Goal: Task Accomplishment & Management: Use online tool/utility

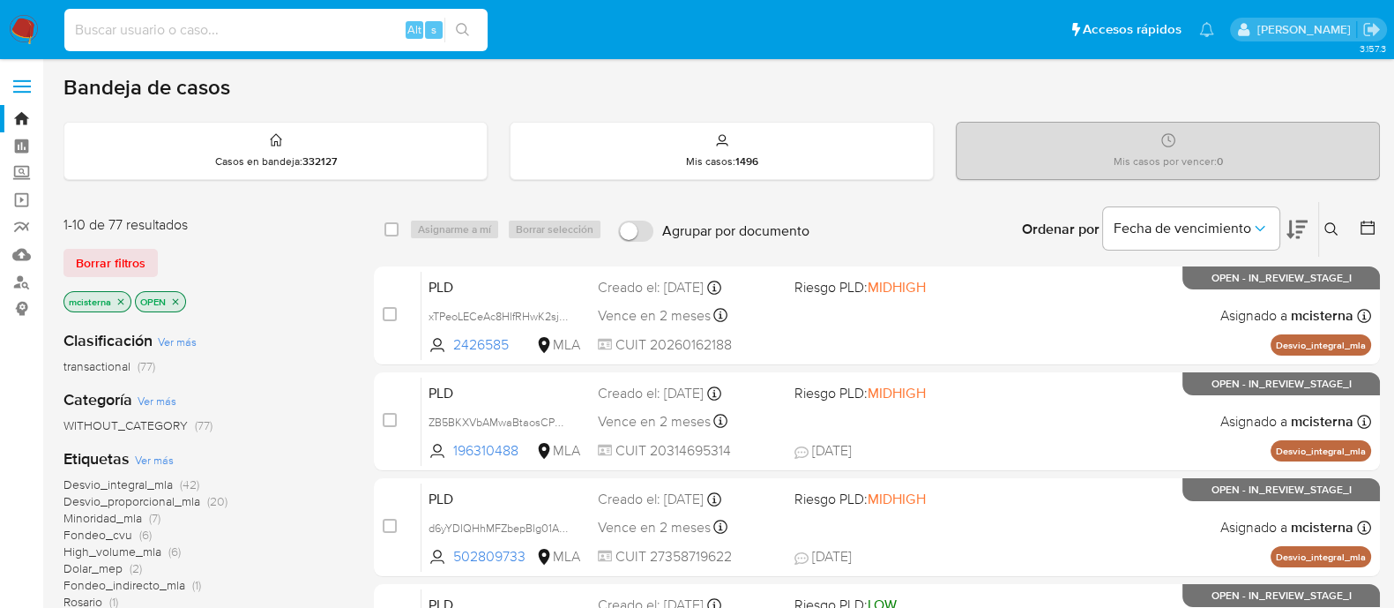
click at [345, 41] on input at bounding box center [275, 30] width 423 height 23
paste input "Cz9pCTj6ZaBG4TYYGarsqICd"
type input "Cz9pCTj6ZaBG4TYYGarsqICd"
click at [479, 37] on button "search-icon" at bounding box center [462, 30] width 36 height 25
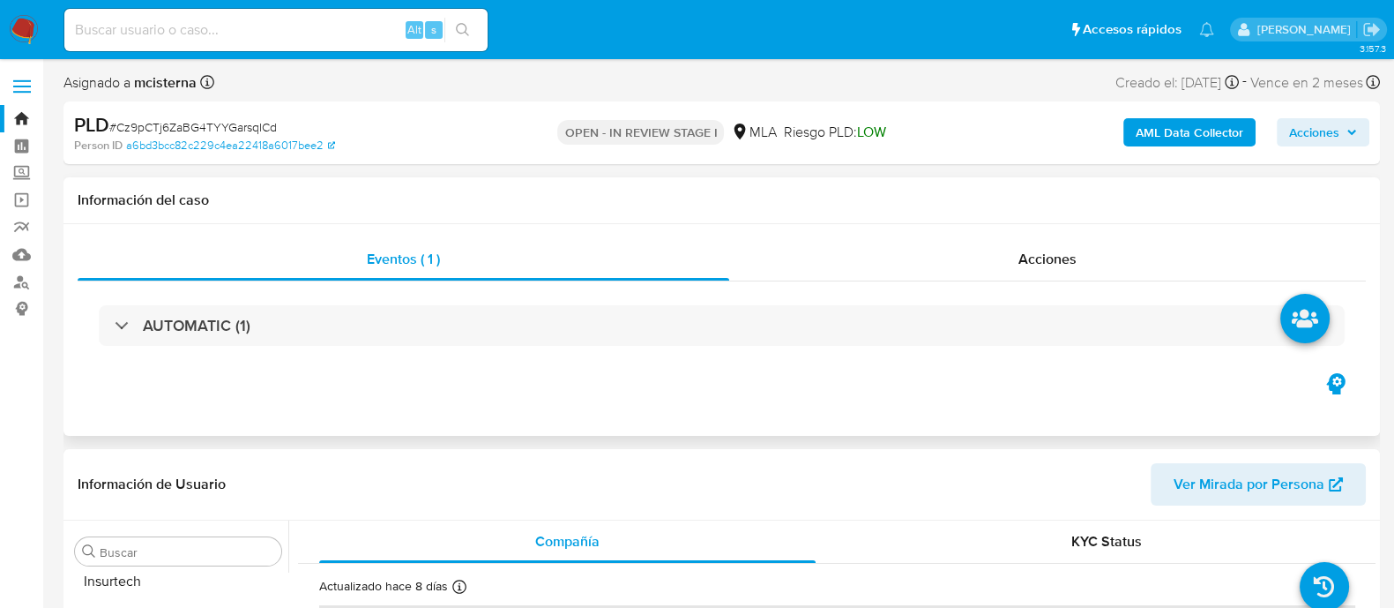
scroll to position [829, 0]
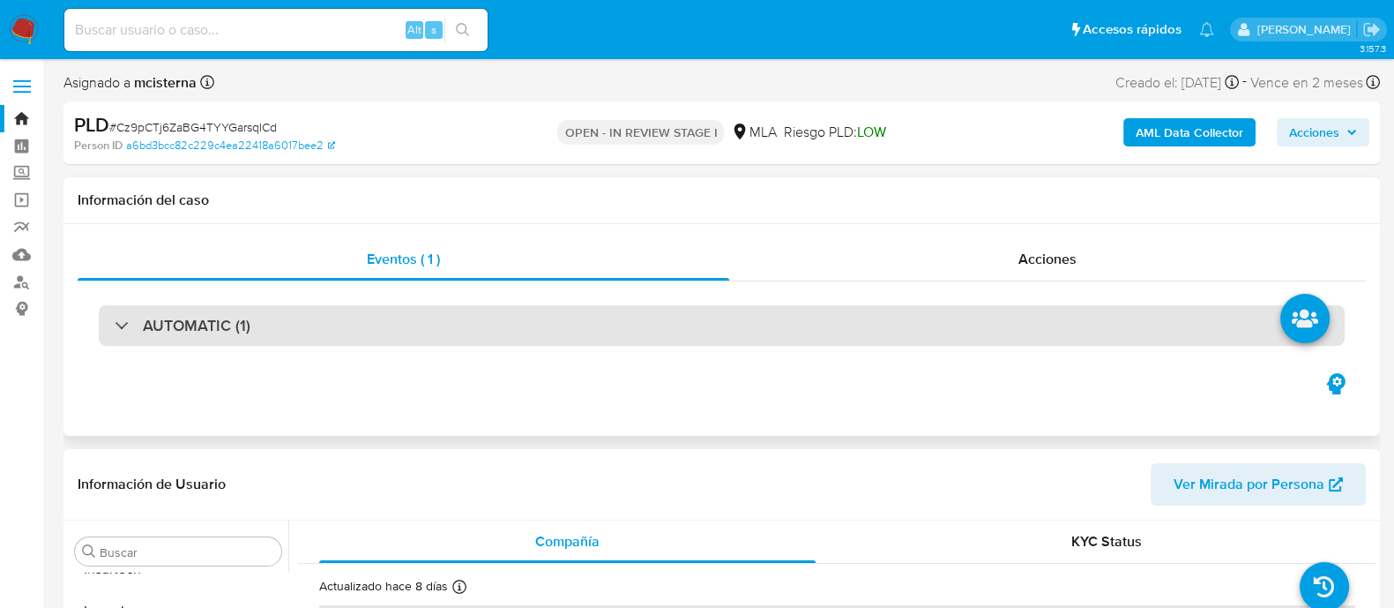
select select "10"
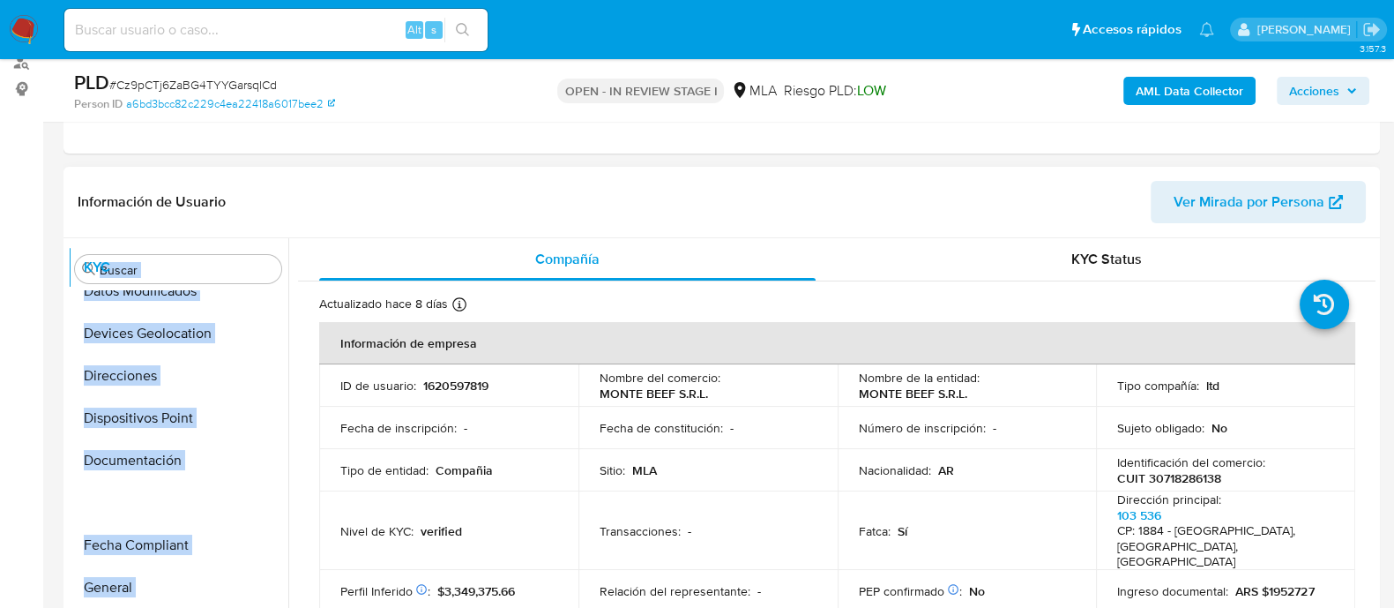
scroll to position [0, 0]
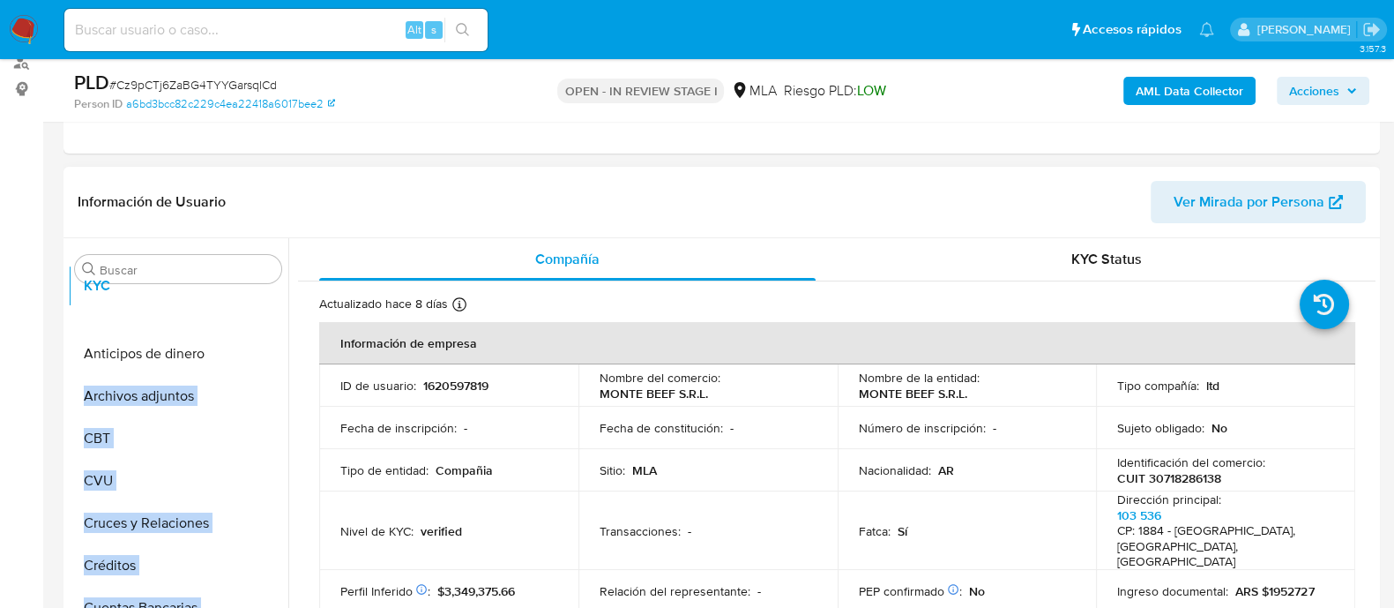
drag, startPoint x: 263, startPoint y: 345, endPoint x: 279, endPoint y: 293, distance: 54.4
click at [279, 293] on ul "Anticipos de dinero Archivos adjuntos CBT CVU Cruces y Relaciones Créditos Cuen…" at bounding box center [178, 489] width 220 height 398
click at [344, 393] on td "ID de usuario : 1620597819" at bounding box center [448, 385] width 259 height 42
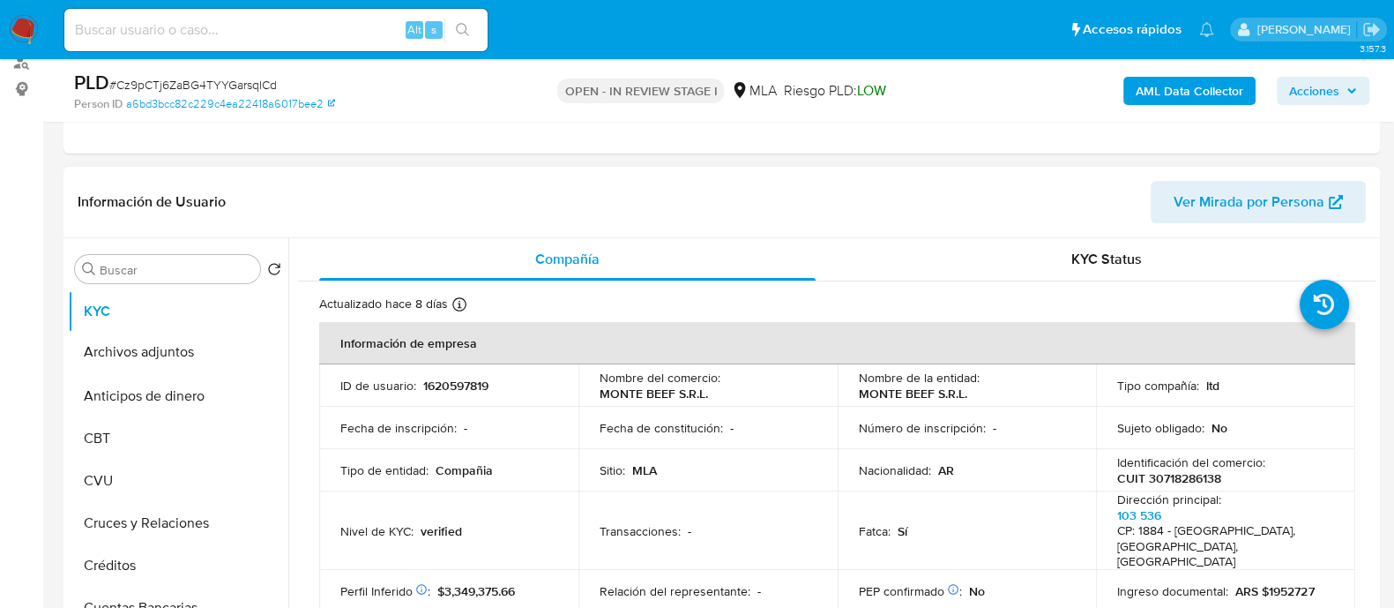
drag, startPoint x: 263, startPoint y: 390, endPoint x: 263, endPoint y: 353, distance: 37.0
click at [263, 353] on ul "KYC Anticipos de dinero Archivos adjuntos CBT CVU Cruces y Relaciones Créditos …" at bounding box center [178, 489] width 220 height 398
click at [381, 378] on p "ID de usuario :" at bounding box center [378, 385] width 76 height 16
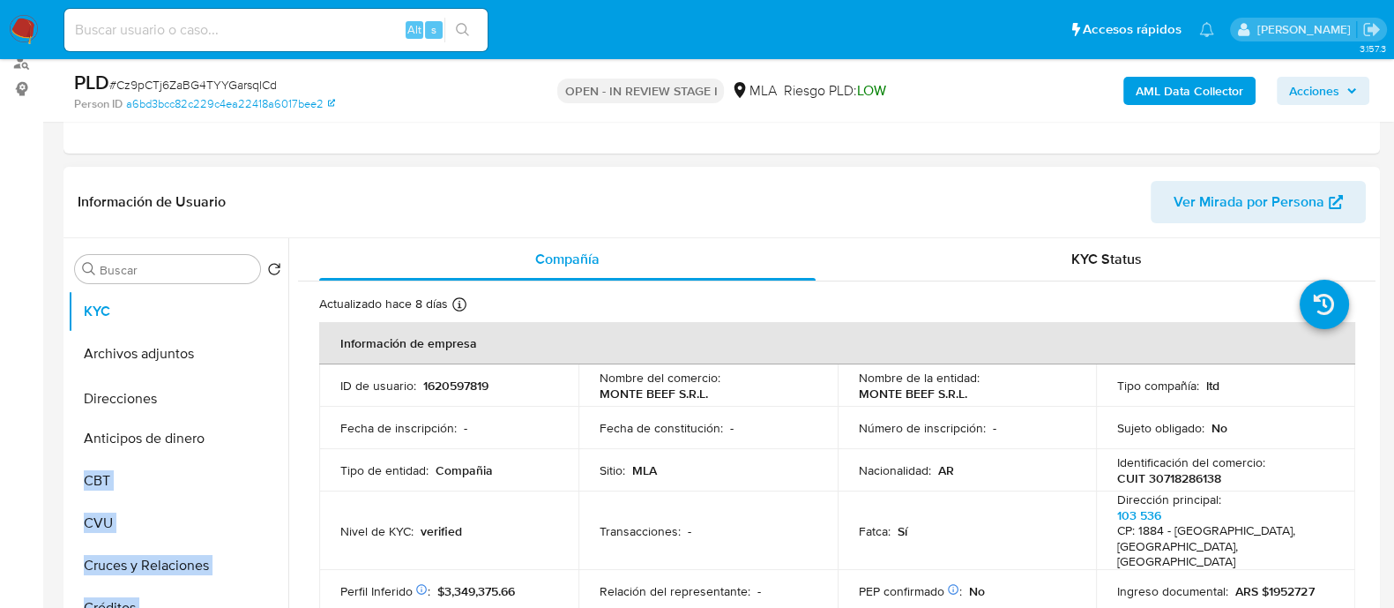
drag, startPoint x: 262, startPoint y: 513, endPoint x: 256, endPoint y: 394, distance: 119.2
click at [253, 397] on ul "KYC Archivos adjuntos Anticipos de dinero CBT CVU Cruces y Relaciones Créditos …" at bounding box center [178, 489] width 220 height 398
click at [408, 433] on p "Fecha de inscripción :" at bounding box center [398, 428] width 116 height 16
drag, startPoint x: 261, startPoint y: 596, endPoint x: 257, endPoint y: 442, distance: 154.4
click at [257, 442] on ul "KYC Archivos adjuntos Direcciones Anticipos de dinero CBT CVU Cruces y Relacion…" at bounding box center [178, 489] width 220 height 398
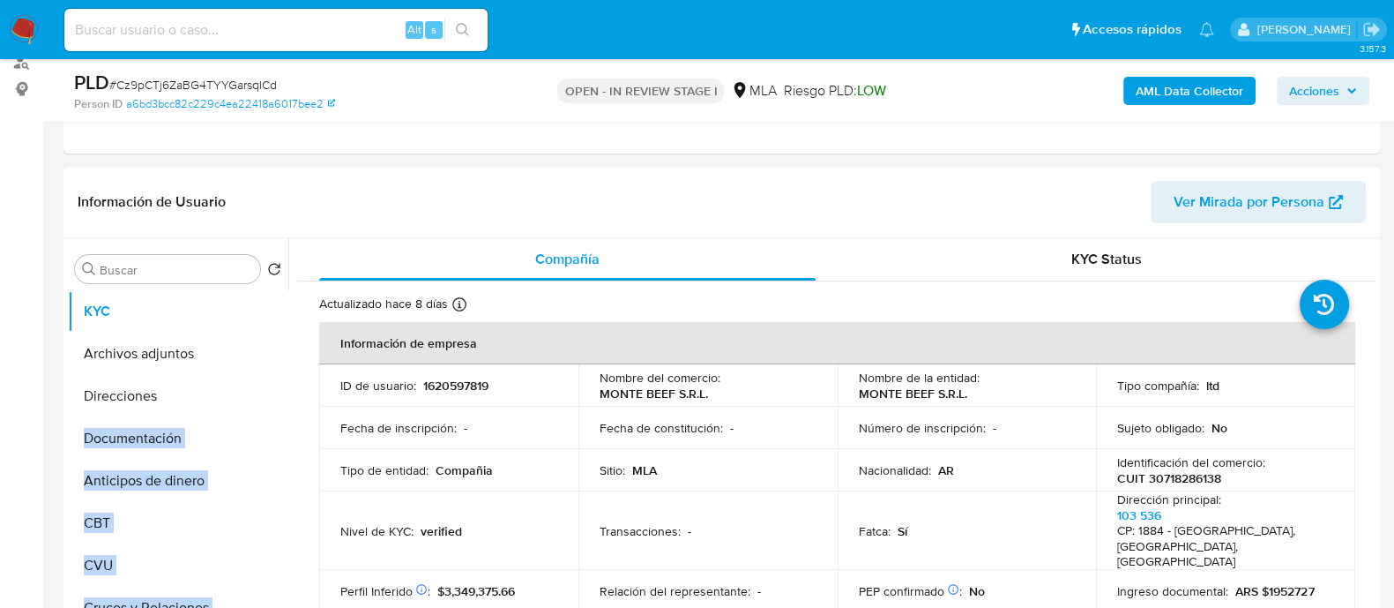
click at [379, 440] on td "Fecha de inscripción : -" at bounding box center [448, 428] width 259 height 42
drag, startPoint x: 256, startPoint y: 573, endPoint x: 246, endPoint y: 359, distance: 214.5
click at [246, 363] on ul "KYC Archivos adjuntos Direcciones Documentación Anticipos de dinero CBT CVU Cru…" at bounding box center [178, 489] width 220 height 398
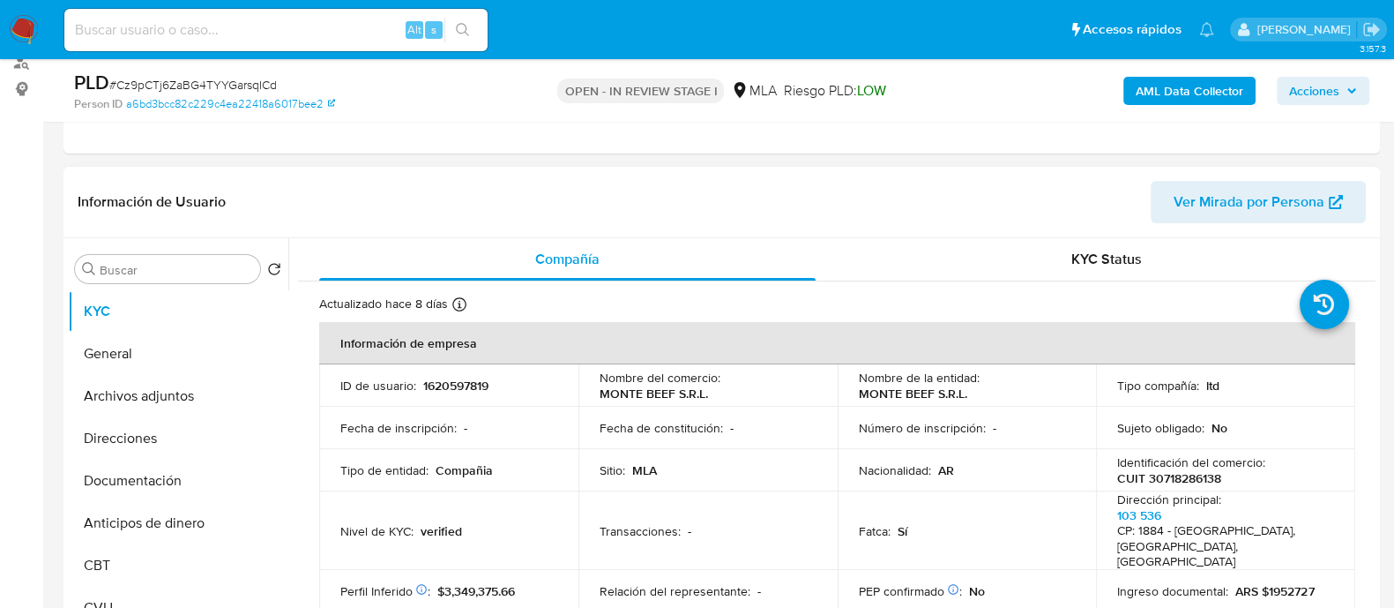
click at [386, 475] on p "Tipo de entidad :" at bounding box center [384, 470] width 88 height 16
drag, startPoint x: 256, startPoint y: 507, endPoint x: 269, endPoint y: 526, distance: 23.5
click ul "KYC General Archivos adjuntos Direcciones Documentación Anticipos de dinero CBT…"
click p "Nivel de KYC :"
drag, startPoint x: 261, startPoint y: 584, endPoint x: 260, endPoint y: 571, distance: 13.3
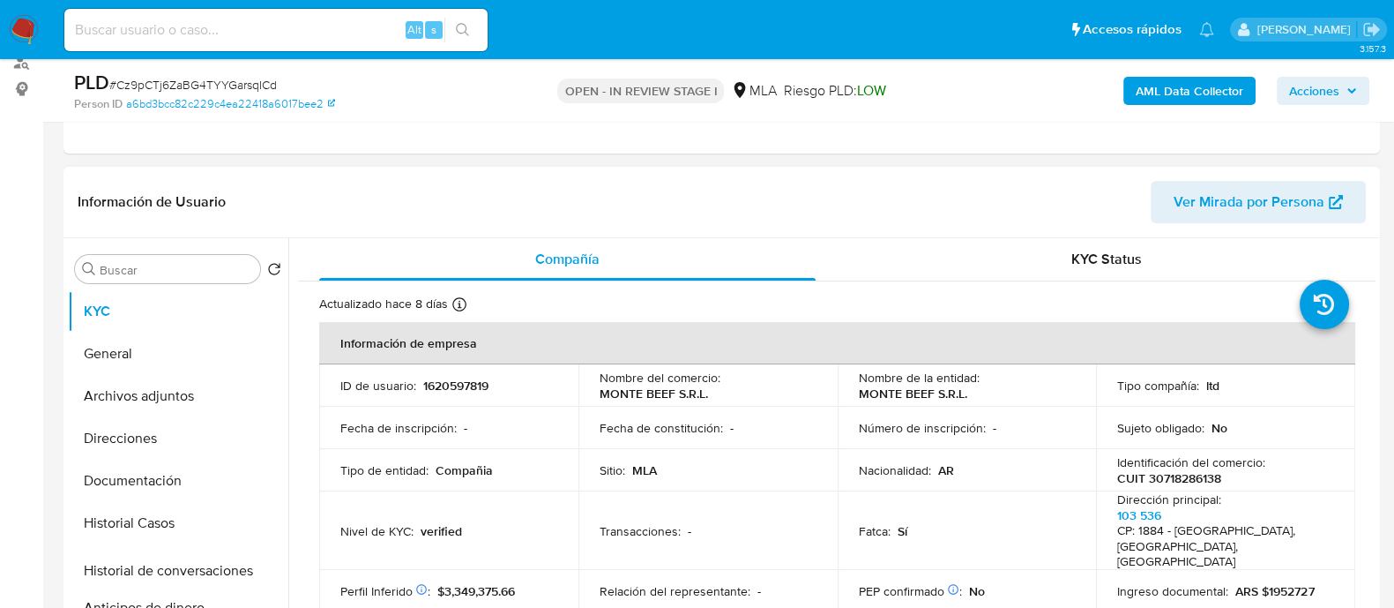
click ul "KYC General Archivos adjuntos Direcciones Documentación Historial Casos Anticip…"
click td "Nivel de KYC : verified"
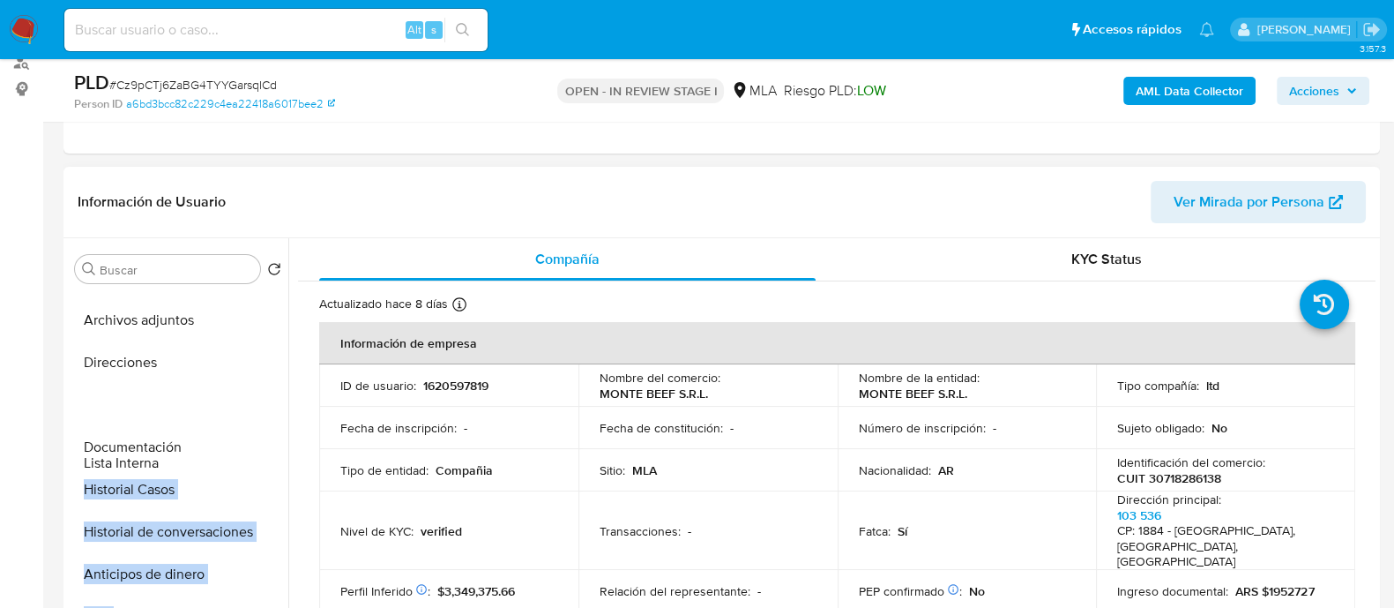
scroll to position [109, 0]
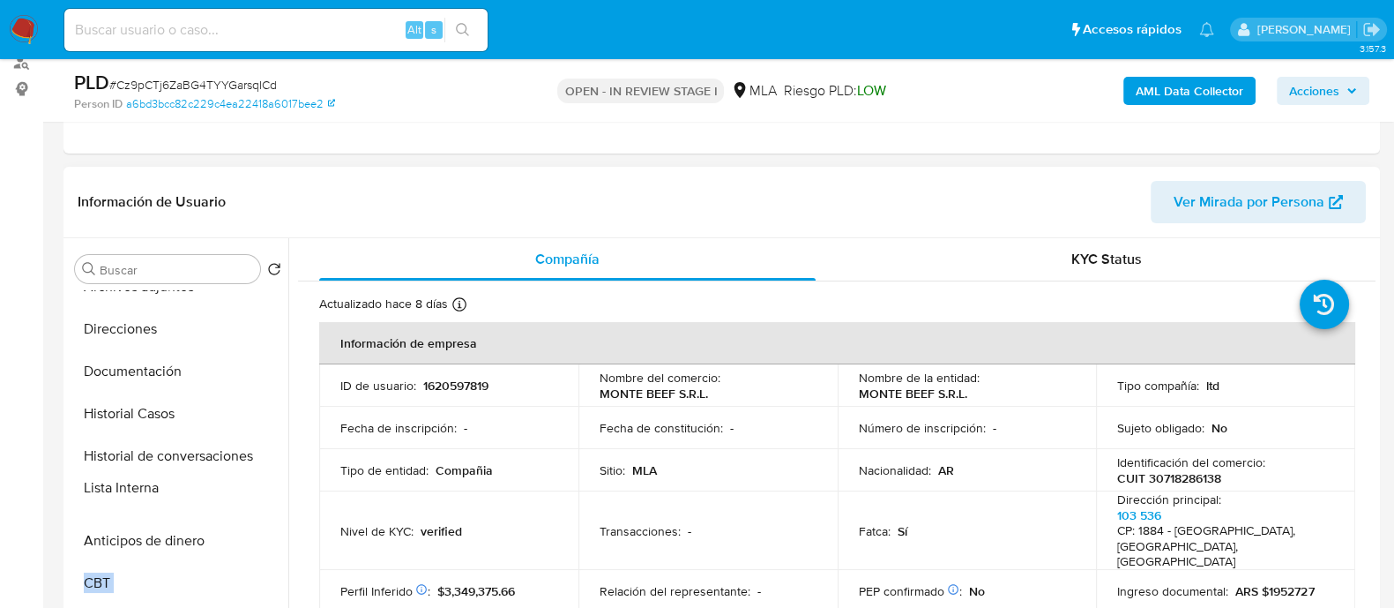
drag, startPoint x: 263, startPoint y: 457, endPoint x: 246, endPoint y: 489, distance: 36.7
click ul "KYC General Archivos adjuntos Direcciones Documentación Historial Casos Histori…"
click td "Tipo de entidad : Compañia"
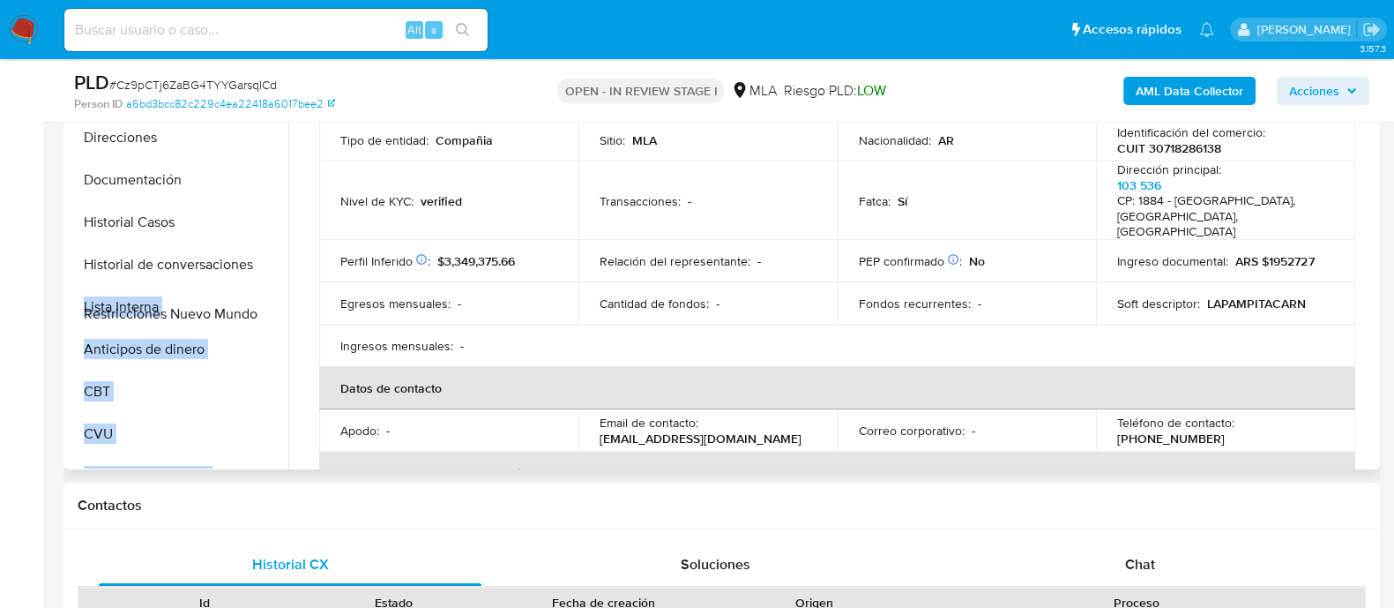
scroll to position [44, 0]
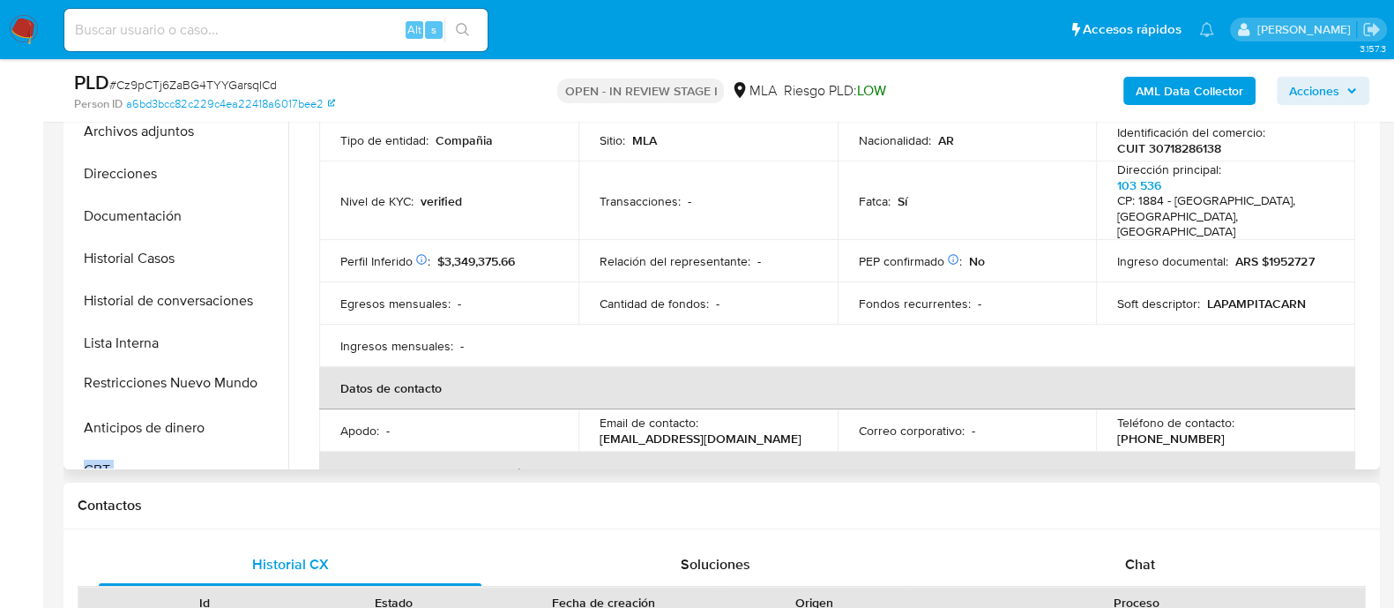
drag, startPoint x: 263, startPoint y: 403, endPoint x: 277, endPoint y: 378, distance: 28.4
click ul "KYC General Archivos adjuntos Direcciones Documentación Historial Casos Histori…"
drag, startPoint x: 513, startPoint y: 302, endPoint x: 312, endPoint y: 310, distance: 201.2
click td "Egresos mensuales : -"
click table "Información de empresa ID de usuario : 1620597819 Nombre del comercio : MONTE B…"
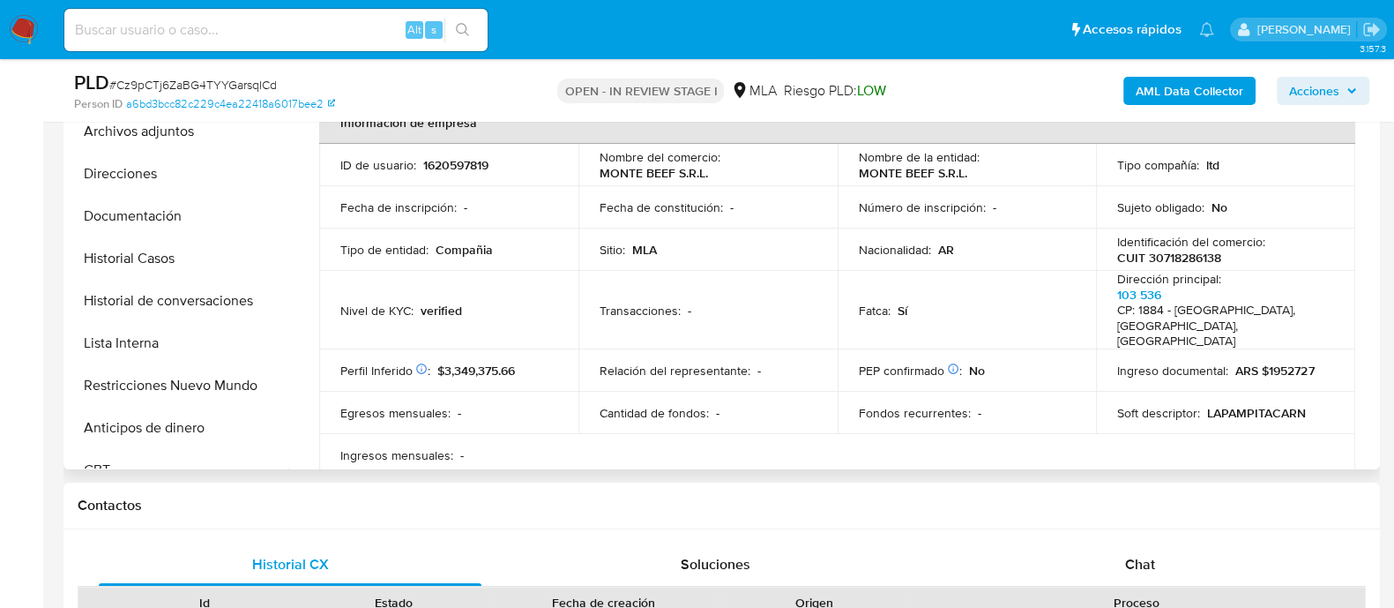
scroll to position [109, 0]
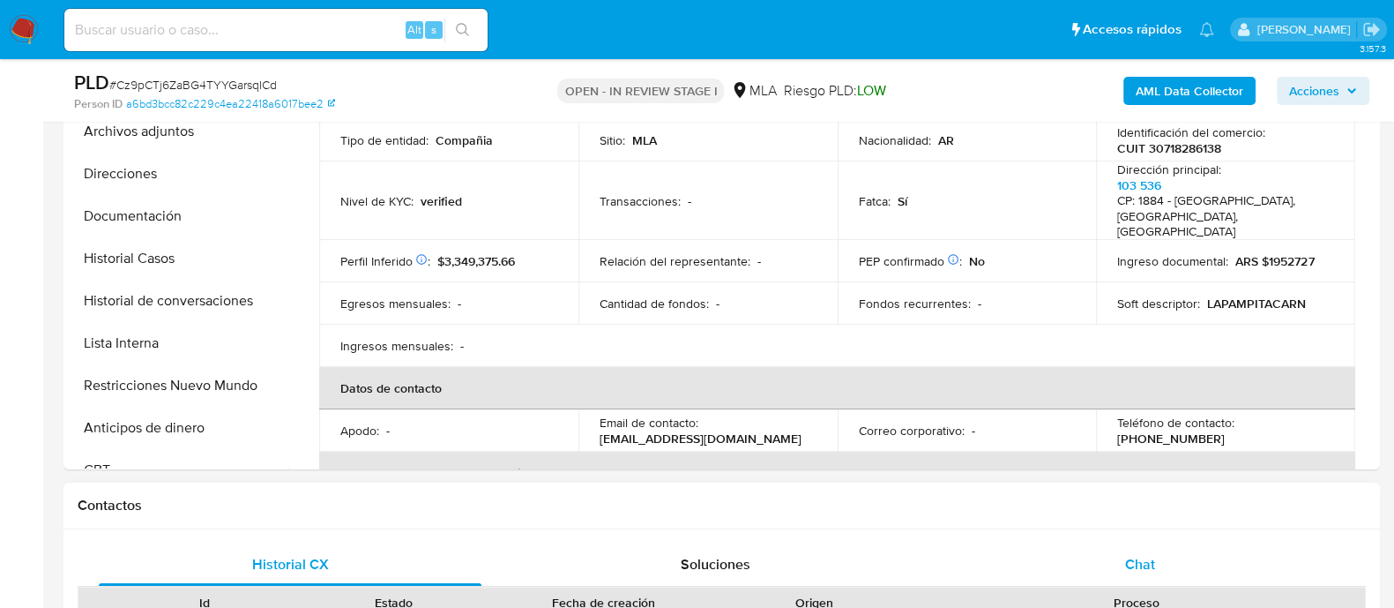
click span "Chat"
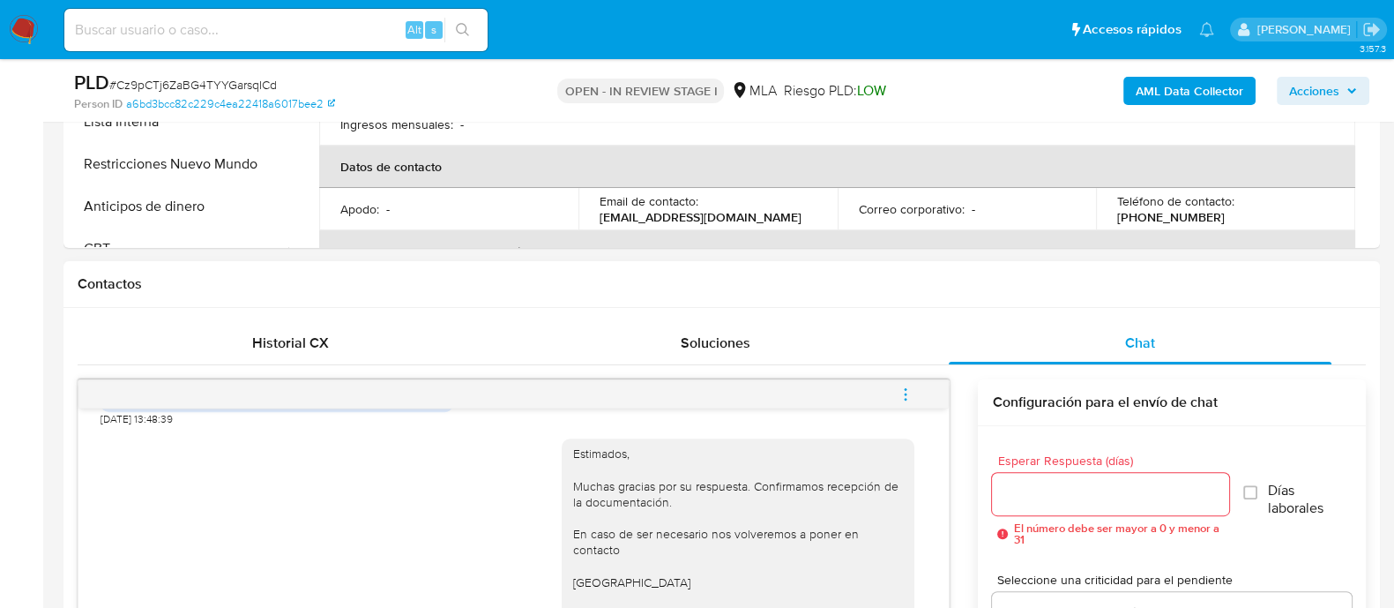
scroll to position [0, 0]
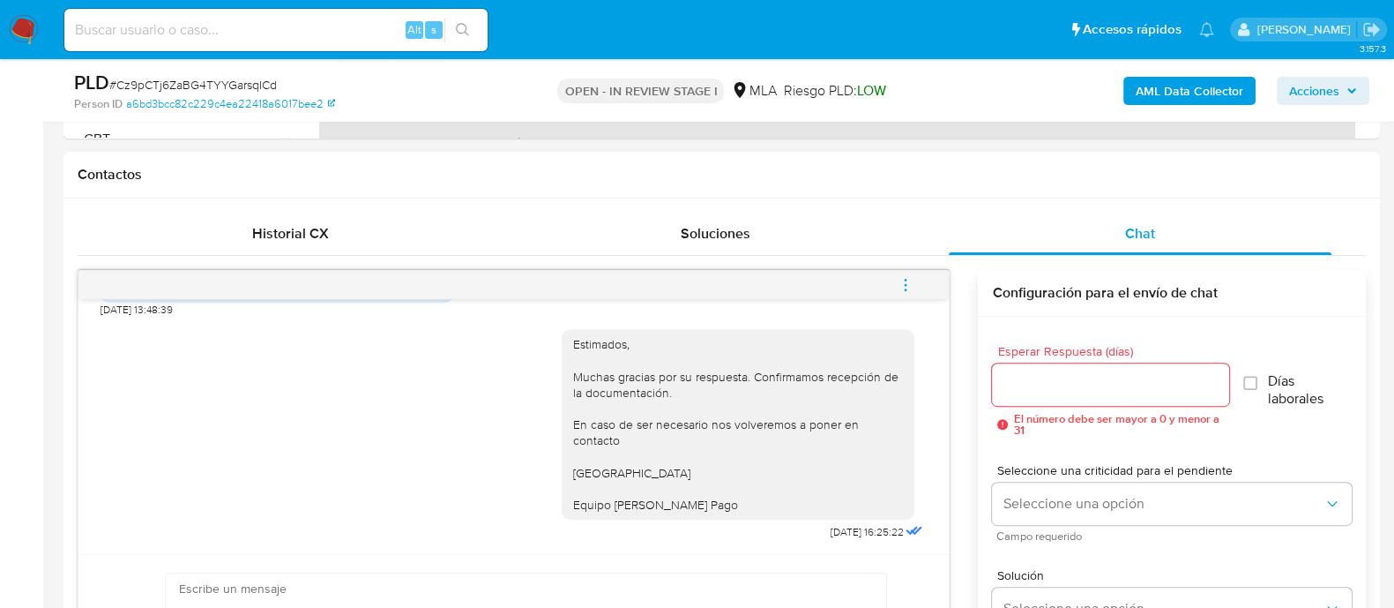
click icon "menu-action"
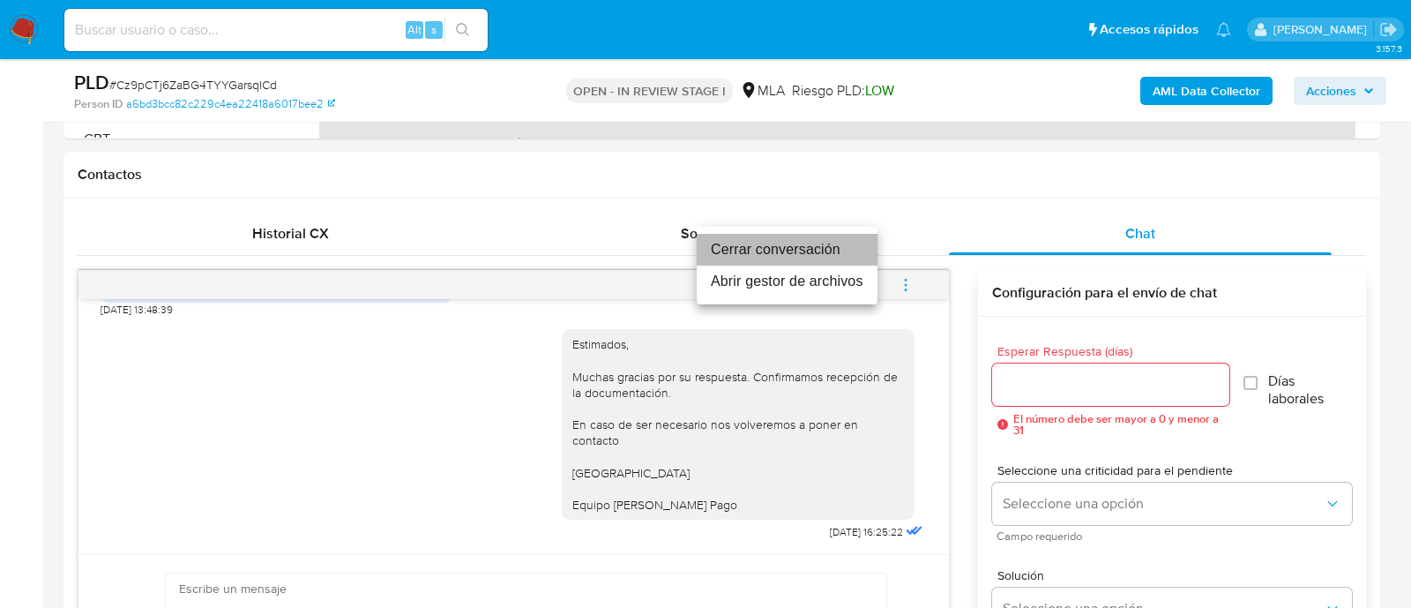
click li "Cerrar conversación"
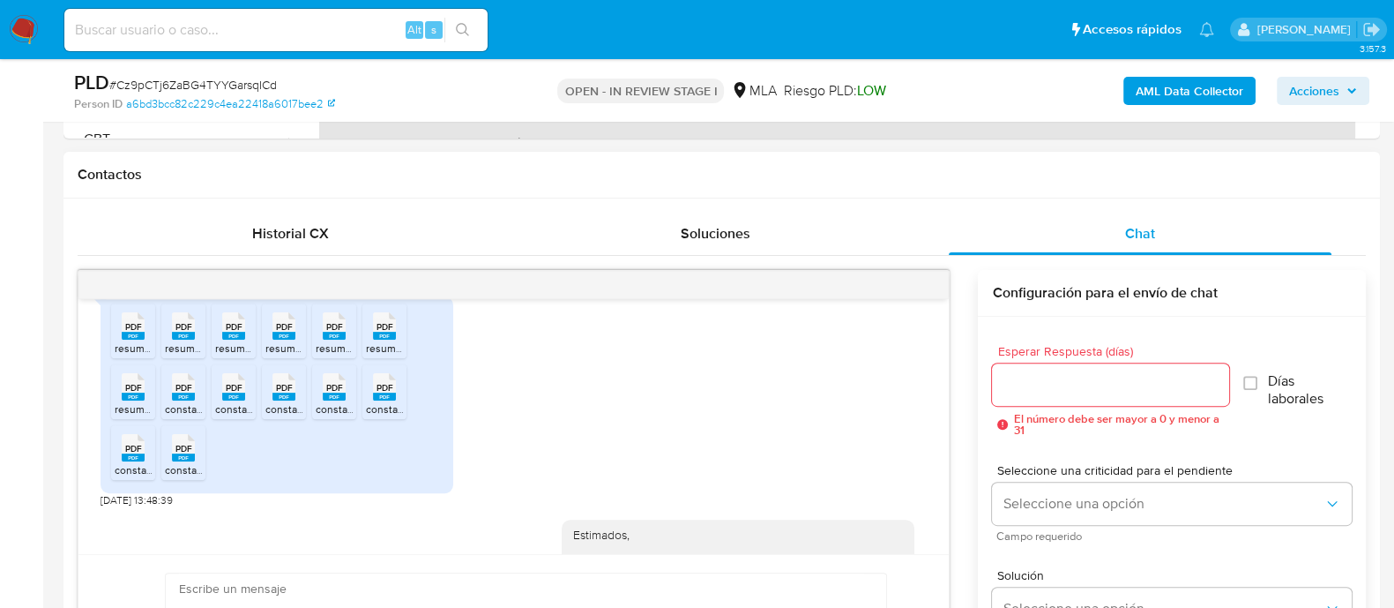
click div "PDF PDF"
click rect
click icon "PDF"
click span "resumen202504.pdf"
click span "resumen202506(1).pdf"
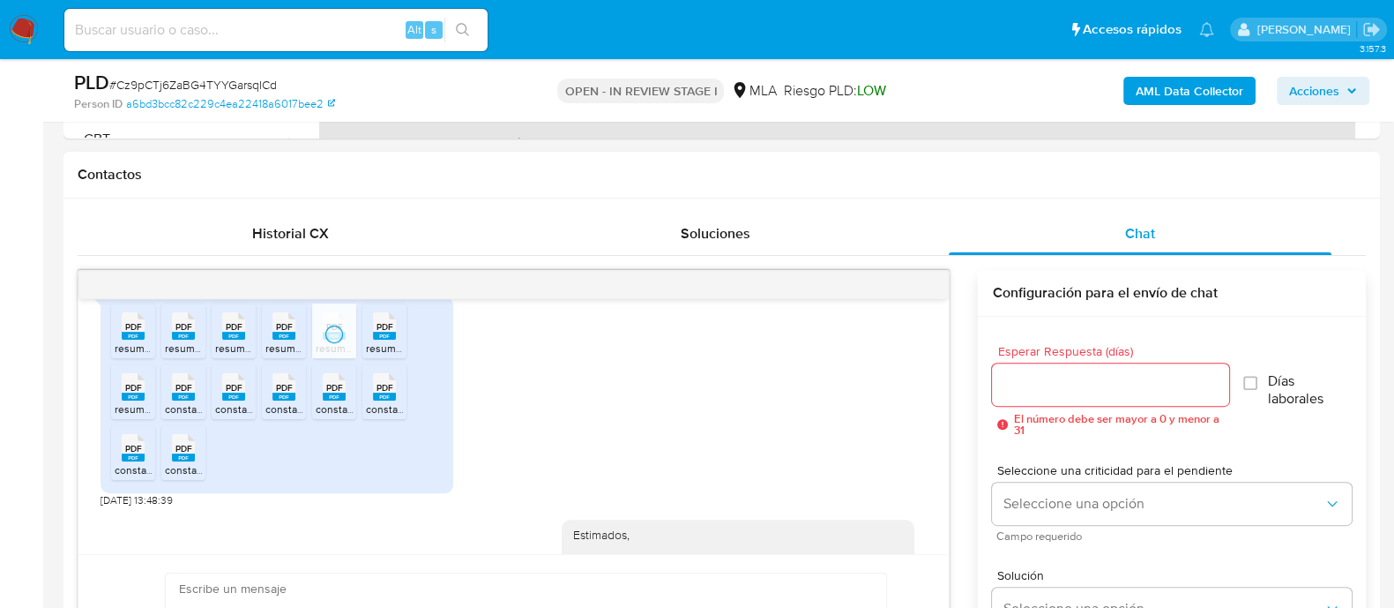
click span "resumen202507.pdf"
drag, startPoint x: 384, startPoint y: 417, endPoint x: 353, endPoint y: 422, distance: 31.2
click span "PDF"
drag, startPoint x: 331, startPoint y: 422, endPoint x: 287, endPoint y: 422, distance: 44.1
click span "PDF"
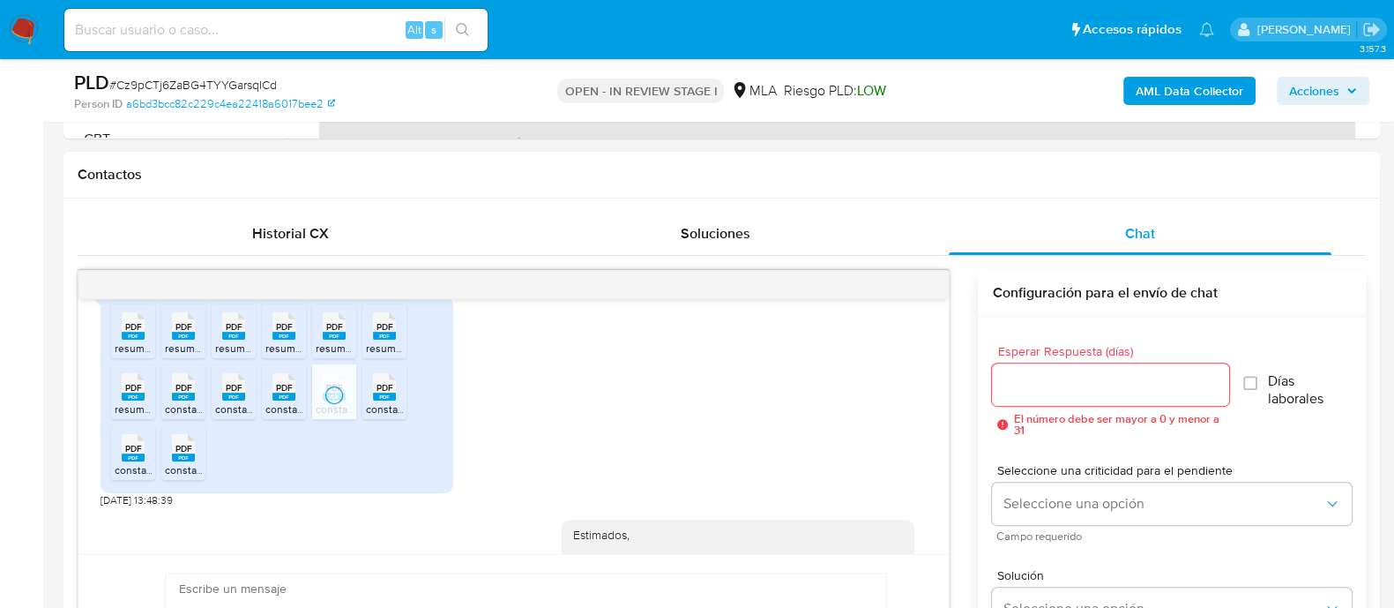
click span "PDF"
click div "PDF PDF"
click span "PDF"
click li "PDF PDF resumen202505.pdf"
click rect
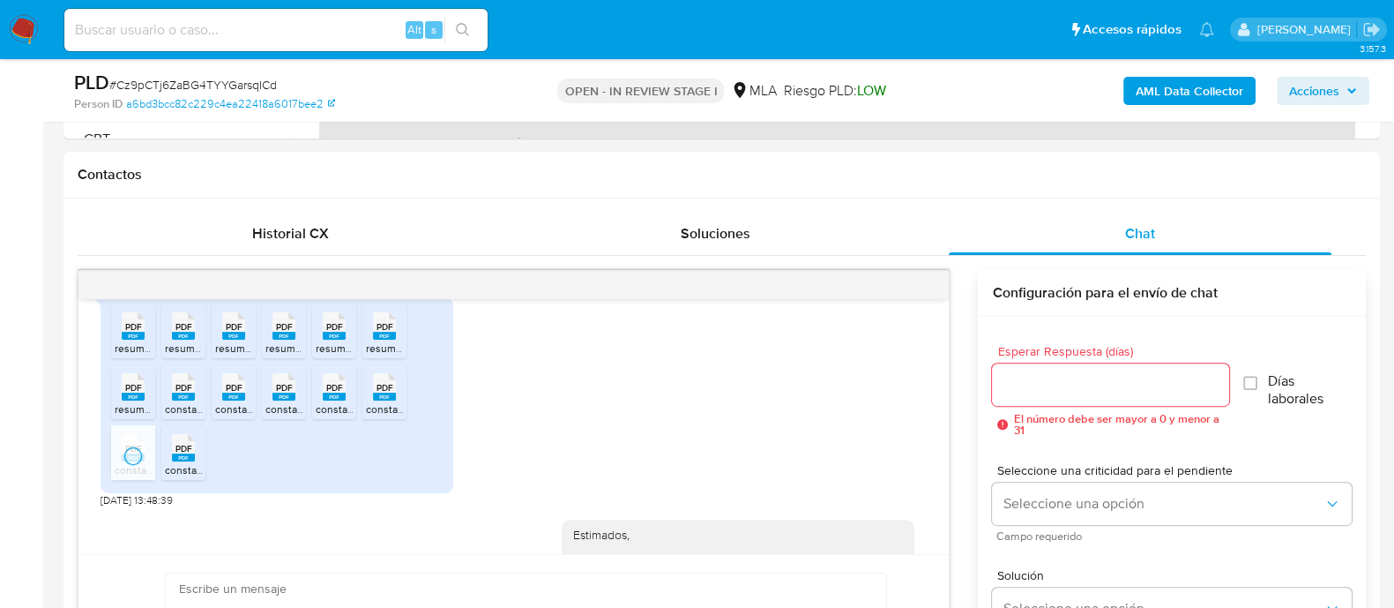
drag, startPoint x: 182, startPoint y: 490, endPoint x: 397, endPoint y: 527, distance: 218.3
click rect
click b "AML Data Collector"
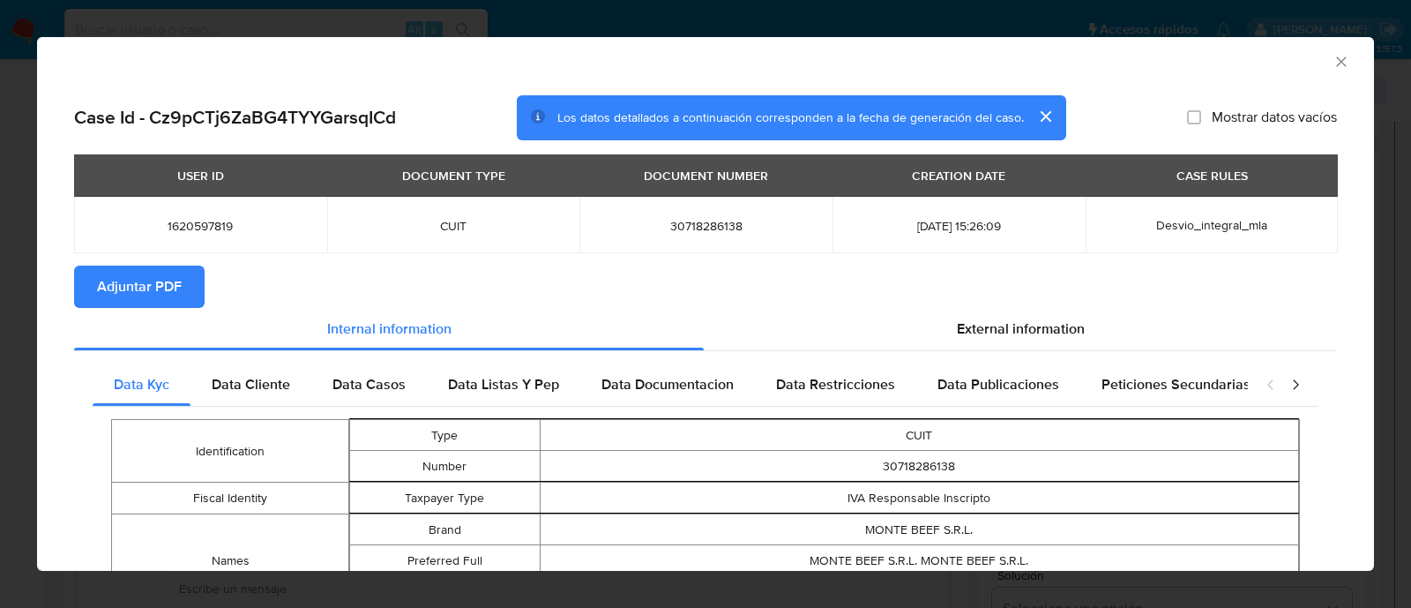
click td "1620597819"
copy span "1620597819"
click span "Adjuntar PDF"
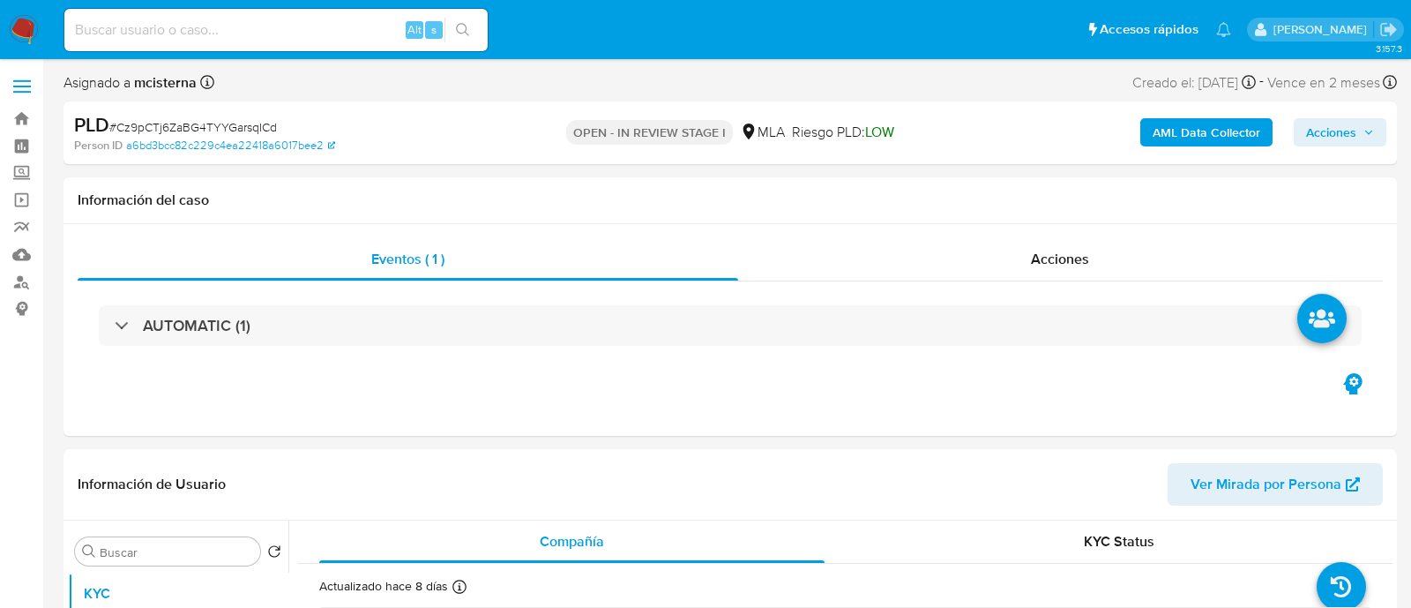
select select "10"
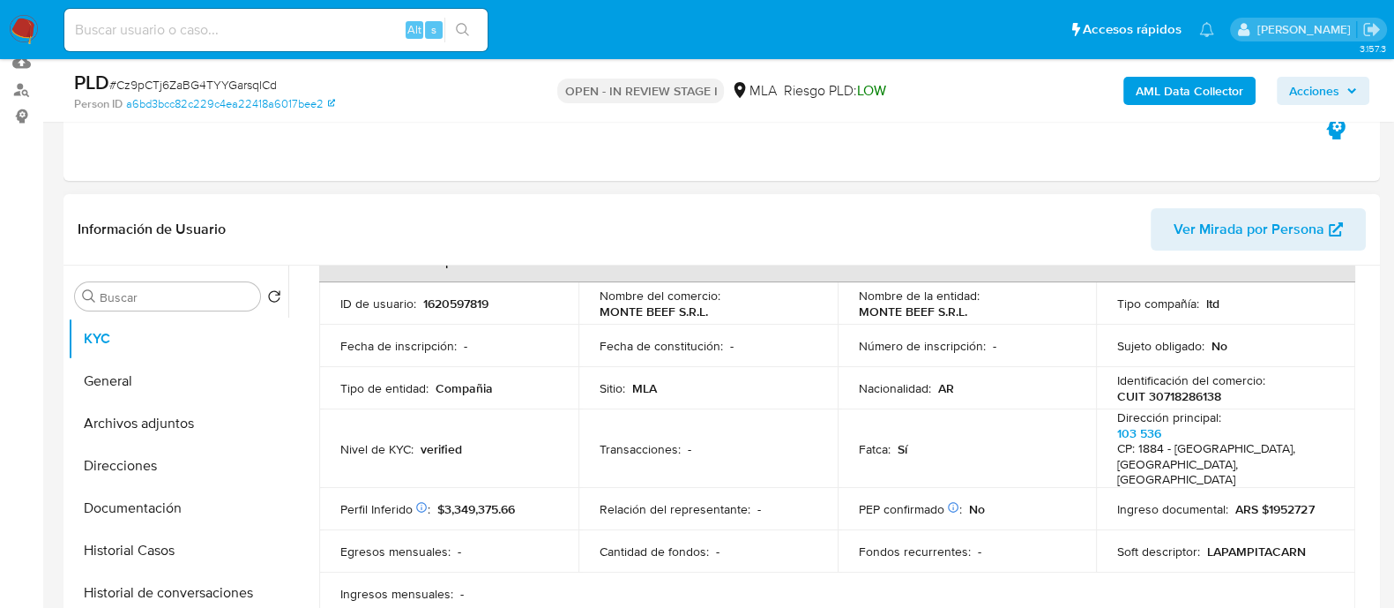
scroll to position [331, 0]
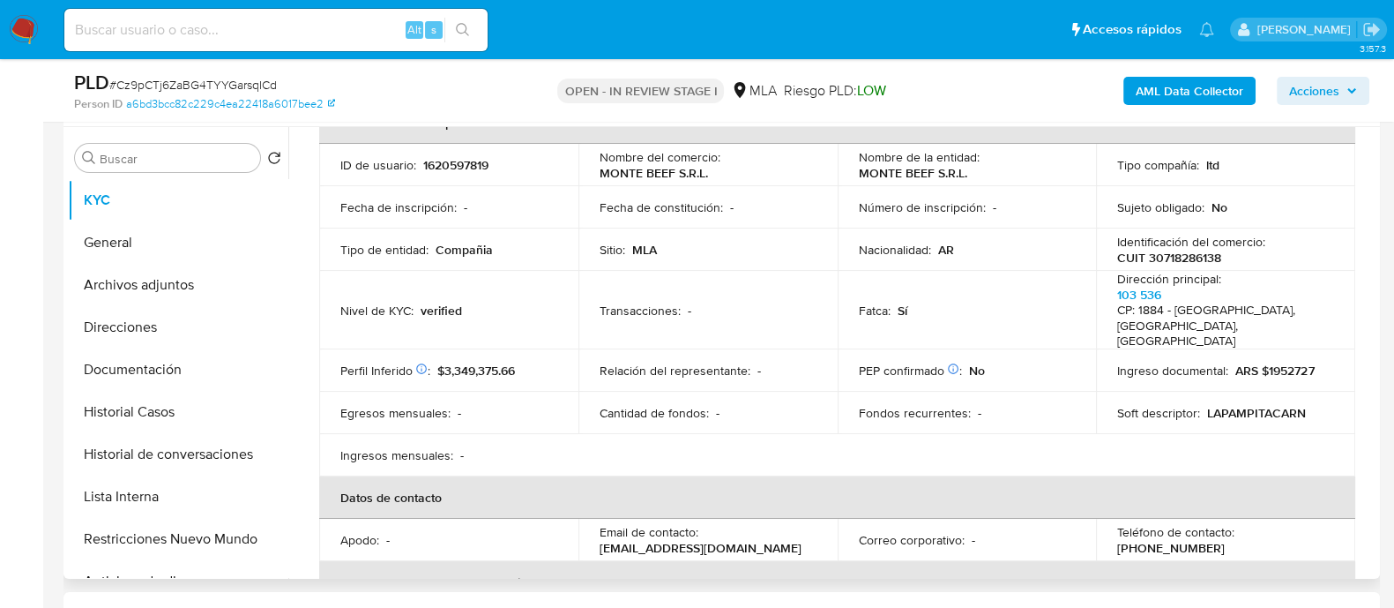
click at [1160, 253] on p "CUIT 30718286138" at bounding box center [1169, 258] width 104 height 16
copy p "30718286138"
drag, startPoint x: 633, startPoint y: 169, endPoint x: 720, endPoint y: 169, distance: 86.4
click at [720, 169] on div "Nombre del comercio : MONTE BEEF S.R.L." at bounding box center [708, 165] width 217 height 32
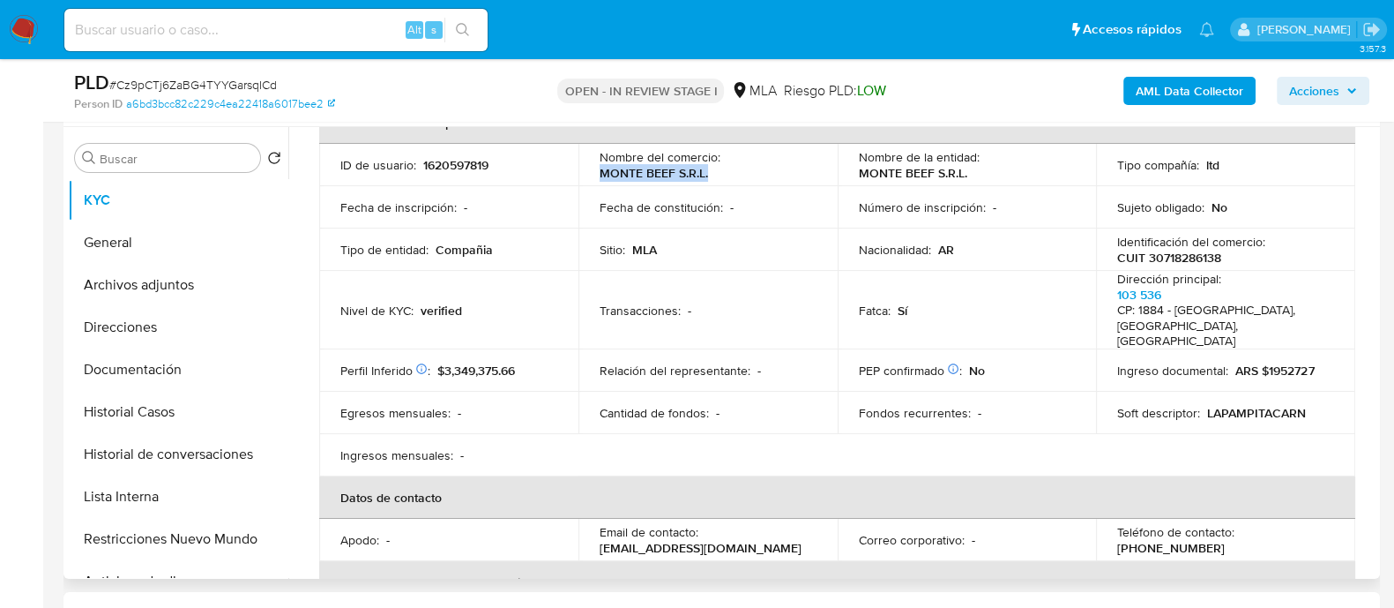
copy p "MONTE BEEF S.R.L."
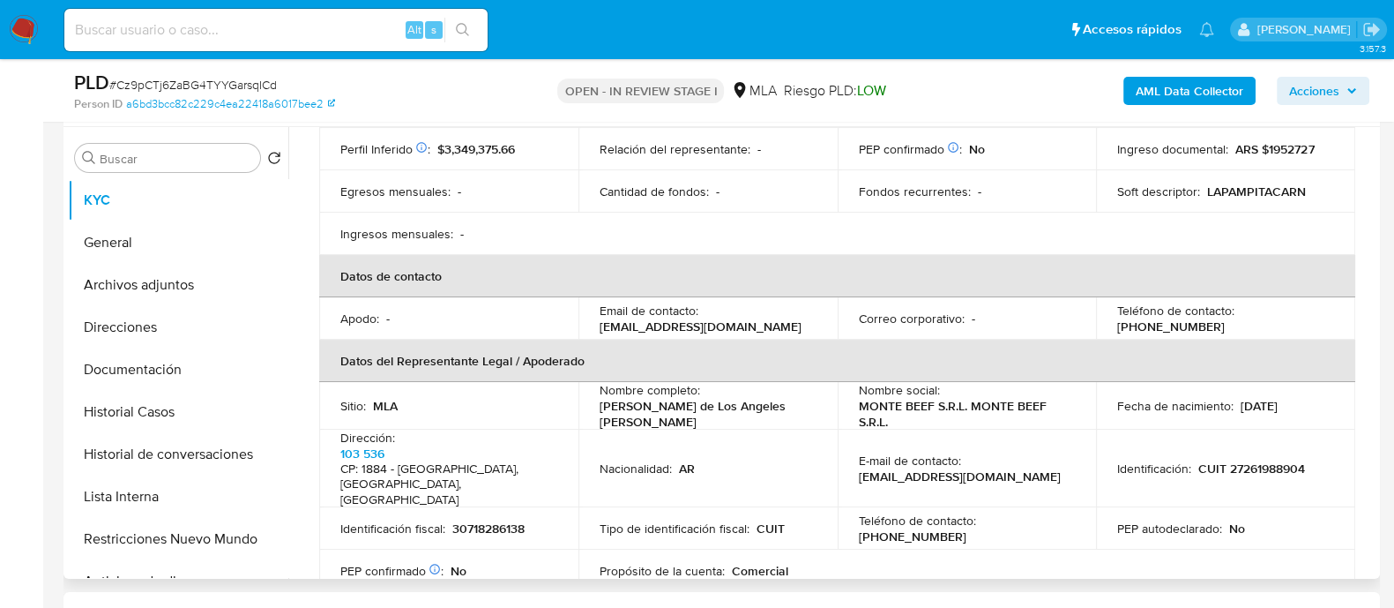
scroll to position [440, 0]
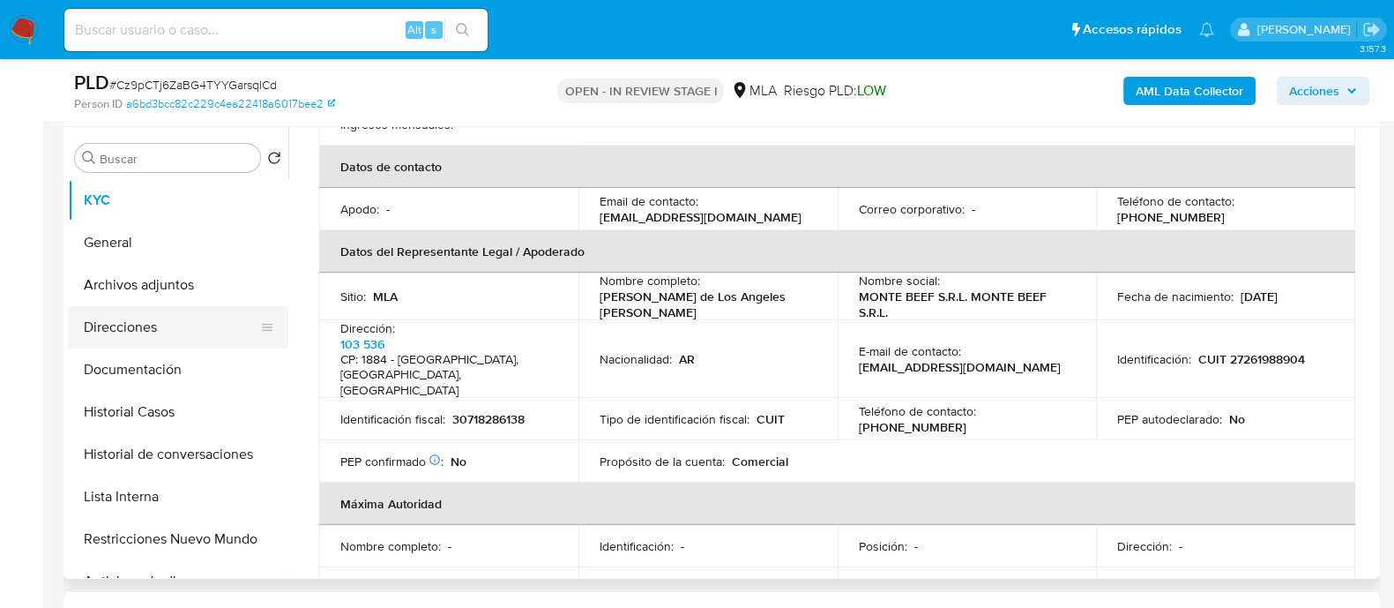
click at [181, 332] on button "Direcciones" at bounding box center [171, 327] width 206 height 42
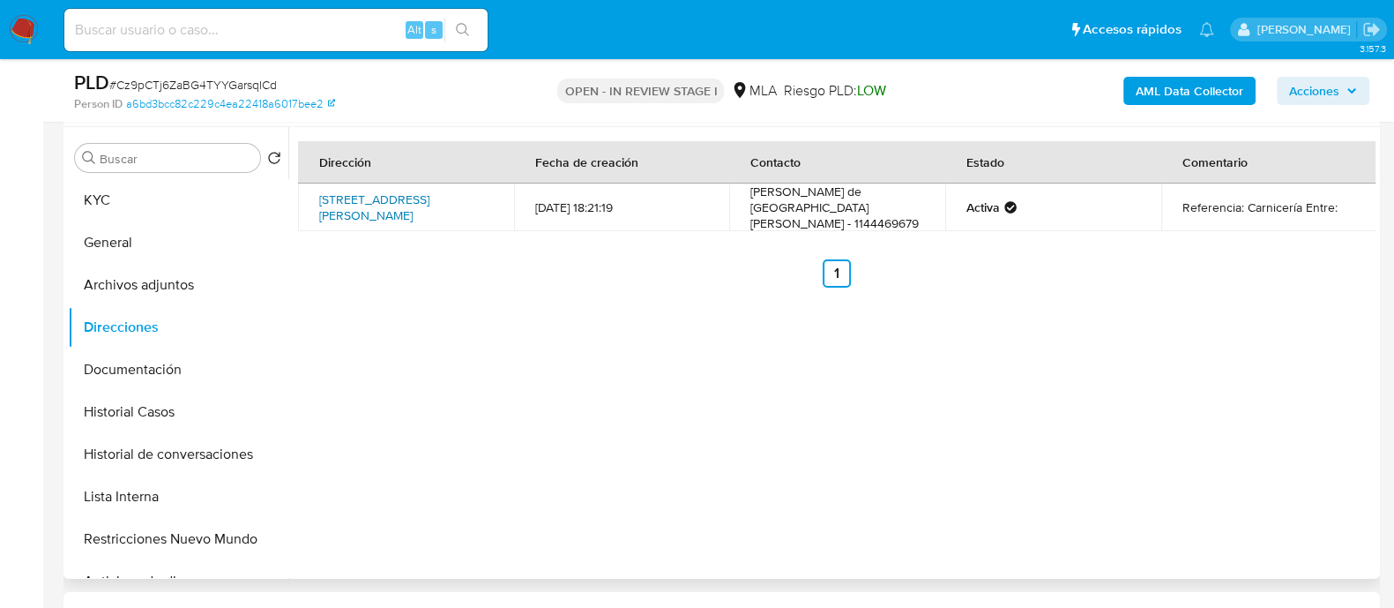
click at [388, 190] on link "Avenida Hipólito Yrigoyen 4301, Lanús, Buenos Aires, 1824, Argentina 4301" at bounding box center [374, 207] width 110 height 34
click at [194, 291] on button "Archivos adjuntos" at bounding box center [171, 285] width 206 height 42
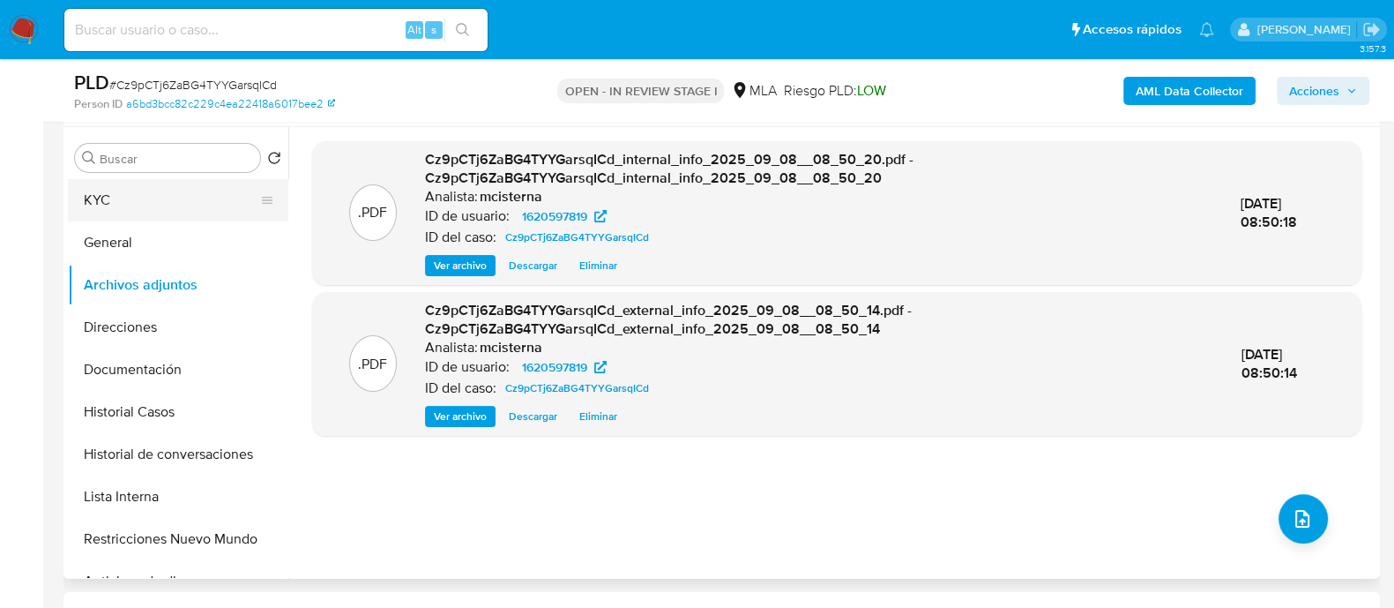
drag, startPoint x: 103, startPoint y: 206, endPoint x: 137, endPoint y: 206, distance: 33.5
click at [103, 206] on button "KYC" at bounding box center [171, 200] width 206 height 42
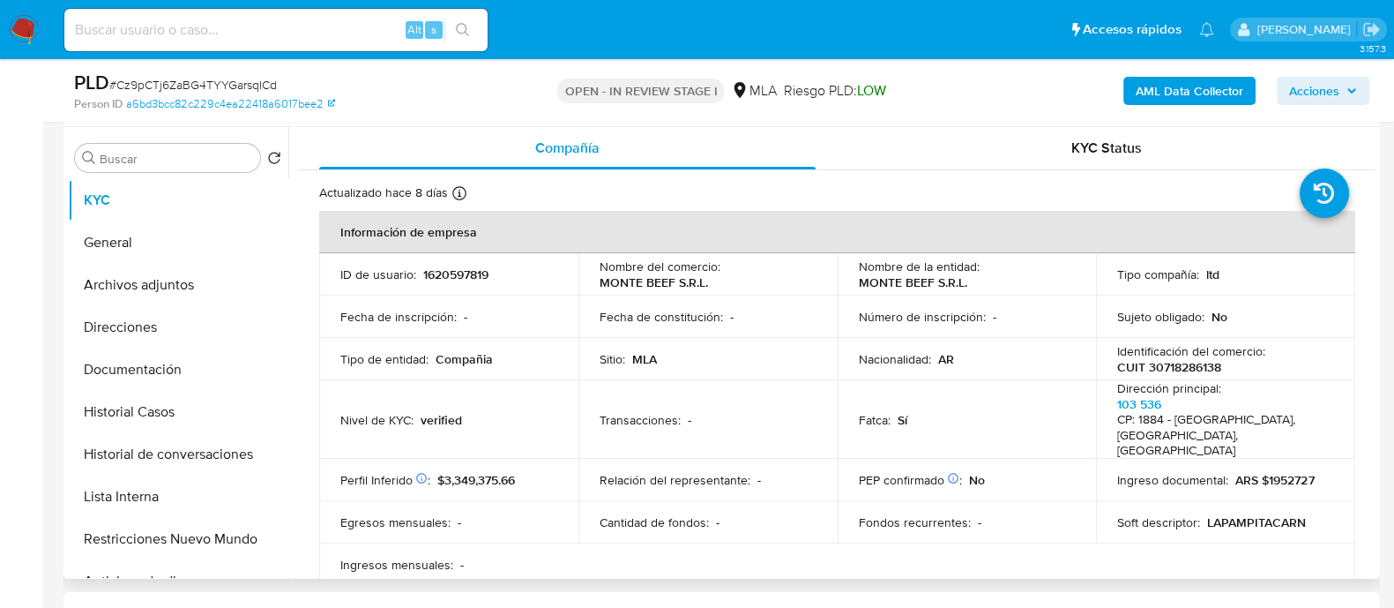
click at [1163, 369] on p "CUIT 30718286138" at bounding box center [1169, 367] width 104 height 16
copy p "30718286138"
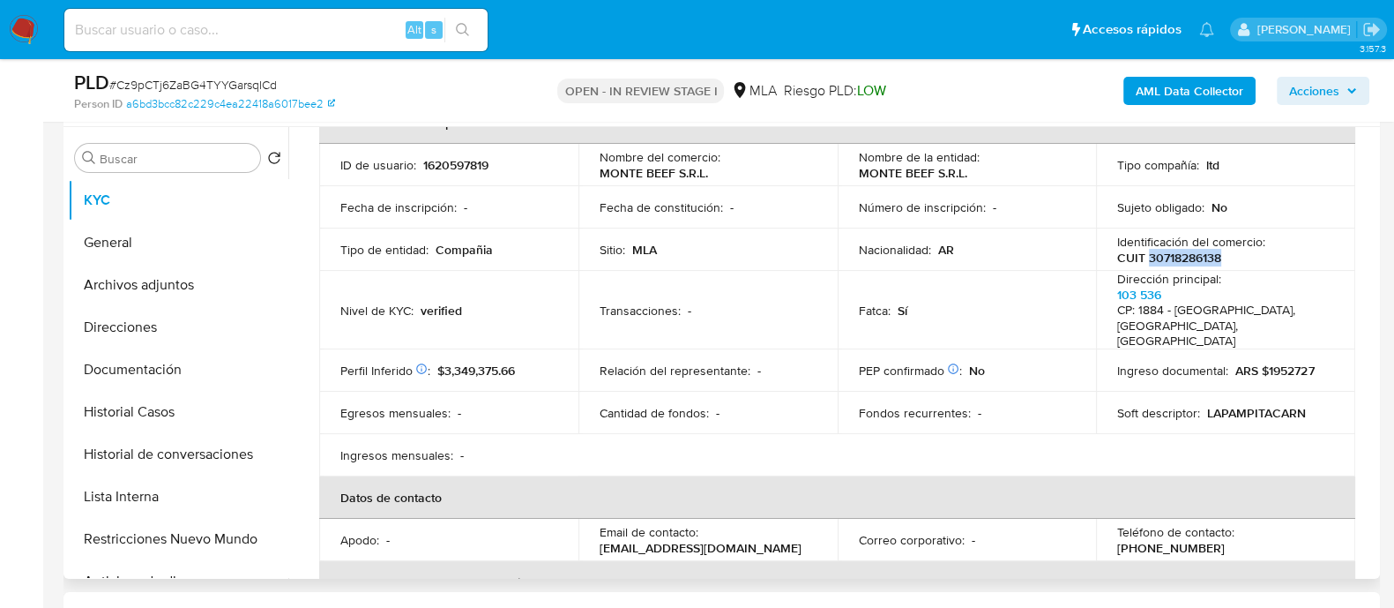
scroll to position [331, 0]
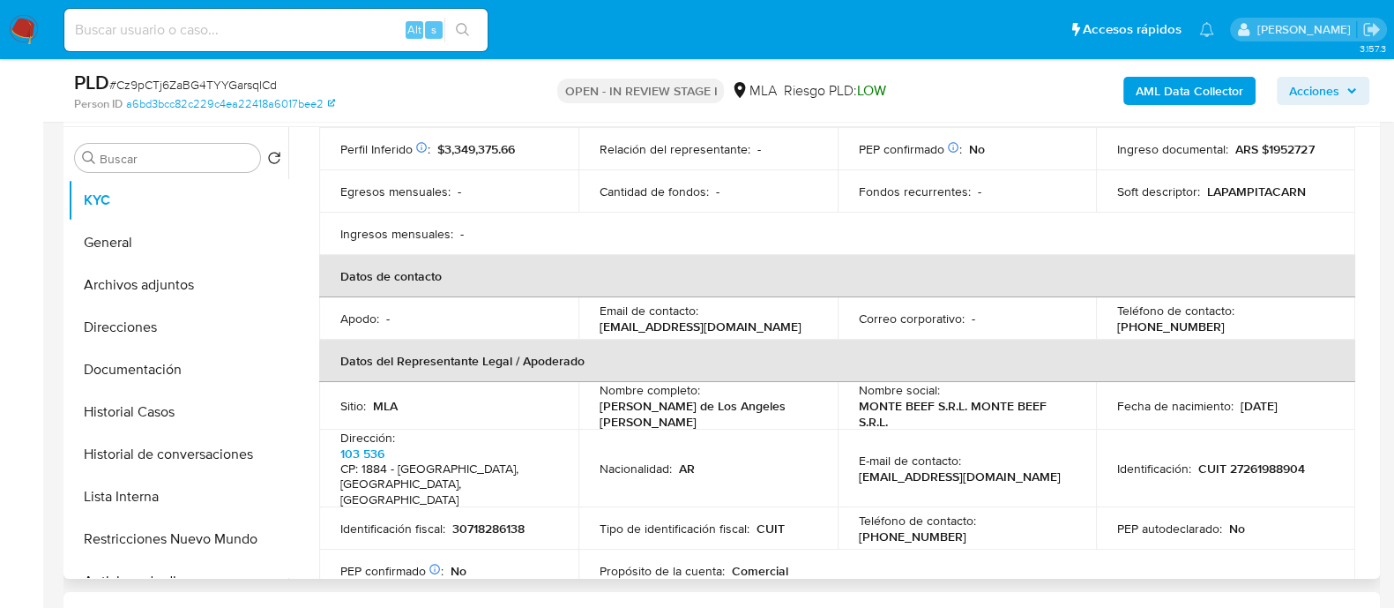
click at [966, 528] on p "[PHONE_NUMBER]" at bounding box center [913, 536] width 108 height 16
copy p "44469679"
drag, startPoint x: 855, startPoint y: 457, endPoint x: 1026, endPoint y: 457, distance: 171.1
click at [1026, 457] on div "E-mail de contacto : lapampita877@gmail.com" at bounding box center [967, 468] width 217 height 32
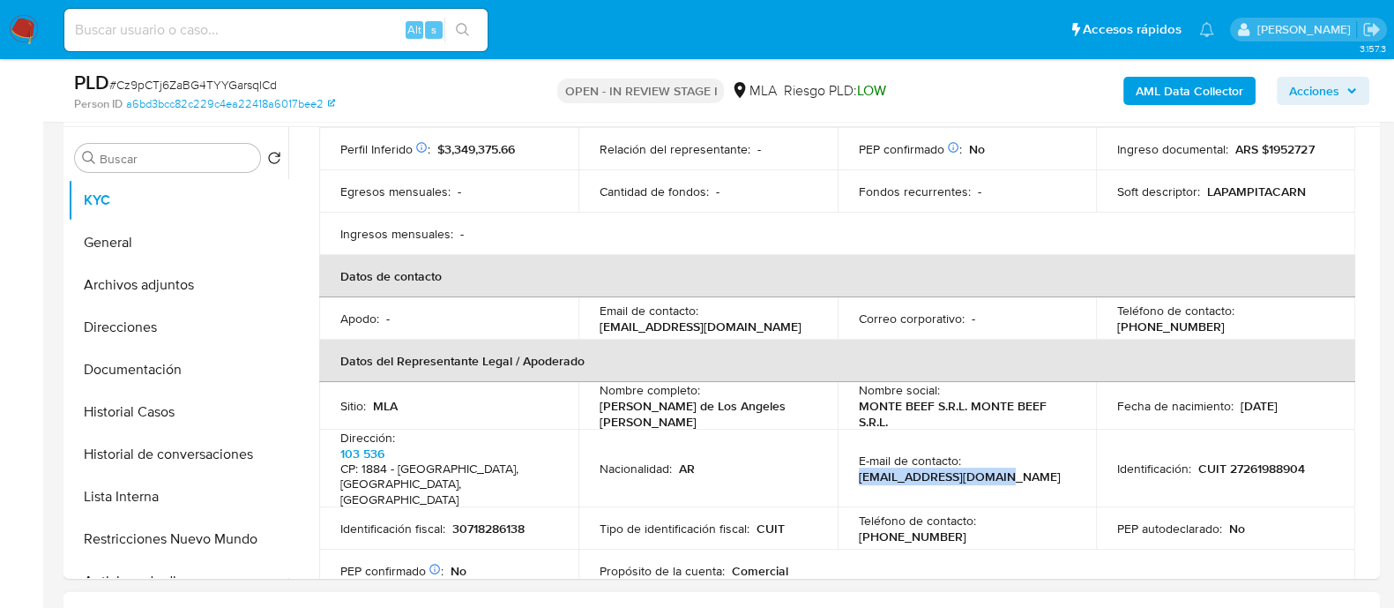
copy p "[EMAIL_ADDRESS][DOMAIN_NAME]"
click at [202, 284] on button "Archivos adjuntos" at bounding box center [171, 285] width 206 height 42
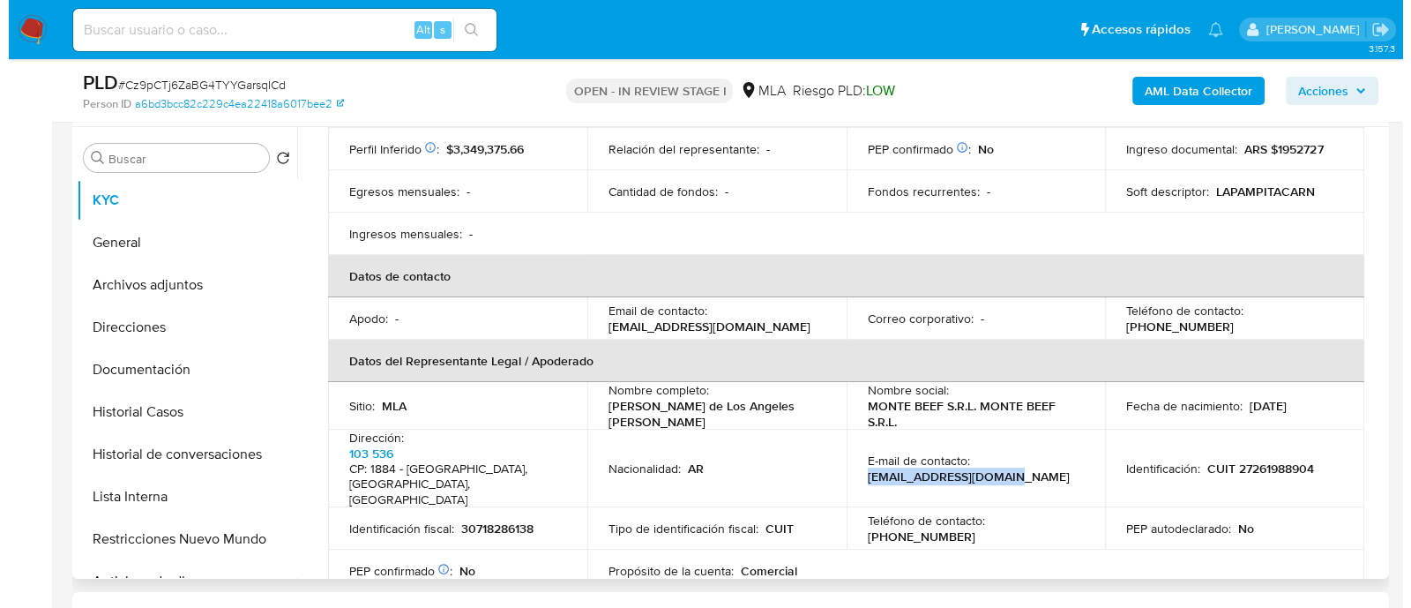
scroll to position [0, 0]
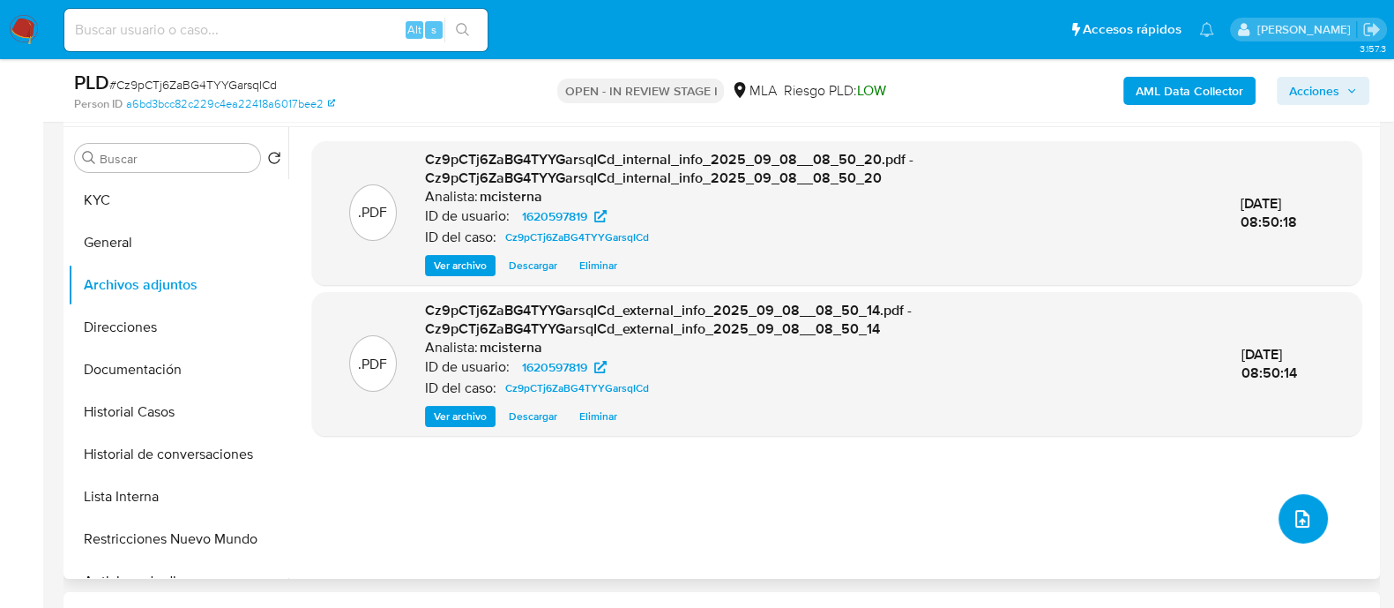
click at [1295, 517] on icon "upload-file" at bounding box center [1302, 518] width 21 height 21
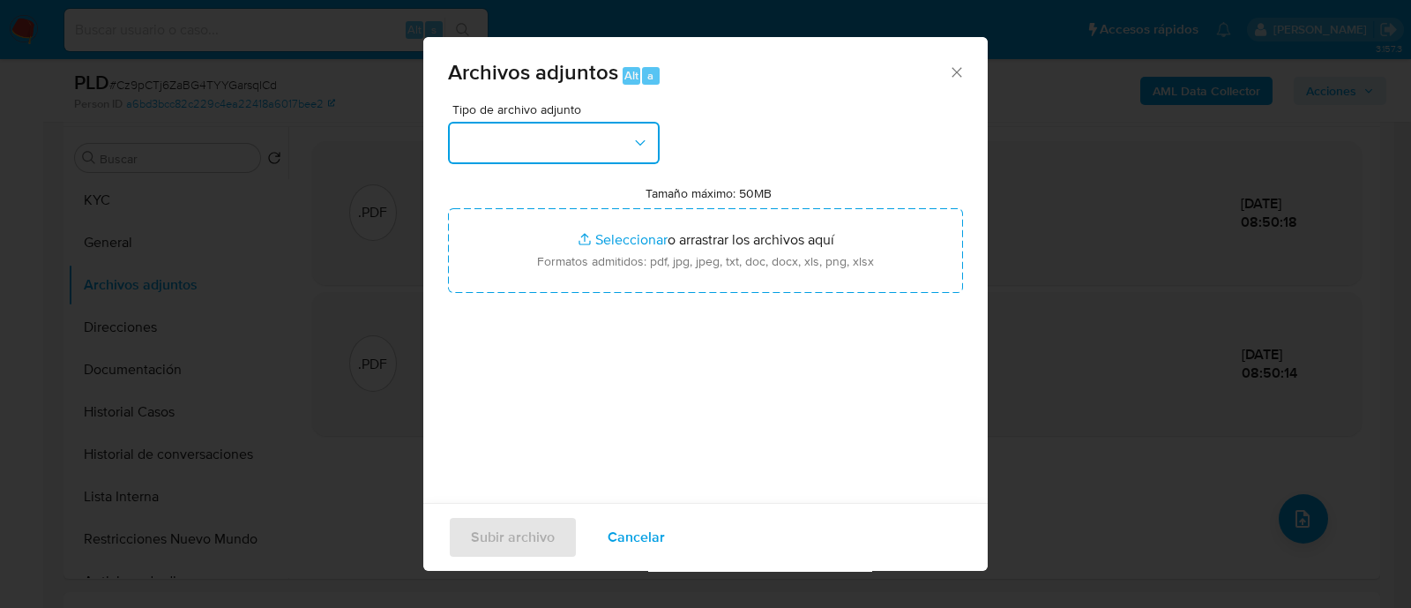
click at [617, 135] on button "button" at bounding box center [554, 143] width 212 height 42
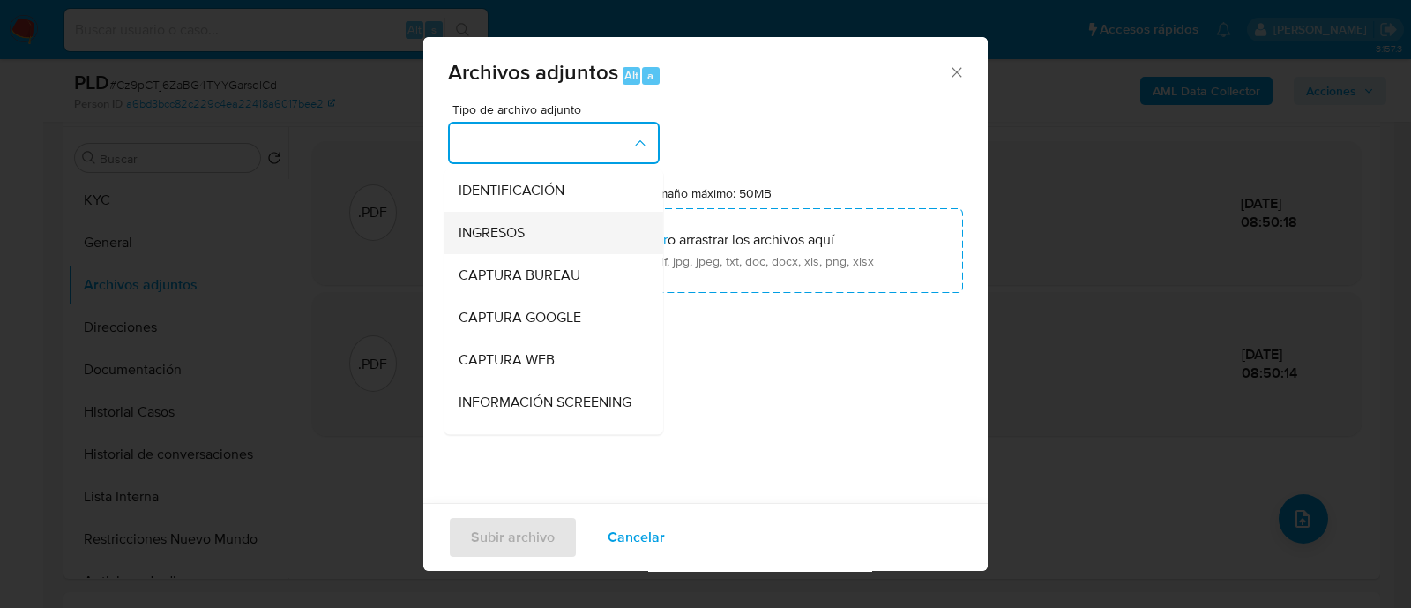
click at [535, 221] on div "INGRESOS" at bounding box center [549, 233] width 180 height 42
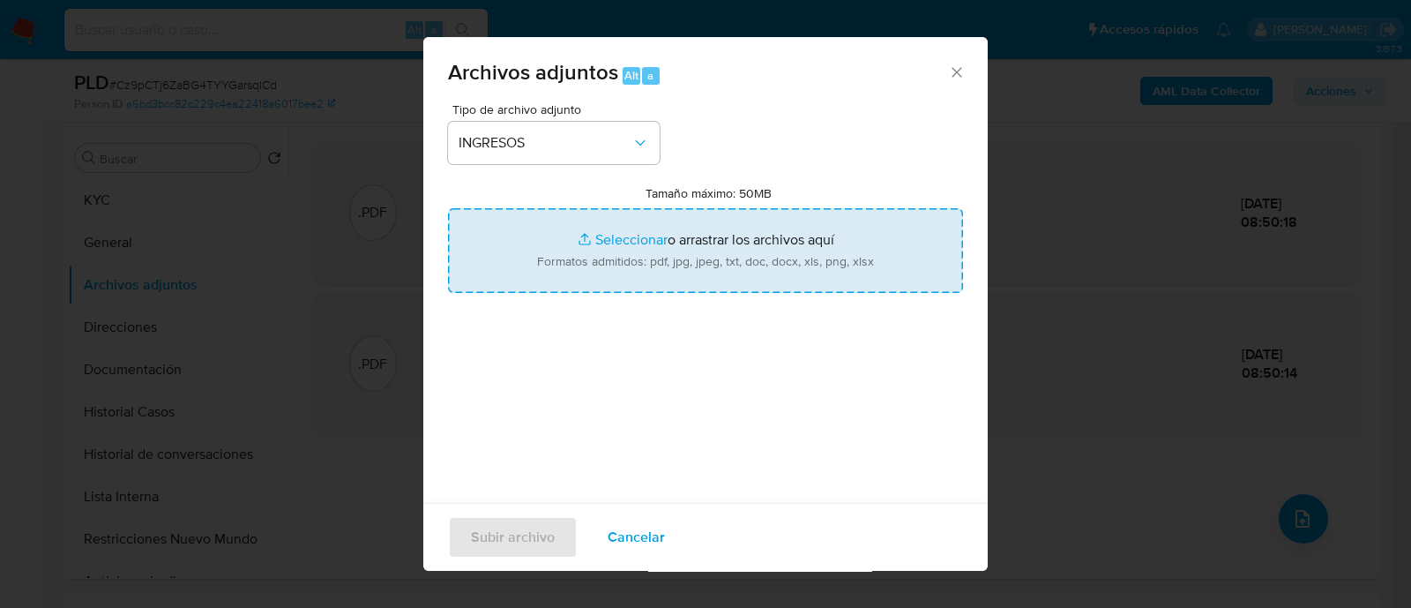
type input "C:\fakepath\Acuse IIBB 05-2025.pdf"
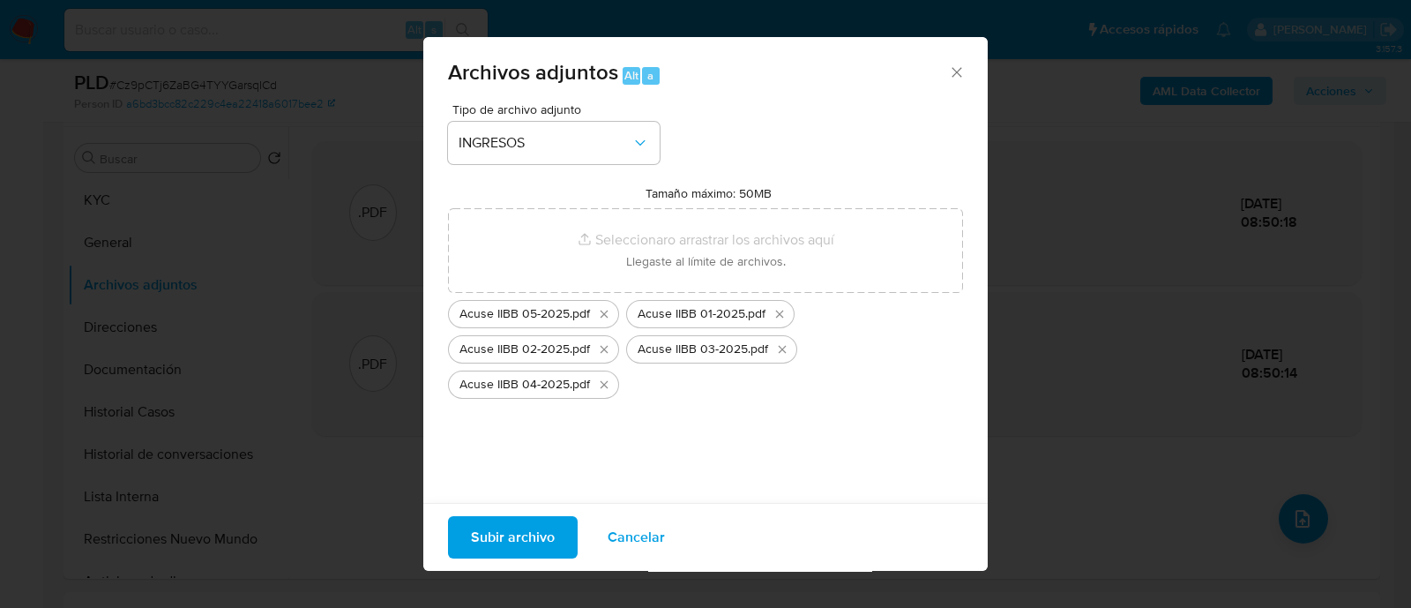
click at [511, 531] on span "Subir archivo" at bounding box center [513, 537] width 84 height 39
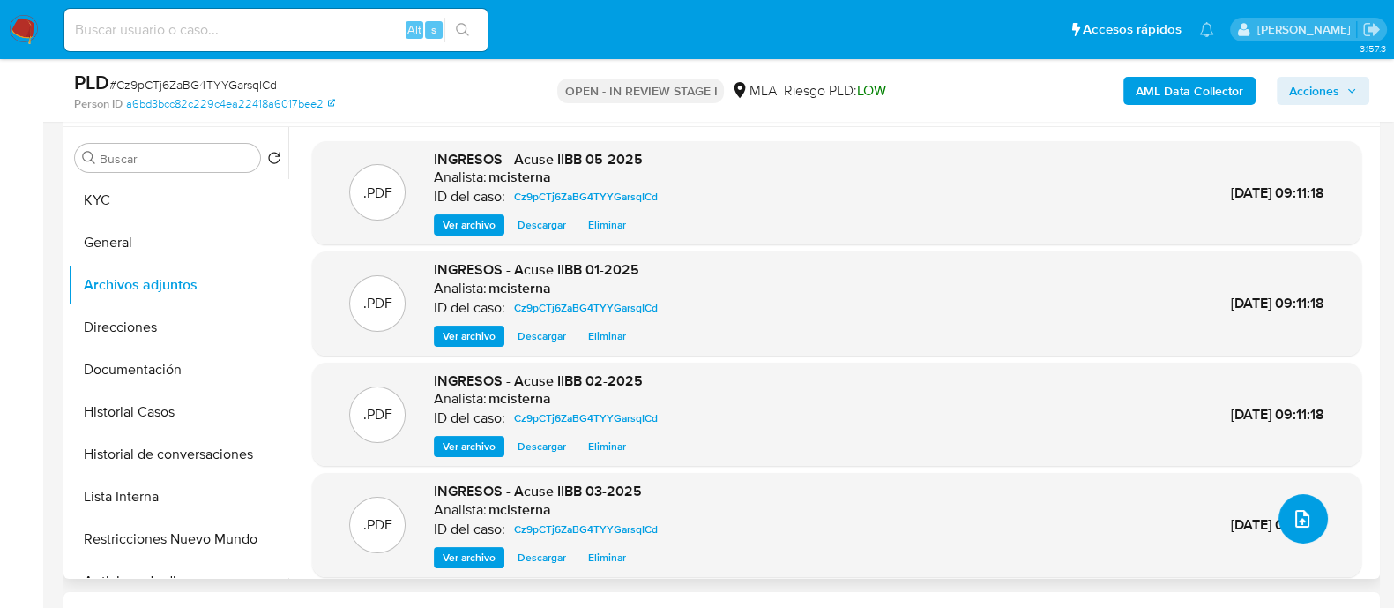
click at [1306, 522] on button "upload-file" at bounding box center [1303, 518] width 49 height 49
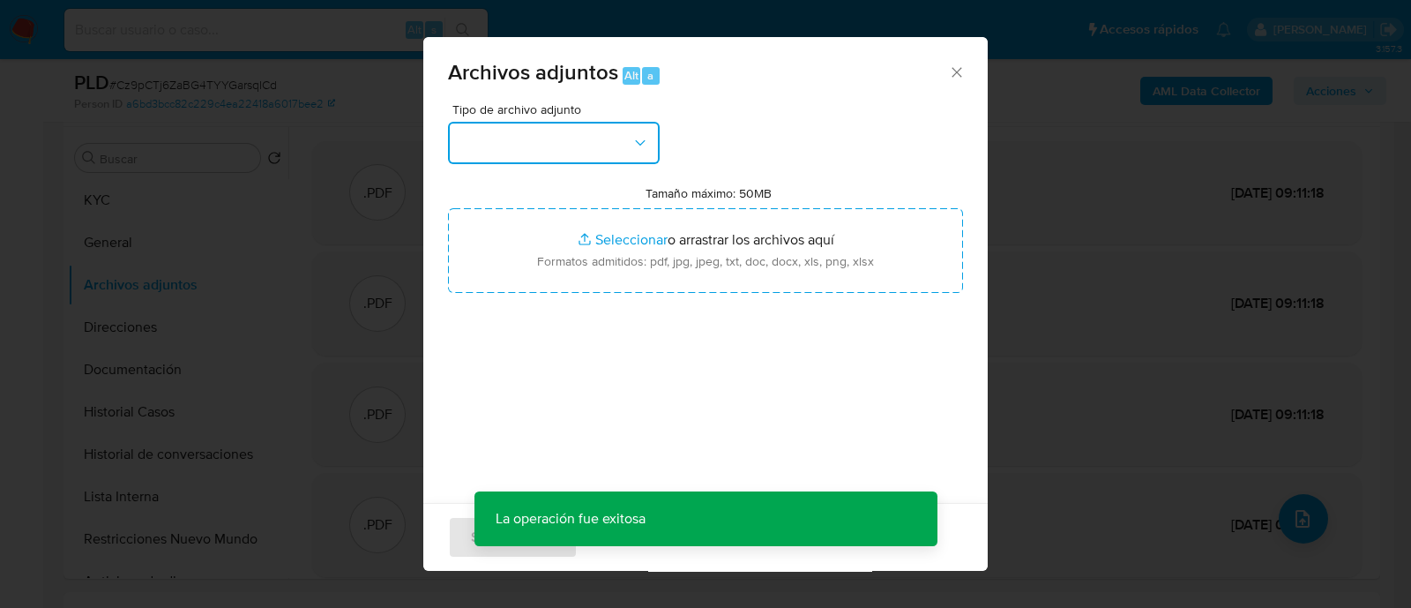
click at [504, 124] on button "button" at bounding box center [554, 143] width 212 height 42
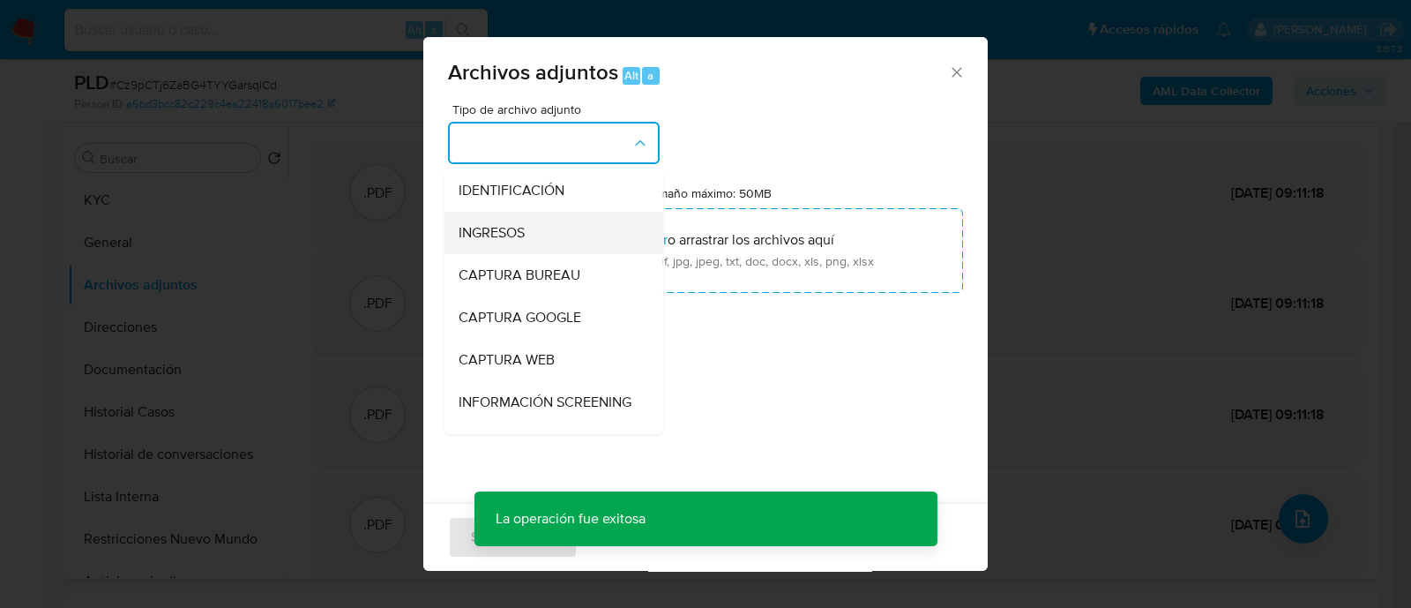
click at [526, 222] on div "INGRESOS" at bounding box center [549, 233] width 180 height 42
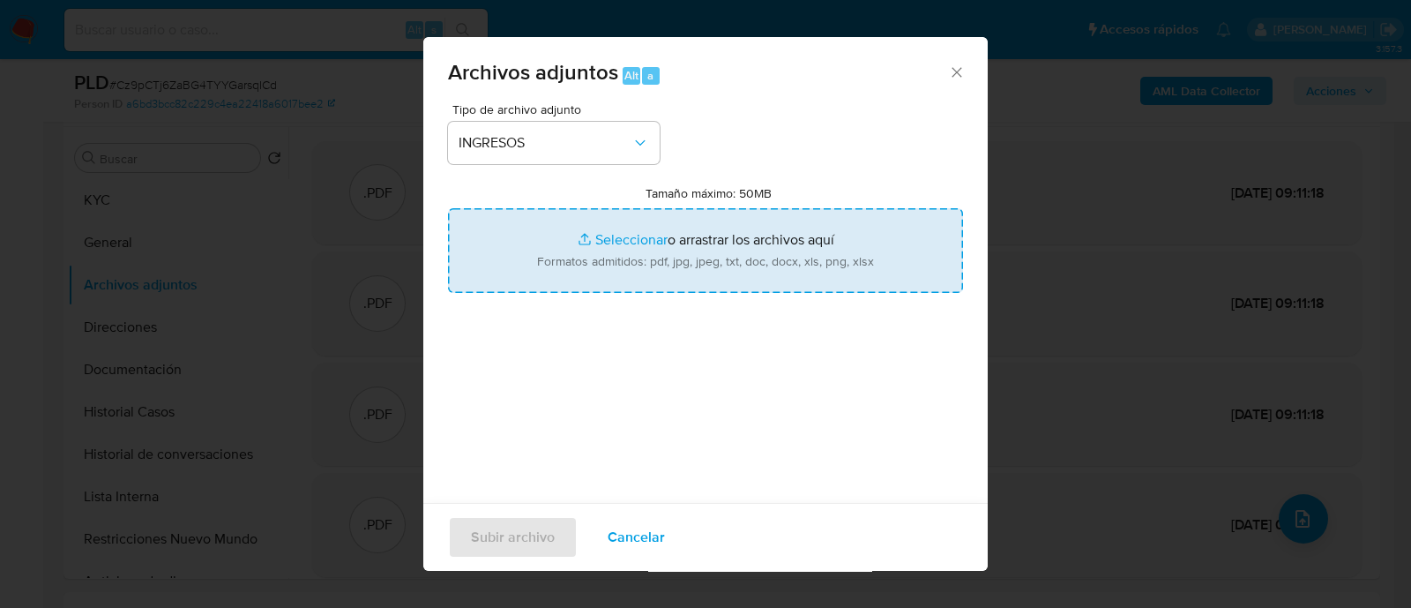
type input "C:\fakepath\Acuse IIBB 07-2025.pdf"
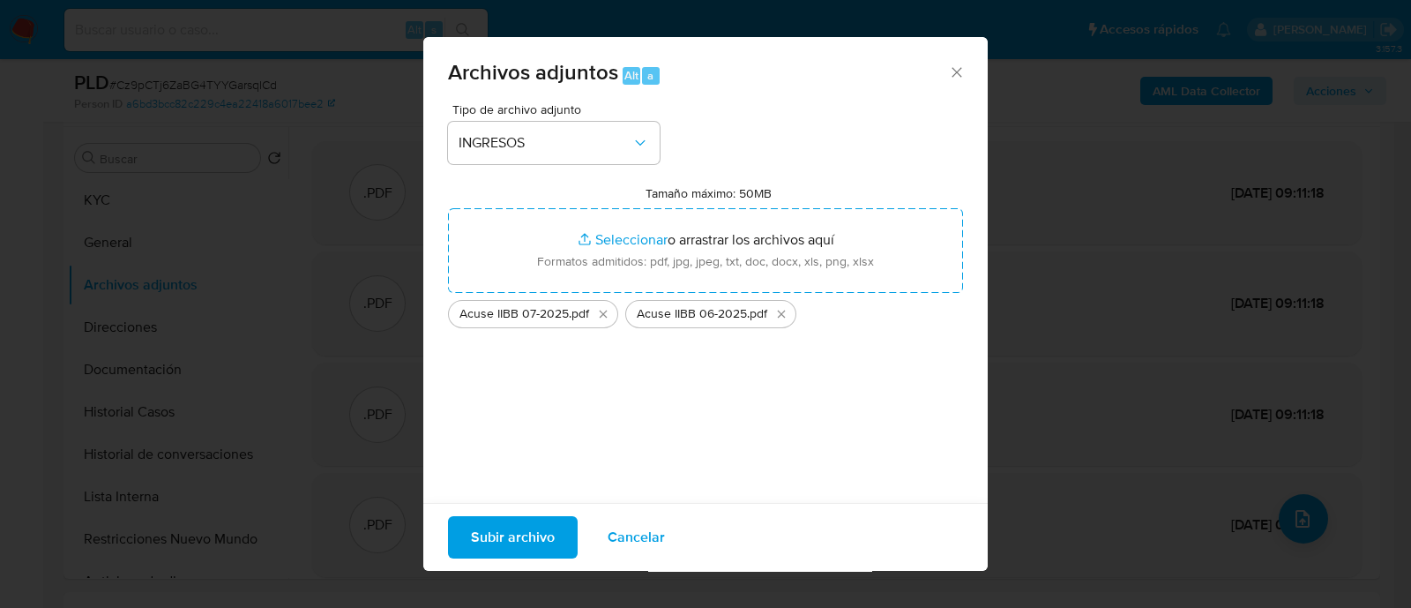
click at [493, 540] on span "Subir archivo" at bounding box center [513, 537] width 84 height 39
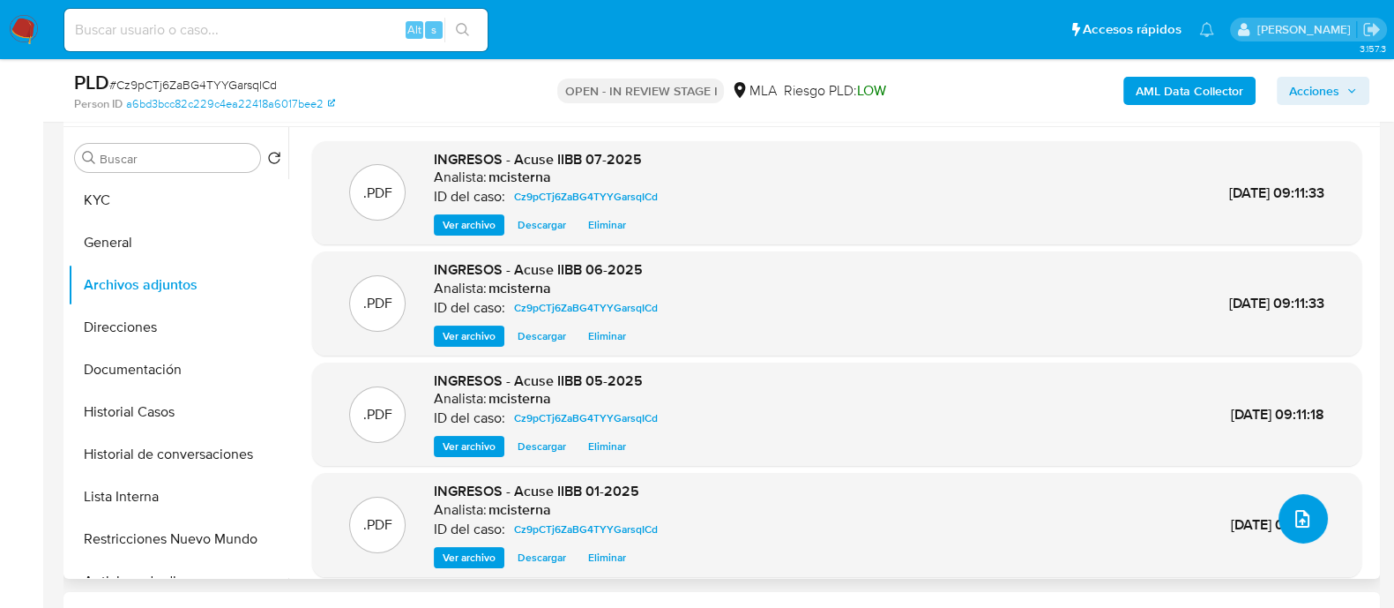
click at [1294, 511] on icon "upload-file" at bounding box center [1302, 518] width 21 height 21
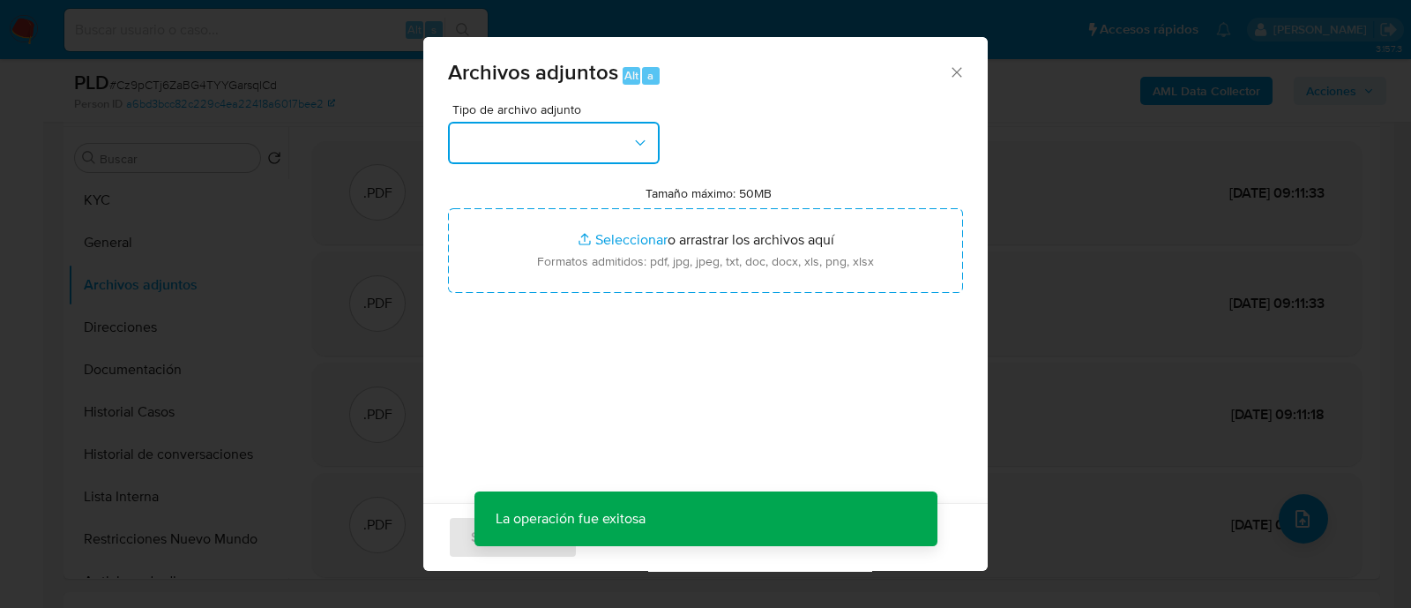
click at [523, 144] on button "button" at bounding box center [554, 143] width 212 height 42
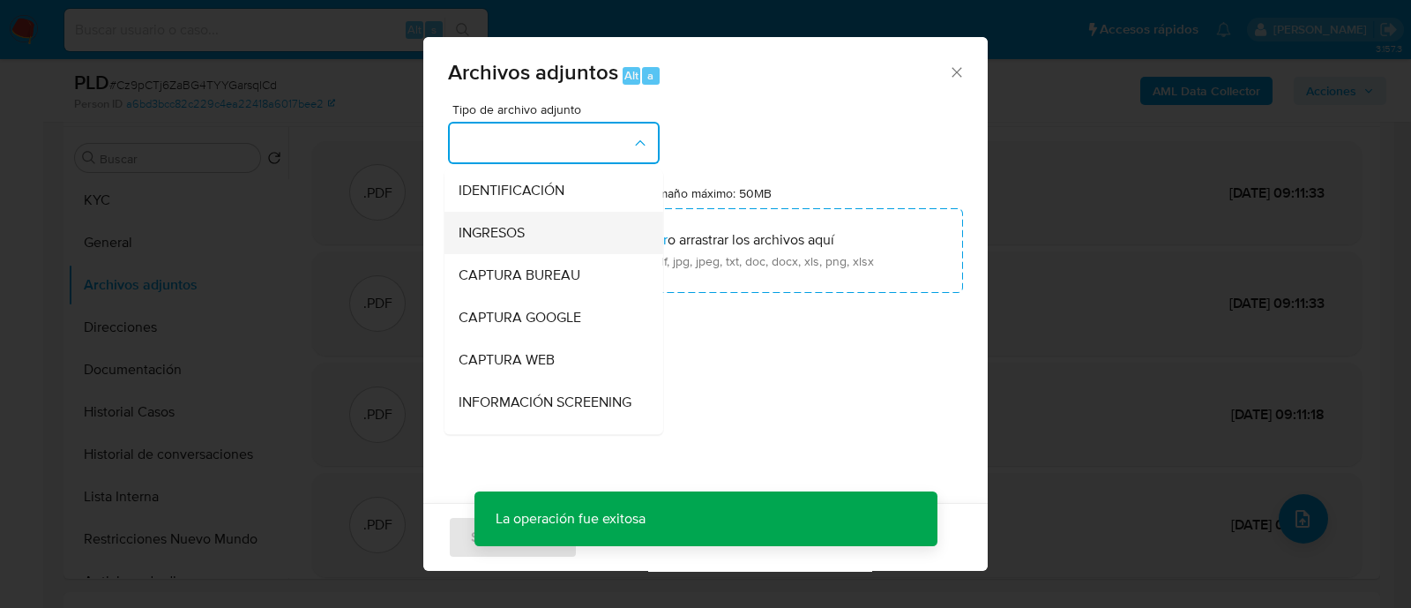
click at [566, 221] on div "INGRESOS" at bounding box center [549, 233] width 180 height 42
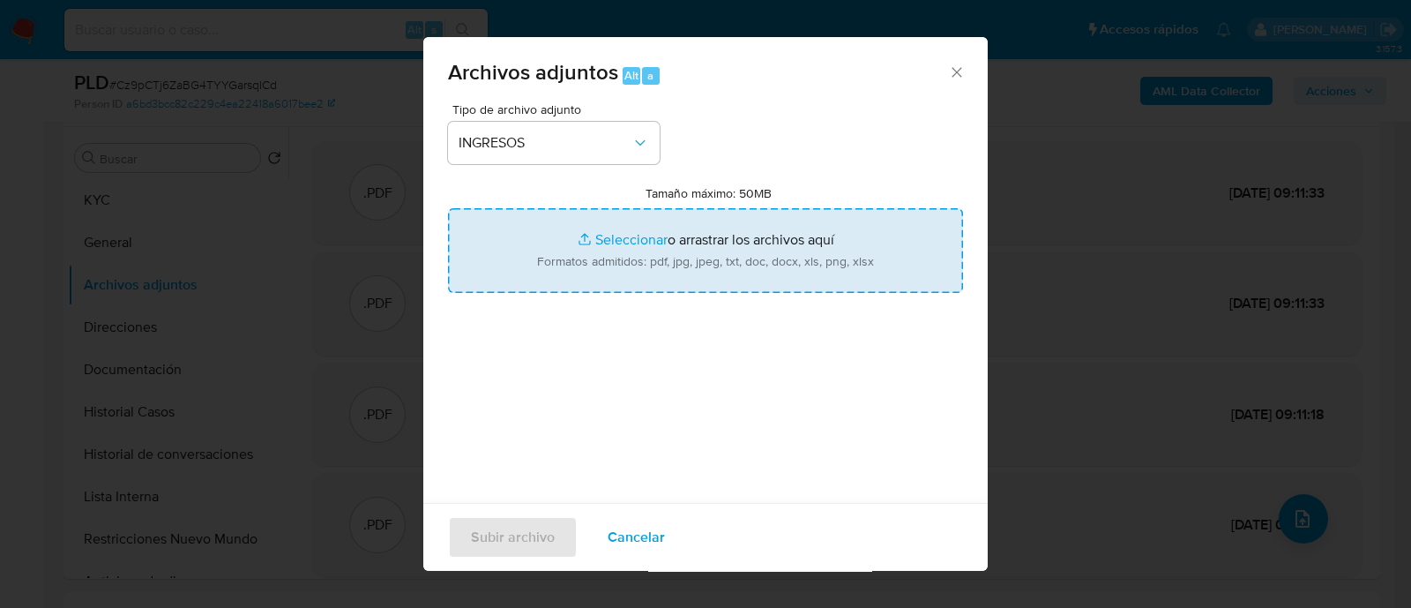
type input "C:\fakepath\DJ IIBB 05-2025.pdf"
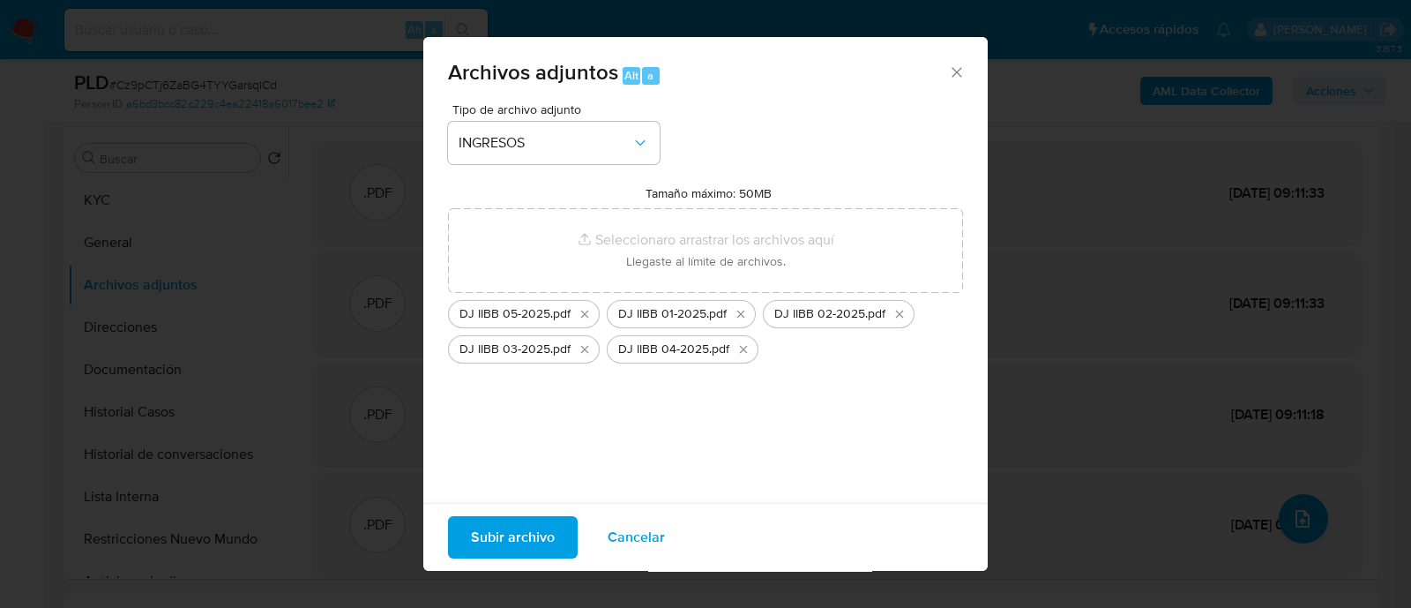
click at [504, 548] on span "Subir archivo" at bounding box center [513, 537] width 84 height 39
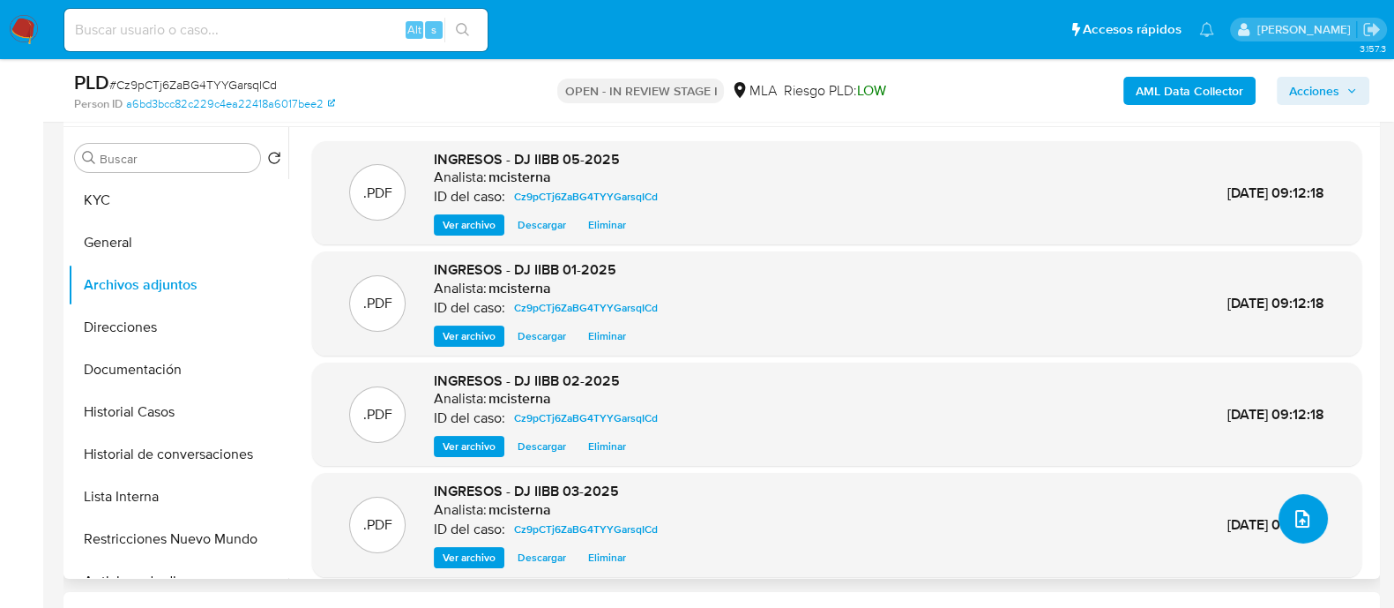
click at [1292, 526] on icon "upload-file" at bounding box center [1302, 518] width 21 height 21
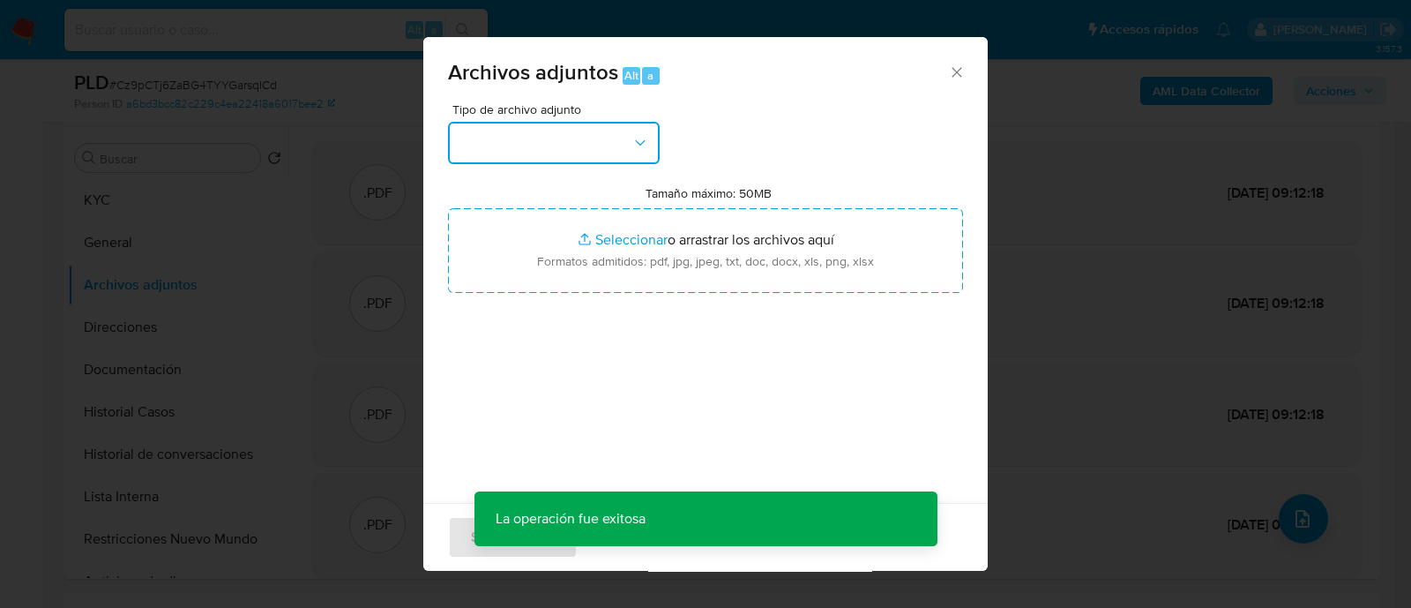
click at [587, 150] on button "button" at bounding box center [554, 143] width 212 height 42
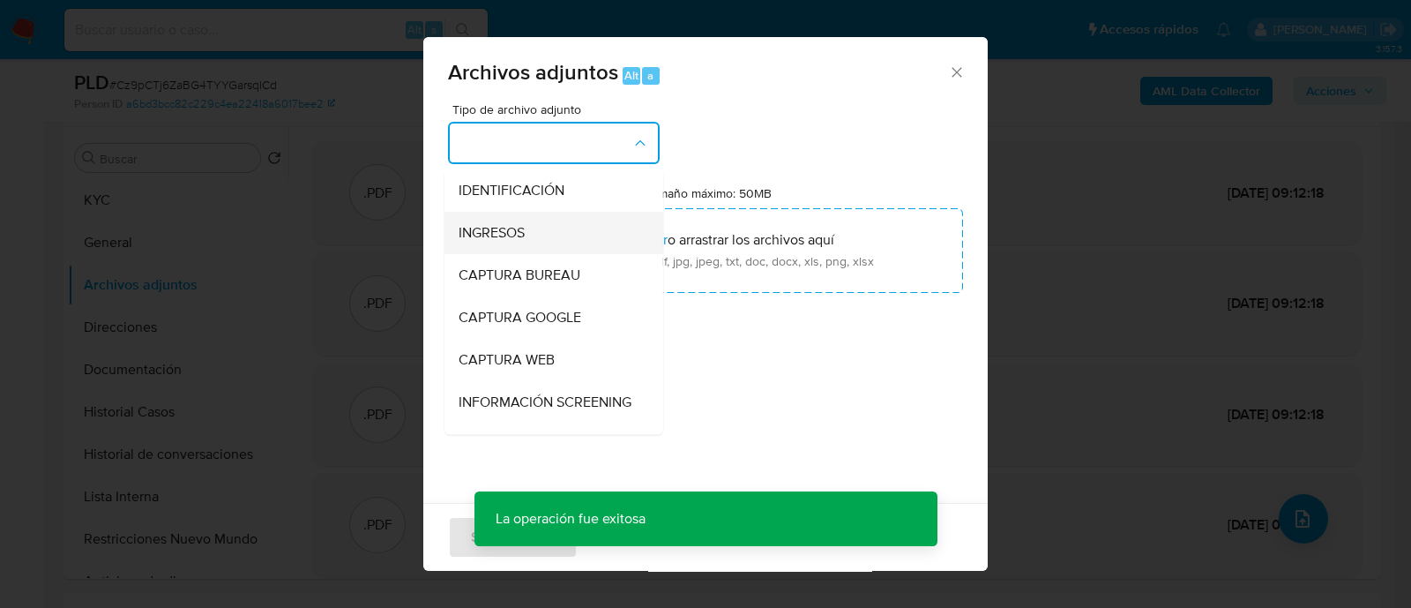
click at [542, 218] on div "INGRESOS" at bounding box center [549, 233] width 180 height 42
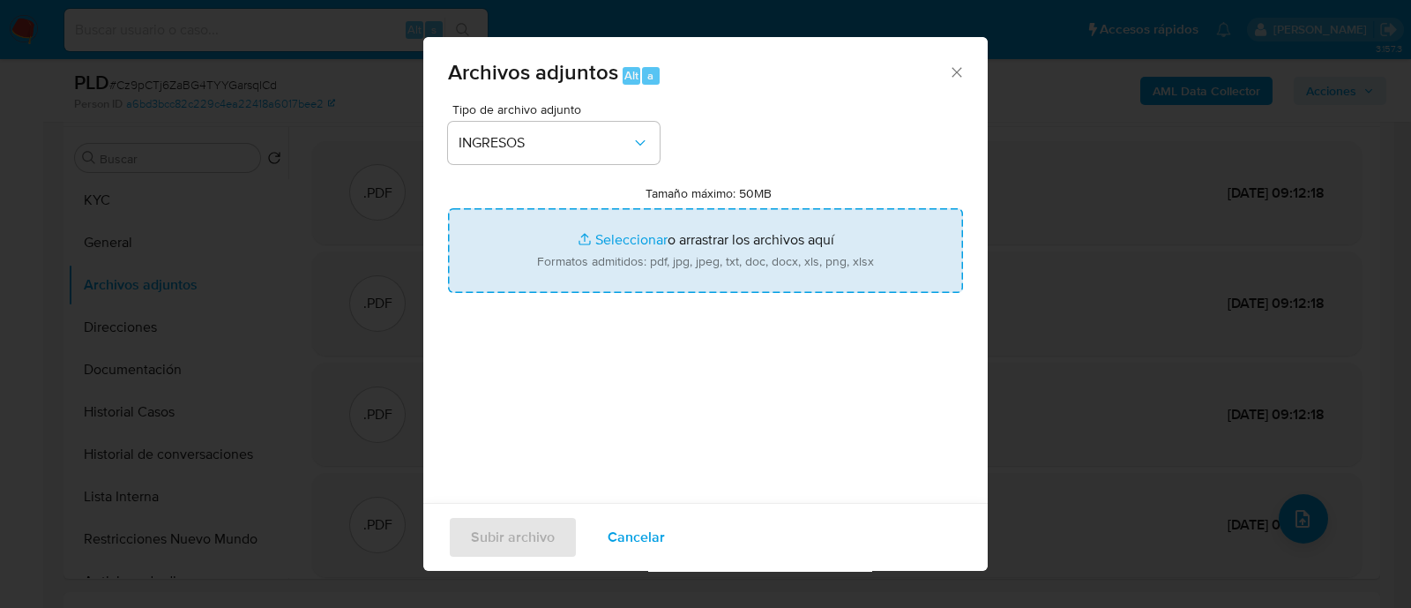
type input "C:\fakepath\DJ IIBB 07-2025.pdf"
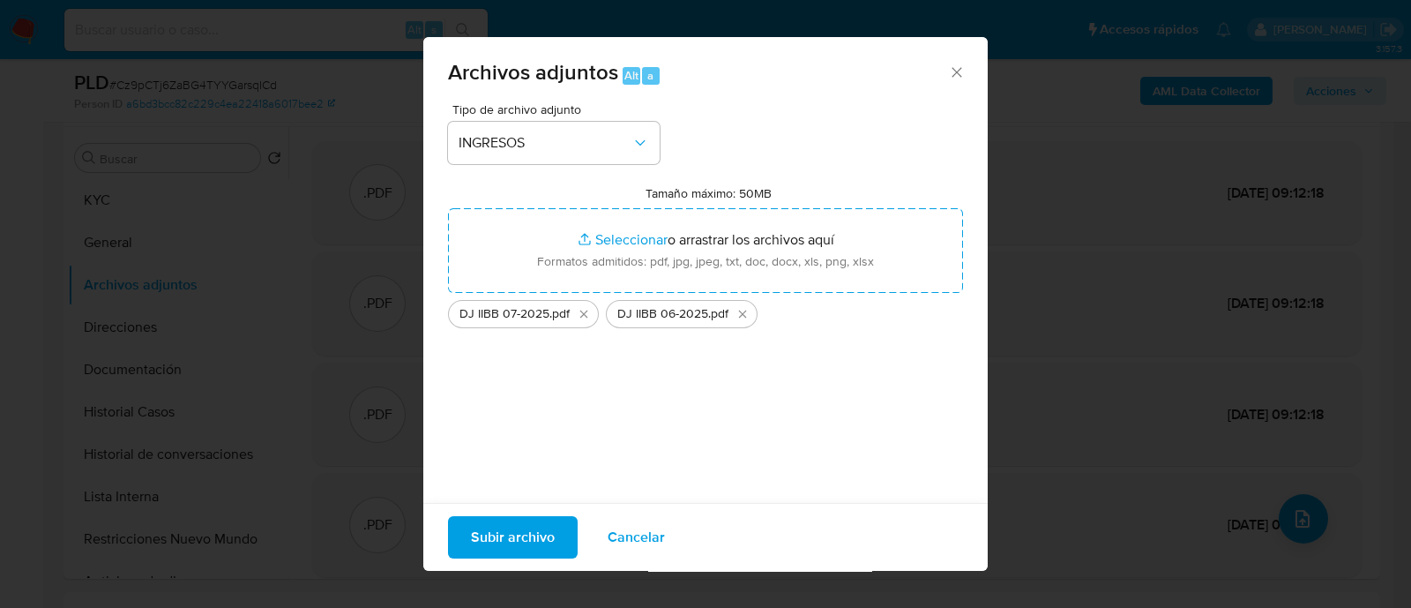
click at [522, 550] on span "Subir archivo" at bounding box center [513, 537] width 84 height 39
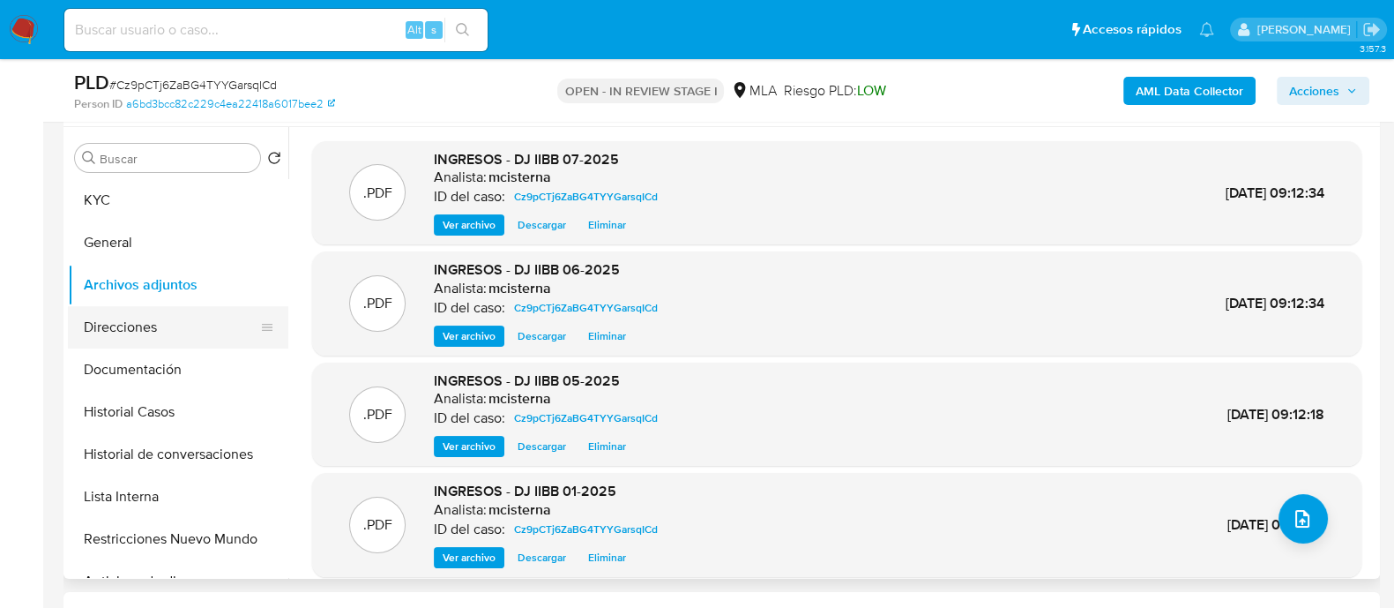
drag, startPoint x: 147, startPoint y: 318, endPoint x: 243, endPoint y: 318, distance: 95.2
click at [150, 318] on button "Direcciones" at bounding box center [171, 327] width 206 height 42
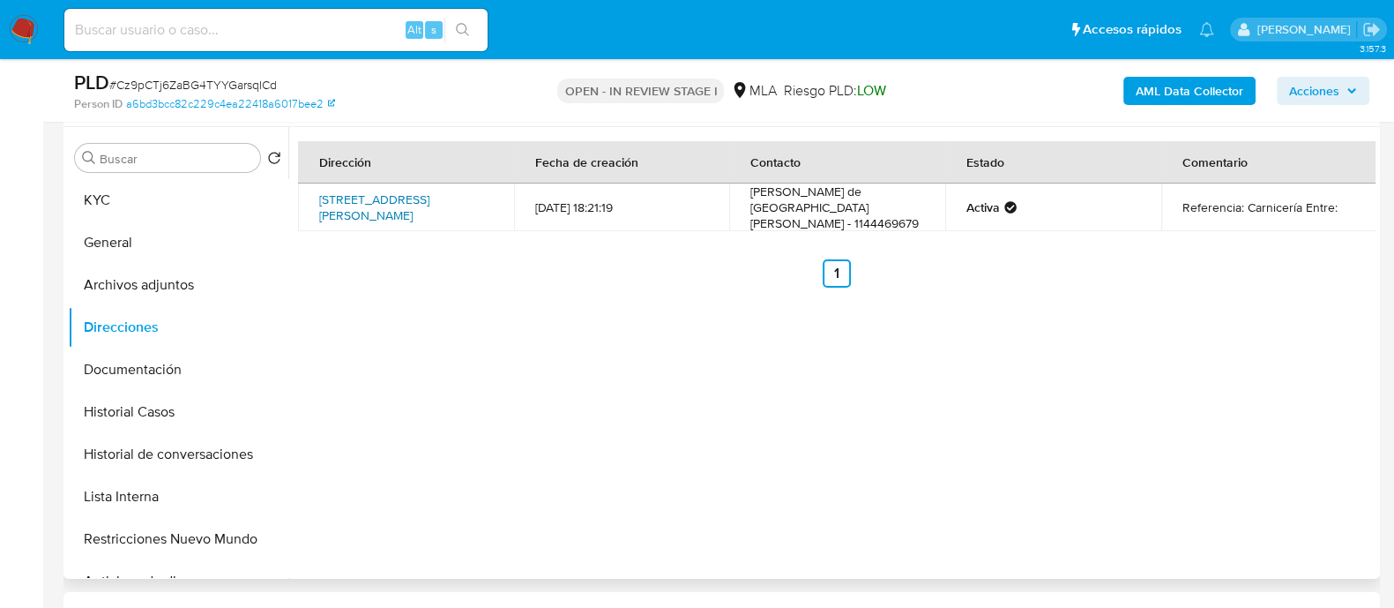
drag, startPoint x: 304, startPoint y: 188, endPoint x: 427, endPoint y: 207, distance: 124.1
click at [427, 207] on td "Avenida Hipólito Yrigoyen 4301, Lanús, Buenos Aires, 1824, Argentina 4301" at bounding box center [406, 207] width 216 height 48
copy link "Avenida Hipólito Yrigoyen 4301, Lanús, Buenos Aires"
click at [176, 462] on button "Historial de conversaciones" at bounding box center [171, 454] width 206 height 42
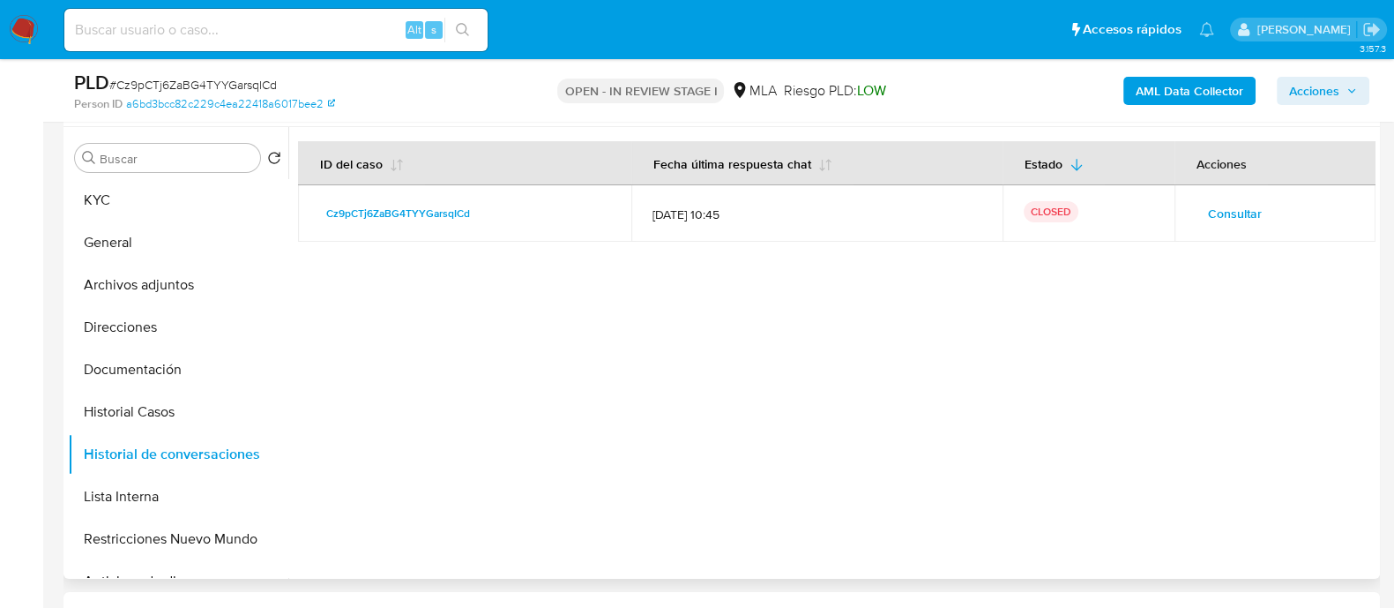
click at [1208, 215] on span "Consultar" at bounding box center [1235, 213] width 54 height 25
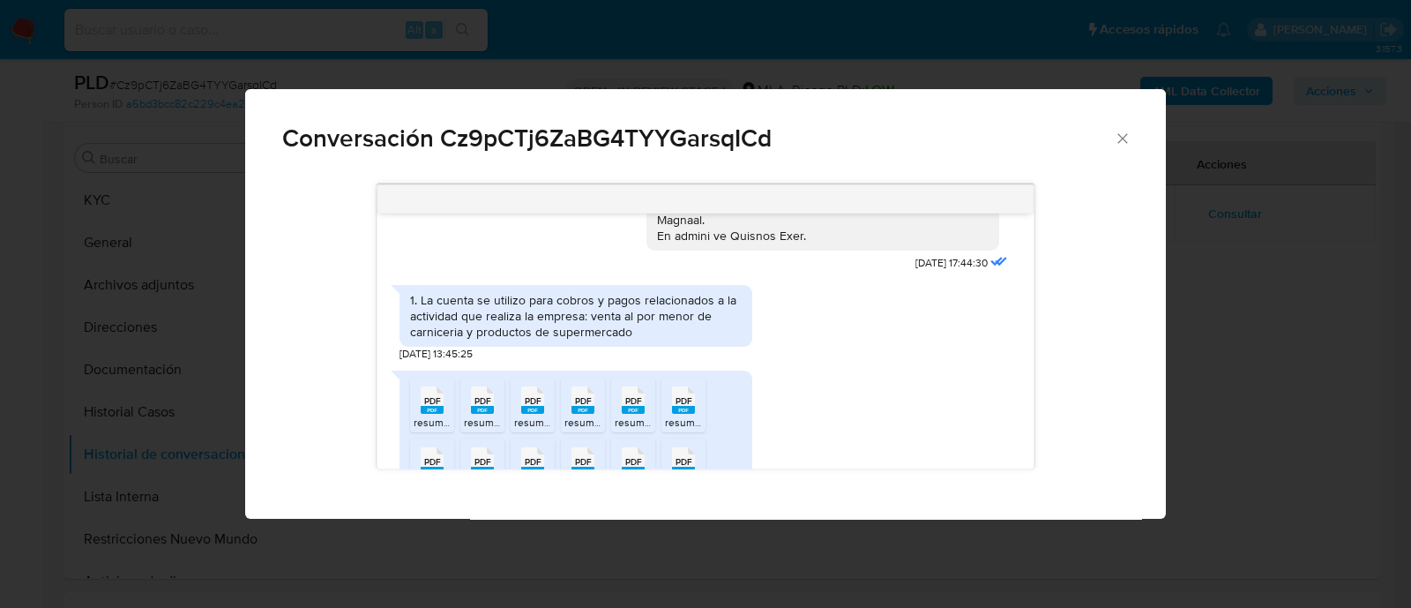
scroll to position [881, 0]
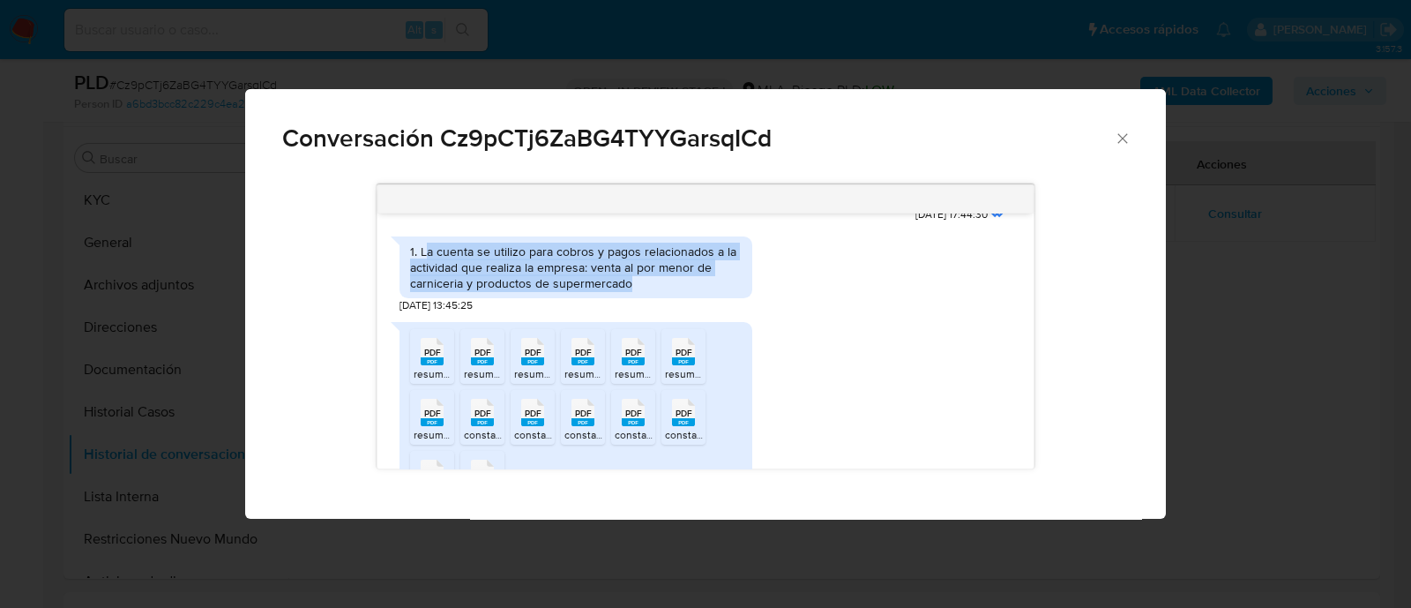
drag, startPoint x: 425, startPoint y: 266, endPoint x: 746, endPoint y: 293, distance: 322.1
click at [746, 293] on div "1. La cuenta se utilizo para cobros y pagos relacionados a la actividad que rea…" at bounding box center [575, 267] width 353 height 63
copy div "a cuenta se utilizo para cobros y pagos relacionados a la actividad que realiza…"
click at [1120, 138] on icon "Cerrar" at bounding box center [1123, 139] width 18 height 18
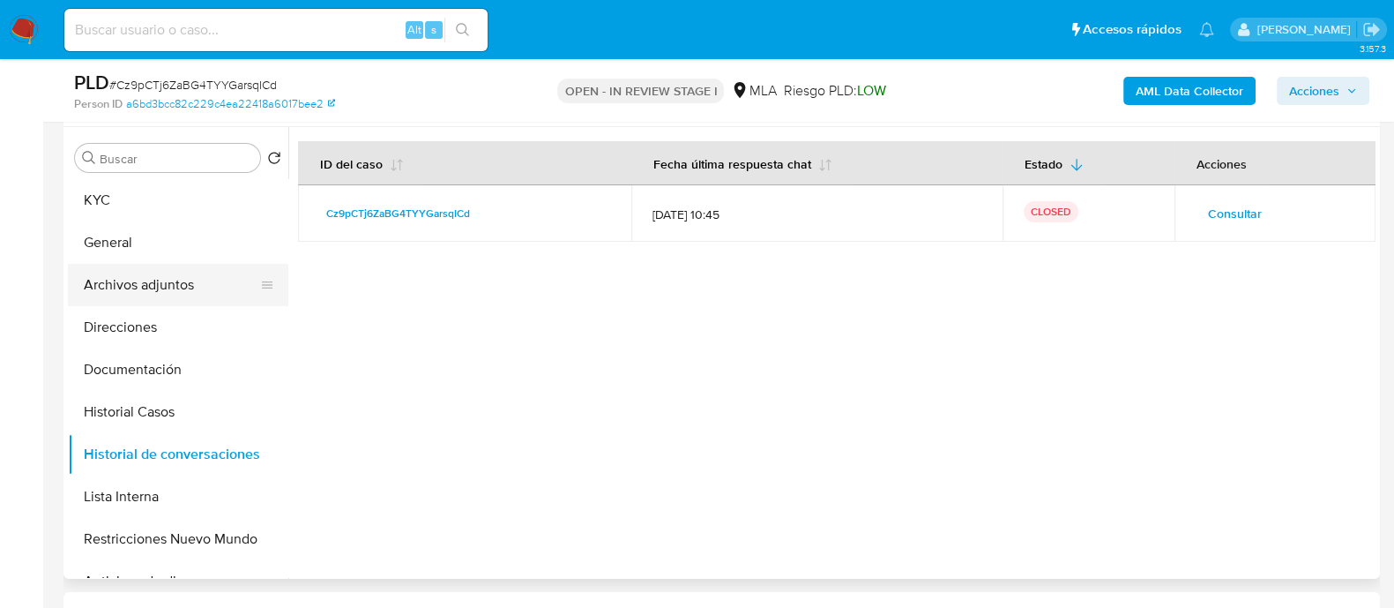
click at [207, 282] on button "Archivos adjuntos" at bounding box center [171, 285] width 206 height 42
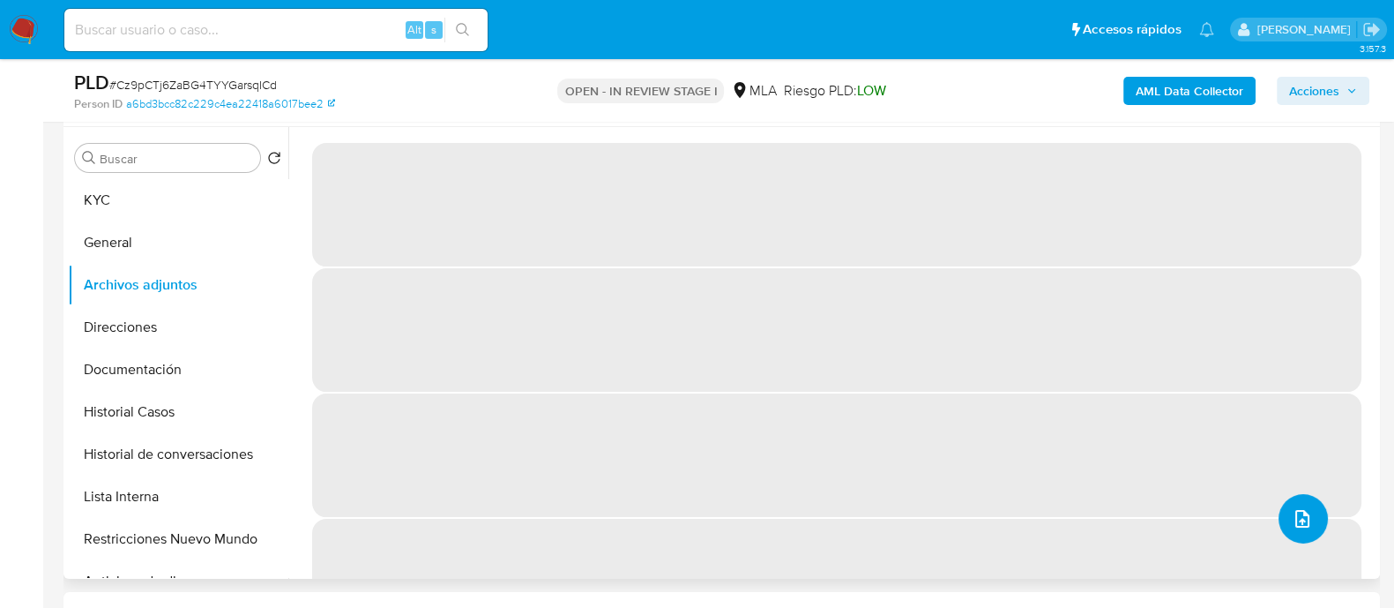
click at [1303, 504] on button "upload-file" at bounding box center [1303, 518] width 49 height 49
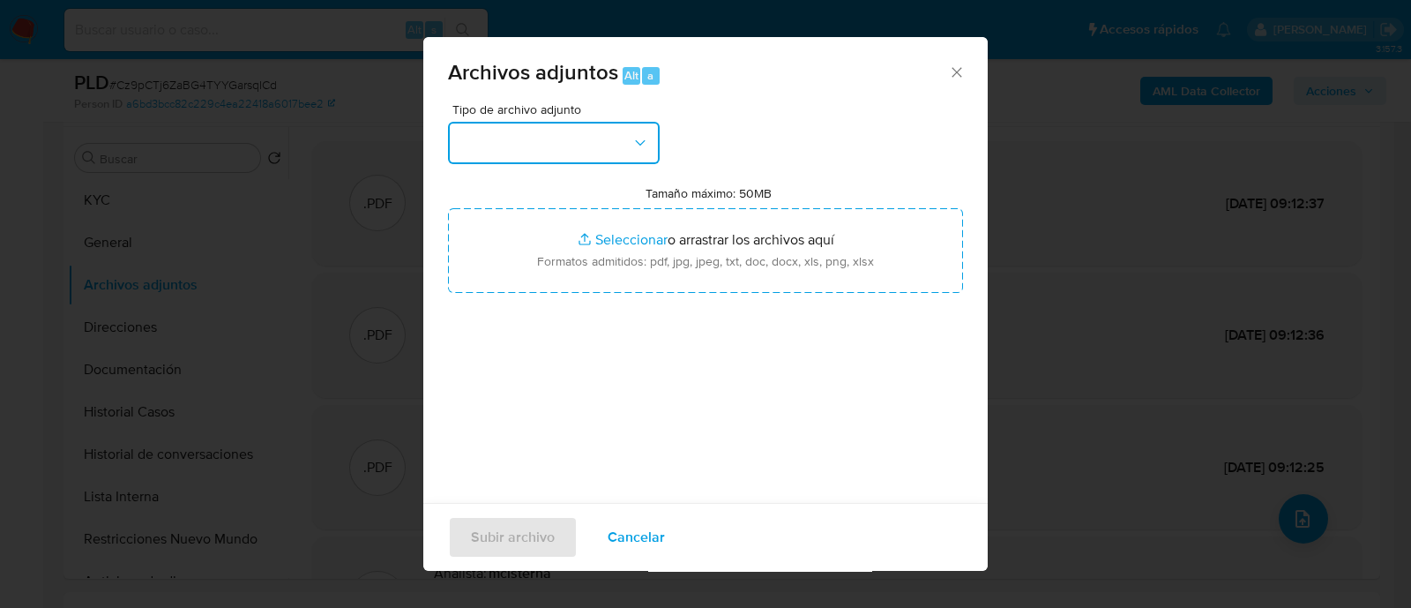
click at [562, 138] on button "button" at bounding box center [554, 143] width 212 height 42
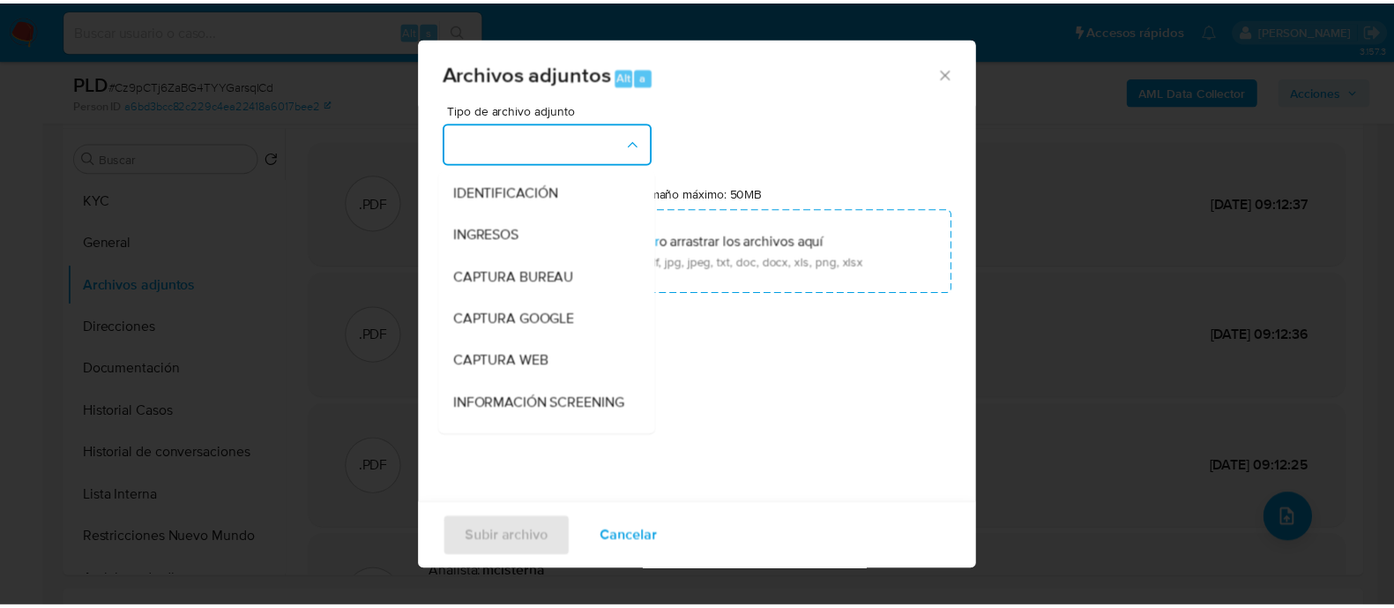
scroll to position [220, 0]
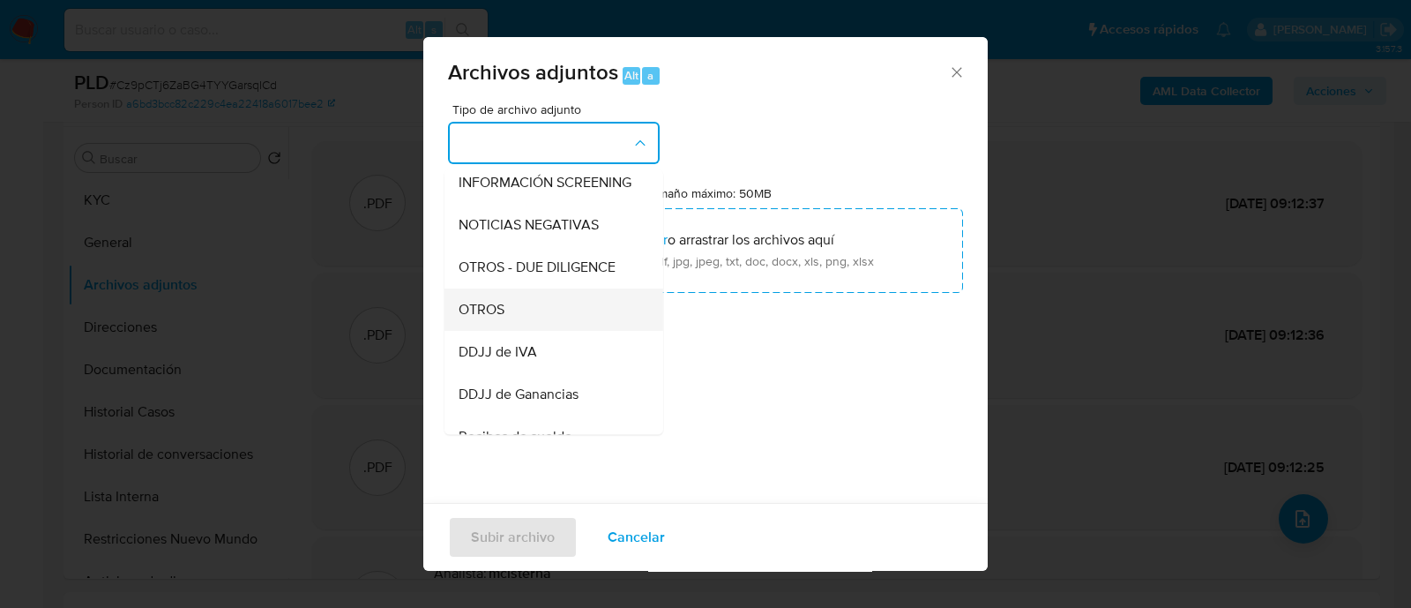
click at [541, 318] on div "OTROS" at bounding box center [549, 309] width 180 height 42
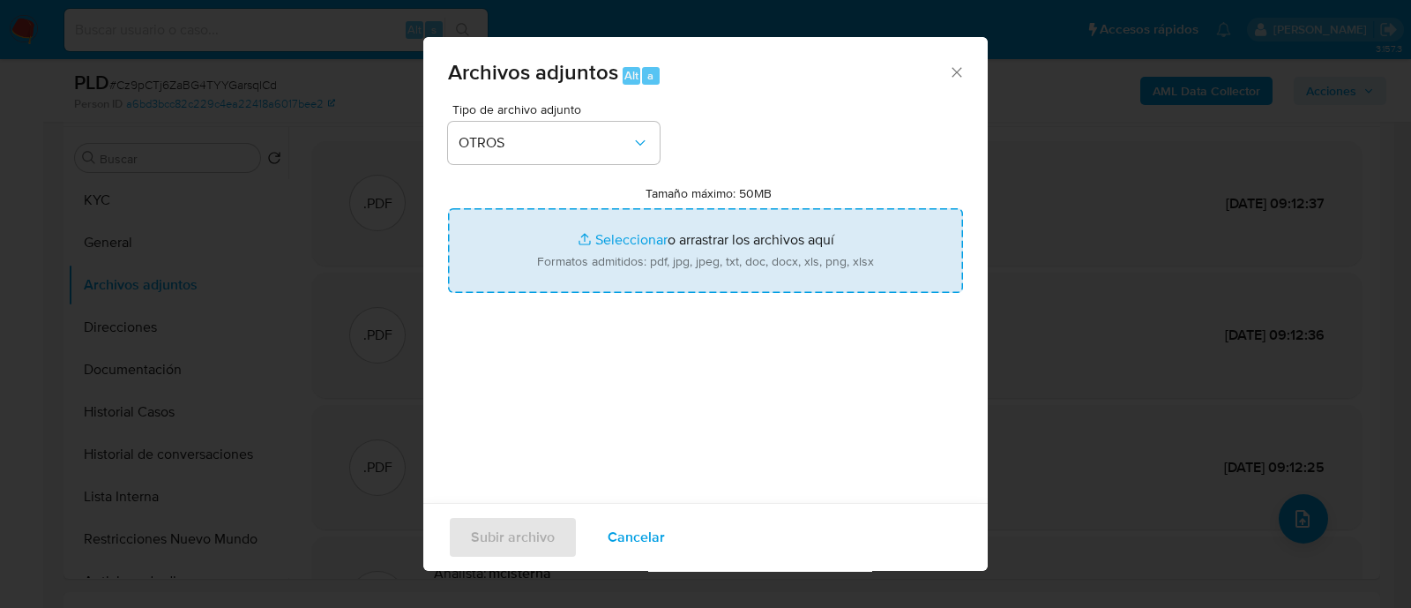
type input "C:\fakepath\Movimientos Cz9pCTj6ZaBG4TYYGarsqICd_2025_08_18_14_05_06.xlsx"
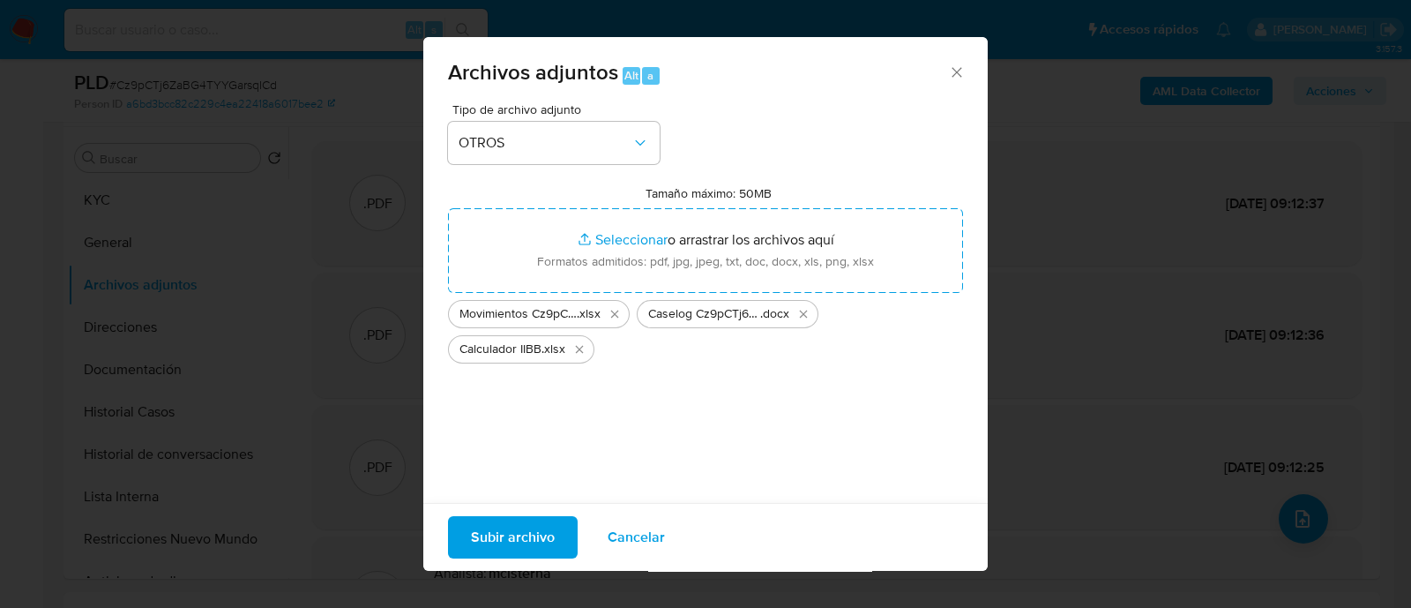
click at [518, 540] on span "Subir archivo" at bounding box center [513, 537] width 84 height 39
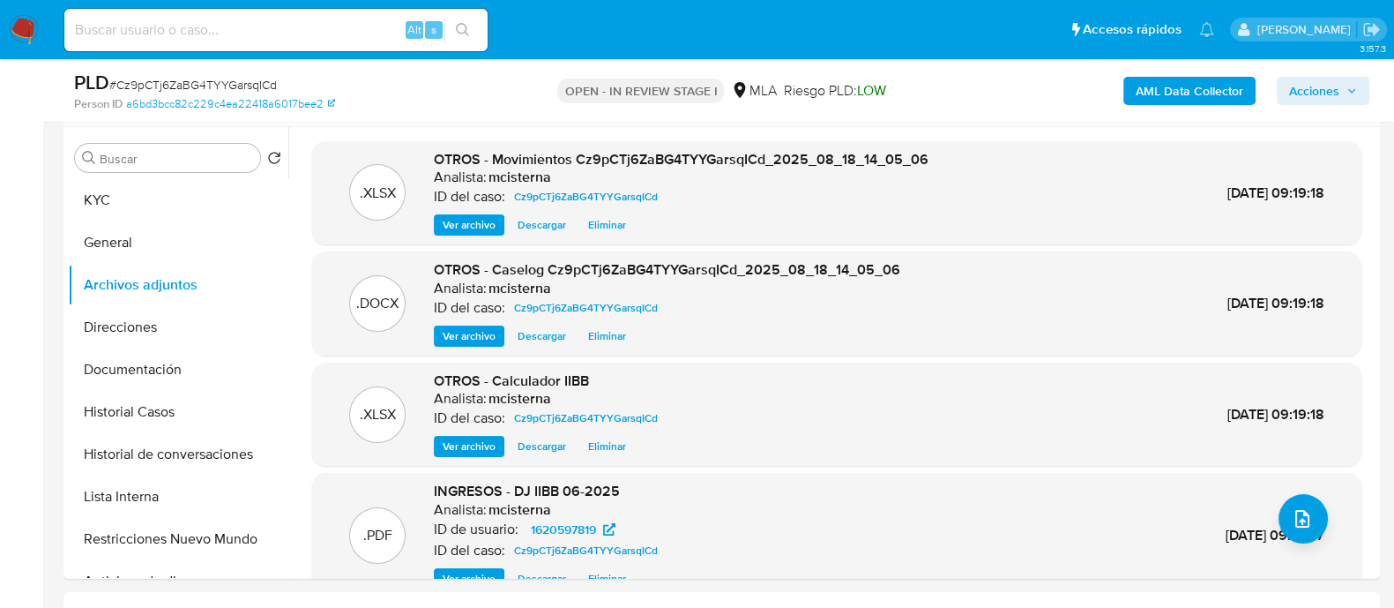
click at [1297, 94] on span "Acciones" at bounding box center [1314, 91] width 50 height 28
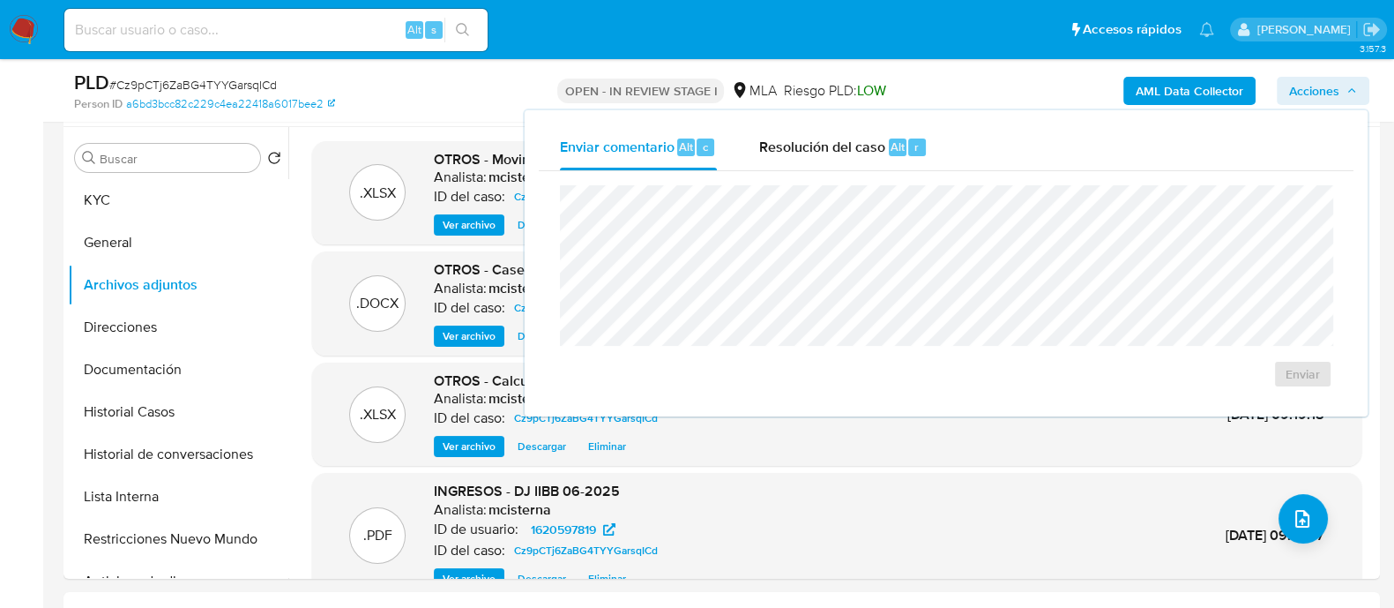
click at [907, 171] on div "Enviar" at bounding box center [946, 286] width 815 height 231
click at [847, 145] on span "Resolución del caso" at bounding box center [822, 146] width 126 height 20
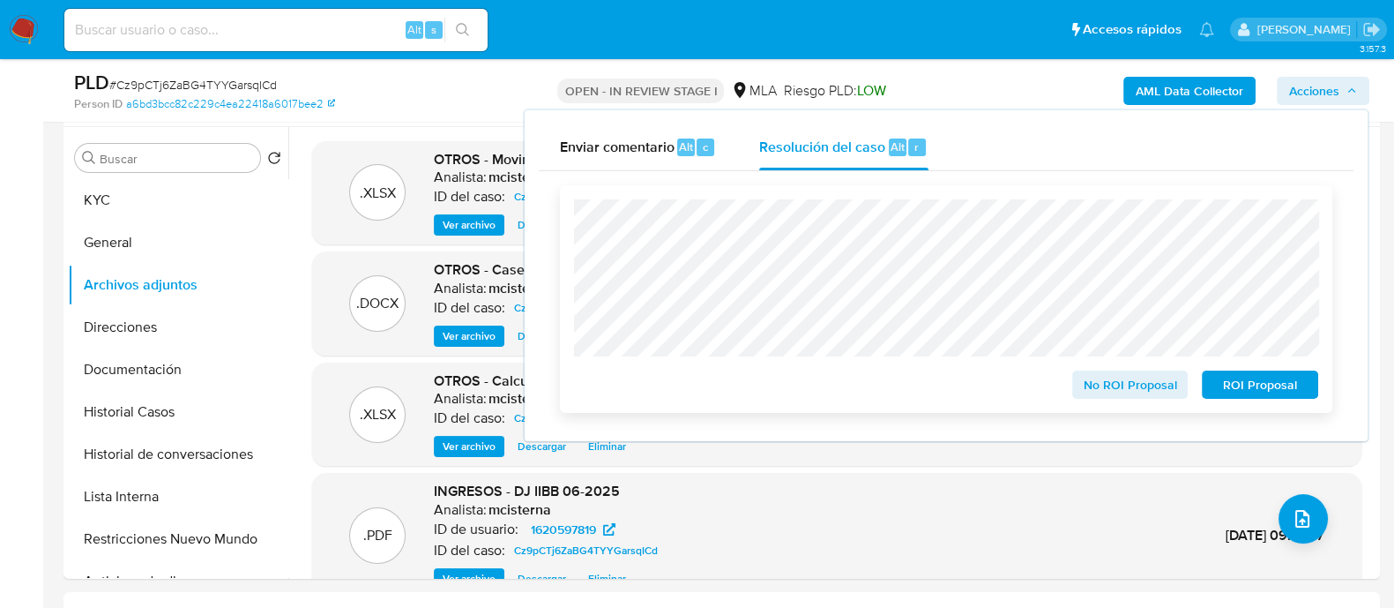
click at [1089, 381] on span "No ROI Proposal" at bounding box center [1131, 384] width 92 height 25
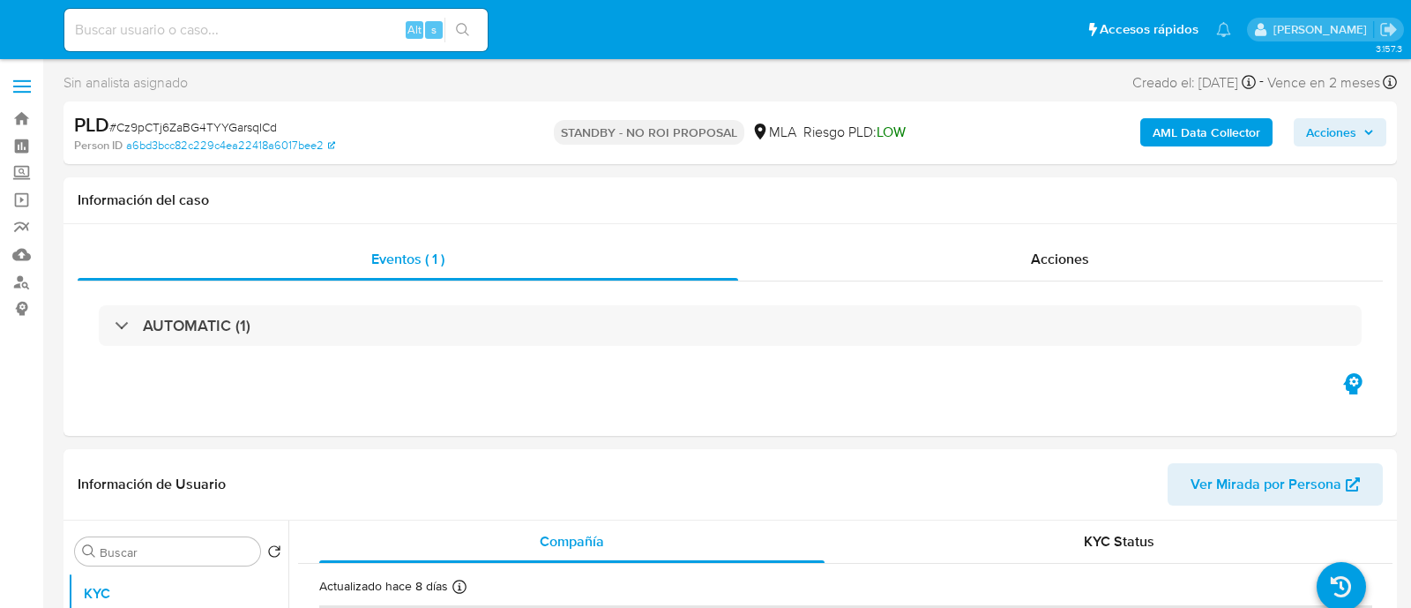
select select "10"
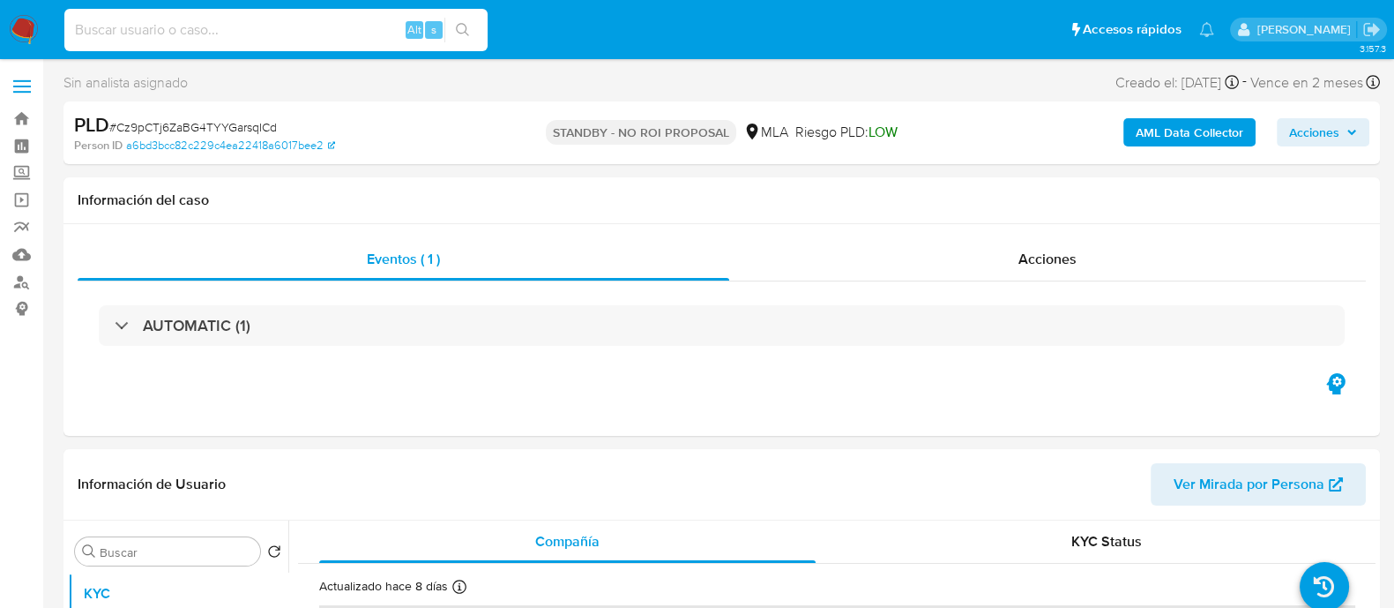
click at [289, 39] on input at bounding box center [275, 30] width 423 height 23
paste input "k5ULz3B61nc9DYHi45h5WgDe"
type input "k5ULz3B61nc9DYHi45h5WgDe"
click at [460, 37] on button "search-icon" at bounding box center [462, 30] width 36 height 25
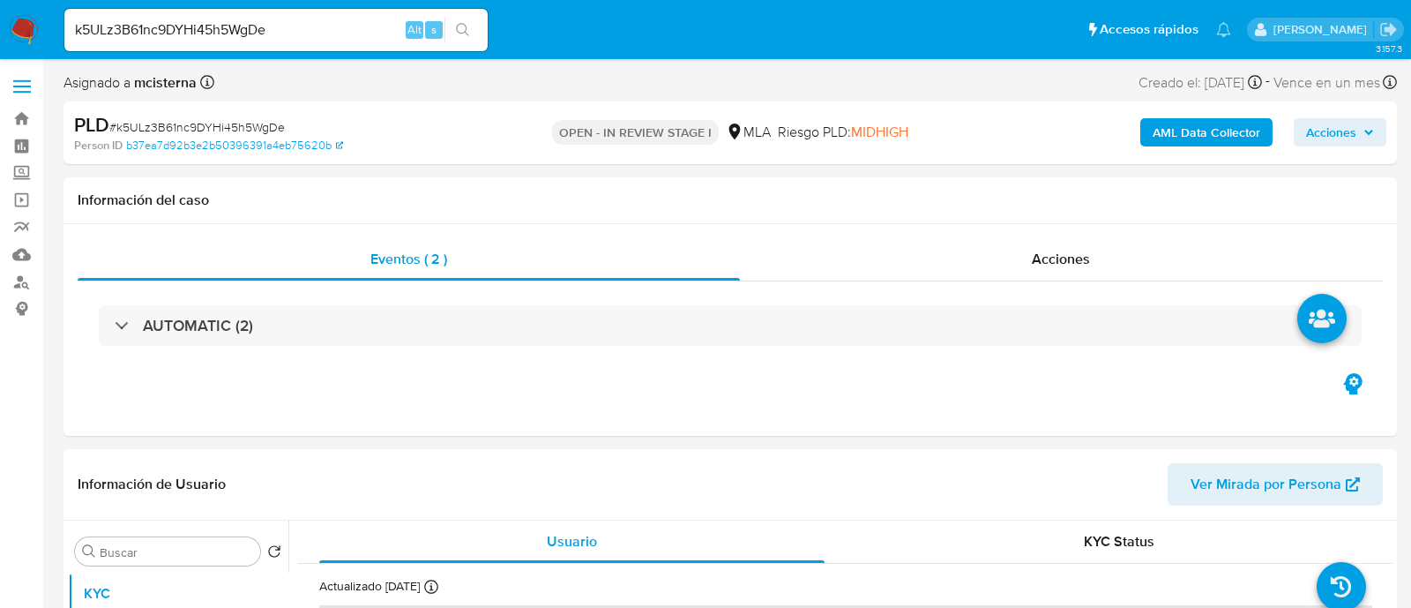
select select "10"
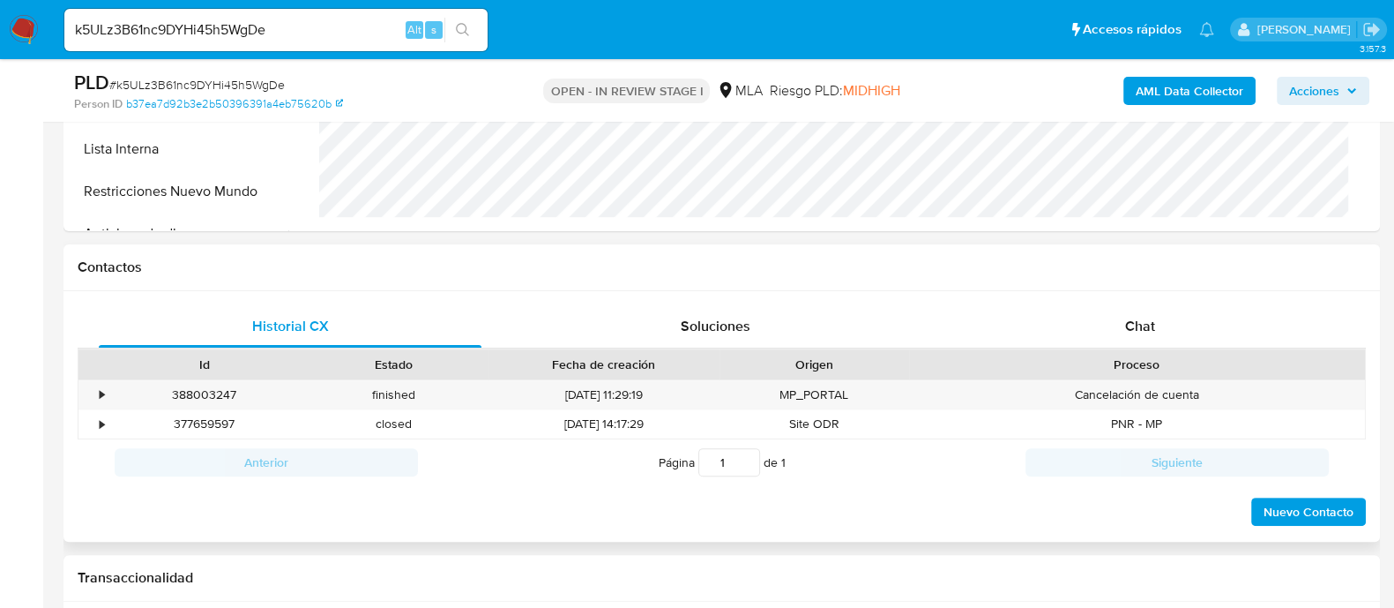
scroll to position [551, 0]
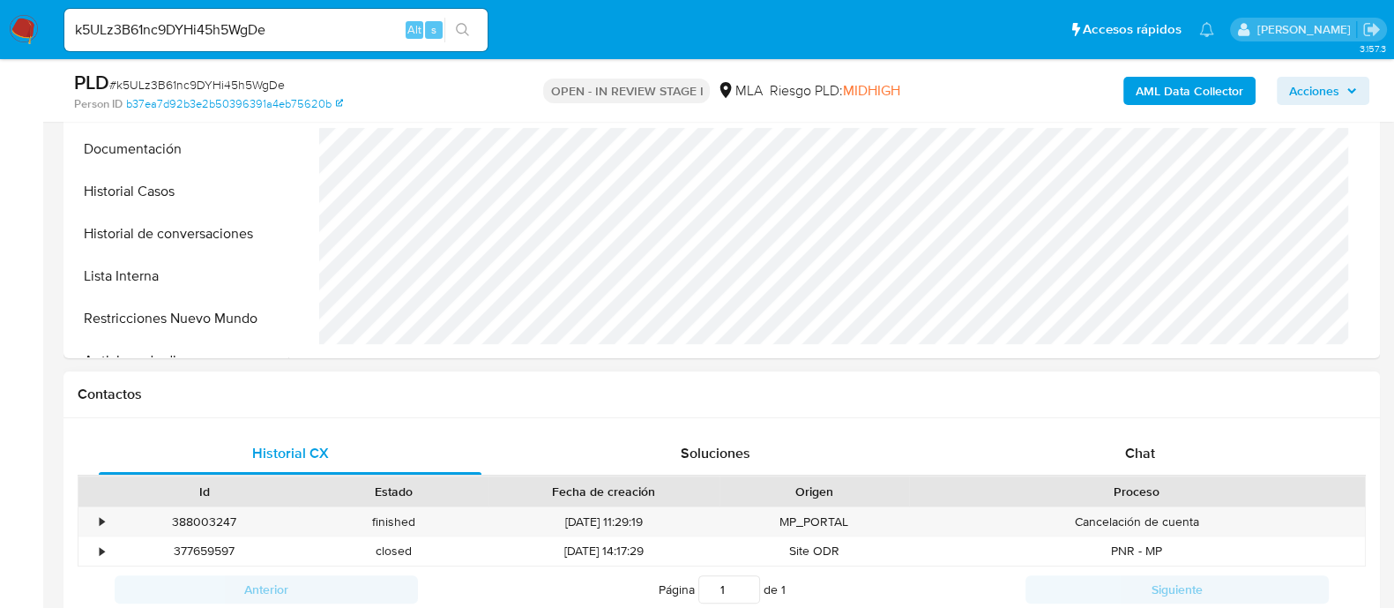
click at [816, 398] on h1 "Contactos" at bounding box center [722, 394] width 1288 height 18
click at [1139, 451] on span "Chat" at bounding box center [1140, 453] width 30 height 20
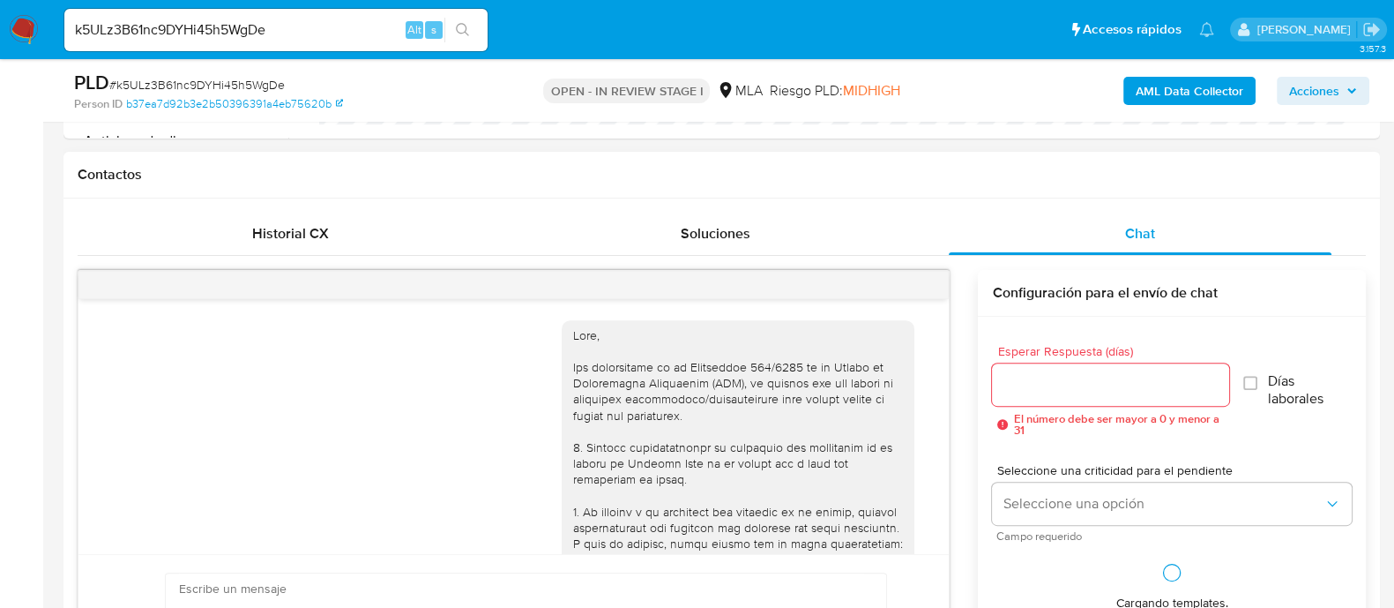
scroll to position [1204, 0]
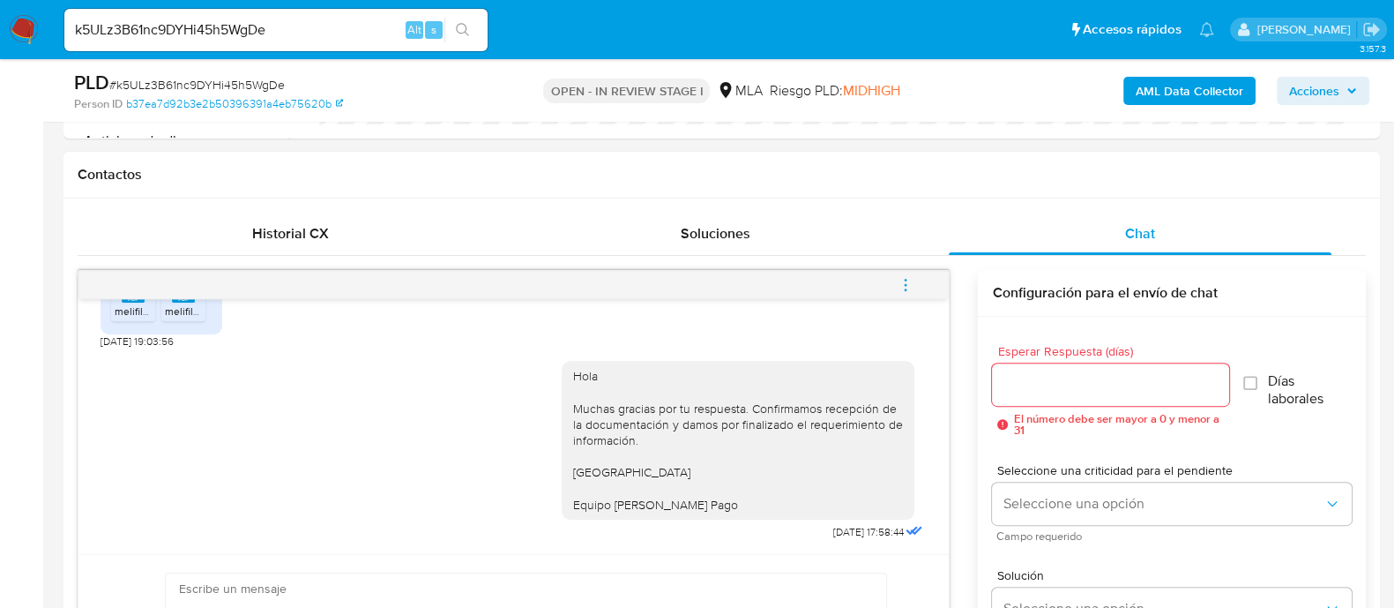
click at [917, 288] on button "menu-action" at bounding box center [906, 285] width 58 height 42
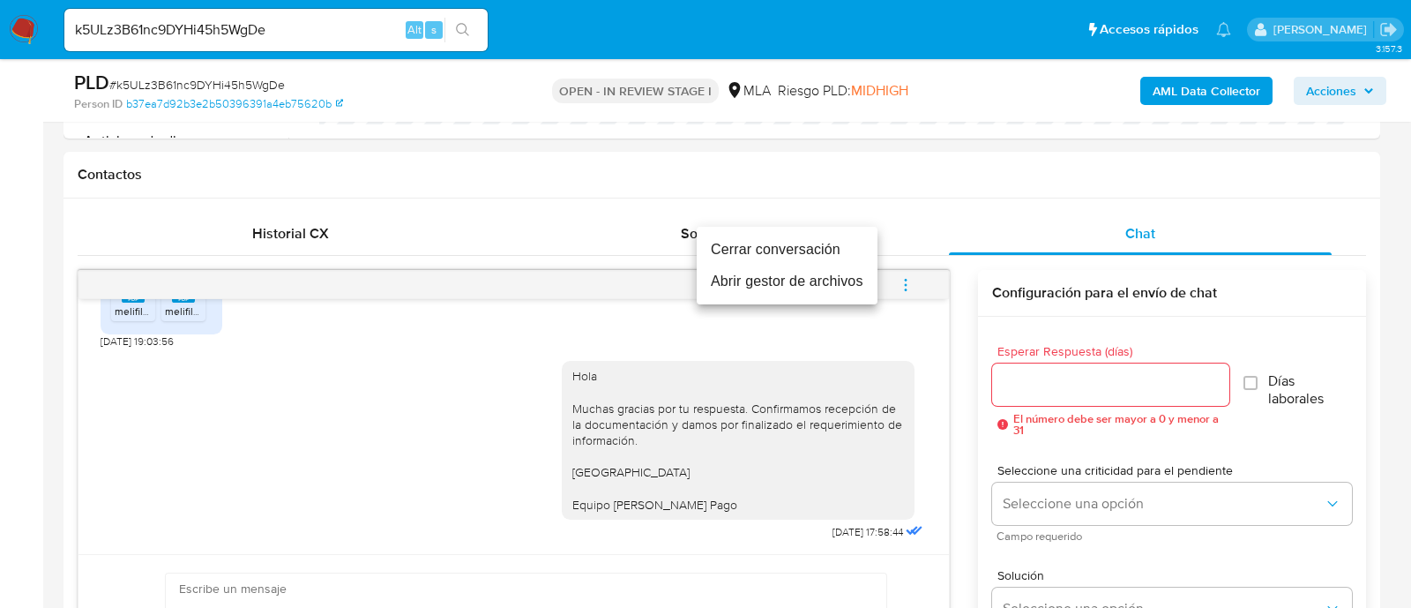
click at [767, 257] on li "Cerrar conversación" at bounding box center [787, 250] width 181 height 32
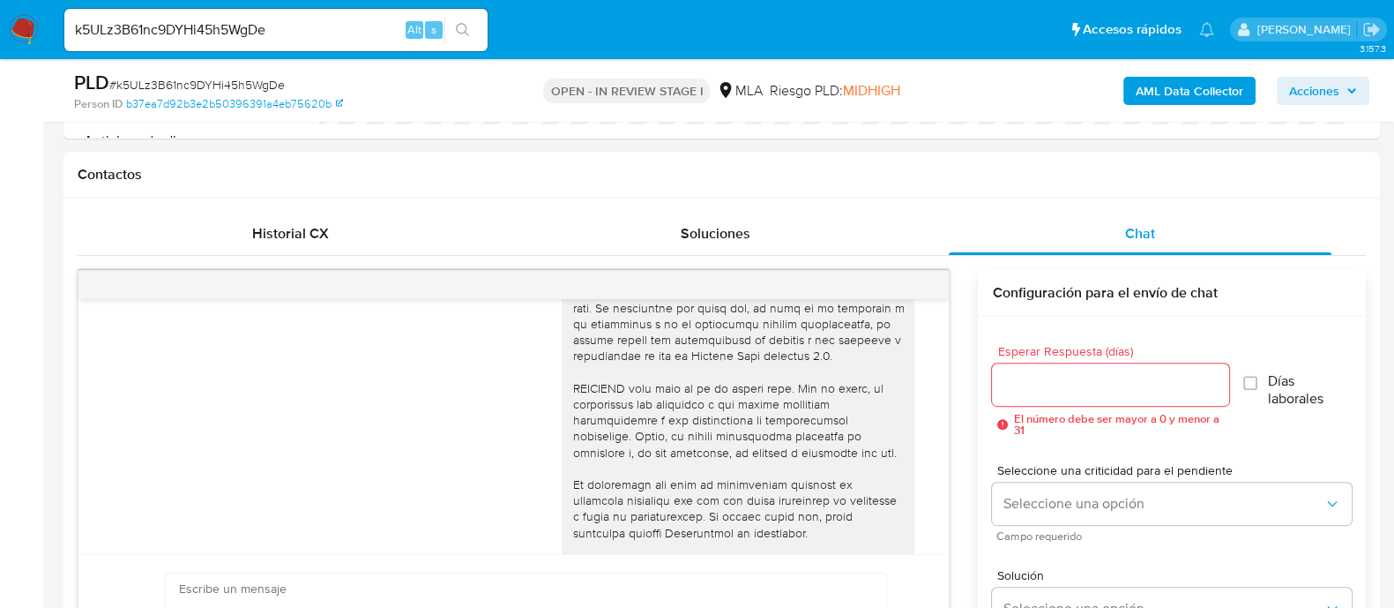
scroll to position [983, 0]
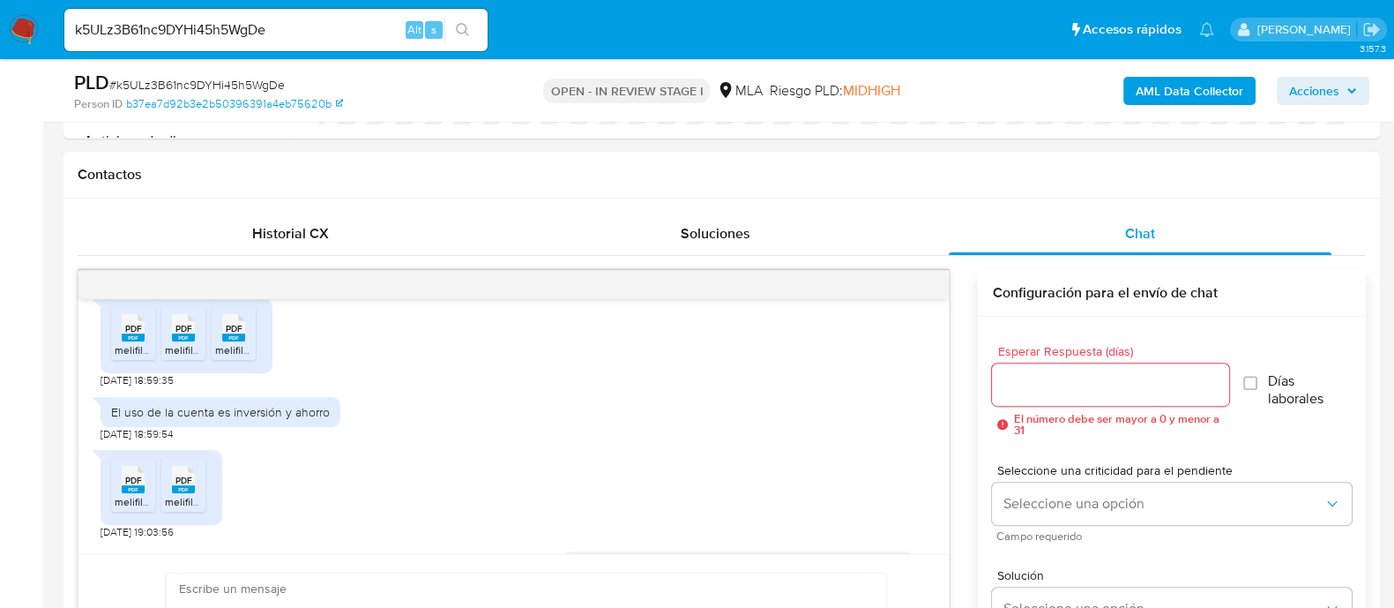
click at [123, 357] on span "melifile863994163314518691.pdf" at bounding box center [191, 349] width 153 height 15
click at [176, 357] on span "melifile4162615030395967518.pdf" at bounding box center [245, 349] width 160 height 15
click at [243, 357] on span "melifile7881121375241633894.pdf" at bounding box center [293, 349] width 157 height 15
click at [129, 486] on span "PDF" at bounding box center [133, 479] width 17 height 11
click at [175, 486] on span "PDF" at bounding box center [183, 479] width 17 height 11
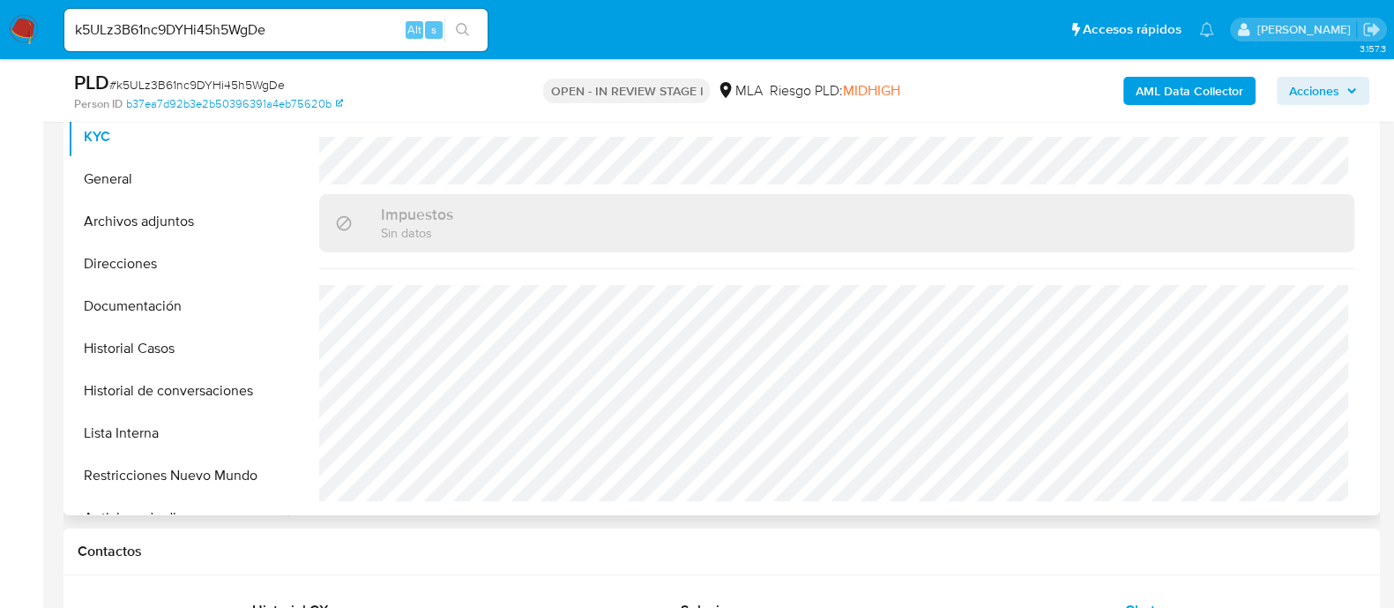
scroll to position [220, 0]
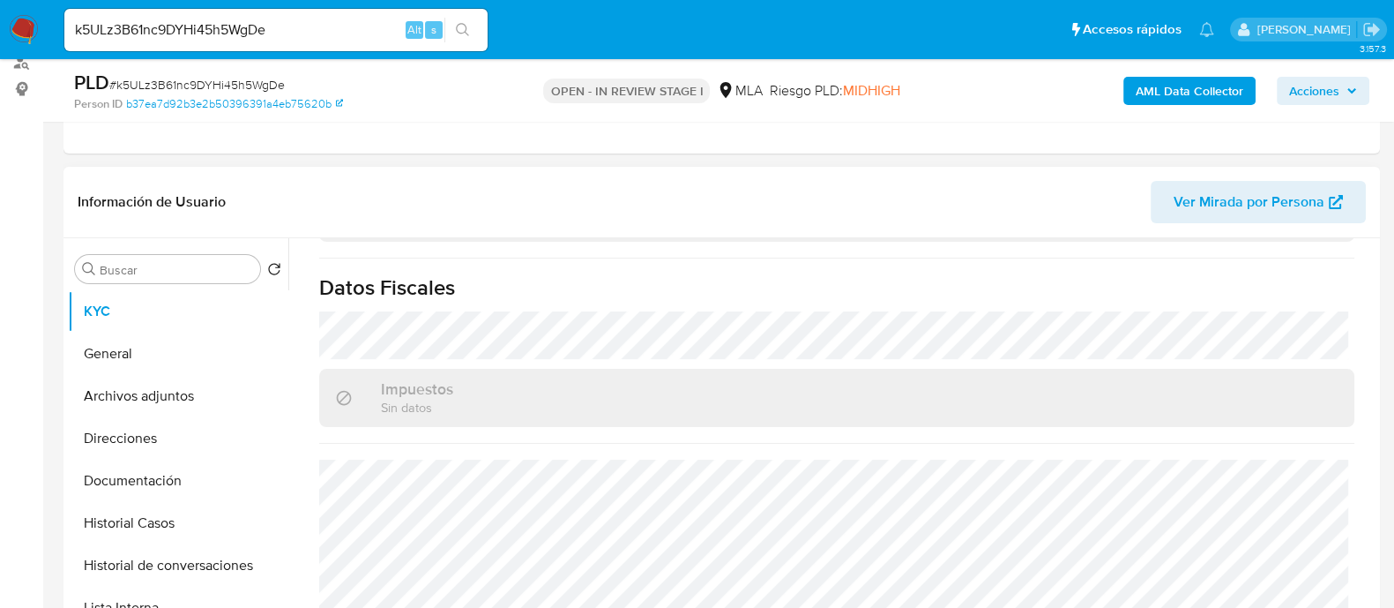
drag, startPoint x: 168, startPoint y: 376, endPoint x: 808, endPoint y: 377, distance: 640.2
click at [168, 377] on button "Archivos adjuntos" at bounding box center [178, 396] width 220 height 42
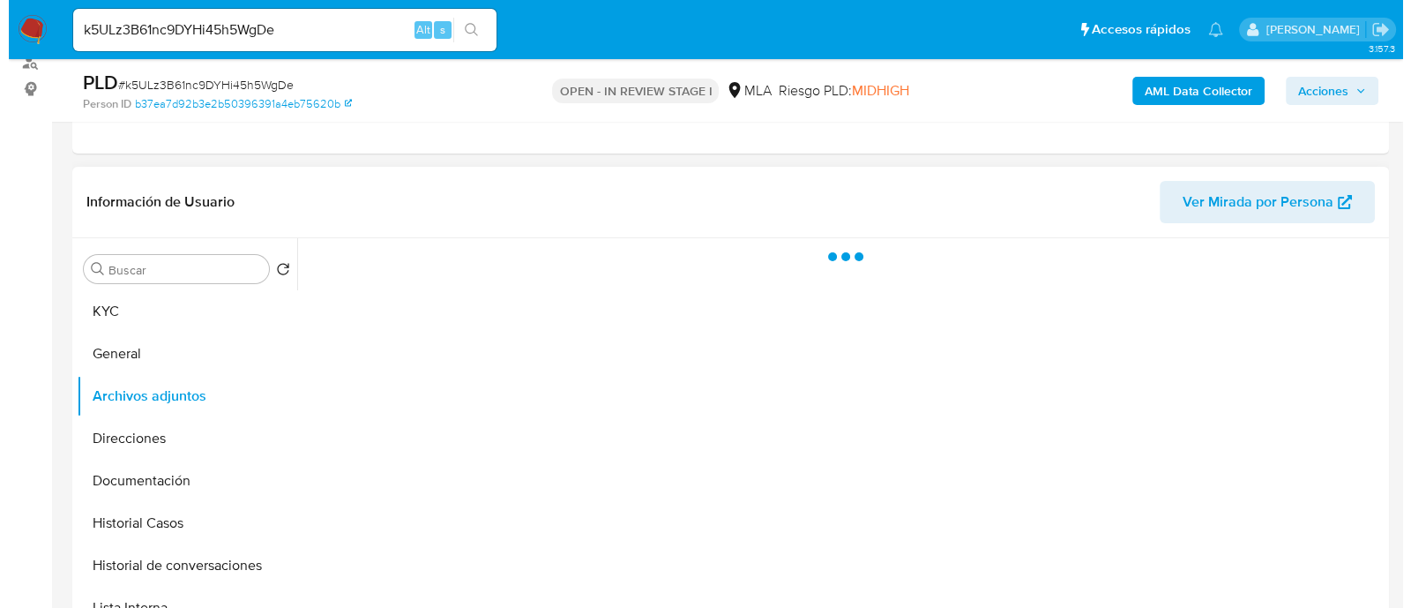
scroll to position [0, 0]
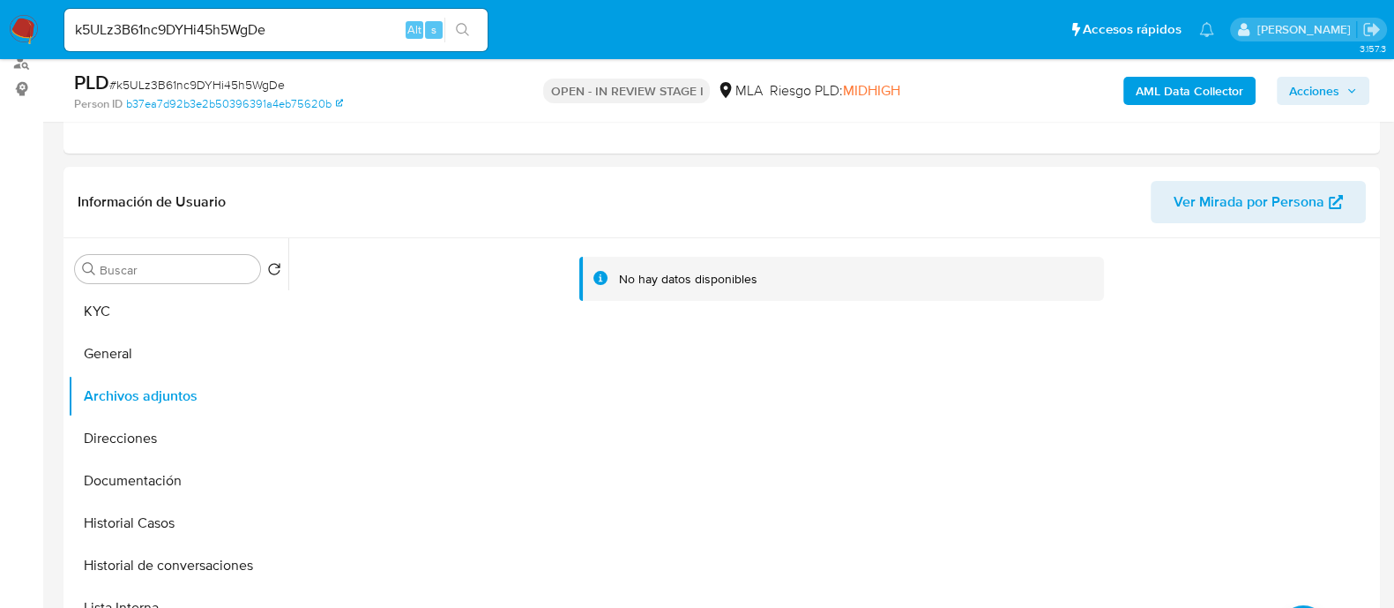
click at [1155, 90] on b "AML Data Collector" at bounding box center [1190, 91] width 108 height 28
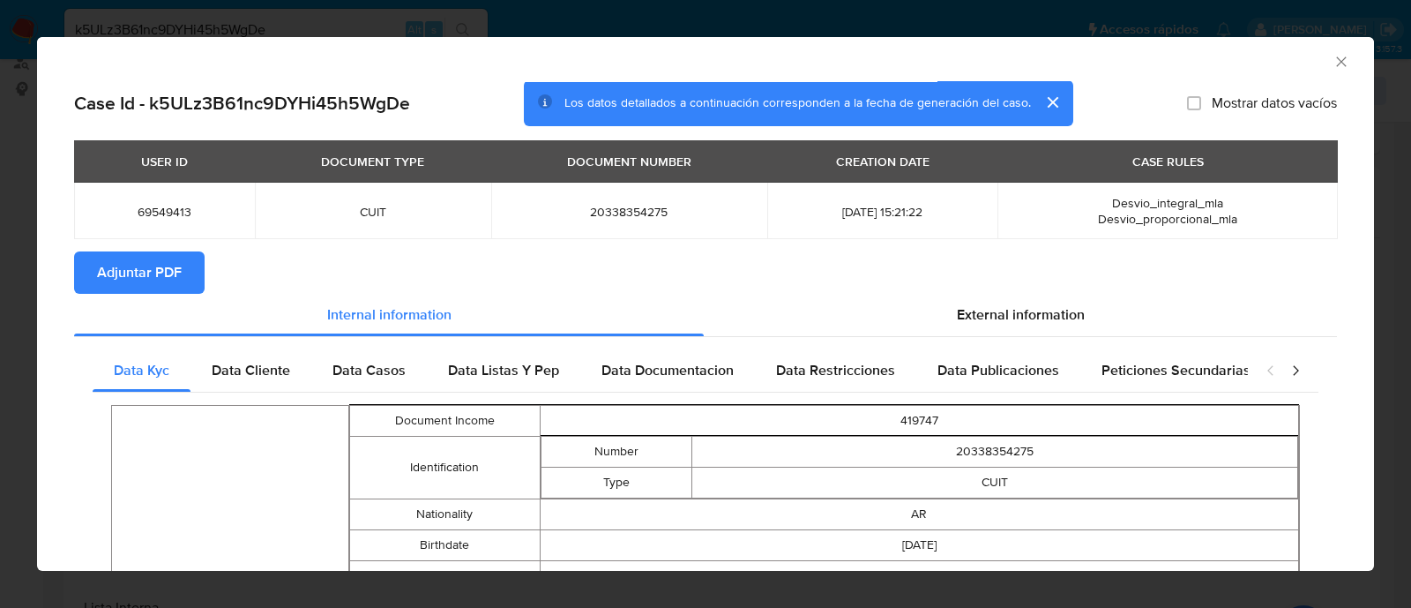
click at [121, 278] on span "Adjuntar PDF" at bounding box center [139, 272] width 85 height 39
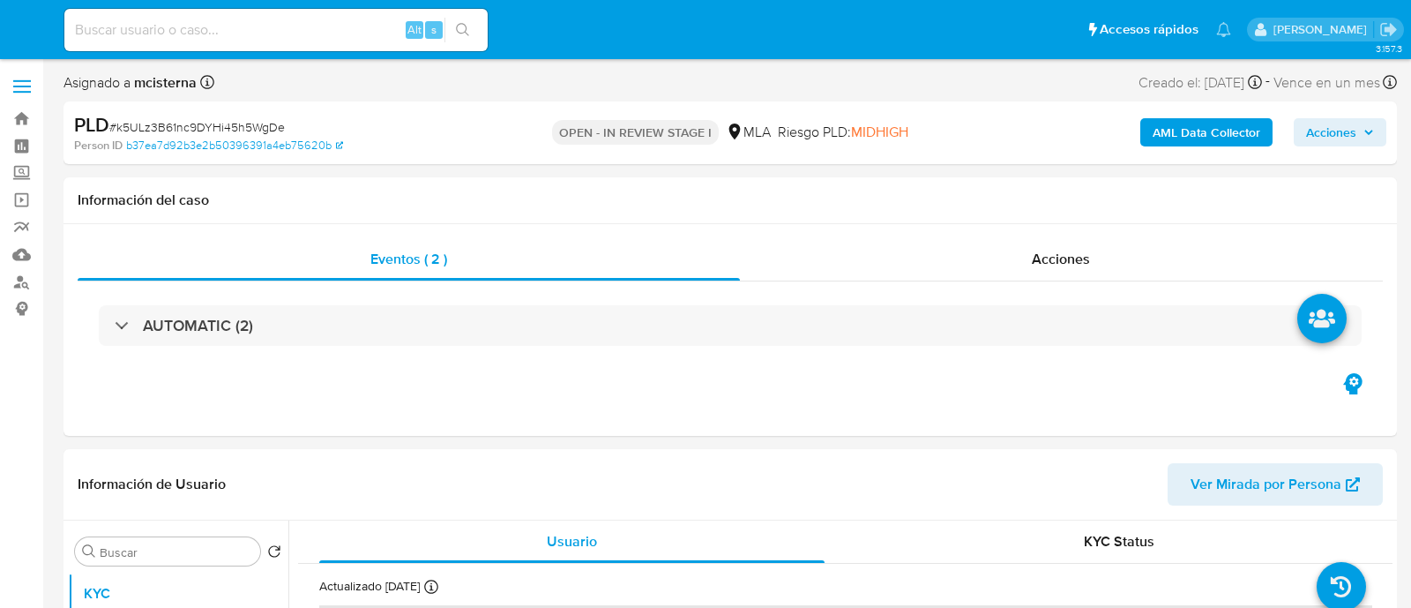
select select "10"
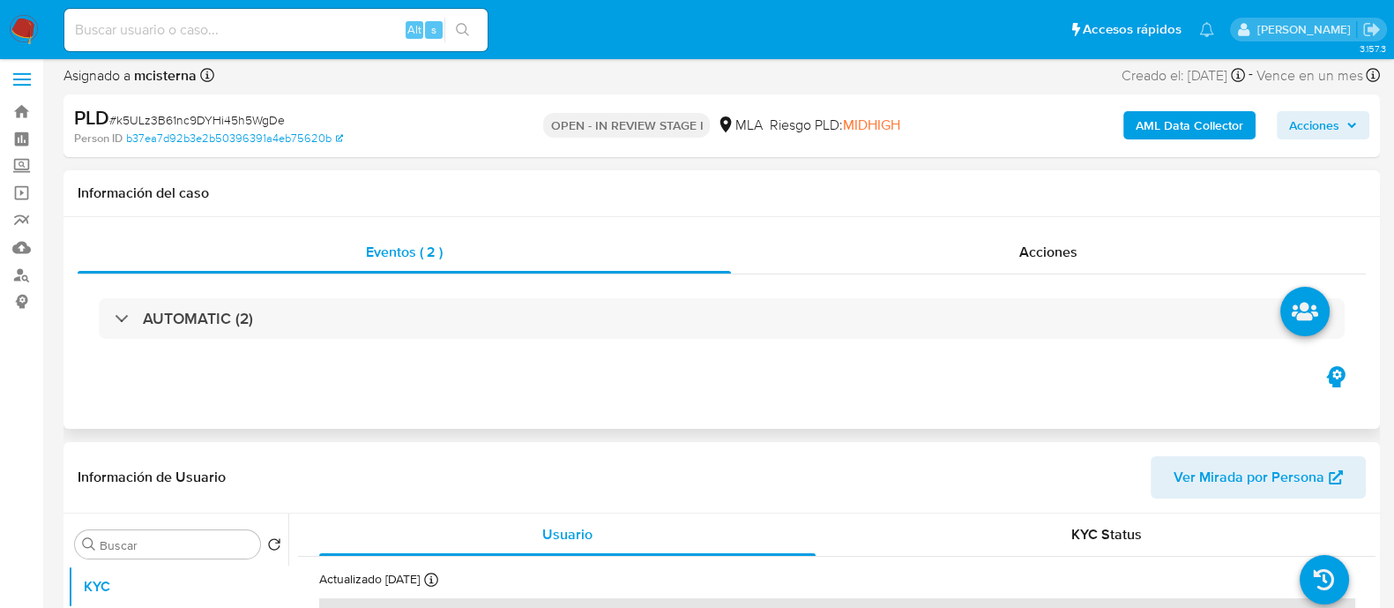
scroll to position [220, 0]
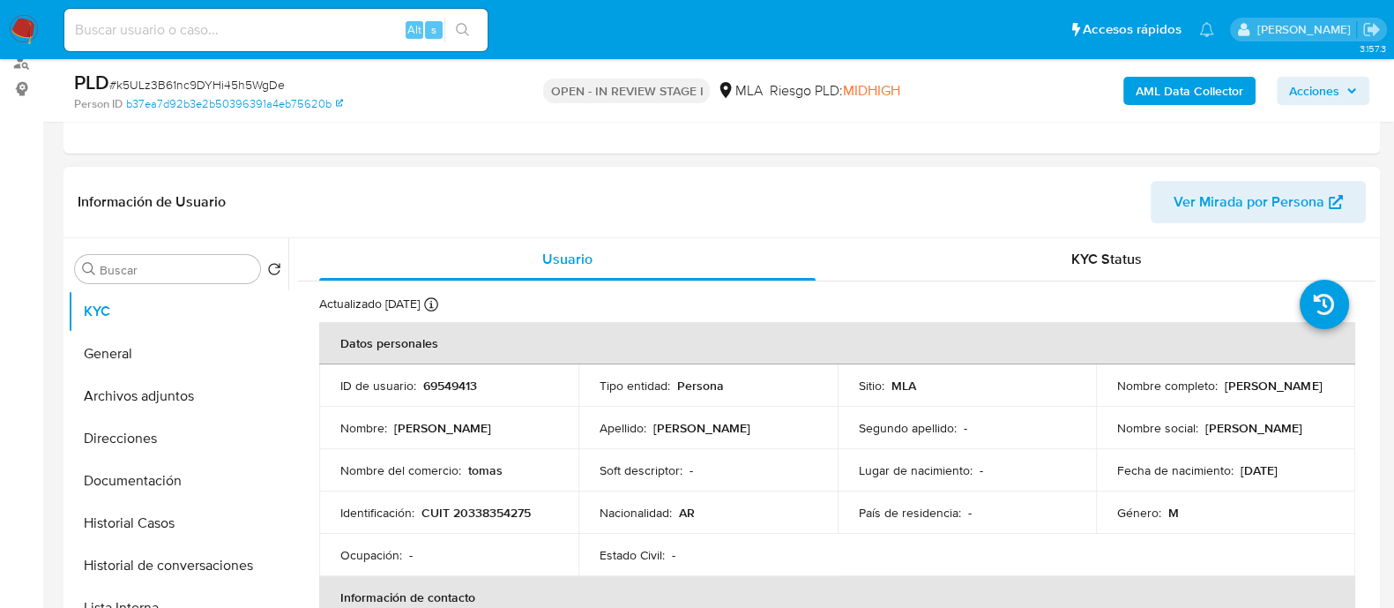
click at [497, 509] on p "CUIT 20338354275" at bounding box center [476, 512] width 109 height 16
copy p "20338354275"
click at [185, 400] on button "Archivos adjuntos" at bounding box center [171, 396] width 206 height 42
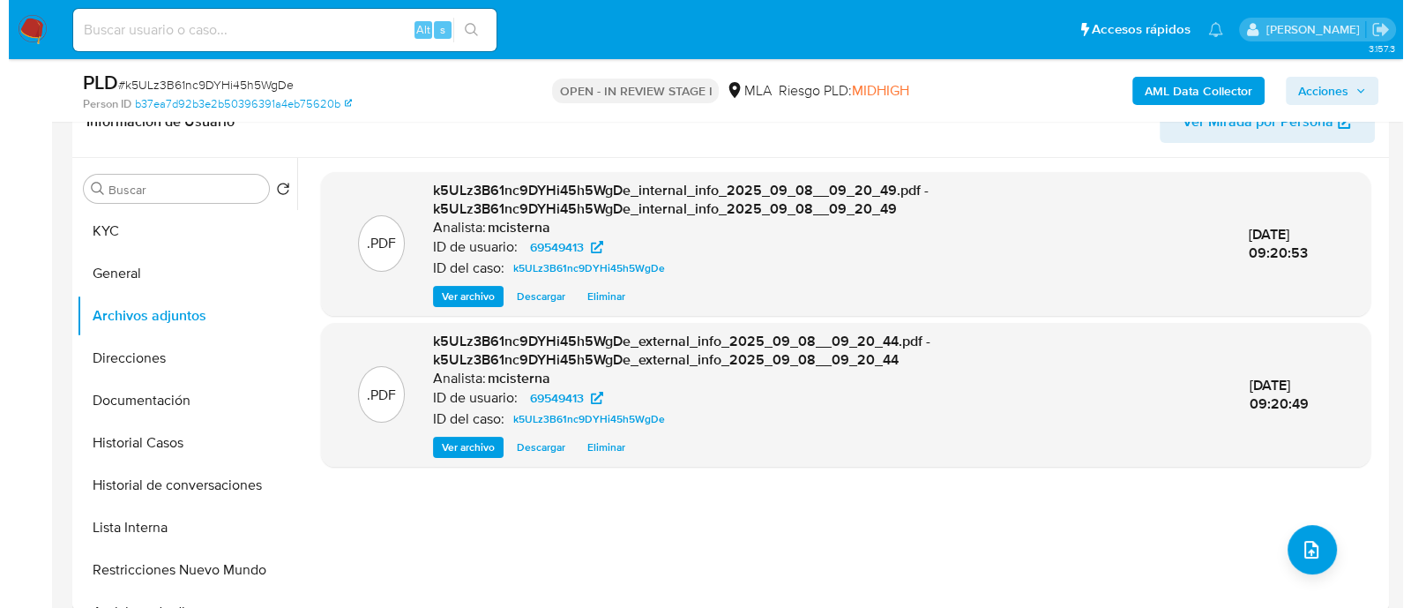
scroll to position [331, 0]
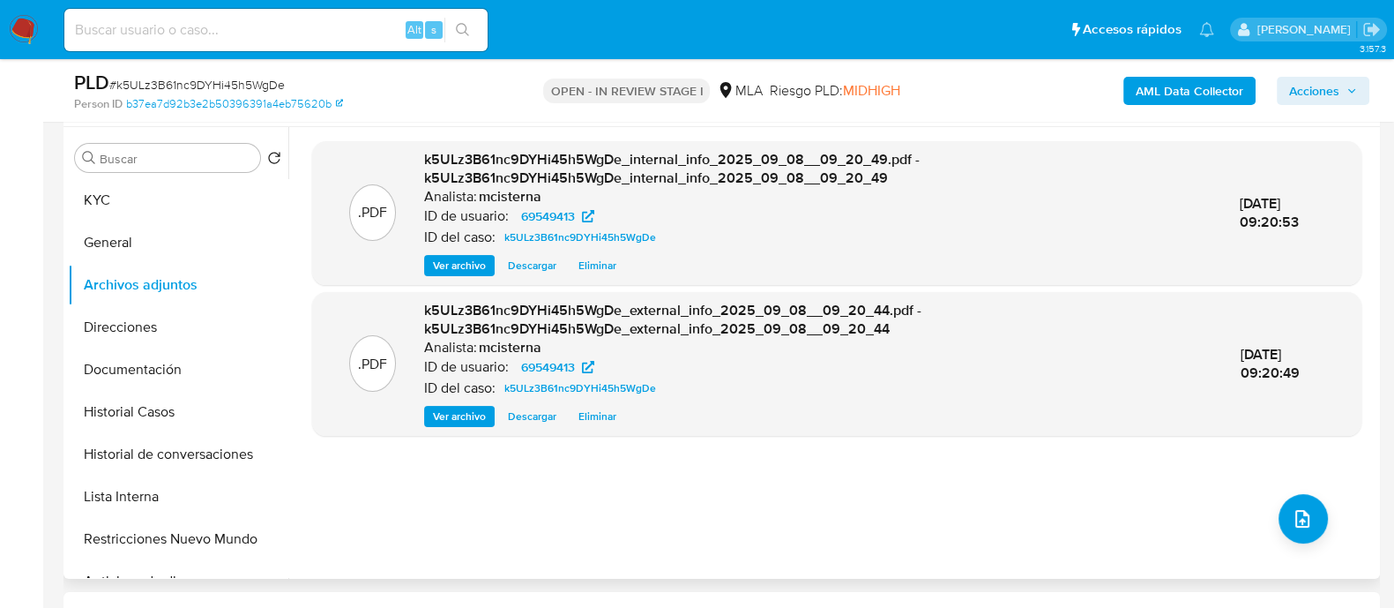
click at [175, 456] on button "Historial de conversaciones" at bounding box center [178, 454] width 220 height 42
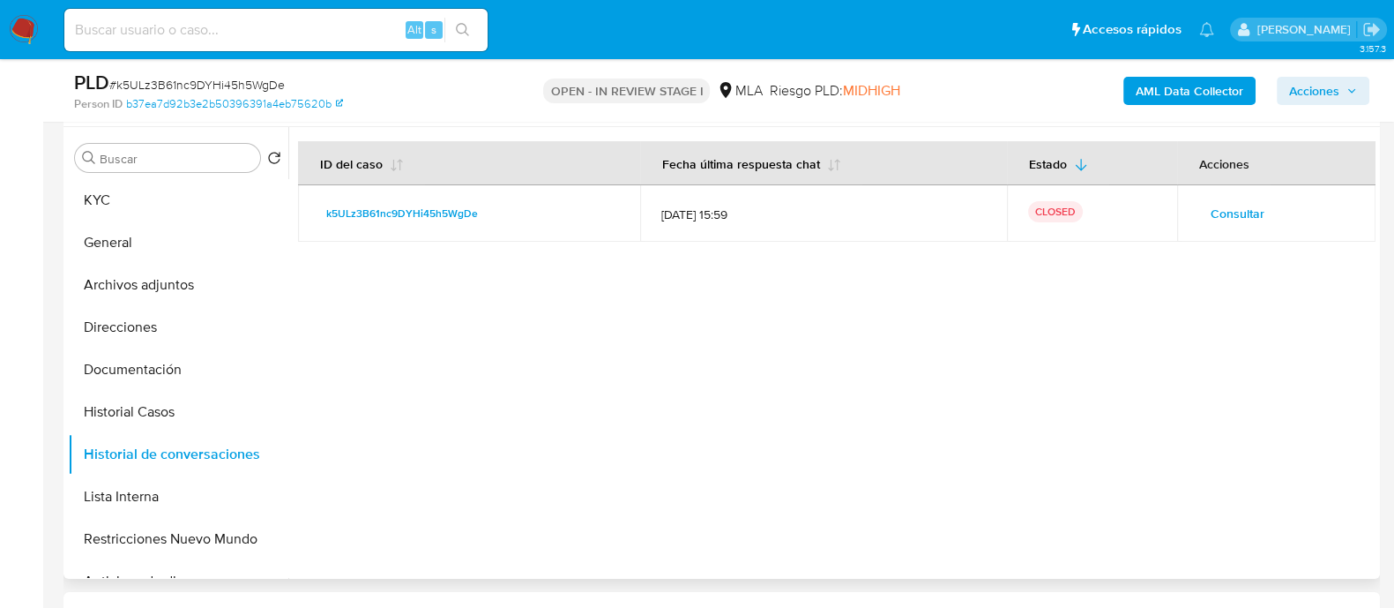
click at [1221, 216] on span "Consultar" at bounding box center [1238, 213] width 54 height 25
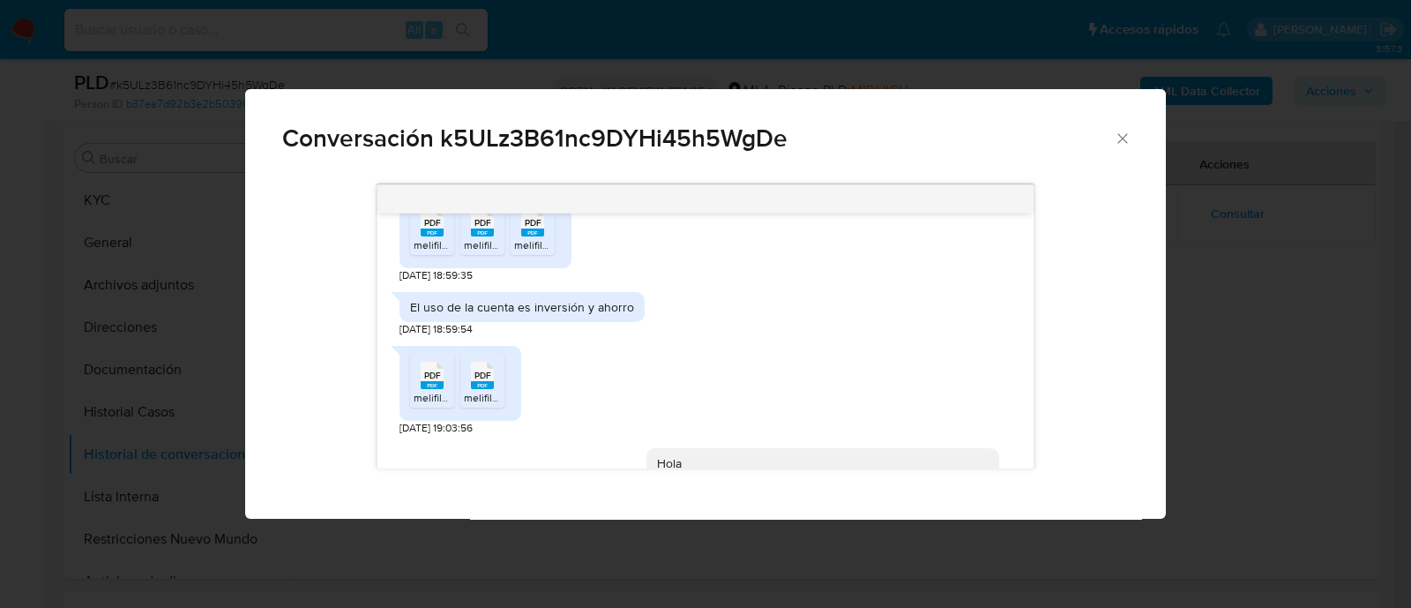
scroll to position [987, 0]
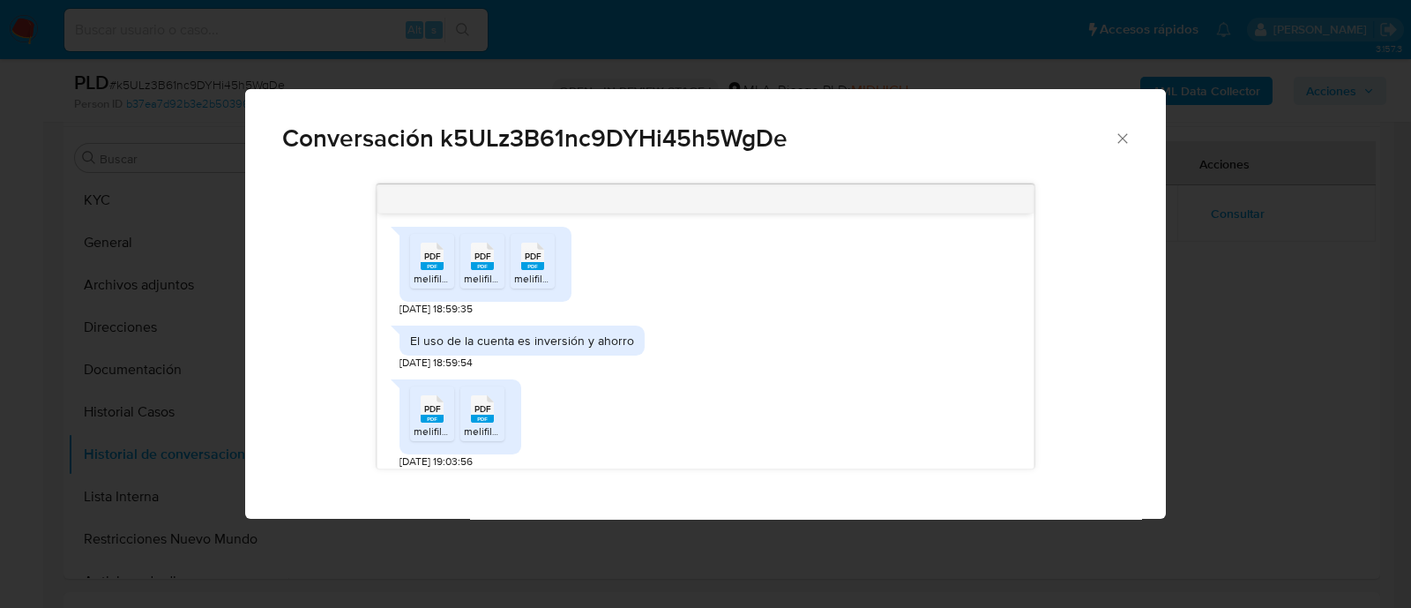
click at [542, 348] on div "El uso de la cuenta es inversión y ahorro" at bounding box center [522, 340] width 224 height 16
copy div "El uso de la cuenta es inversión y ahorro"
click at [228, 297] on div "Conversación k5ULz3B61nc9DYHi45h5WgDe 18/08/2025 17:31:27 PDF PDF melifile86399…" at bounding box center [705, 304] width 1411 height 608
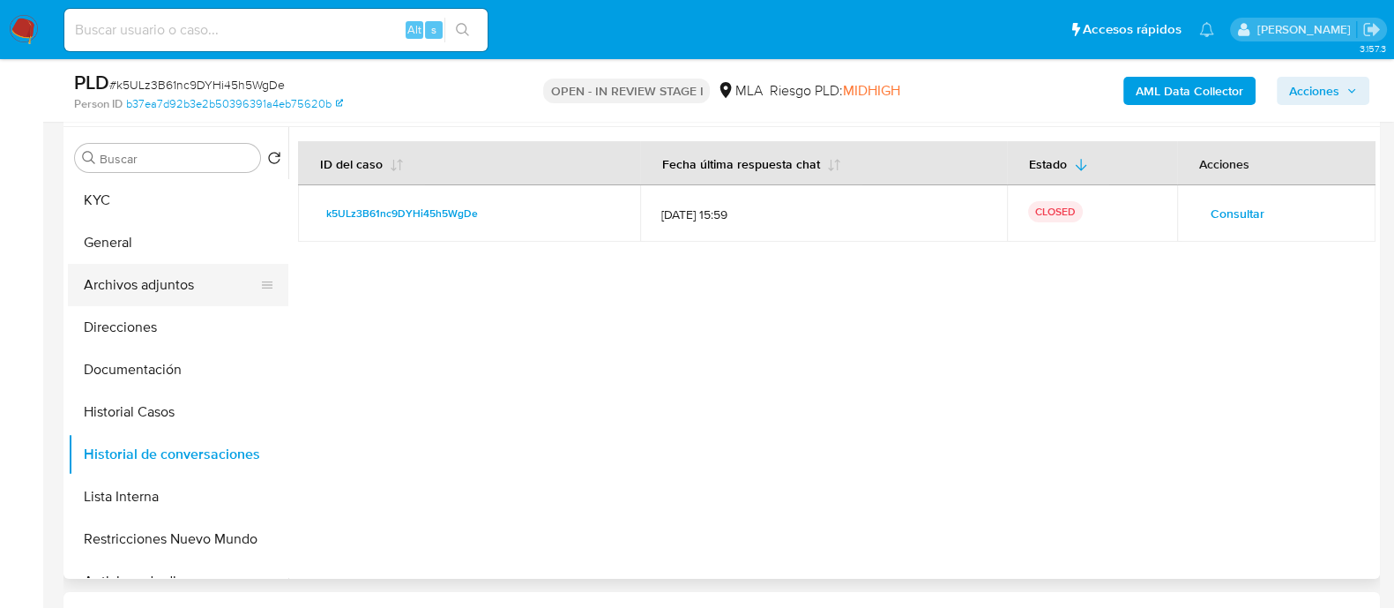
click at [172, 288] on button "Archivos adjuntos" at bounding box center [171, 285] width 206 height 42
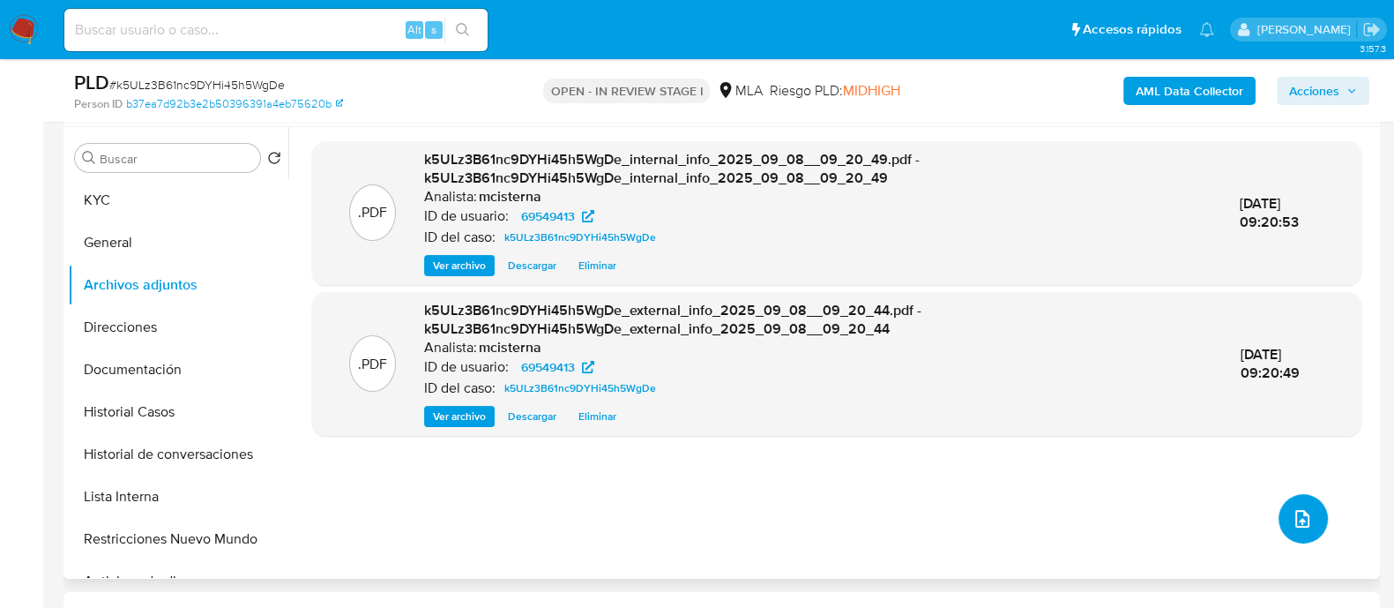
click at [1302, 513] on icon "upload-file" at bounding box center [1302, 519] width 14 height 18
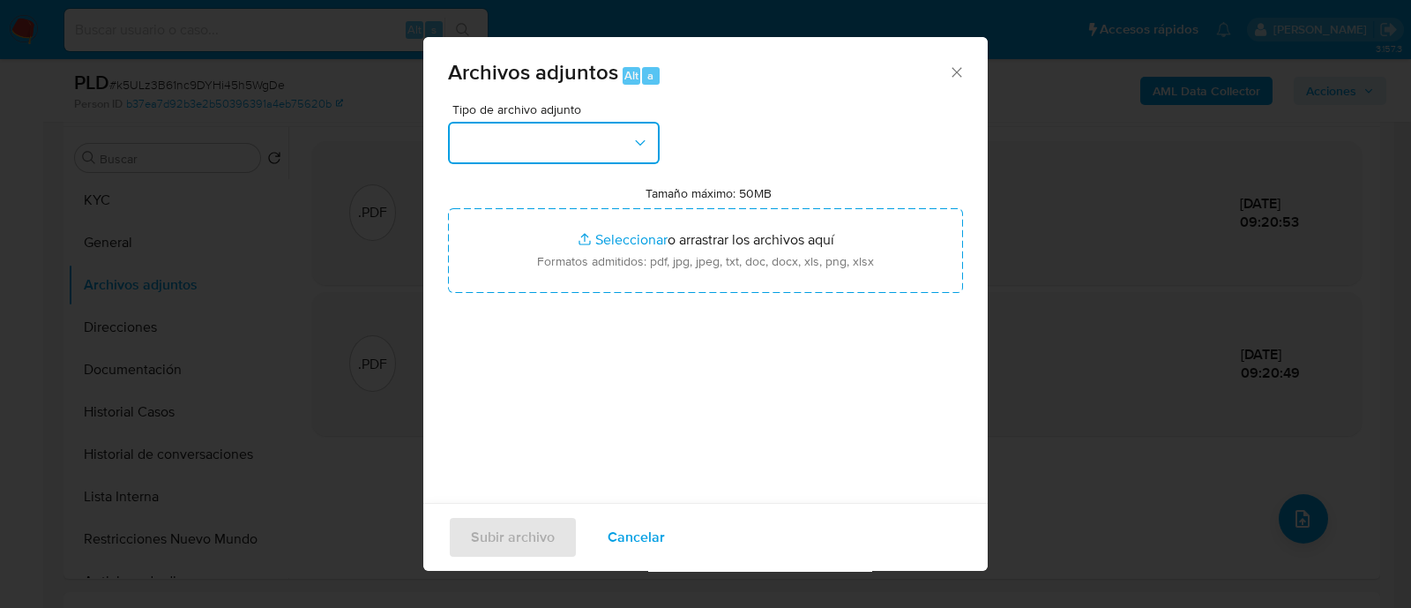
click at [564, 122] on button "button" at bounding box center [554, 143] width 212 height 42
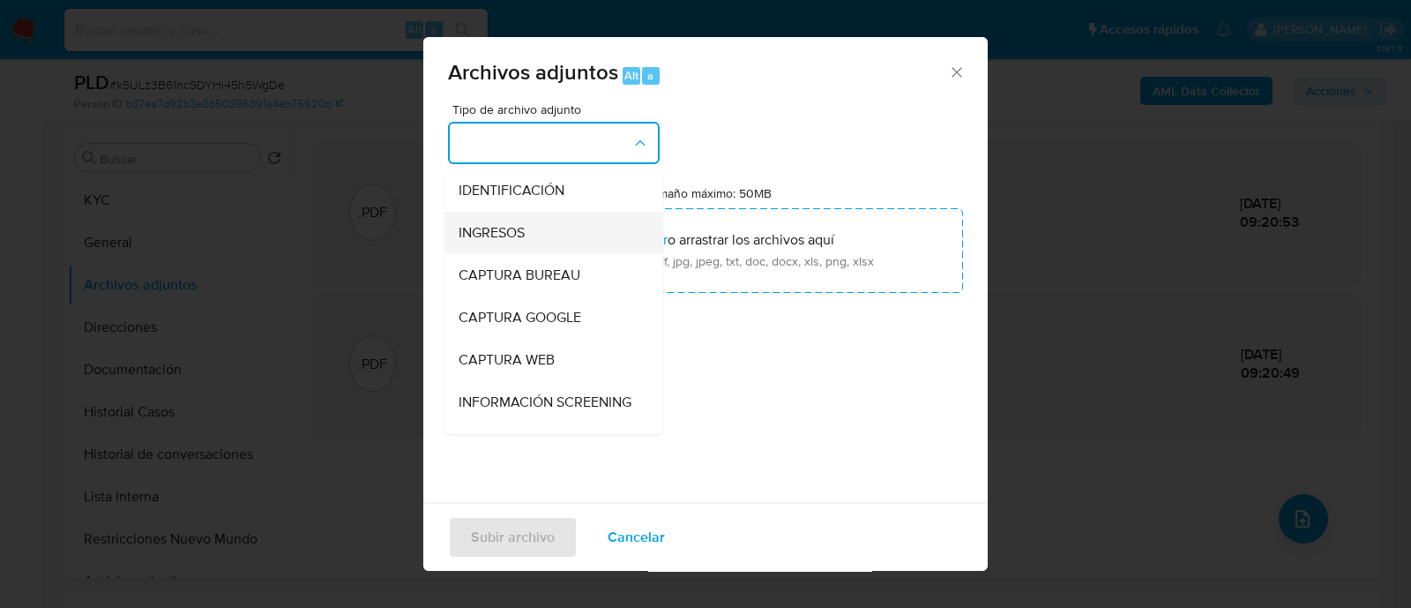
click at [537, 235] on div "INGRESOS" at bounding box center [549, 233] width 180 height 42
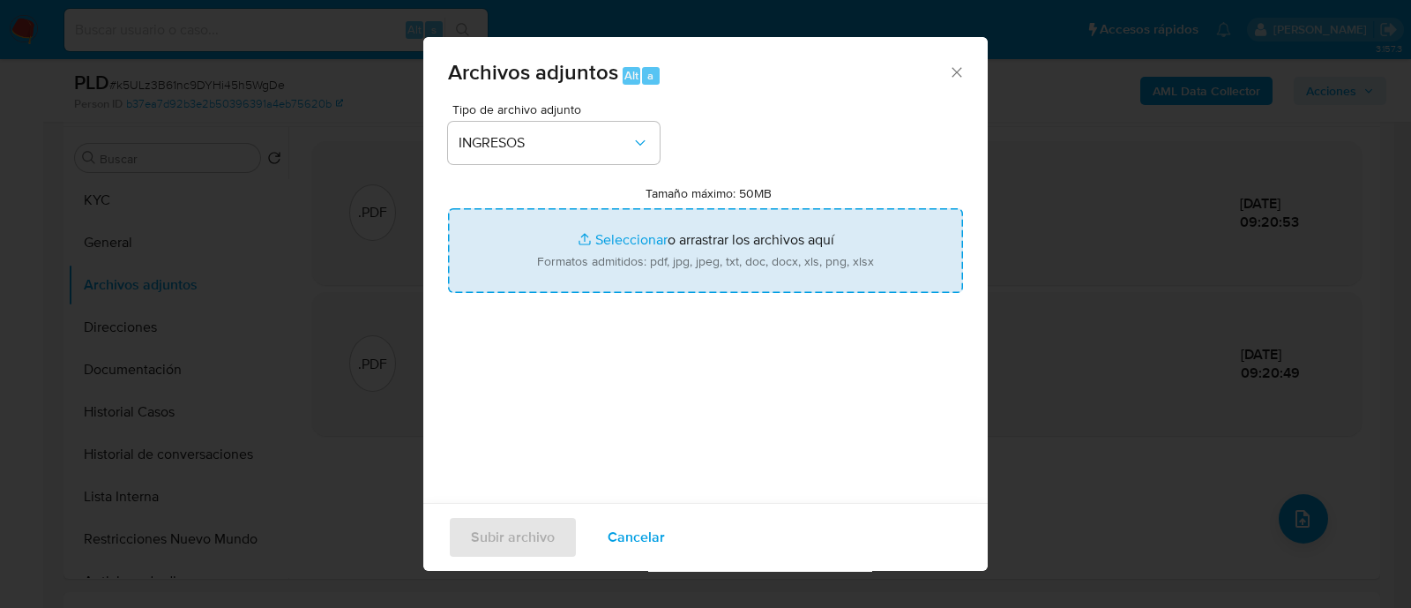
type input "C:\fakepath\Recibo Bono 04-2025.pdf"
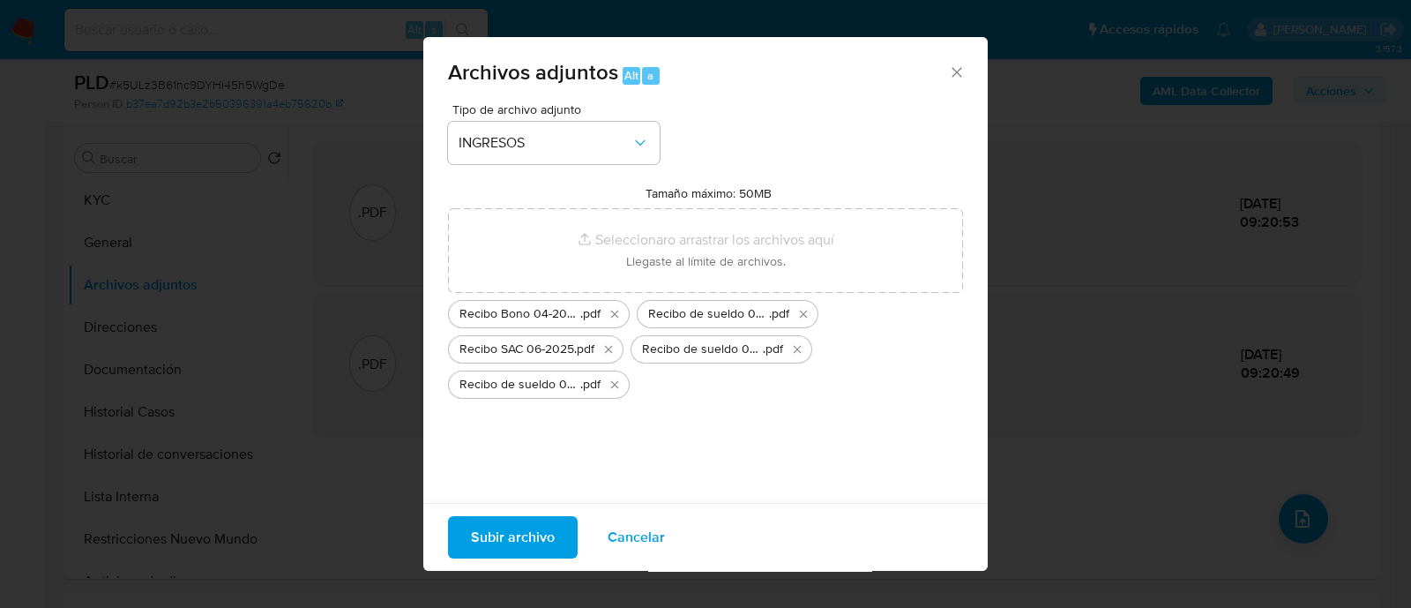
click at [516, 522] on span "Subir archivo" at bounding box center [513, 537] width 84 height 39
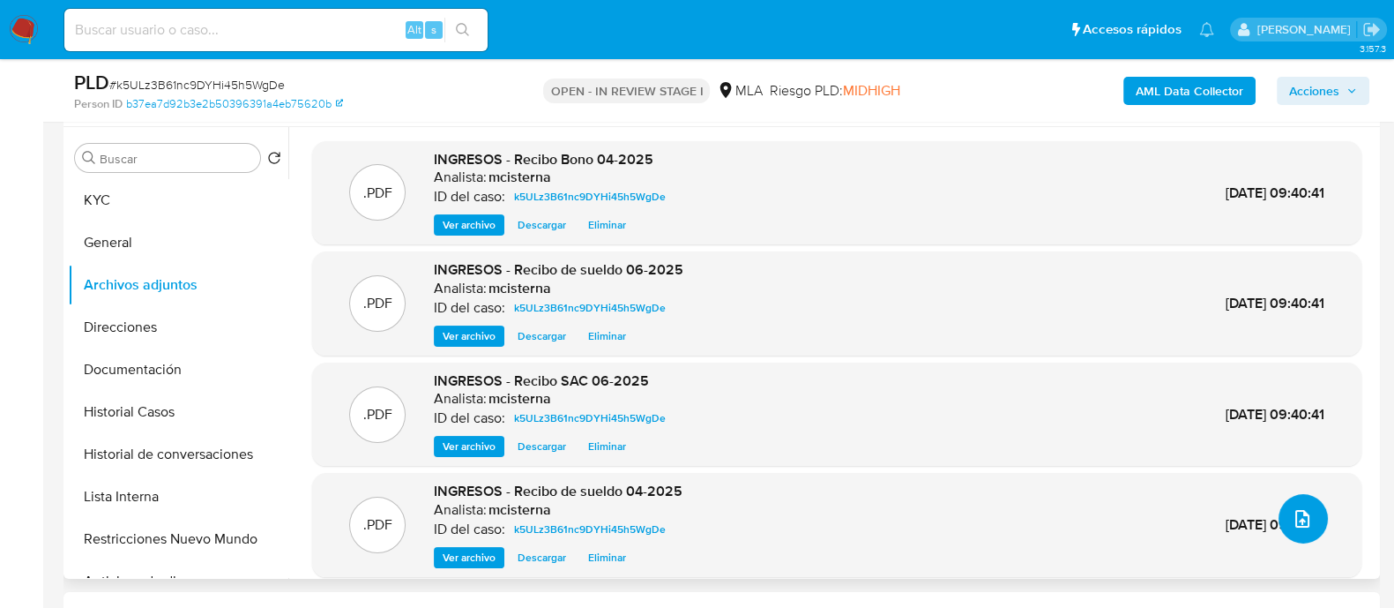
click at [1313, 534] on button "upload-file" at bounding box center [1303, 518] width 49 height 49
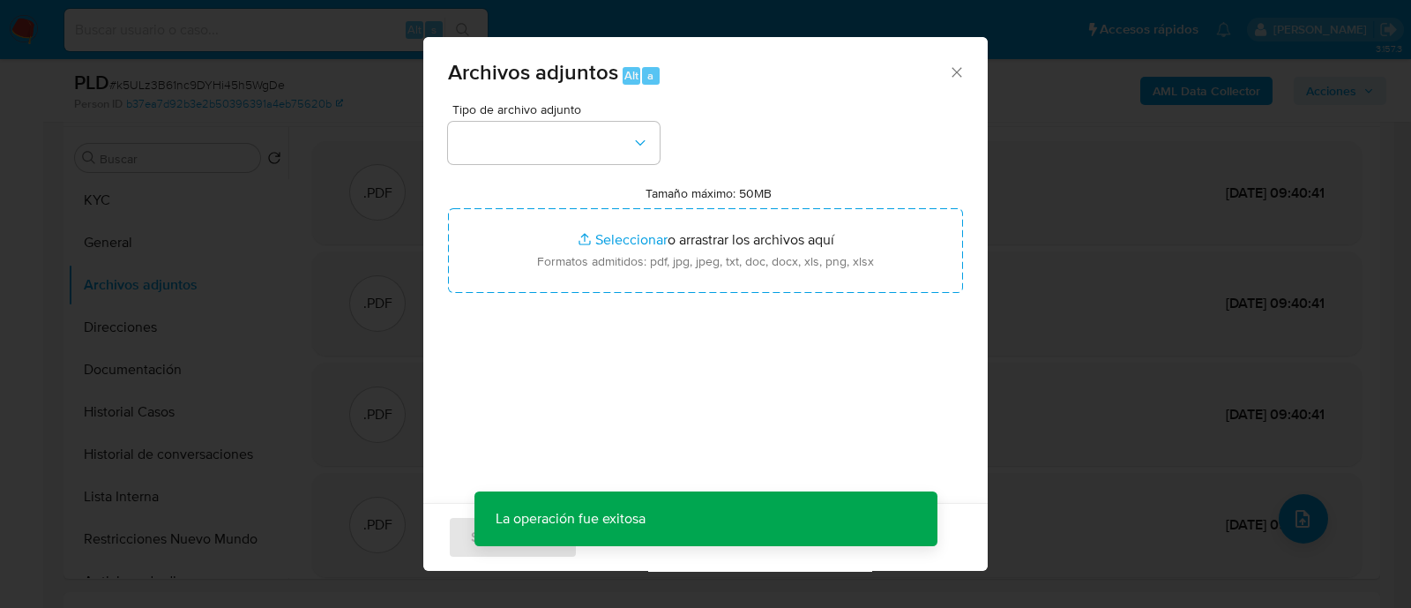
click at [579, 171] on div "Tipo de archivo adjunto Tamaño máximo: 50MB Seleccionar archivos Seleccionar o …" at bounding box center [705, 311] width 515 height 416
click at [568, 160] on button "button" at bounding box center [554, 143] width 212 height 42
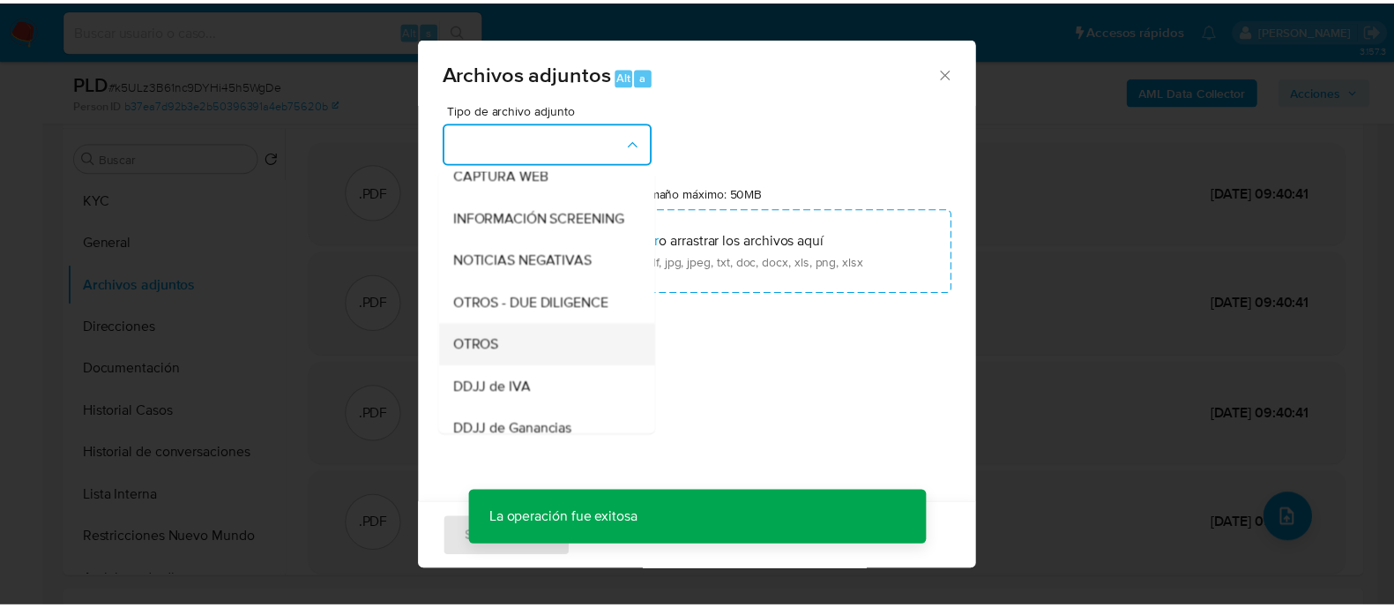
scroll to position [220, 0]
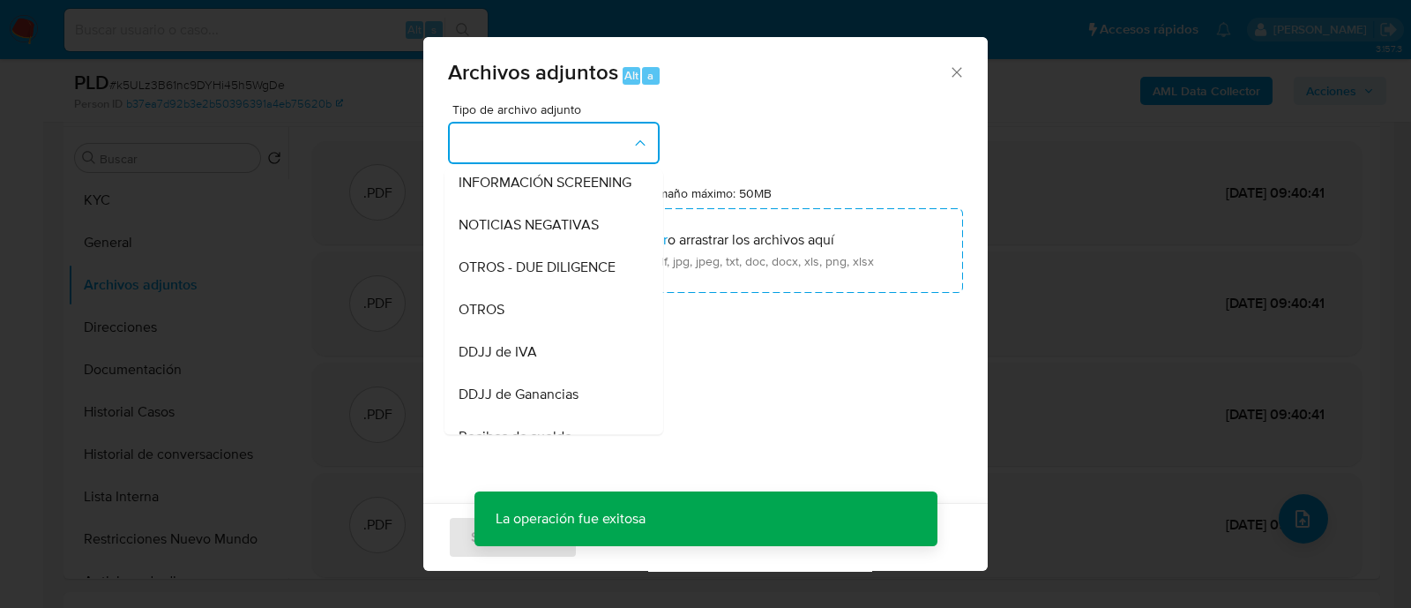
drag, startPoint x: 532, startPoint y: 334, endPoint x: 859, endPoint y: 515, distance: 373.8
click at [537, 331] on div "OTROS" at bounding box center [549, 309] width 180 height 42
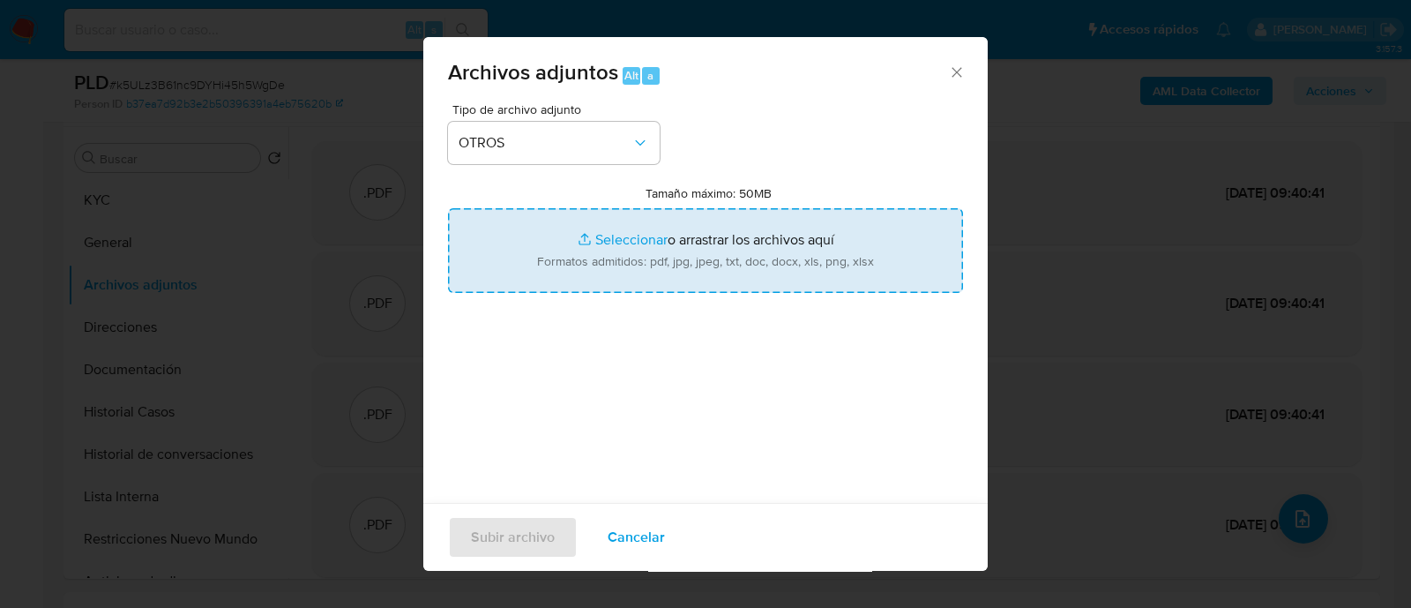
type input "C:\fakepath\Movimientos k5ULz3B61nc9DYHi45h5WgDe_2025_08_19_05_10_54.xlsx"
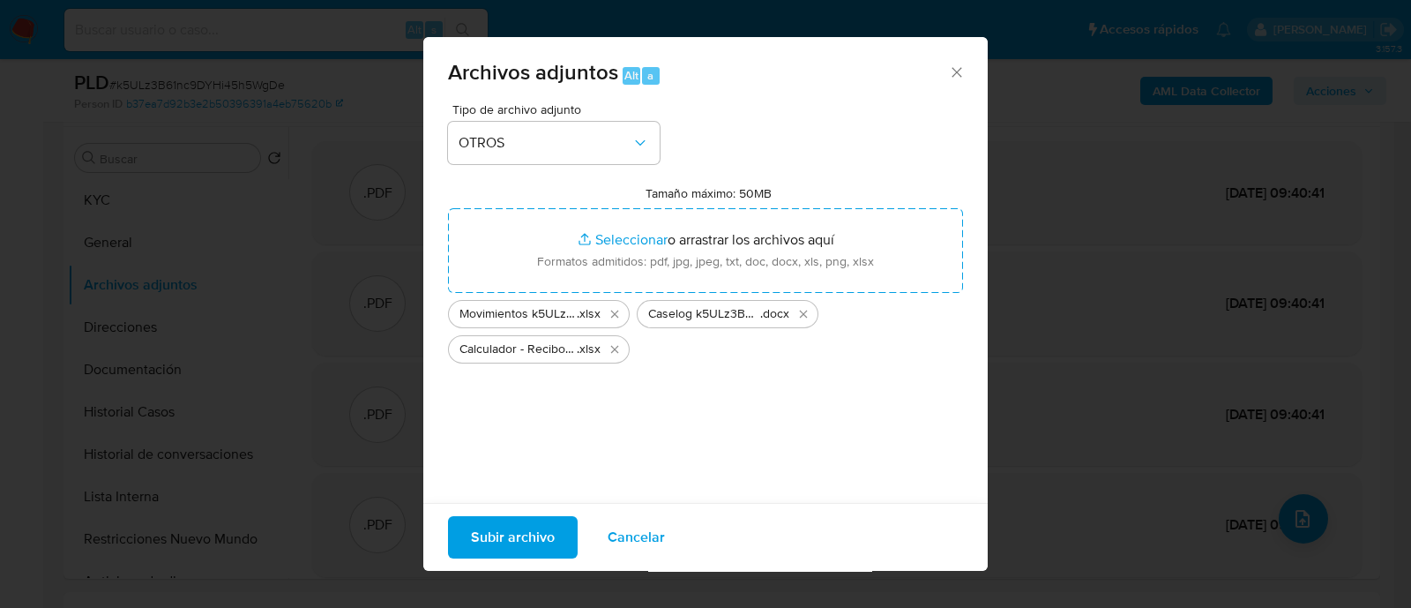
click at [502, 522] on span "Subir archivo" at bounding box center [513, 537] width 84 height 39
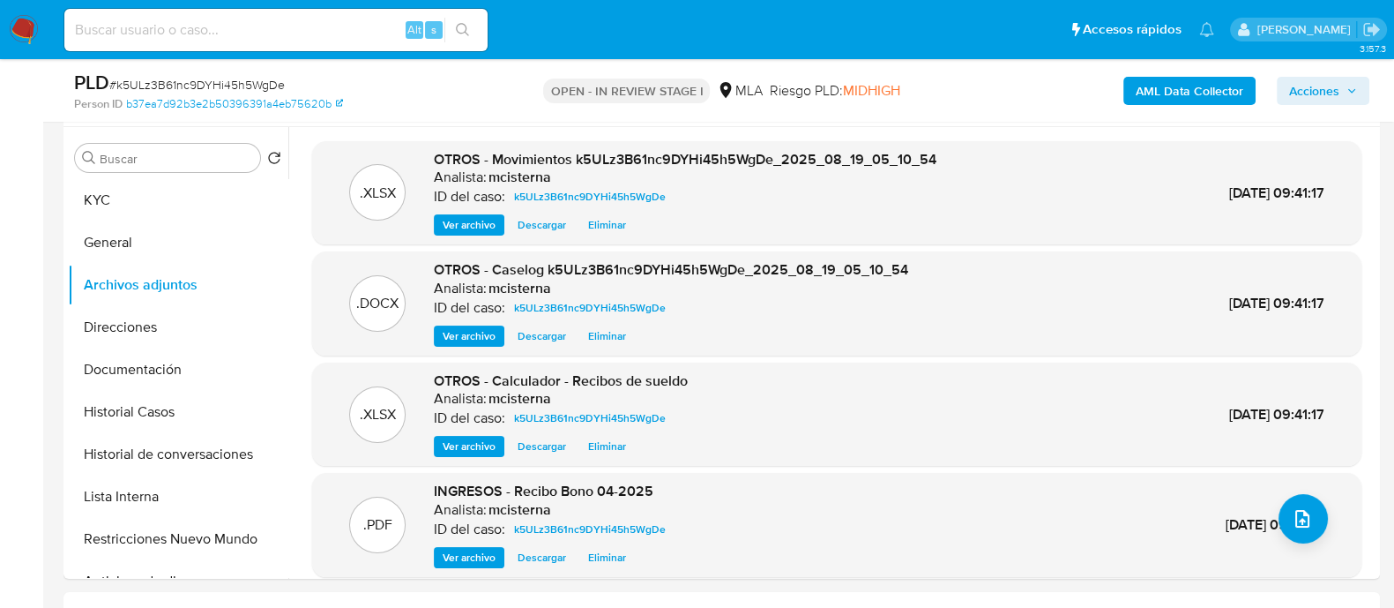
drag, startPoint x: 1309, startPoint y: 99, endPoint x: 1270, endPoint y: 106, distance: 39.4
click at [1309, 98] on span "Acciones" at bounding box center [1314, 91] width 50 height 28
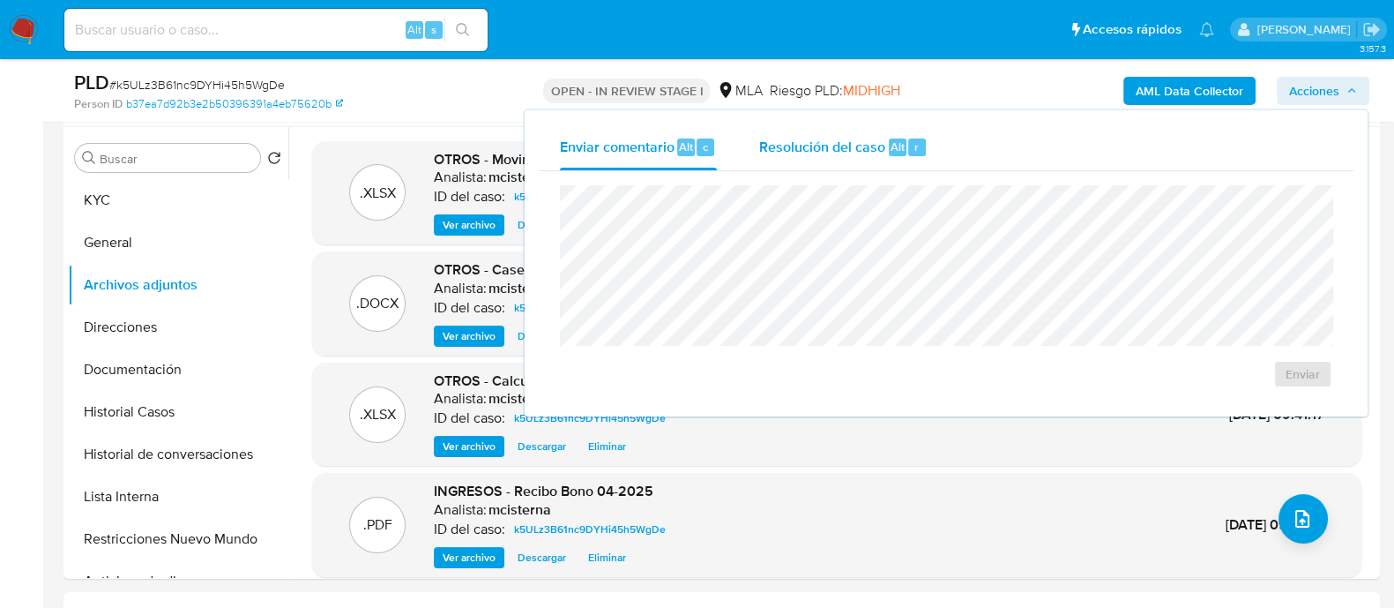
click at [857, 136] on span "Resolución del caso" at bounding box center [822, 146] width 126 height 20
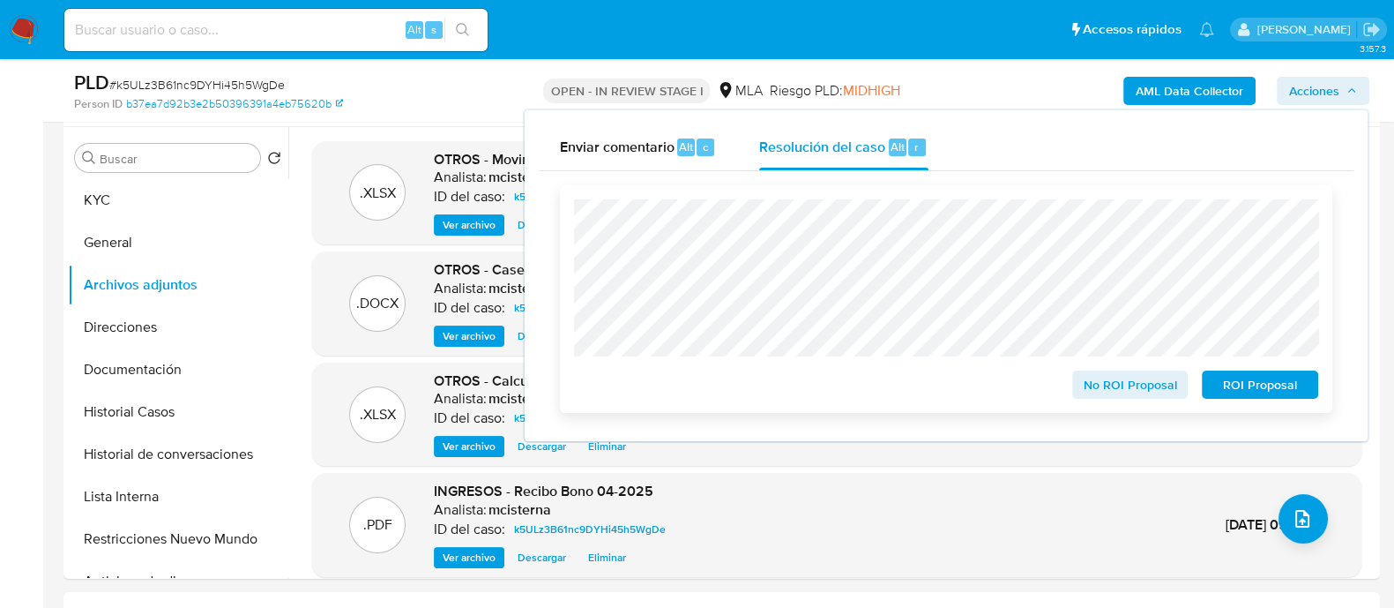
click at [1094, 391] on span "No ROI Proposal" at bounding box center [1131, 384] width 92 height 25
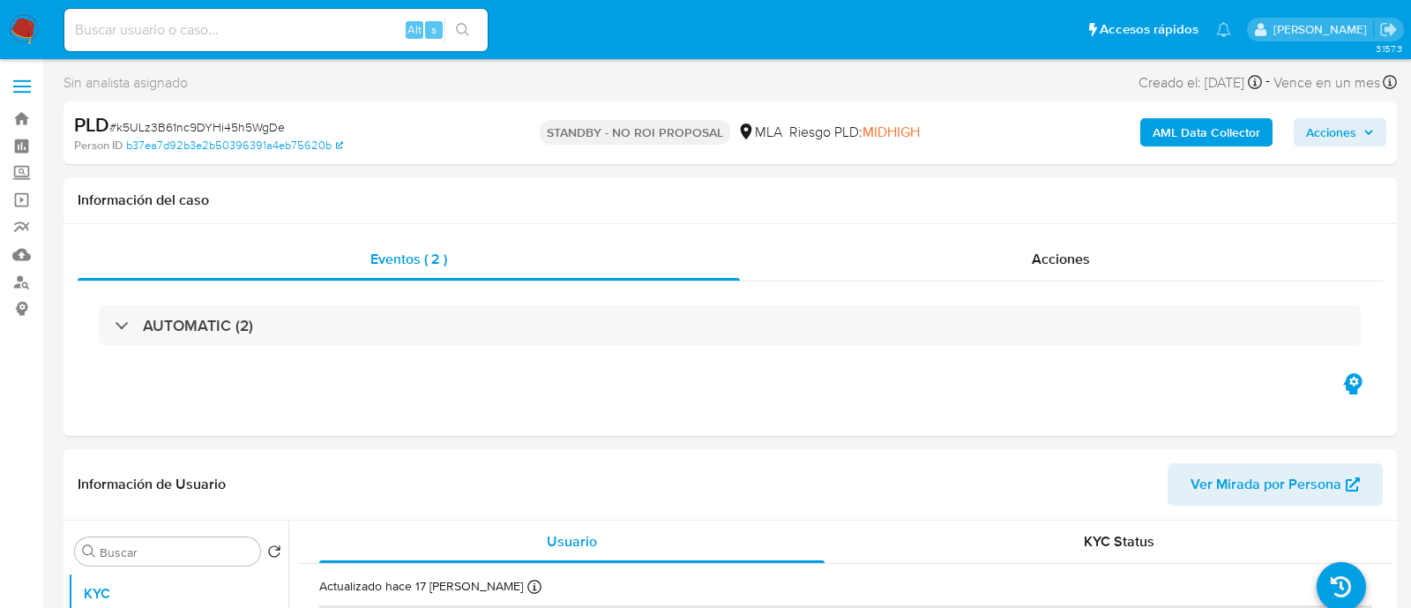
select select "10"
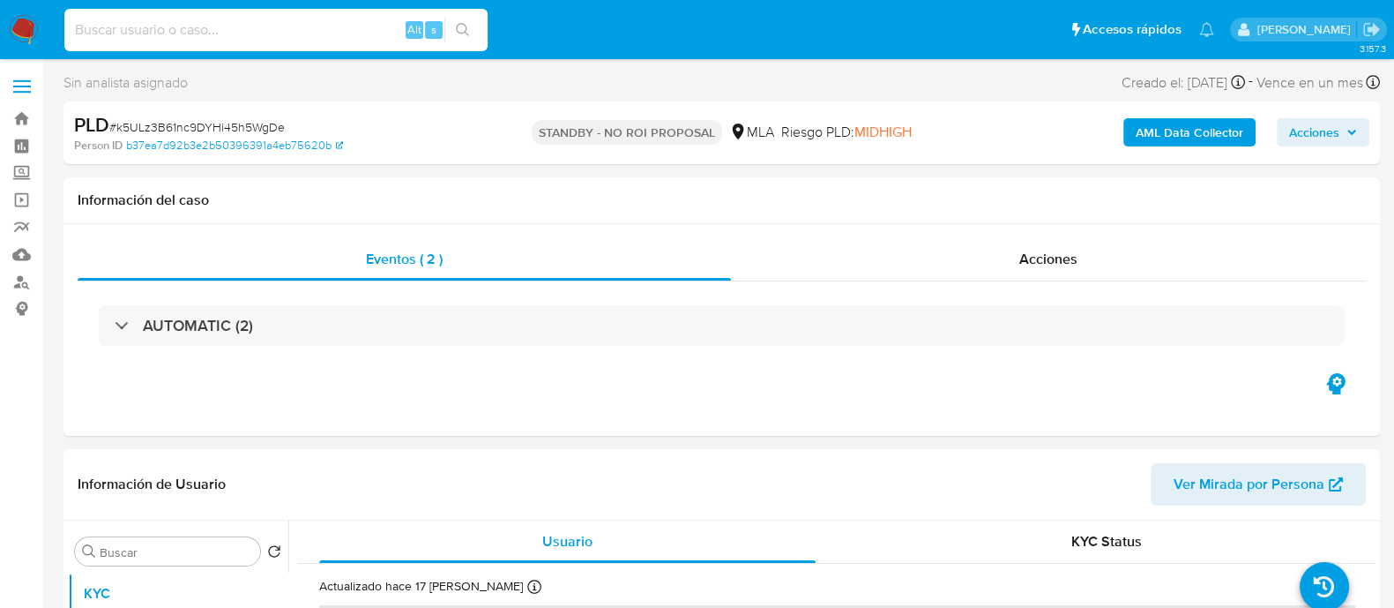
click at [193, 27] on input at bounding box center [275, 30] width 423 height 23
paste input "HUOjbymJcwnDSJRZQTKmbTw0"
type input "HUOjbymJcwnDSJRZQTKmbTw0"
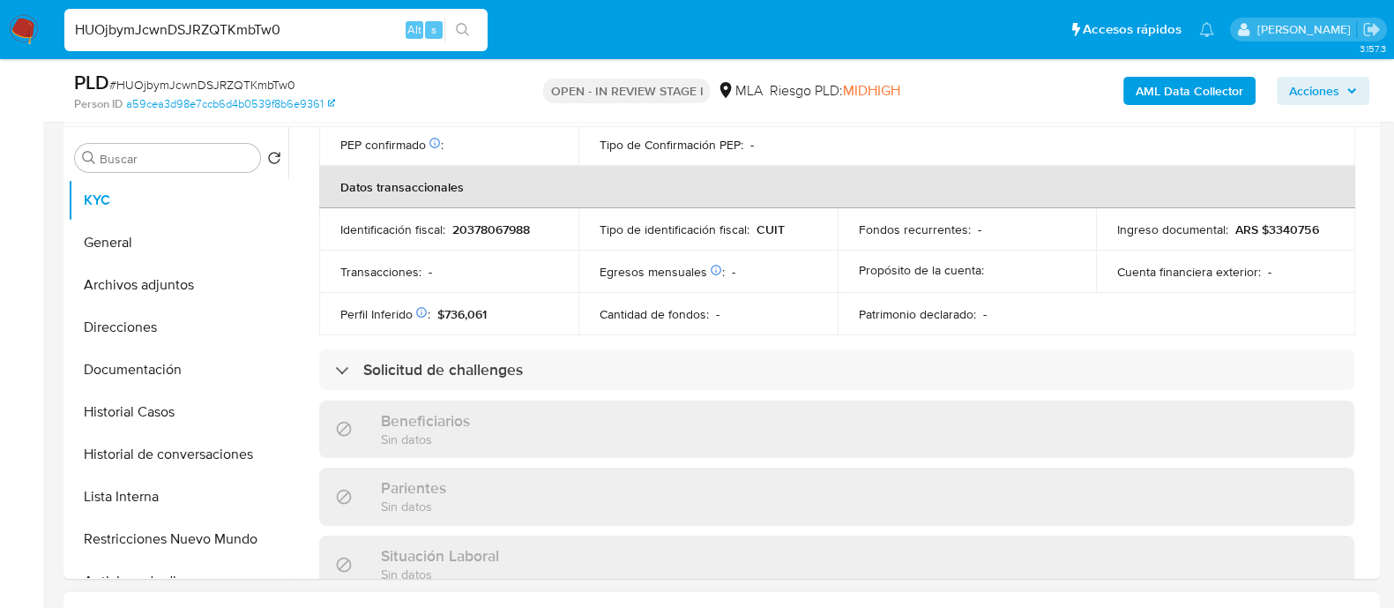
scroll to position [927, 0]
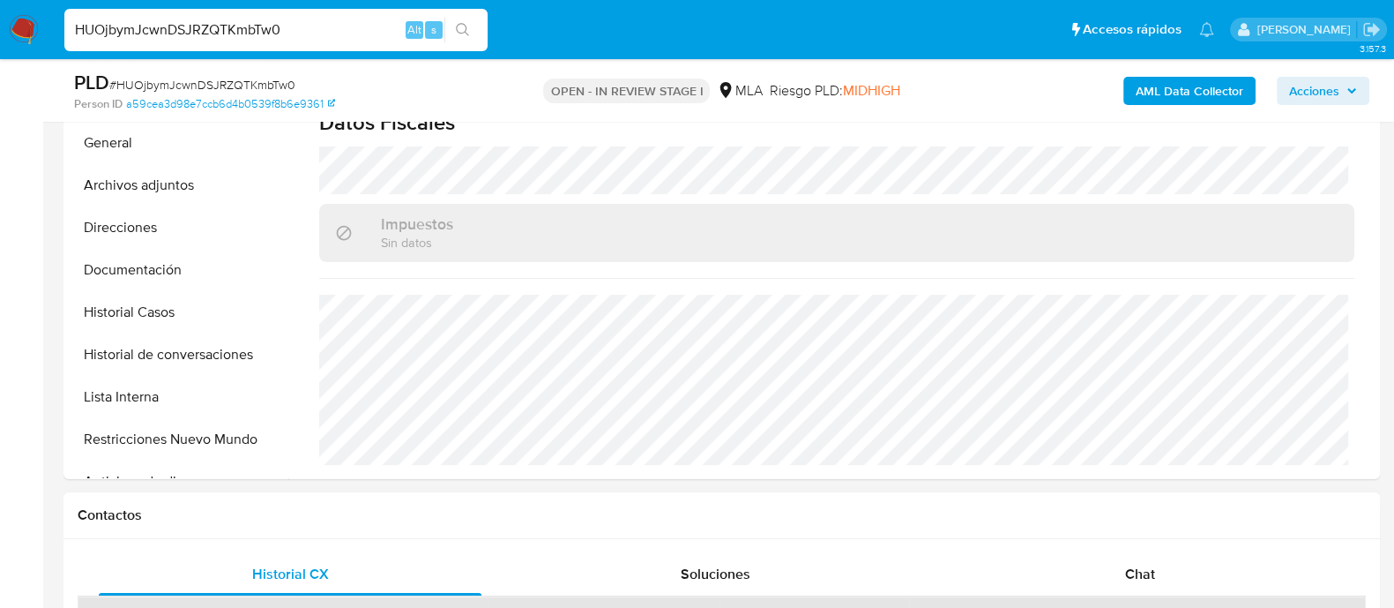
select select "10"
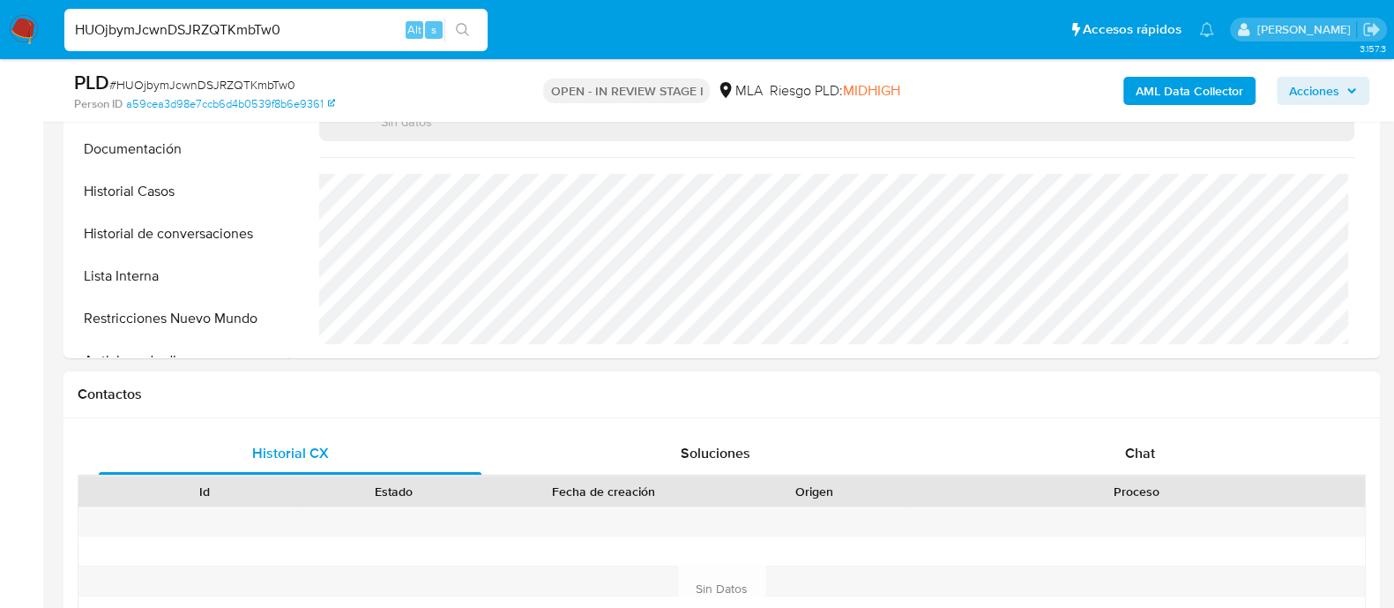
click at [826, 394] on h1 "Contactos" at bounding box center [722, 394] width 1288 height 18
click at [1127, 459] on span "Chat" at bounding box center [1140, 453] width 30 height 20
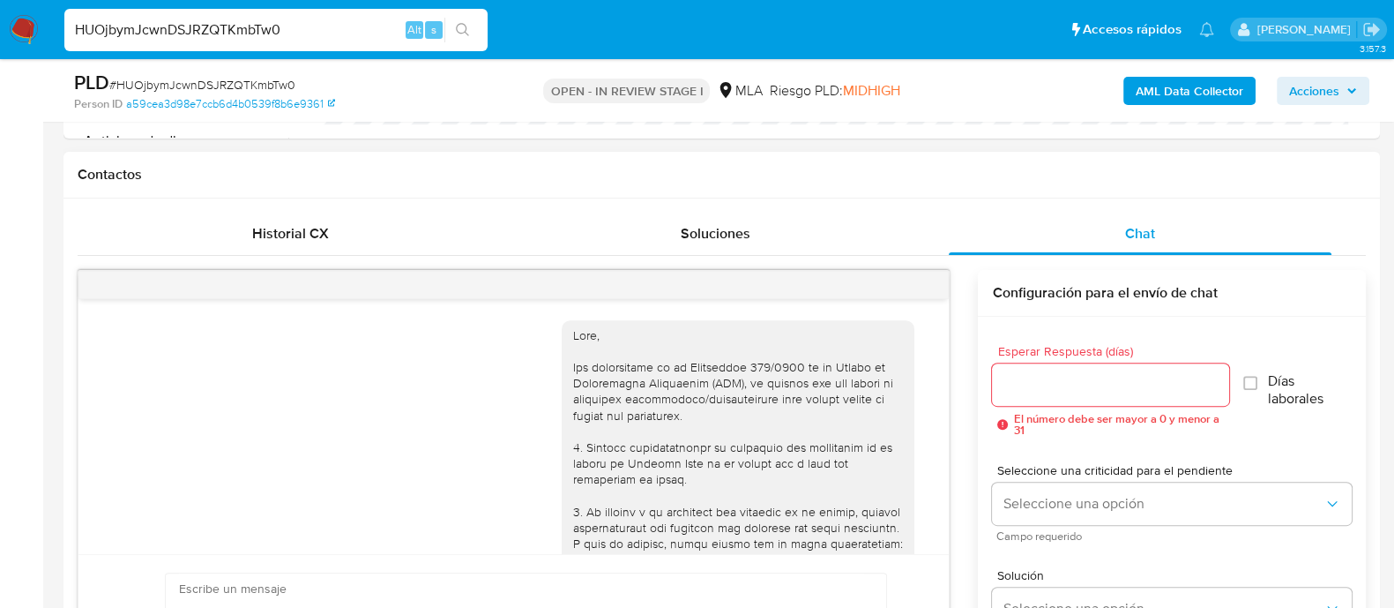
scroll to position [1273, 0]
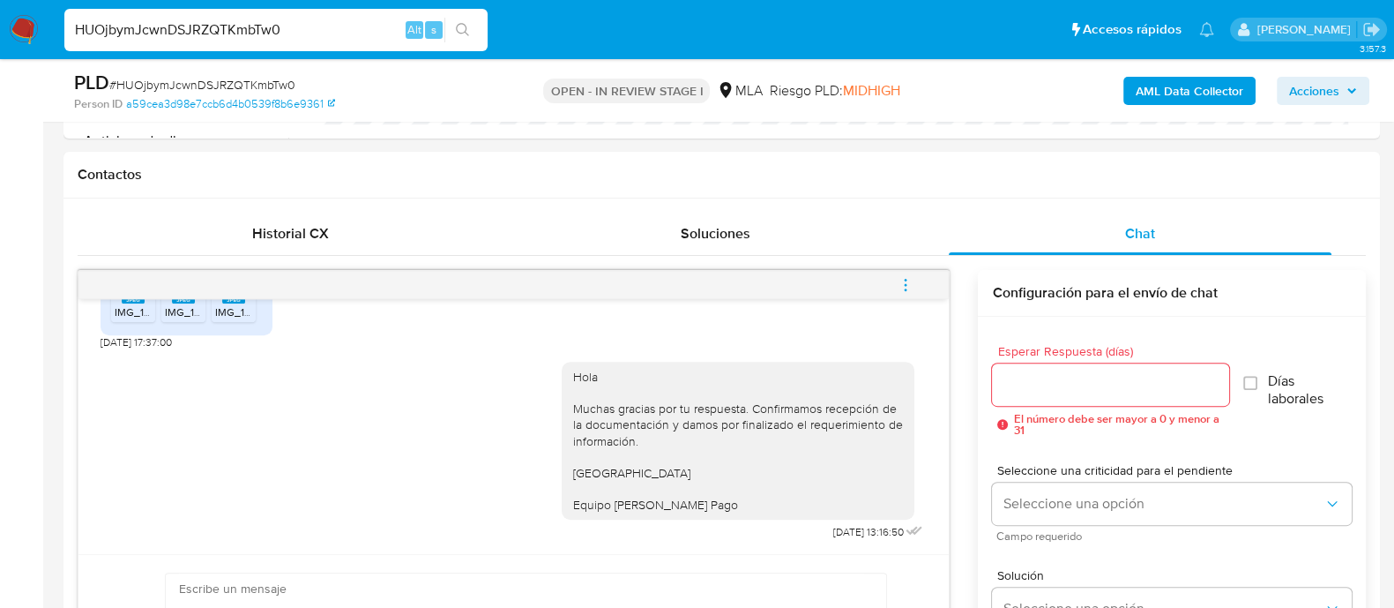
drag, startPoint x: 909, startPoint y: 287, endPoint x: 863, endPoint y: 288, distance: 45.9
click at [909, 287] on icon "menu-action" at bounding box center [906, 285] width 16 height 16
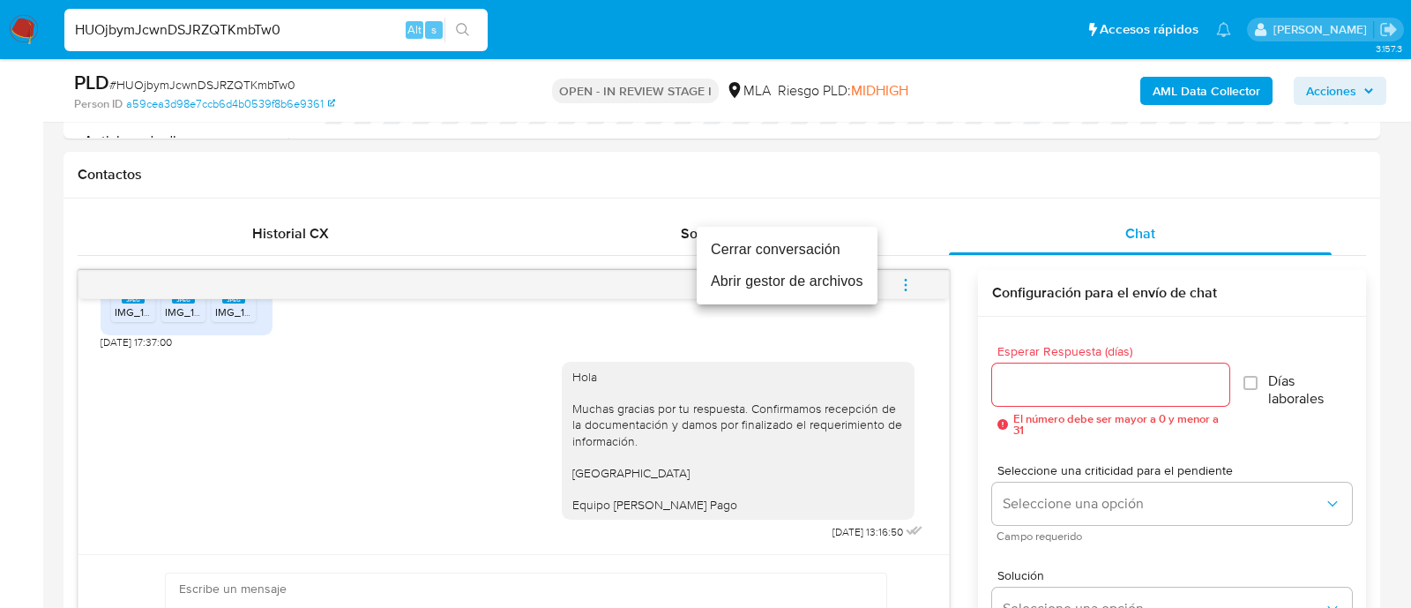
click at [762, 245] on li "Cerrar conversación" at bounding box center [787, 250] width 181 height 32
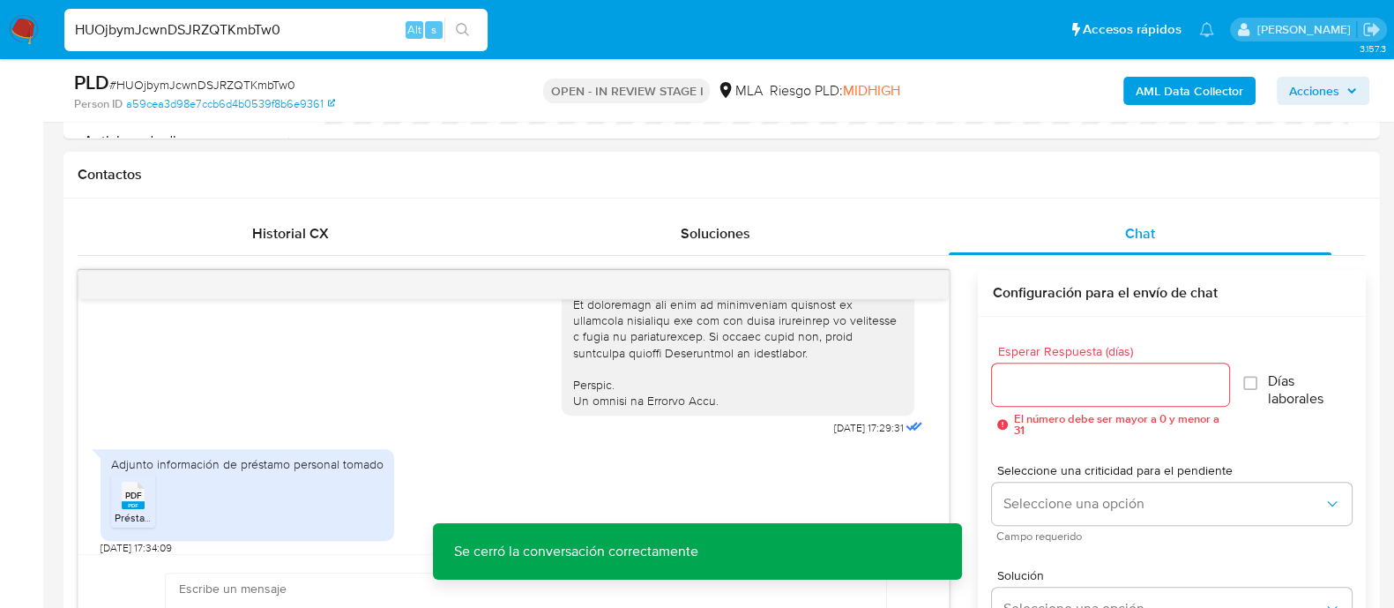
scroll to position [1053, 0]
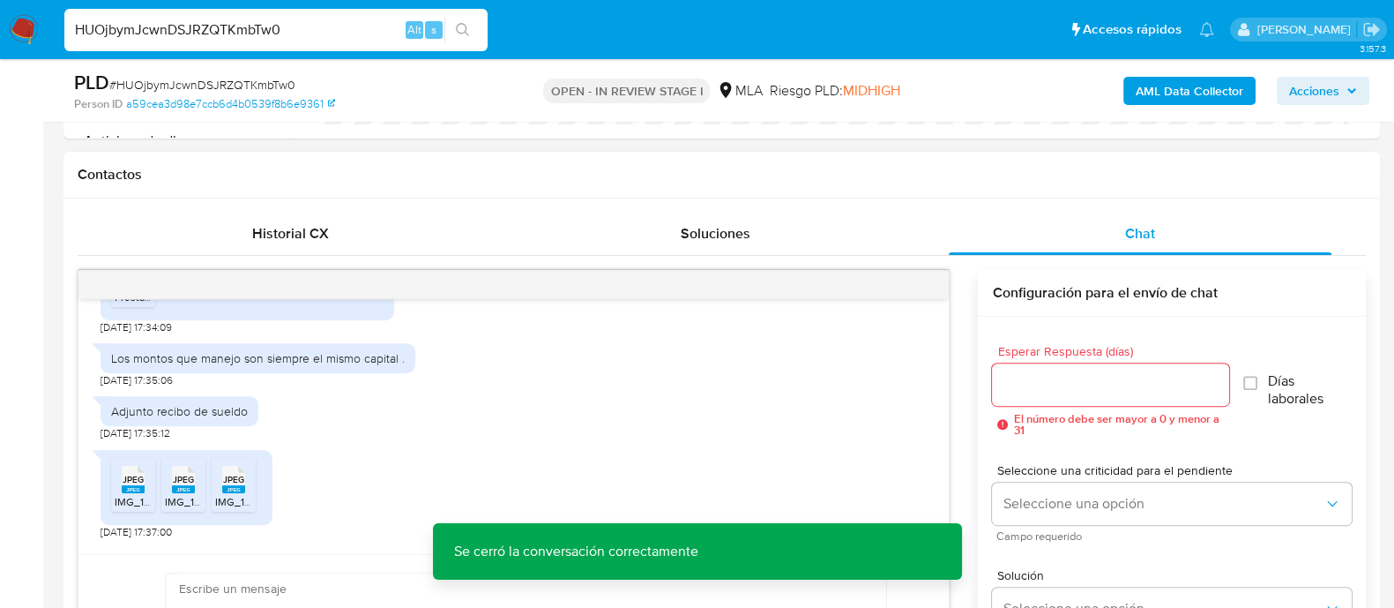
click at [131, 290] on icon "PDF" at bounding box center [133, 274] width 23 height 31
click at [132, 509] on span "IMG_1201.jpeg" at bounding box center [149, 501] width 69 height 15
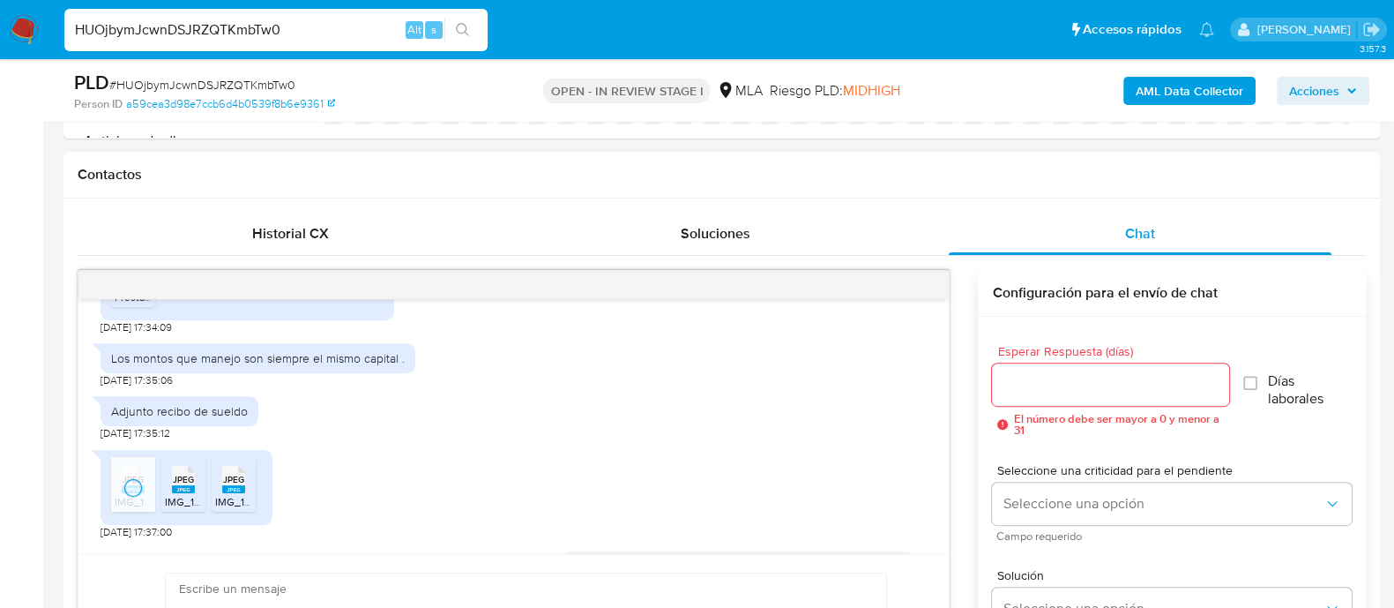
click at [190, 509] on span "IMG_1200.jpeg" at bounding box center [200, 501] width 71 height 15
click at [223, 495] on icon "JPEG" at bounding box center [233, 479] width 23 height 31
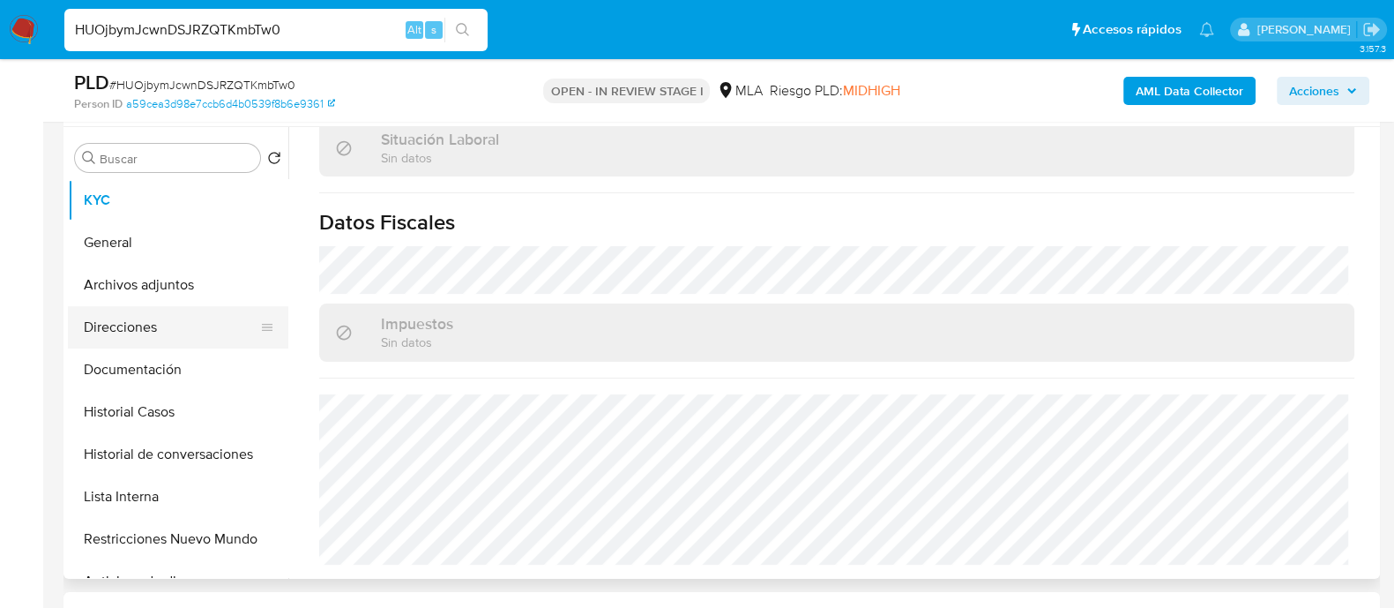
scroll to position [331, 0]
drag, startPoint x: 165, startPoint y: 286, endPoint x: 244, endPoint y: 306, distance: 81.9
click at [165, 285] on button "Archivos adjuntos" at bounding box center [178, 285] width 220 height 42
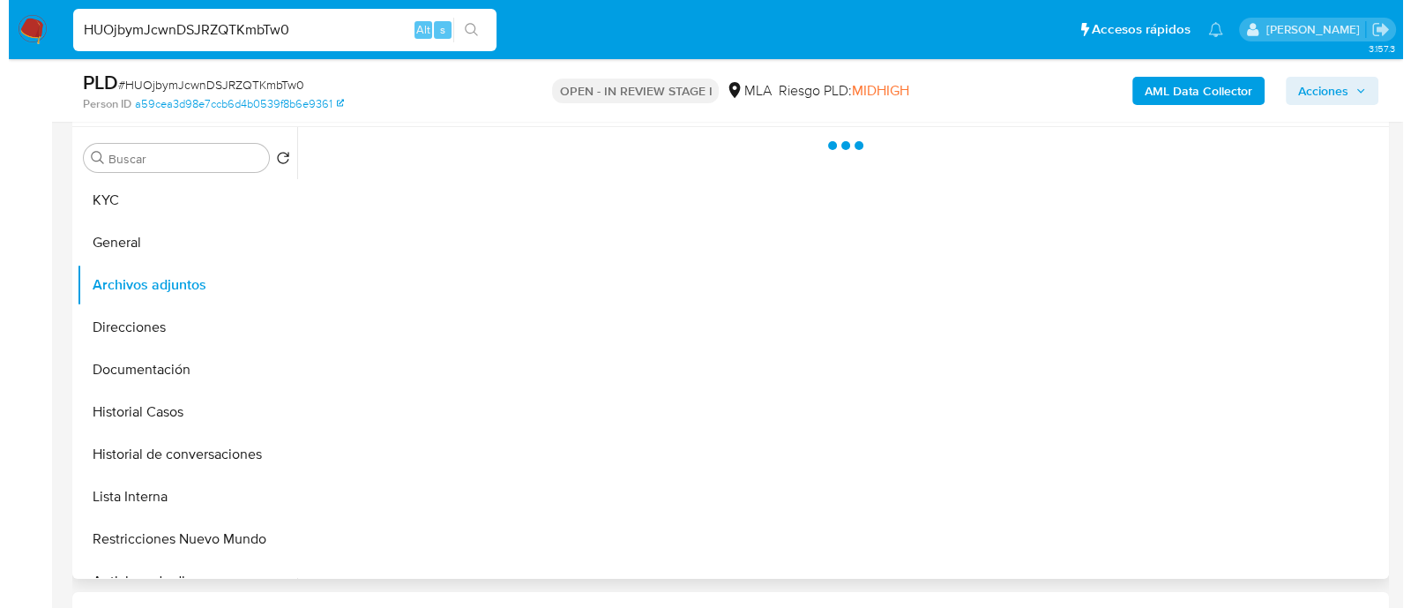
scroll to position [0, 0]
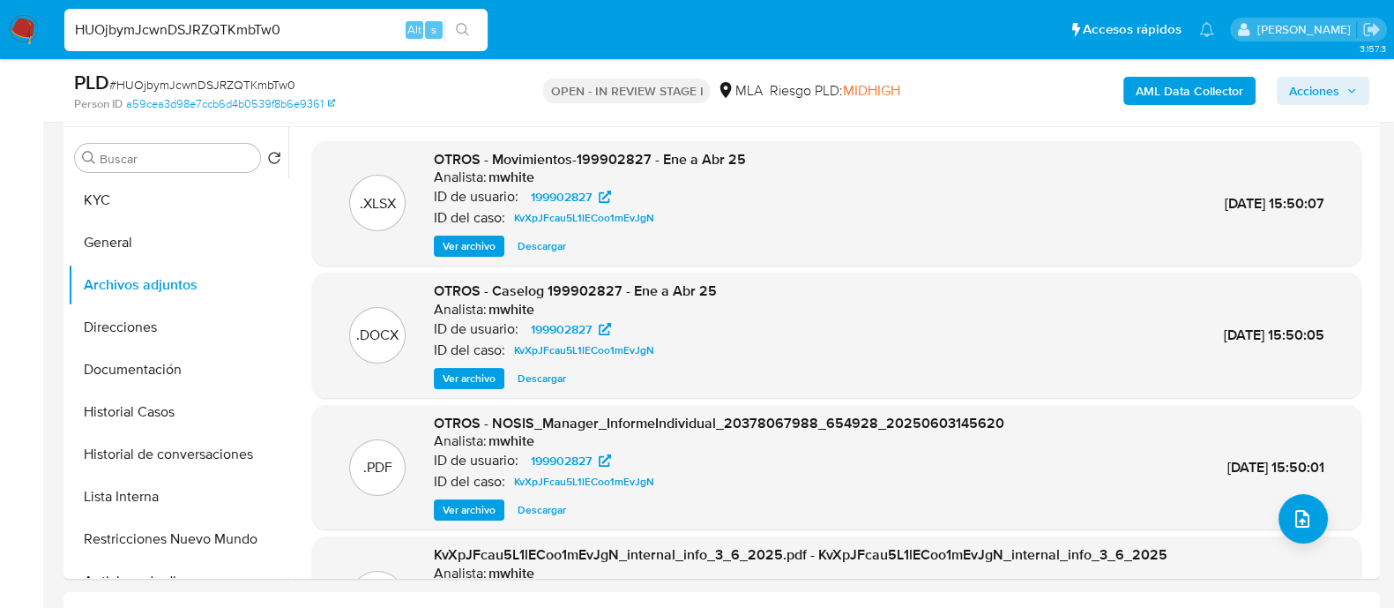
click at [1188, 89] on b "AML Data Collector" at bounding box center [1190, 91] width 108 height 28
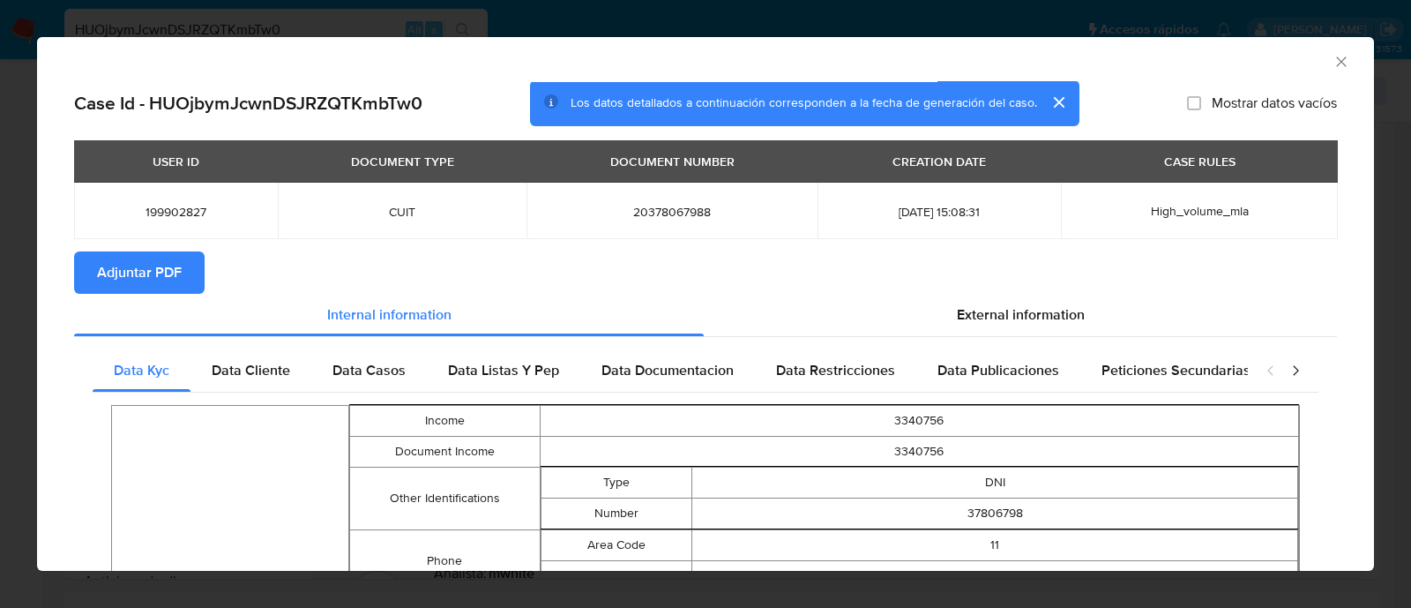
click at [149, 267] on span "Adjuntar PDF" at bounding box center [139, 272] width 85 height 39
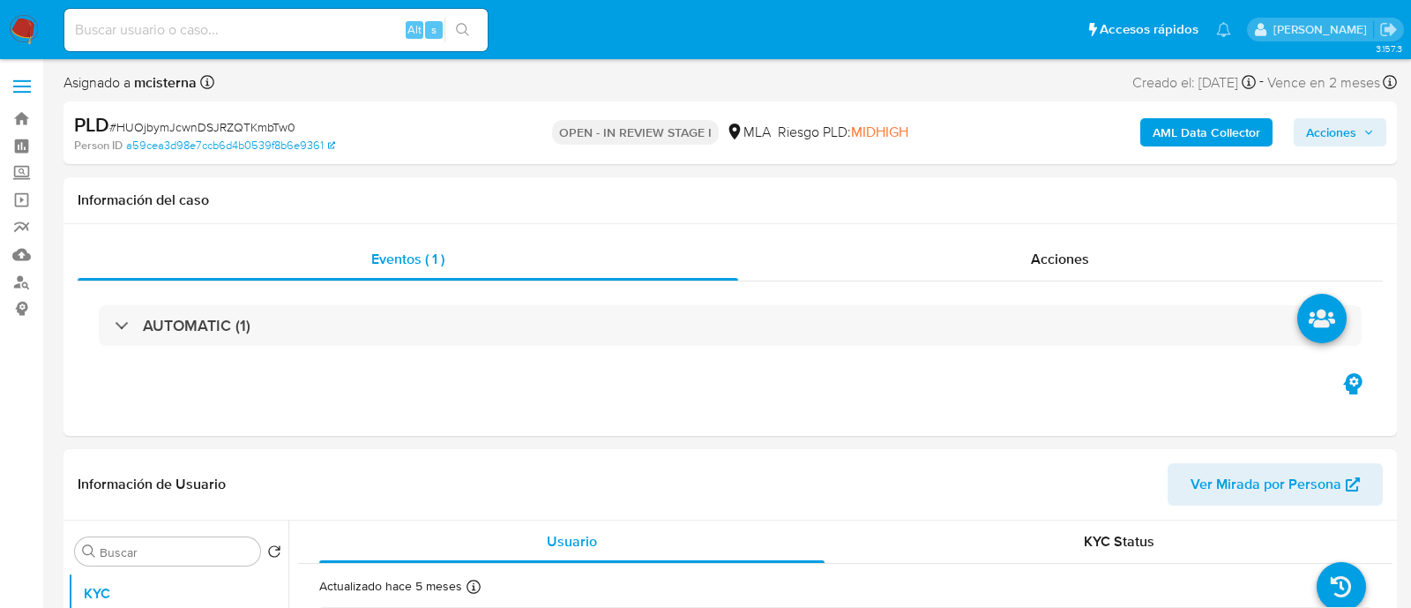
select select "10"
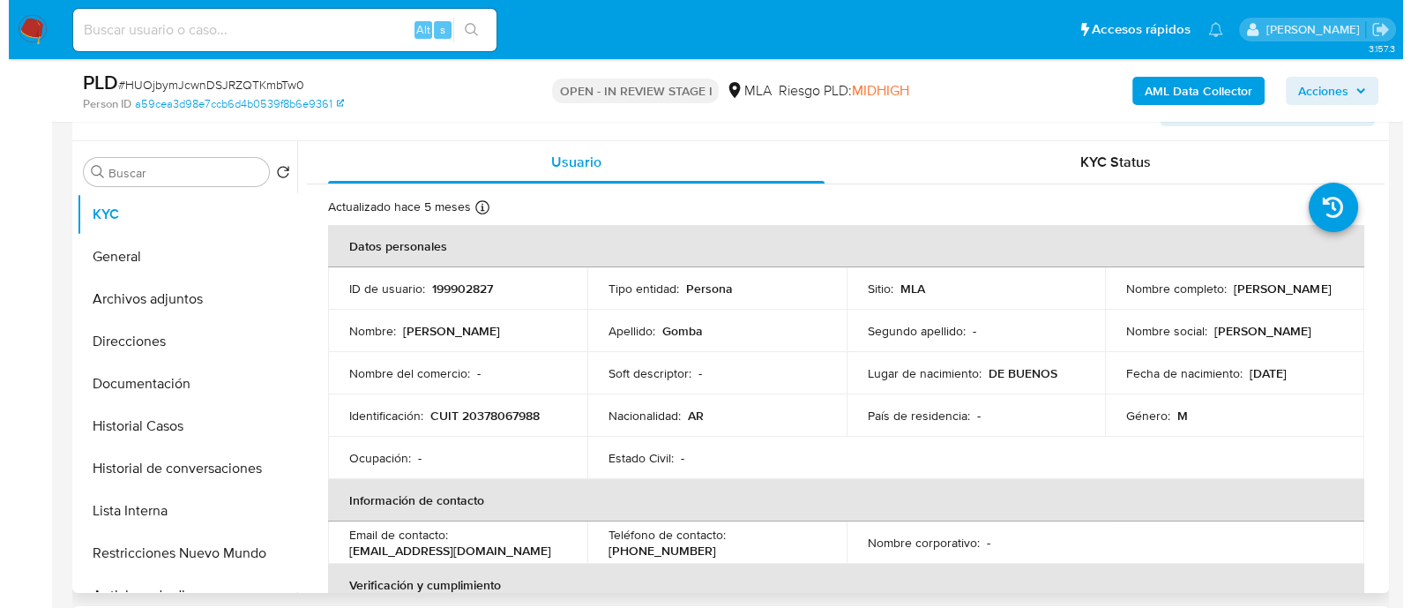
scroll to position [331, 0]
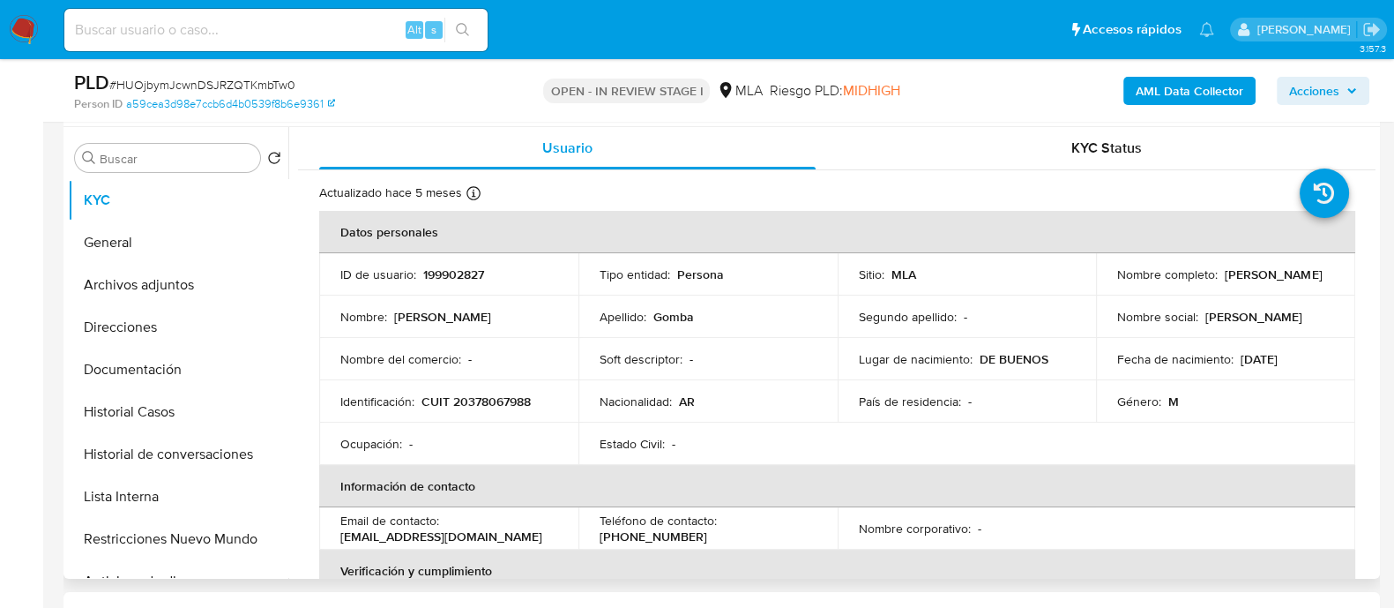
click at [497, 407] on p "CUIT 20378067988" at bounding box center [476, 401] width 109 height 16
copy p "20378067988"
click at [166, 456] on button "Historial de conversaciones" at bounding box center [171, 454] width 206 height 42
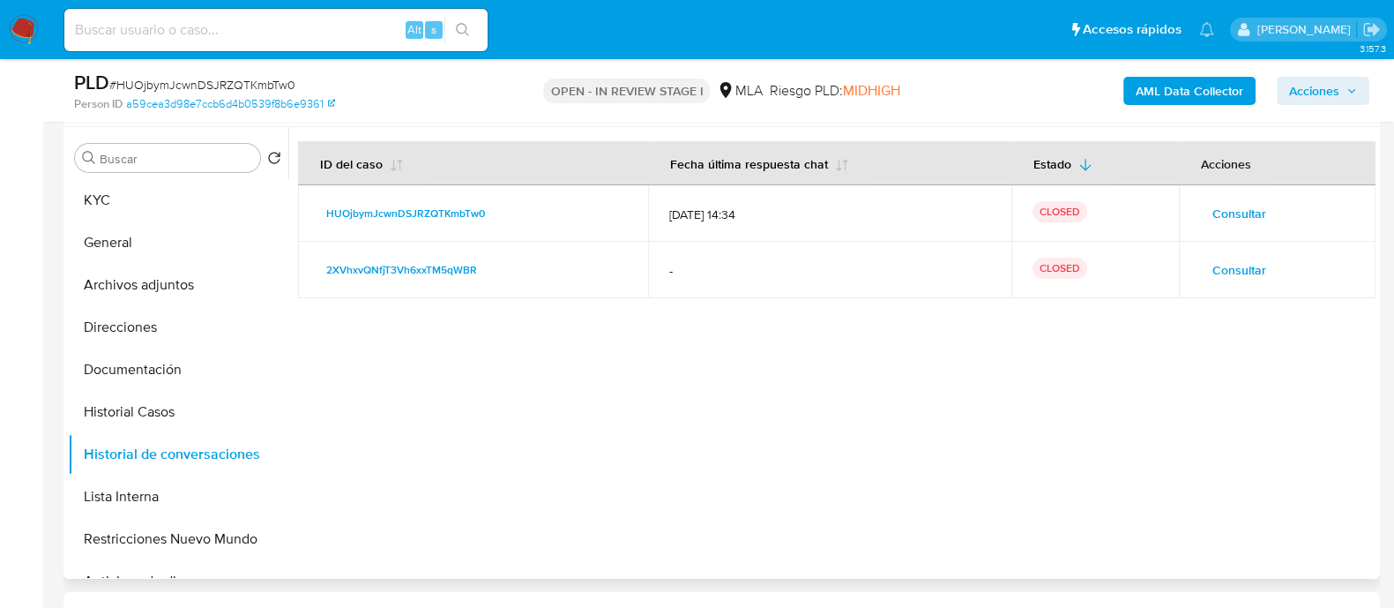
click at [1225, 213] on span "Consultar" at bounding box center [1240, 213] width 54 height 25
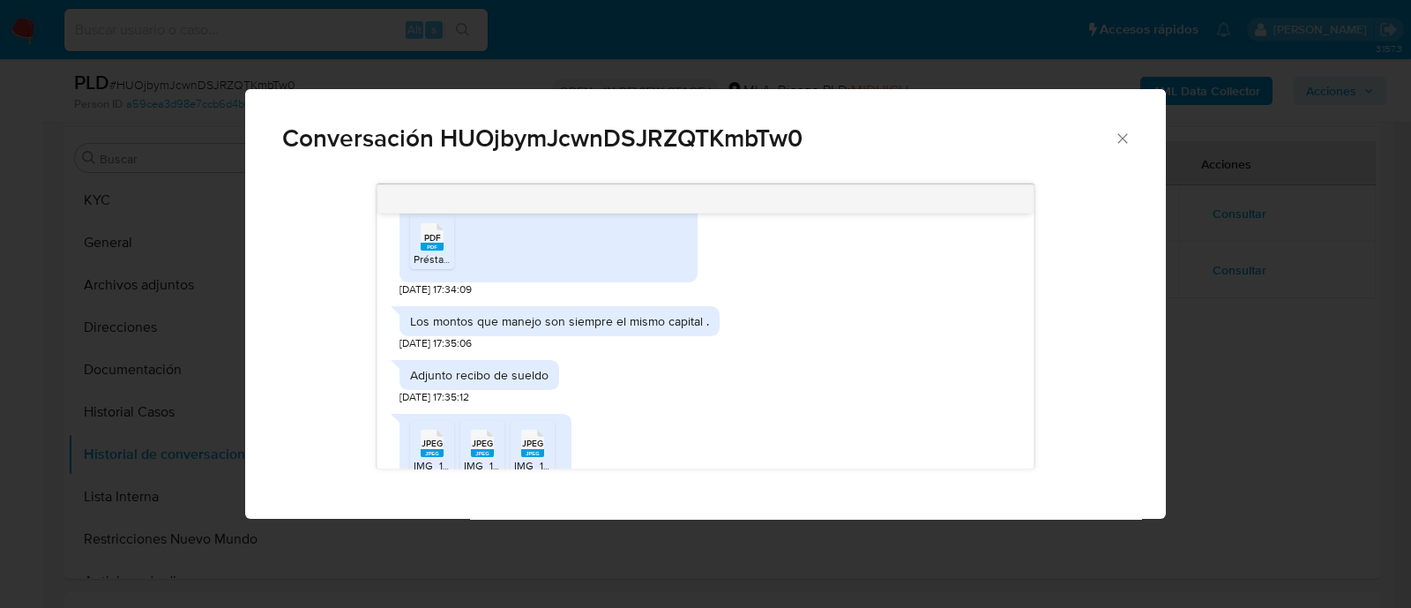
scroll to position [1056, 0]
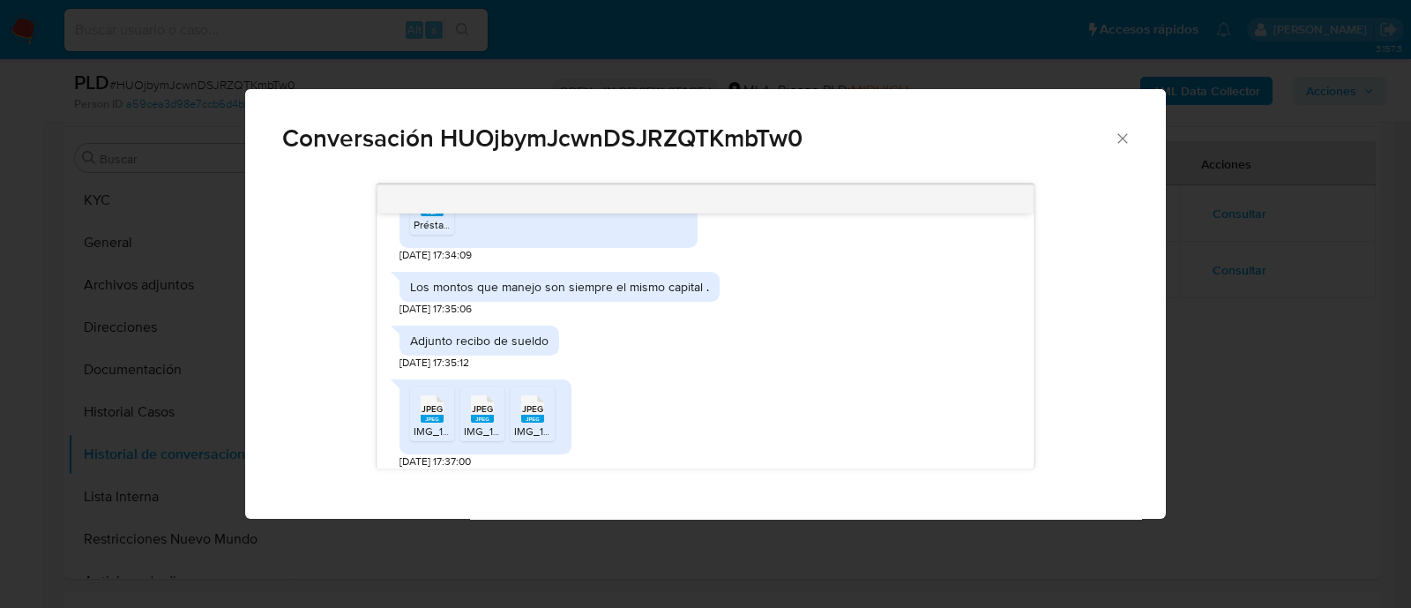
click at [608, 295] on div "Los montos que manejo son siempre el mismo capital ." at bounding box center [559, 287] width 299 height 16
copy div "Los montos que manejo son siempre el mismo capital ."
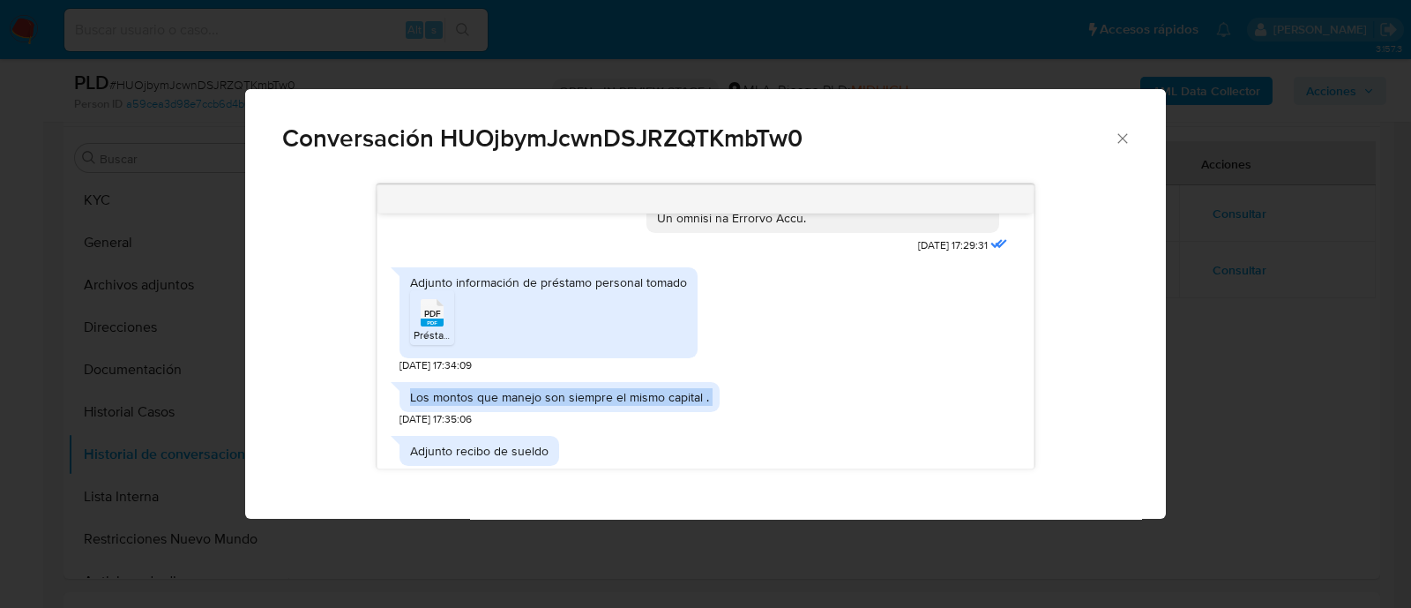
click at [921, 399] on div "Los montos que manejo son siempre el mismo capital . 18/08/2025 17:35:06" at bounding box center [705, 400] width 612 height 54
click at [1136, 146] on div "Conversación HUOjbymJcwnDSJRZQTKmbTw0" at bounding box center [705, 131] width 921 height 84
click at [1126, 138] on icon "Cerrar" at bounding box center [1123, 139] width 18 height 18
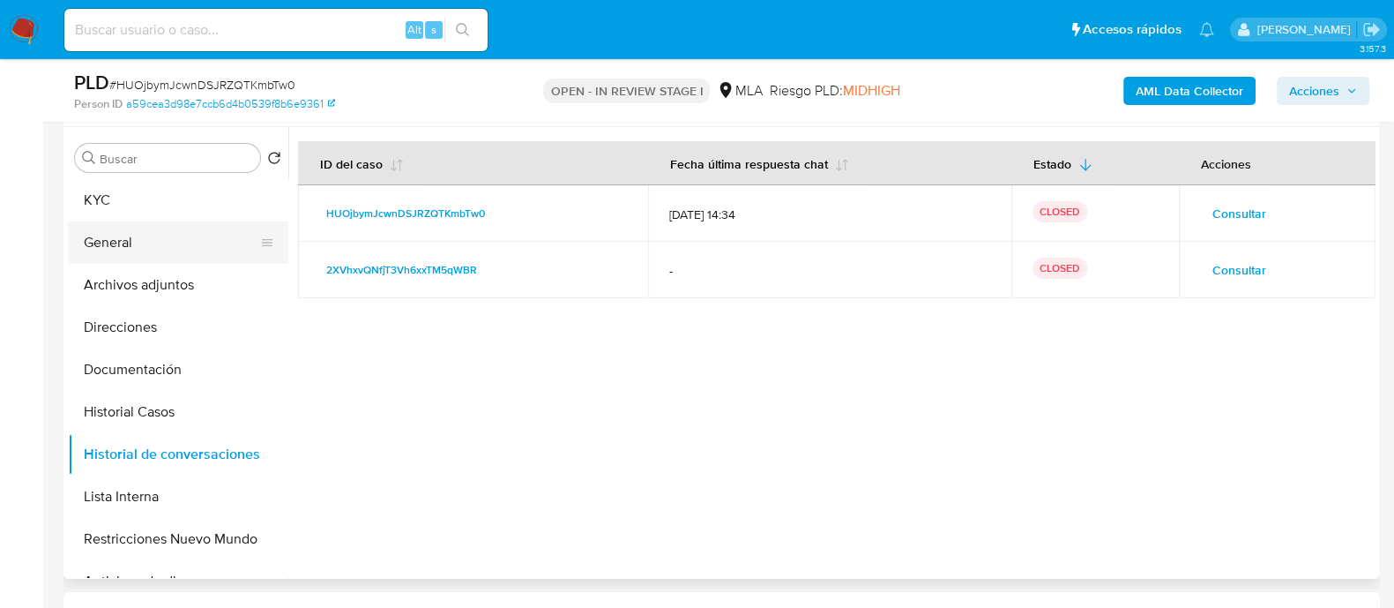
drag, startPoint x: 178, startPoint y: 307, endPoint x: 256, endPoint y: 241, distance: 102.0
click at [180, 307] on button "Direcciones" at bounding box center [178, 327] width 220 height 42
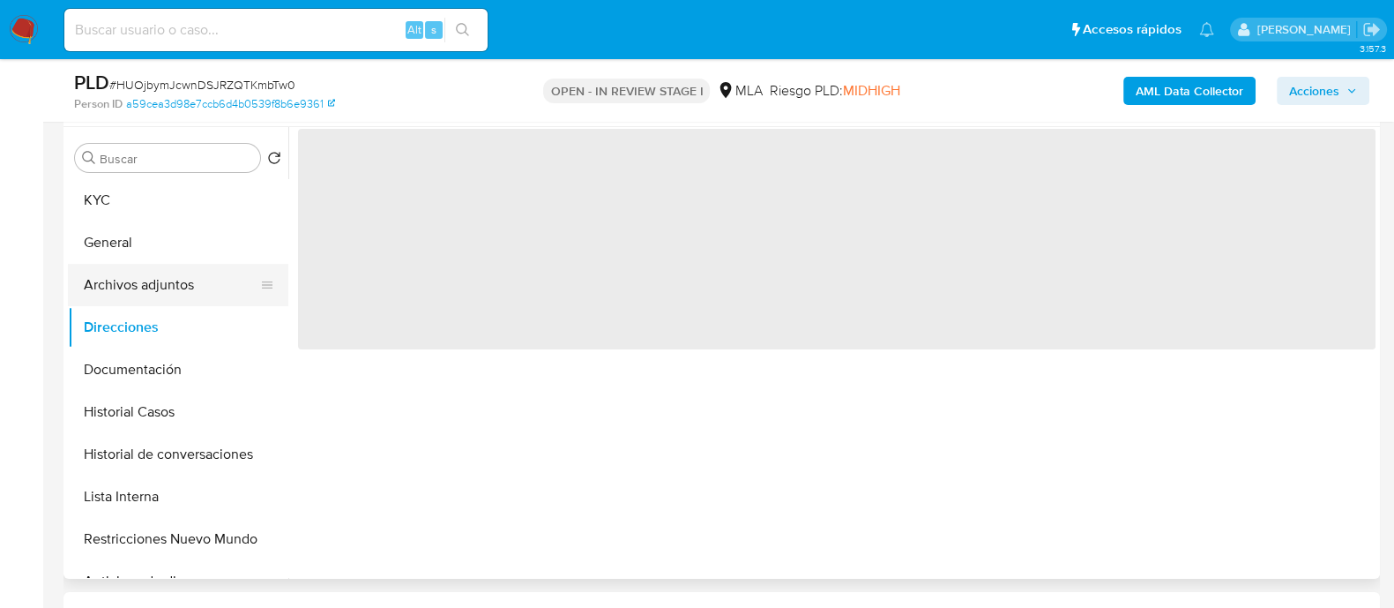
click at [157, 294] on button "Archivos adjuntos" at bounding box center [171, 285] width 206 height 42
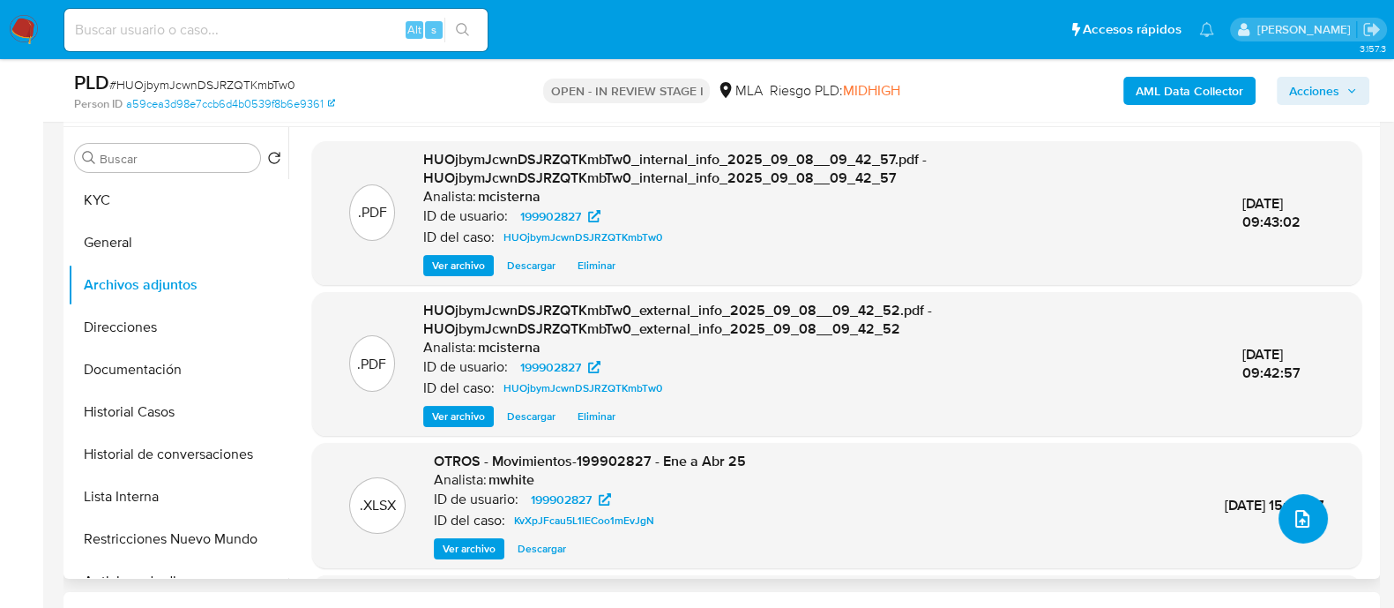
click at [1306, 510] on icon "upload-file" at bounding box center [1302, 518] width 21 height 21
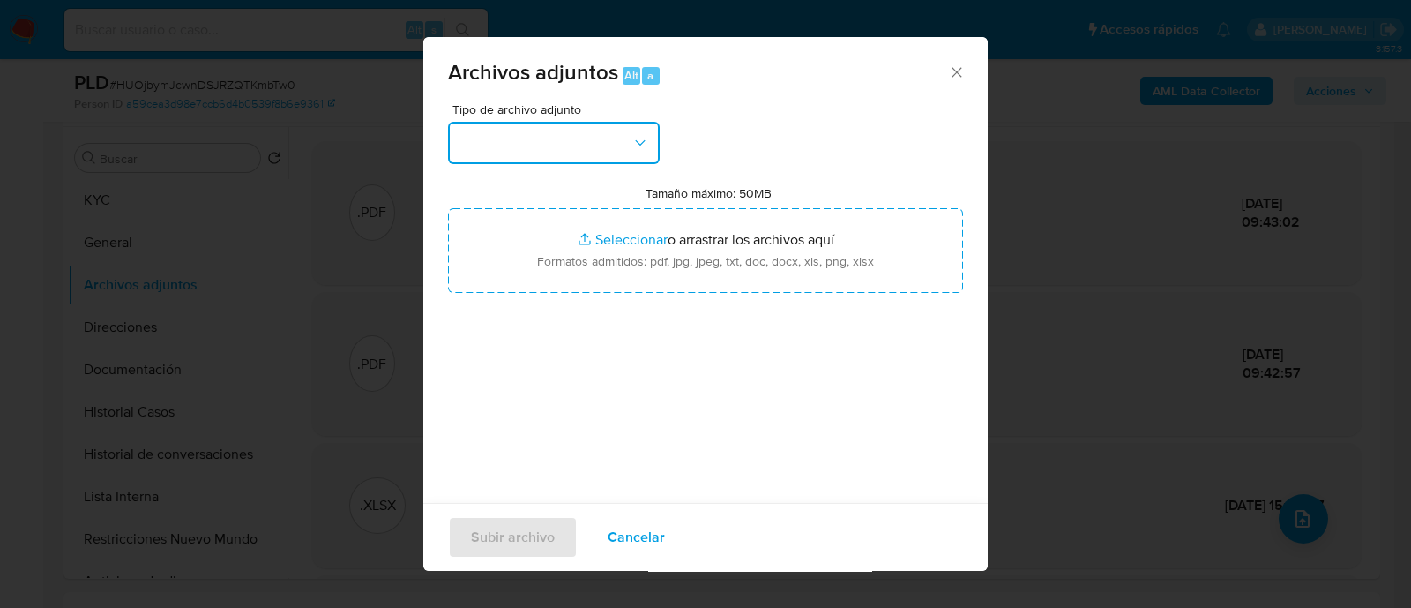
click at [575, 135] on button "button" at bounding box center [554, 143] width 212 height 42
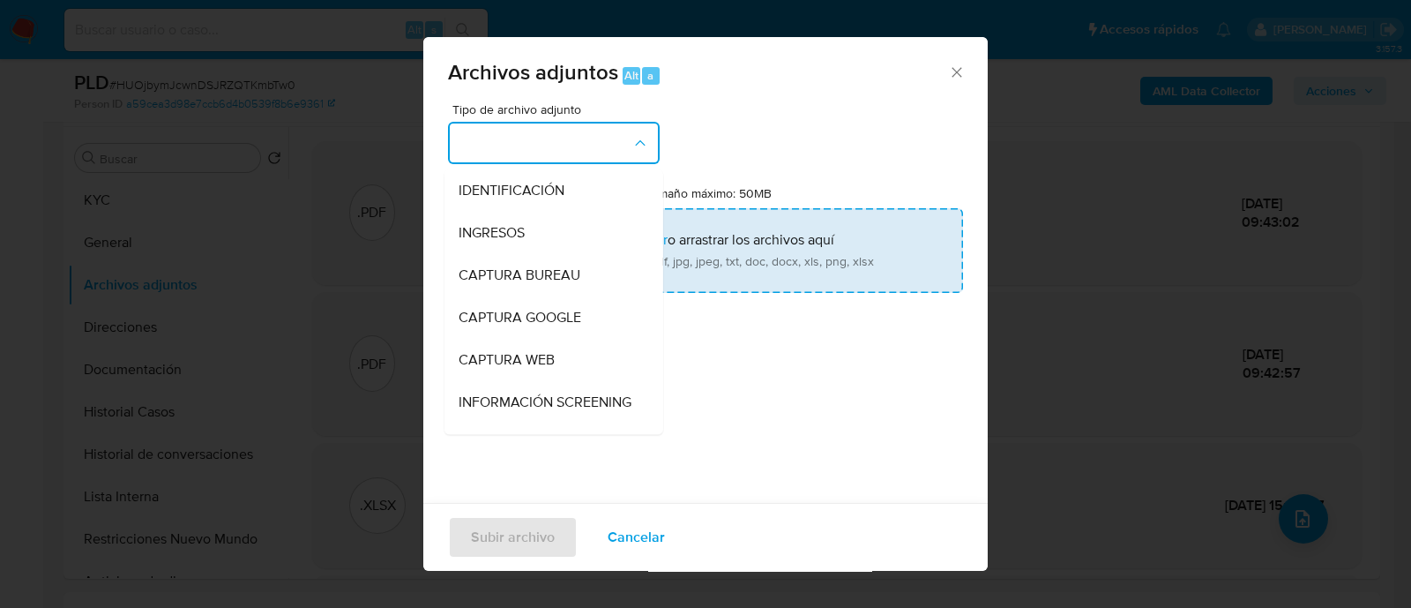
click at [551, 244] on div "INGRESOS" at bounding box center [549, 233] width 180 height 42
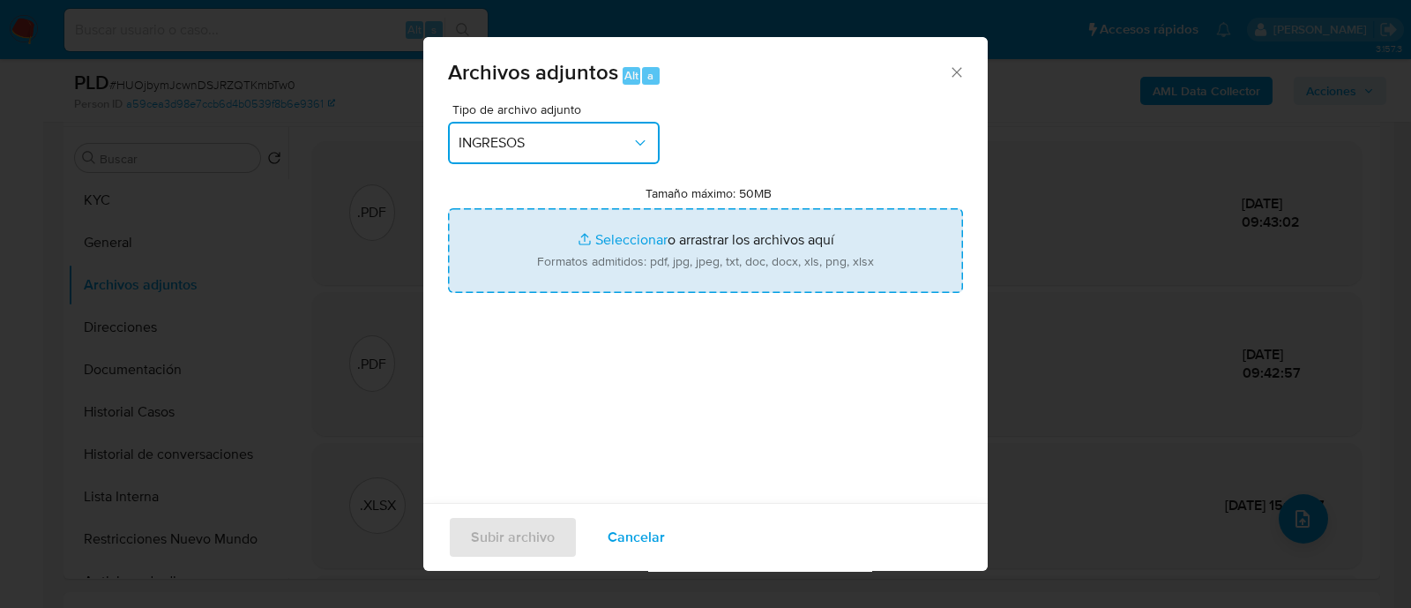
type input "C:\fakepath\Recibo de sueldo 05-2025.jpeg"
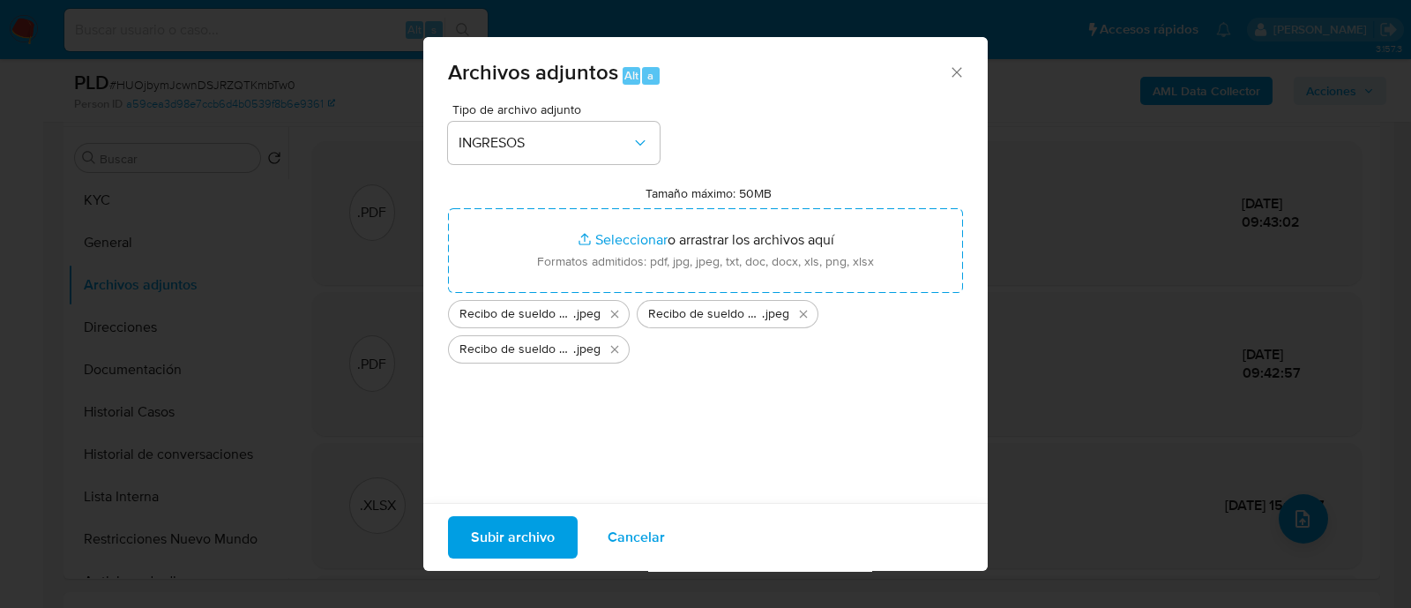
click at [532, 528] on span "Subir archivo" at bounding box center [513, 537] width 84 height 39
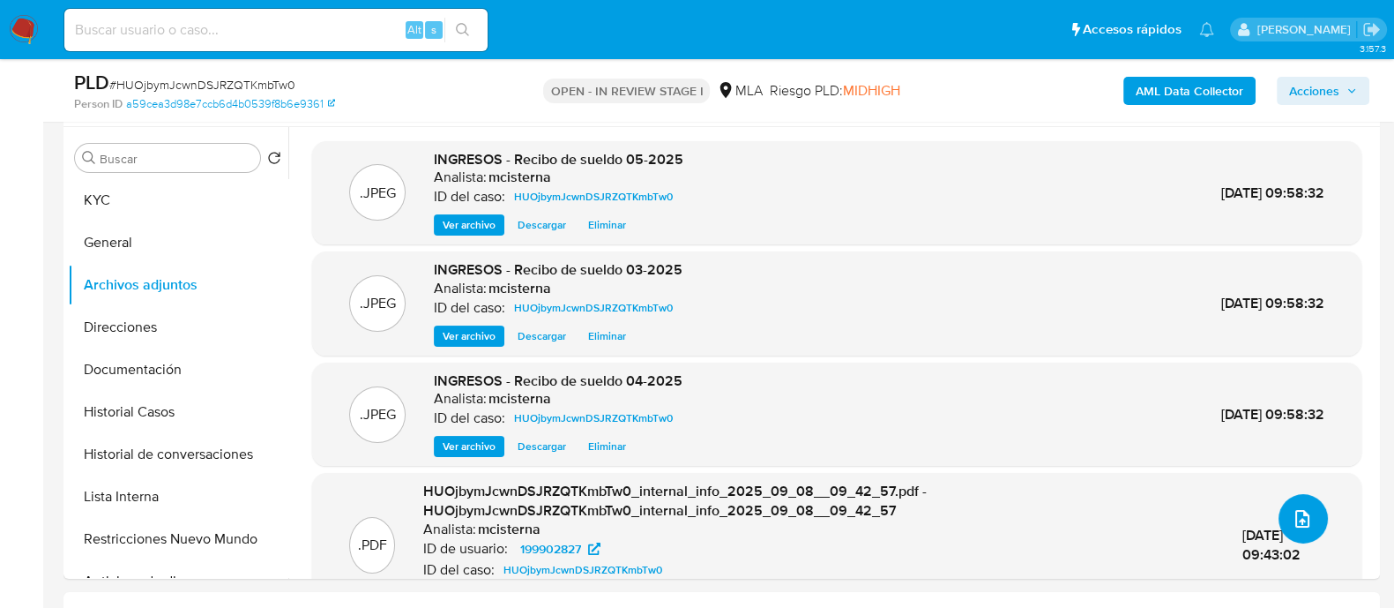
click at [1299, 518] on icon "upload-file" at bounding box center [1302, 518] width 21 height 21
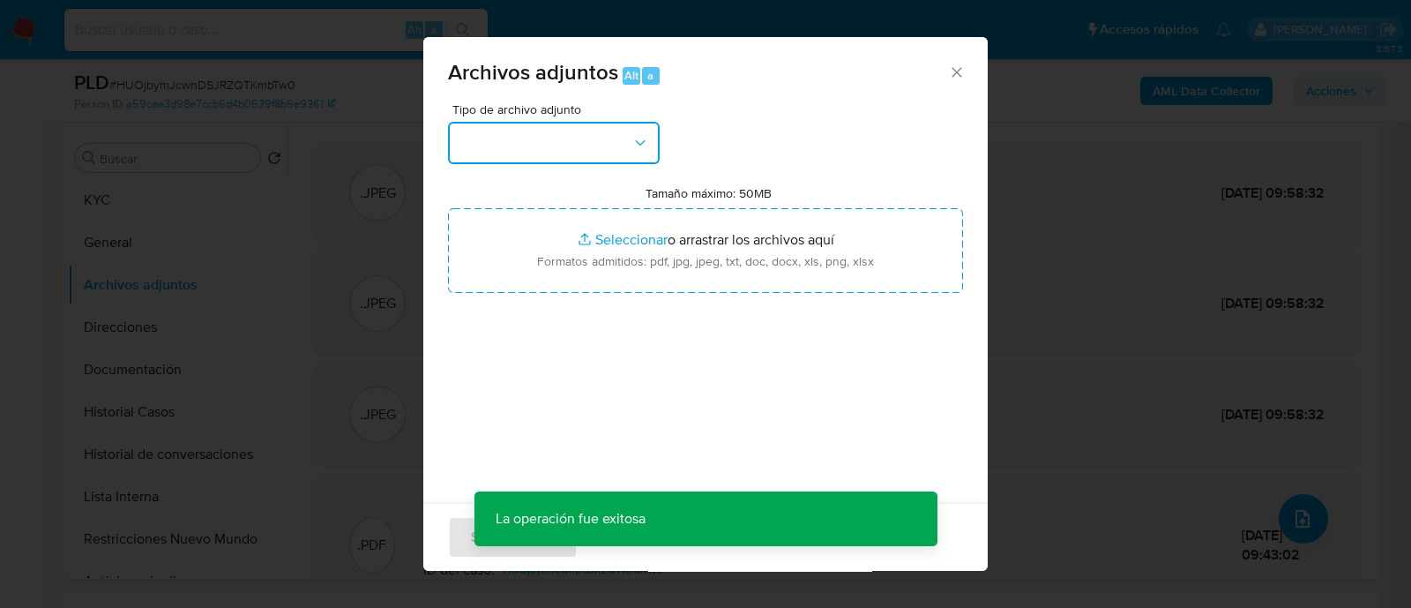
click at [566, 135] on button "button" at bounding box center [554, 143] width 212 height 42
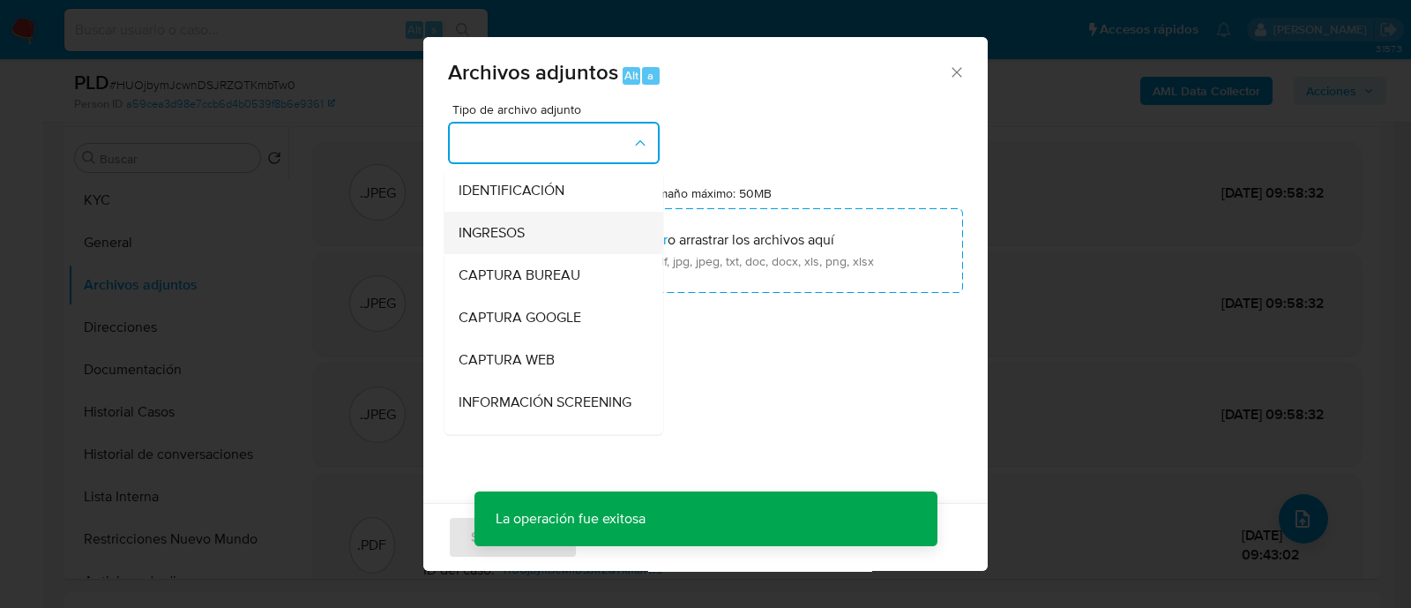
click at [534, 234] on div "INGRESOS" at bounding box center [549, 233] width 180 height 42
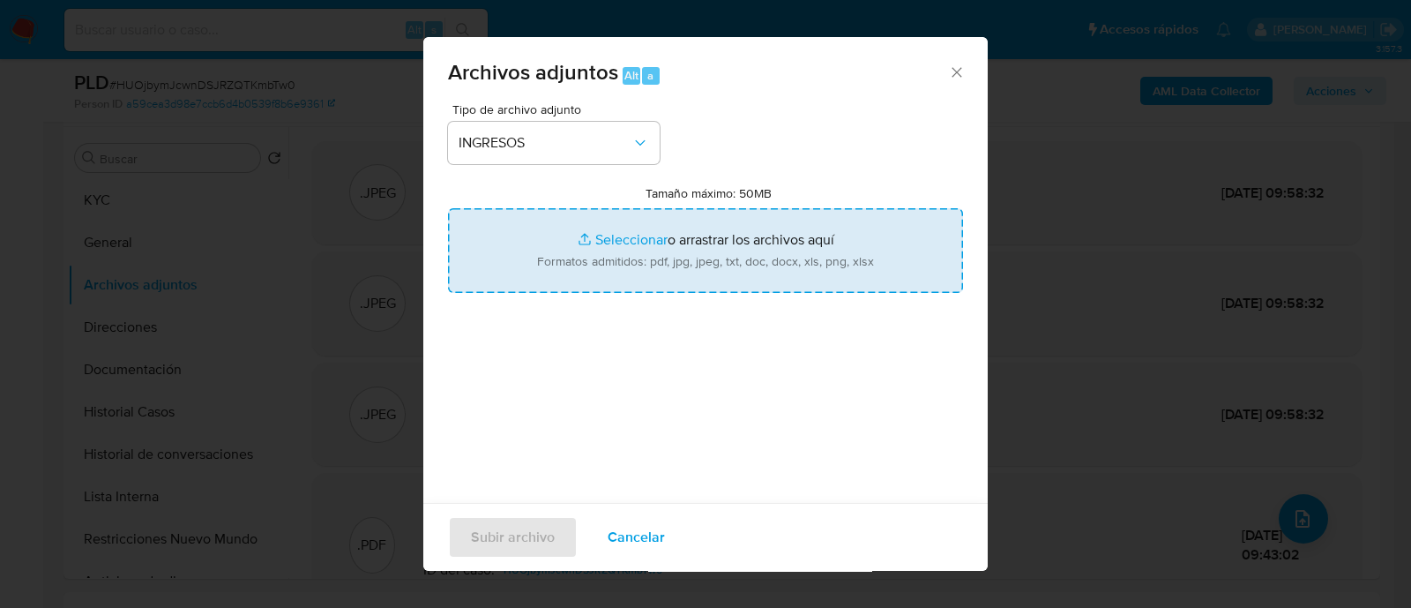
type input "C:\fakepath\Prestramo Personal.pdf"
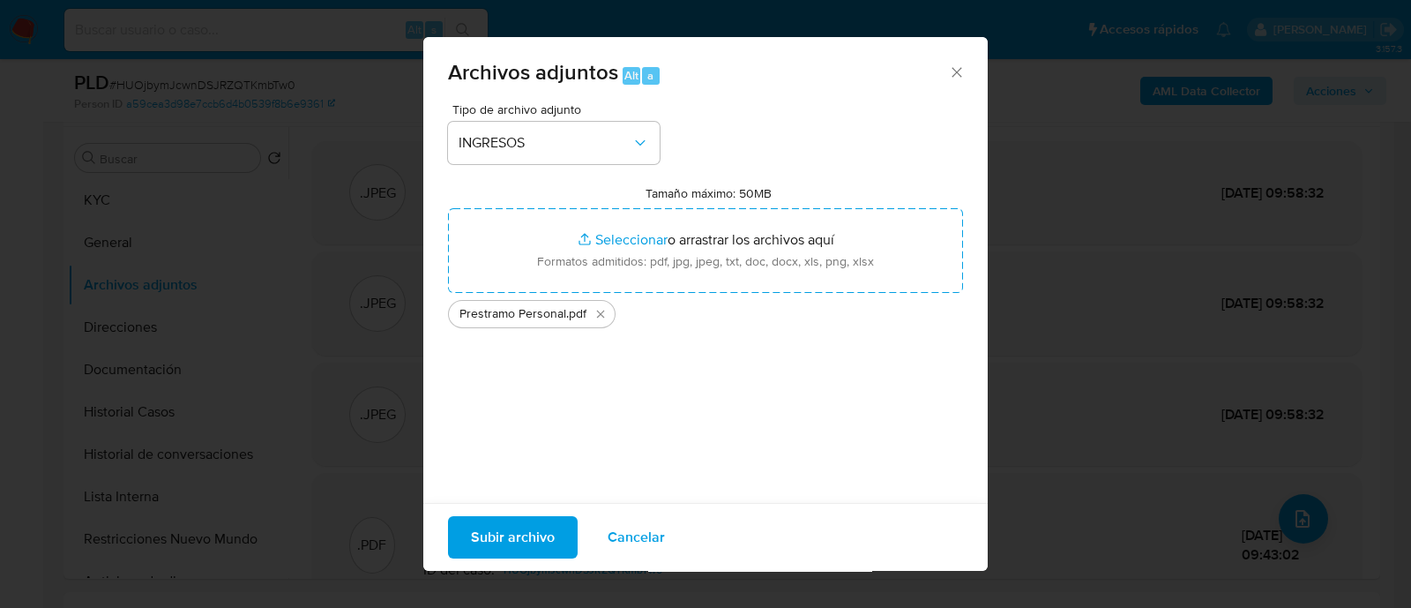
click at [939, 487] on div "Tipo de archivo adjunto INGRESOS Tamaño máximo: 50MB Seleccionar archivos Selec…" at bounding box center [705, 311] width 515 height 416
click at [509, 542] on span "Subir archivo" at bounding box center [513, 537] width 84 height 39
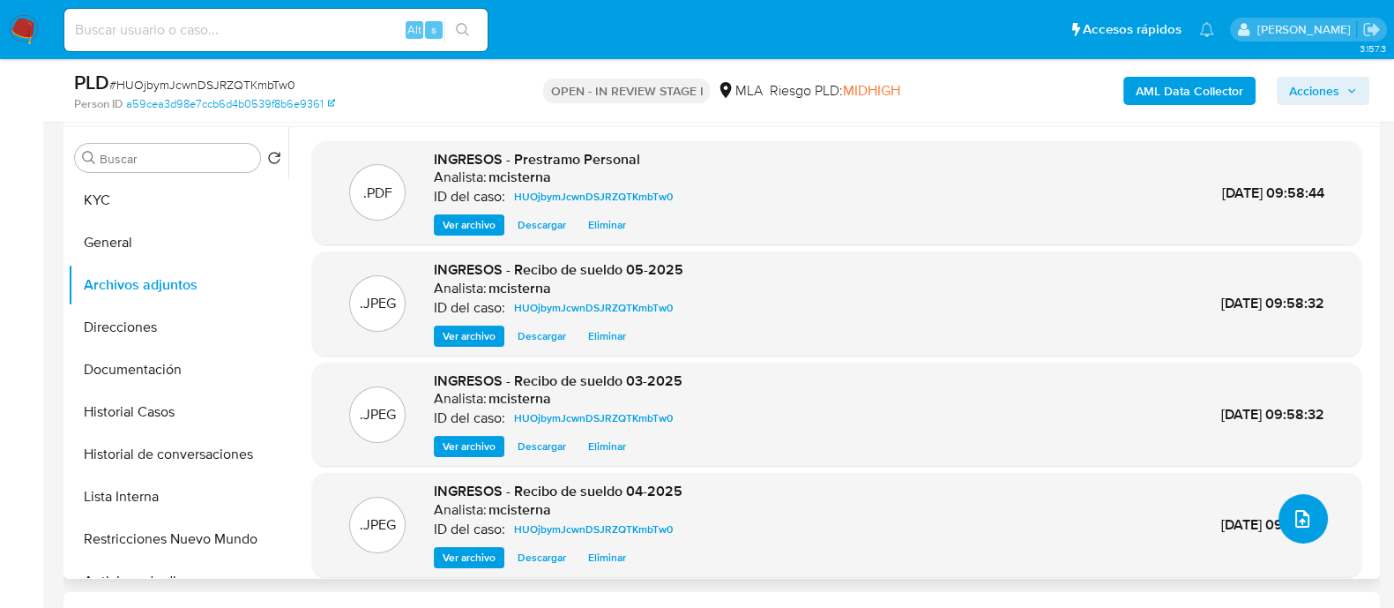
click at [1292, 508] on icon "upload-file" at bounding box center [1302, 518] width 21 height 21
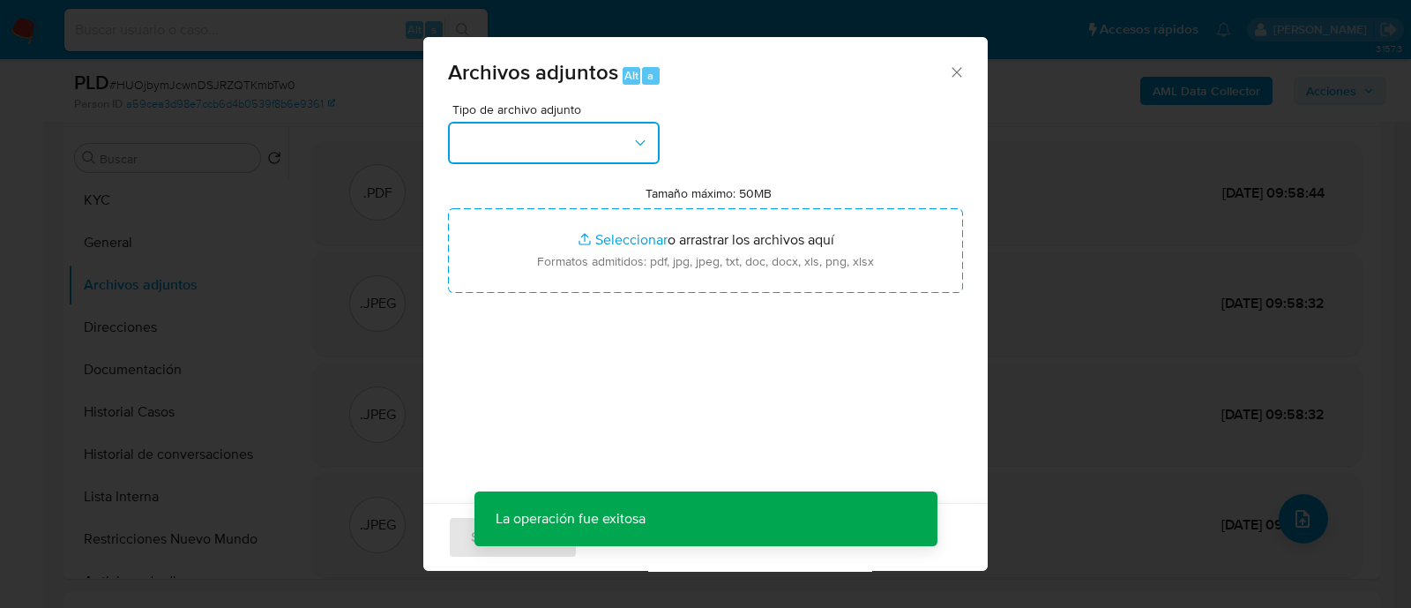
click at [518, 137] on button "button" at bounding box center [554, 143] width 212 height 42
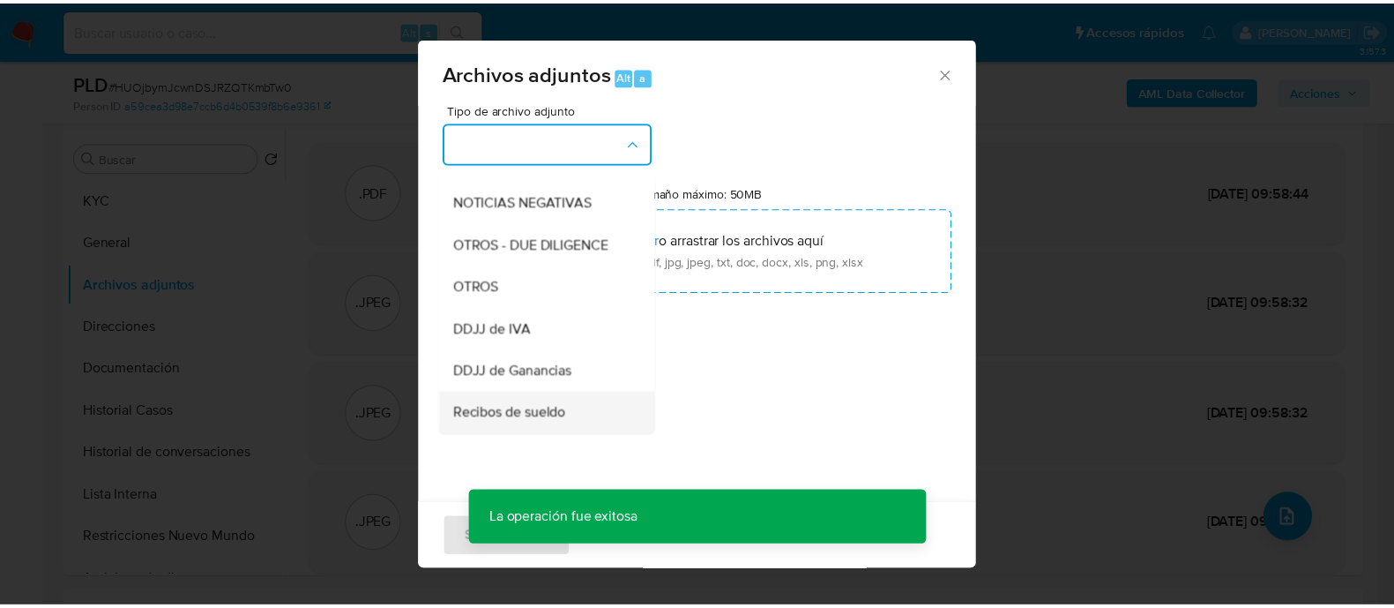
scroll to position [331, 0]
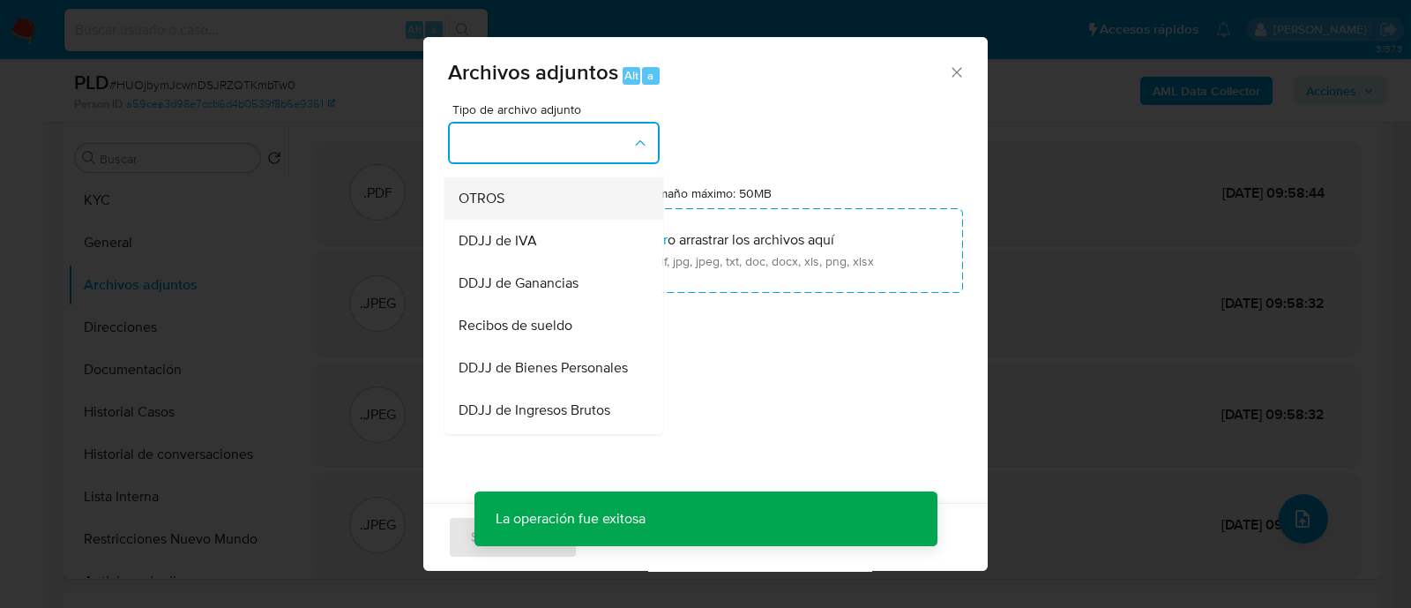
click at [523, 220] on div "OTROS" at bounding box center [549, 198] width 180 height 42
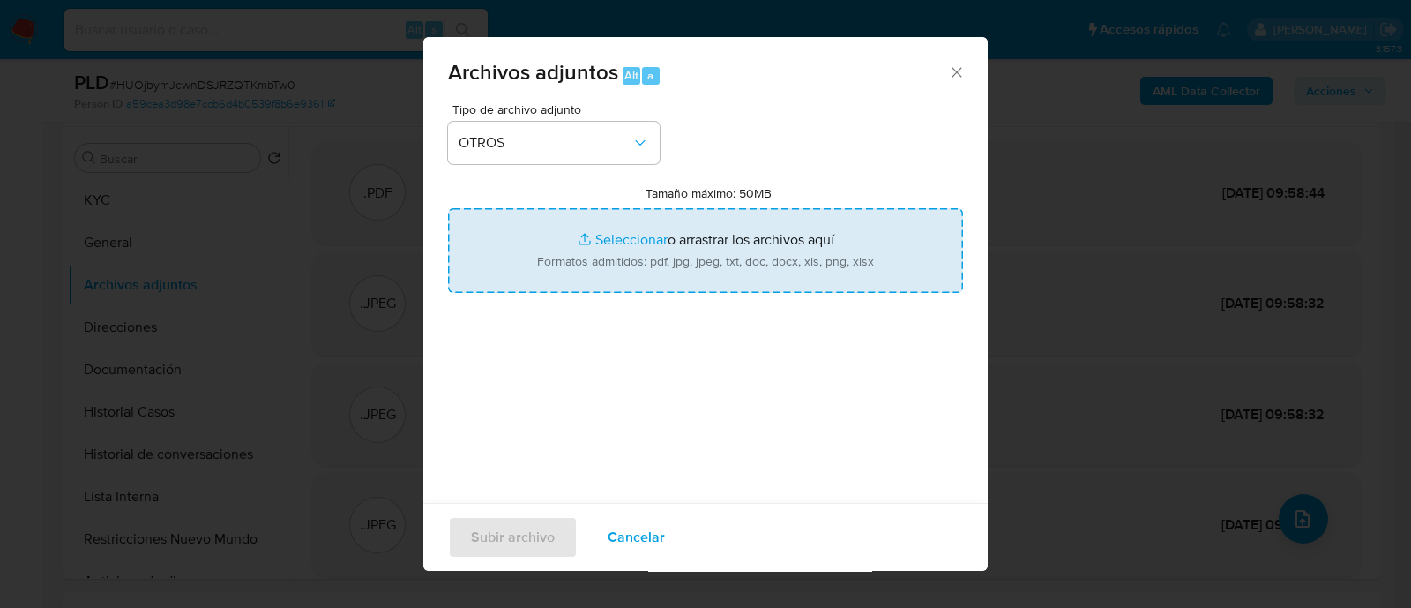
type input "C:\fakepath\Movimientos HUOjbymJcwnDSJRZQTKmbTw0_2025_08_28_09_02_35.xlsx"
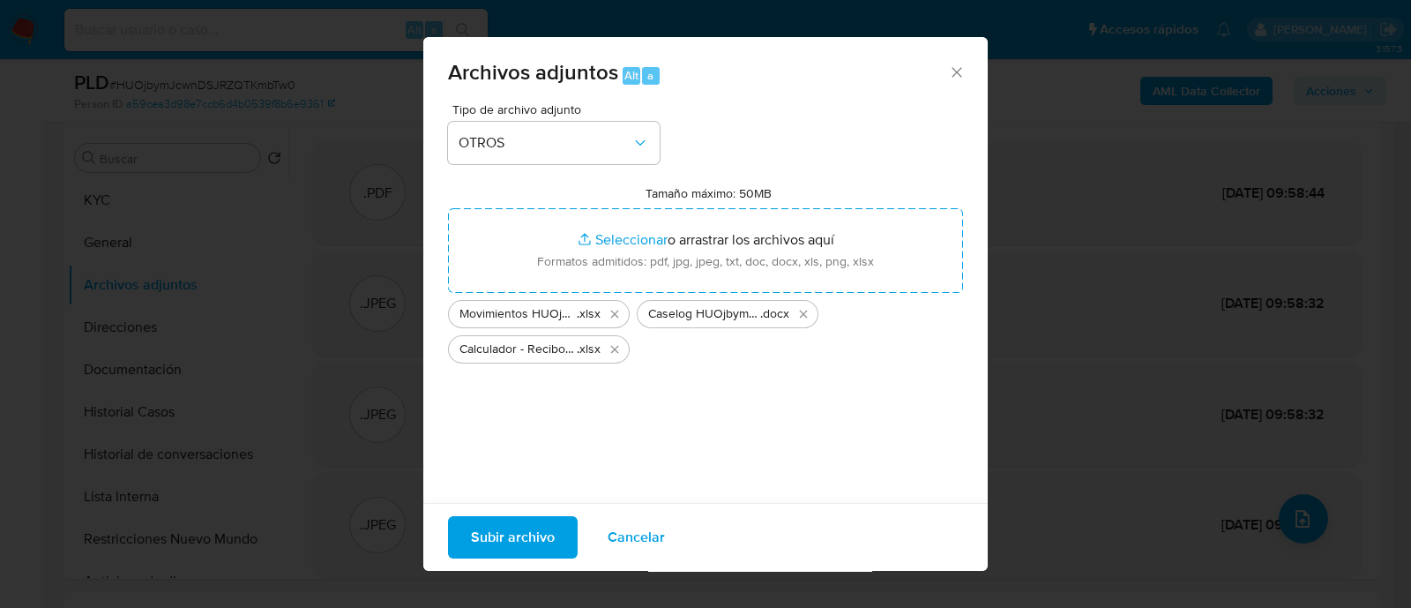
click at [554, 533] on button "Subir archivo" at bounding box center [513, 537] width 130 height 42
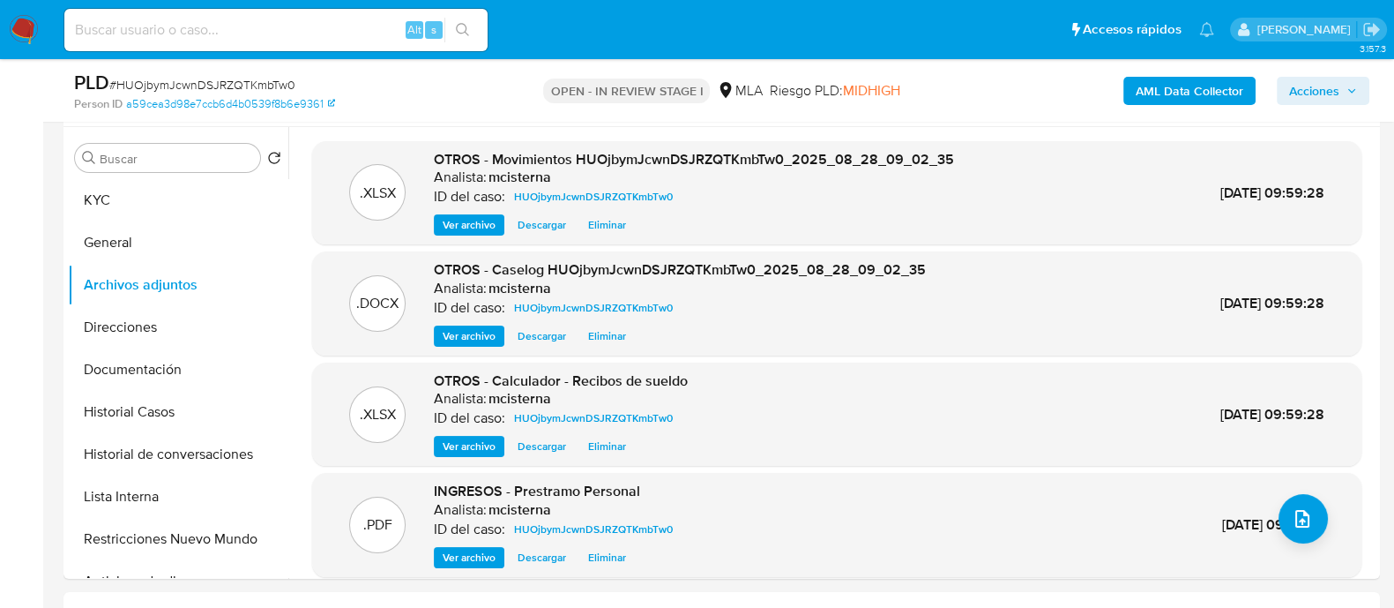
click at [1328, 90] on span "Acciones" at bounding box center [1314, 91] width 50 height 28
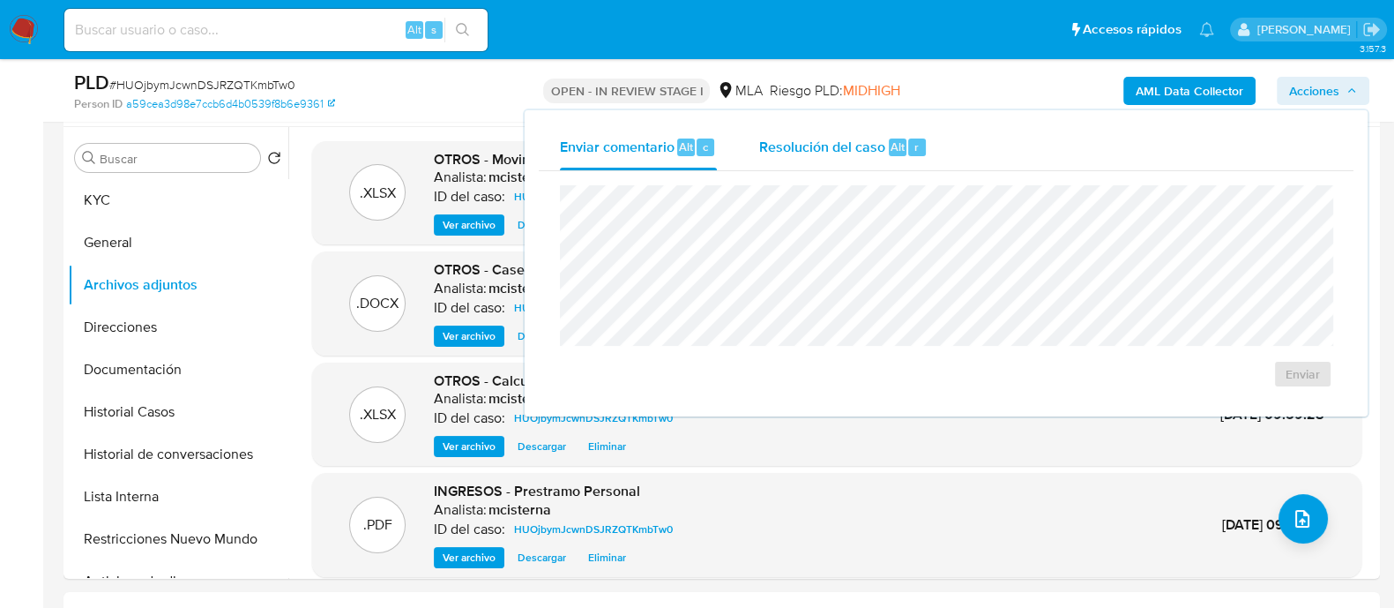
click at [824, 161] on div "Resolución del caso Alt r" at bounding box center [843, 147] width 168 height 46
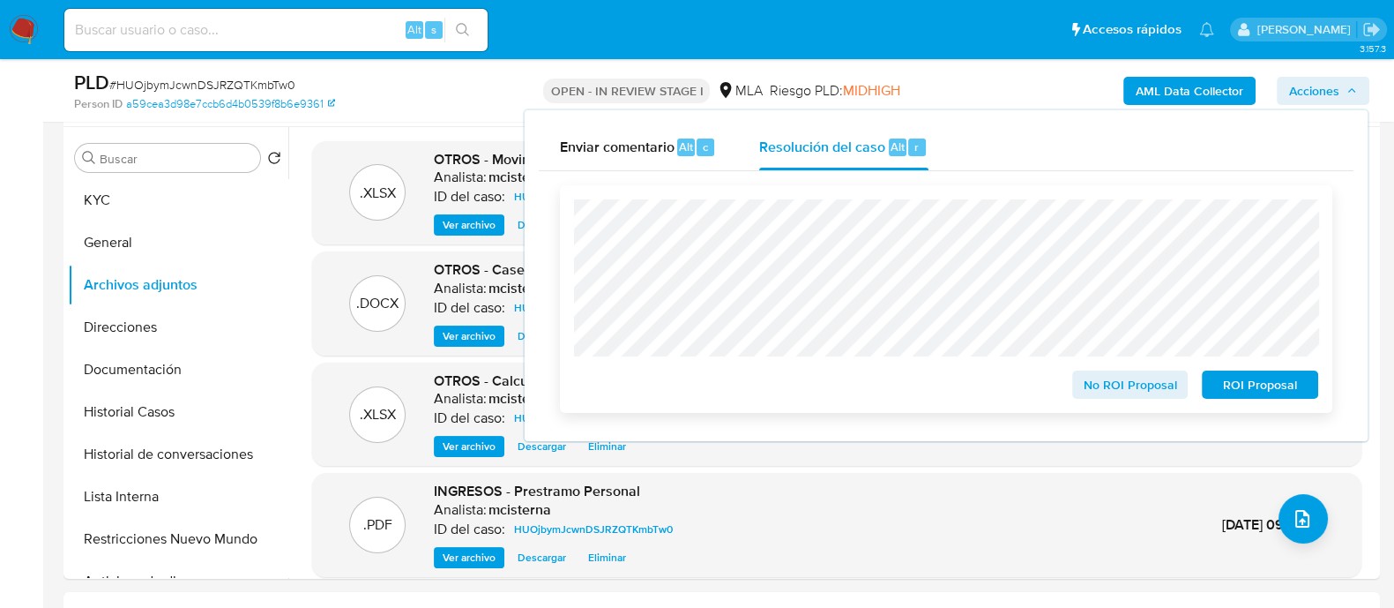
click at [1085, 380] on span "No ROI Proposal" at bounding box center [1131, 384] width 92 height 25
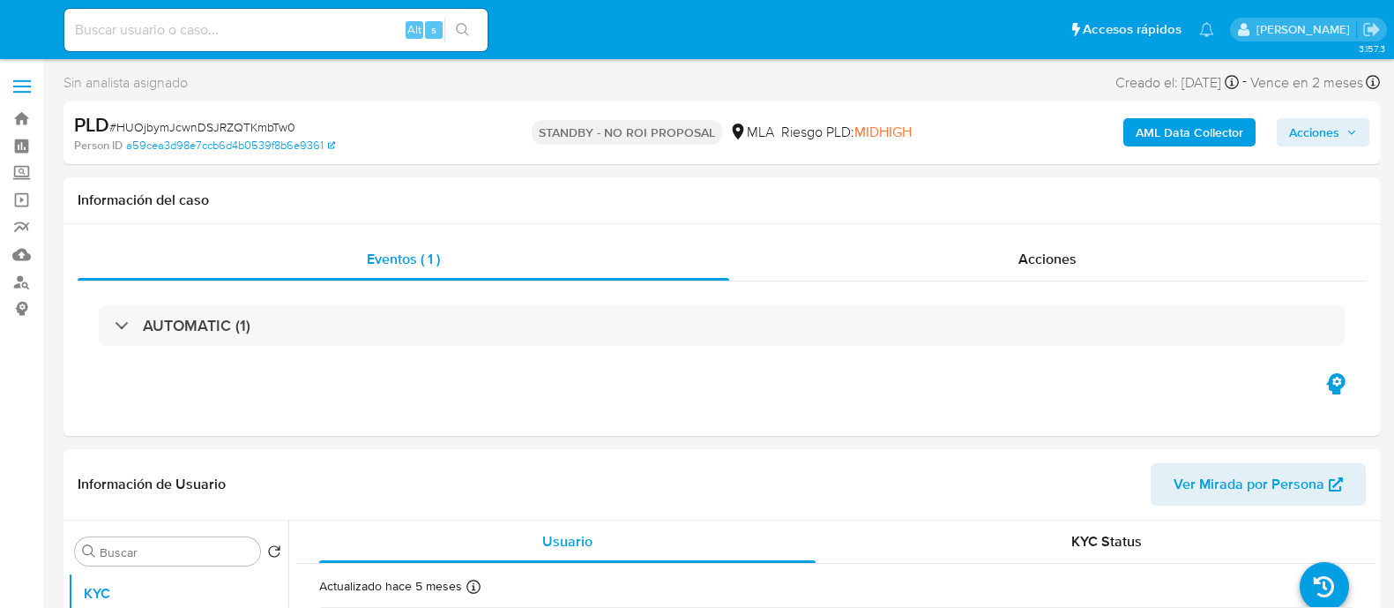
select select "10"
click at [247, 27] on input at bounding box center [275, 30] width 423 height 23
paste input "213093873"
click at [220, 40] on input "213093873" at bounding box center [275, 30] width 423 height 23
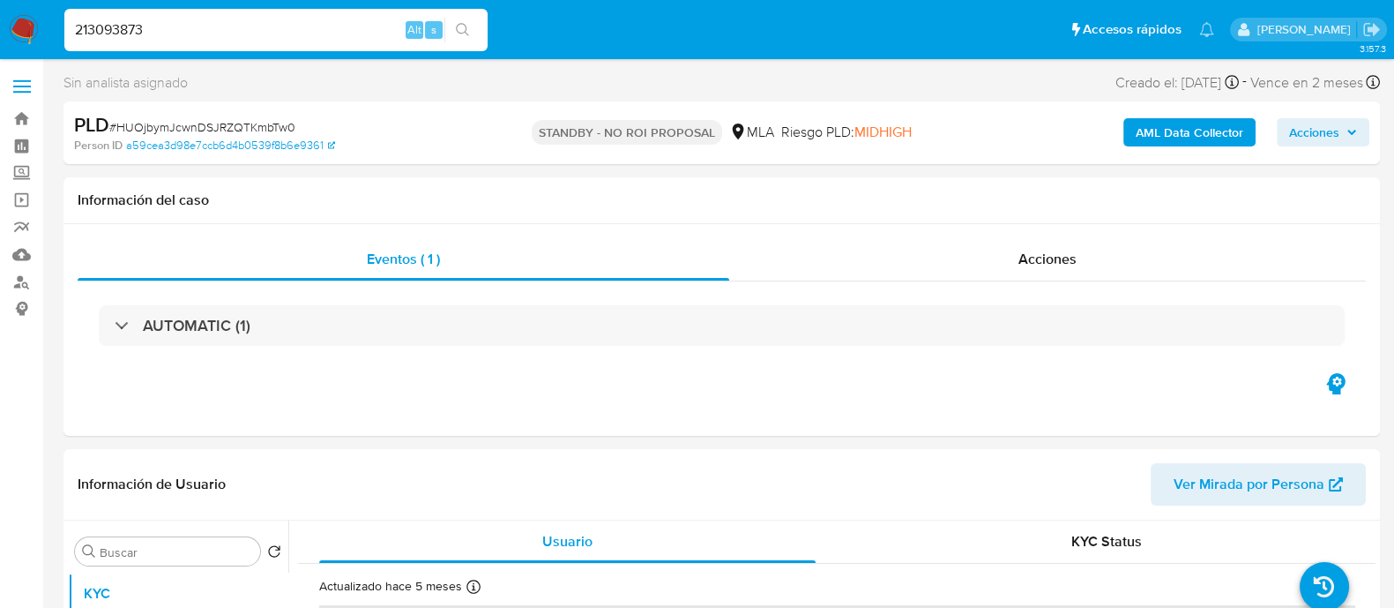
click at [220, 40] on input "213093873" at bounding box center [275, 30] width 423 height 23
paste input "JmL0jZjl9wDqPdN3uruVhJW8"
type input "JmL0jZjl9wDqPdN3uruVhJW8"
click at [454, 36] on button "search-icon" at bounding box center [462, 30] width 36 height 25
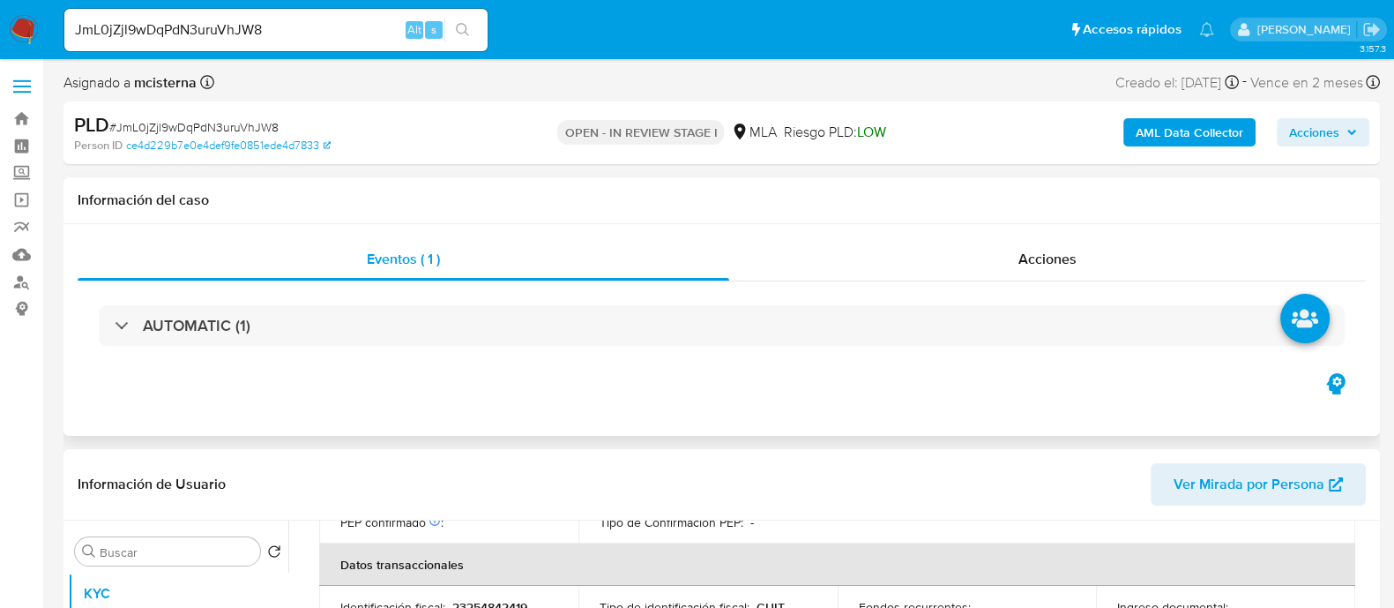
click at [817, 428] on div "Eventos ( 1 ) Acciones AUTOMATIC (1)" at bounding box center [721, 330] width 1317 height 212
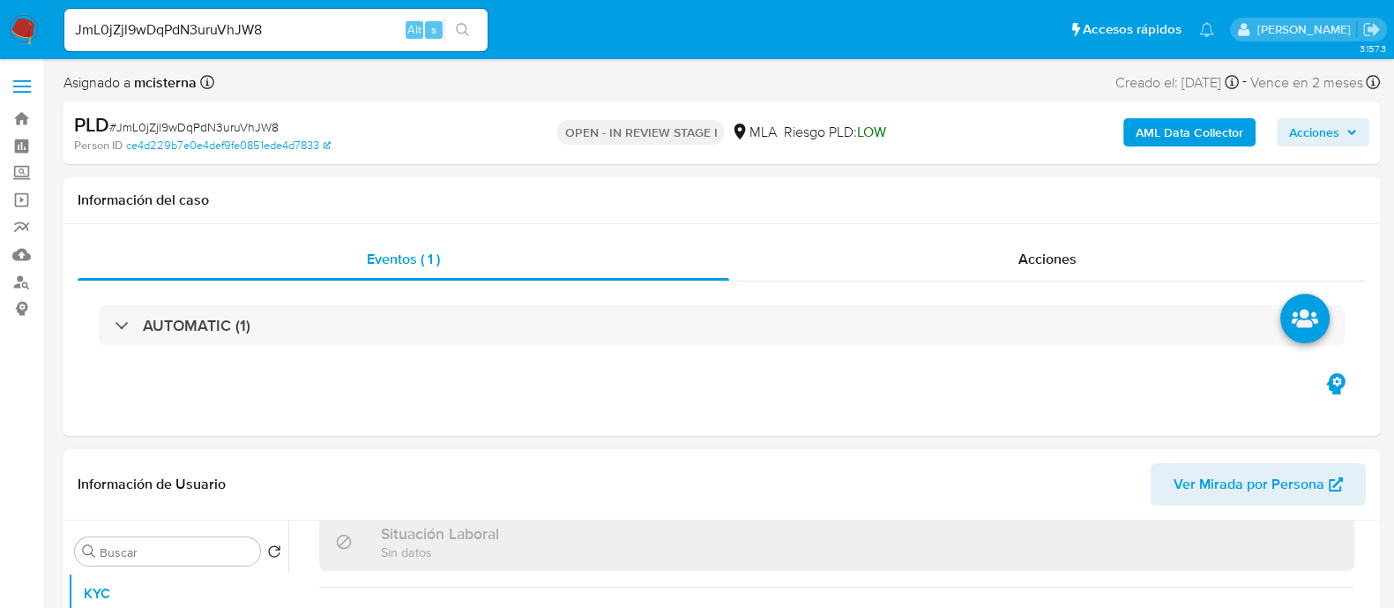
select select "10"
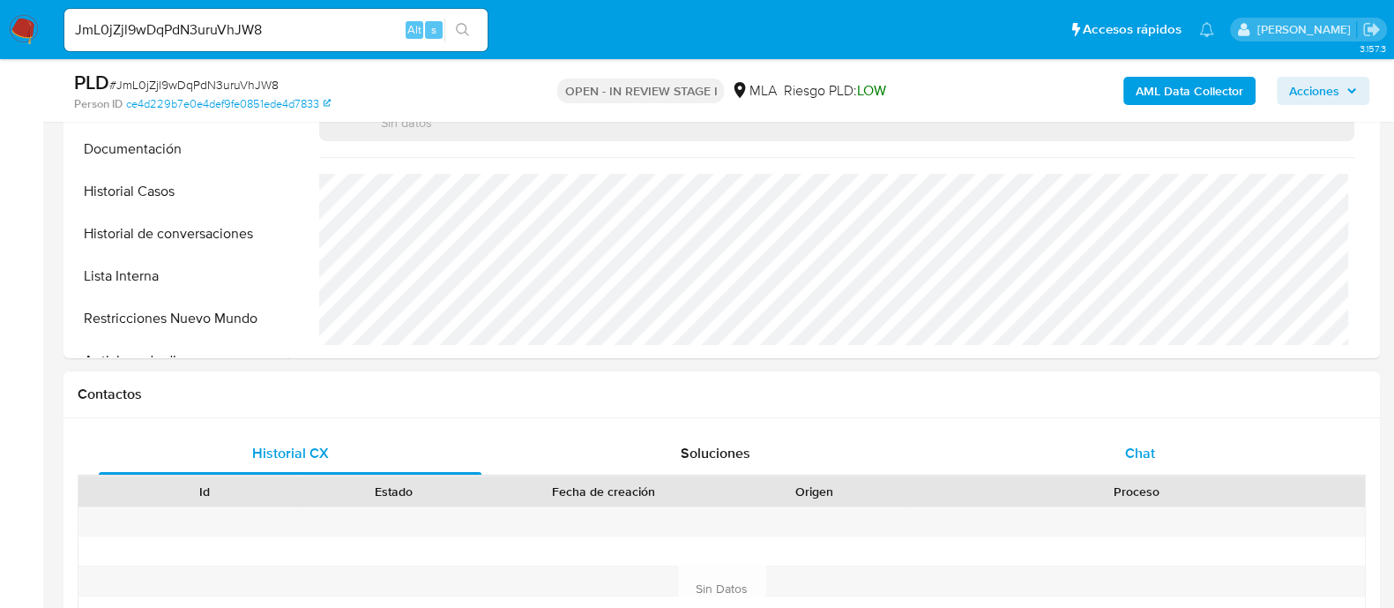
click at [1111, 451] on div "Chat" at bounding box center [1140, 453] width 383 height 42
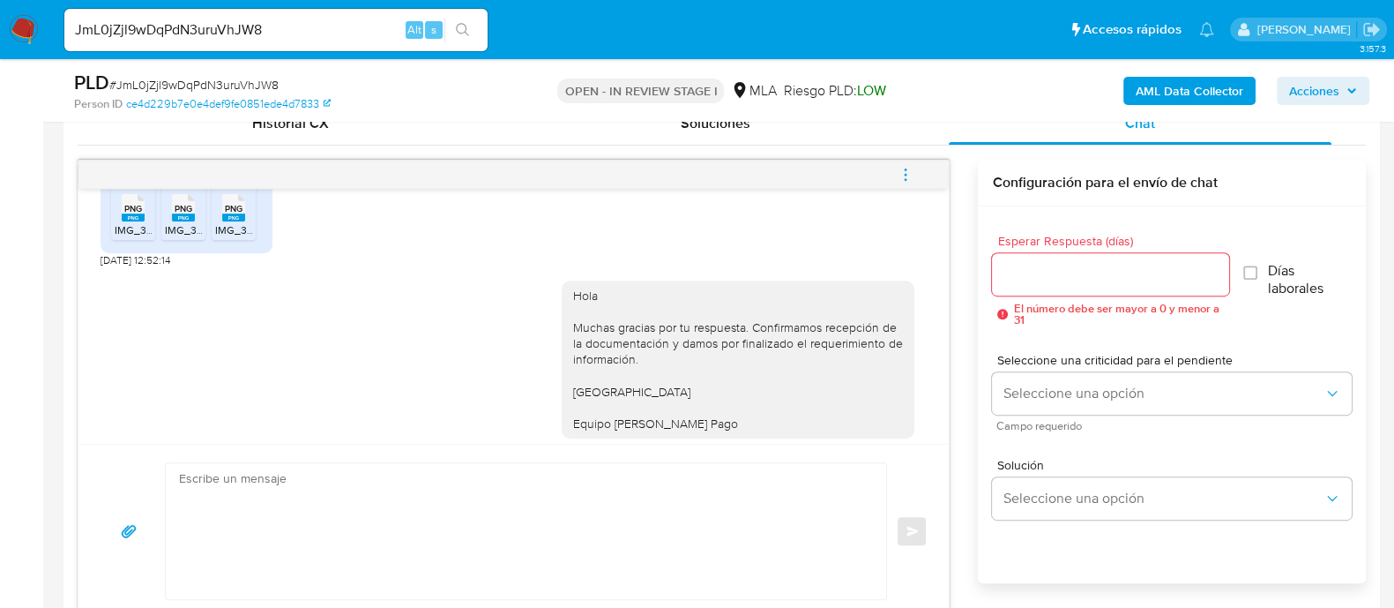
scroll to position [959, 0]
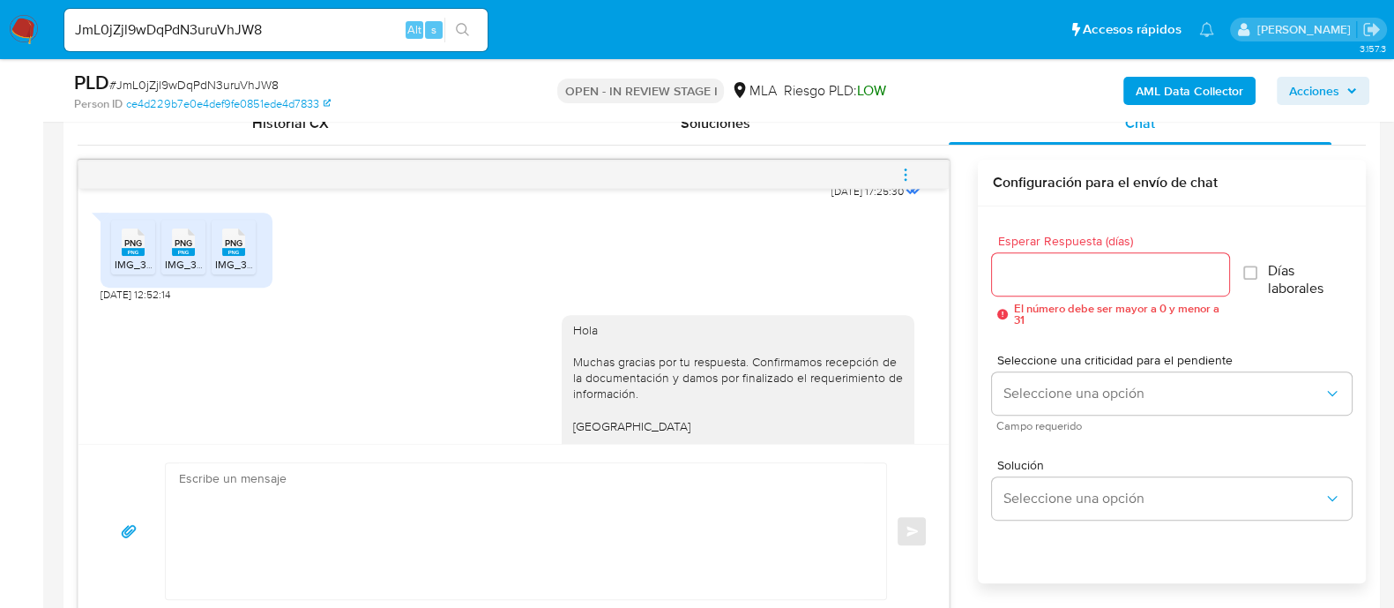
click at [908, 170] on icon "menu-action" at bounding box center [906, 175] width 16 height 16
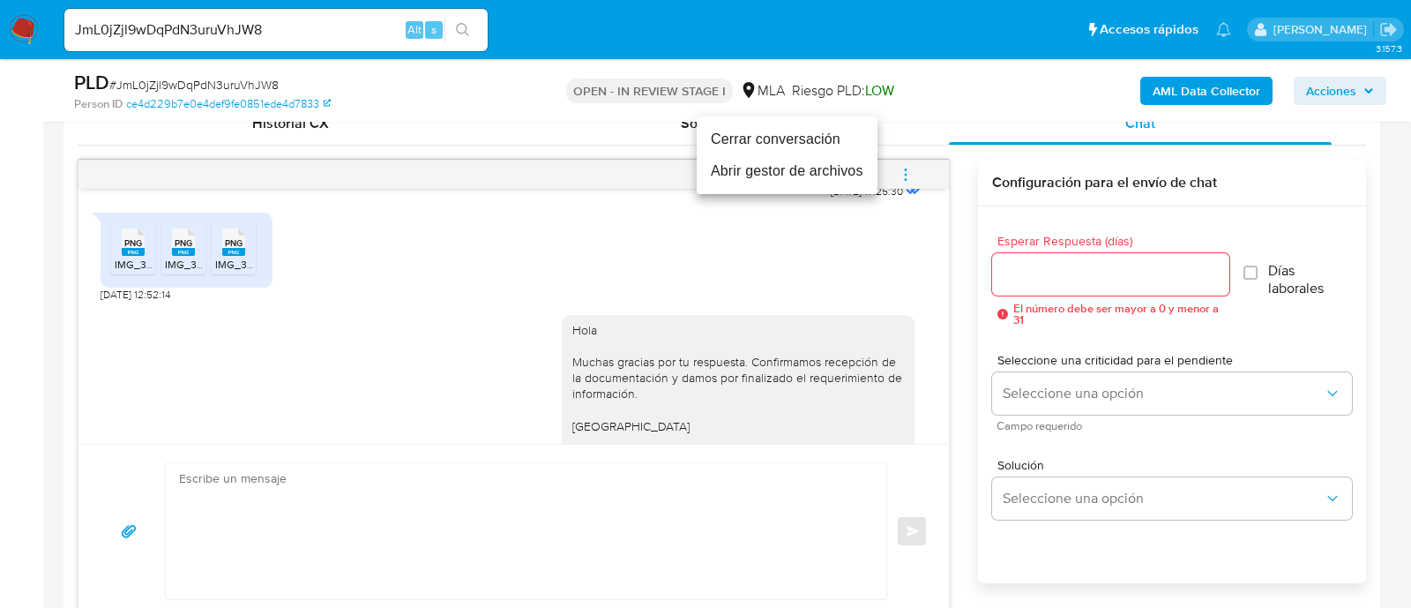
click at [735, 146] on li "Cerrar conversación" at bounding box center [787, 139] width 181 height 32
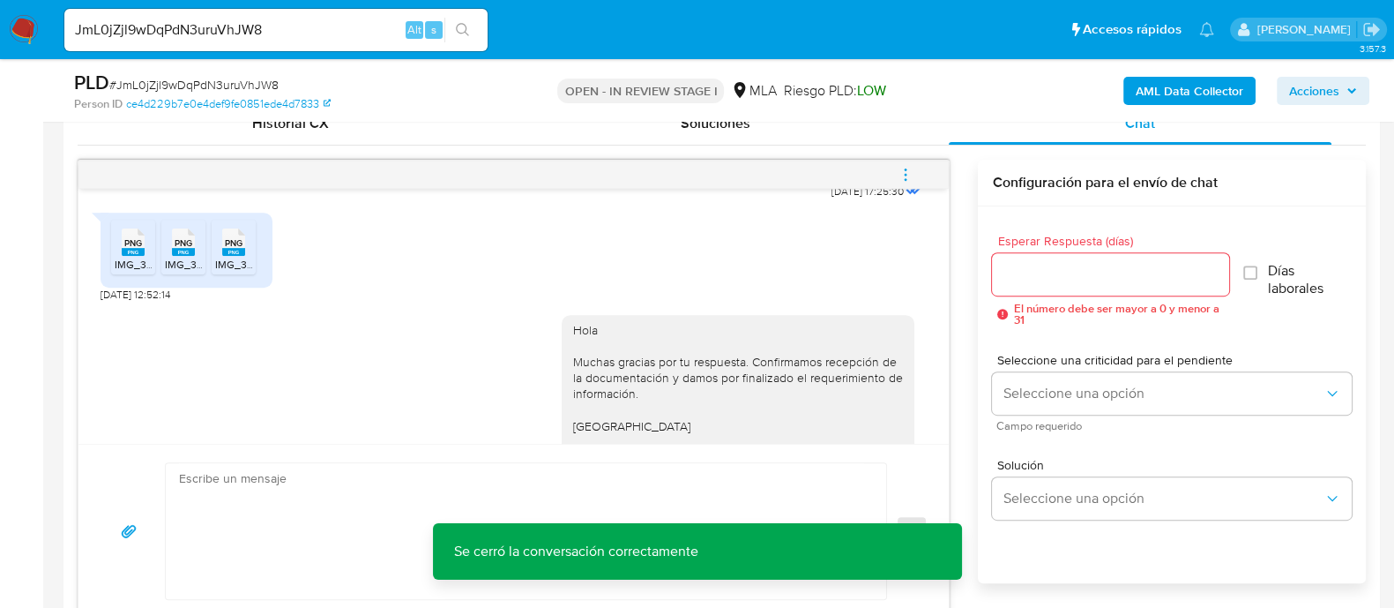
click at [123, 257] on icon "PNG" at bounding box center [133, 242] width 23 height 31
click at [185, 256] on rect at bounding box center [183, 252] width 23 height 8
click at [226, 256] on rect at bounding box center [233, 252] width 23 height 8
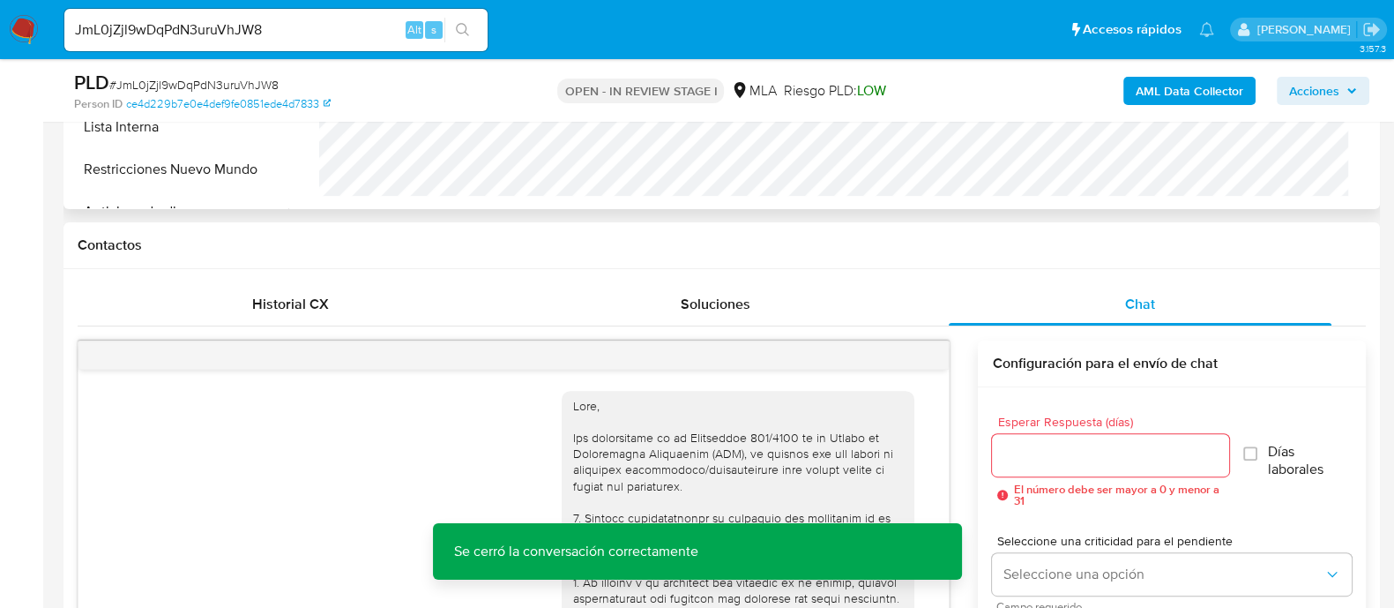
scroll to position [331, 0]
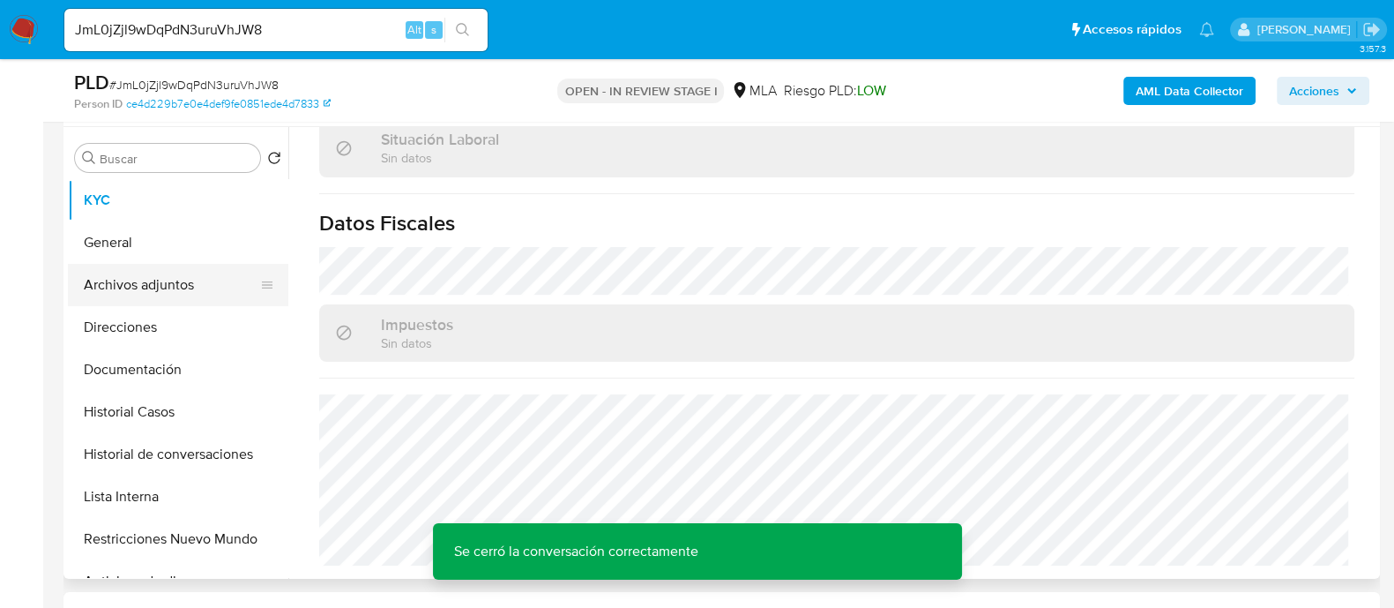
click at [157, 293] on button "Archivos adjuntos" at bounding box center [171, 285] width 206 height 42
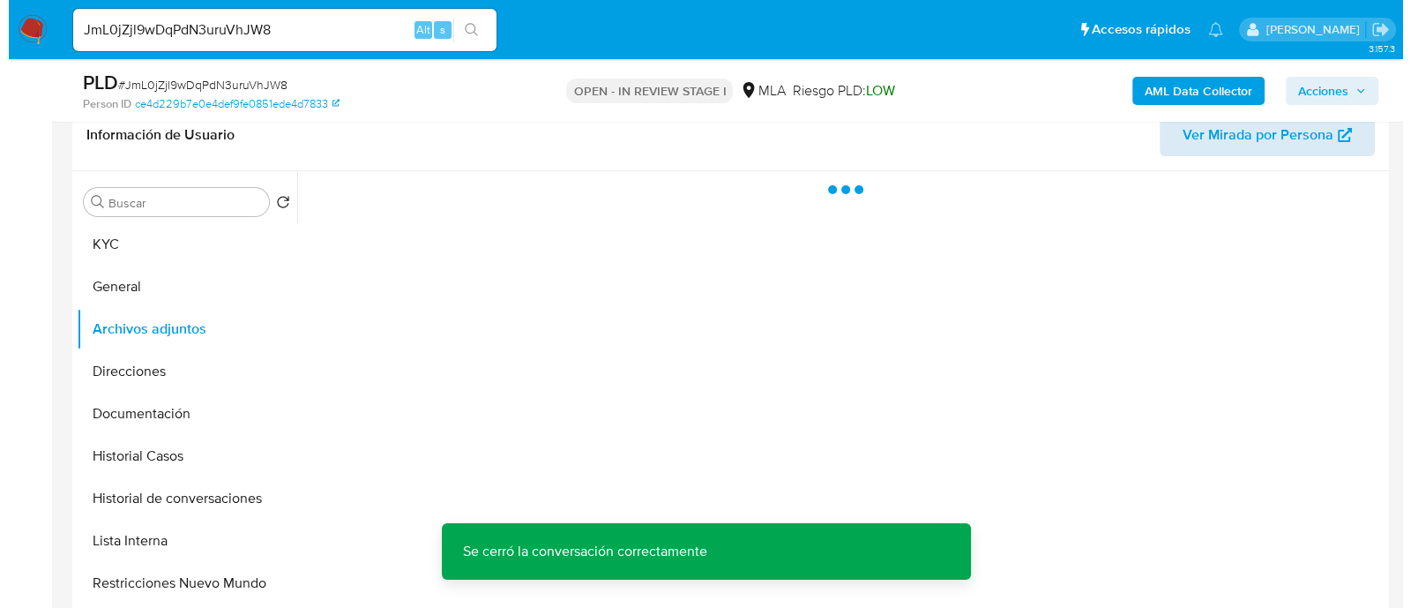
scroll to position [220, 0]
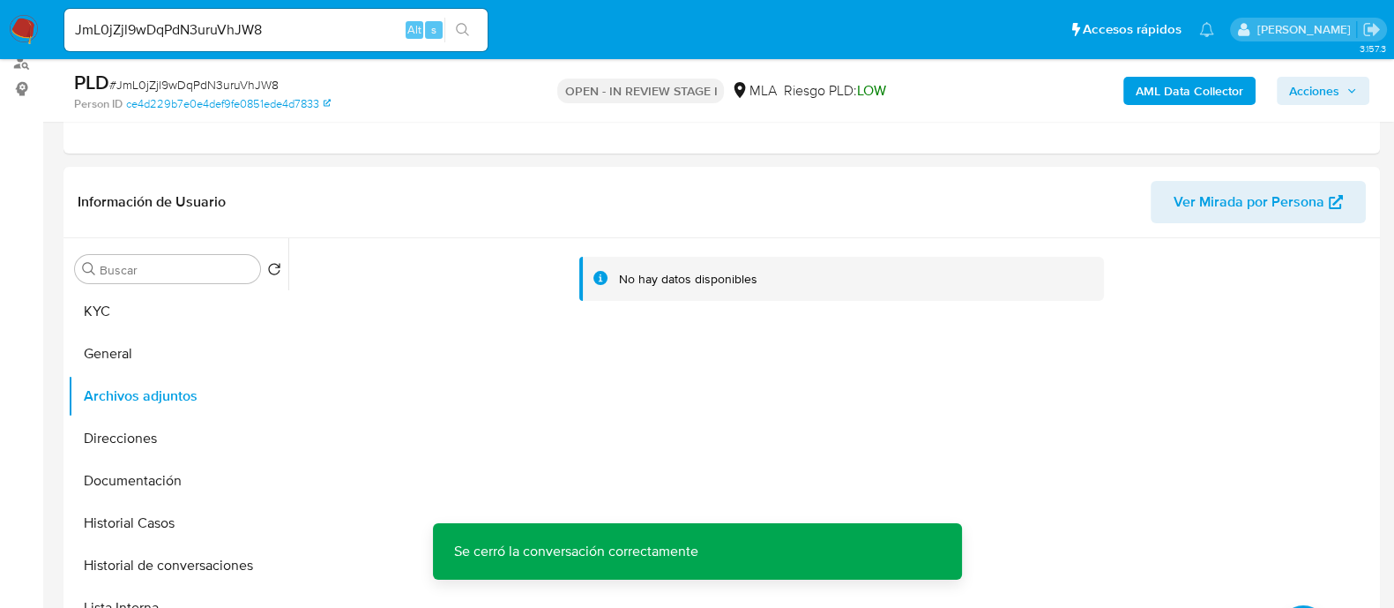
click at [1168, 92] on b "AML Data Collector" at bounding box center [1190, 91] width 108 height 28
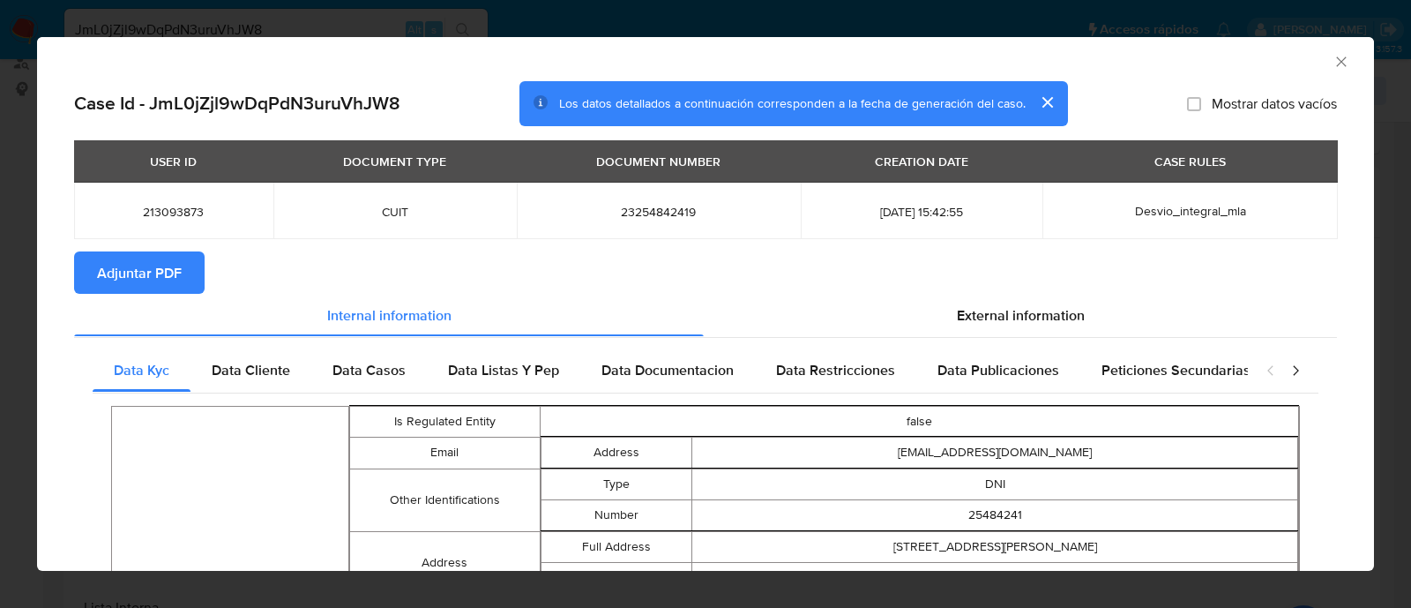
click at [169, 275] on span "Adjuntar PDF" at bounding box center [139, 272] width 85 height 39
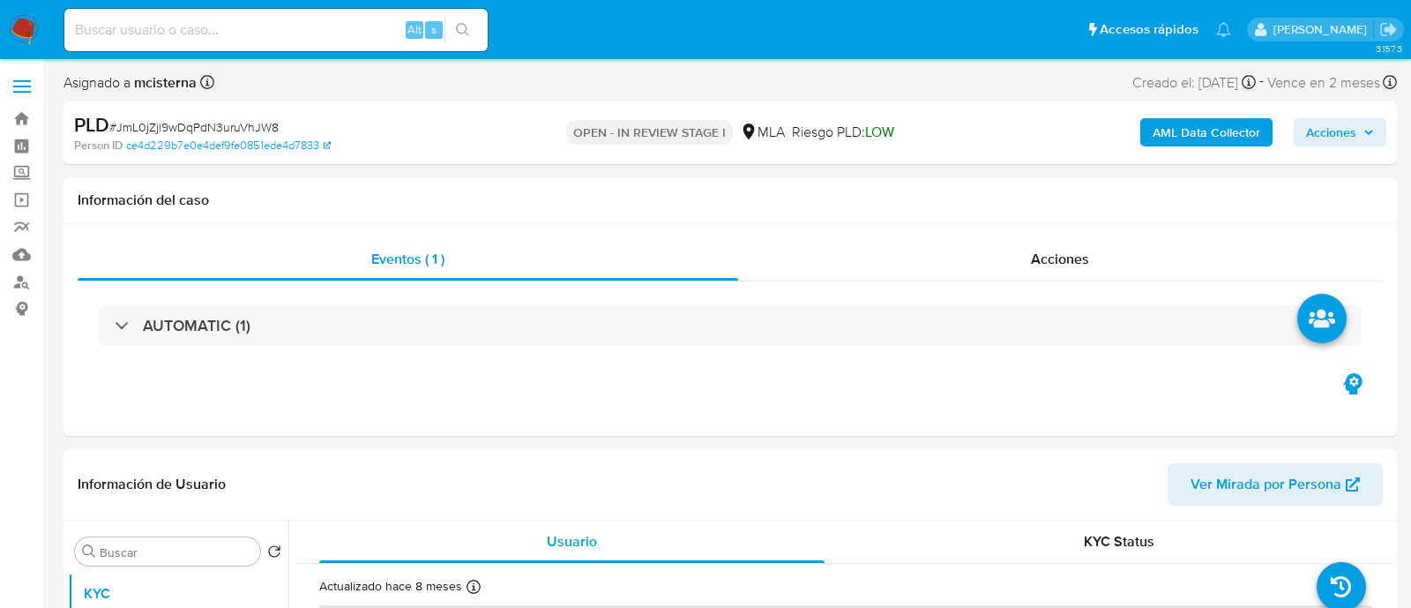
select select "10"
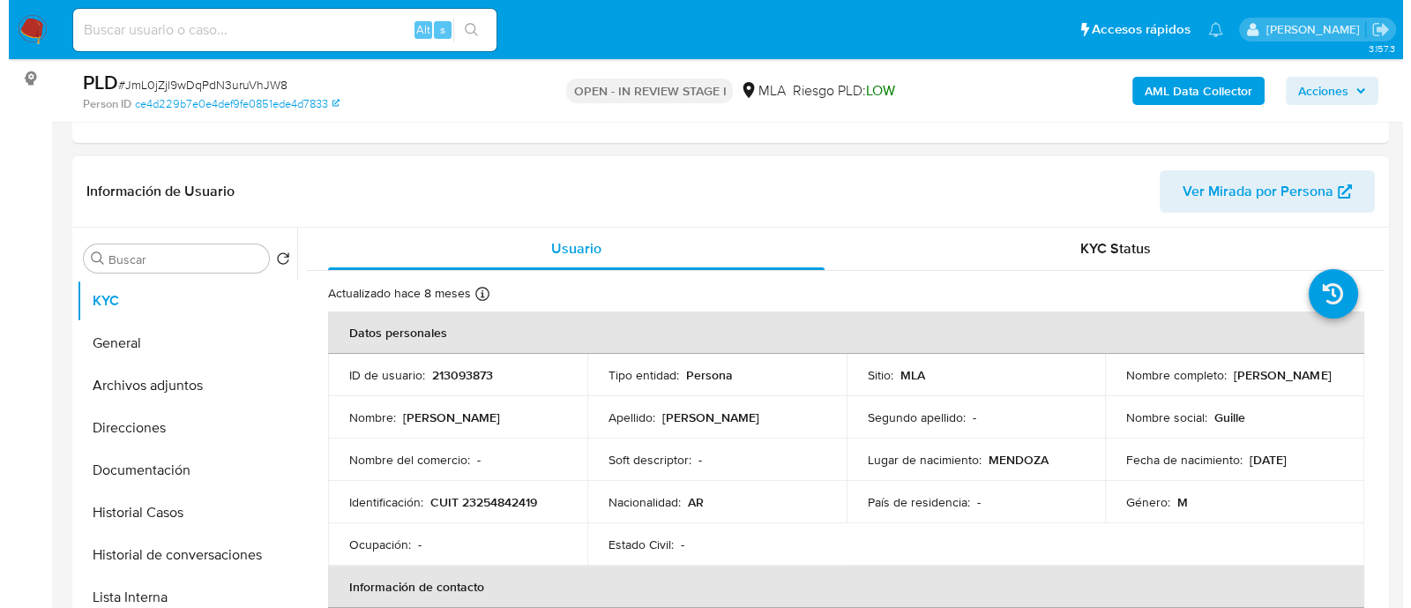
scroll to position [331, 0]
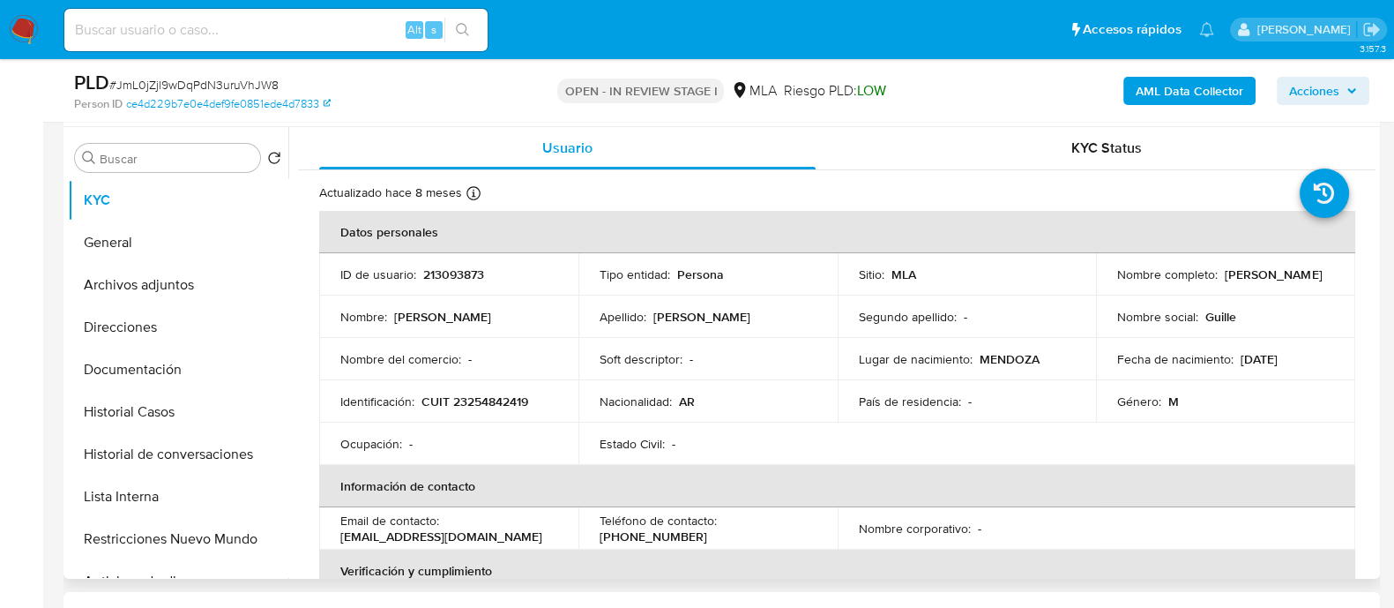
click at [485, 401] on p "CUIT 23254842419" at bounding box center [475, 401] width 107 height 16
copy p "23254842419"
click at [464, 277] on p "213093873" at bounding box center [453, 274] width 61 height 16
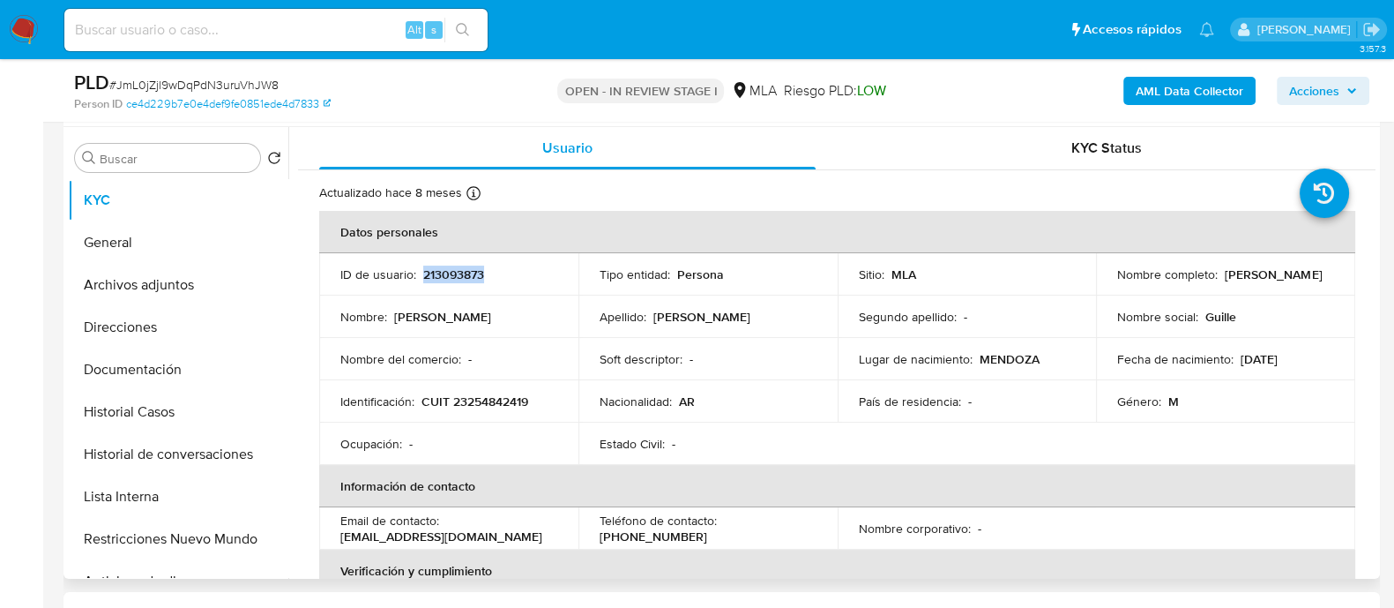
click at [464, 277] on p "213093873" at bounding box center [453, 274] width 61 height 16
copy p "213093873"
drag, startPoint x: 1111, startPoint y: 286, endPoint x: 1265, endPoint y: 284, distance: 153.4
click at [1265, 282] on div "Nombre completo : [PERSON_NAME]" at bounding box center [1225, 274] width 217 height 16
copy p "[PERSON_NAME]"
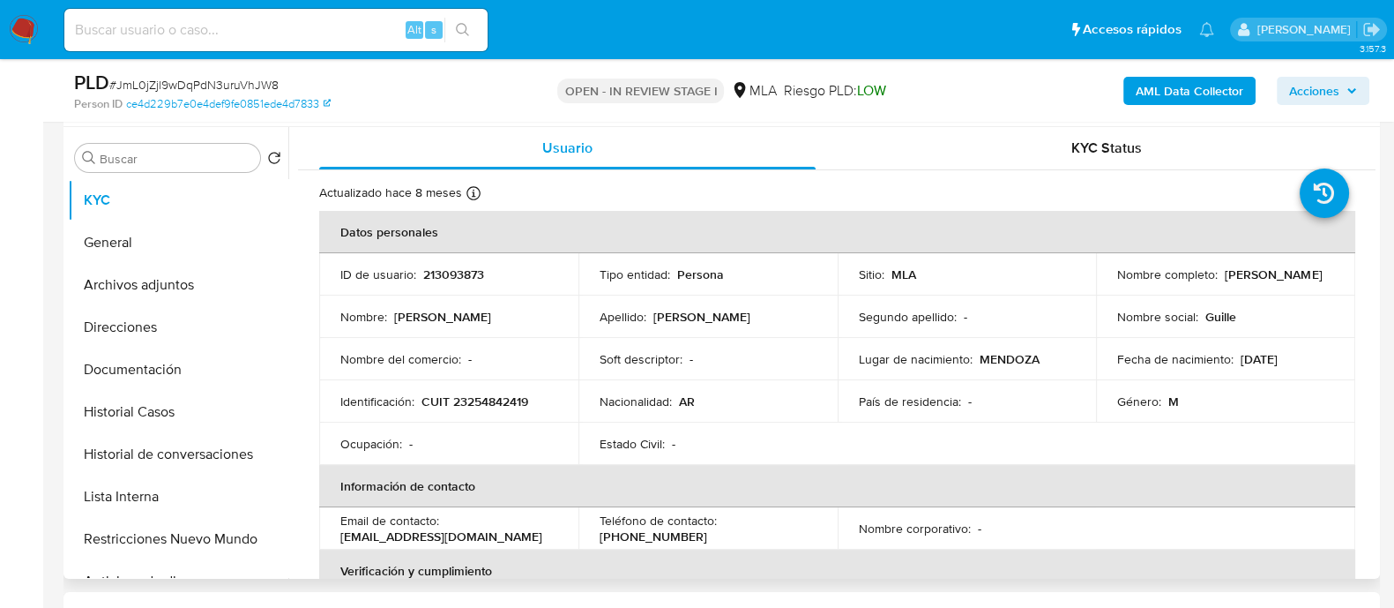
click at [486, 410] on td "Identificación : CUIT 23254842419" at bounding box center [448, 401] width 259 height 42
click at [489, 399] on p "CUIT 23254842419" at bounding box center [475, 401] width 107 height 16
copy p "23254842419"
click at [212, 443] on button "Historial de conversaciones" at bounding box center [171, 454] width 206 height 42
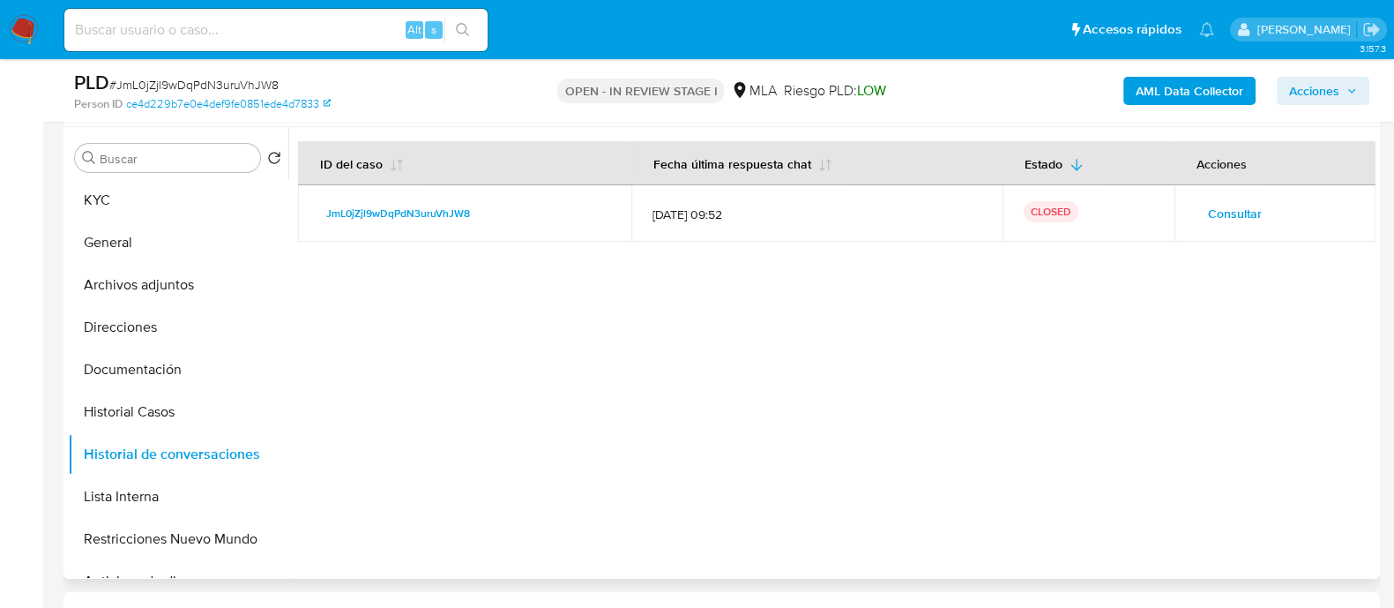
click at [1237, 211] on span "Consultar" at bounding box center [1235, 213] width 54 height 25
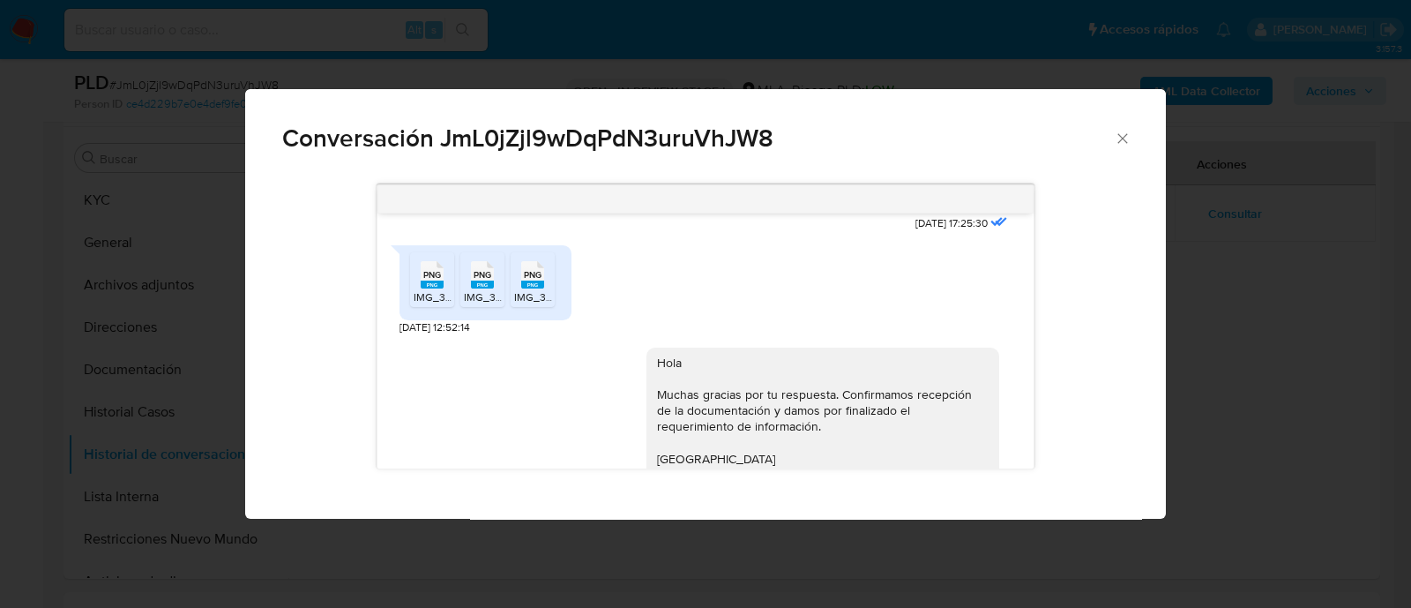
scroll to position [1071, 0]
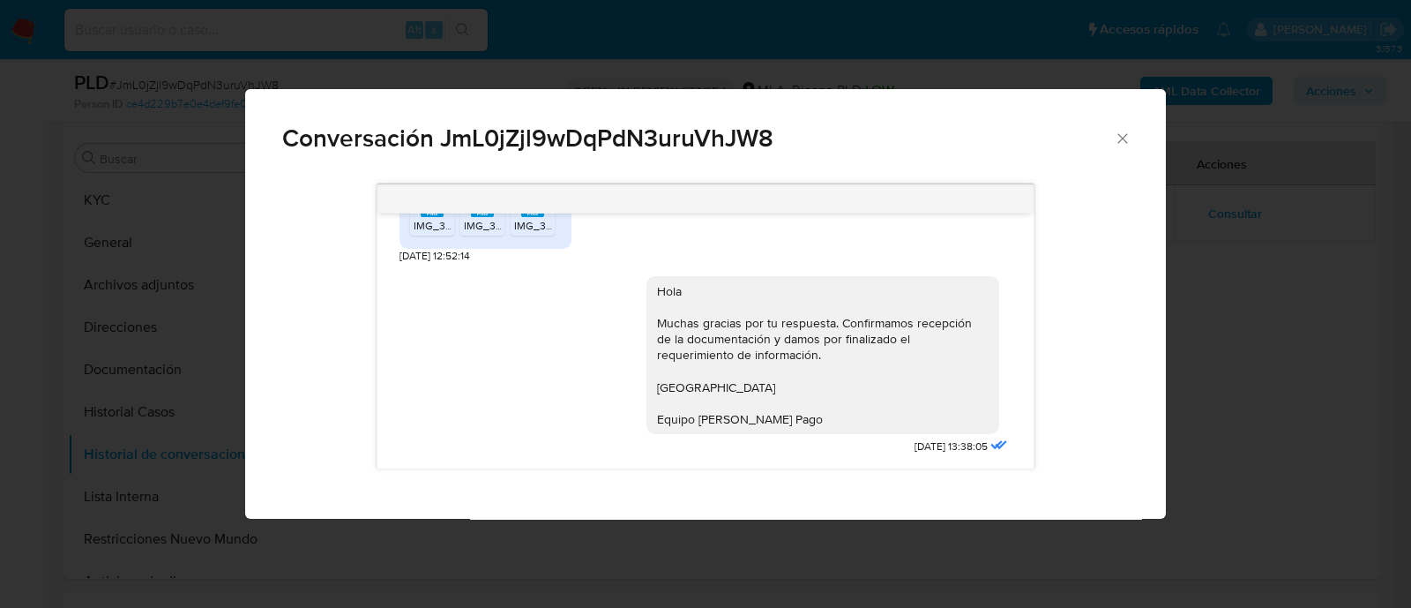
click at [225, 310] on div "Conversación JmL0jZjl9wDqPdN3uruVhJW8 [DATE] 17:25:30 PNG PNG IMG_3820.png PNG …" at bounding box center [705, 304] width 1411 height 608
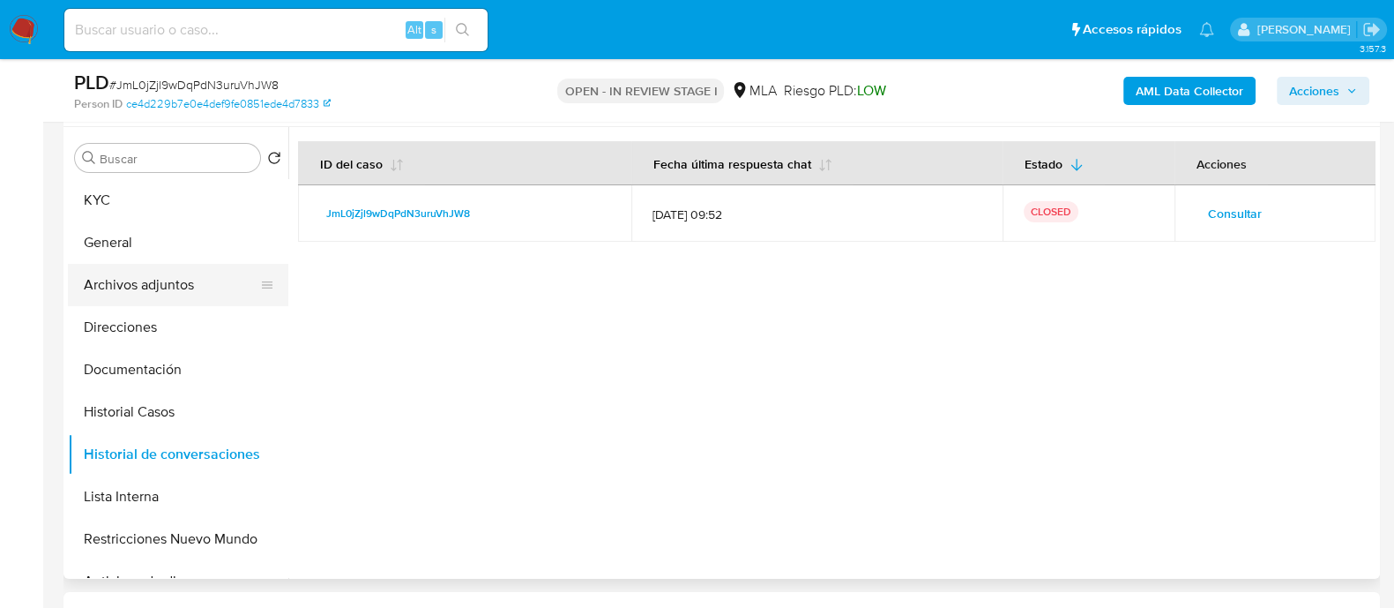
click at [183, 280] on button "Archivos adjuntos" at bounding box center [171, 285] width 206 height 42
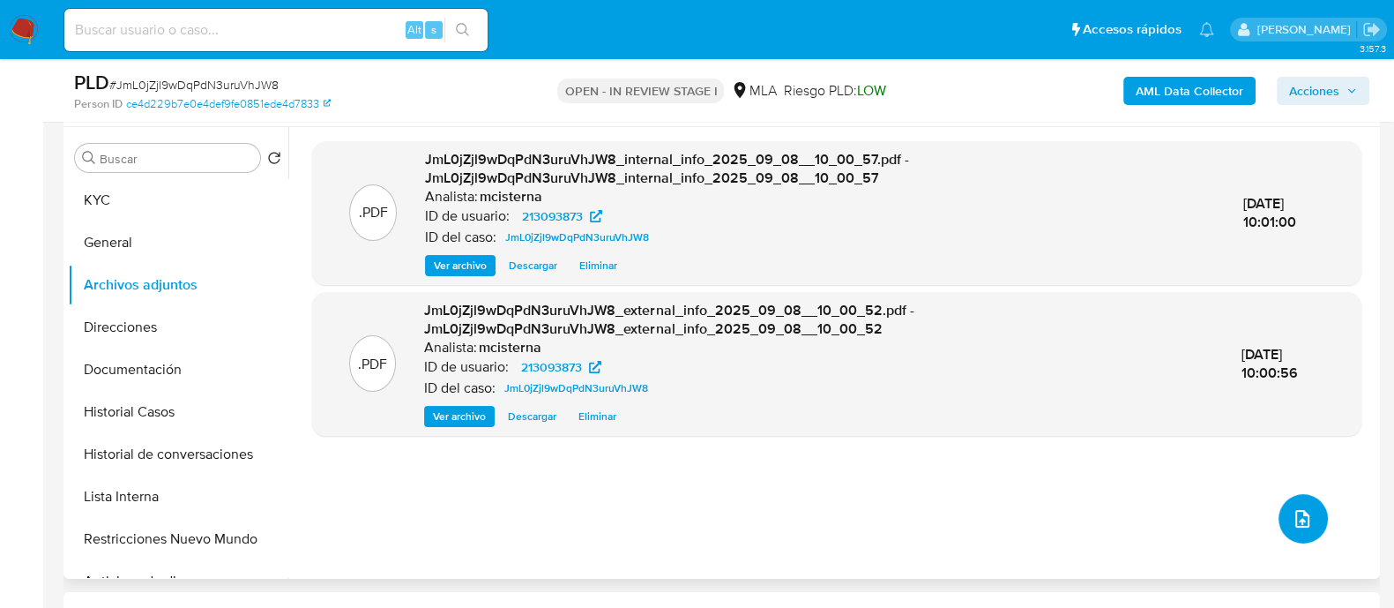
click at [1294, 513] on icon "upload-file" at bounding box center [1302, 518] width 21 height 21
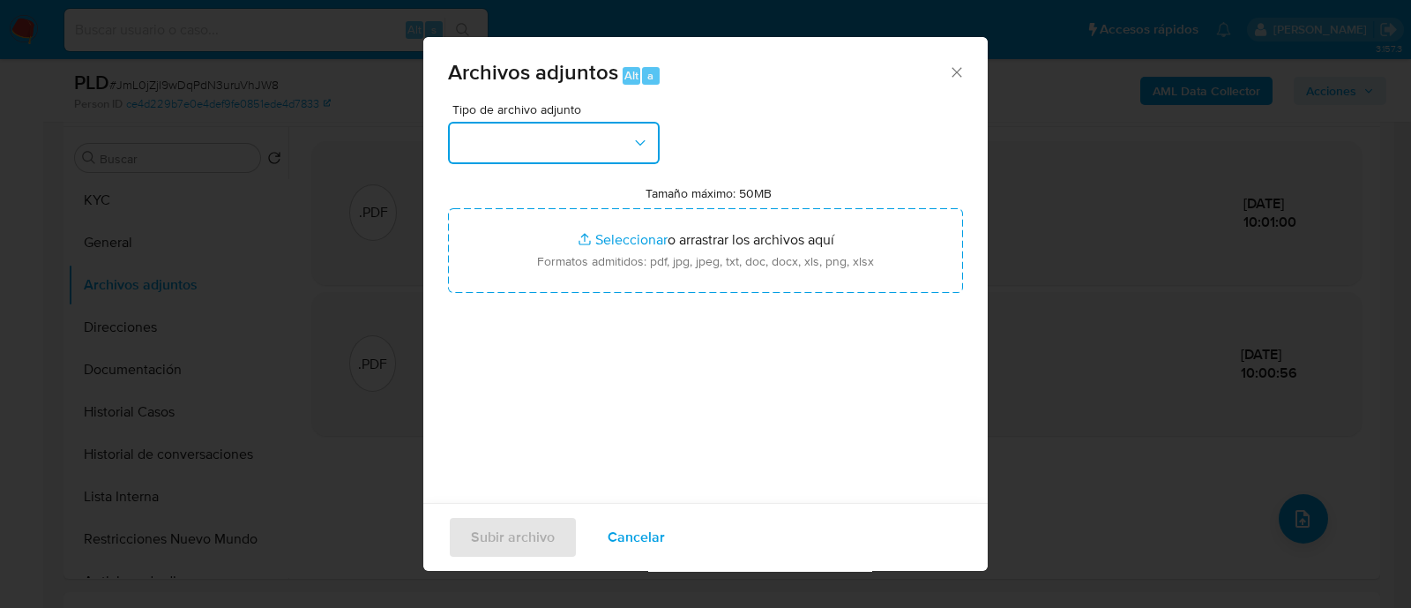
click at [517, 136] on button "button" at bounding box center [554, 143] width 212 height 42
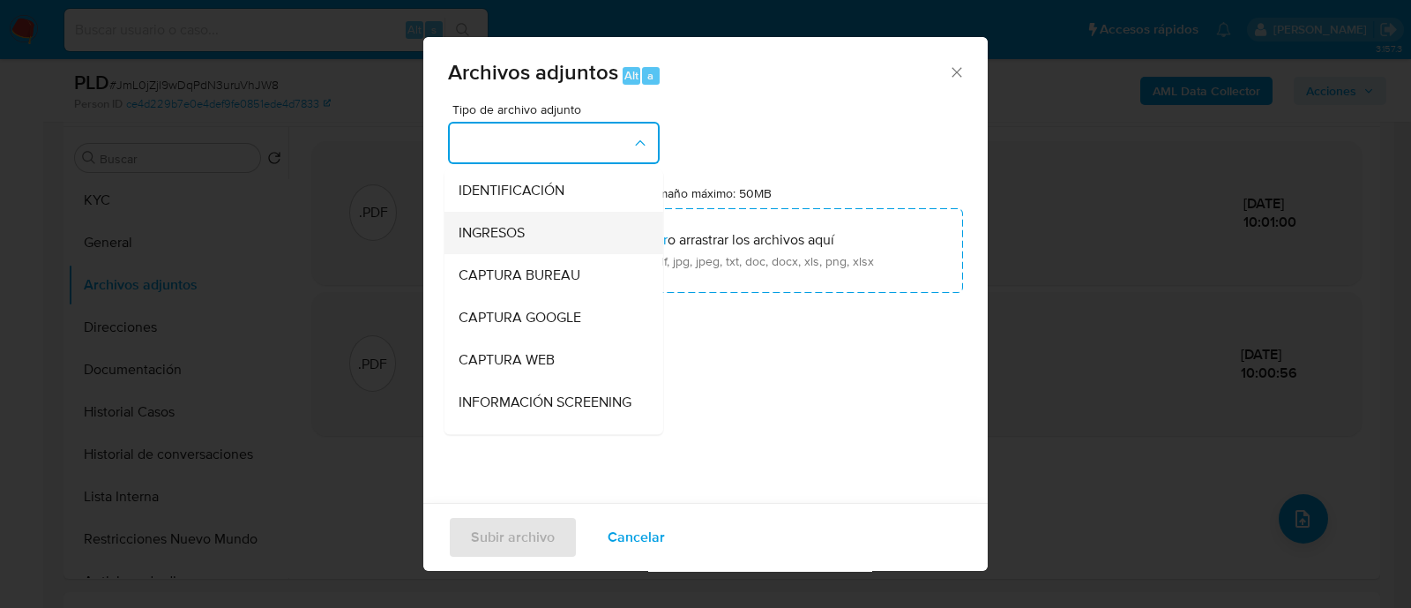
click at [526, 239] on div "INGRESOS" at bounding box center [549, 233] width 180 height 42
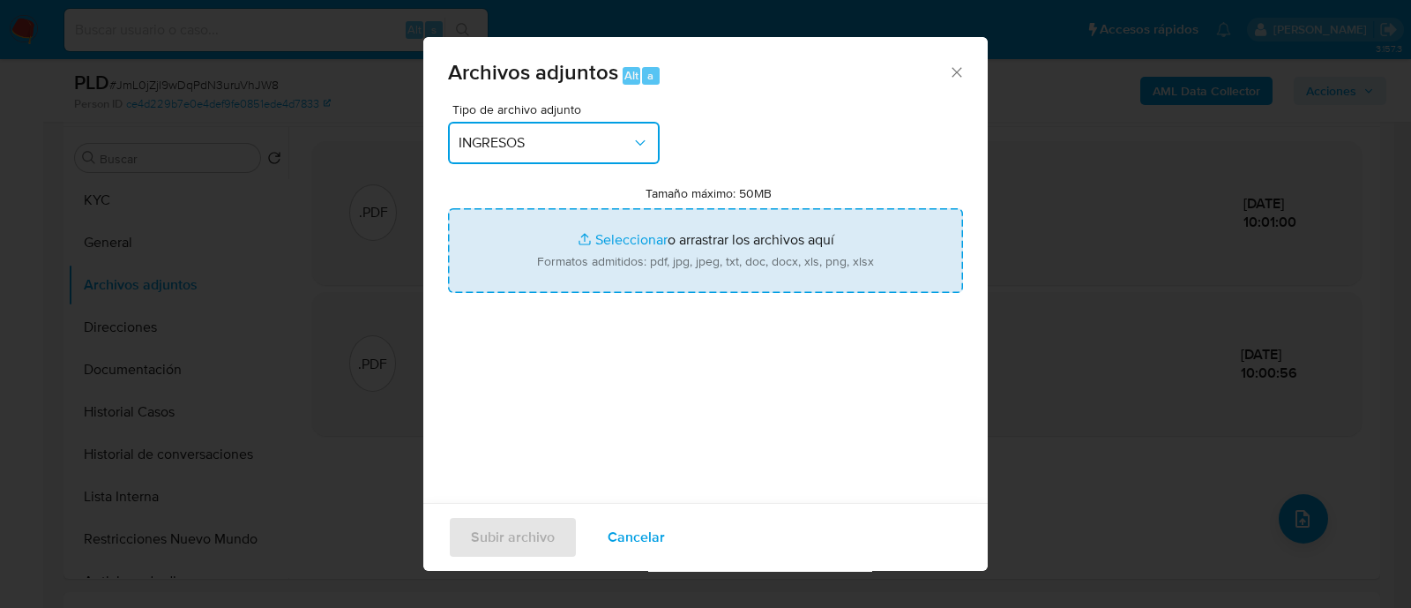
type input "C:\fakepath\Recibo SAC 06-2025.png"
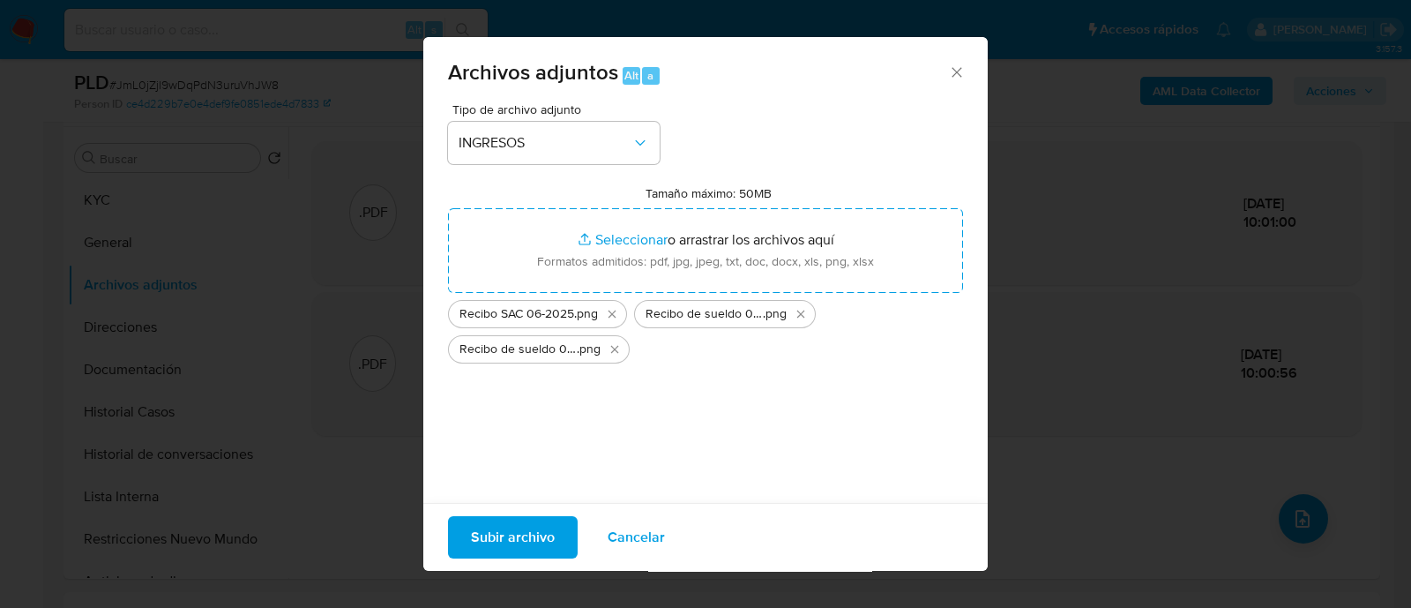
click at [462, 526] on button "Subir archivo" at bounding box center [513, 537] width 130 height 42
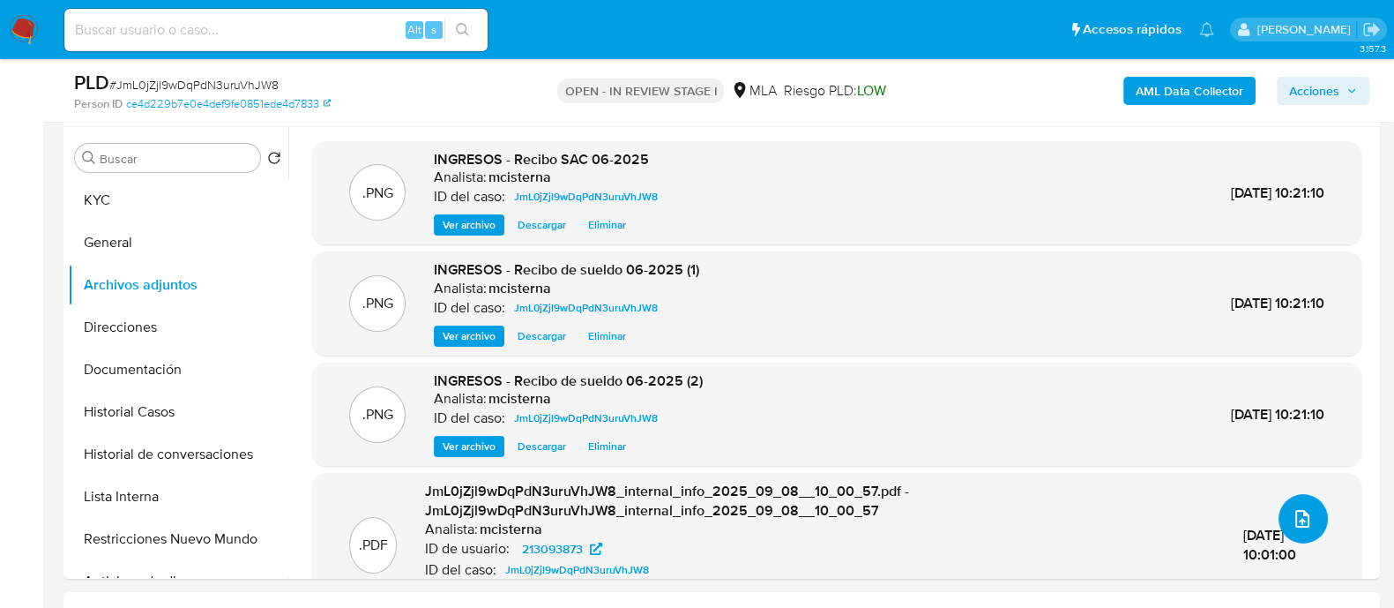
click at [1301, 534] on button "upload-file" at bounding box center [1303, 518] width 49 height 49
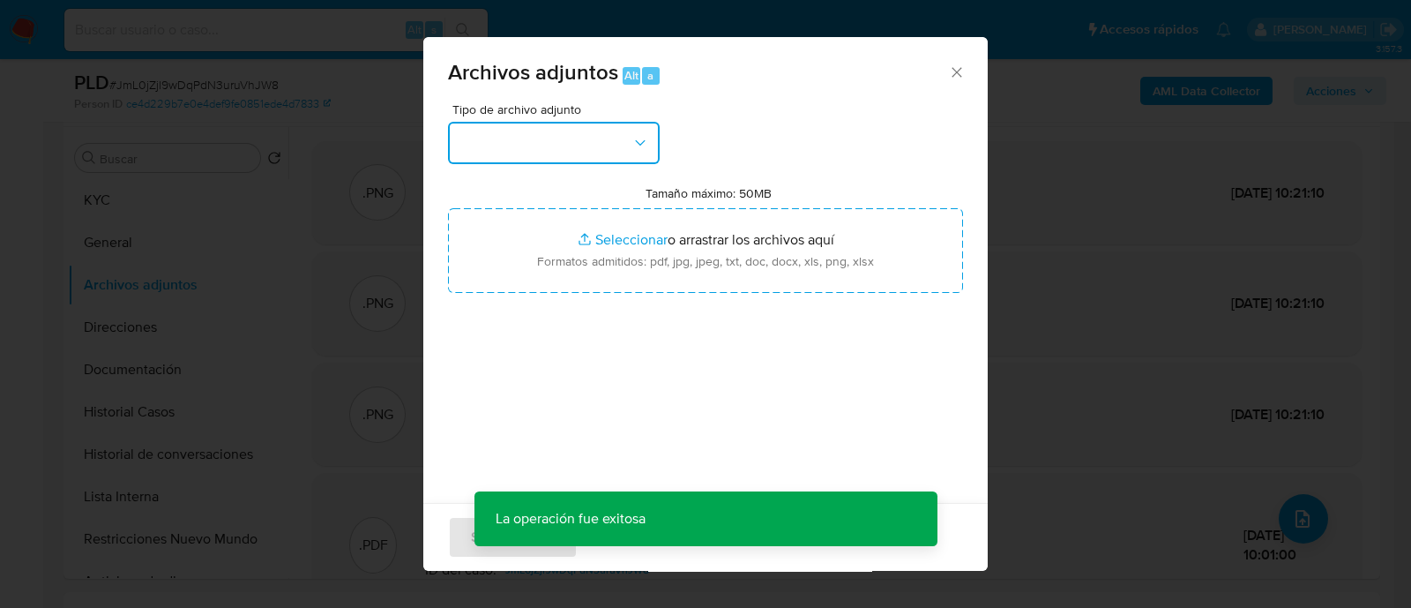
click at [507, 137] on button "button" at bounding box center [554, 143] width 212 height 42
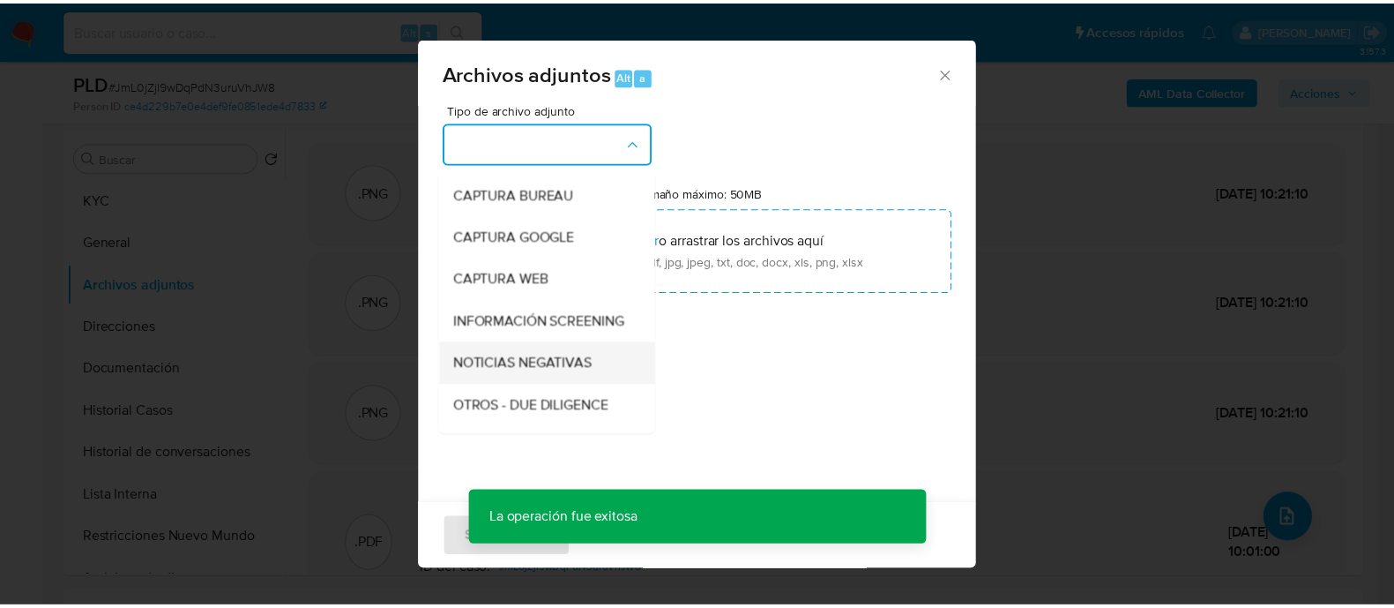
scroll to position [220, 0]
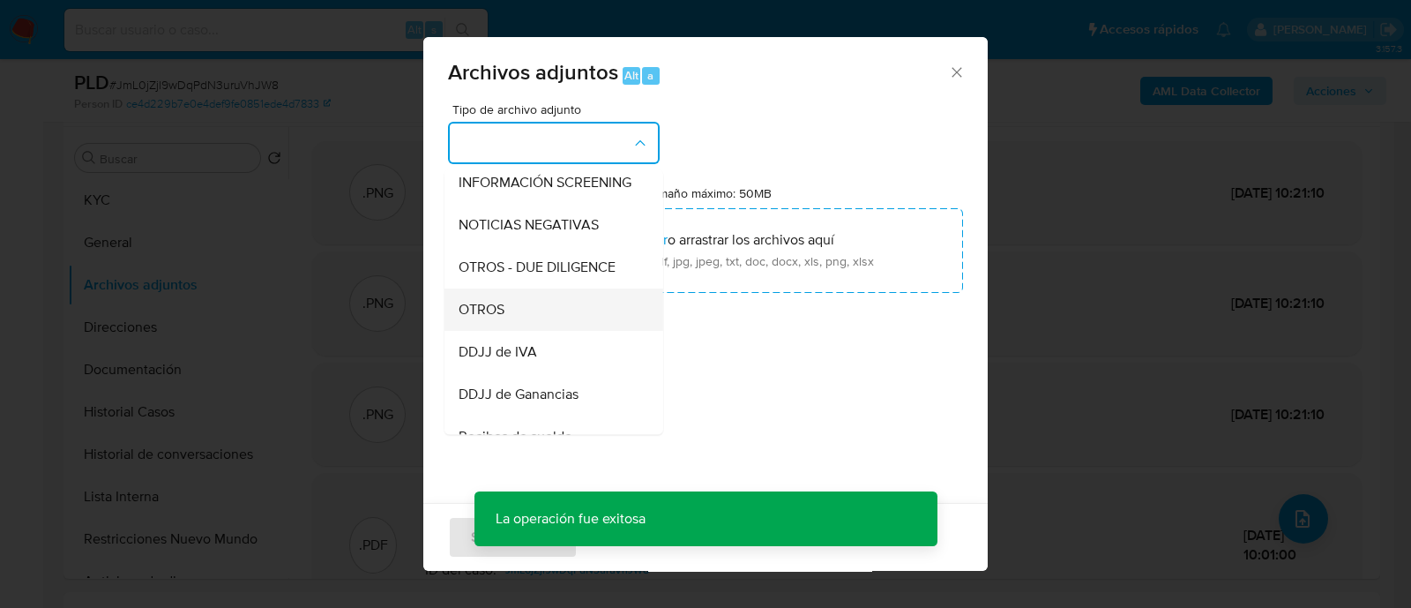
click at [521, 325] on div "OTROS" at bounding box center [549, 309] width 180 height 42
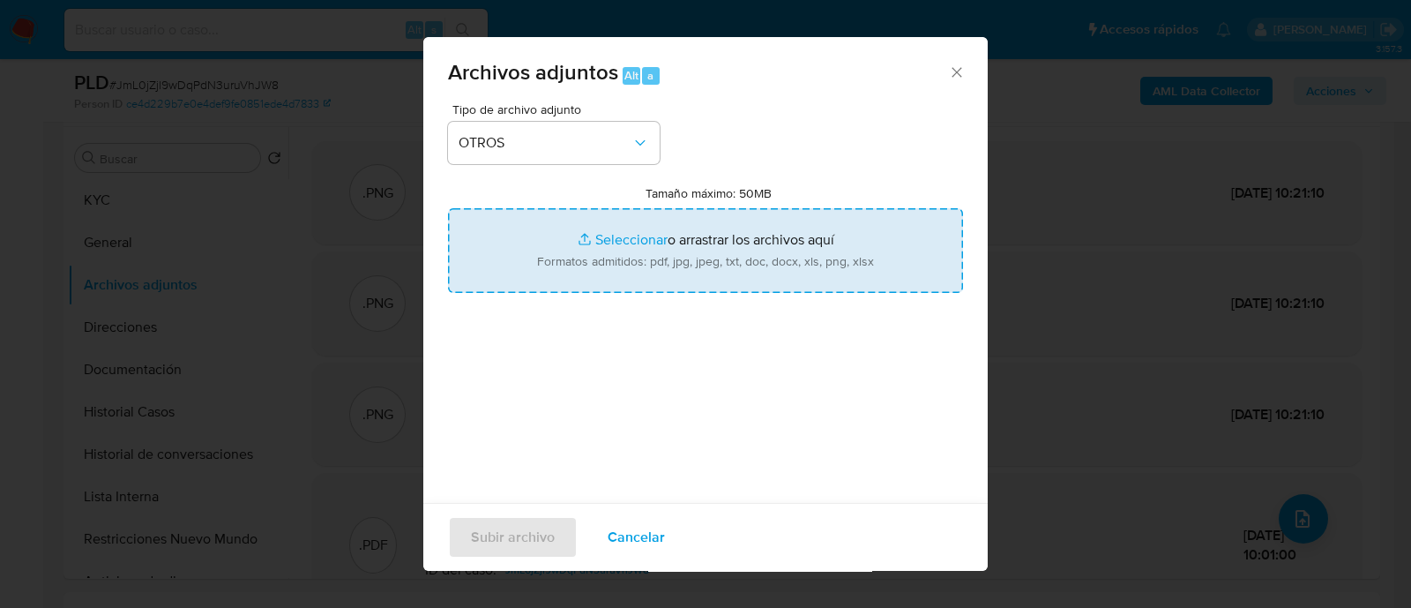
type input "C:\fakepath\Saldo en cuenta al [DATE].xlsx"
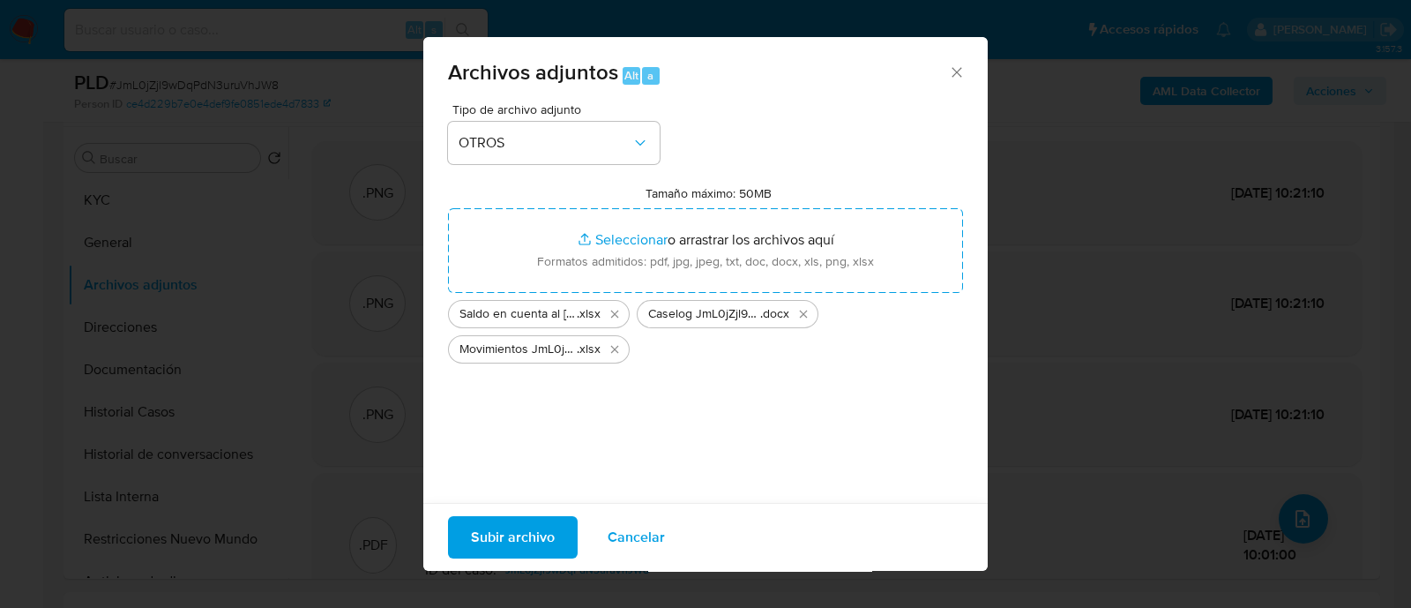
click at [504, 535] on span "Subir archivo" at bounding box center [513, 537] width 84 height 39
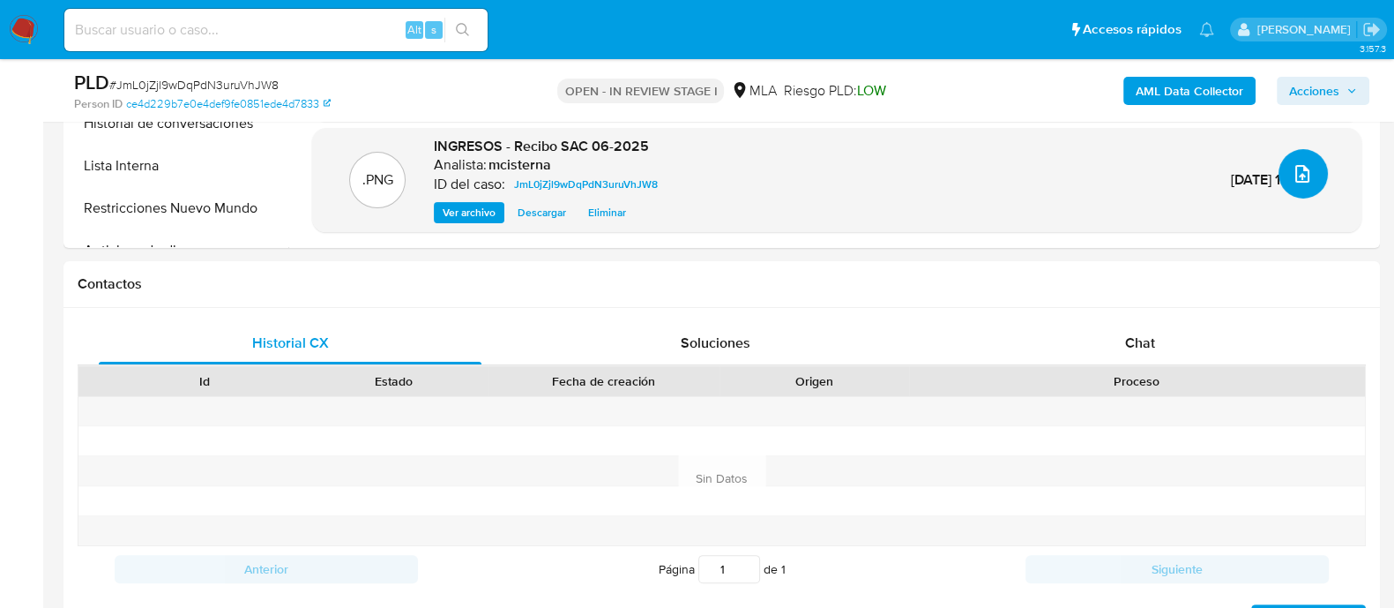
scroll to position [331, 0]
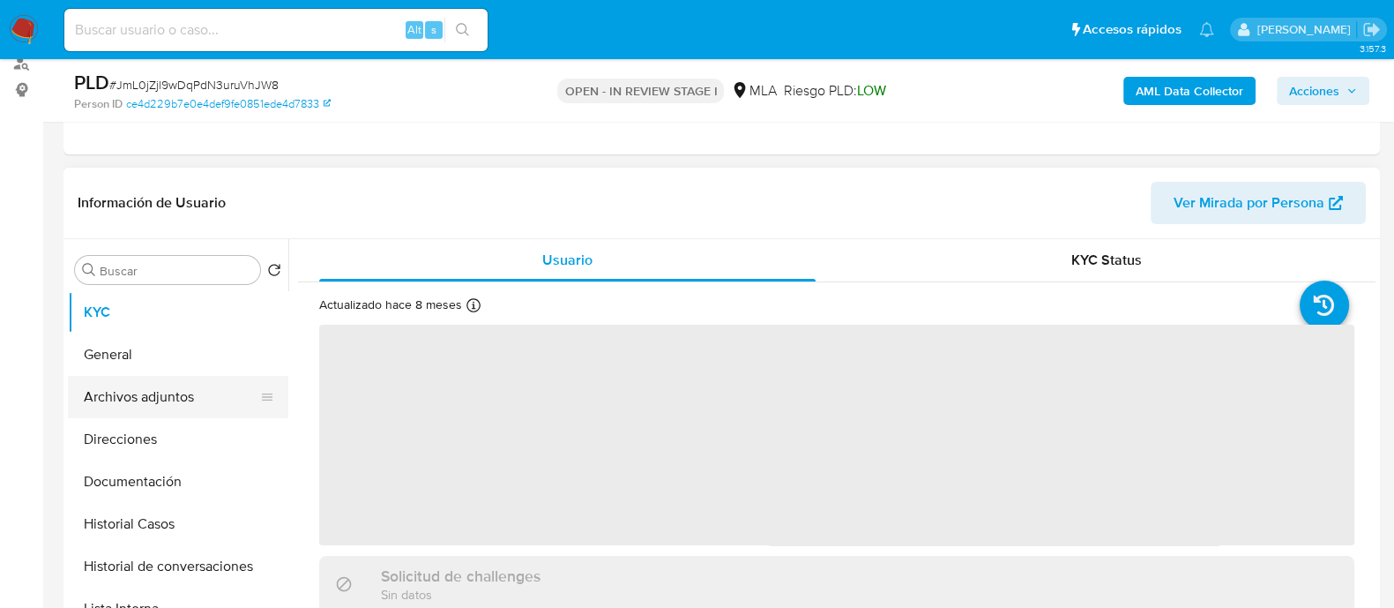
scroll to position [220, 0]
click at [189, 375] on button "Archivos adjuntos" at bounding box center [171, 396] width 206 height 42
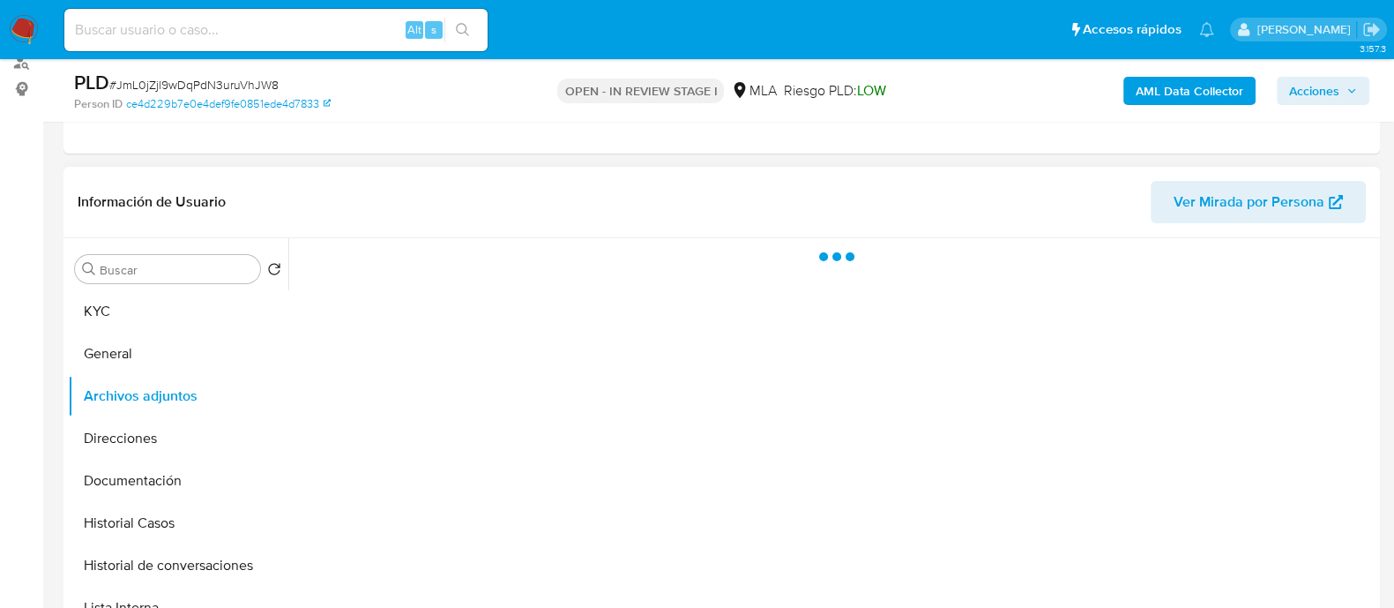
select select "10"
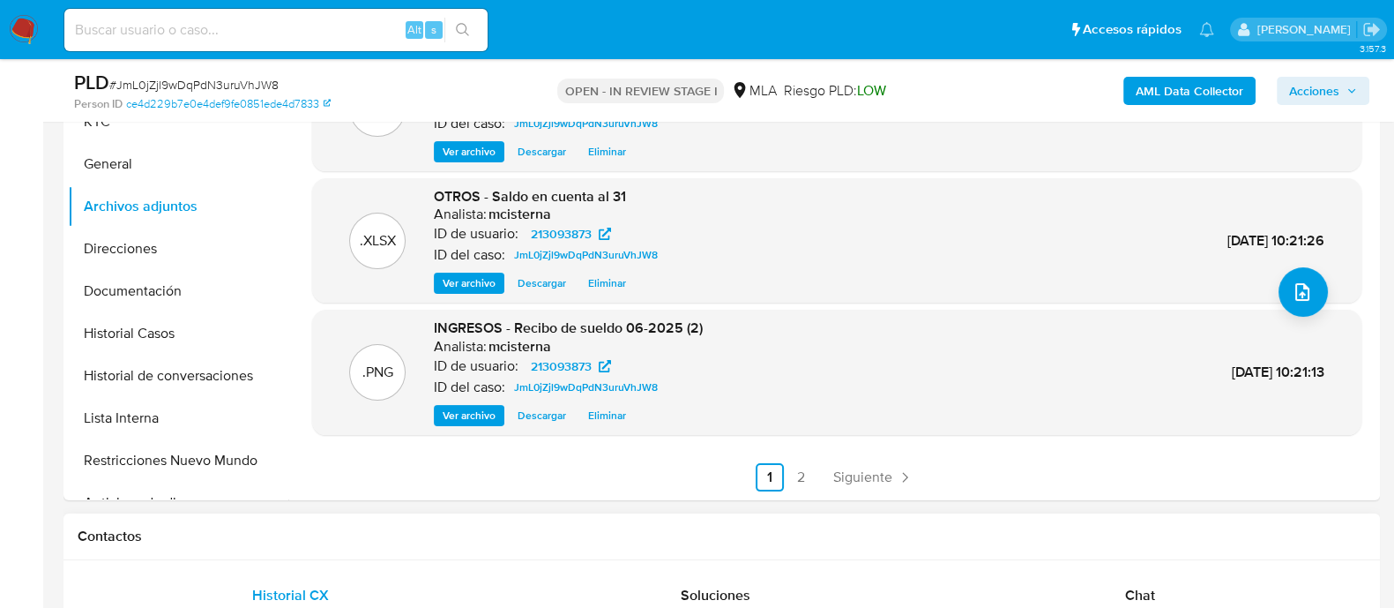
scroll to position [440, 0]
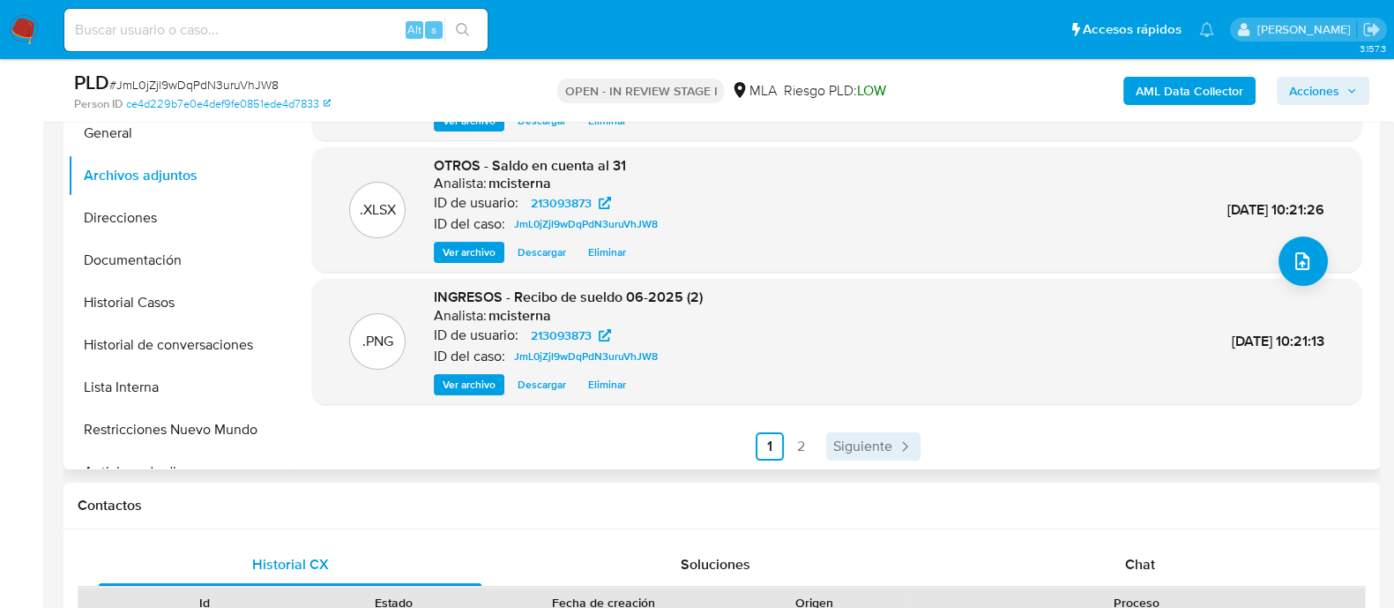
click at [836, 439] on span "Siguiente" at bounding box center [862, 446] width 59 height 14
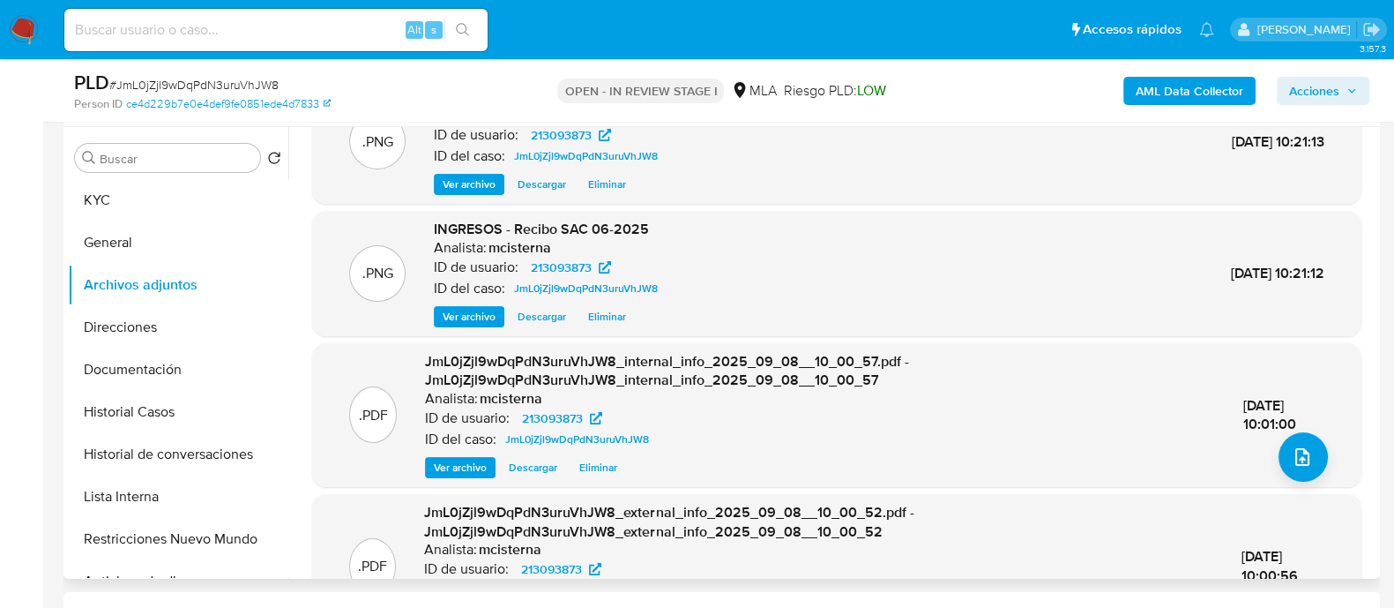
scroll to position [186, 0]
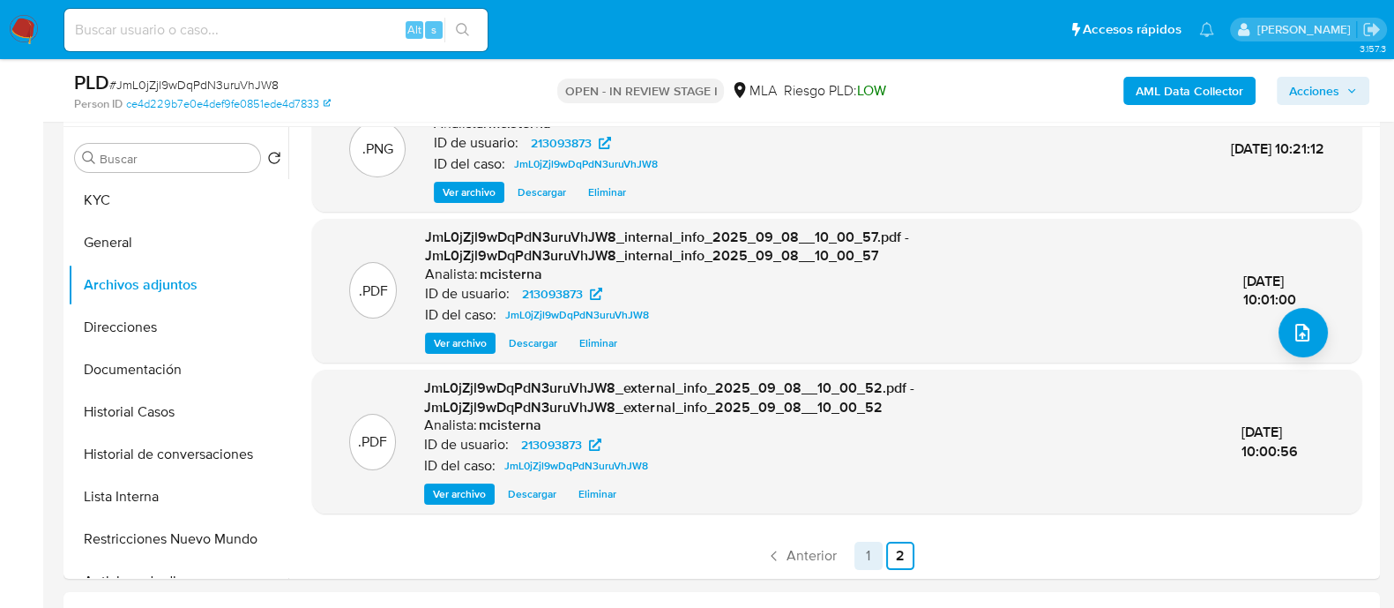
click at [867, 555] on link "1" at bounding box center [868, 555] width 28 height 28
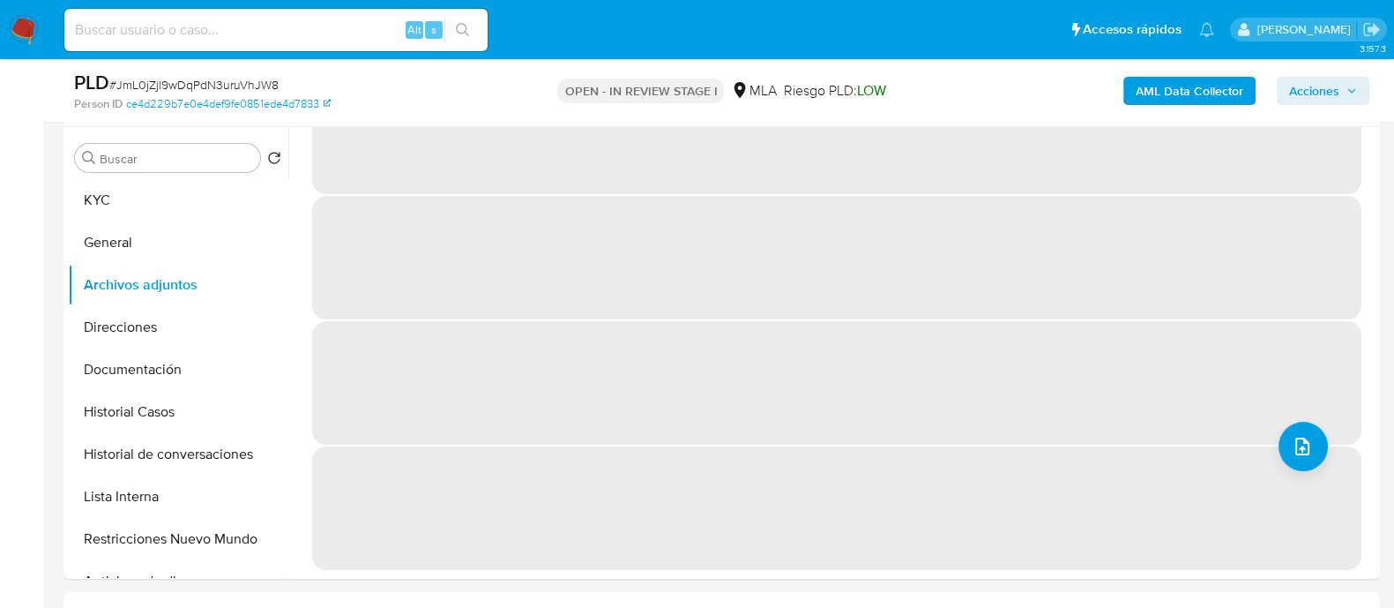
scroll to position [0, 0]
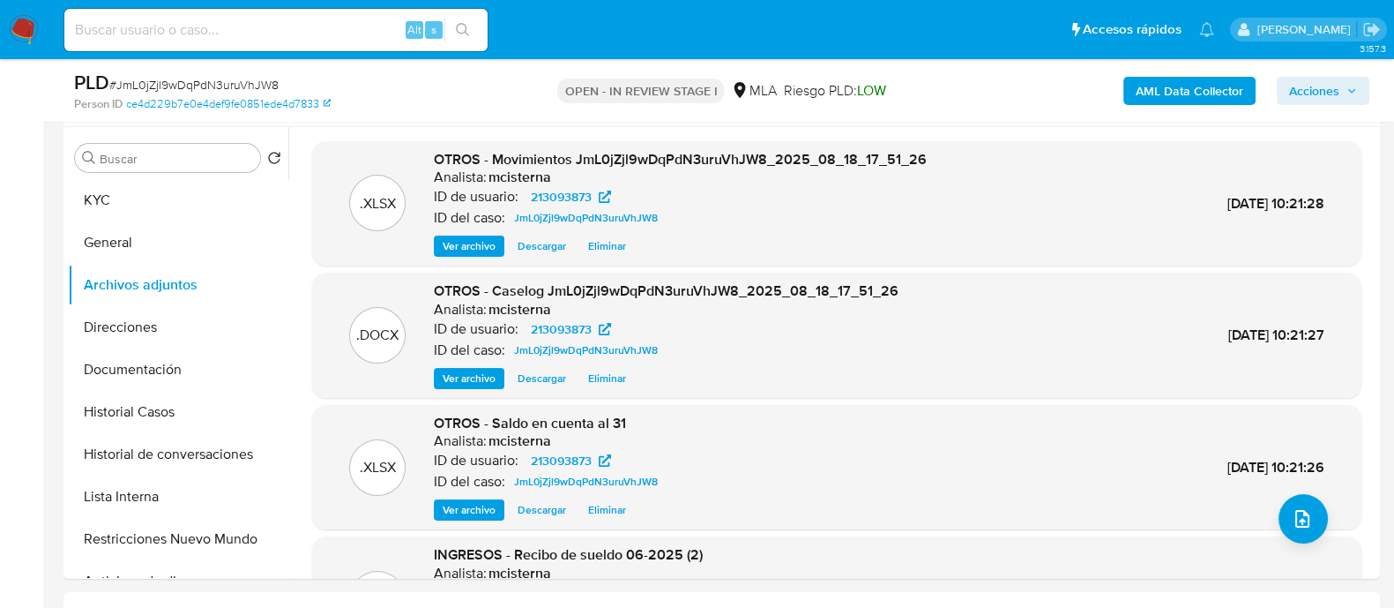
click at [1318, 94] on span "Acciones" at bounding box center [1314, 91] width 50 height 28
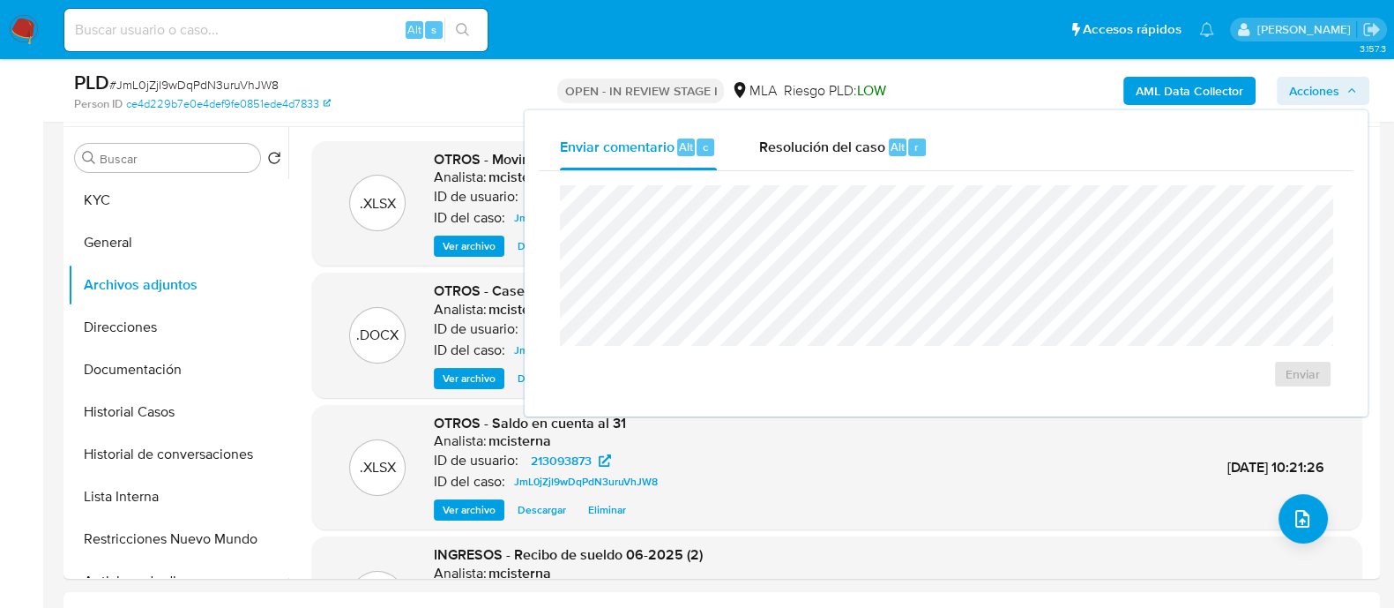
drag, startPoint x: 851, startPoint y: 152, endPoint x: 848, endPoint y: 175, distance: 23.1
click at [851, 152] on span "Resolución del caso" at bounding box center [822, 146] width 126 height 20
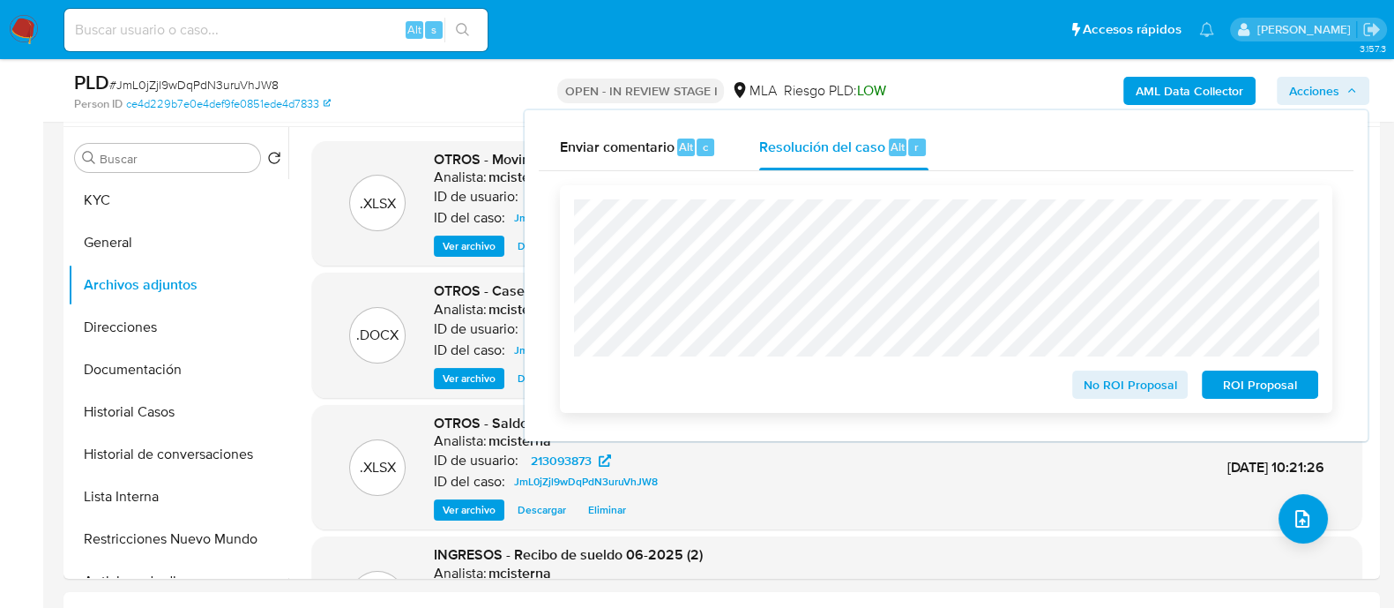
click at [1106, 382] on span "No ROI Proposal" at bounding box center [1131, 384] width 92 height 25
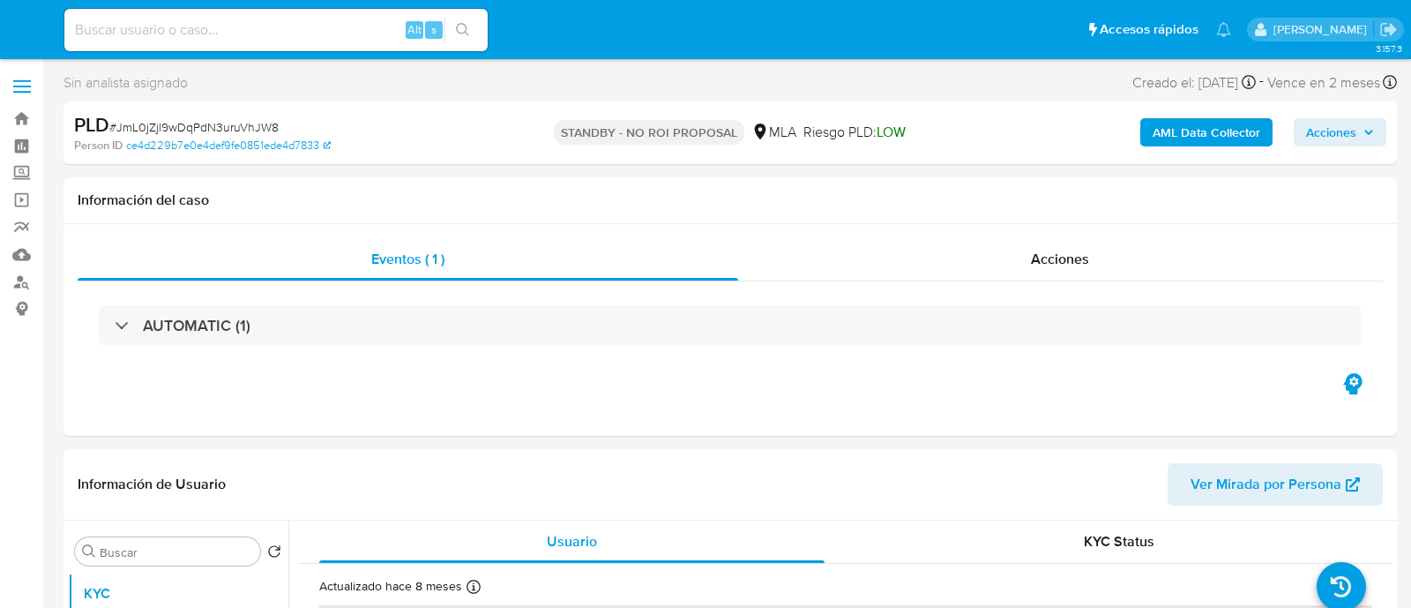
select select "10"
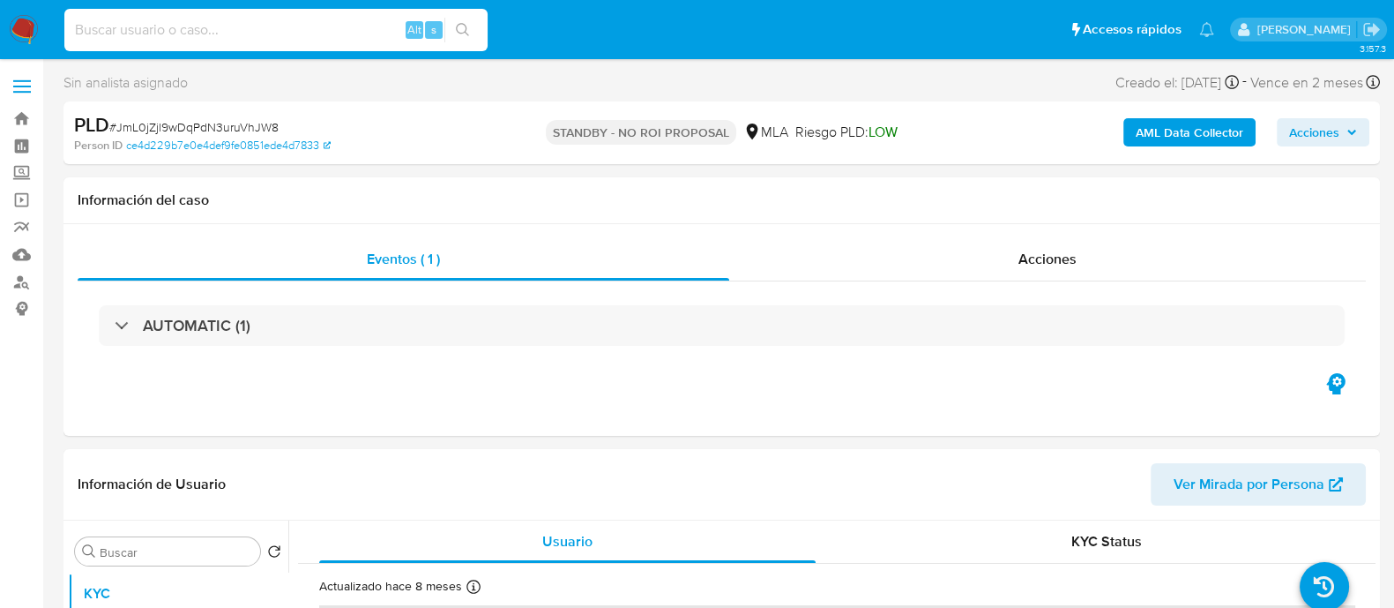
click at [198, 27] on input at bounding box center [275, 30] width 423 height 23
paste input "zb2J230304nE7jjvWBIFOYjw"
type input "zb2J230304nE7jjvWBIFOYjw"
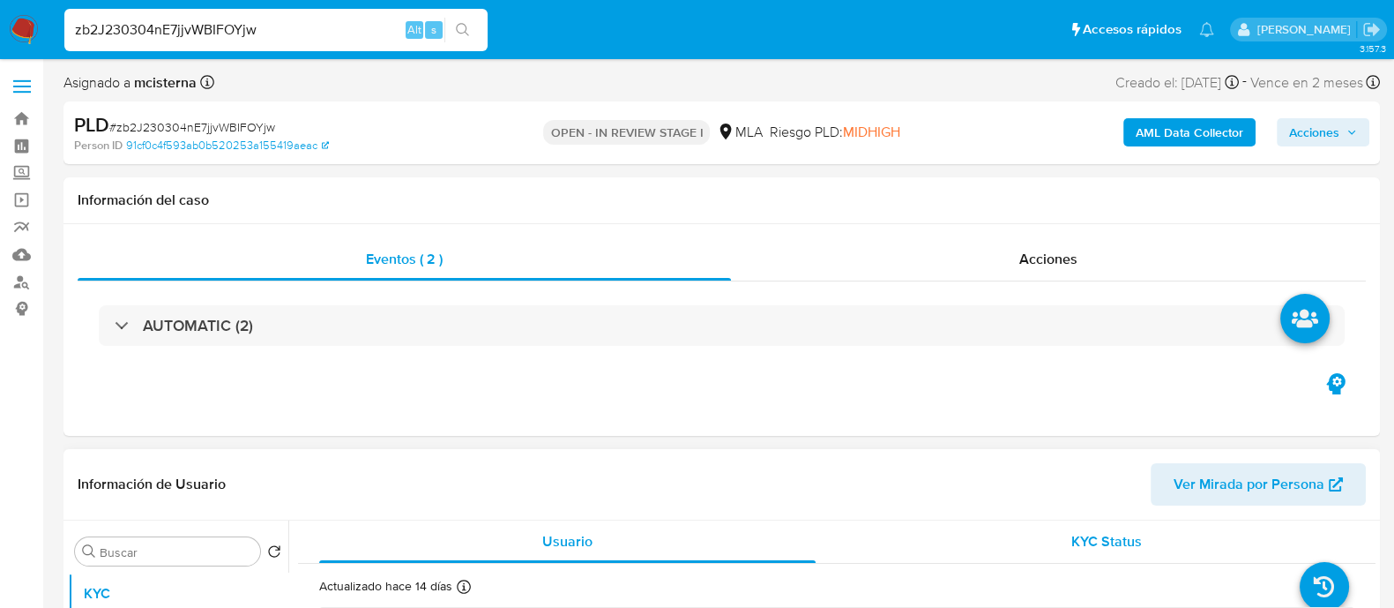
scroll to position [331, 0]
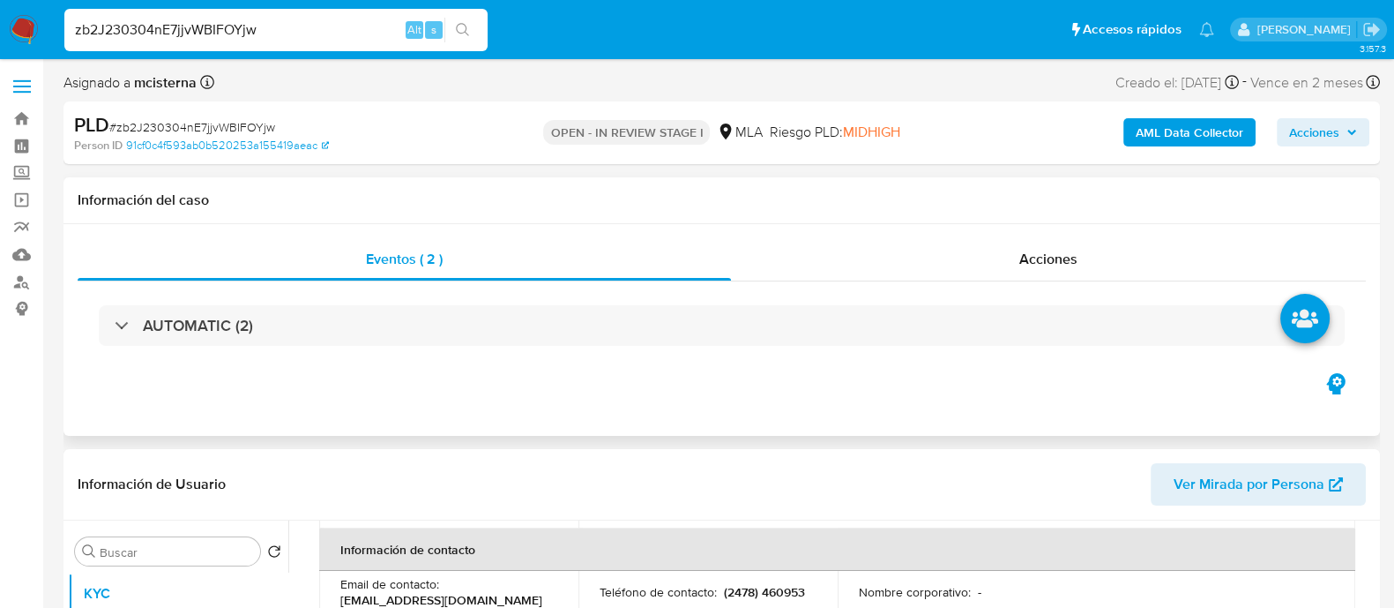
select select "10"
click at [825, 368] on div "AUTOMATIC (2)" at bounding box center [722, 325] width 1288 height 88
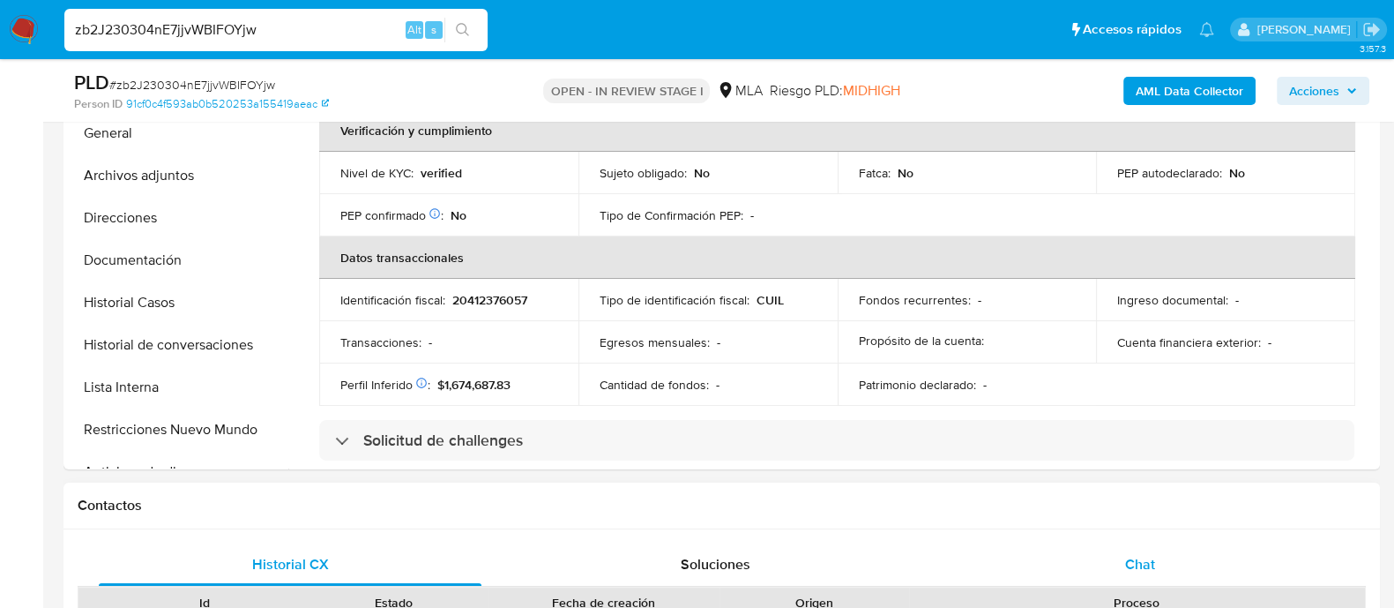
click at [1140, 543] on div "Chat" at bounding box center [1140, 564] width 383 height 42
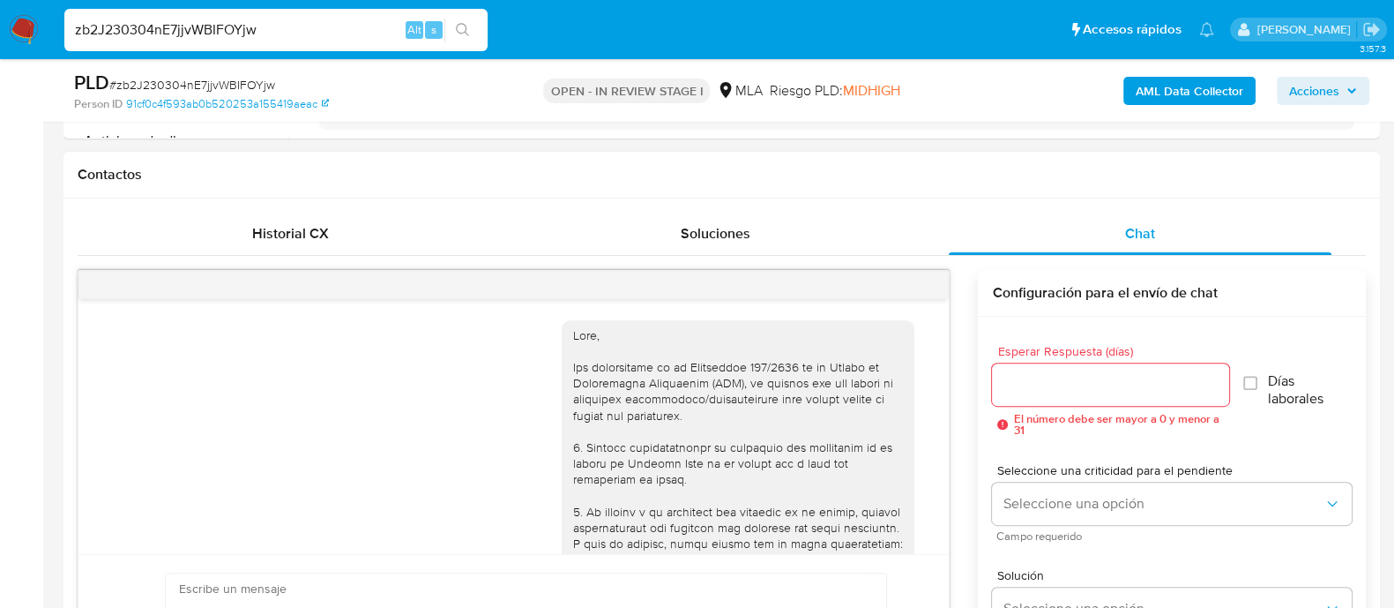
scroll to position [1191, 0]
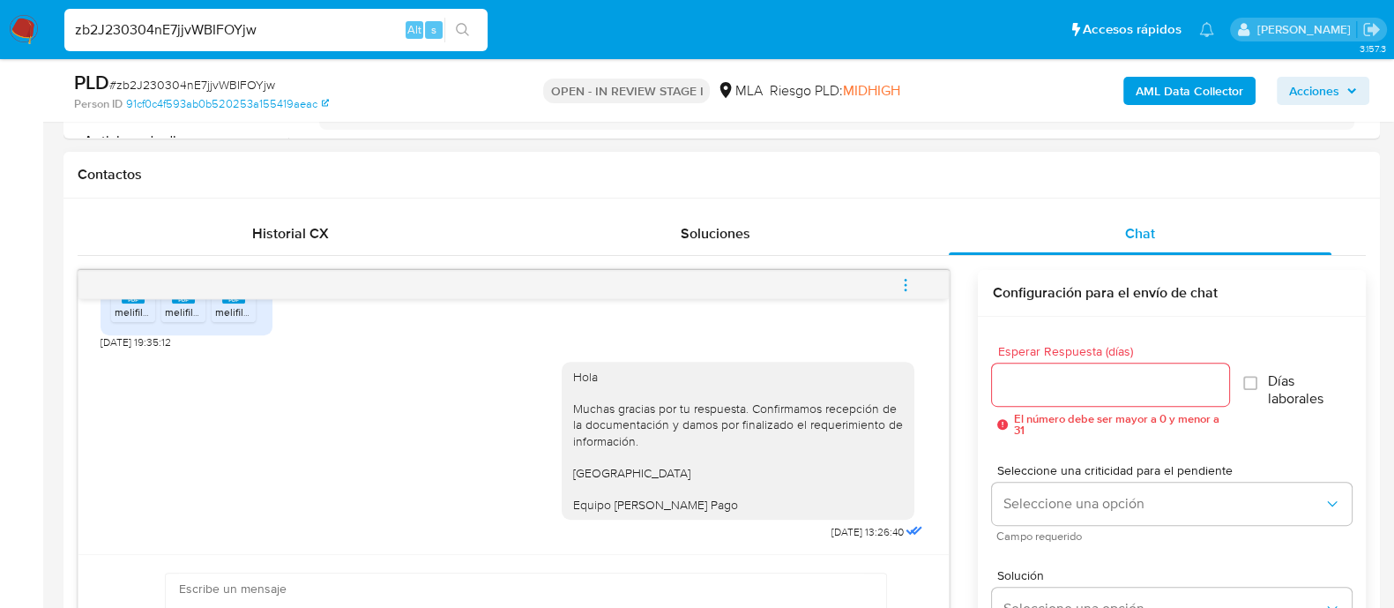
click at [911, 289] on icon "menu-action" at bounding box center [906, 285] width 16 height 16
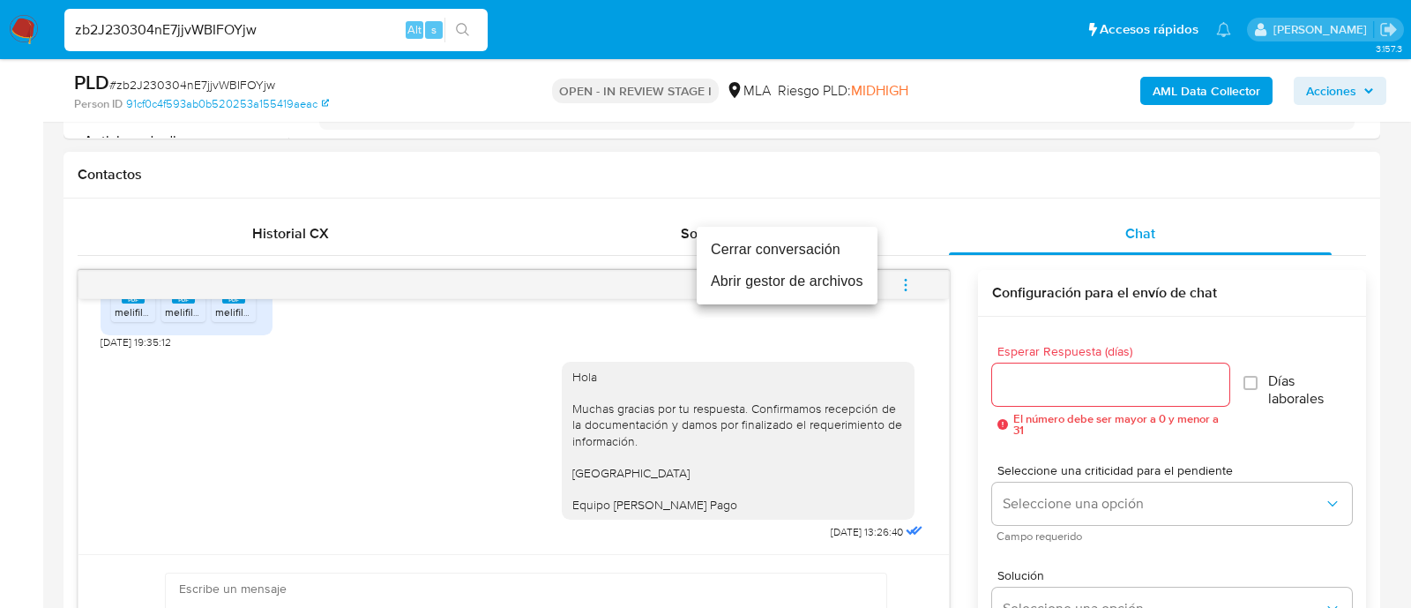
click at [759, 250] on li "Cerrar conversación" at bounding box center [787, 250] width 181 height 32
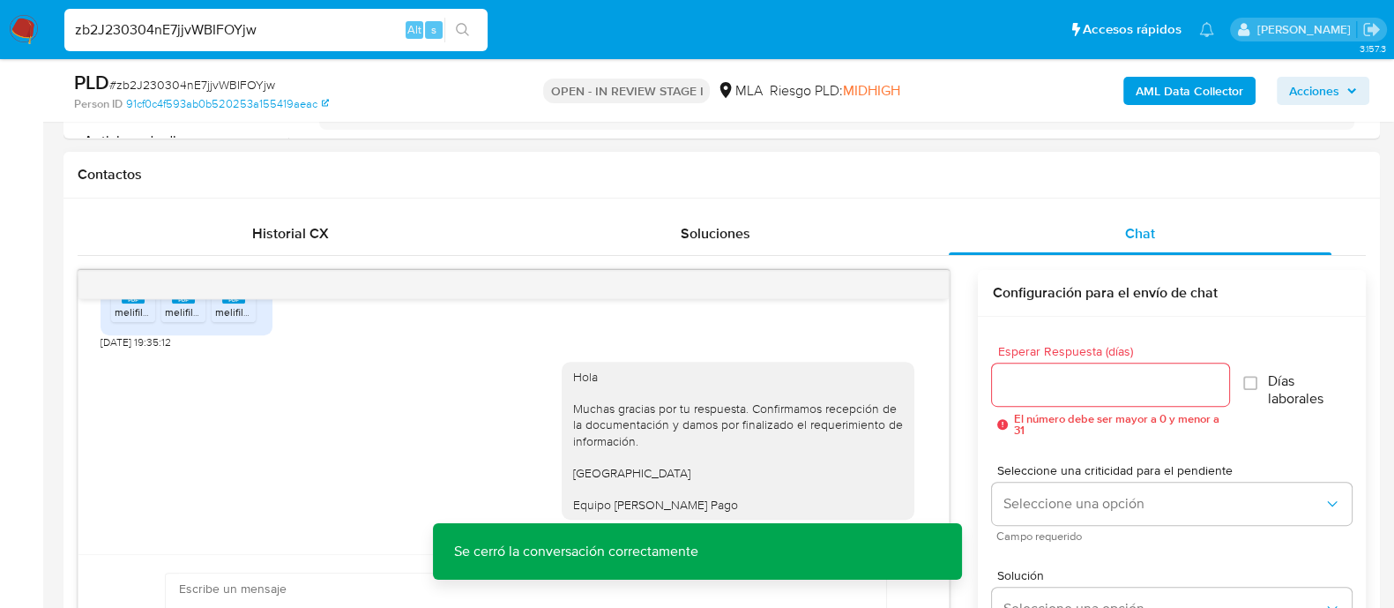
scroll to position [1081, 0]
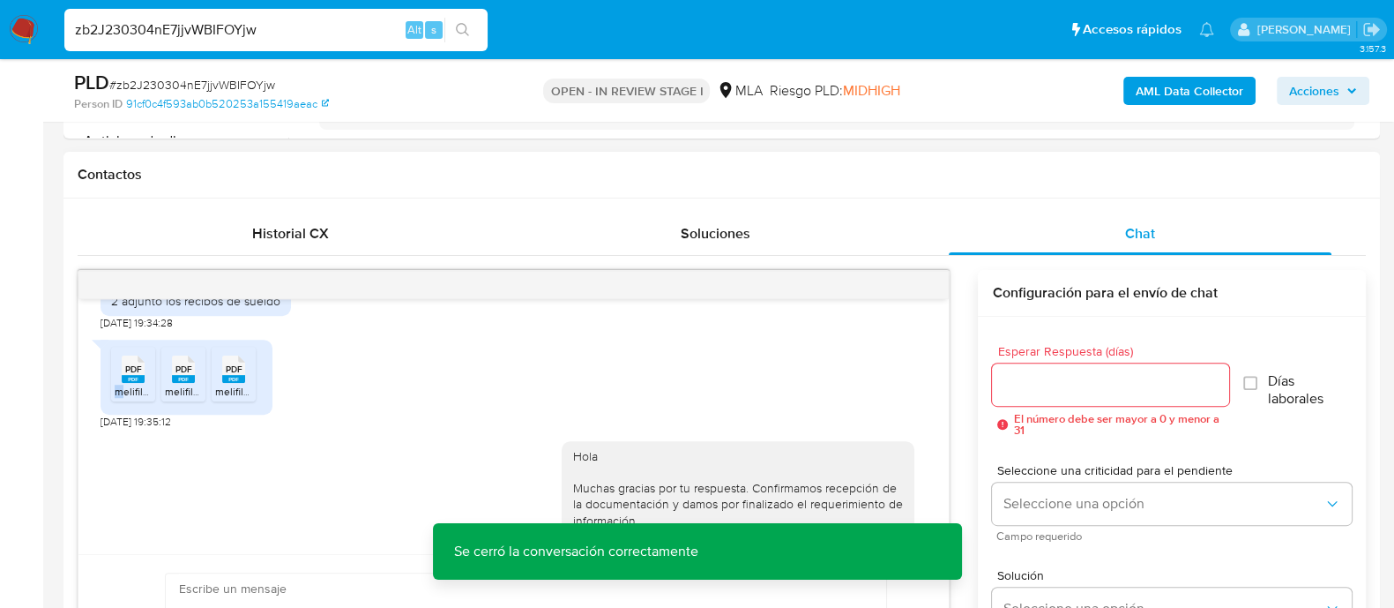
click at [123, 399] on span "melifile2362162135126434068.pdf" at bounding box center [195, 391] width 161 height 15
click at [176, 383] on rect at bounding box center [183, 379] width 23 height 8
click at [243, 383] on rect at bounding box center [233, 379] width 23 height 8
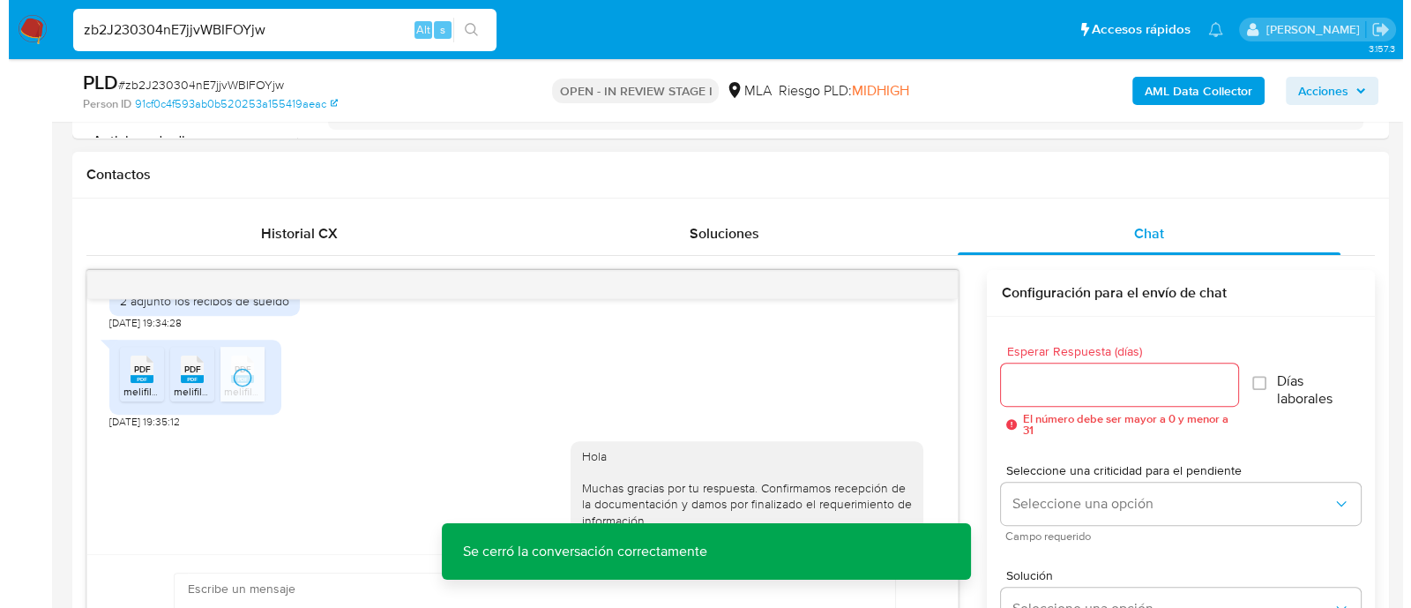
scroll to position [861, 0]
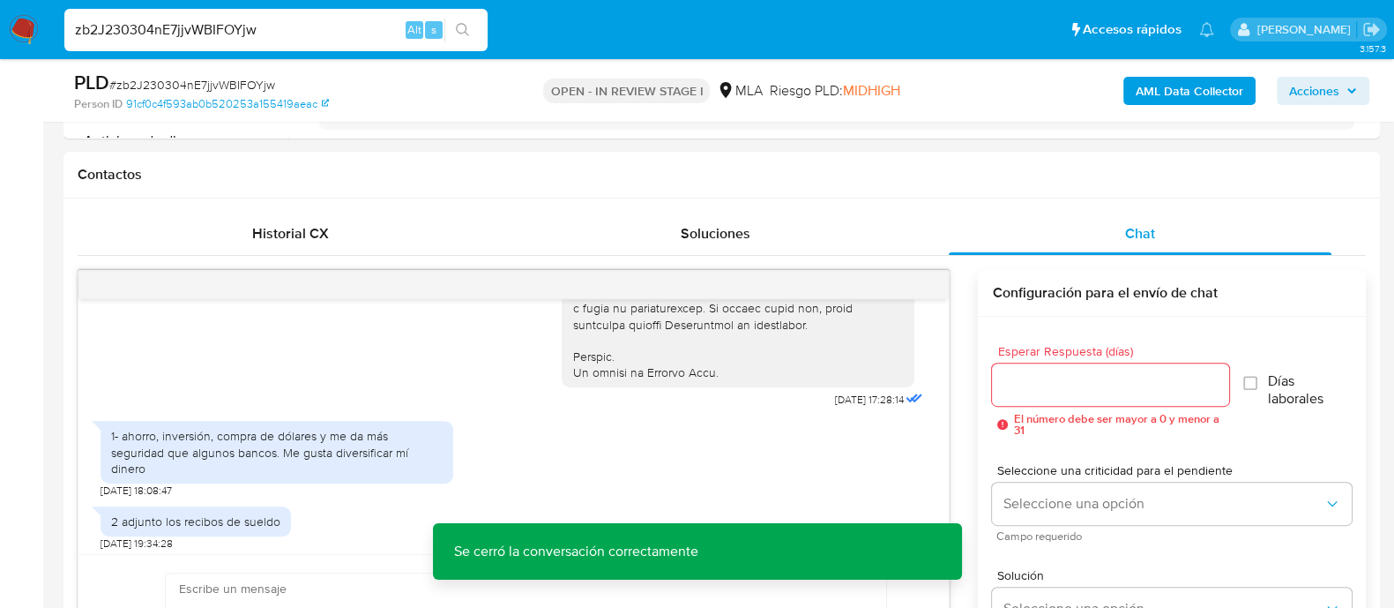
click at [1204, 82] on b "AML Data Collector" at bounding box center [1190, 91] width 108 height 28
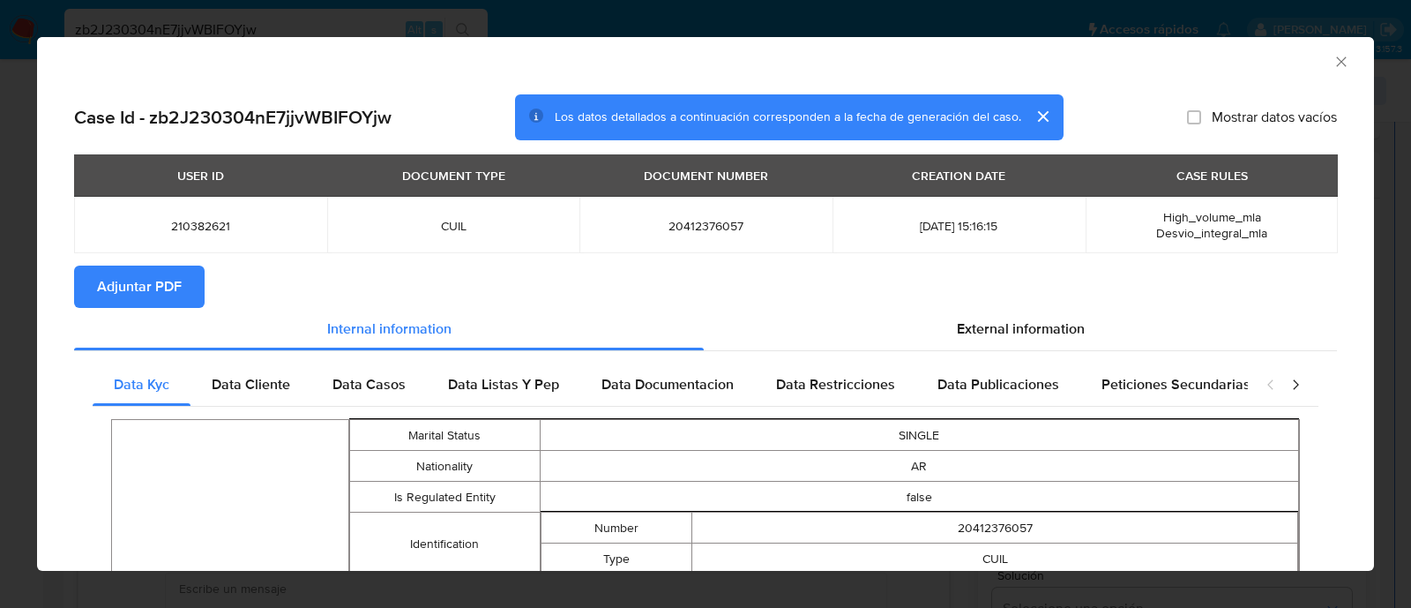
click at [137, 293] on span "Adjuntar PDF" at bounding box center [139, 286] width 85 height 39
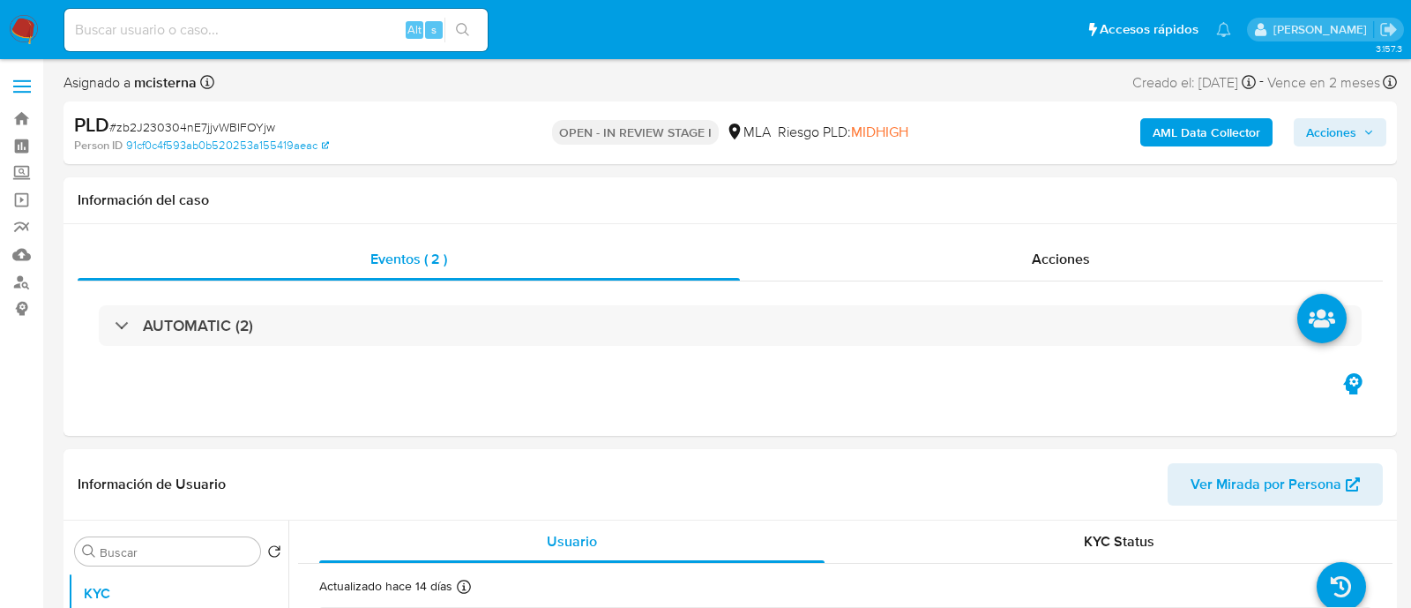
select select "10"
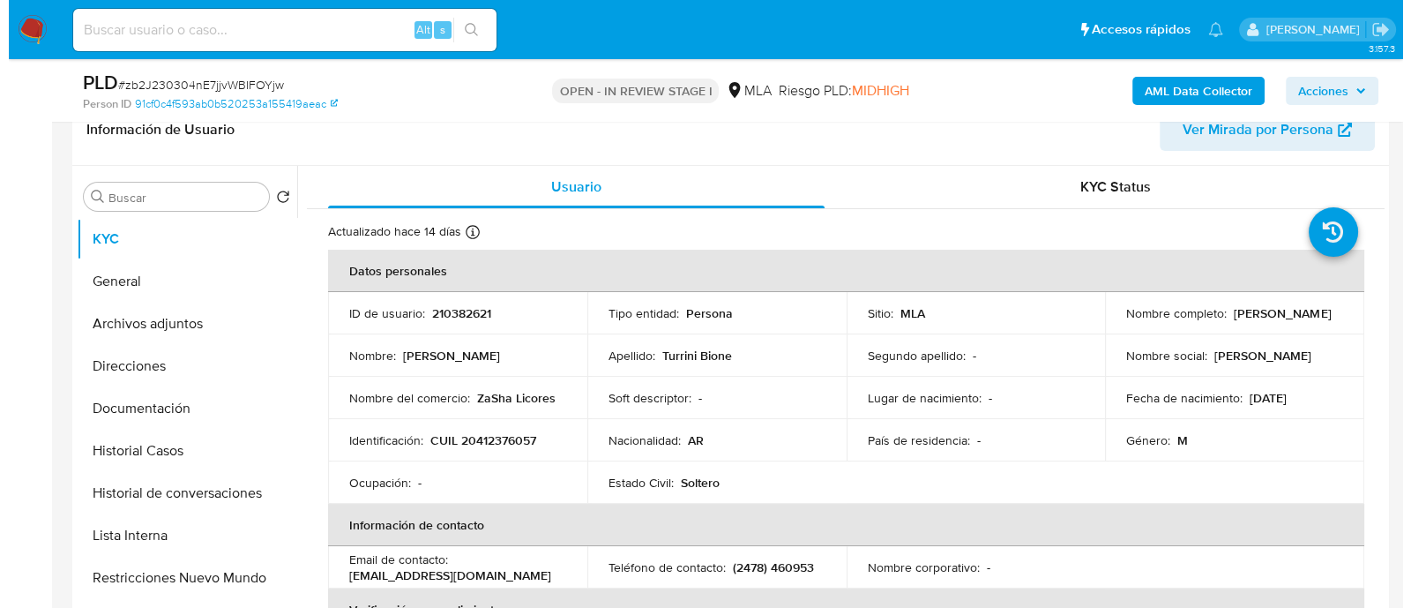
scroll to position [331, 0]
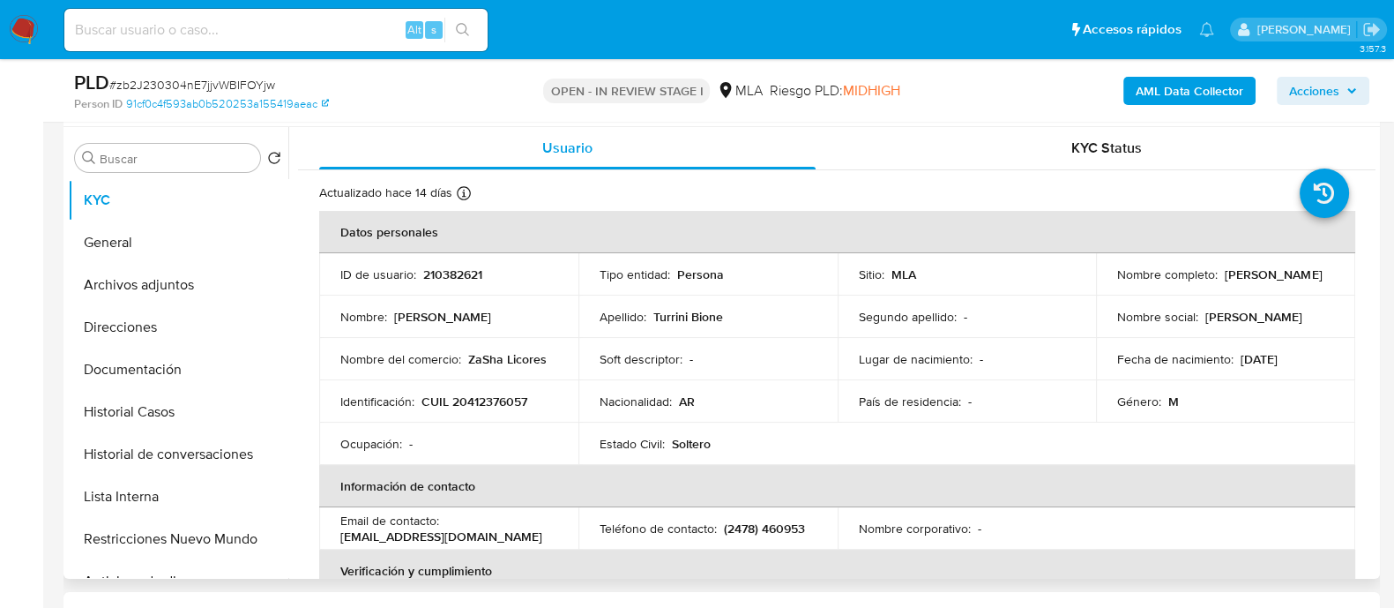
click at [501, 397] on p "CUIL 20412376057" at bounding box center [475, 401] width 106 height 16
copy p "20412376057"
click at [192, 463] on button "Historial de conversaciones" at bounding box center [171, 454] width 206 height 42
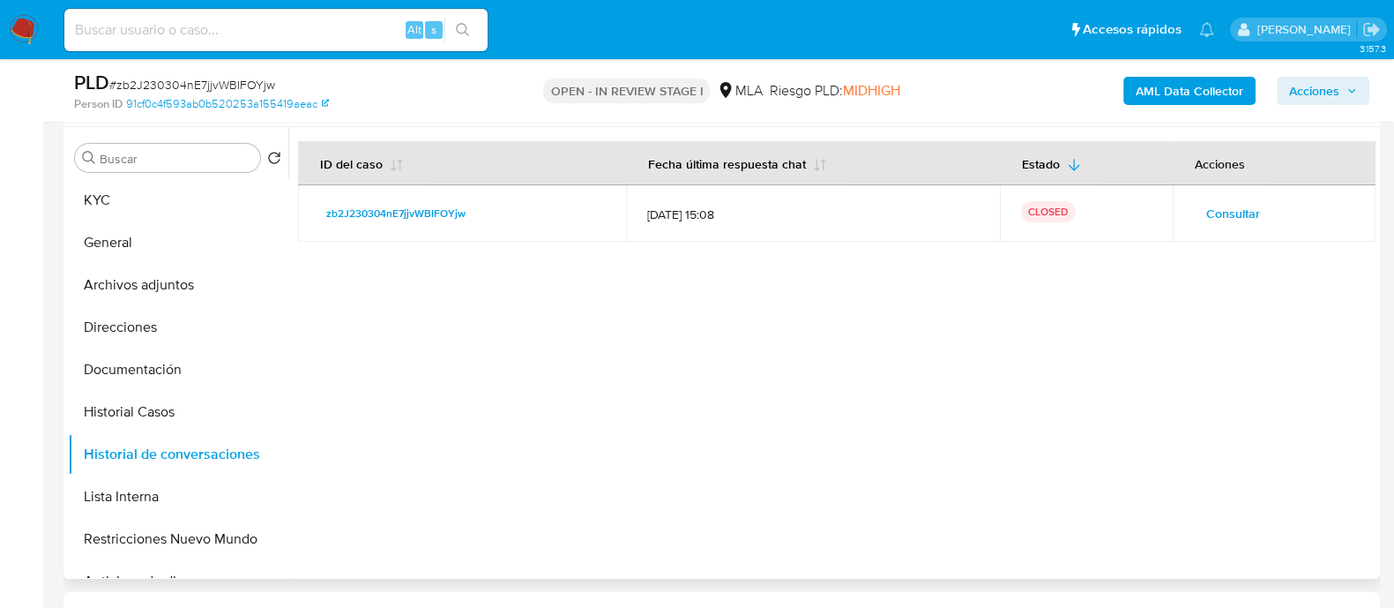
click at [1213, 215] on span "Consultar" at bounding box center [1233, 213] width 54 height 25
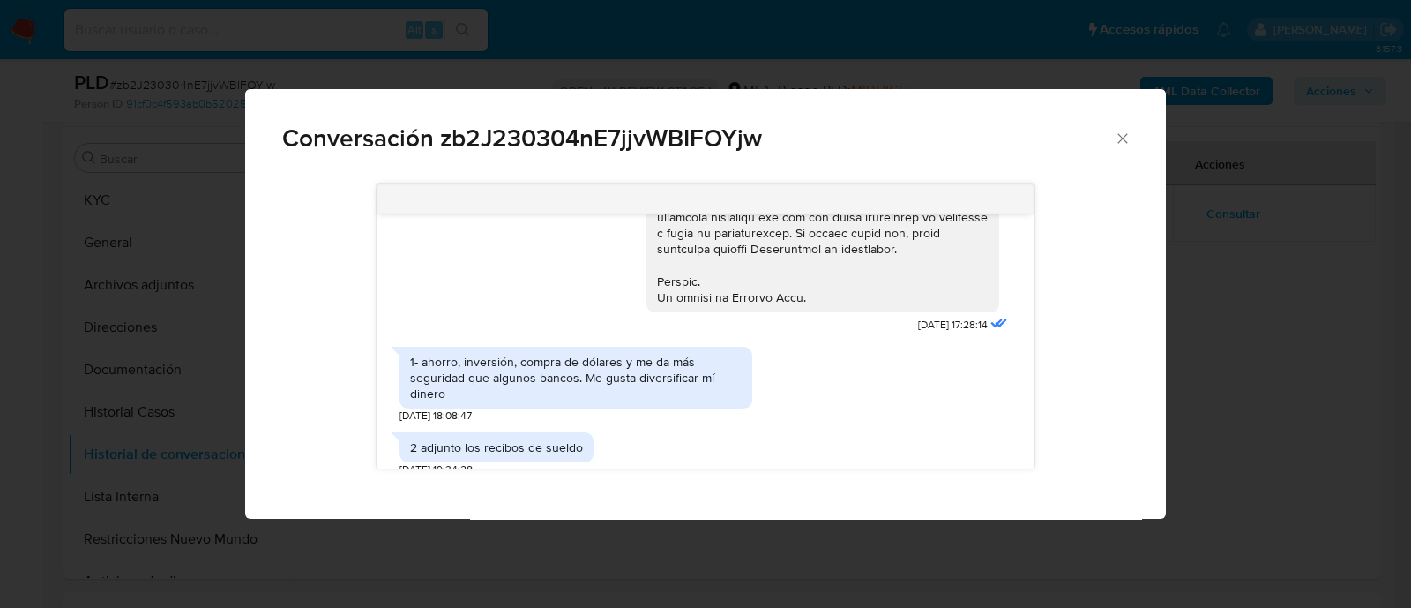
scroll to position [863, 0]
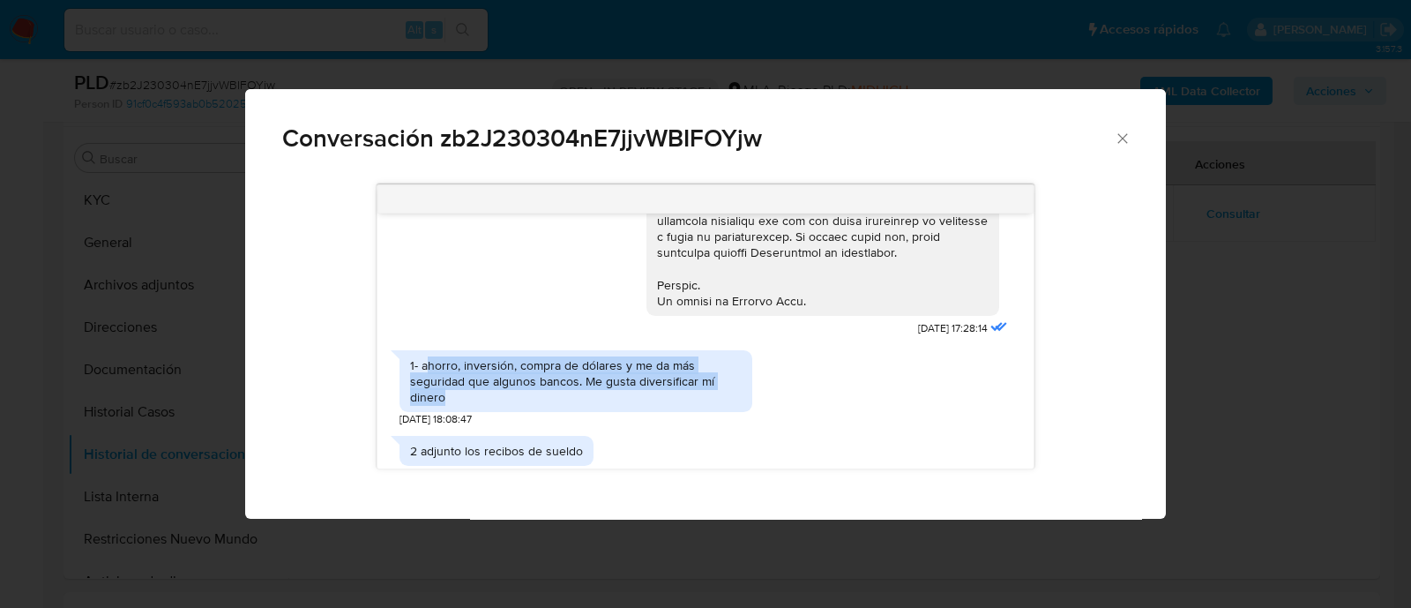
drag, startPoint x: 424, startPoint y: 382, endPoint x: 597, endPoint y: 414, distance: 175.9
click at [495, 406] on div "1- ahorro, inversión, compra de dólares y me da más seguridad que algunos banco…" at bounding box center [576, 381] width 332 height 49
copy div "horro, inversión, compra de dólares y me da más seguridad que algunos bancos. M…"
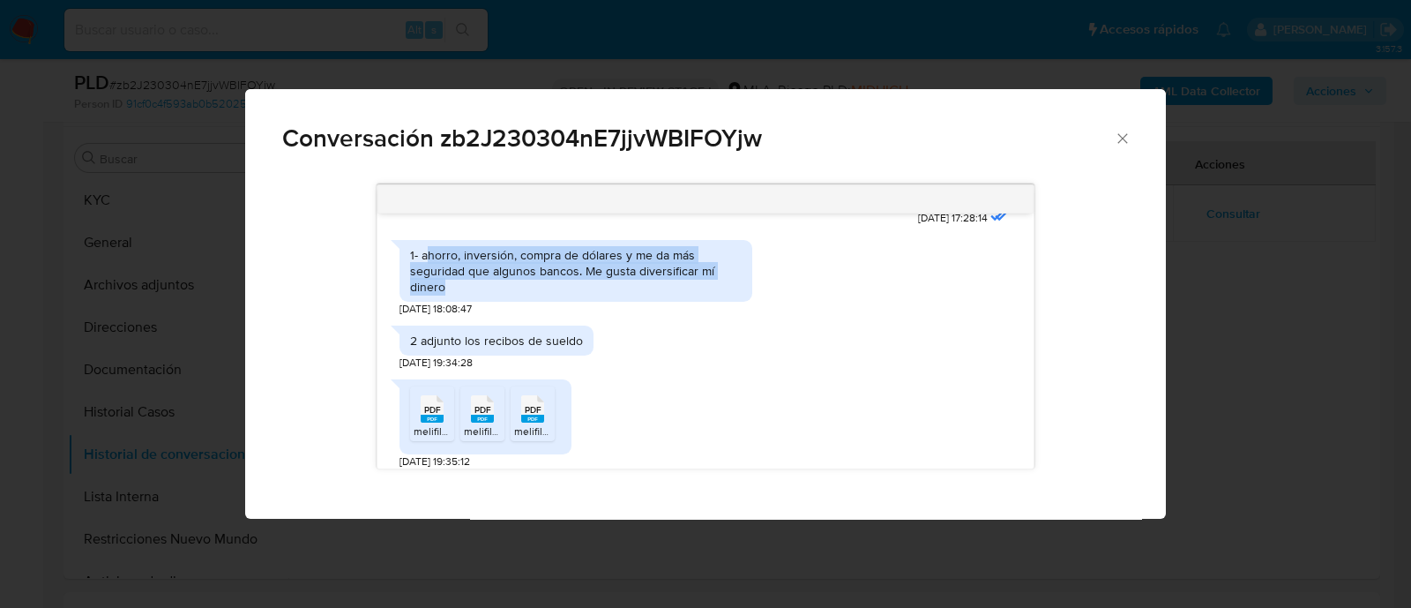
click at [1130, 138] on icon "Cerrar" at bounding box center [1123, 139] width 18 height 18
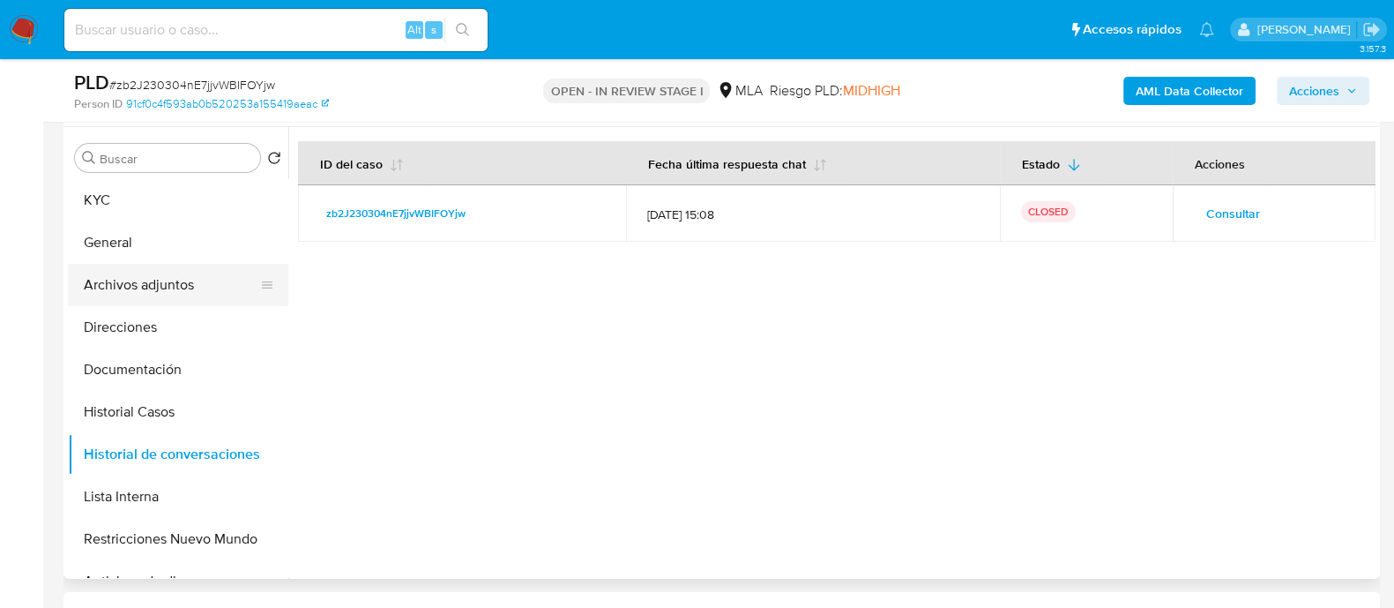
click at [129, 288] on button "Archivos adjuntos" at bounding box center [171, 285] width 206 height 42
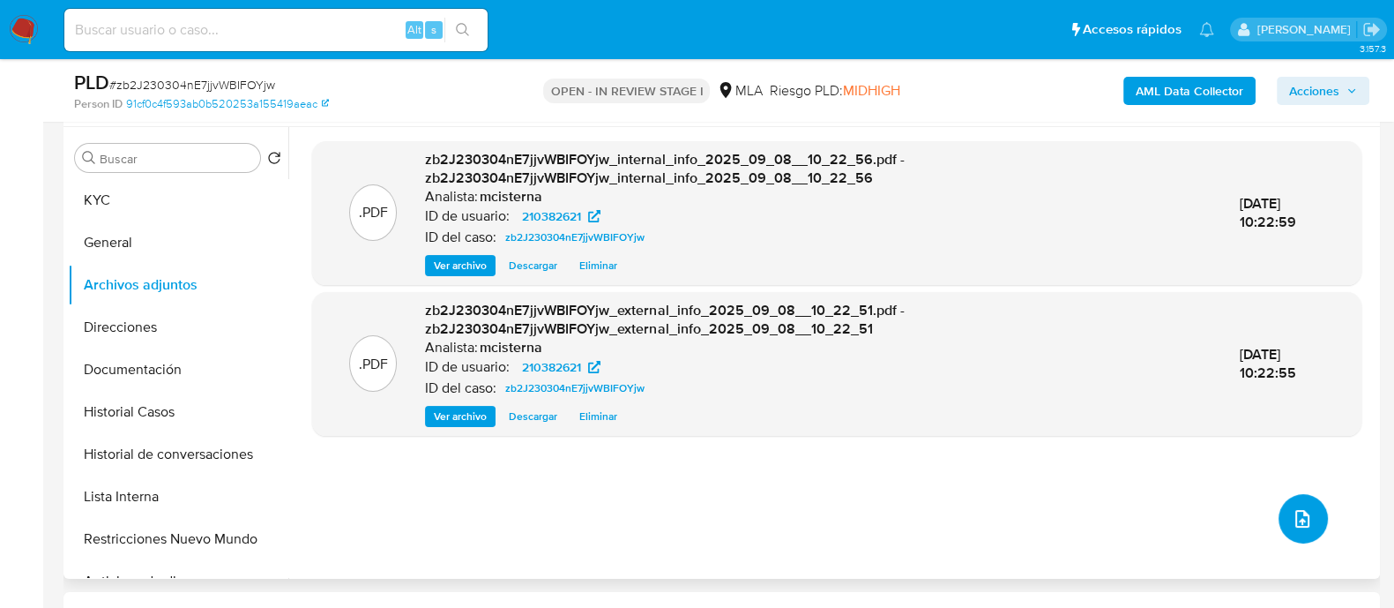
click at [1292, 526] on icon "upload-file" at bounding box center [1302, 518] width 21 height 21
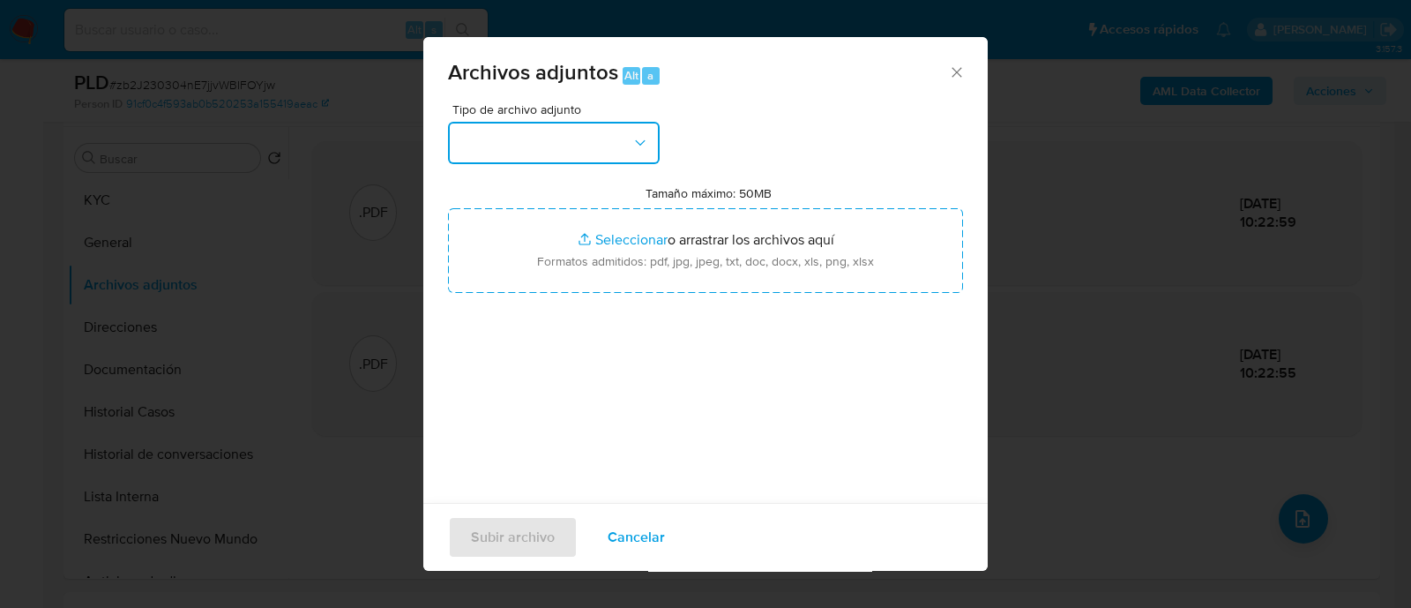
click at [536, 143] on button "button" at bounding box center [554, 143] width 212 height 42
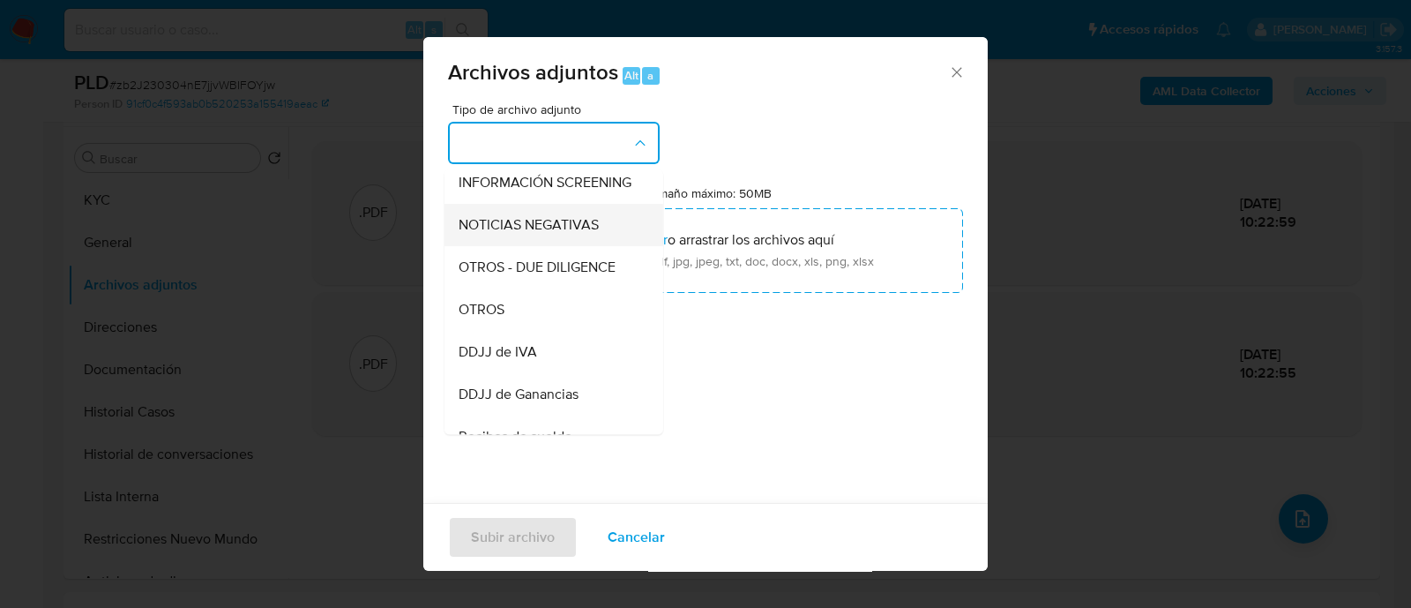
scroll to position [0, 0]
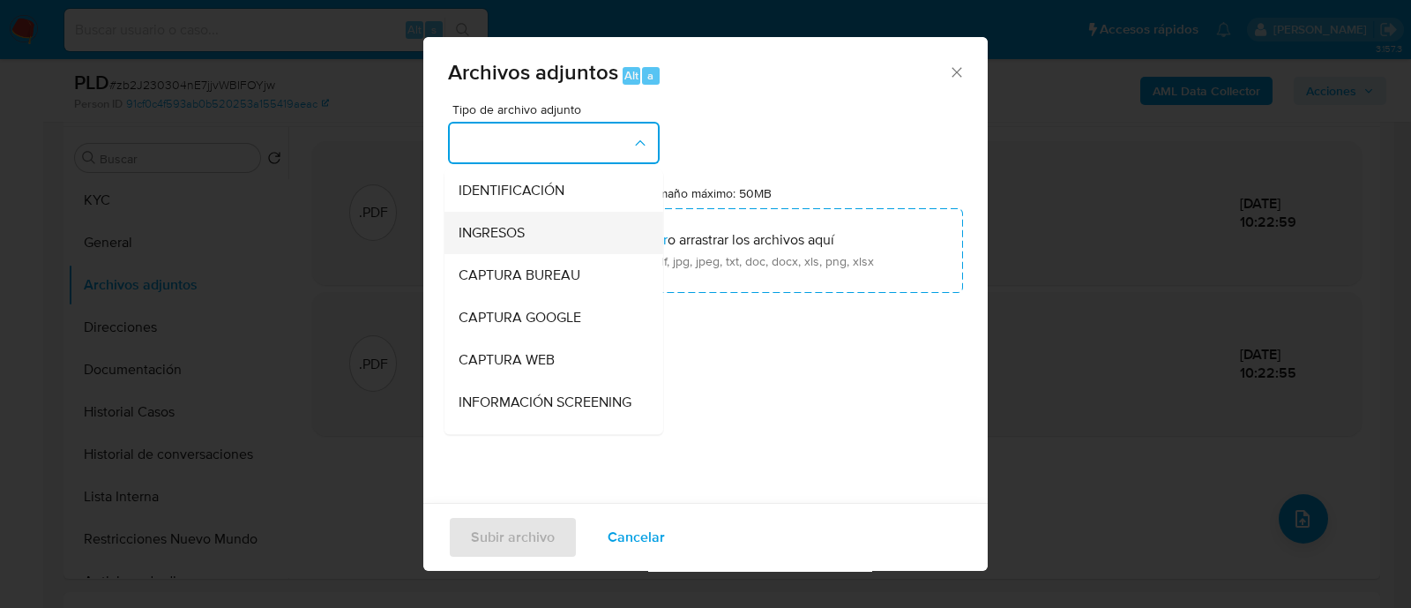
click at [545, 223] on div "INGRESOS" at bounding box center [549, 233] width 180 height 42
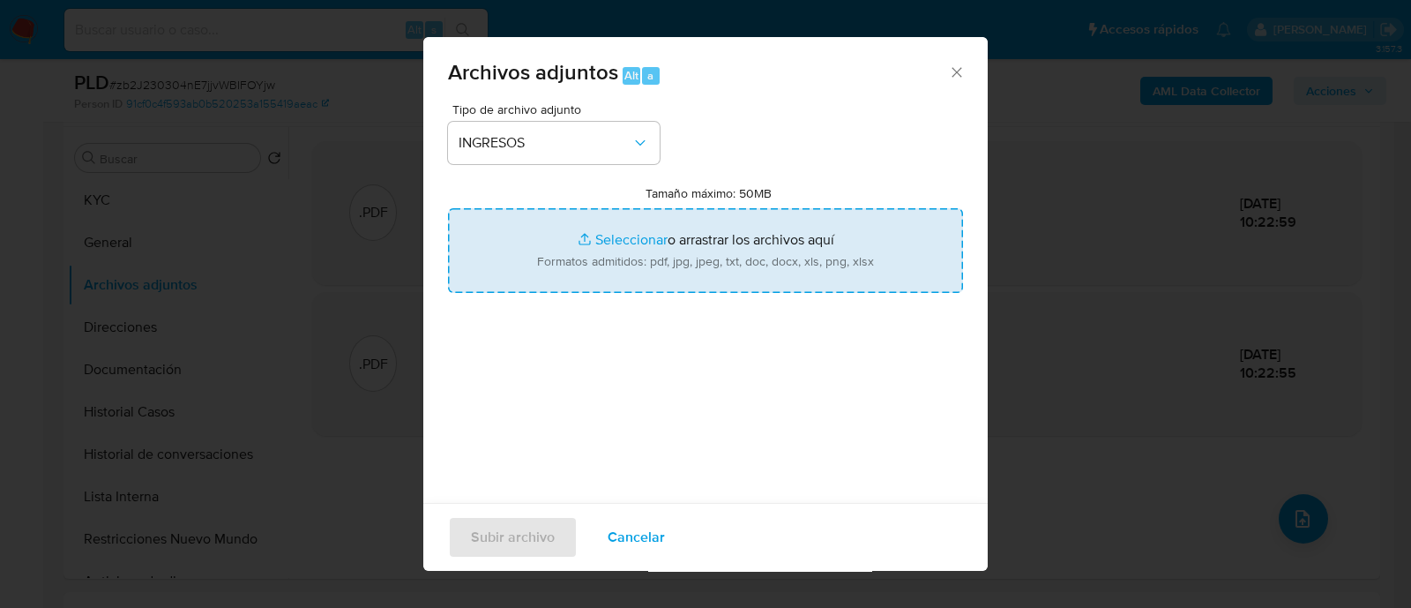
type input "C:\fakepath\Recibo de suelod 06-2025.pdf"
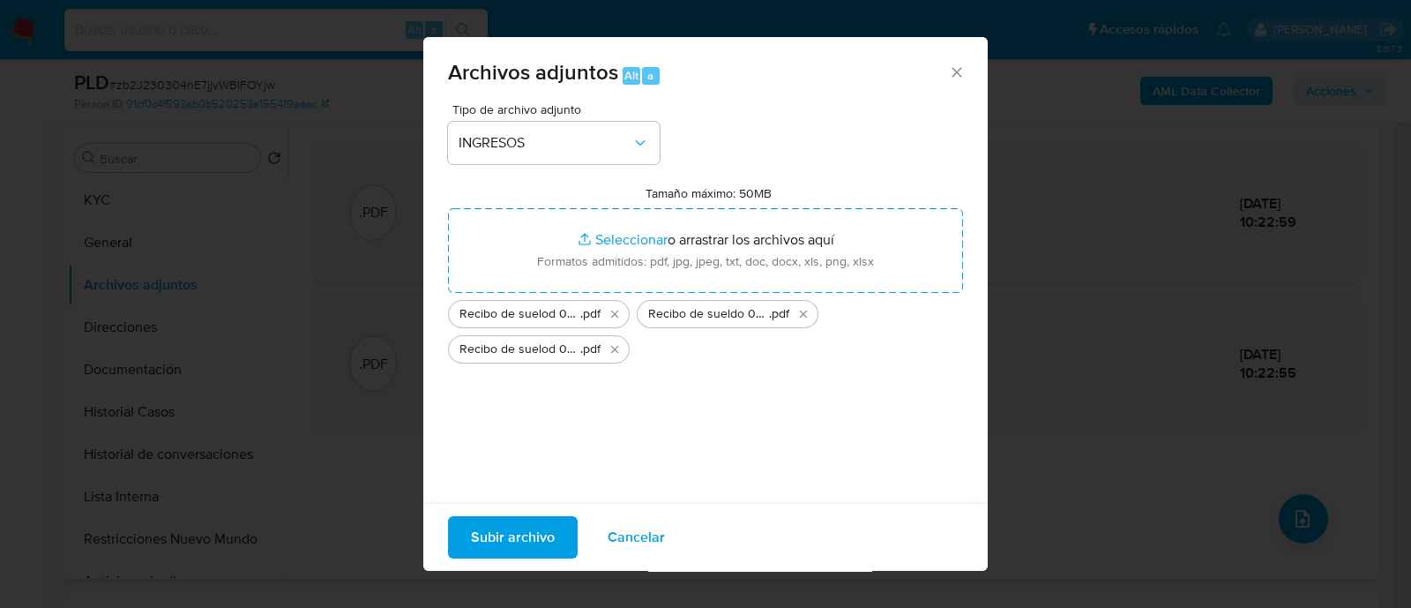
click at [533, 520] on span "Subir archivo" at bounding box center [513, 537] width 84 height 39
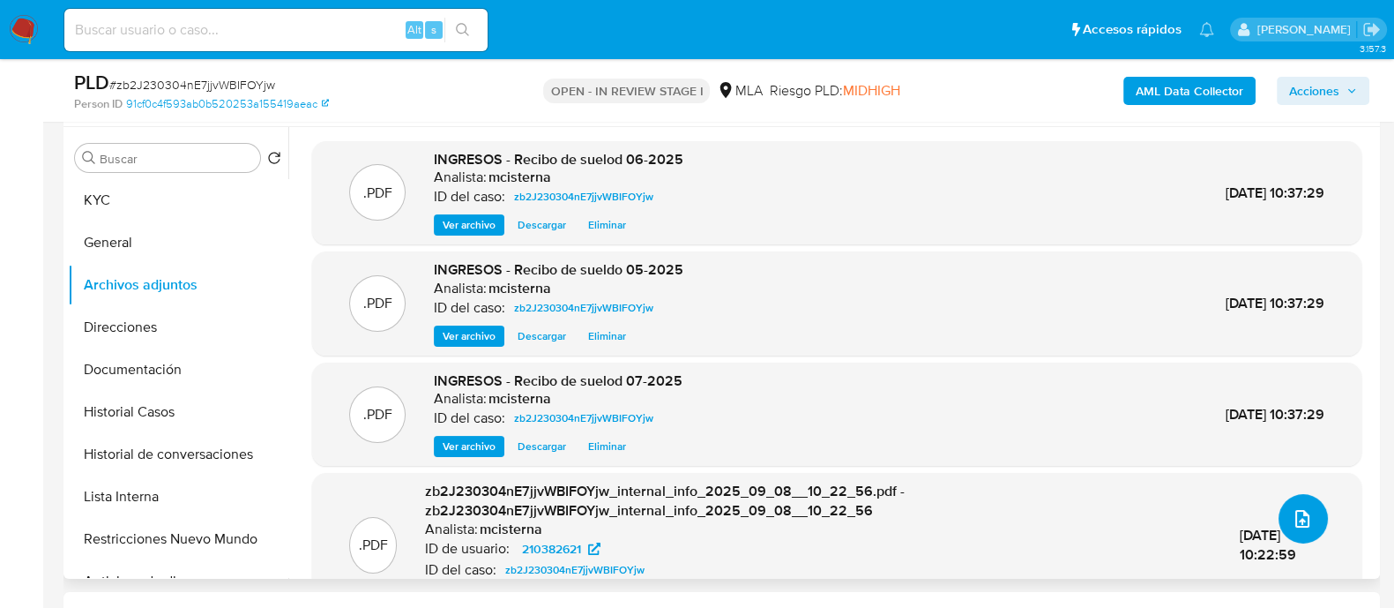
click at [1302, 518] on icon "upload-file" at bounding box center [1302, 518] width 21 height 21
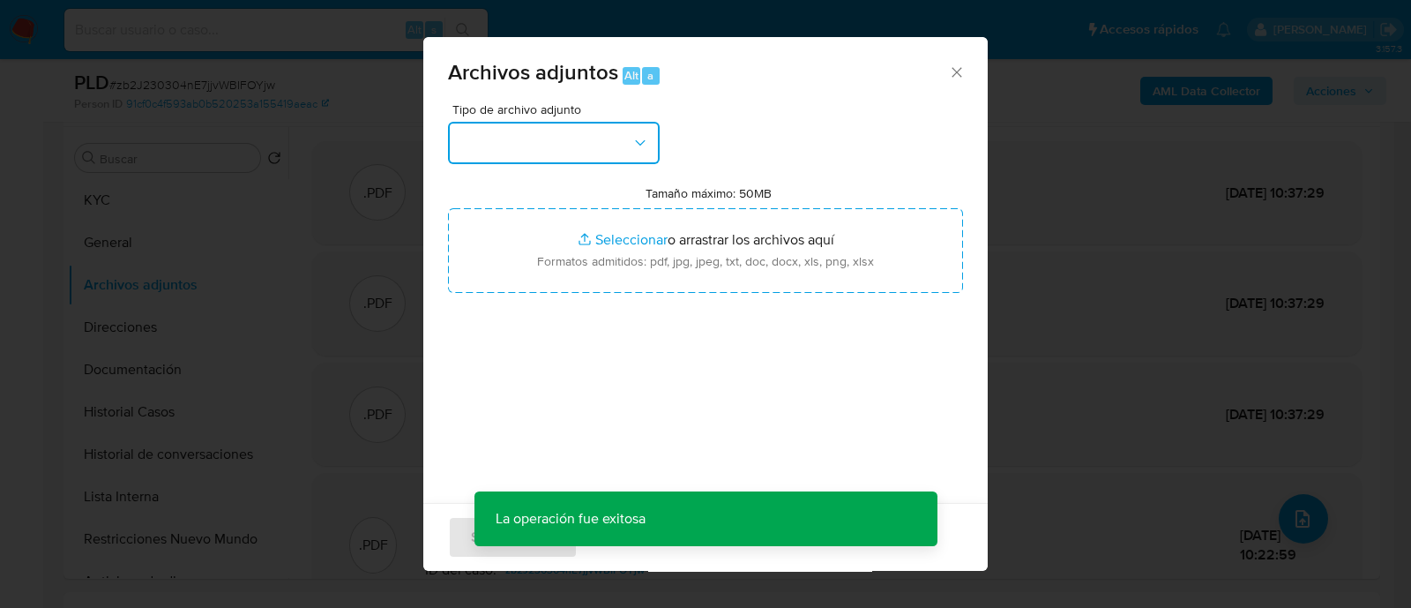
click at [511, 139] on button "button" at bounding box center [554, 143] width 212 height 42
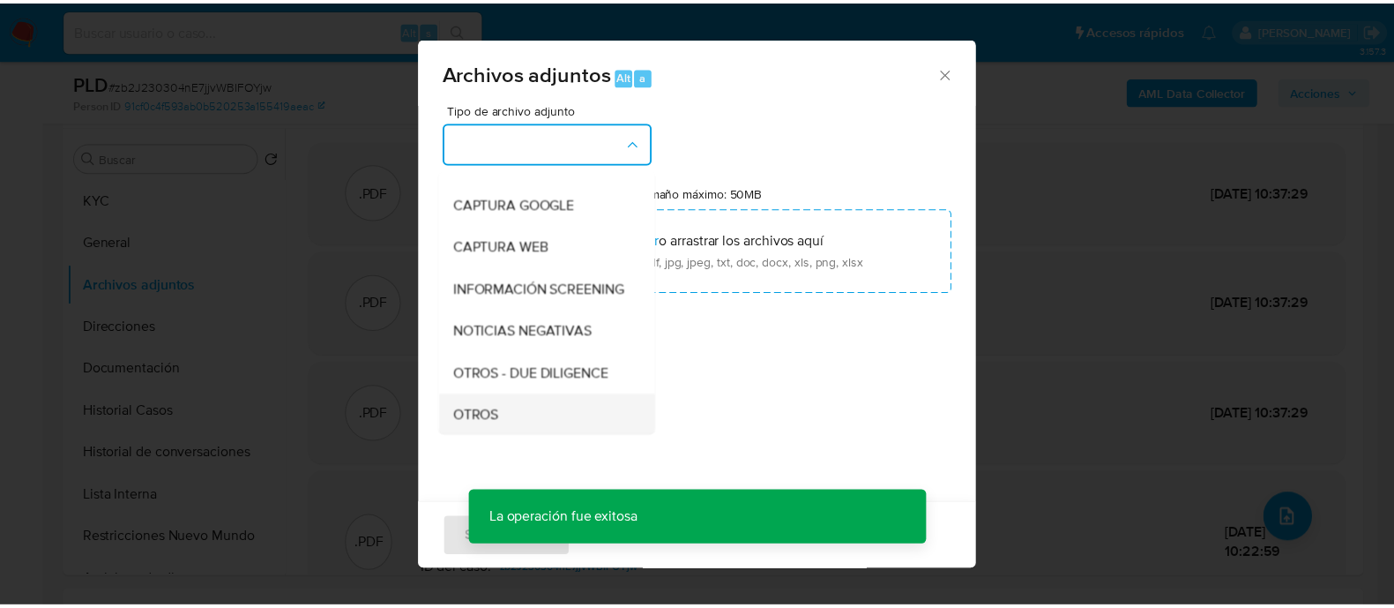
scroll to position [220, 0]
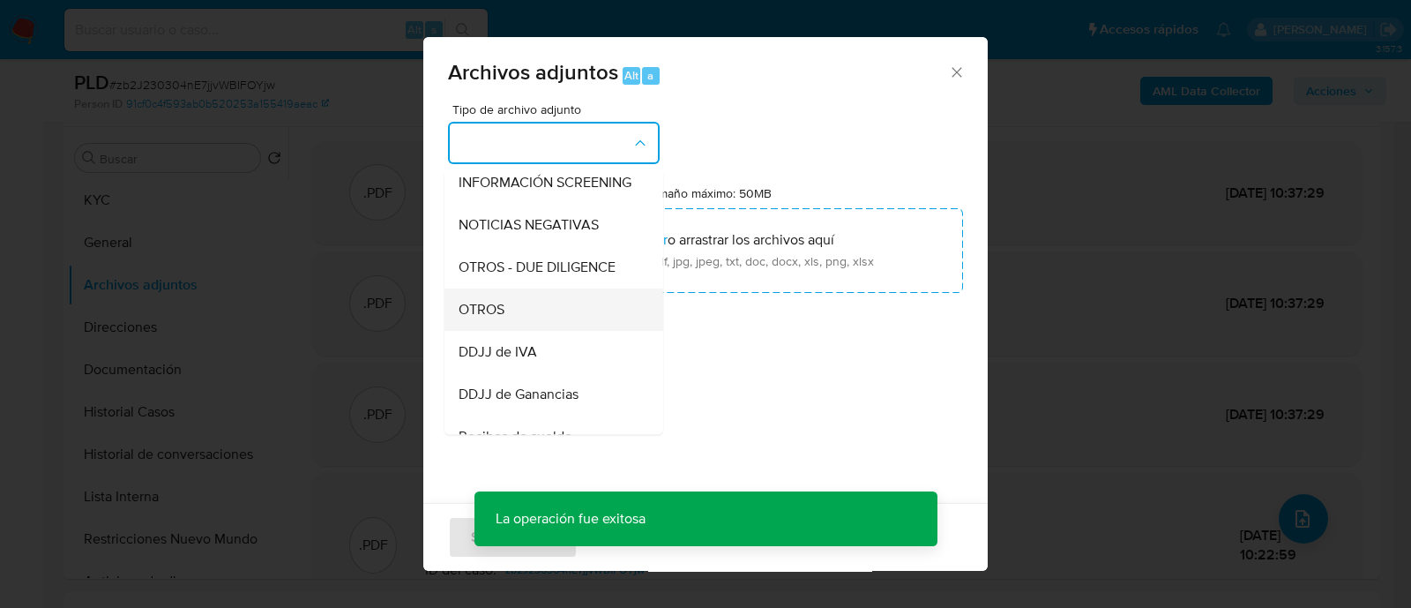
click at [542, 328] on div "OTROS" at bounding box center [549, 309] width 180 height 42
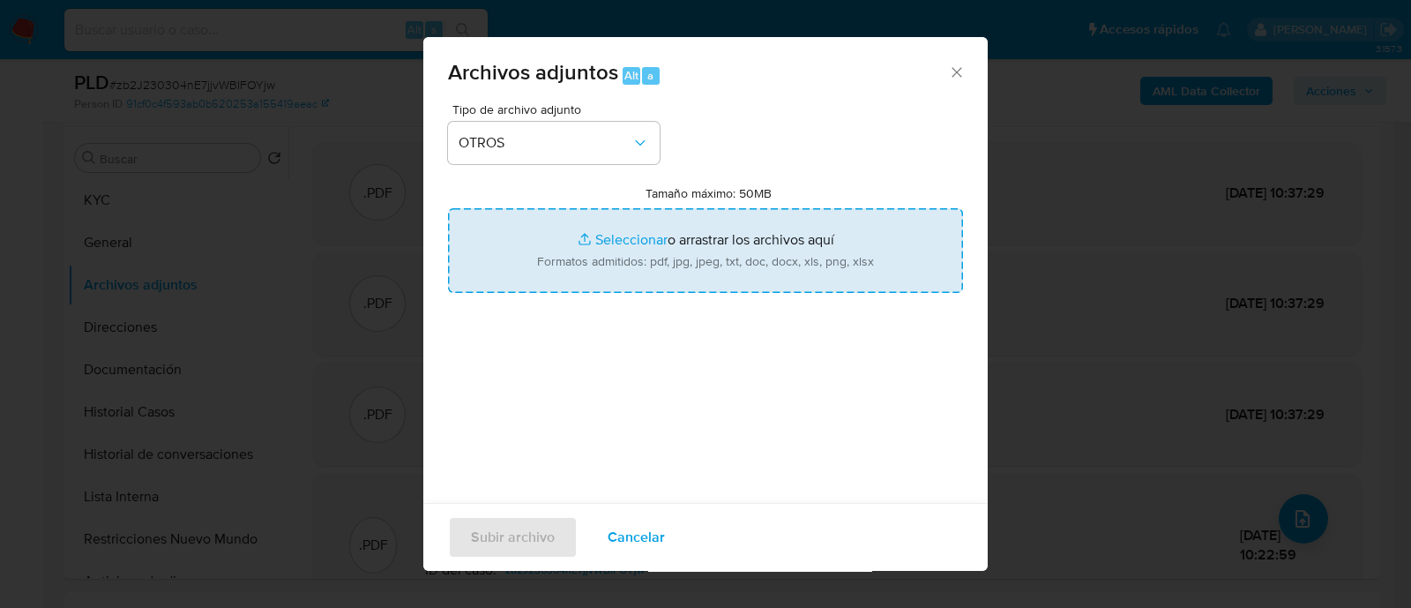
type input "C:\fakepath\Caselog zb2J230304nE7jjvWBIFOYjw_2025_08_18_22_20_53.docx"
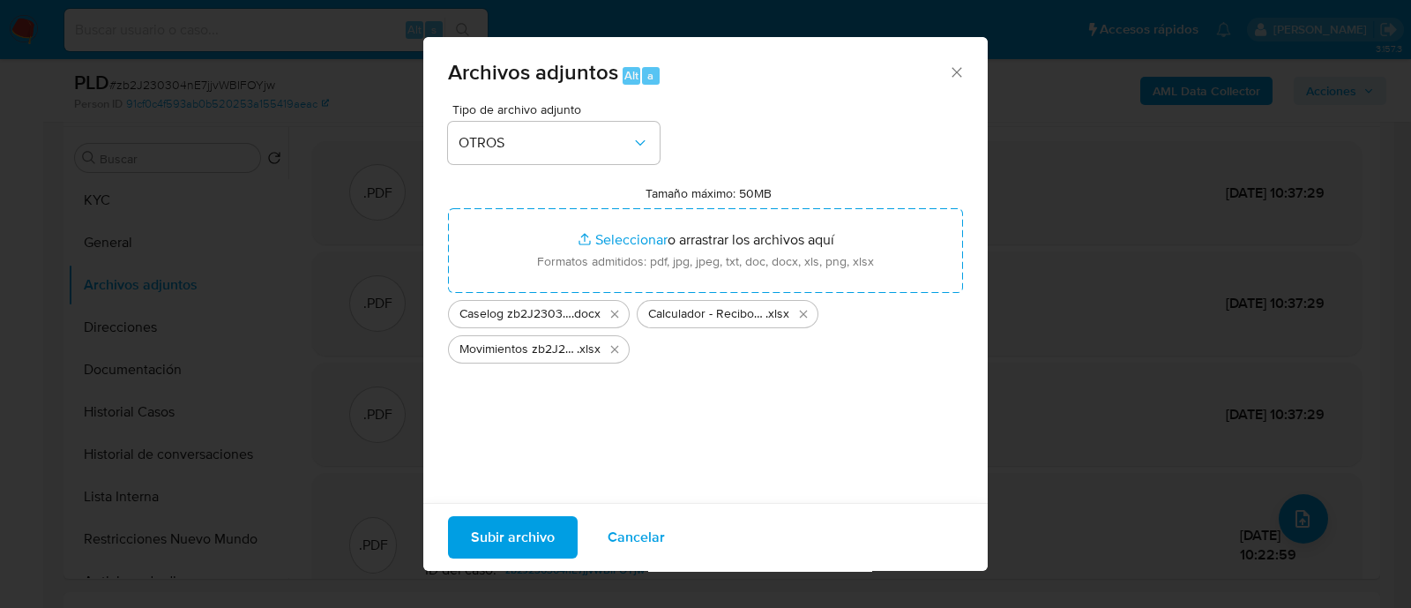
click at [518, 503] on div "Subir archivo Cancelar" at bounding box center [705, 537] width 564 height 68
click at [522, 518] on span "Subir archivo" at bounding box center [513, 537] width 84 height 39
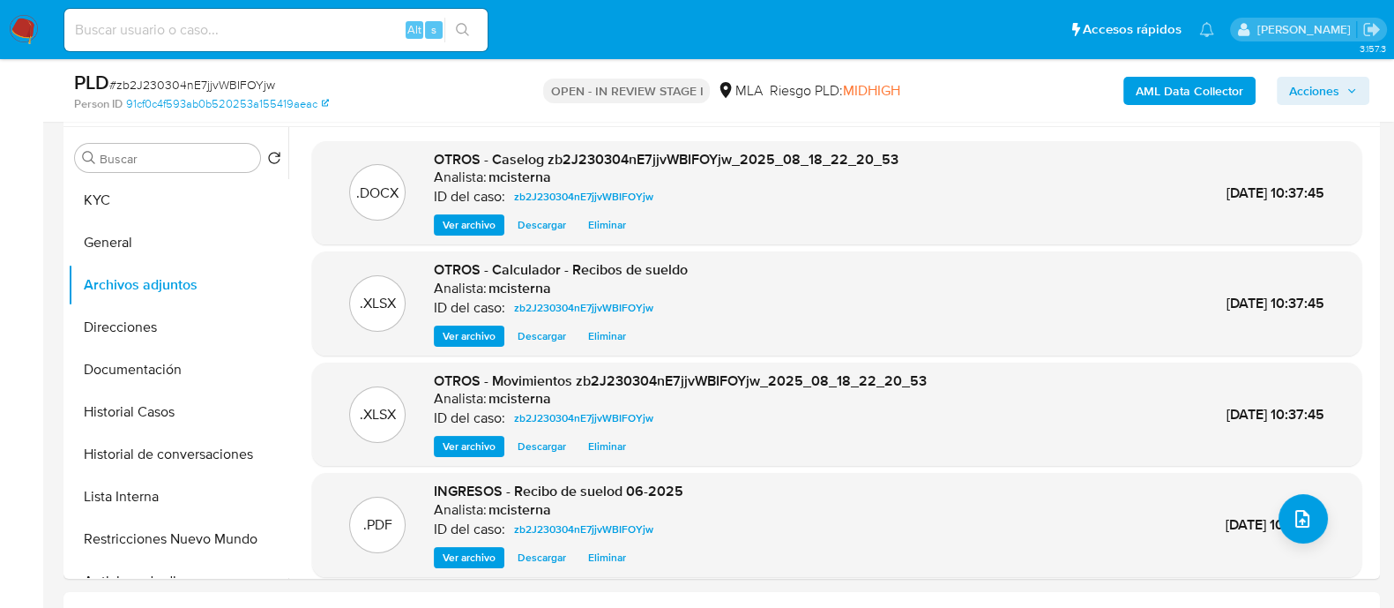
click at [1301, 92] on span "Acciones" at bounding box center [1314, 91] width 50 height 28
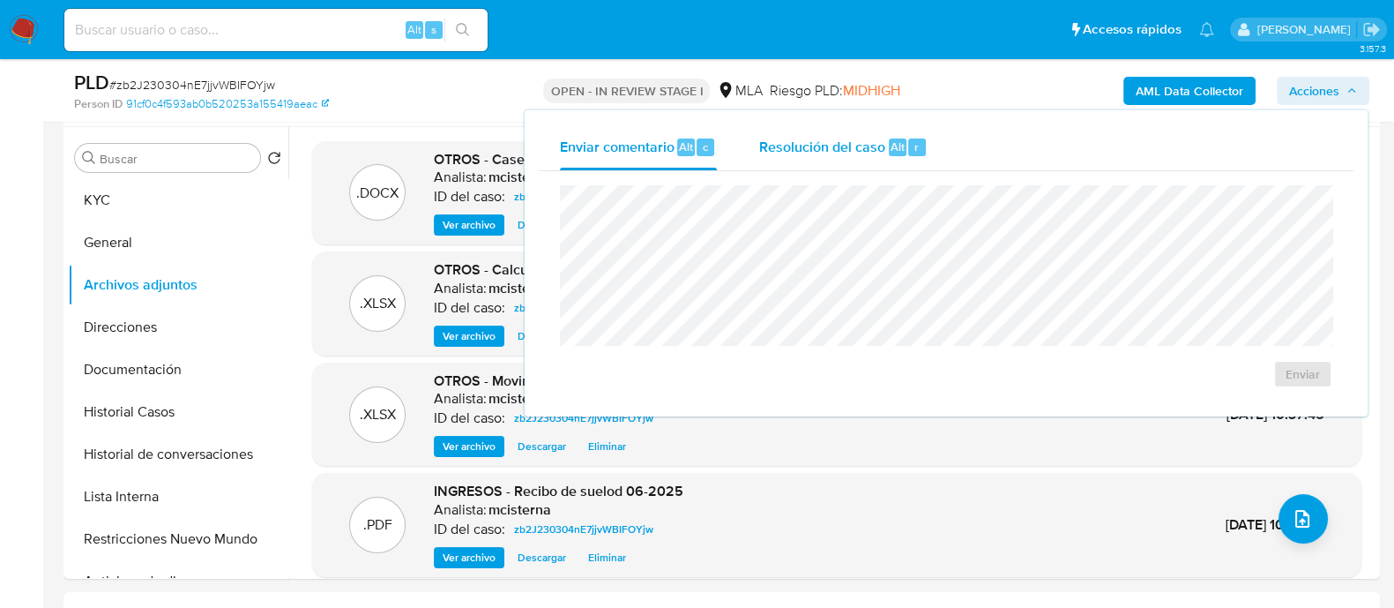
click at [939, 144] on button "Resolución del caso Alt r" at bounding box center [843, 147] width 211 height 46
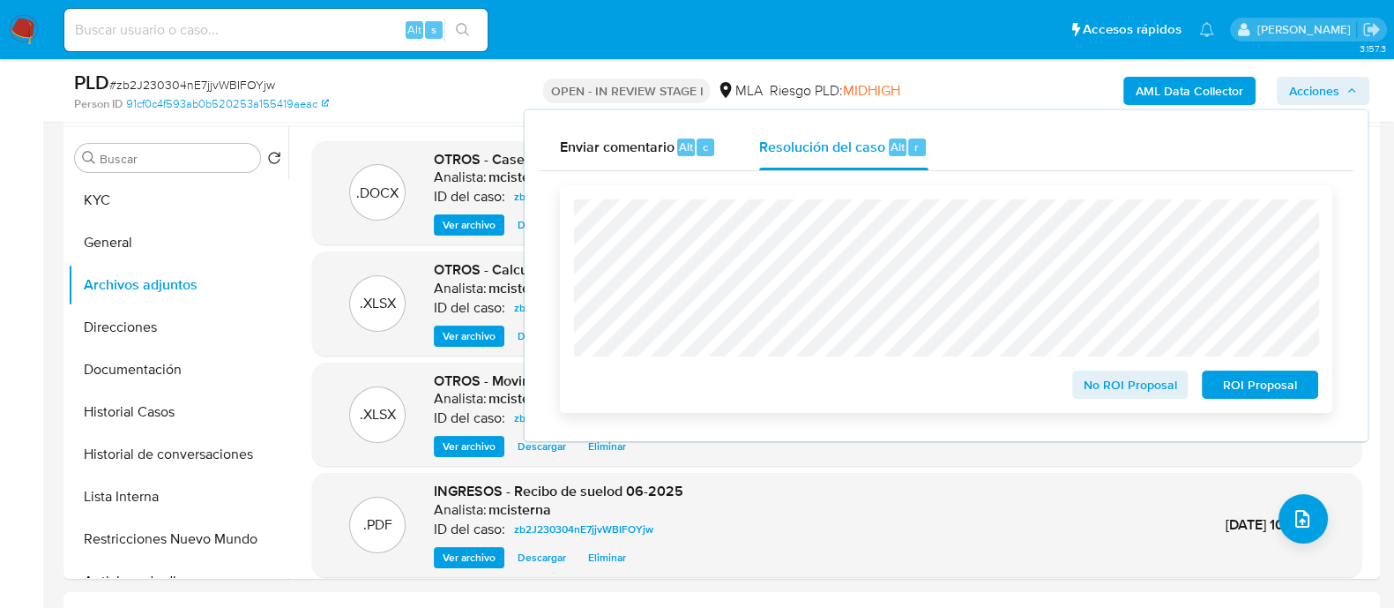
click at [1093, 397] on span "No ROI Proposal" at bounding box center [1131, 384] width 92 height 25
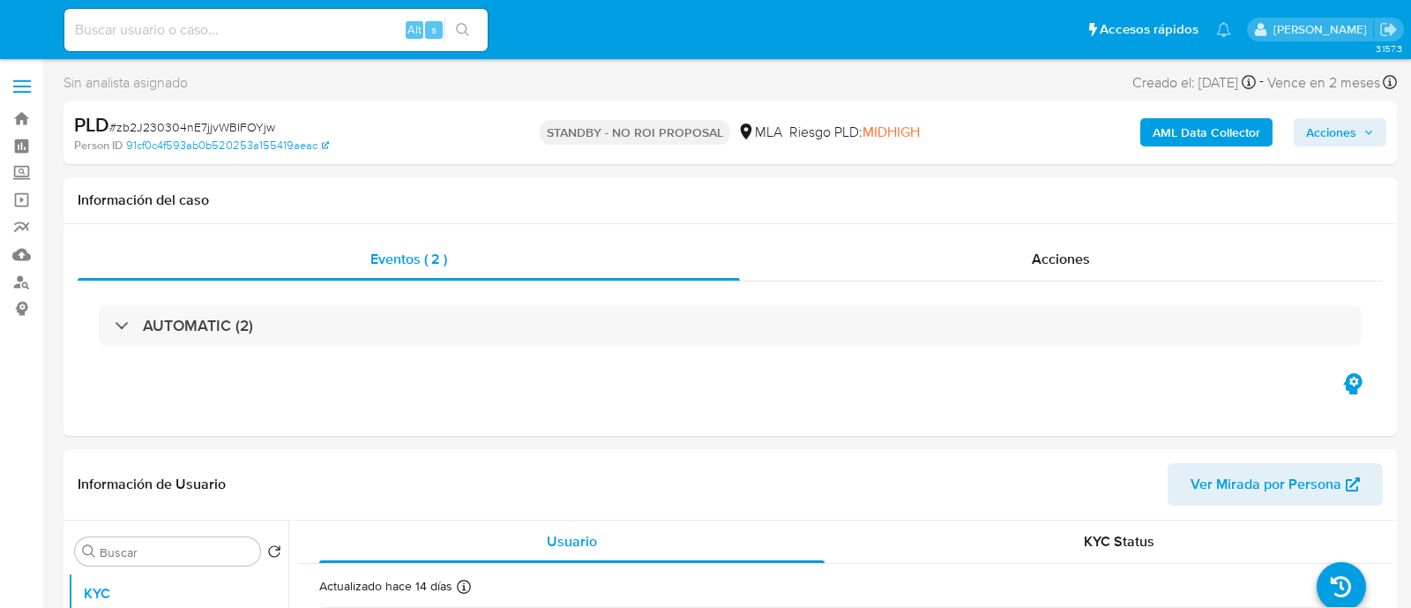
select select "10"
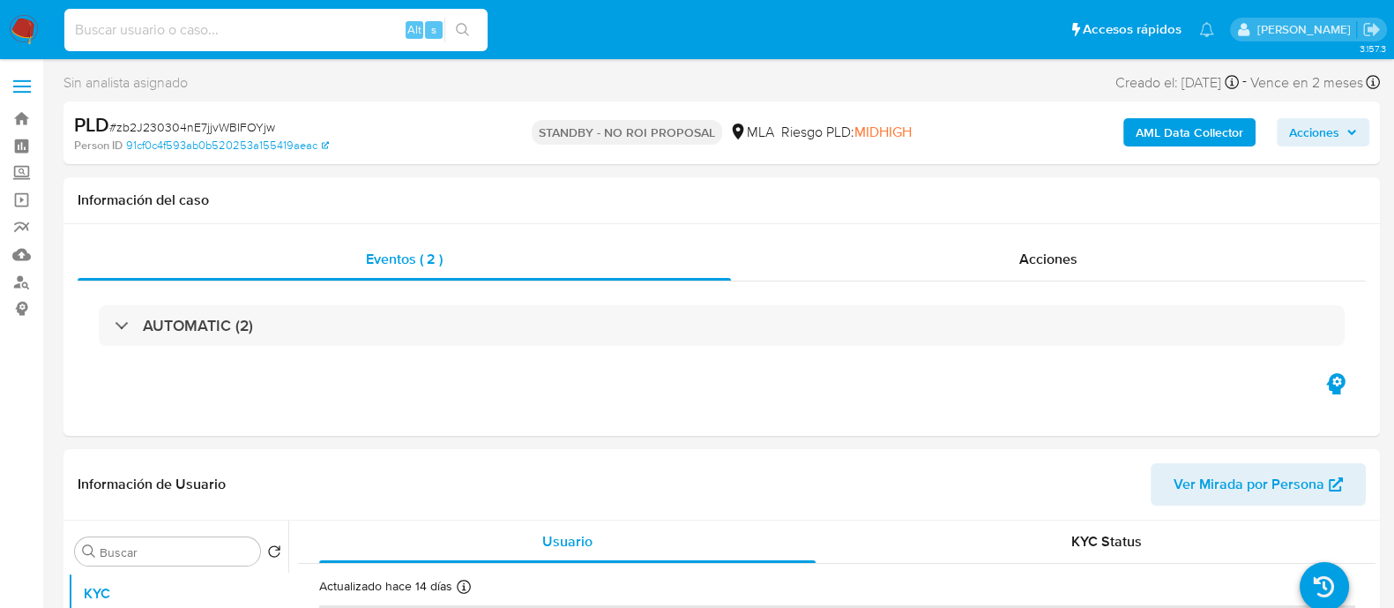
click at [257, 26] on input at bounding box center [275, 30] width 423 height 23
paste input "206298783"
click at [263, 27] on input "206298783" at bounding box center [275, 30] width 423 height 23
click at [263, 28] on input "206298783" at bounding box center [275, 30] width 423 height 23
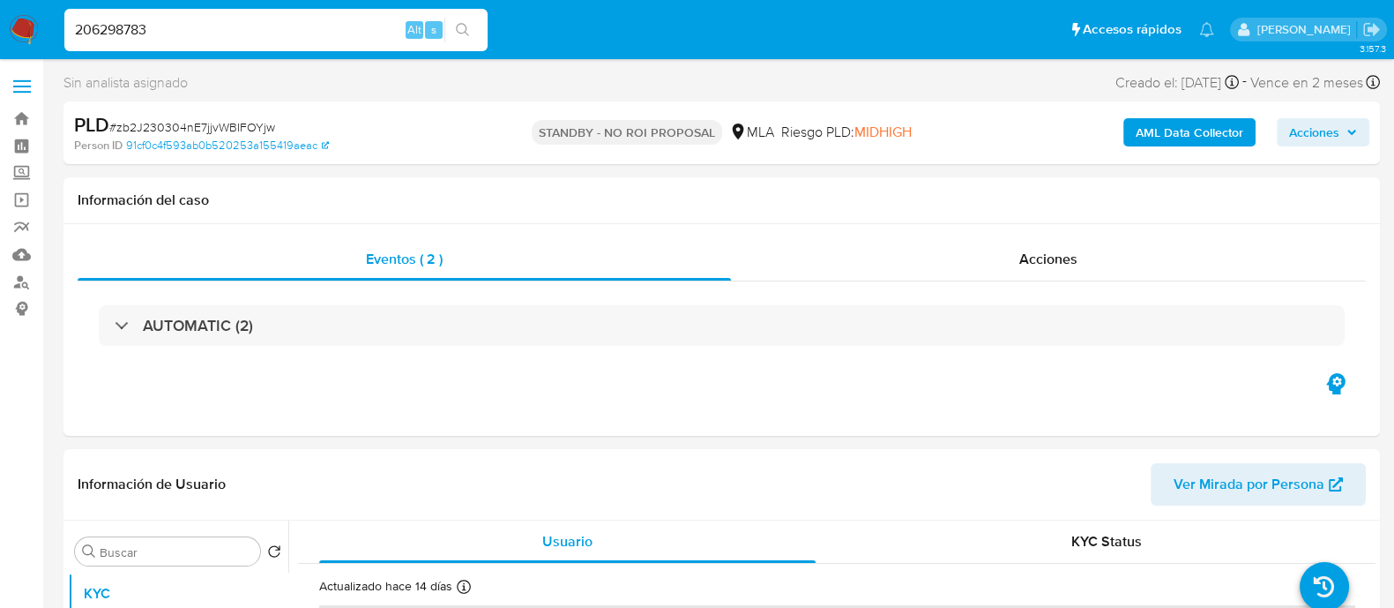
paste input "I1dd3mZnNzR0FvzAD0VJKwij"
type input "I1dd3mZnNzR0FvzAD0VJKwij"
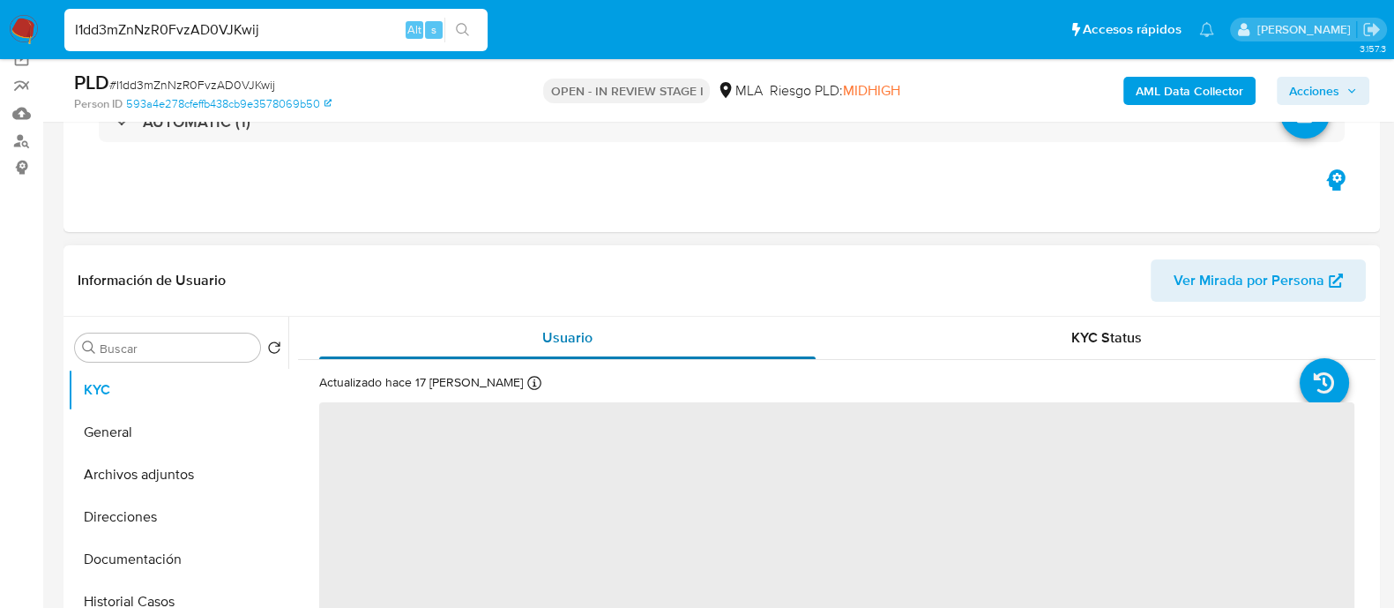
scroll to position [220, 0]
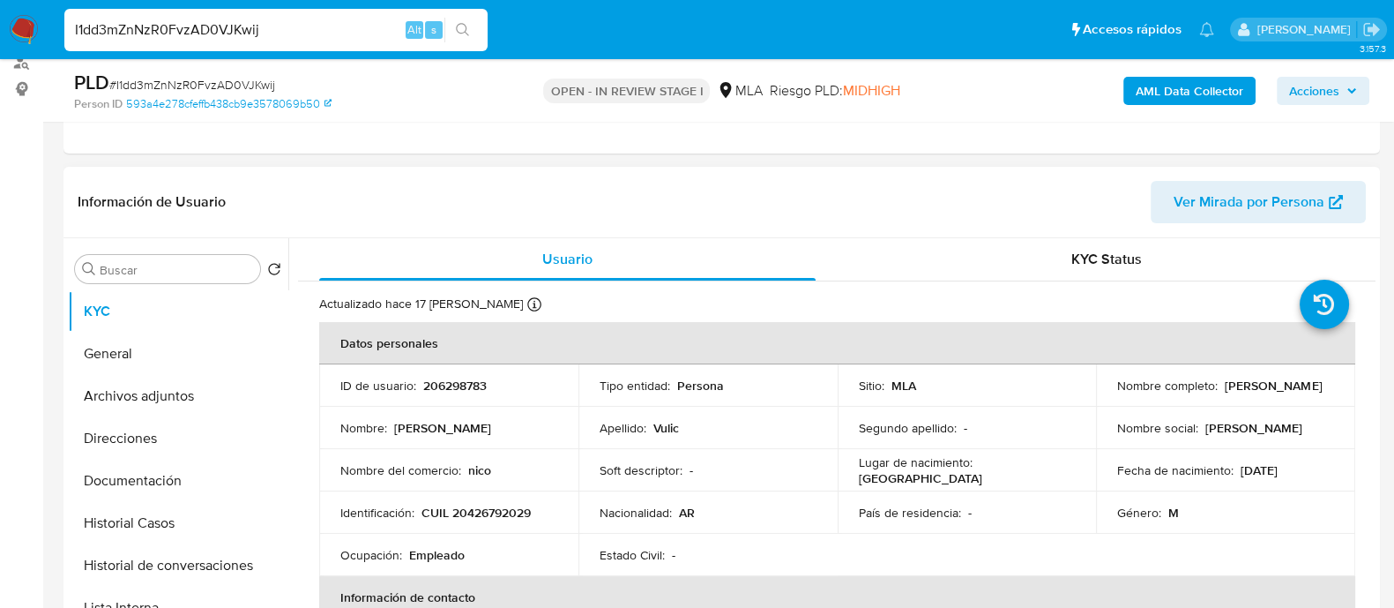
select select "10"
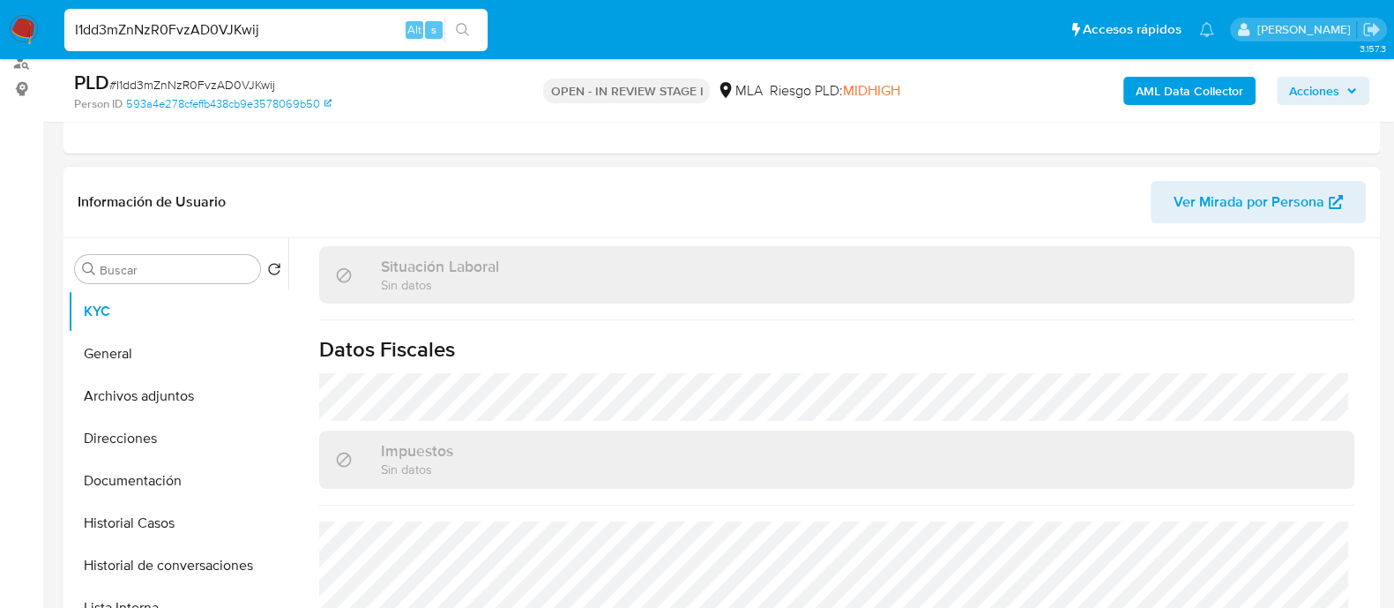
scroll to position [927, 0]
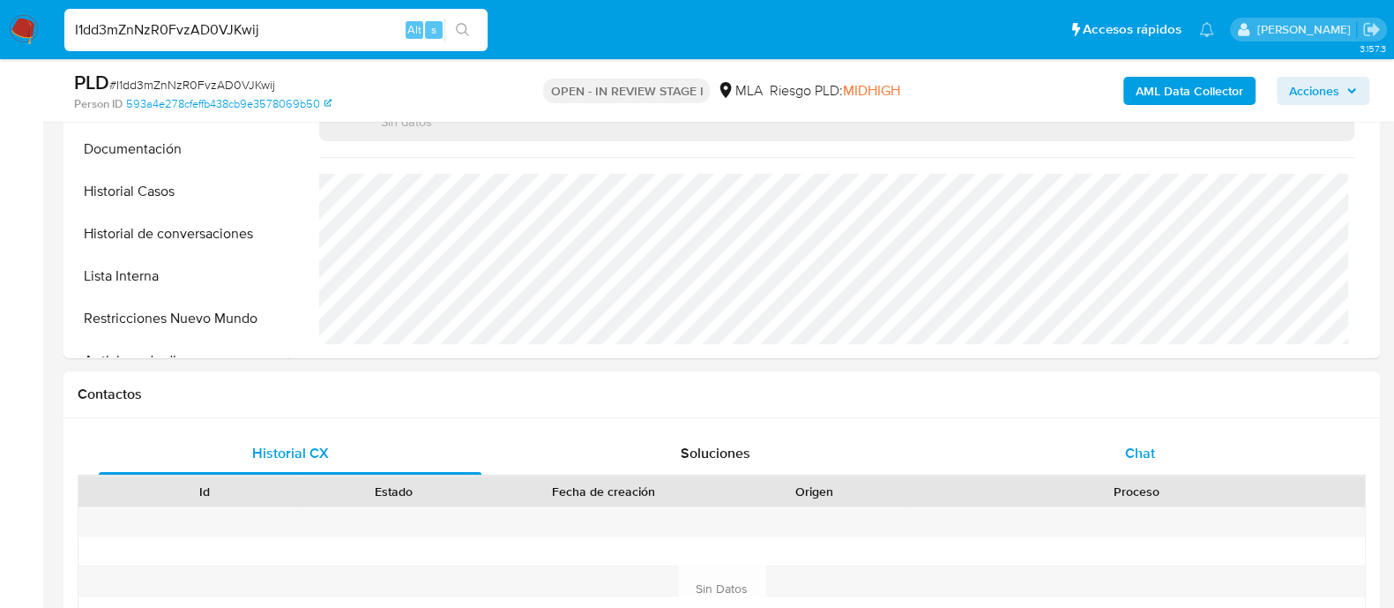
click at [1153, 451] on span "Chat" at bounding box center [1140, 453] width 30 height 20
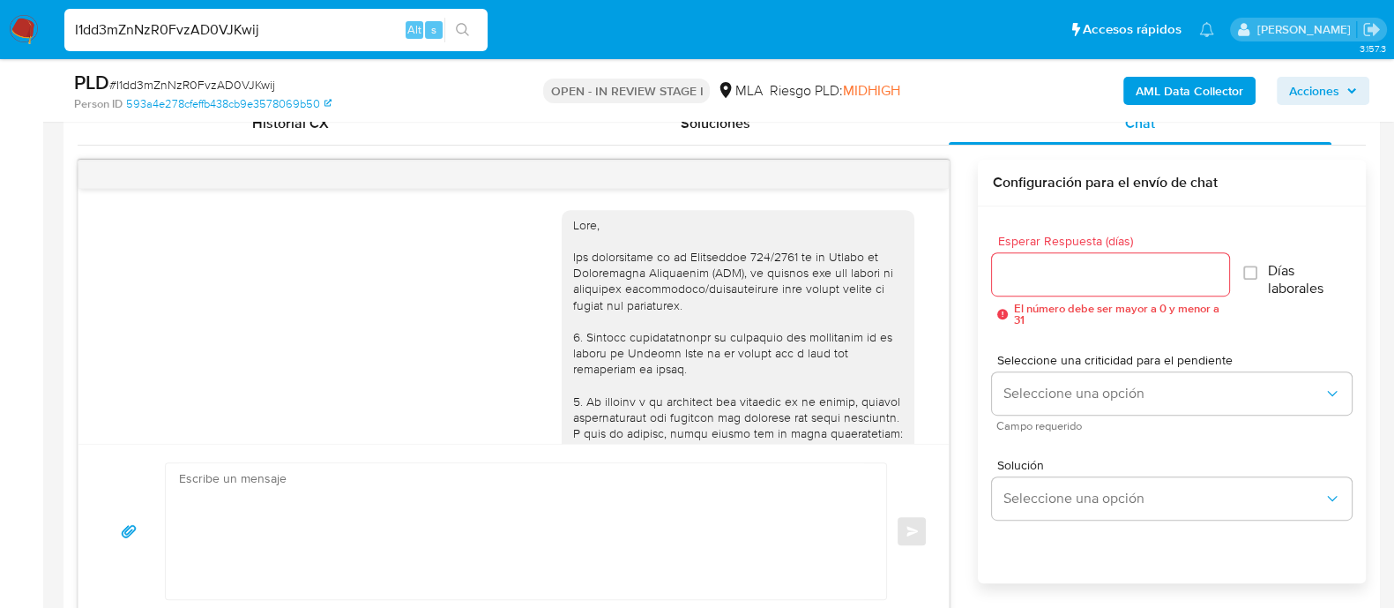
scroll to position [1023, 0]
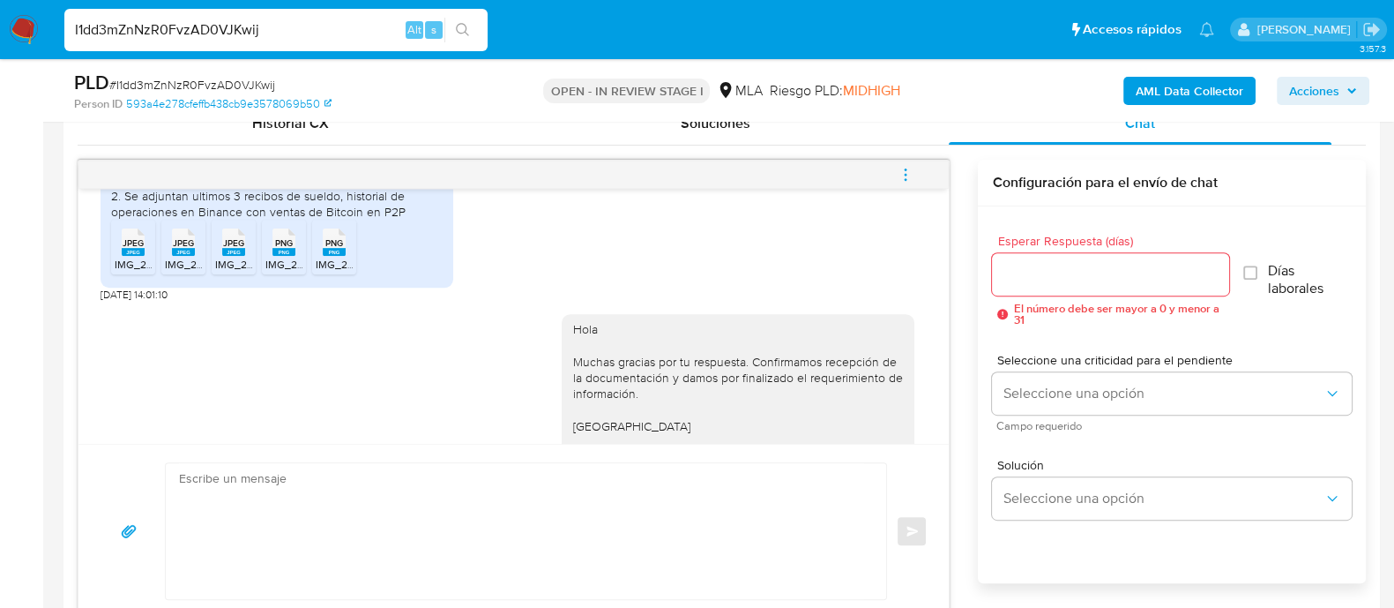
click at [901, 161] on span "menu-action" at bounding box center [906, 174] width 16 height 42
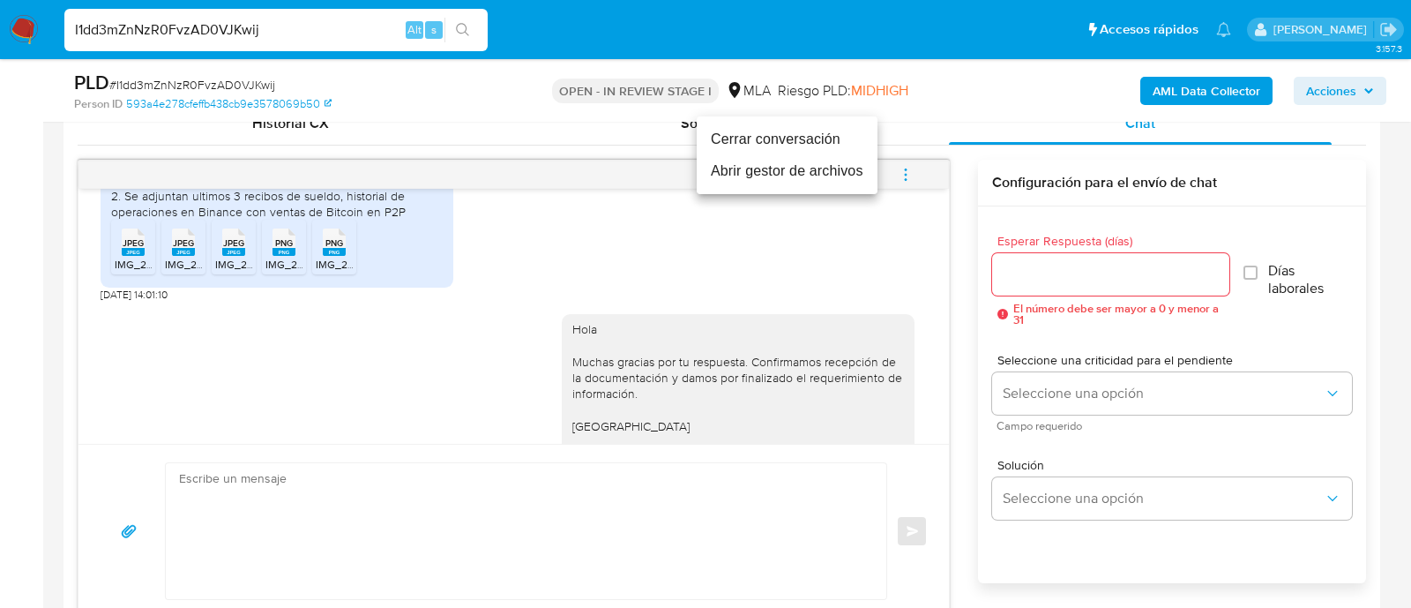
click at [757, 139] on li "Cerrar conversación" at bounding box center [787, 139] width 181 height 32
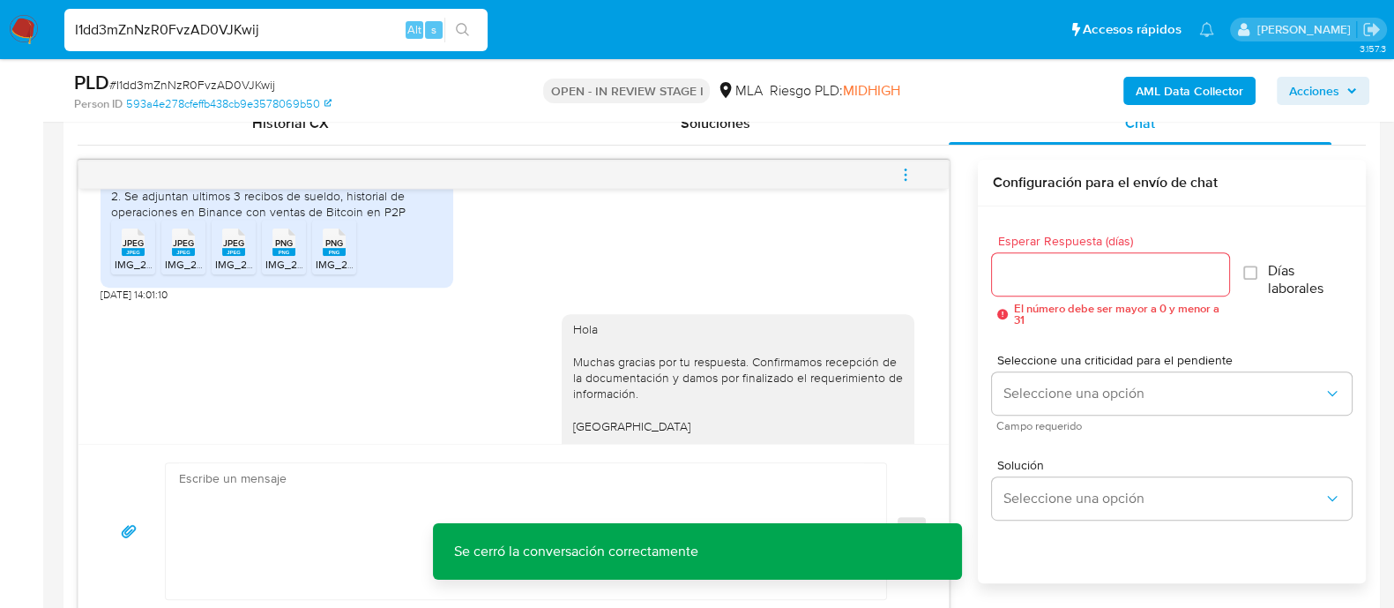
click at [127, 272] on span "IMG_2717.jpeg" at bounding box center [149, 264] width 69 height 15
click at [184, 257] on icon "JPEG" at bounding box center [183, 242] width 23 height 31
click at [233, 257] on icon "JPEG" at bounding box center [233, 242] width 23 height 31
click at [278, 272] on span "IMG_2715.png" at bounding box center [299, 264] width 68 height 15
click at [335, 272] on span "IMG_2716.png" at bounding box center [350, 264] width 68 height 15
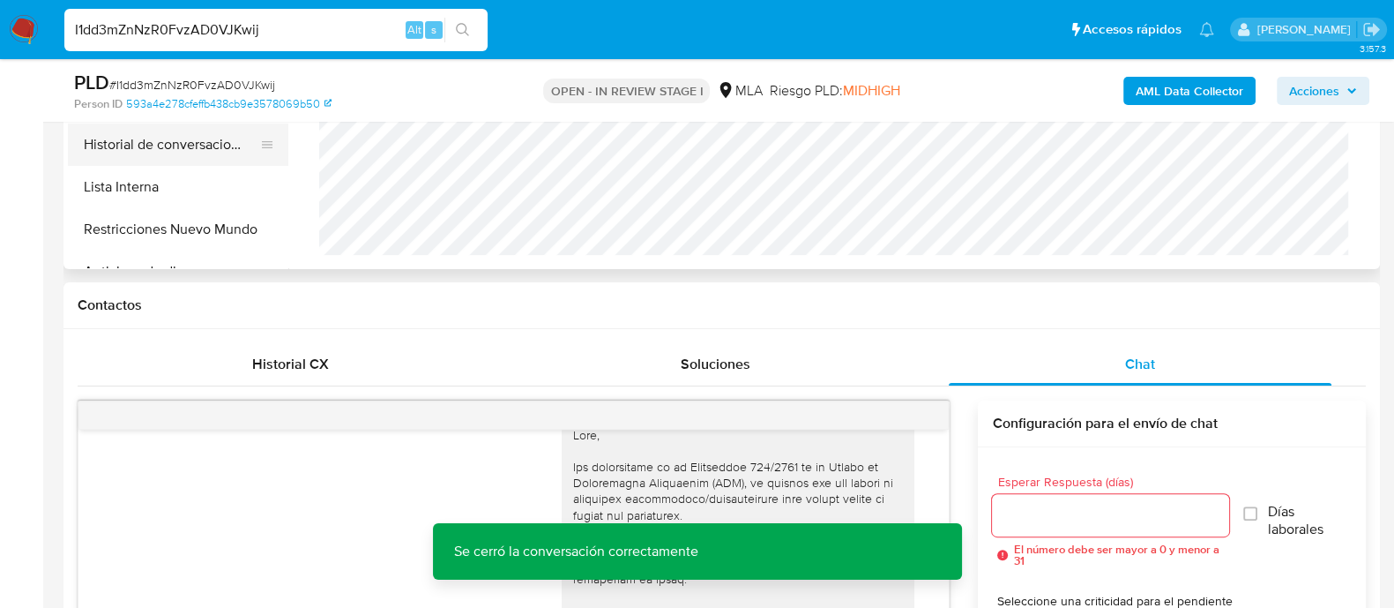
scroll to position [440, 0]
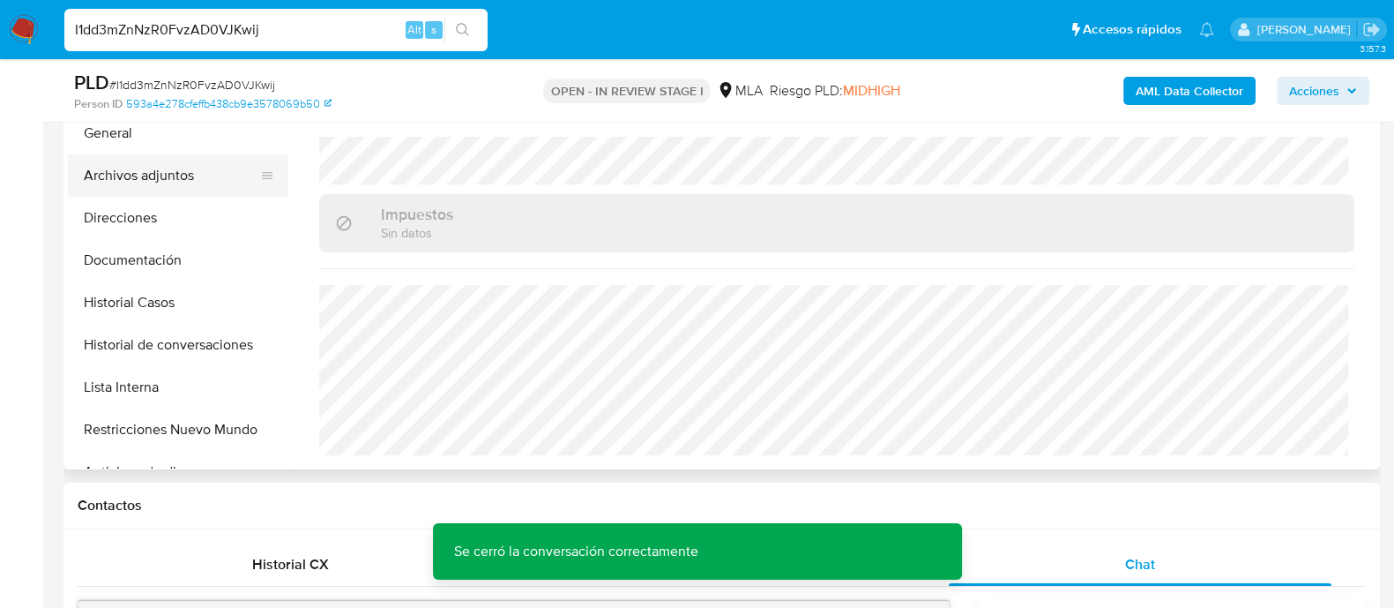
drag, startPoint x: 193, startPoint y: 168, endPoint x: 203, endPoint y: 172, distance: 10.3
click at [193, 168] on button "Archivos adjuntos" at bounding box center [171, 175] width 206 height 42
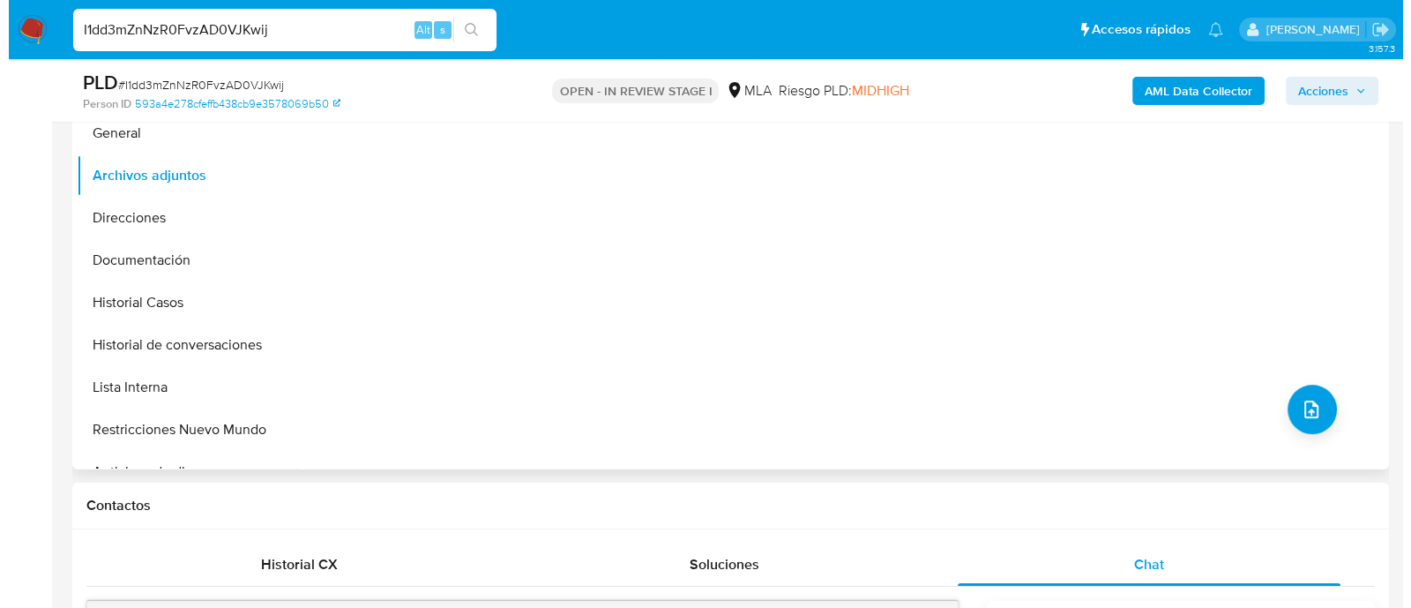
scroll to position [109, 0]
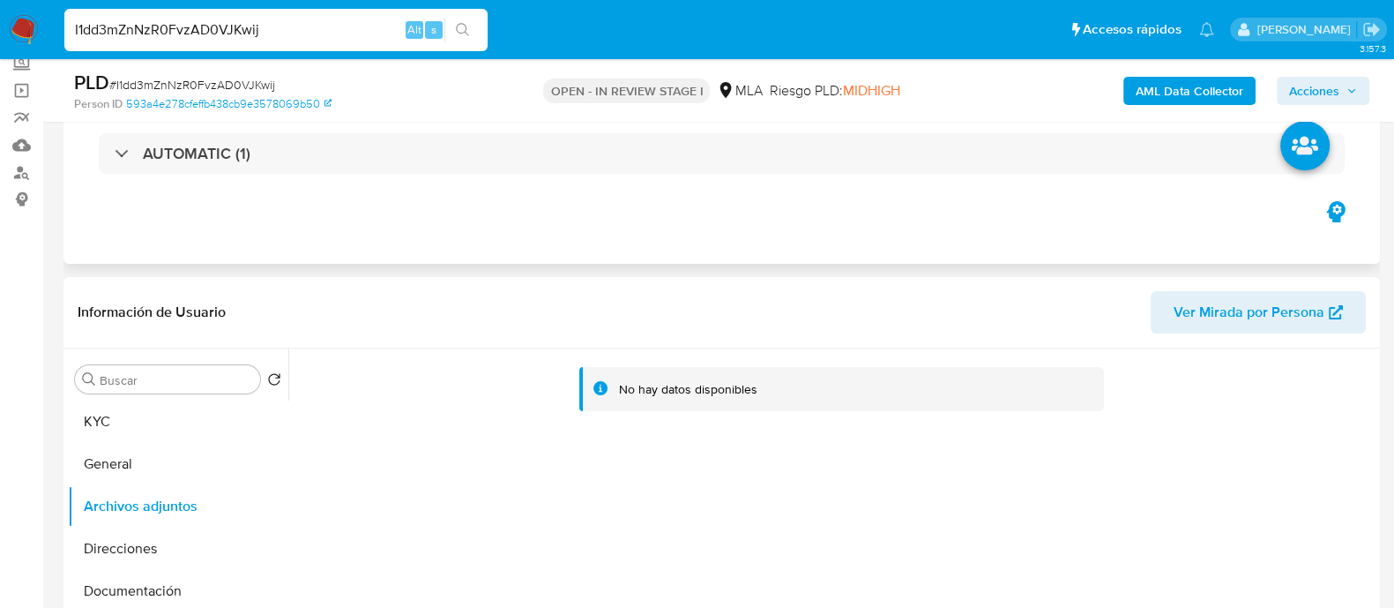
click at [763, 204] on div "Eventos ( 1 ) Acciones AUTOMATIC (1)" at bounding box center [721, 158] width 1317 height 212
click at [1146, 101] on b "AML Data Collector" at bounding box center [1190, 91] width 108 height 28
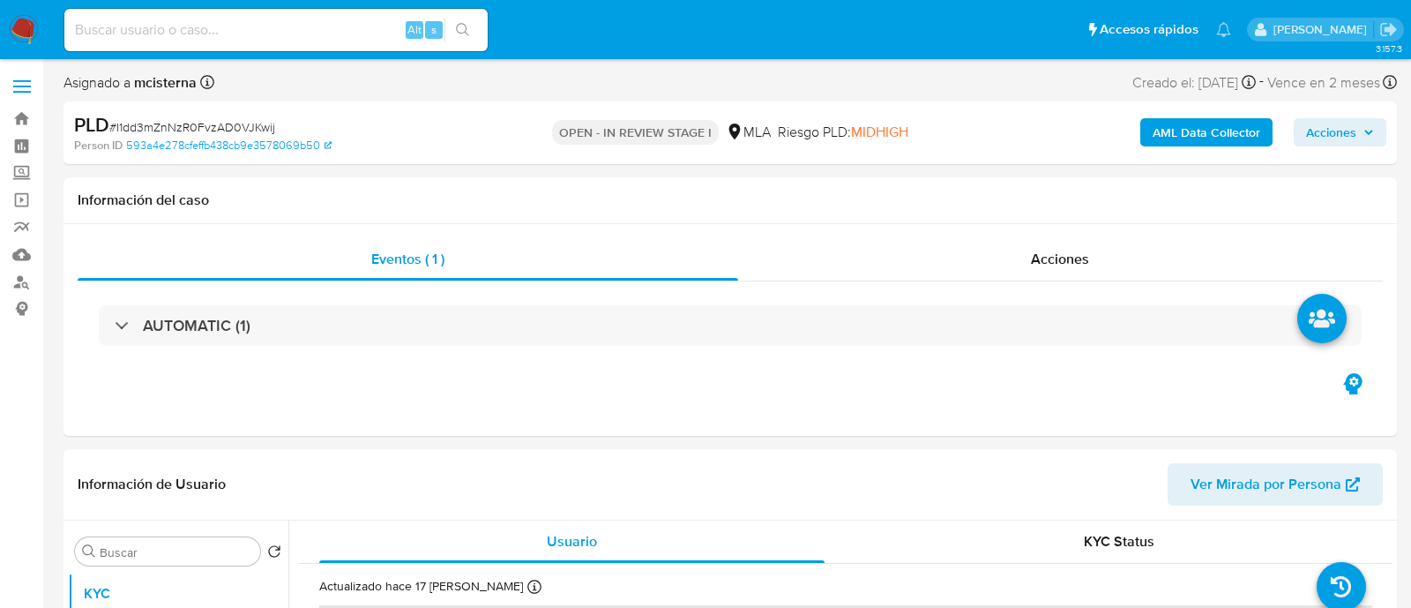
select select "10"
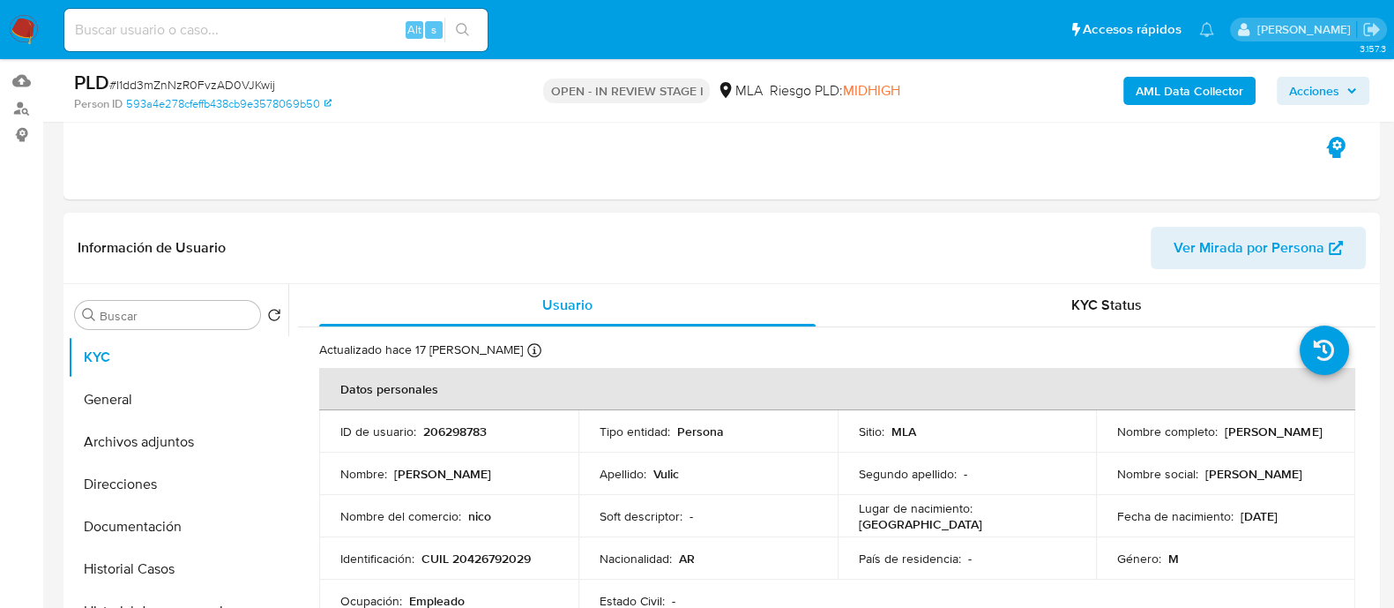
scroll to position [331, 0]
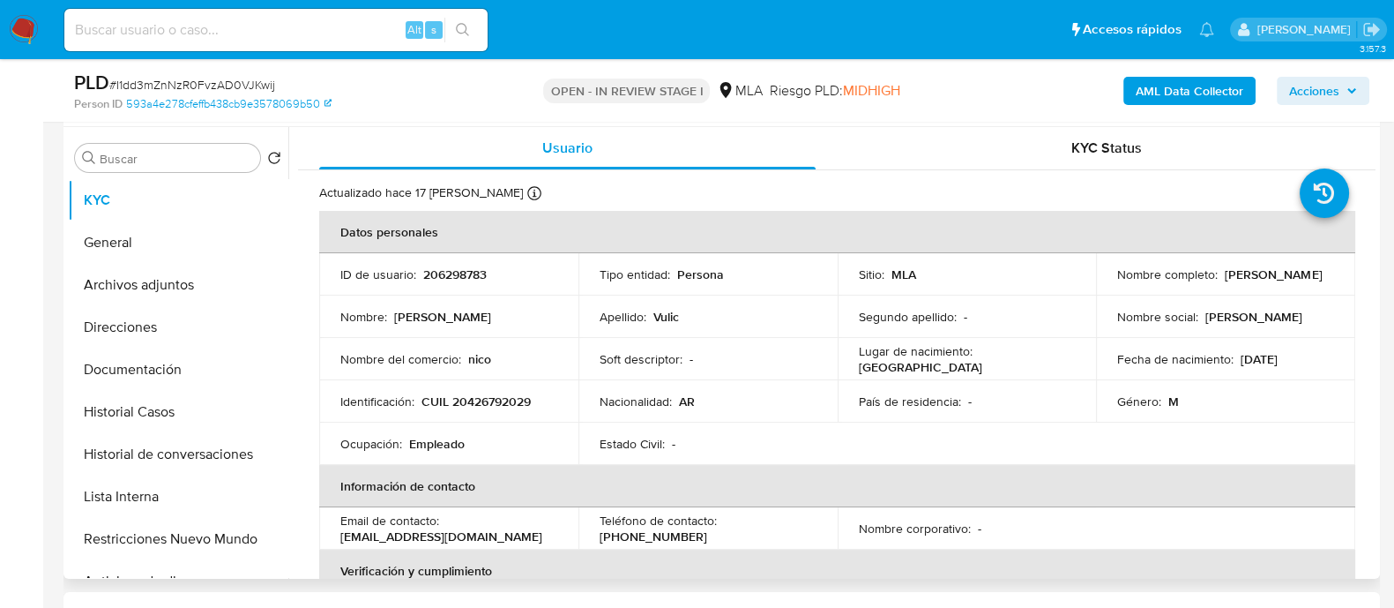
click at [194, 283] on button "Archivos adjuntos" at bounding box center [178, 285] width 220 height 42
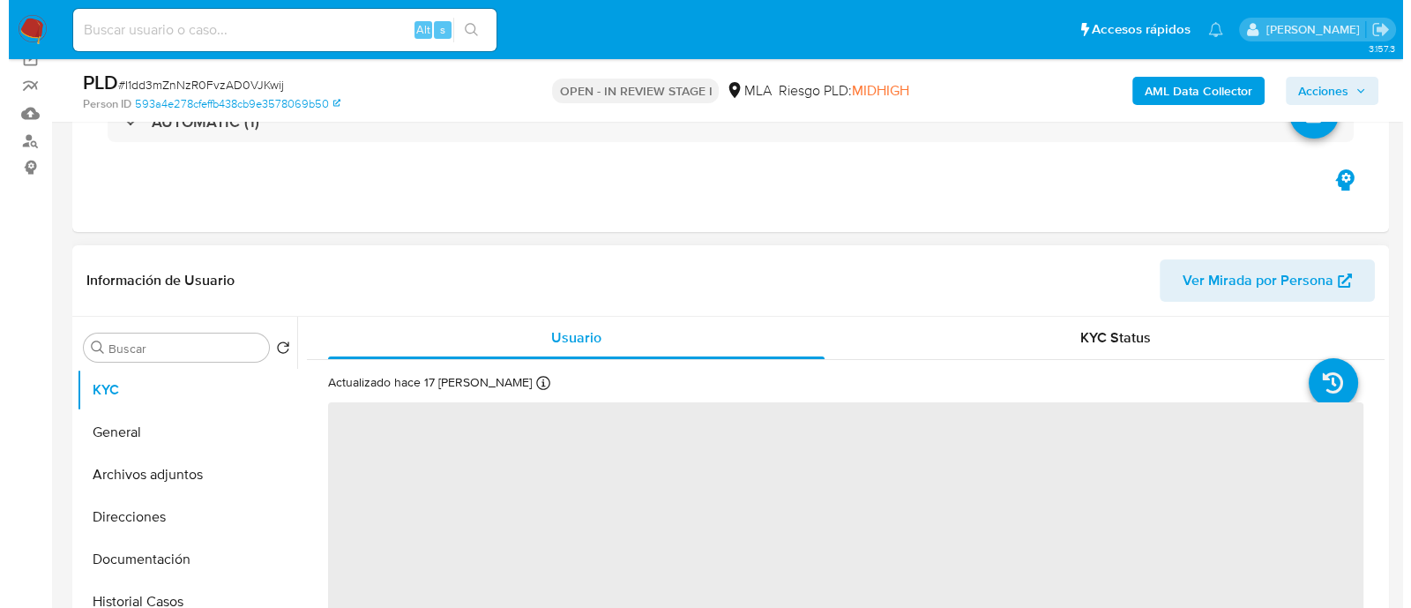
scroll to position [331, 0]
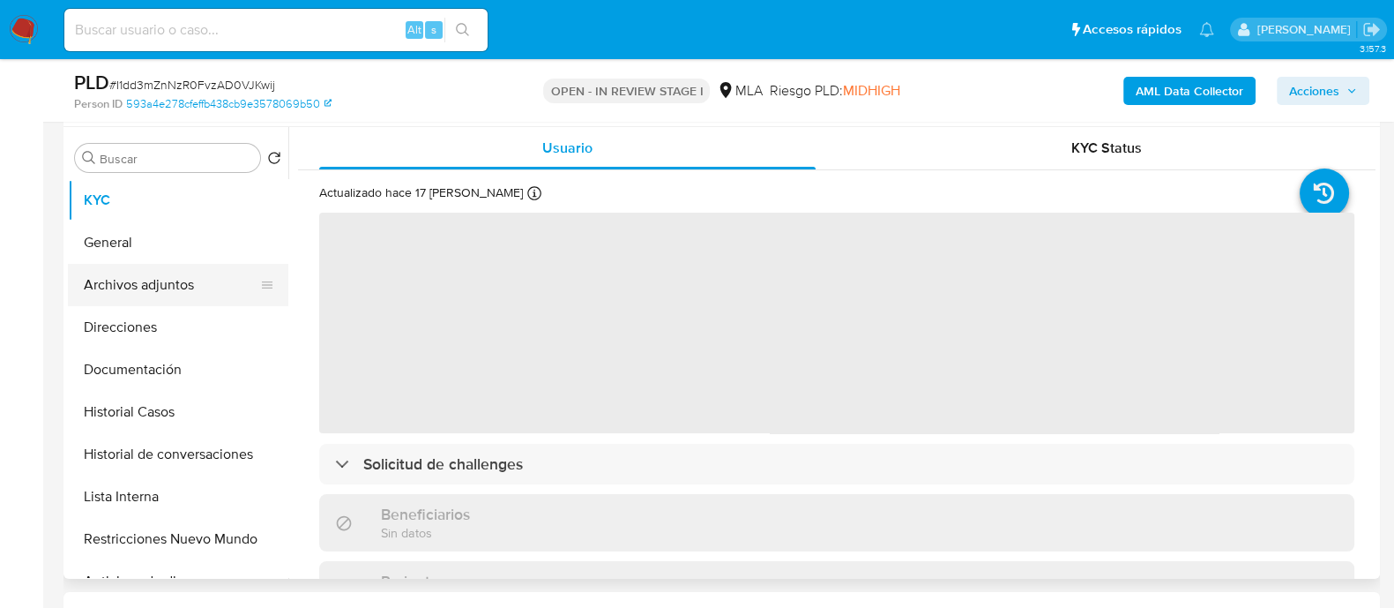
click at [192, 266] on button "Archivos adjuntos" at bounding box center [171, 285] width 206 height 42
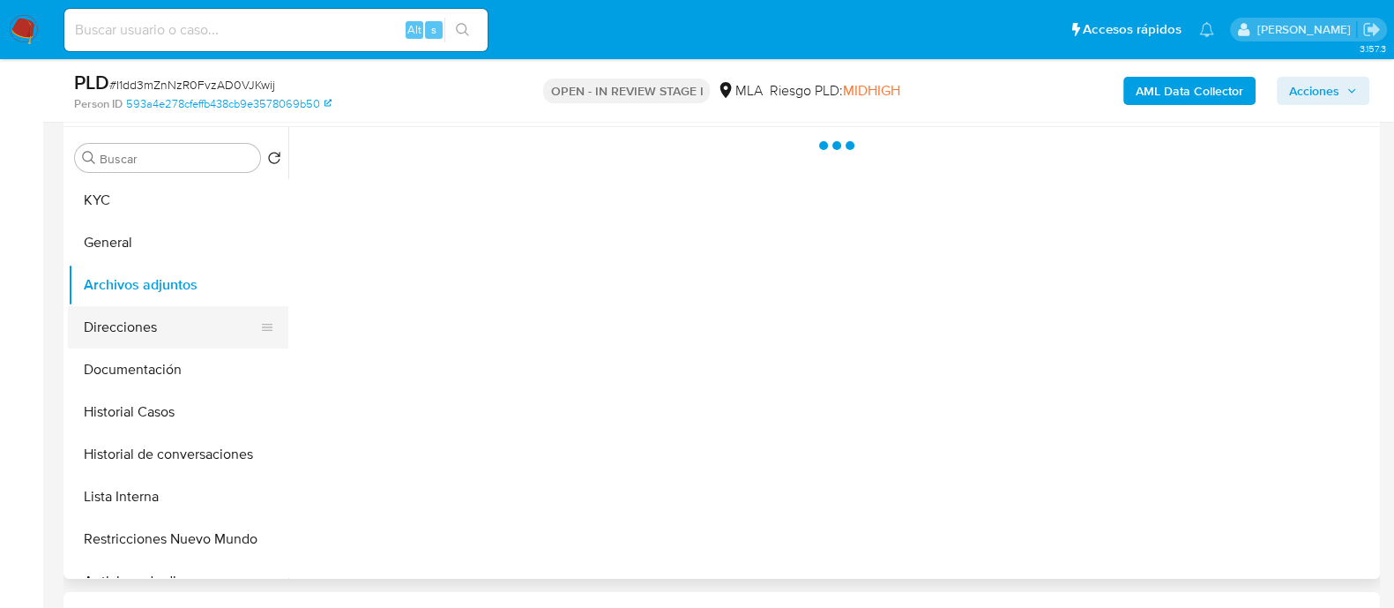
select select "10"
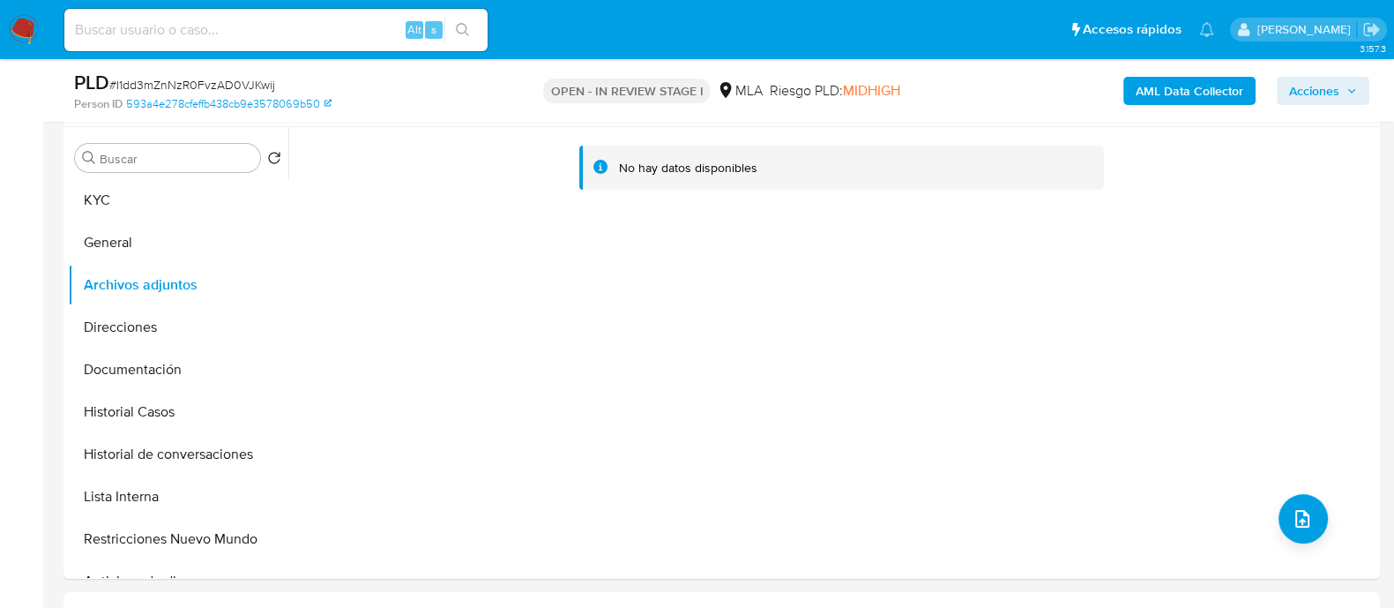
click at [1168, 96] on b "AML Data Collector" at bounding box center [1190, 91] width 108 height 28
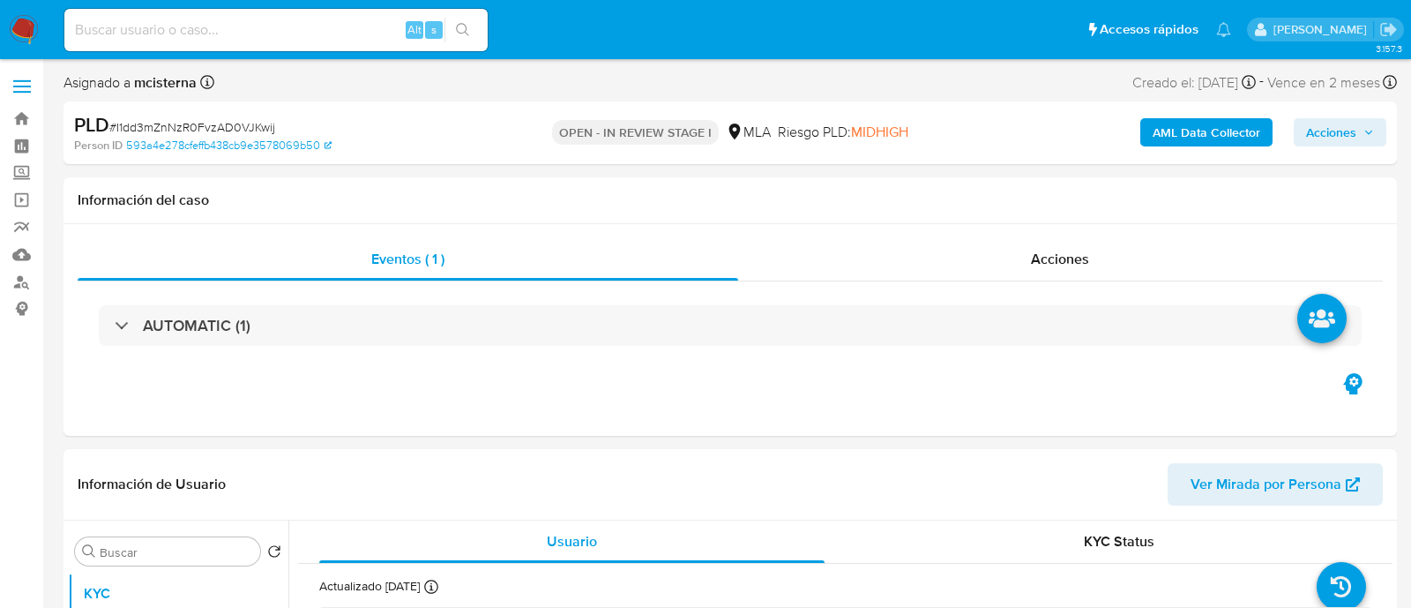
select select "10"
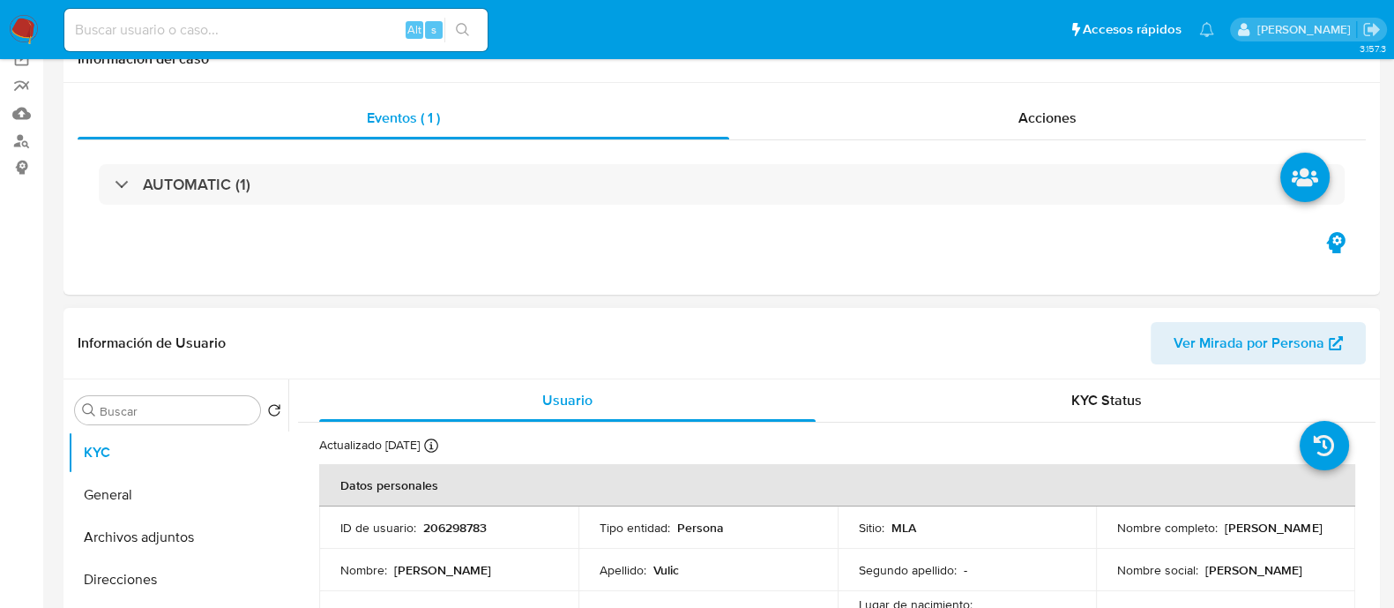
scroll to position [220, 0]
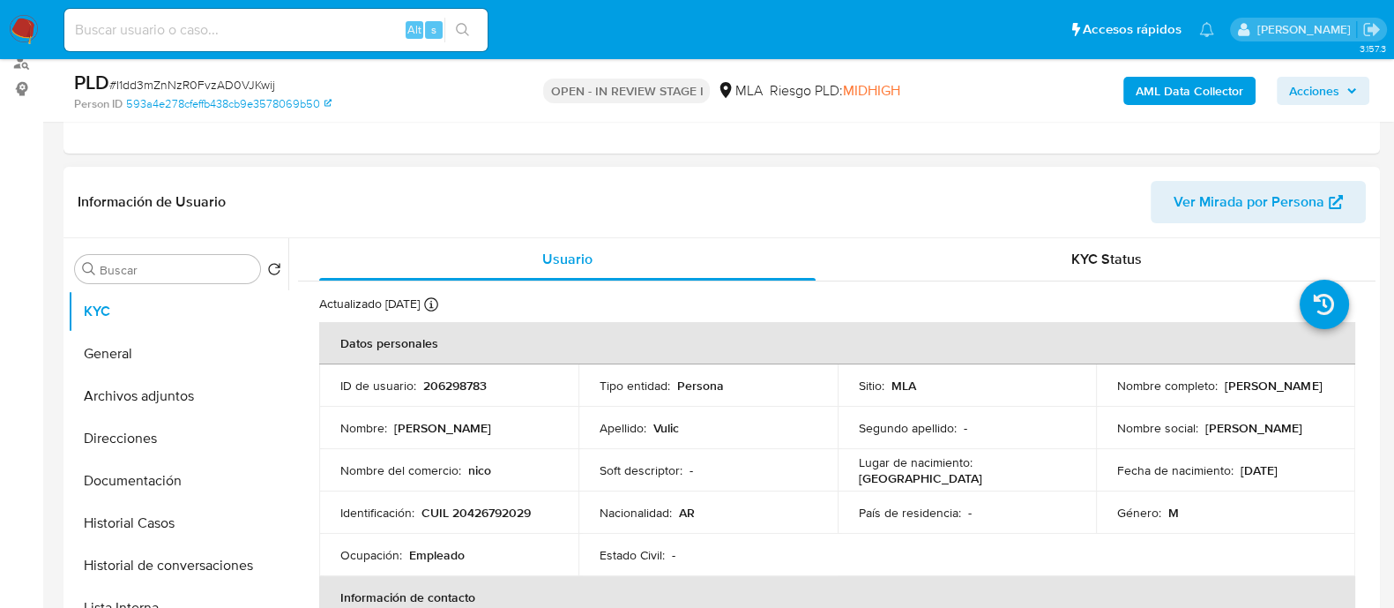
click at [451, 391] on p "206298783" at bounding box center [454, 385] width 63 height 16
copy p "206298783"
click at [490, 513] on p "CUIL 20426792029" at bounding box center [476, 512] width 109 height 16
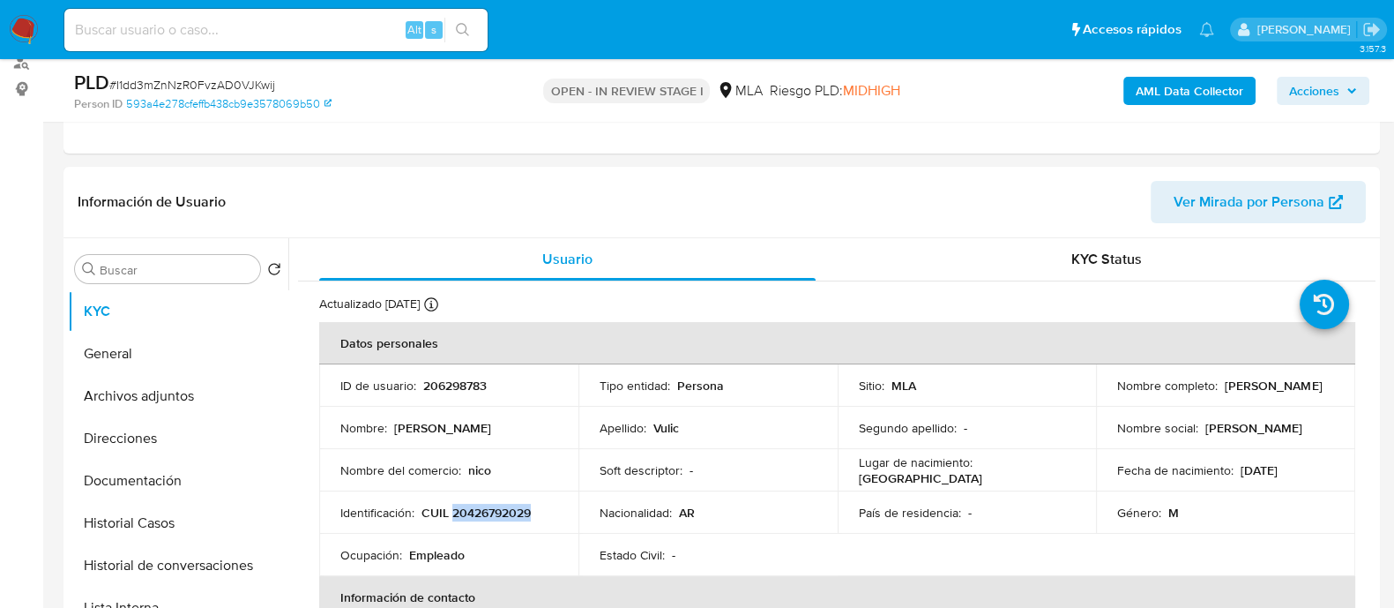
copy p "20426792029"
click at [199, 403] on button "Archivos adjuntos" at bounding box center [171, 396] width 206 height 42
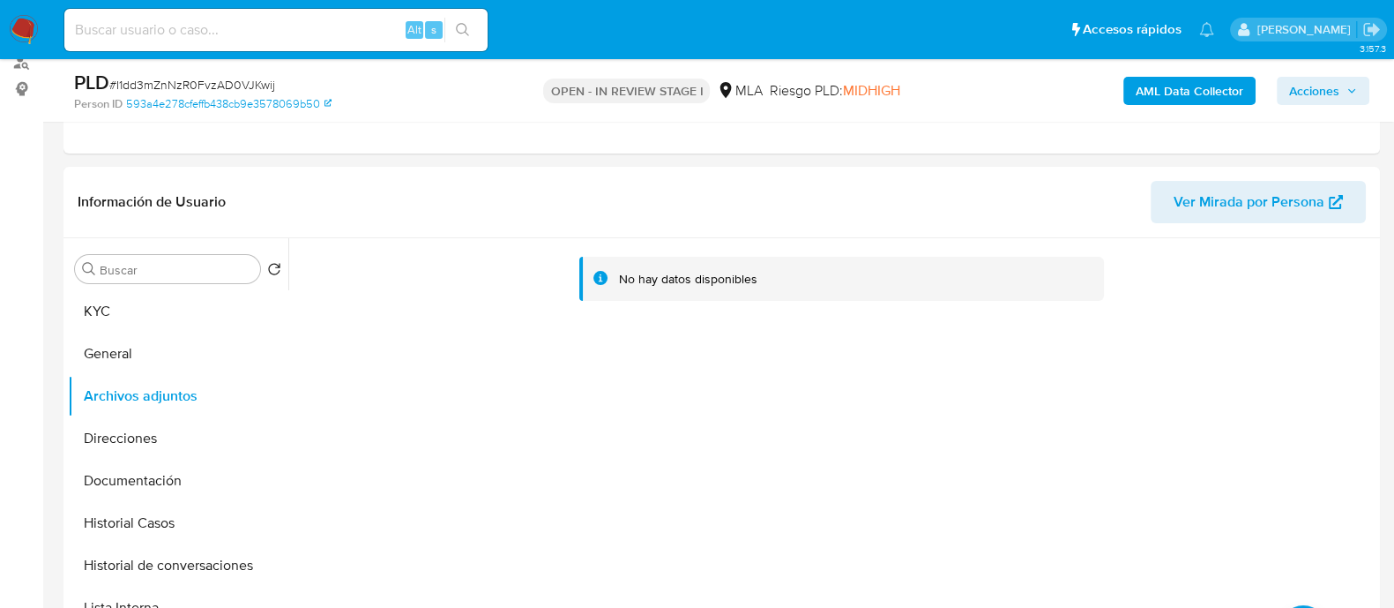
click at [1160, 90] on b "AML Data Collector" at bounding box center [1190, 91] width 108 height 28
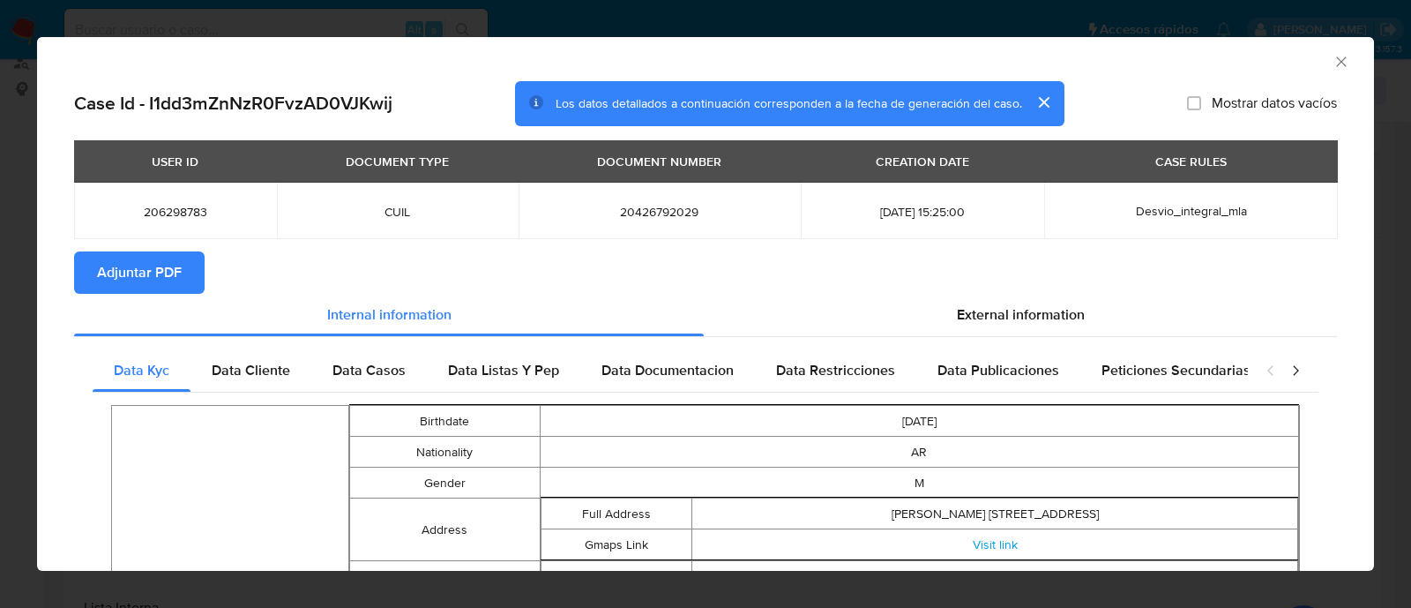
click at [170, 287] on span "Adjuntar PDF" at bounding box center [139, 272] width 85 height 39
click at [1332, 60] on icon "Cerrar ventana" at bounding box center [1341, 62] width 18 height 18
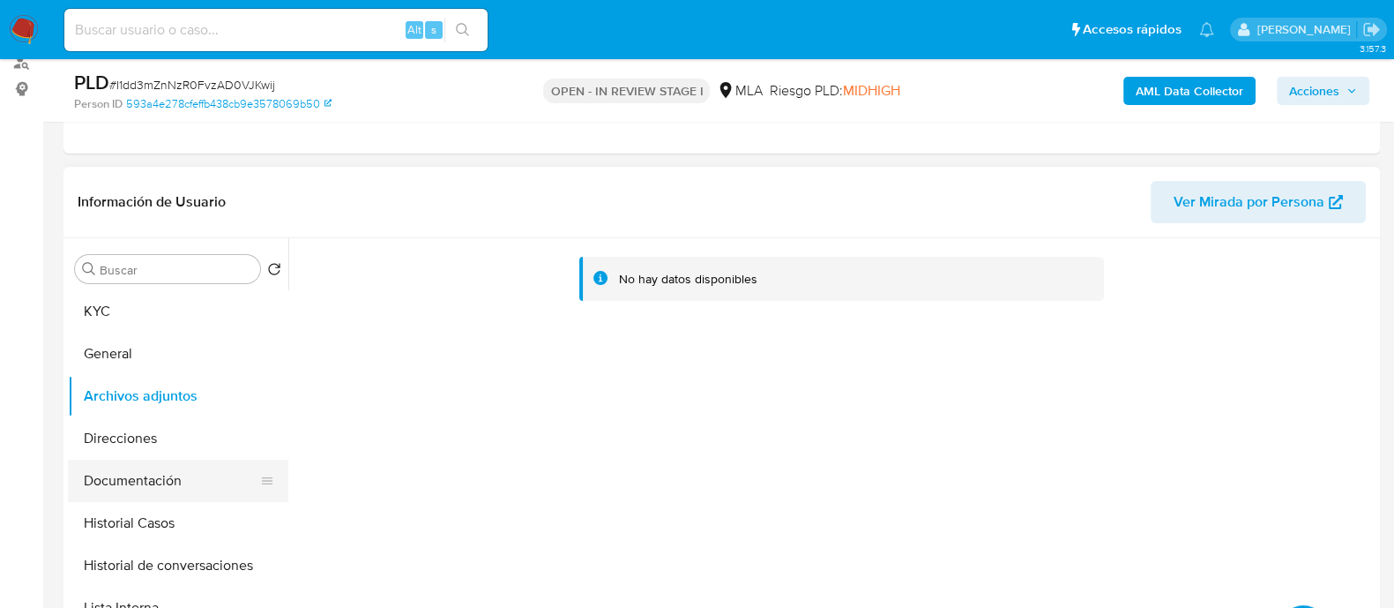
click at [195, 469] on button "Documentación" at bounding box center [171, 480] width 206 height 42
click at [192, 452] on button "Direcciones" at bounding box center [171, 438] width 206 height 42
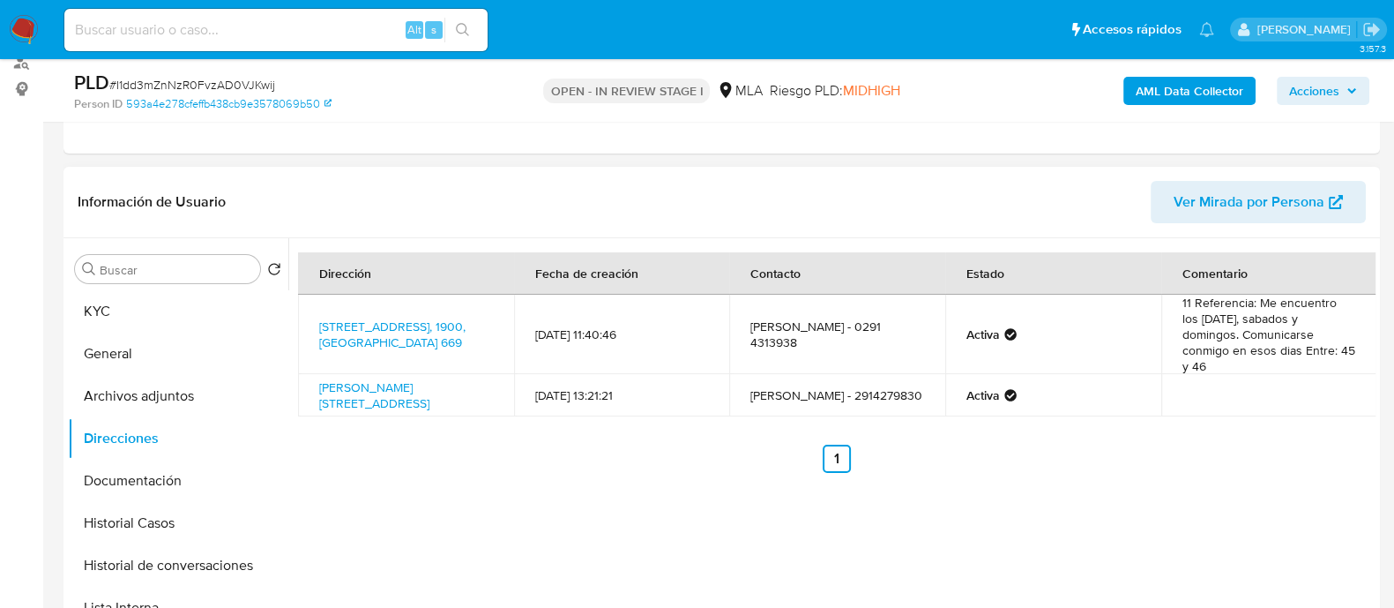
drag, startPoint x: 183, startPoint y: 394, endPoint x: 373, endPoint y: 279, distance: 222.8
click at [183, 394] on button "Archivos adjuntos" at bounding box center [178, 396] width 220 height 42
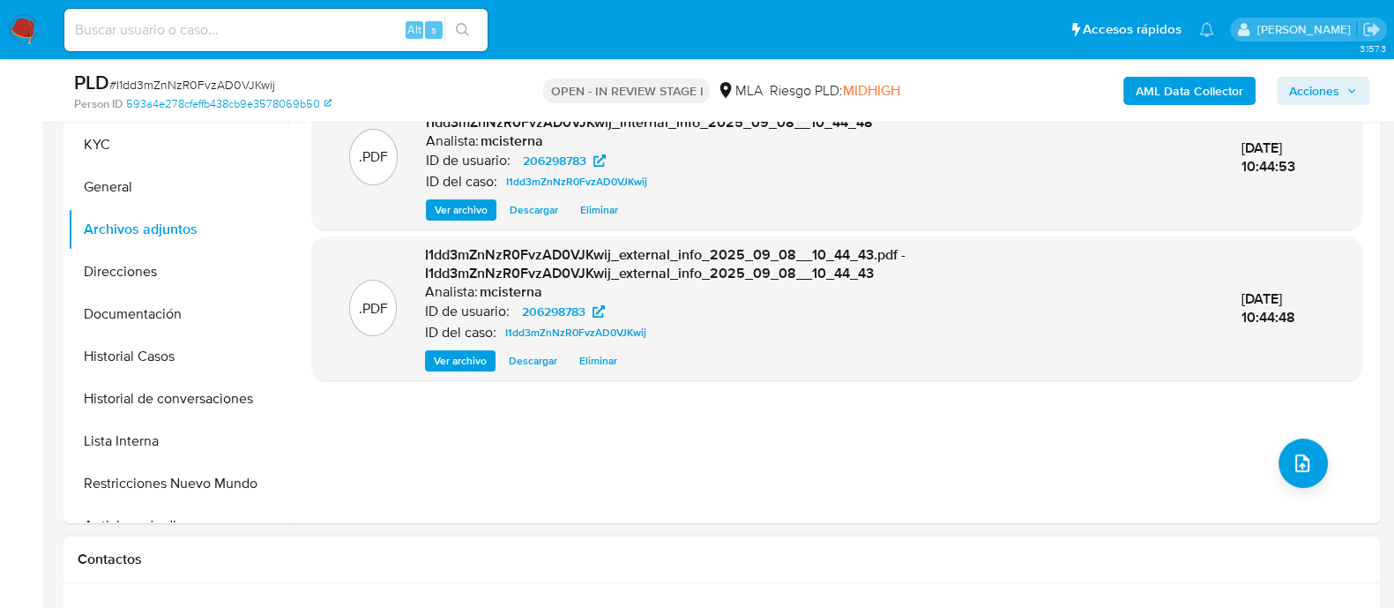
scroll to position [551, 0]
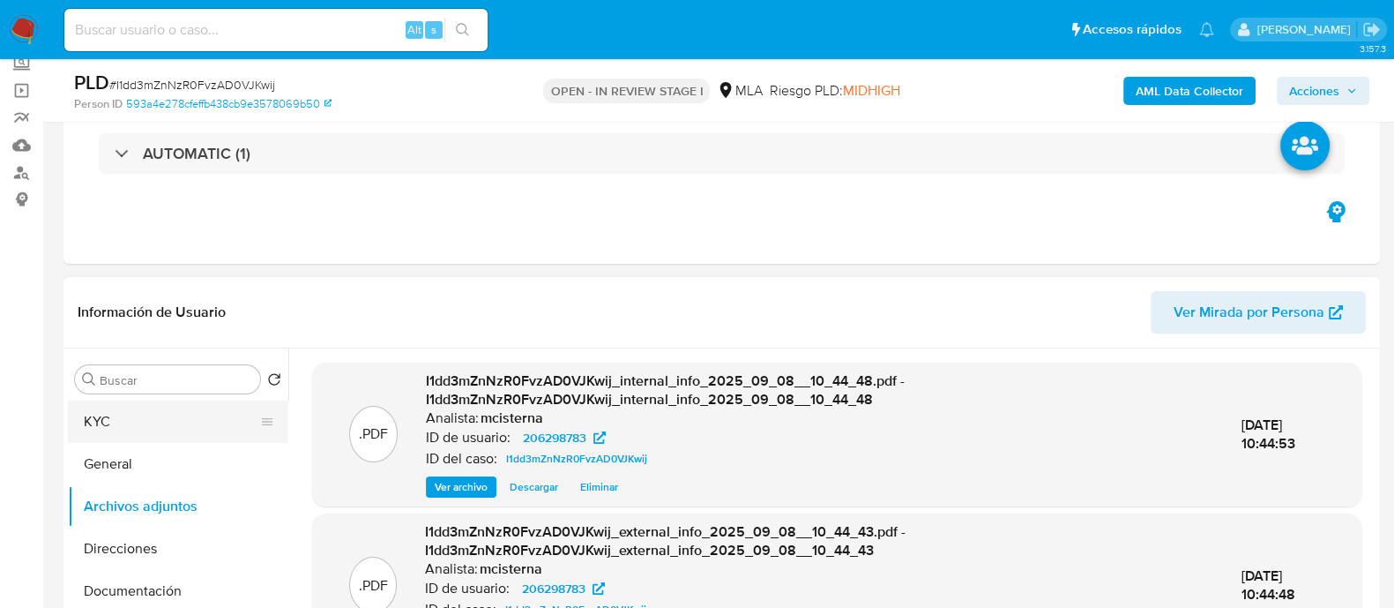
click at [164, 419] on button "KYC" at bounding box center [171, 421] width 206 height 42
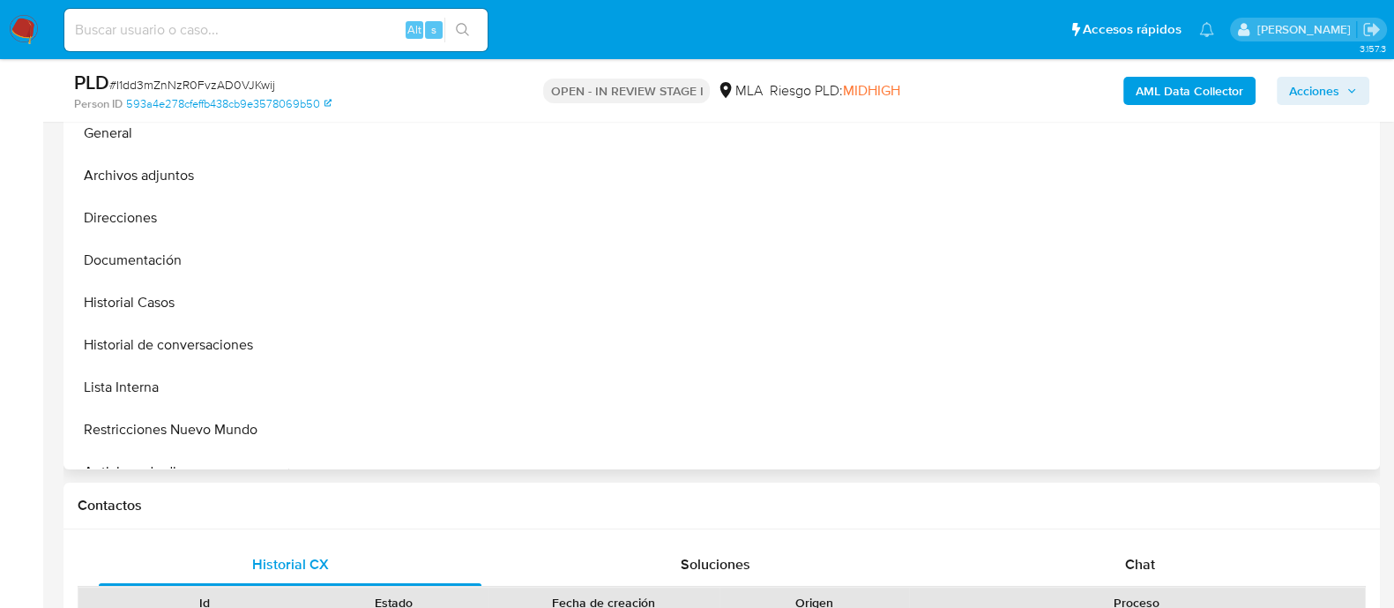
scroll to position [440, 0]
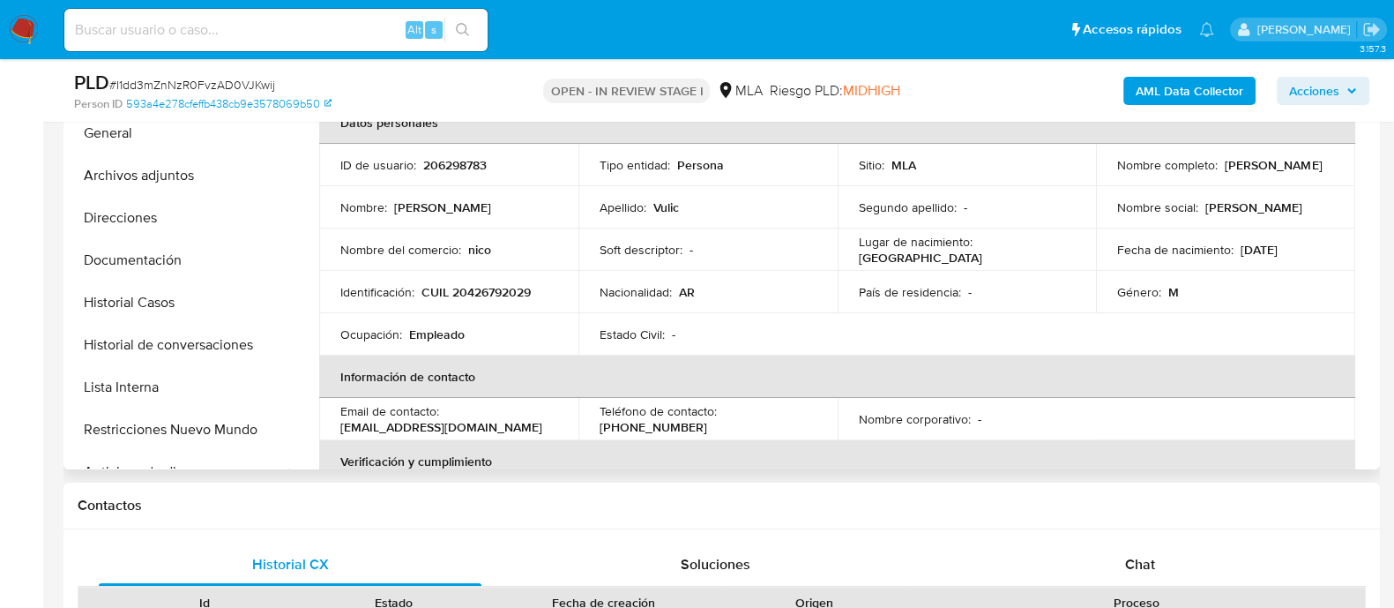
click at [488, 284] on p "CUIL 20426792029" at bounding box center [476, 292] width 109 height 16
copy p "20426792029"
click at [159, 178] on button "Archivos adjuntos" at bounding box center [171, 175] width 206 height 42
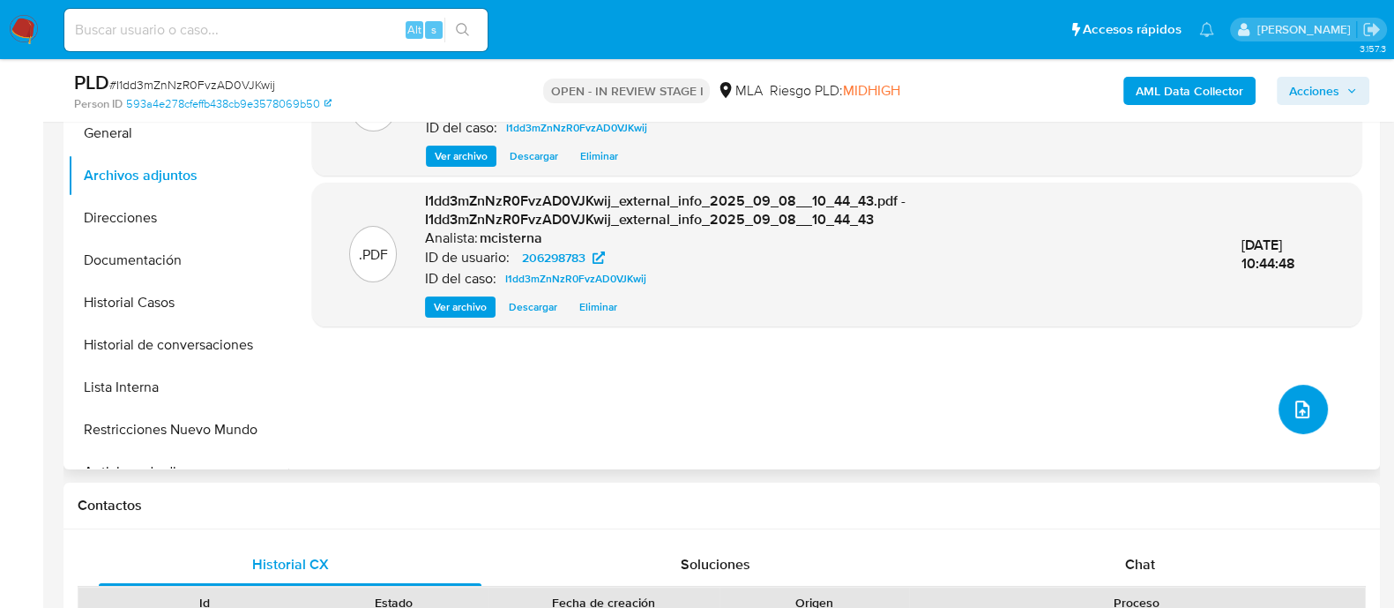
click at [1315, 410] on button "upload-file" at bounding box center [1303, 408] width 49 height 49
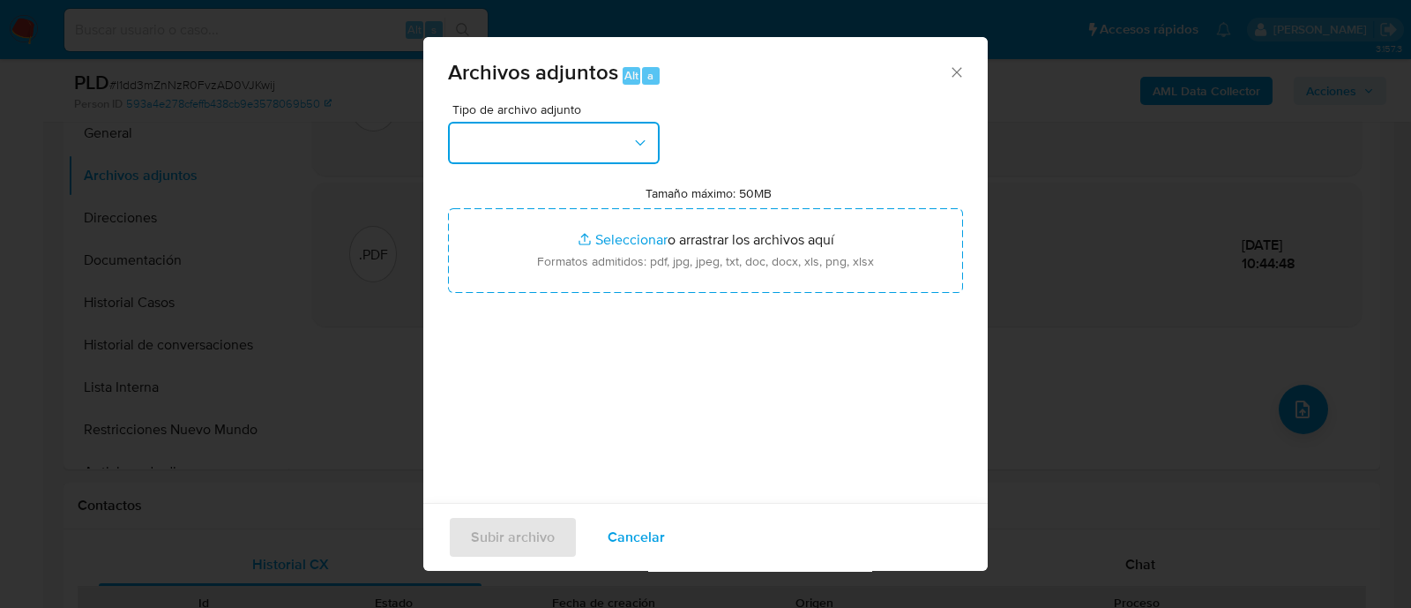
click at [516, 136] on button "button" at bounding box center [554, 143] width 212 height 42
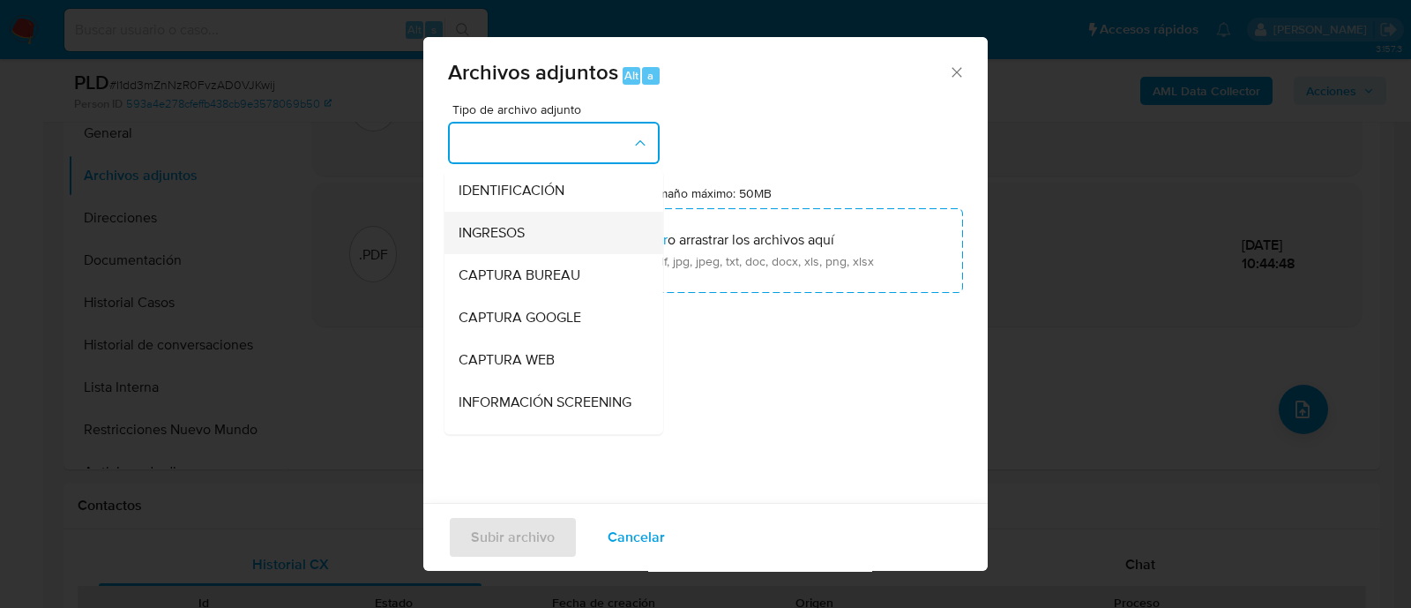
click at [559, 213] on div "INGRESOS" at bounding box center [549, 233] width 180 height 42
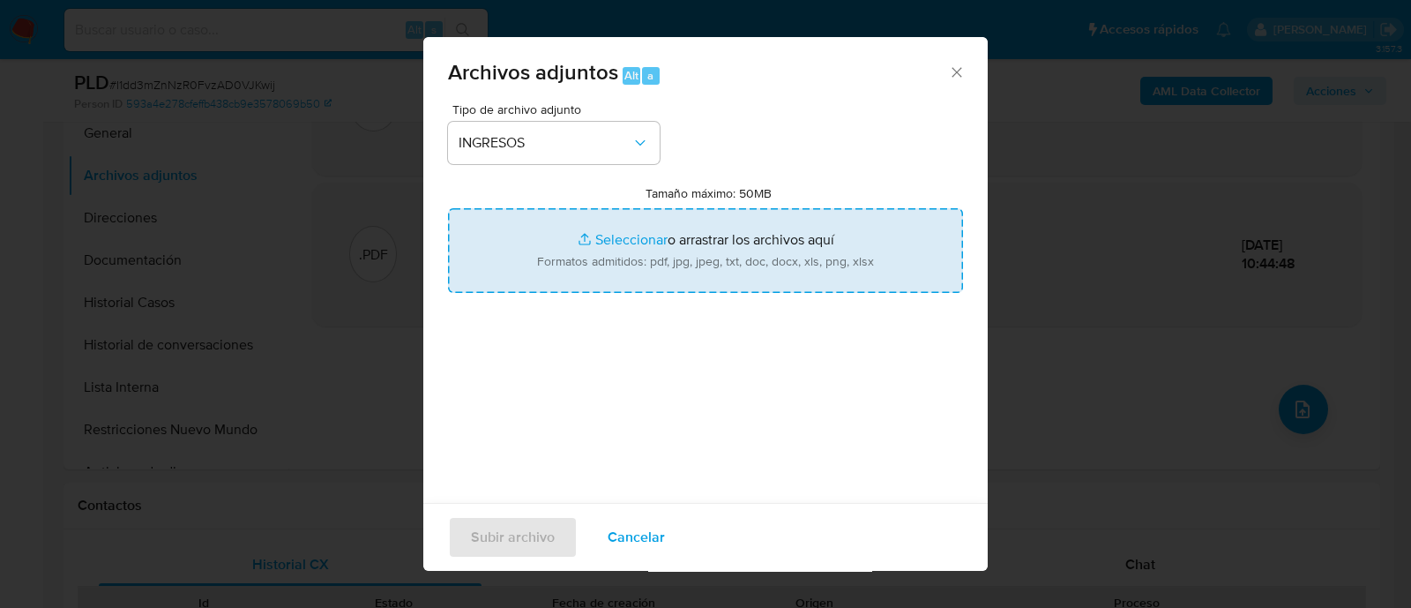
type input "C:\fakepath\Recibo de sueldo 07-2025.jpeg"
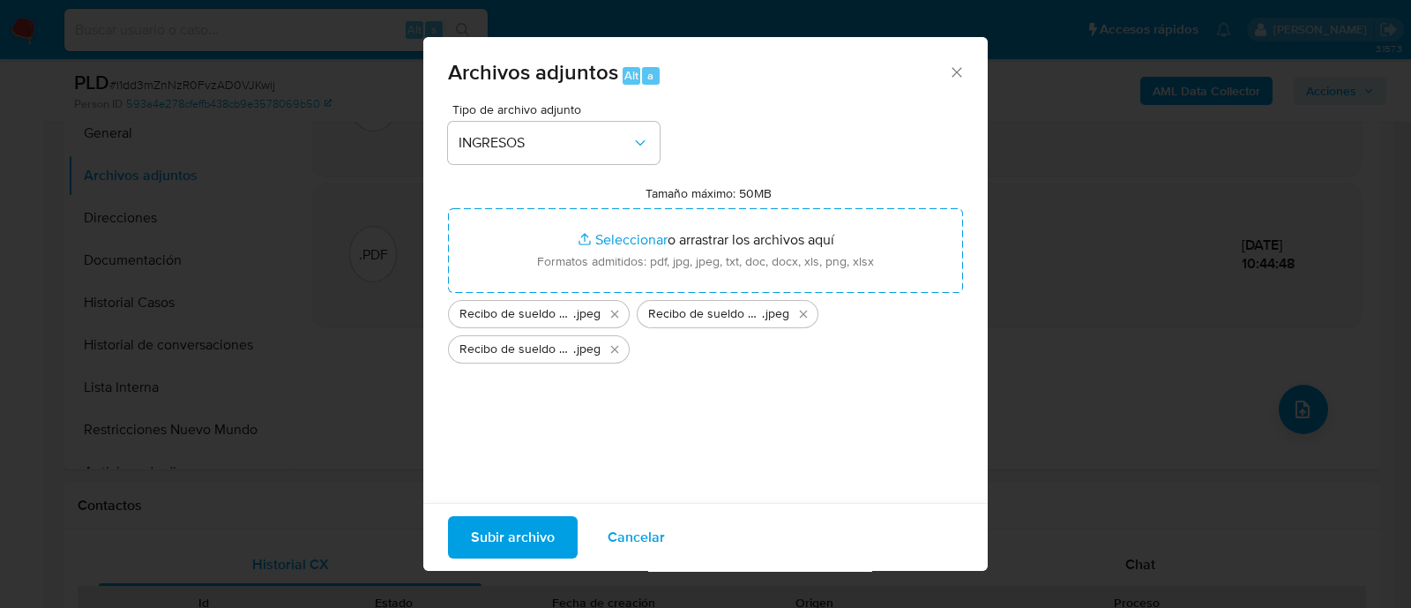
click at [506, 531] on span "Subir archivo" at bounding box center [513, 537] width 84 height 39
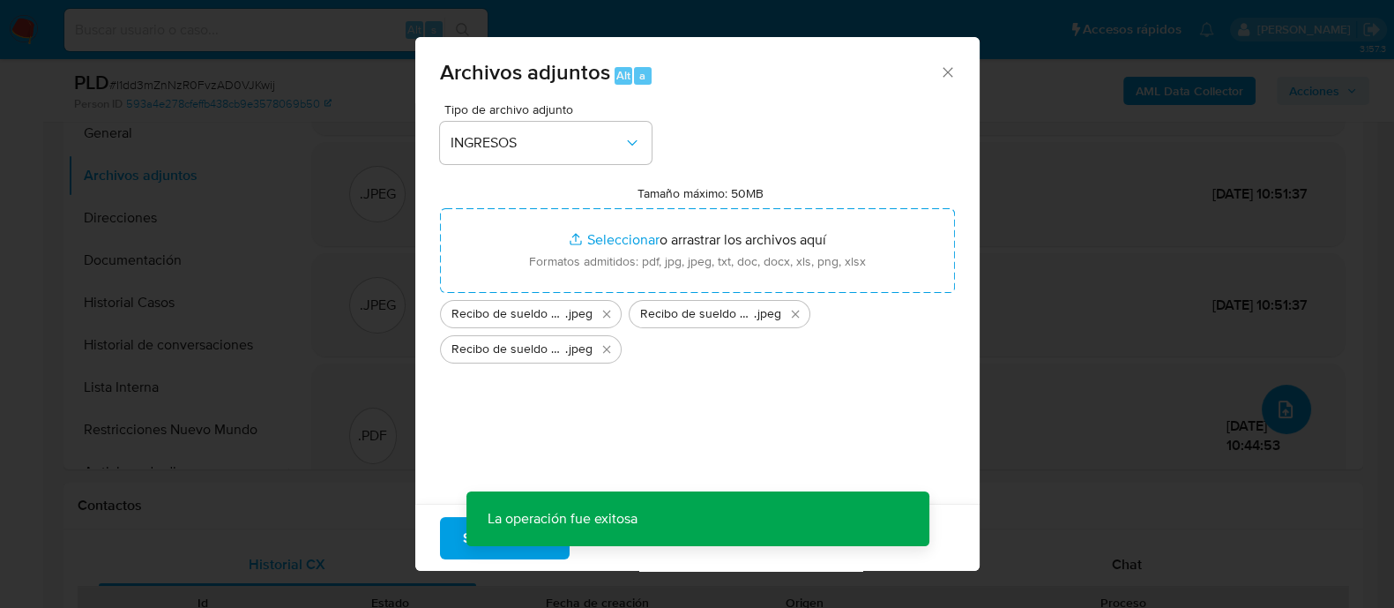
click at [1296, 407] on icon "upload-file" at bounding box center [1285, 409] width 21 height 21
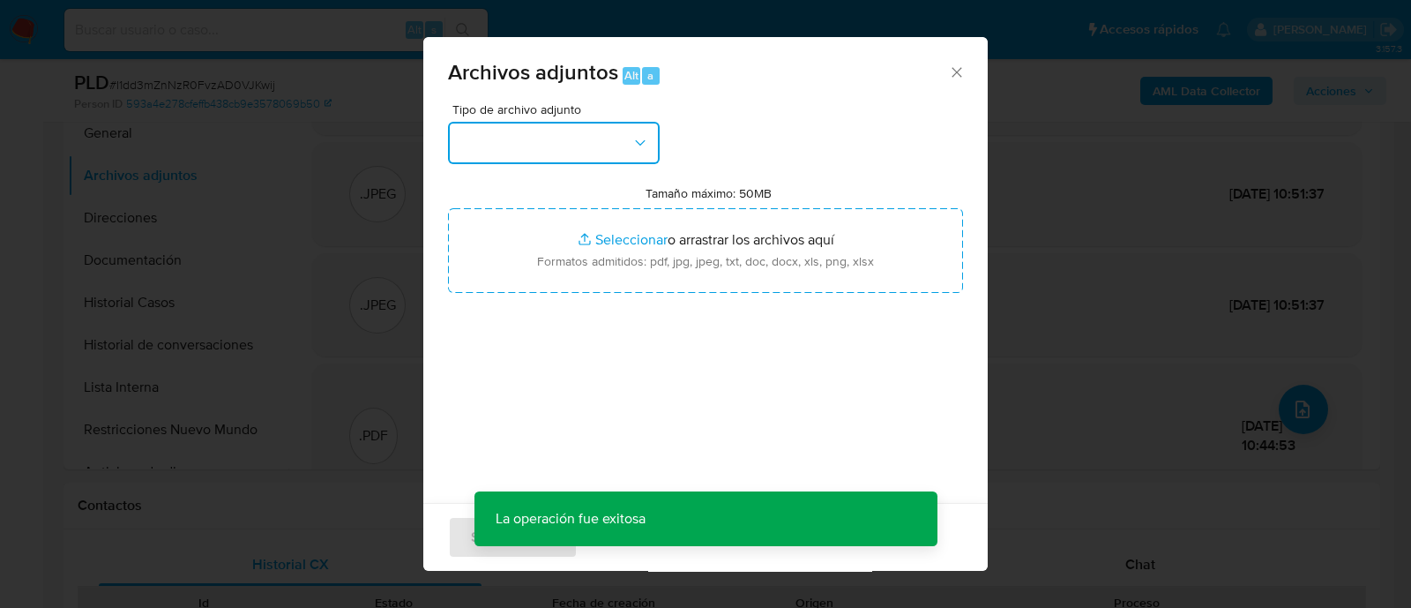
click at [492, 136] on button "button" at bounding box center [554, 143] width 212 height 42
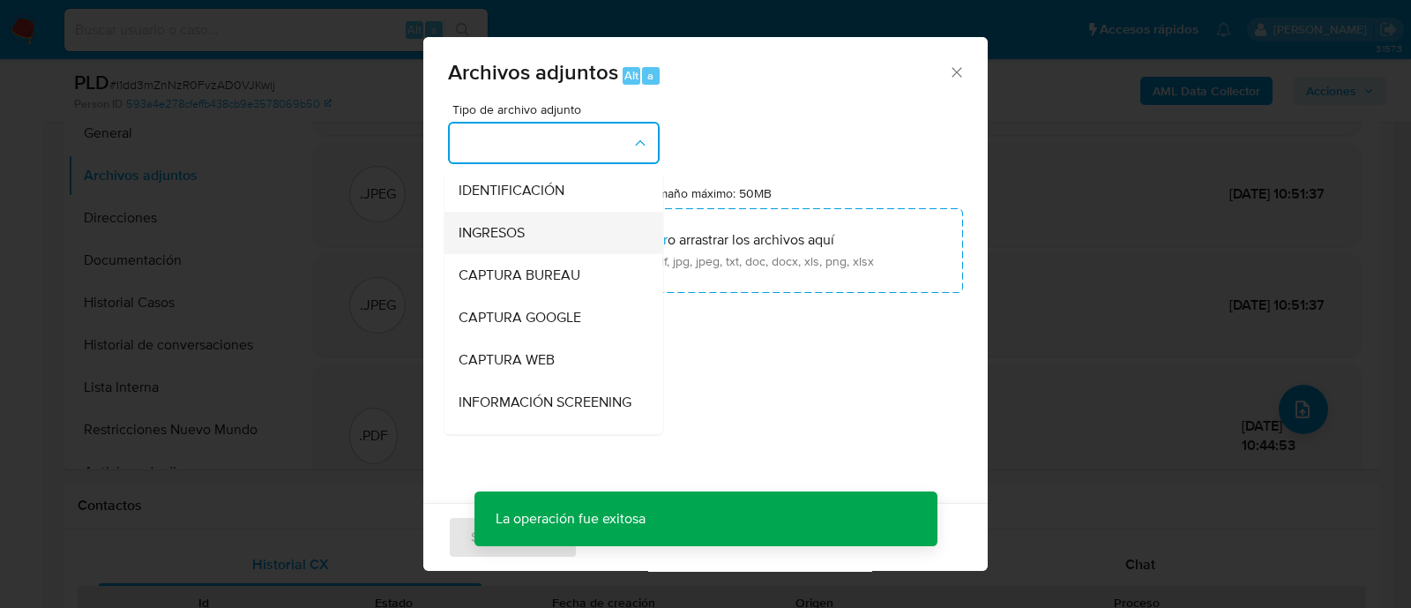
click at [542, 243] on div "INGRESOS" at bounding box center [549, 233] width 180 height 42
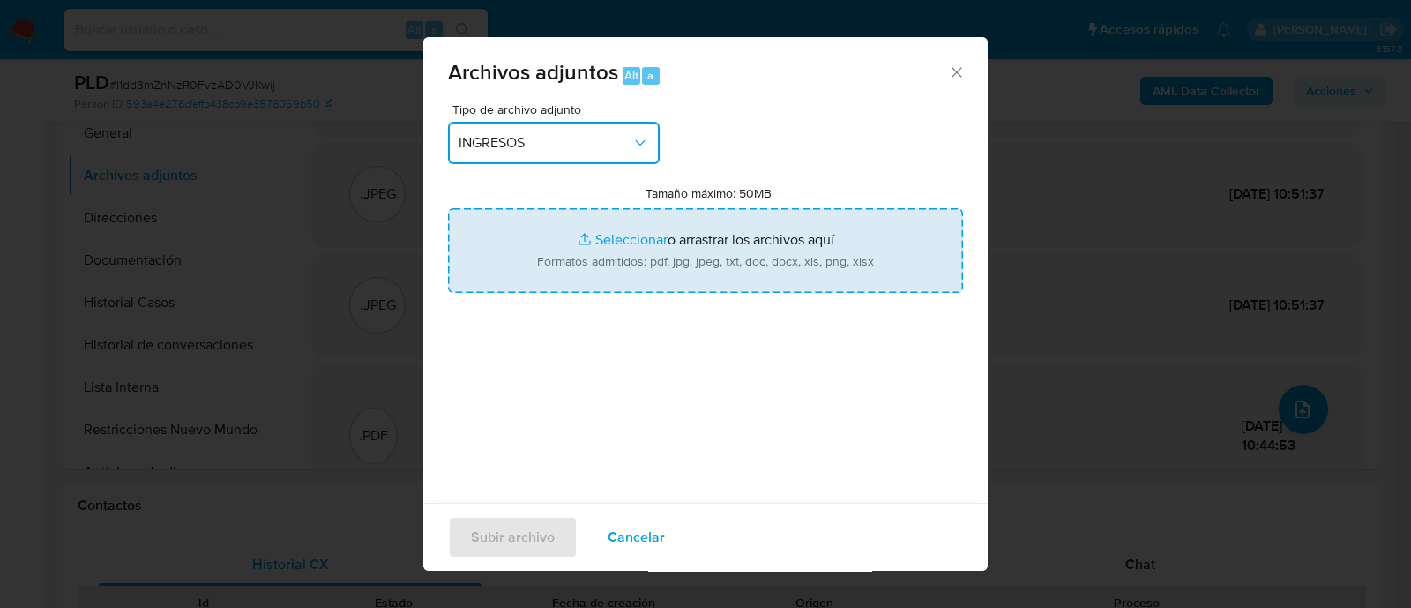
type input "C:\fakepath\Comprobantes USDT (2).png"
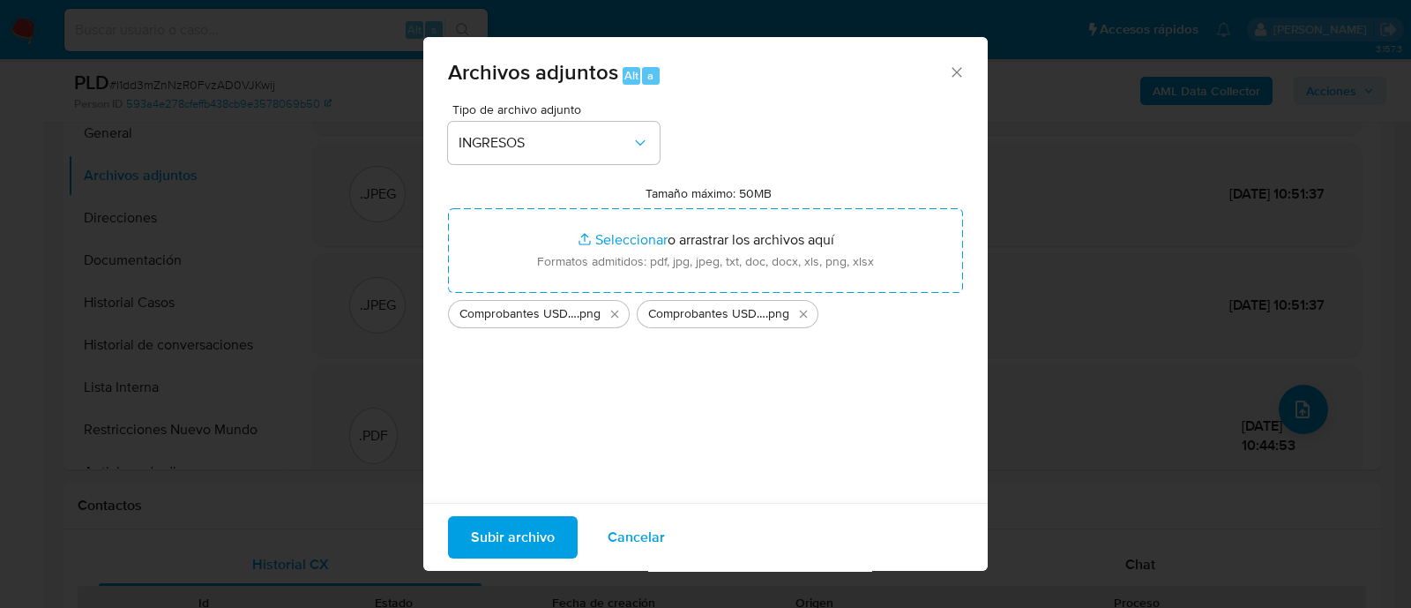
click at [550, 545] on span "Subir archivo" at bounding box center [513, 537] width 84 height 39
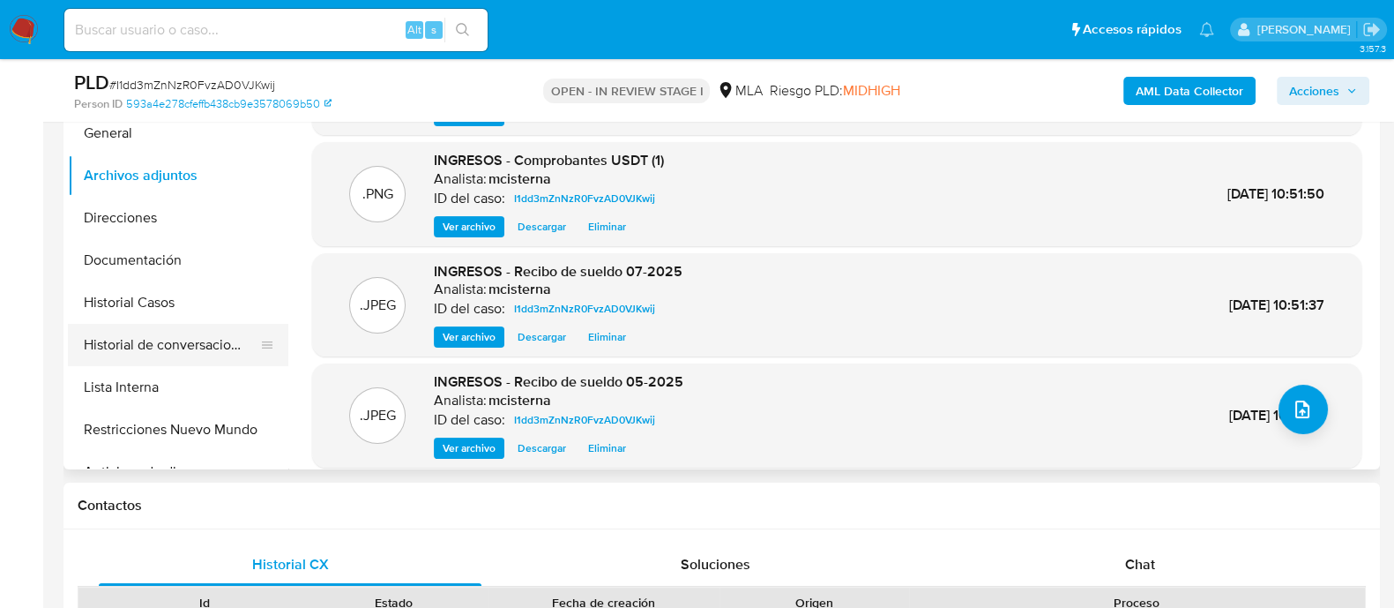
click at [218, 337] on button "Historial de conversaciones" at bounding box center [171, 345] width 206 height 42
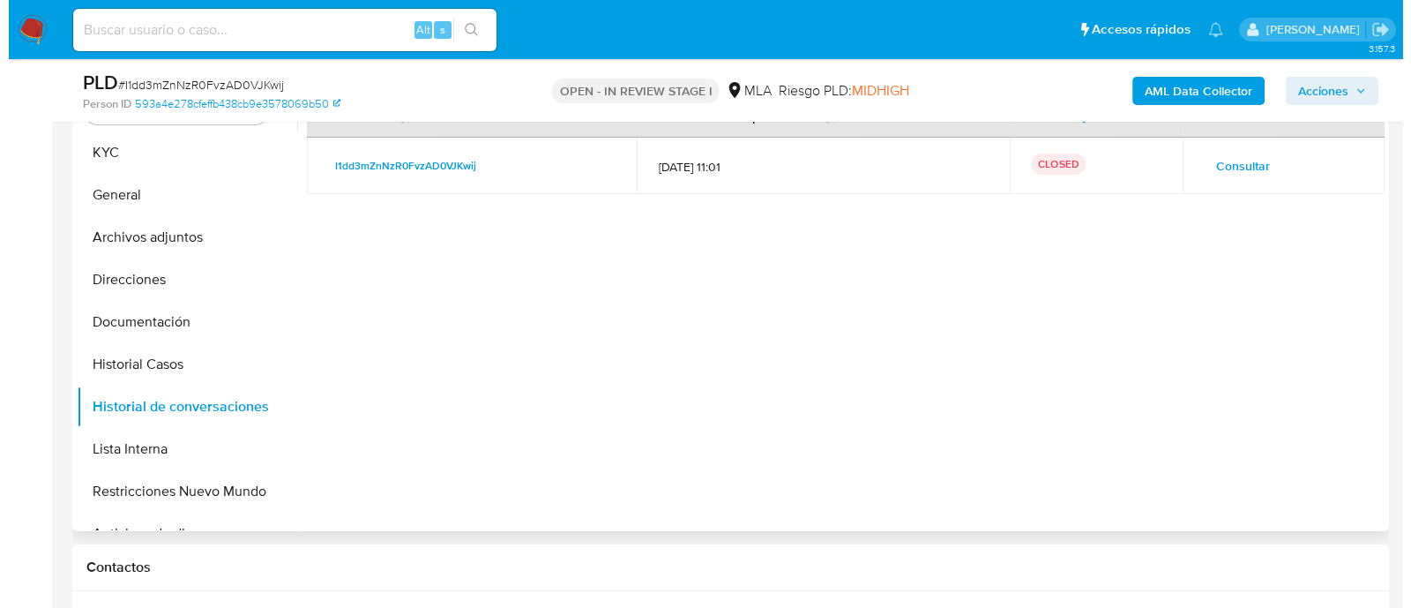
scroll to position [331, 0]
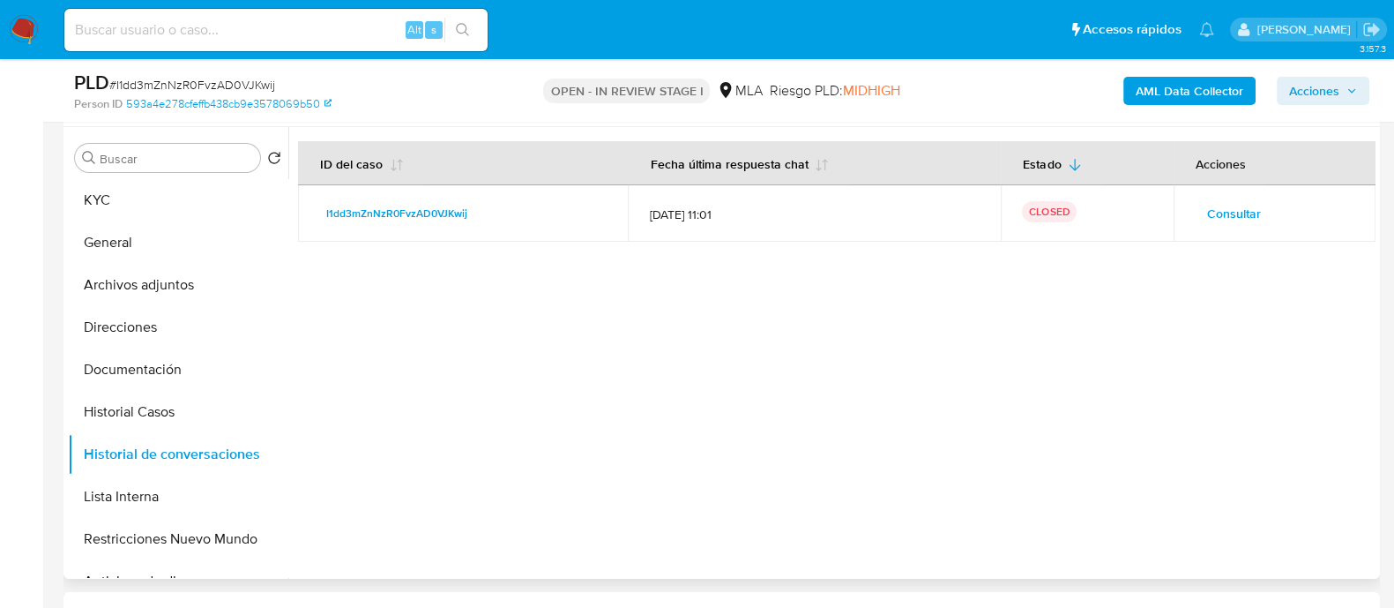
click at [1217, 228] on td "Consultar" at bounding box center [1275, 213] width 202 height 56
click at [1230, 201] on span "Consultar" at bounding box center [1234, 213] width 54 height 25
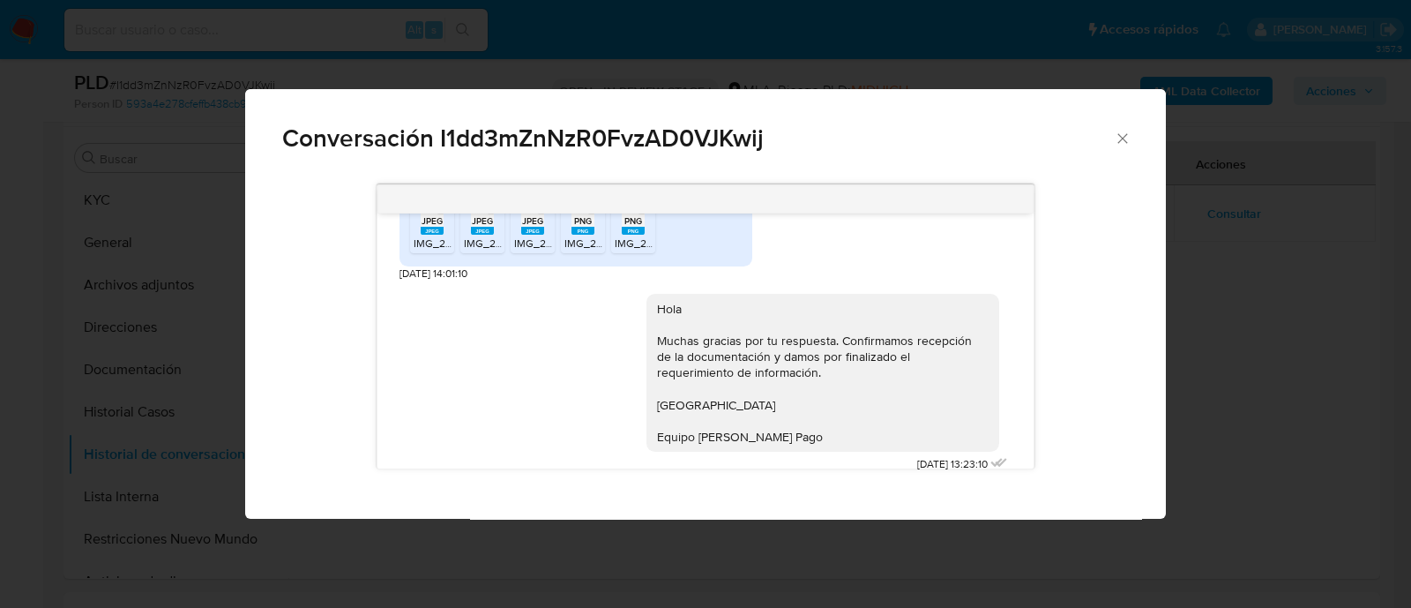
scroll to position [992, 0]
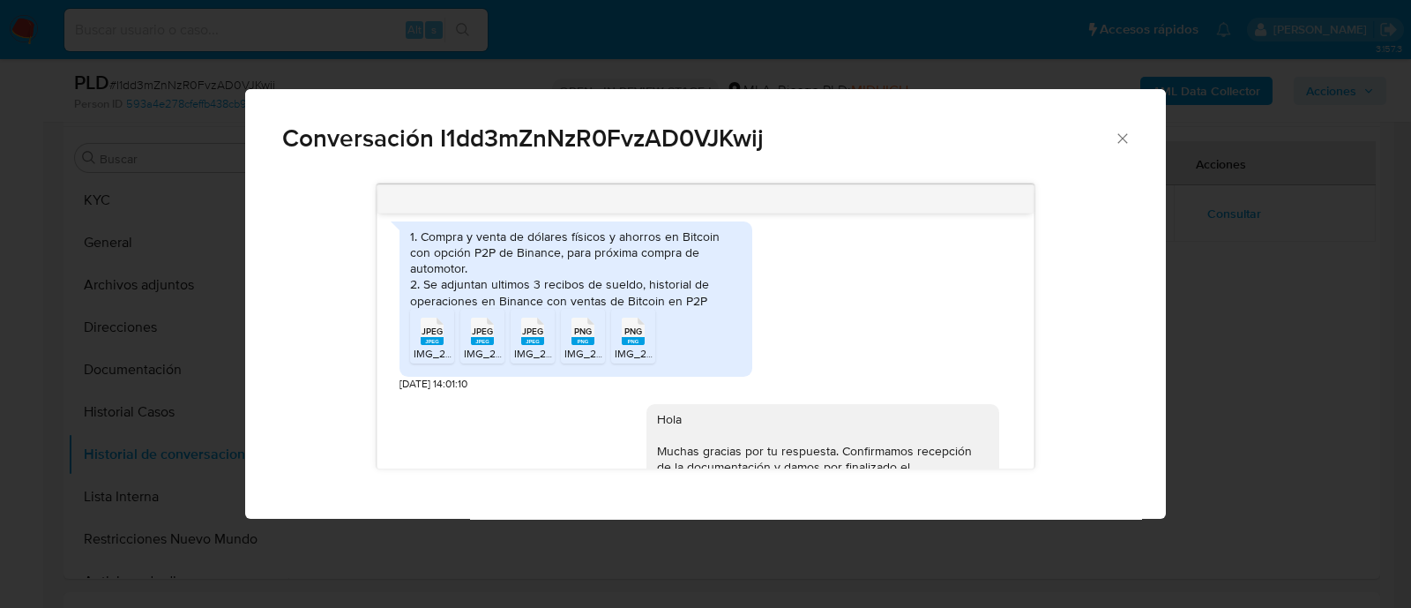
click at [563, 277] on div "1. Compra y venta de dólares físicos y ahorros en Bitcoin con opción P2P de Bin…" at bounding box center [576, 268] width 332 height 80
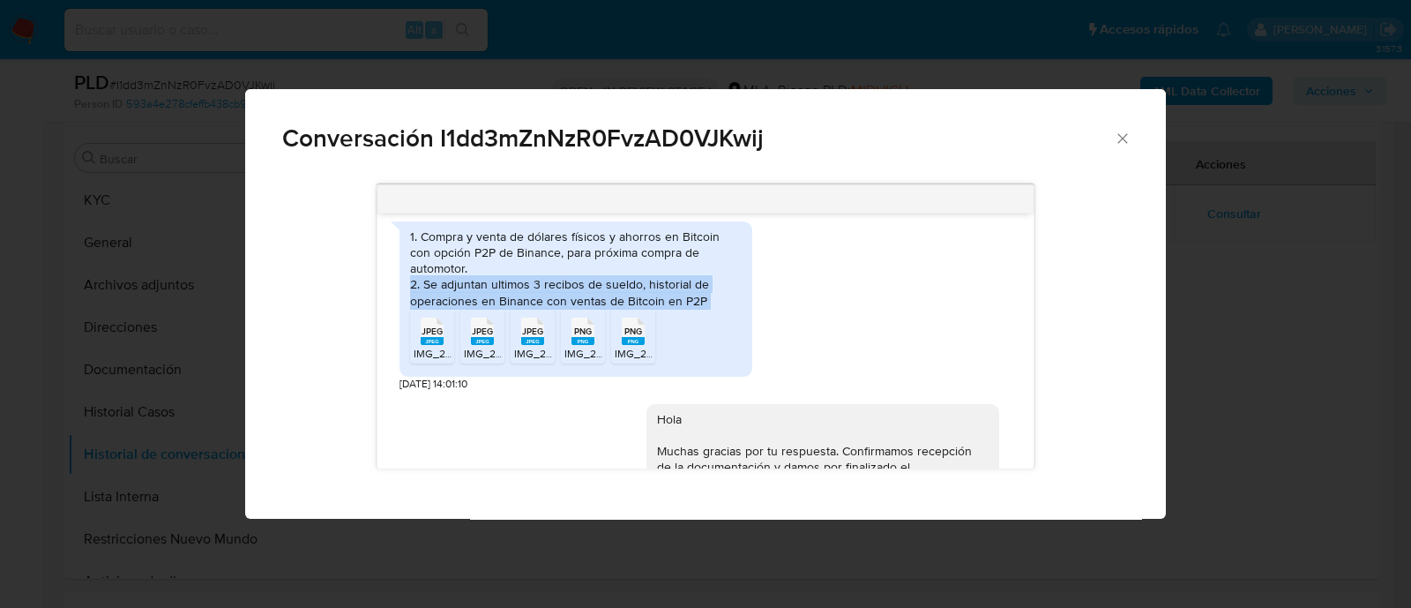
click at [563, 277] on div "1. Compra y venta de dólares físicos y ahorros en Bitcoin con opción P2P de Bin…" at bounding box center [576, 268] width 332 height 80
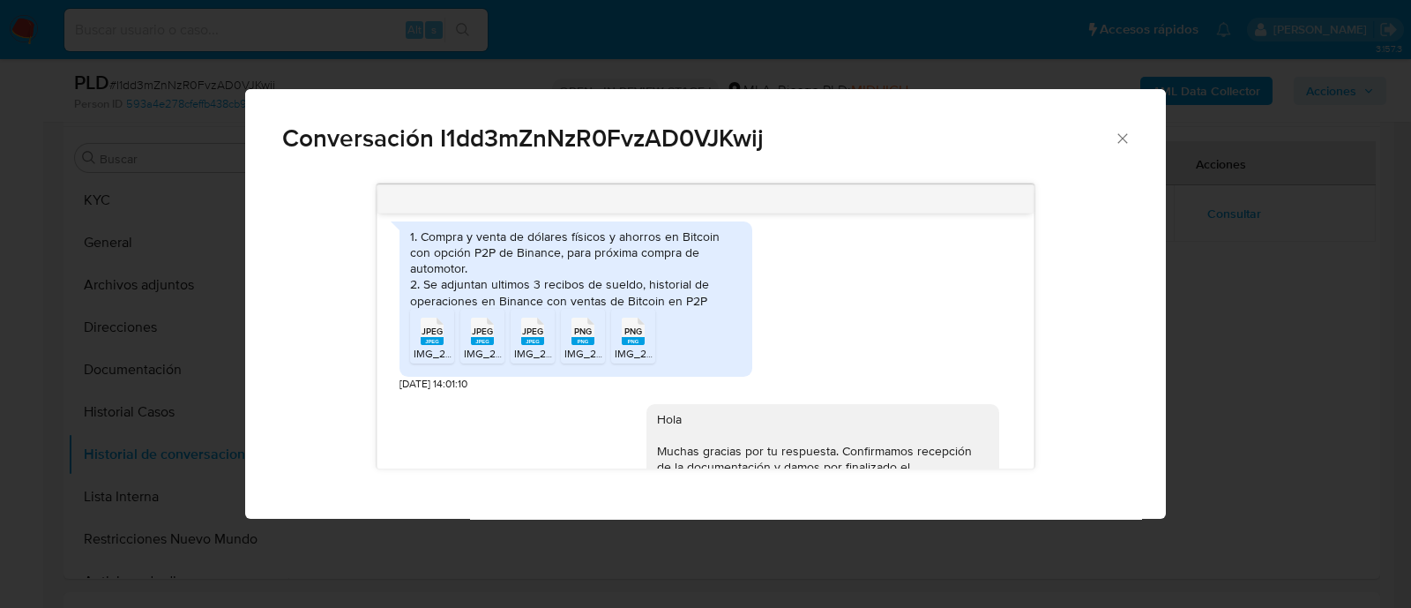
click at [578, 268] on div "1. Compra y venta de dólares físicos y ahorros en Bitcoin con opción P2P de Bin…" at bounding box center [576, 268] width 332 height 80
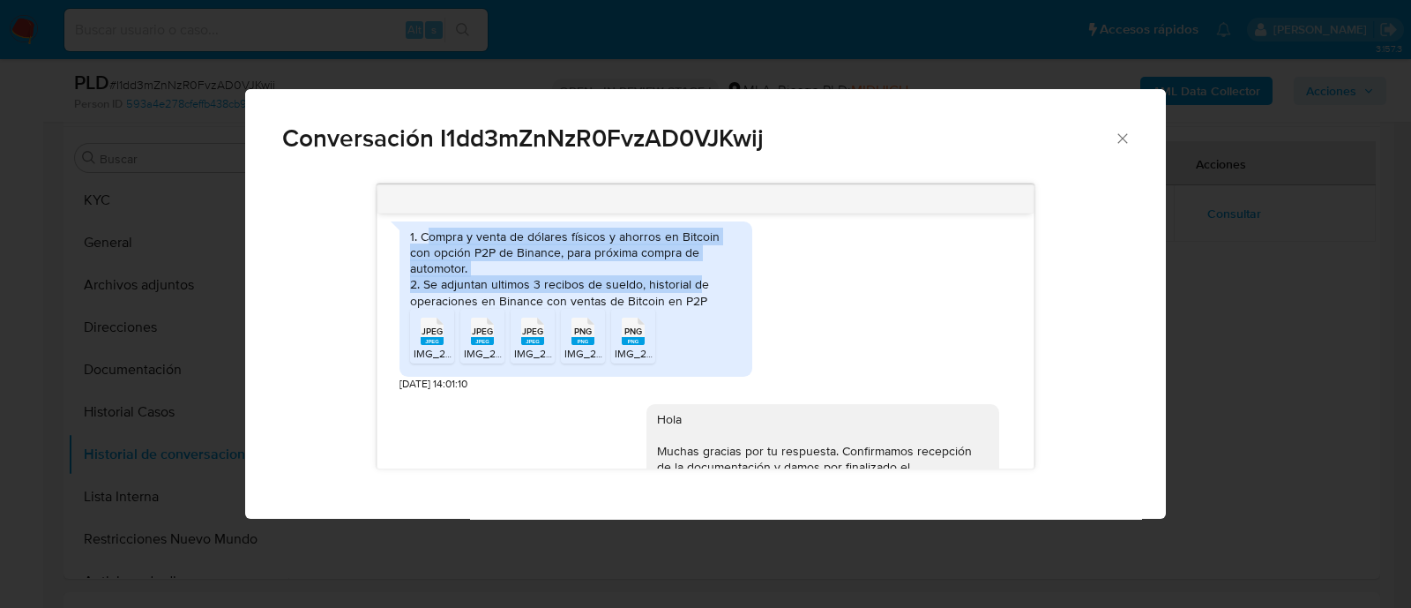
drag, startPoint x: 424, startPoint y: 254, endPoint x: 700, endPoint y: 277, distance: 277.0
click at [700, 277] on div "1. Compra y venta de dólares físicos y ahorros en Bitcoin con opción P2P de Bin…" at bounding box center [576, 268] width 332 height 80
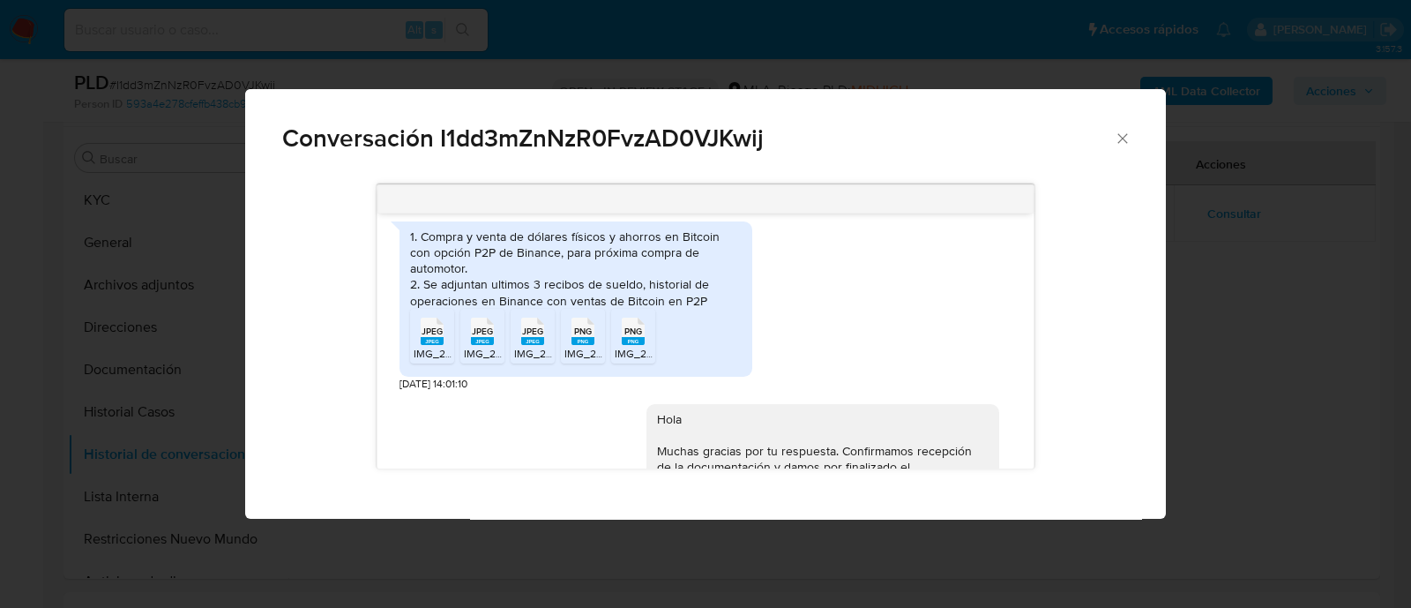
click at [717, 297] on div "1. Compra y venta de dólares físicos y ahorros en Bitcoin con opción P2P de Bin…" at bounding box center [576, 268] width 332 height 80
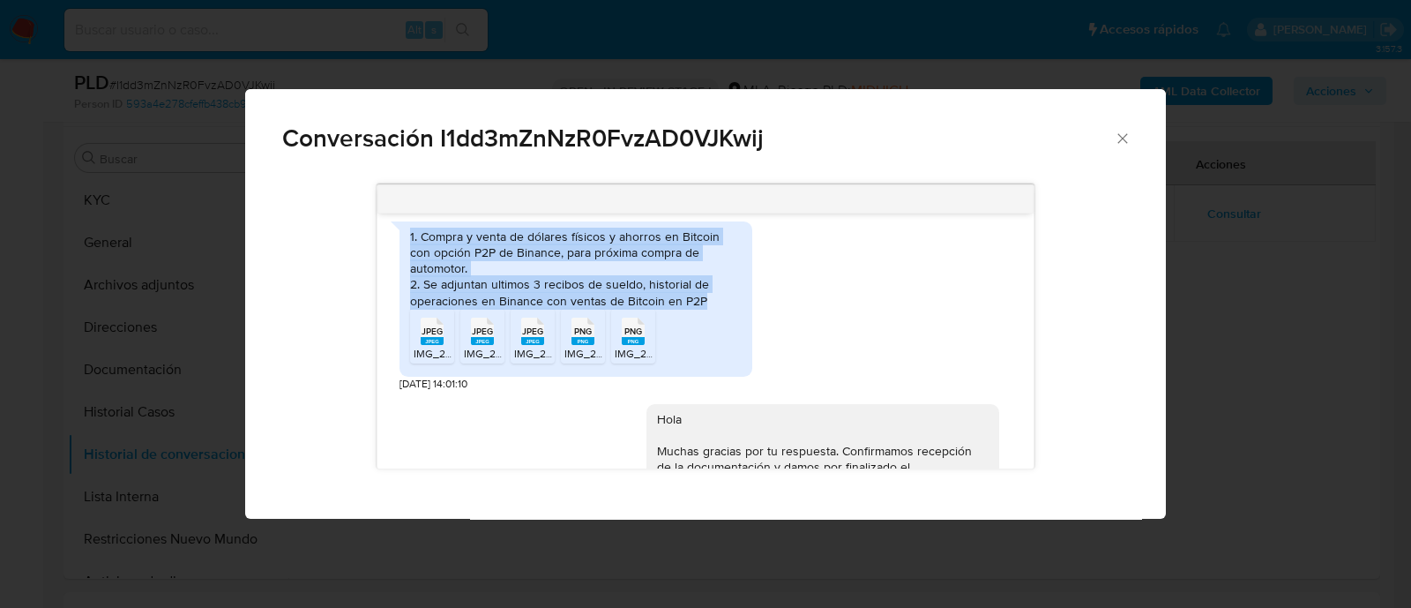
drag, startPoint x: 705, startPoint y: 301, endPoint x: 398, endPoint y: 249, distance: 312.1
click at [399, 249] on div "1. Compra y venta de dólares físicos y ahorros en Bitcoin con opción P2P de Bin…" at bounding box center [575, 298] width 353 height 155
copy div "1. Compra y venta de dólares físicos y ahorros en Bitcoin con opción P2P de Bin…"
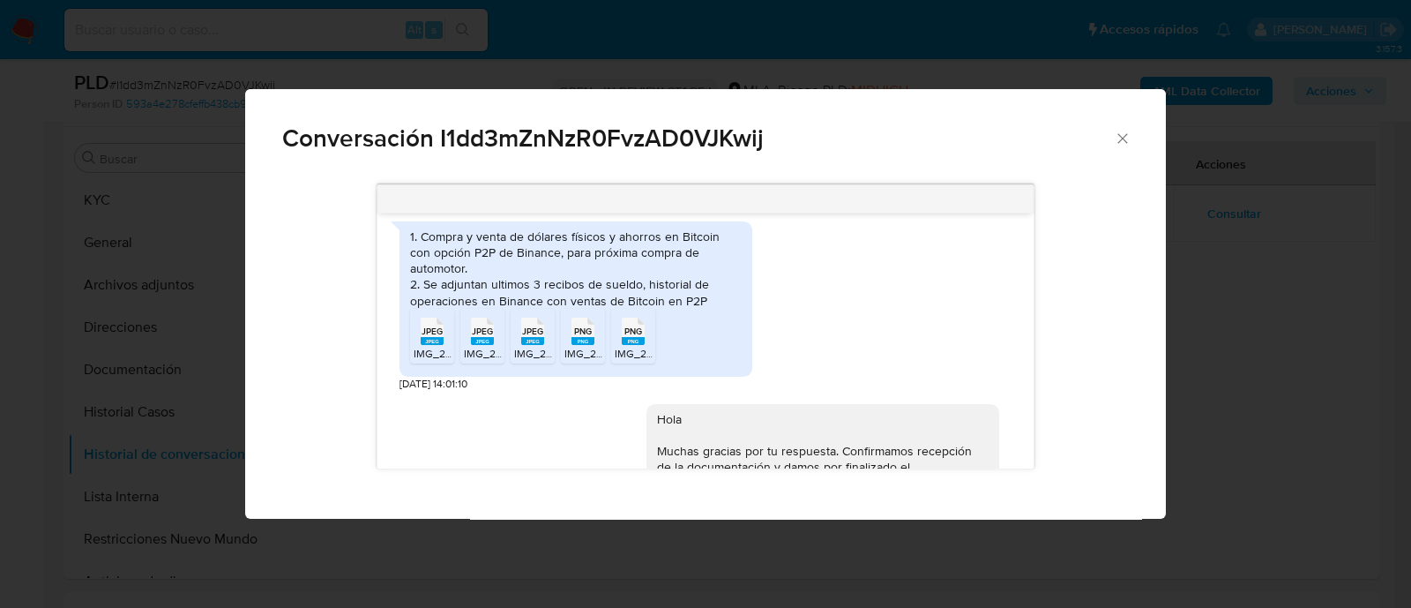
click at [1111, 132] on span "Conversación I1dd3mZnNzR0FvzAD0VJKwij" at bounding box center [698, 138] width 832 height 25
click at [1114, 146] on icon "Cerrar" at bounding box center [1123, 139] width 18 height 18
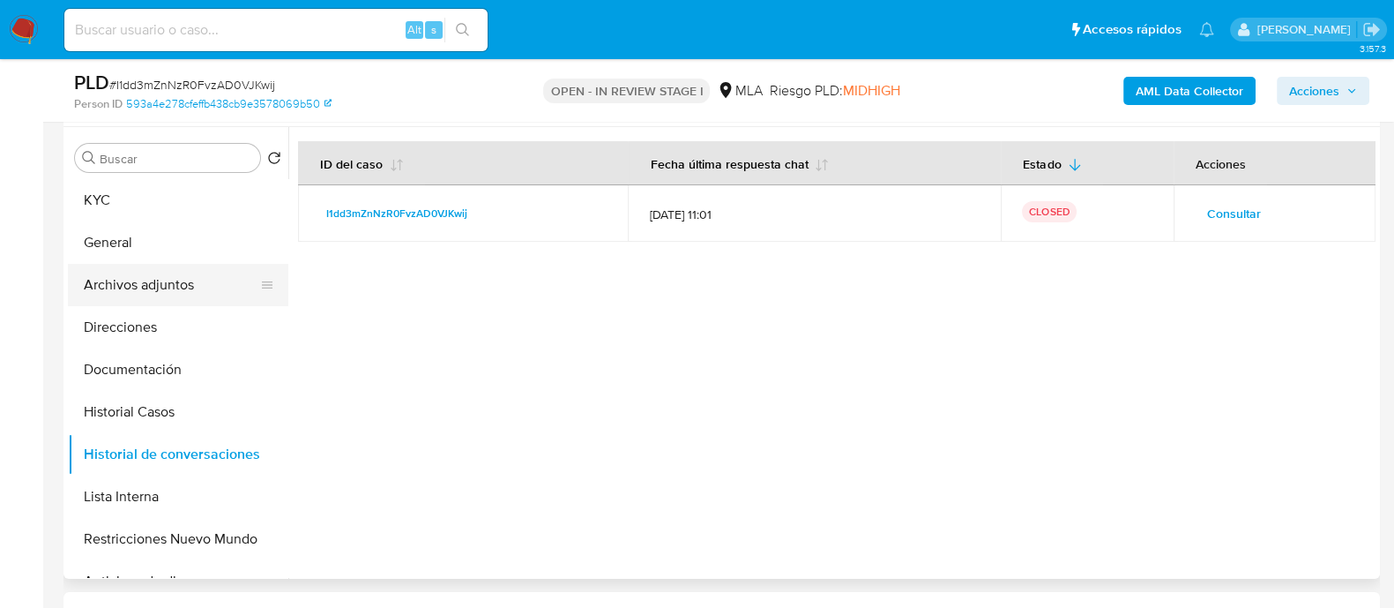
click at [241, 295] on button "Archivos adjuntos" at bounding box center [171, 285] width 206 height 42
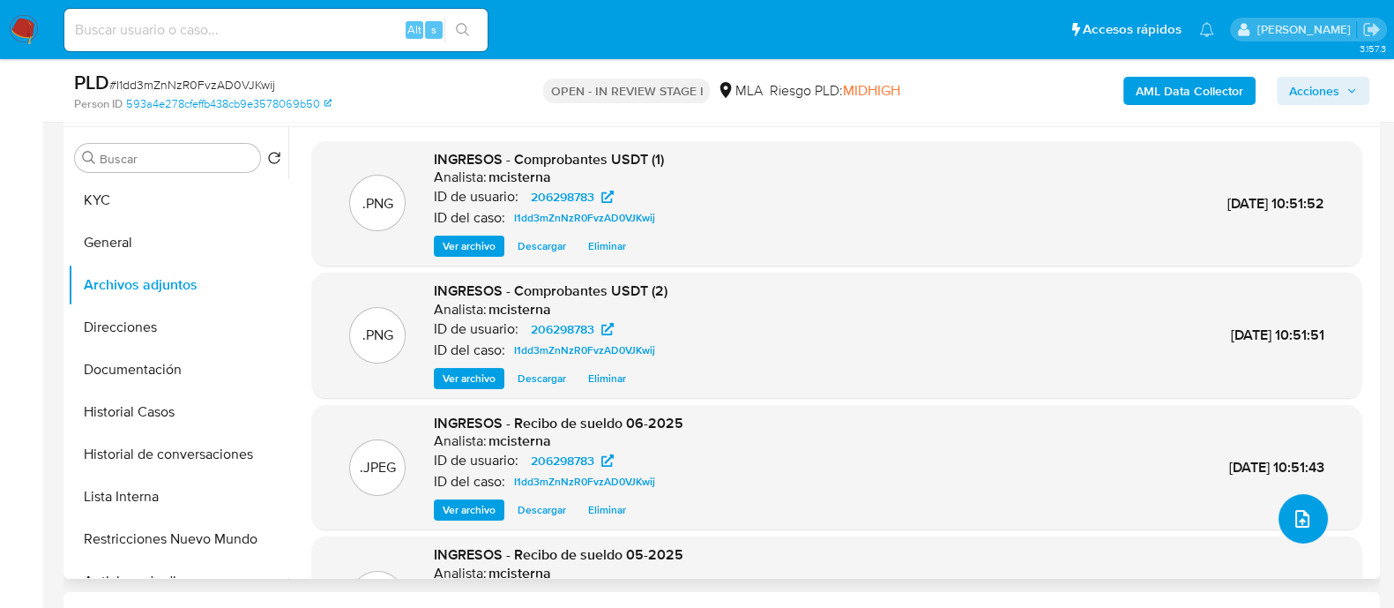
click at [1309, 514] on button "upload-file" at bounding box center [1303, 518] width 49 height 49
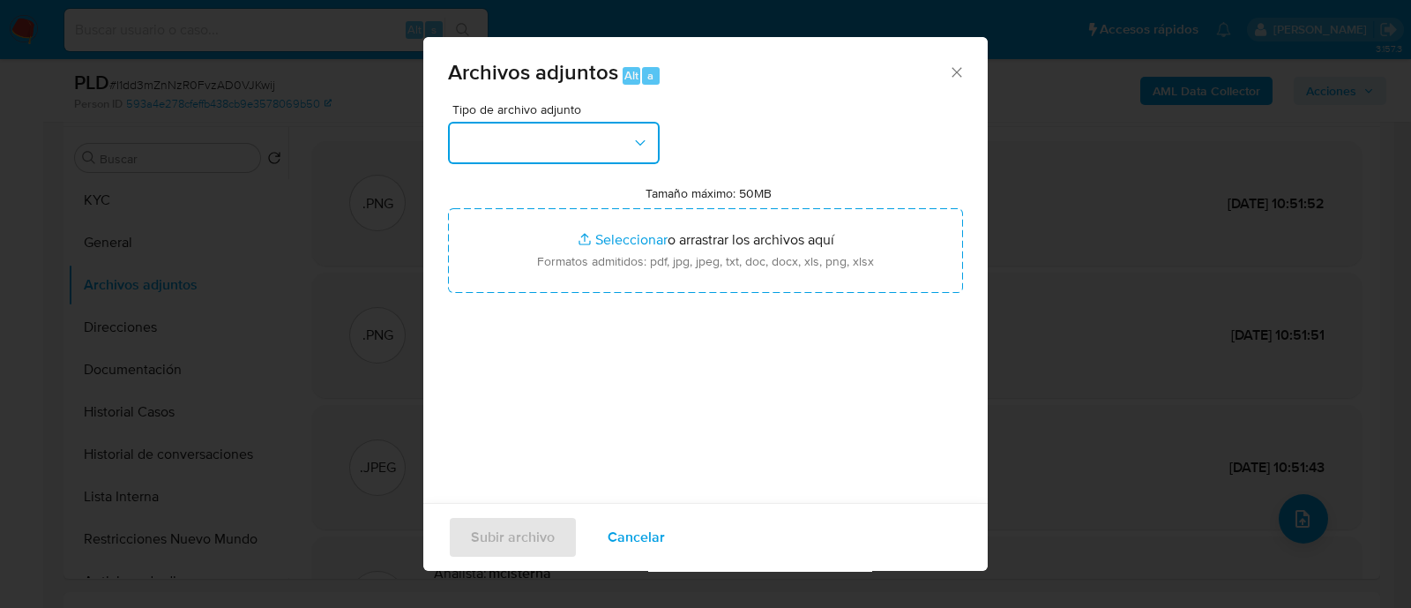
click at [498, 133] on button "button" at bounding box center [554, 143] width 212 height 42
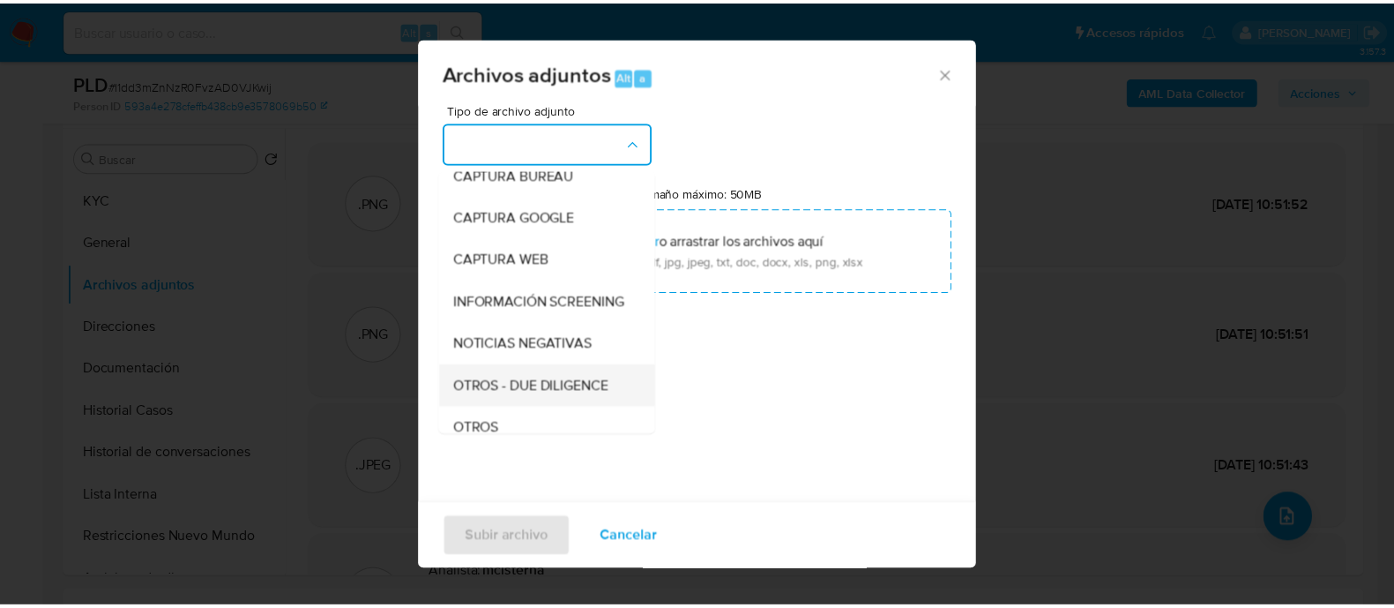
scroll to position [220, 0]
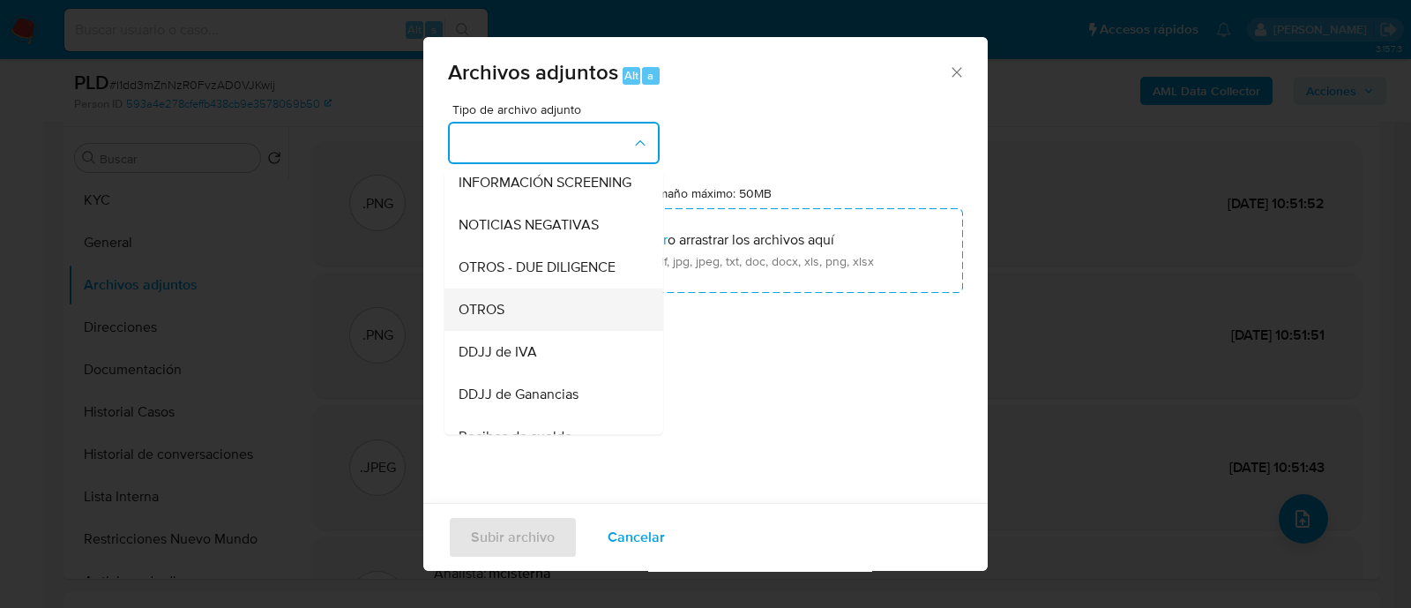
click at [534, 317] on div "OTROS" at bounding box center [549, 309] width 180 height 42
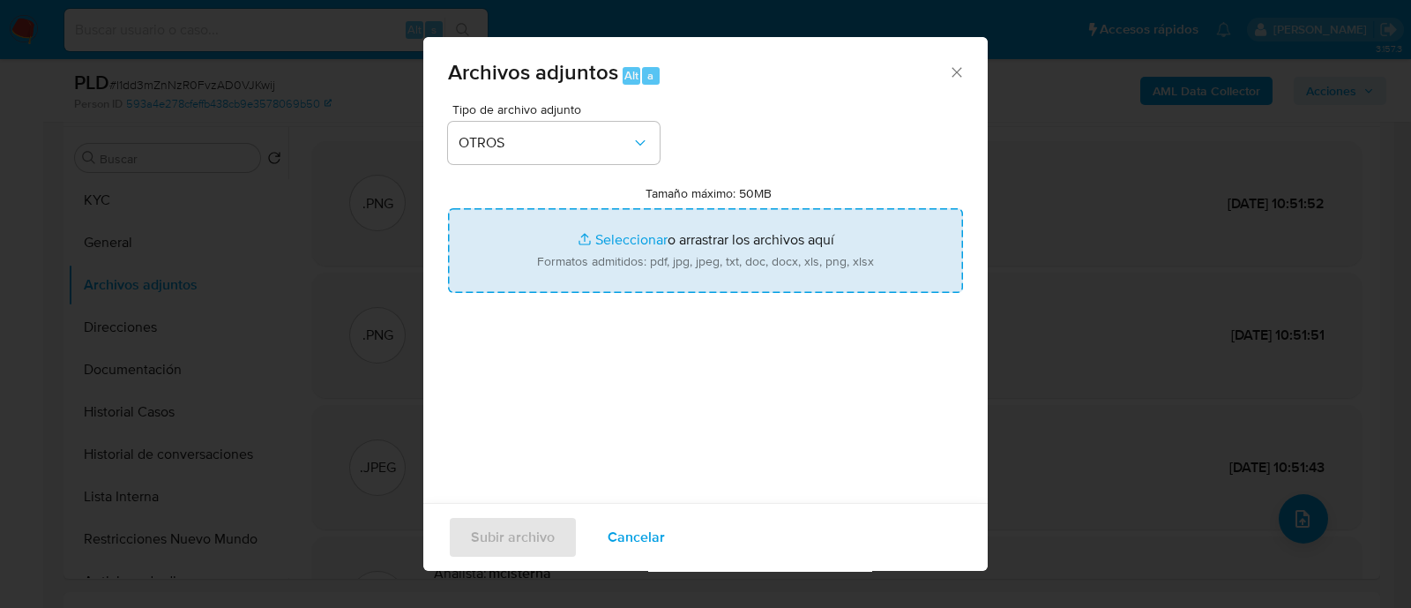
type input "C:\fakepath\Caselog I1dd3mZnNzR0FvzAD0VJKwij_2025_08_19_05_29_43.docx"
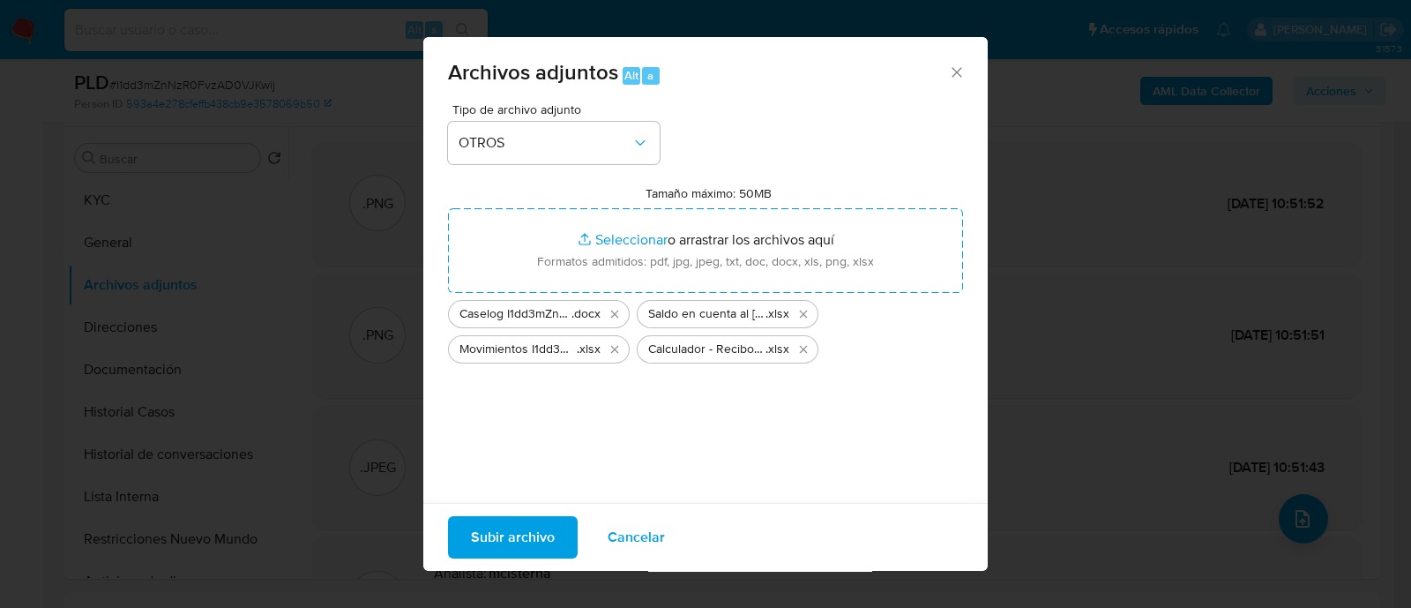
click at [501, 554] on span "Subir archivo" at bounding box center [513, 537] width 84 height 39
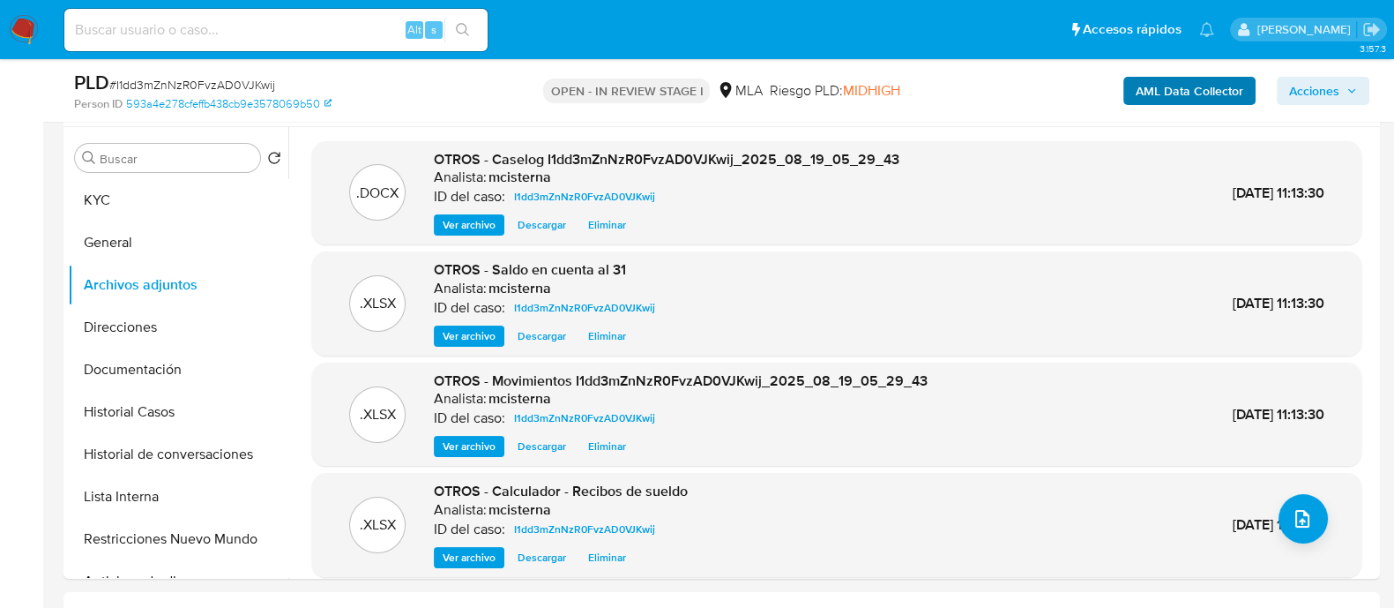
drag, startPoint x: 1297, startPoint y: 89, endPoint x: 1188, endPoint y: 94, distance: 109.5
click at [1297, 89] on span "Acciones" at bounding box center [1314, 91] width 50 height 28
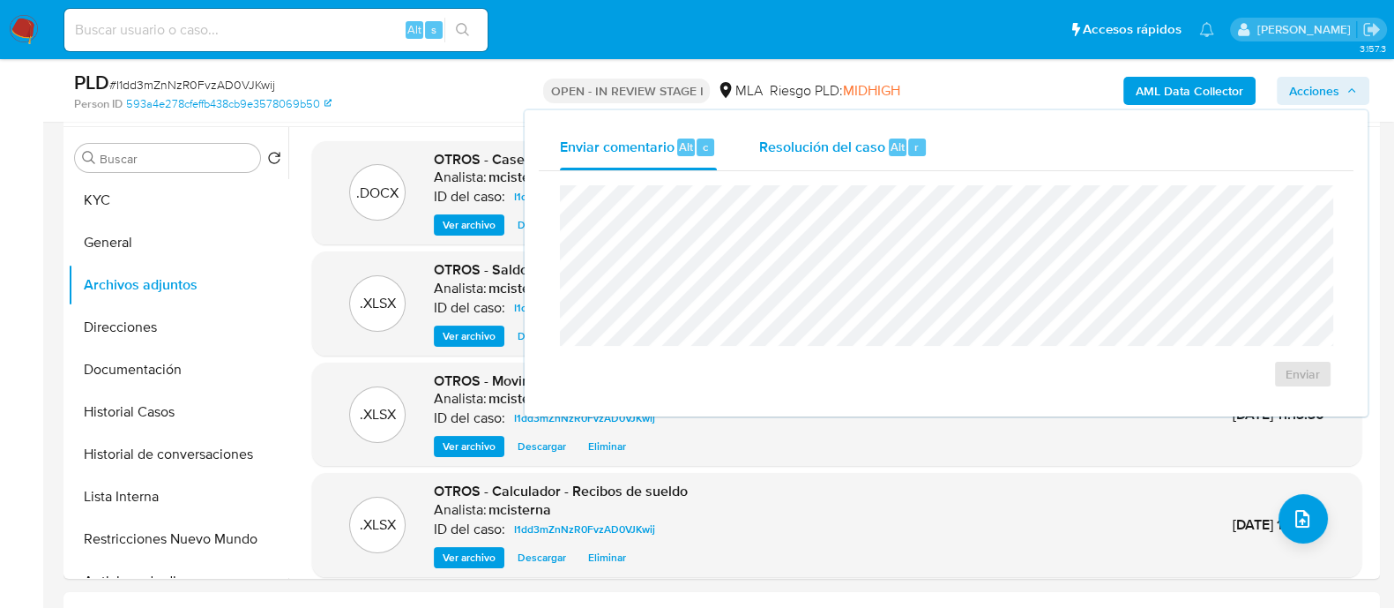
click at [801, 138] on span "Resolución del caso" at bounding box center [822, 146] width 126 height 20
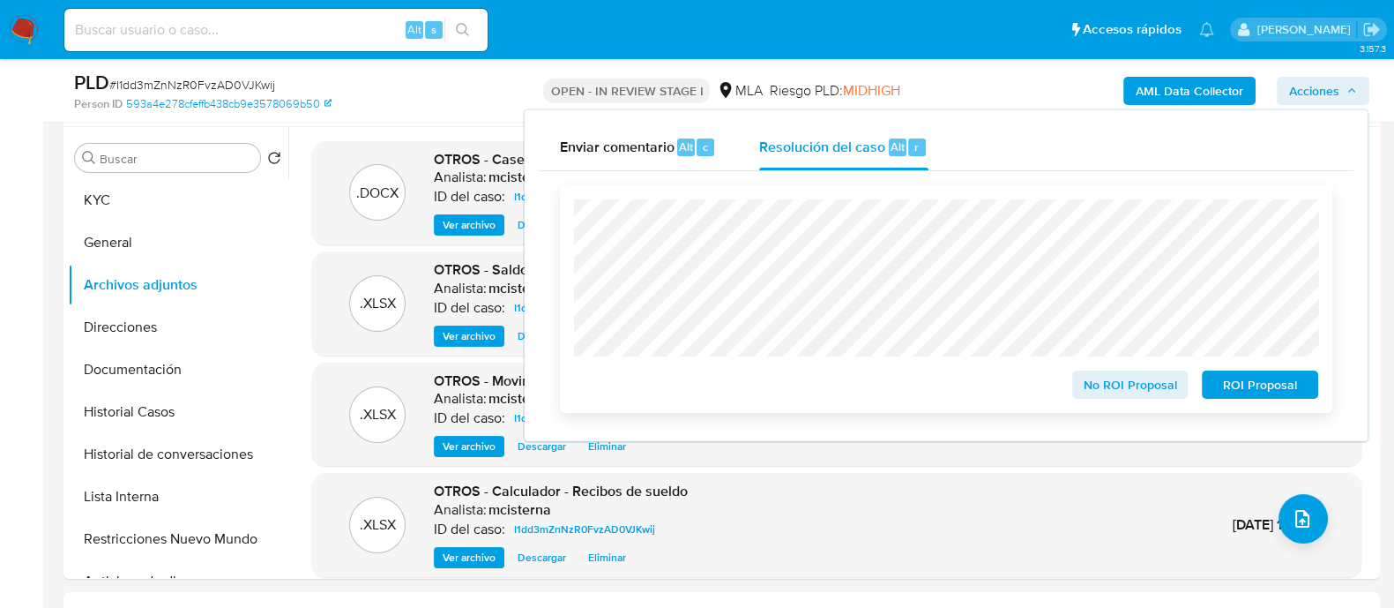
click at [1099, 403] on div "No ROI Proposal ROI Proposal" at bounding box center [946, 299] width 772 height 228
click at [1099, 385] on span "No ROI Proposal" at bounding box center [1131, 384] width 92 height 25
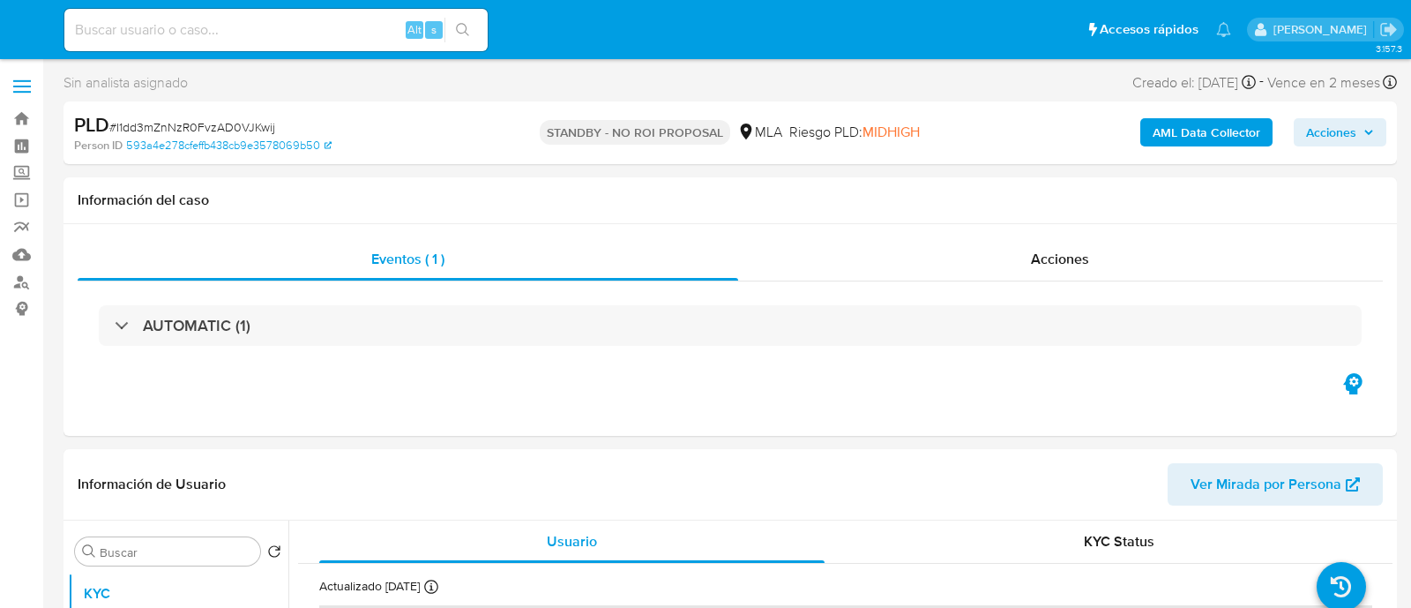
select select "10"
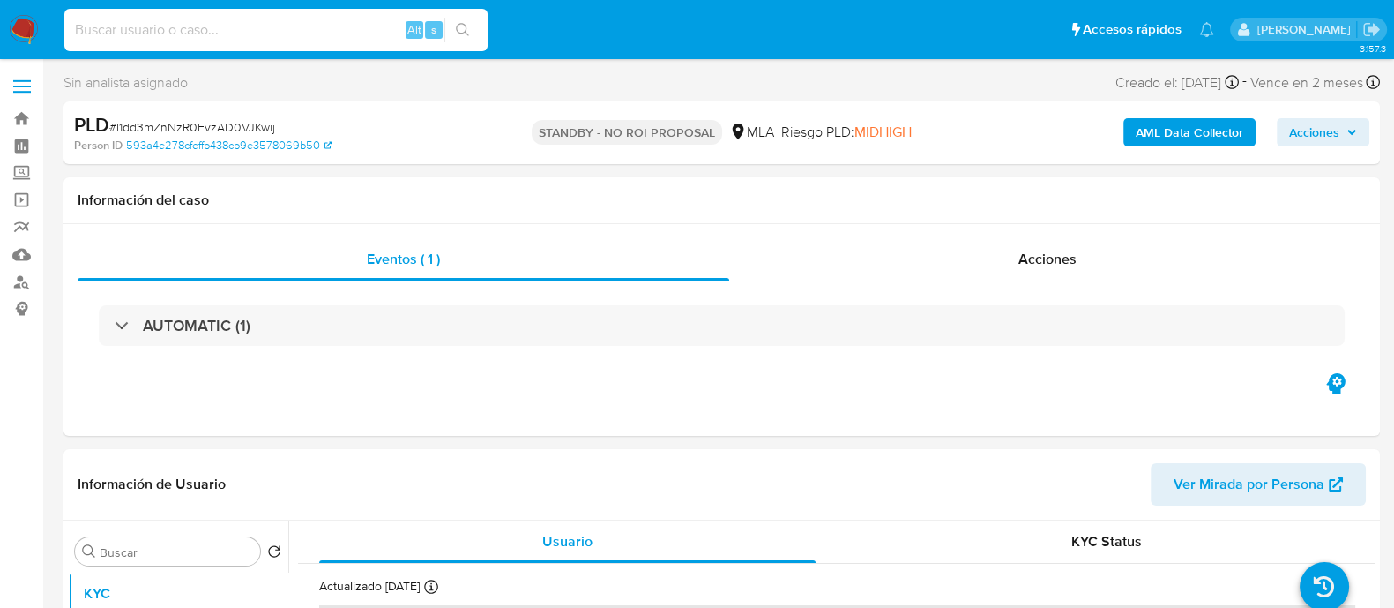
click at [290, 31] on input at bounding box center [275, 30] width 423 height 23
paste input "tase27KilFXk5hHvHyKwlxKQ"
type input "tase27KilFXk5hHvHyKwlxKQ"
drag, startPoint x: 455, startPoint y: 38, endPoint x: 493, endPoint y: 37, distance: 37.9
click at [456, 38] on button "search-icon" at bounding box center [462, 30] width 36 height 25
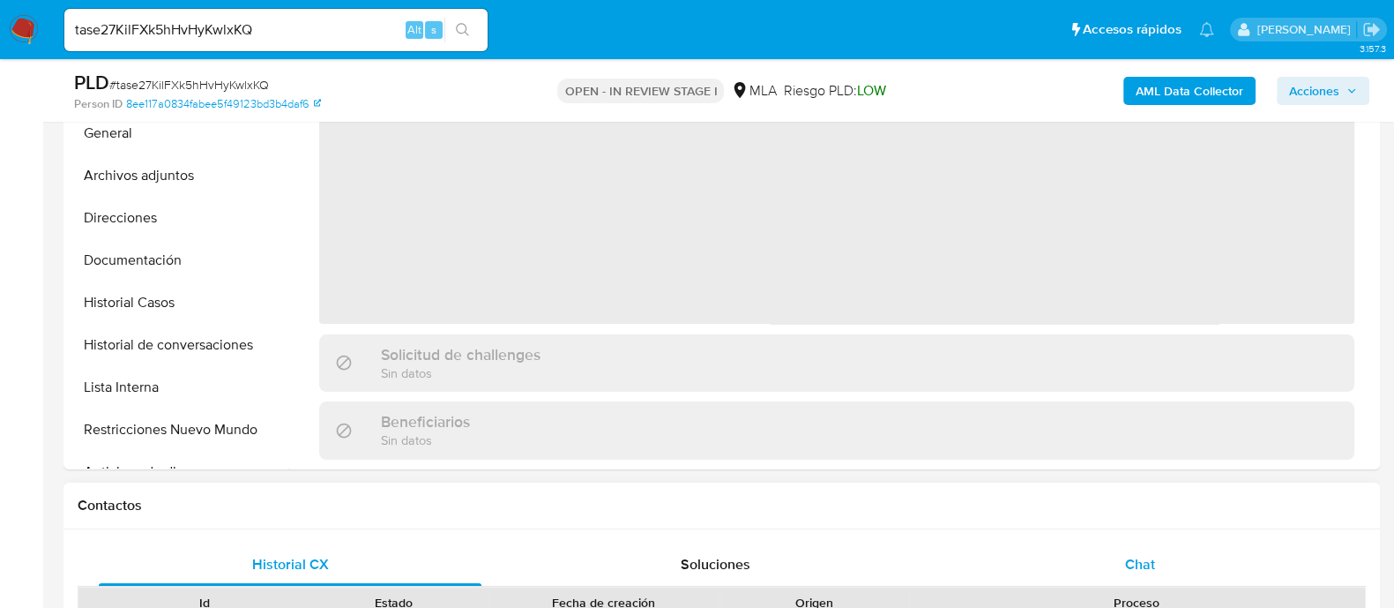
click at [1180, 556] on div "Chat" at bounding box center [1140, 564] width 383 height 42
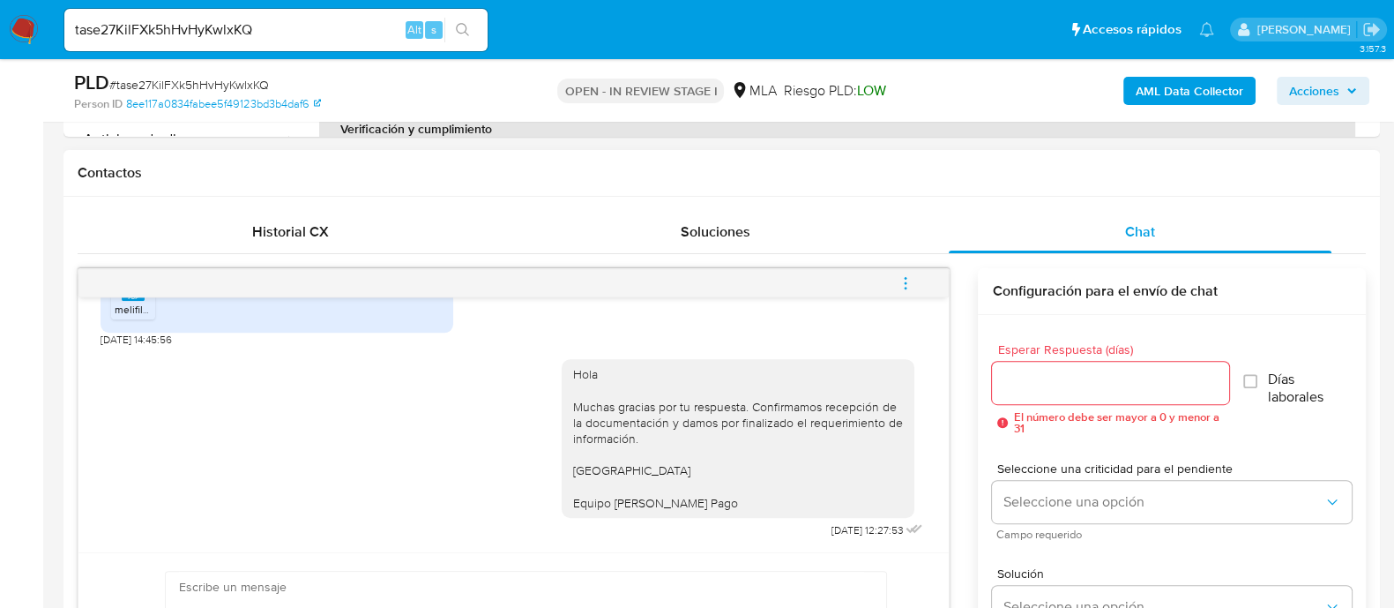
scroll to position [771, 0]
select select "10"
click at [919, 287] on button "menu-action" at bounding box center [906, 285] width 58 height 42
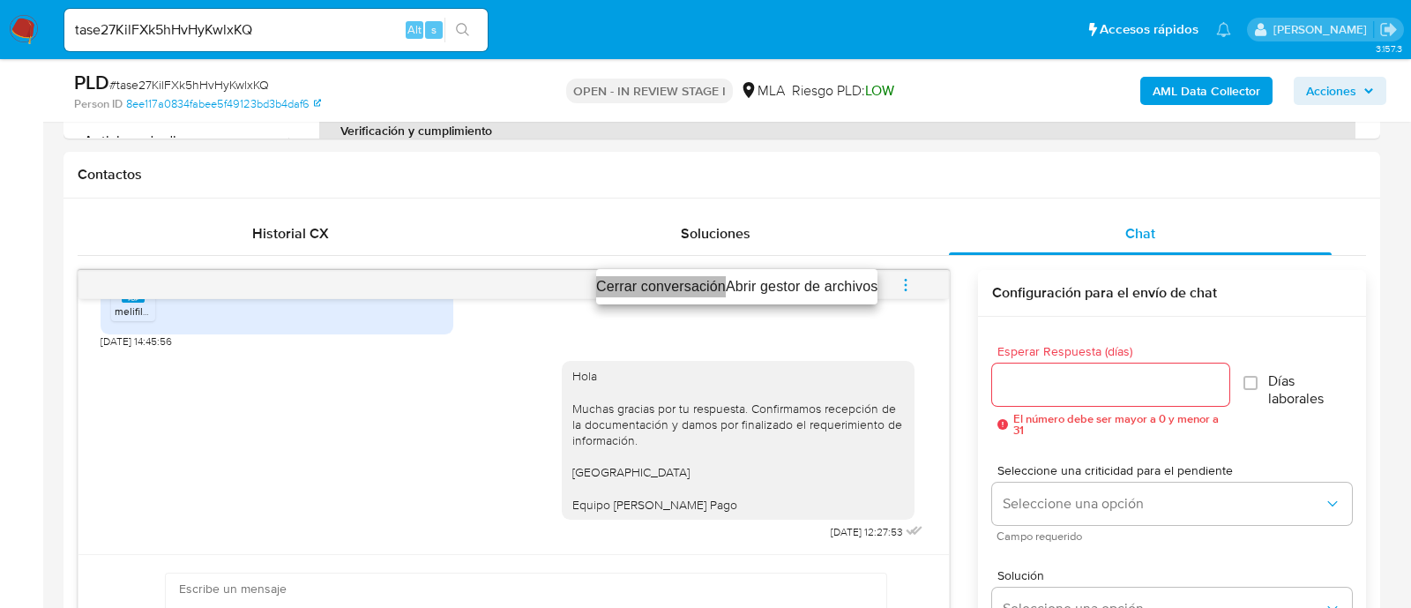
click at [663, 284] on li "Cerrar conversación" at bounding box center [661, 286] width 130 height 21
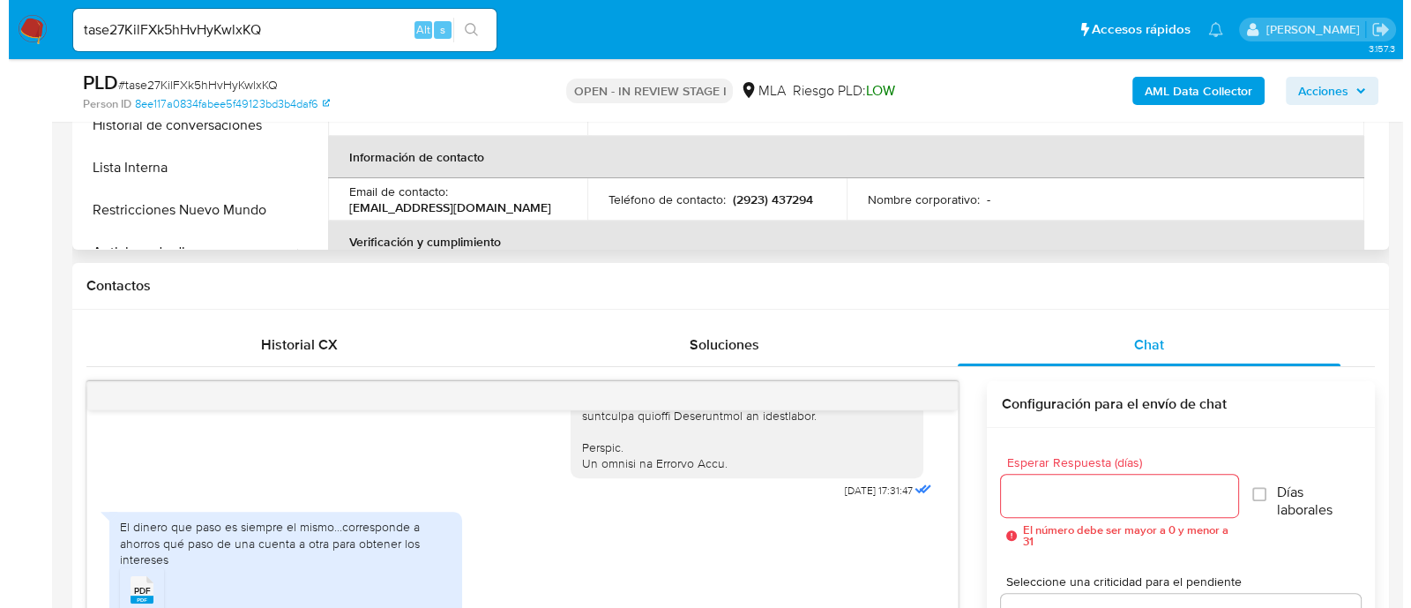
scroll to position [331, 0]
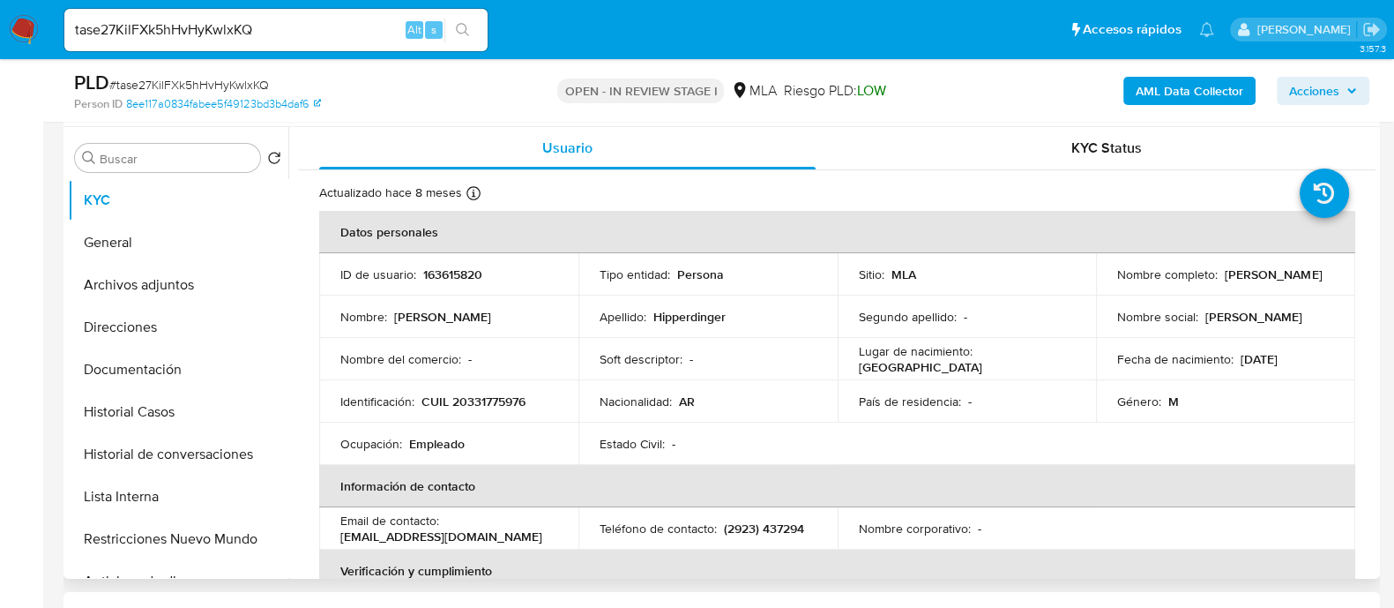
drag, startPoint x: 198, startPoint y: 287, endPoint x: 291, endPoint y: 301, distance: 93.7
click at [201, 287] on button "Archivos adjuntos" at bounding box center [178, 285] width 220 height 42
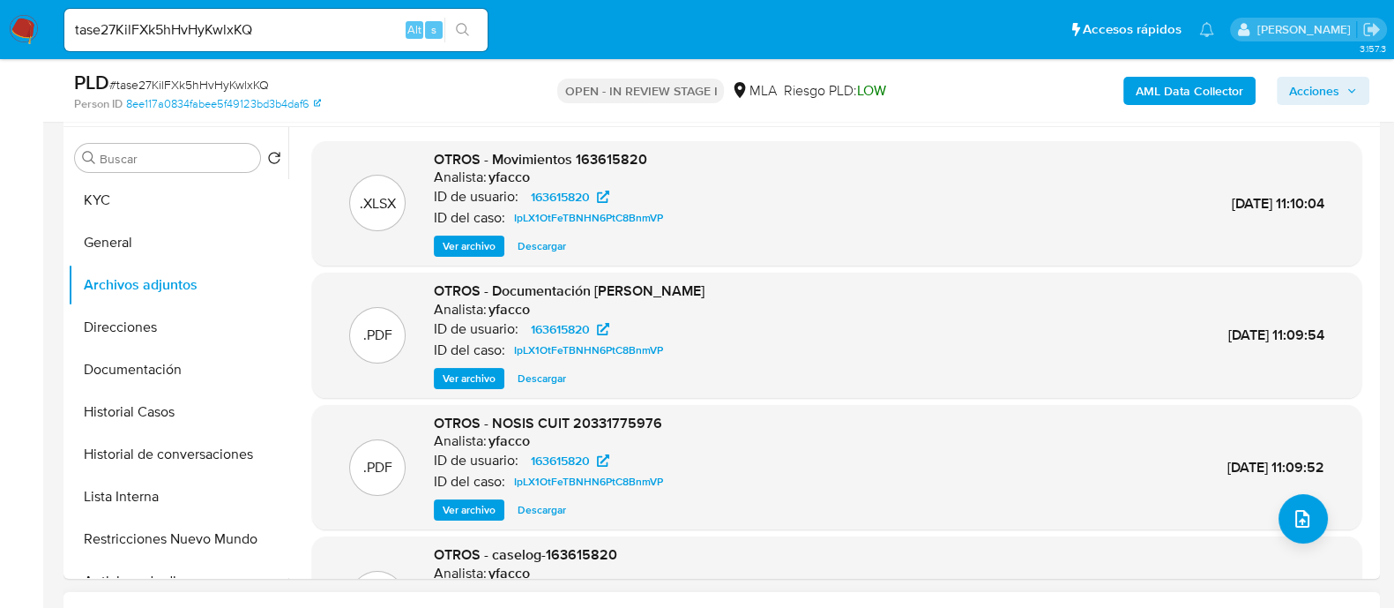
click at [1159, 103] on b "AML Data Collector" at bounding box center [1190, 91] width 108 height 28
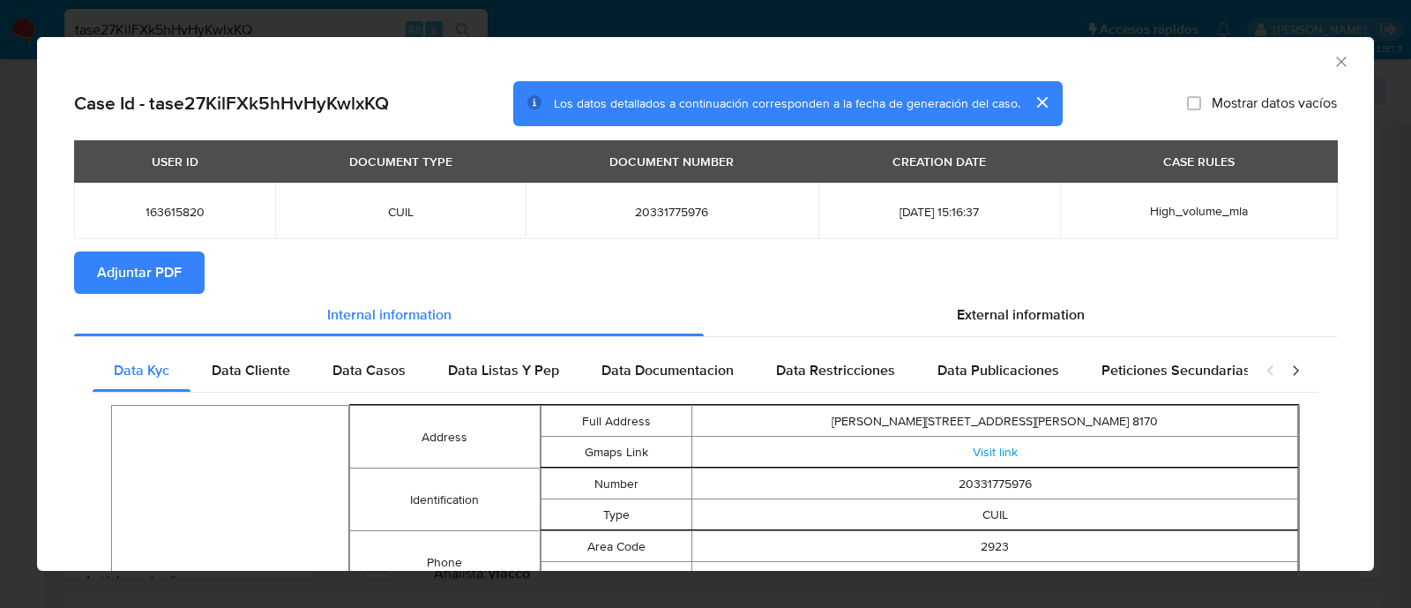
click at [132, 270] on span "Adjuntar PDF" at bounding box center [139, 272] width 85 height 39
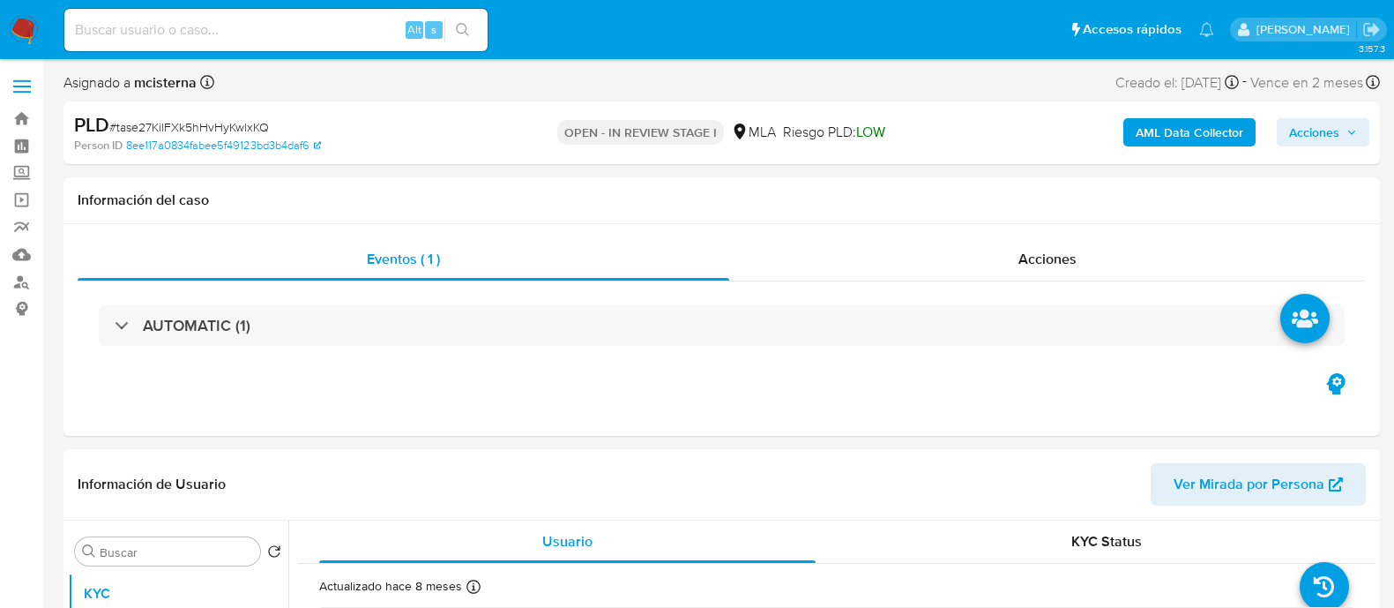
select select "10"
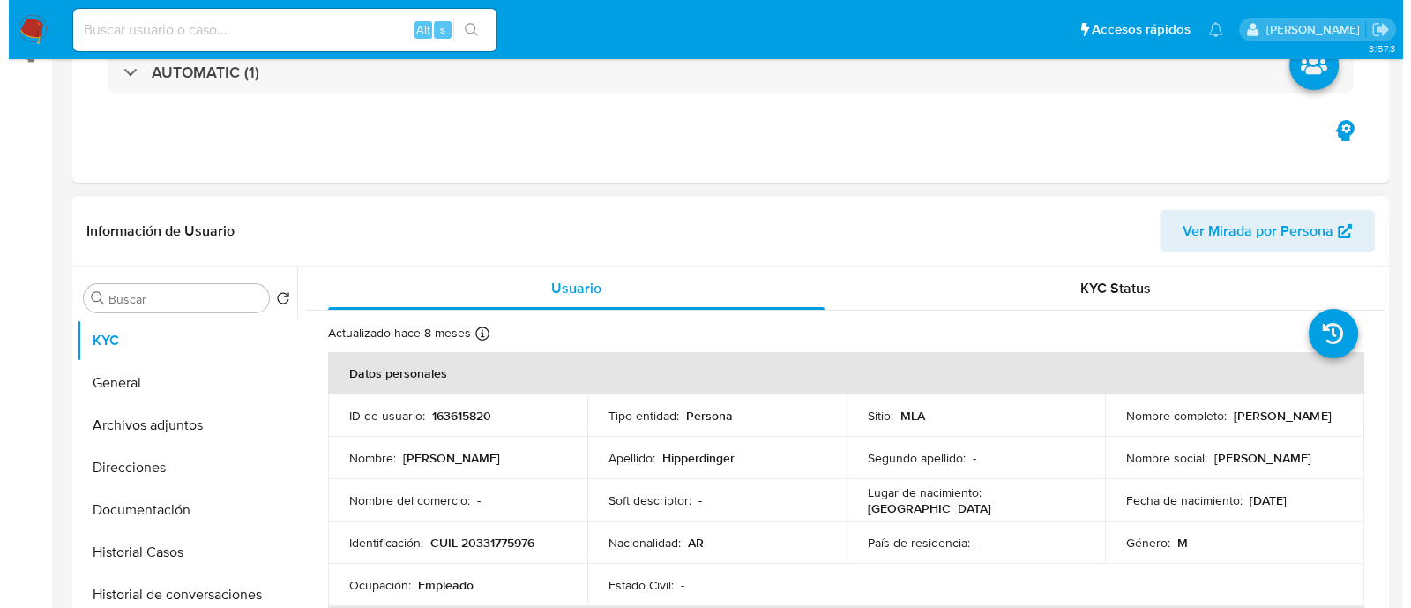
scroll to position [331, 0]
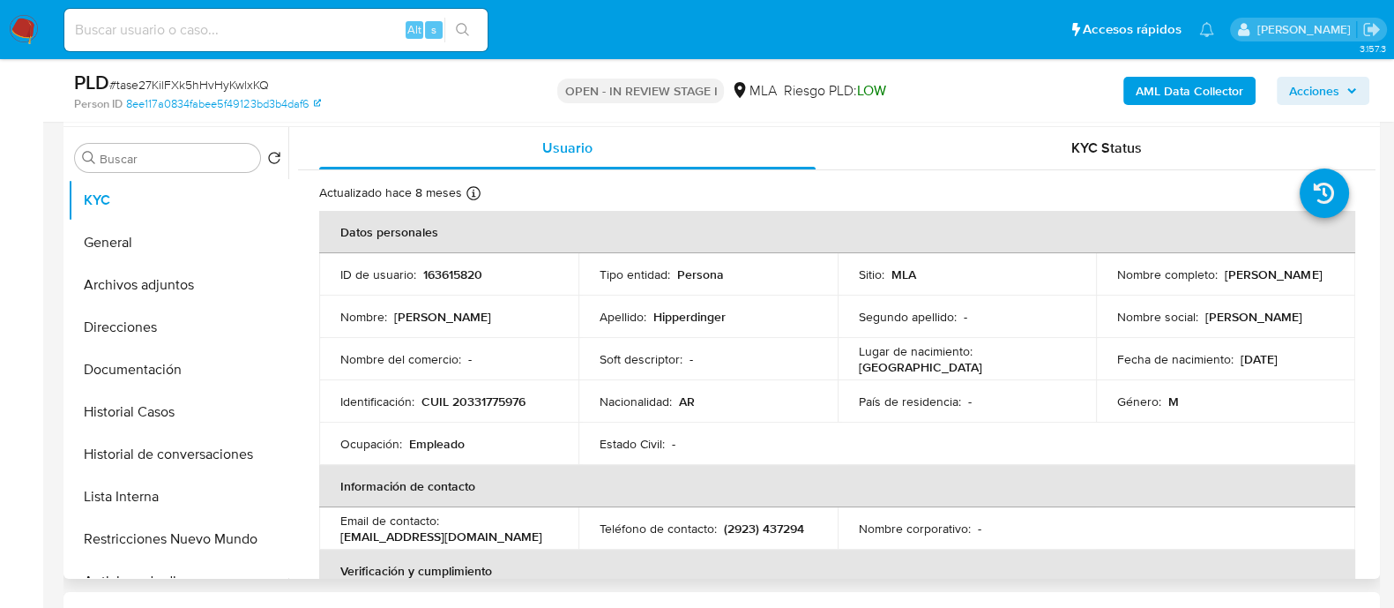
click at [467, 407] on p "CUIL 20331775976" at bounding box center [474, 401] width 104 height 16
copy p "20331775976"
click at [226, 447] on button "Historial de conversaciones" at bounding box center [171, 454] width 206 height 42
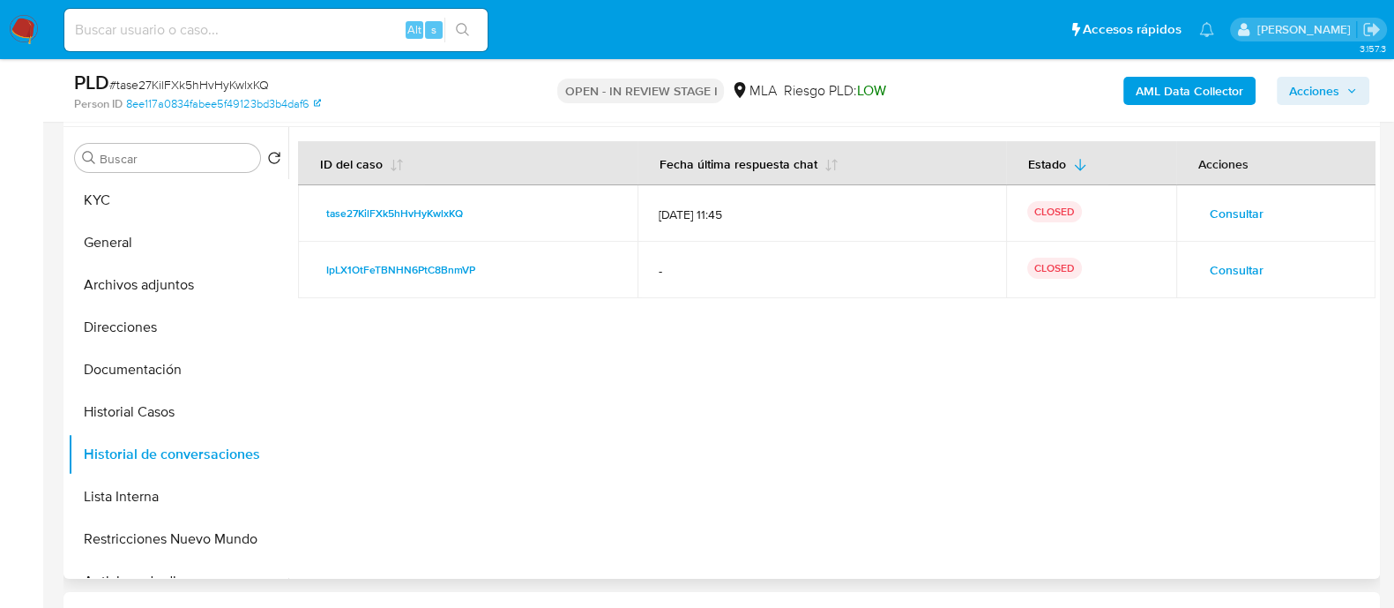
click at [1210, 211] on span "Consultar" at bounding box center [1237, 213] width 54 height 25
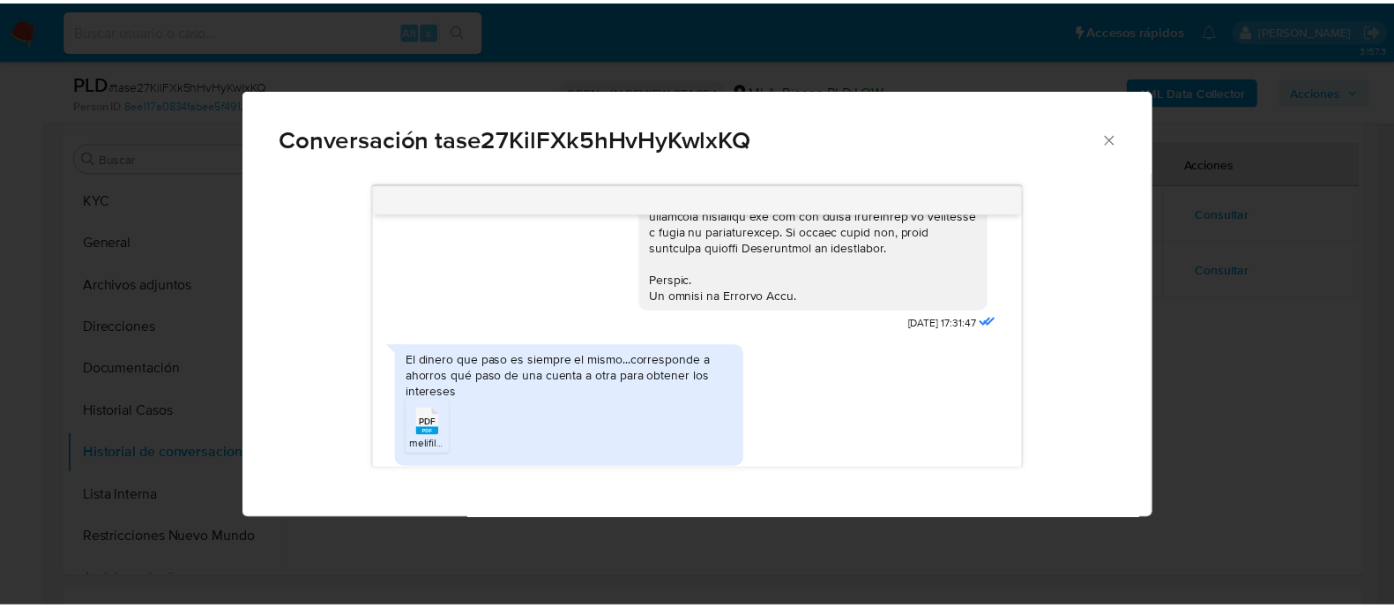
scroll to position [992, 0]
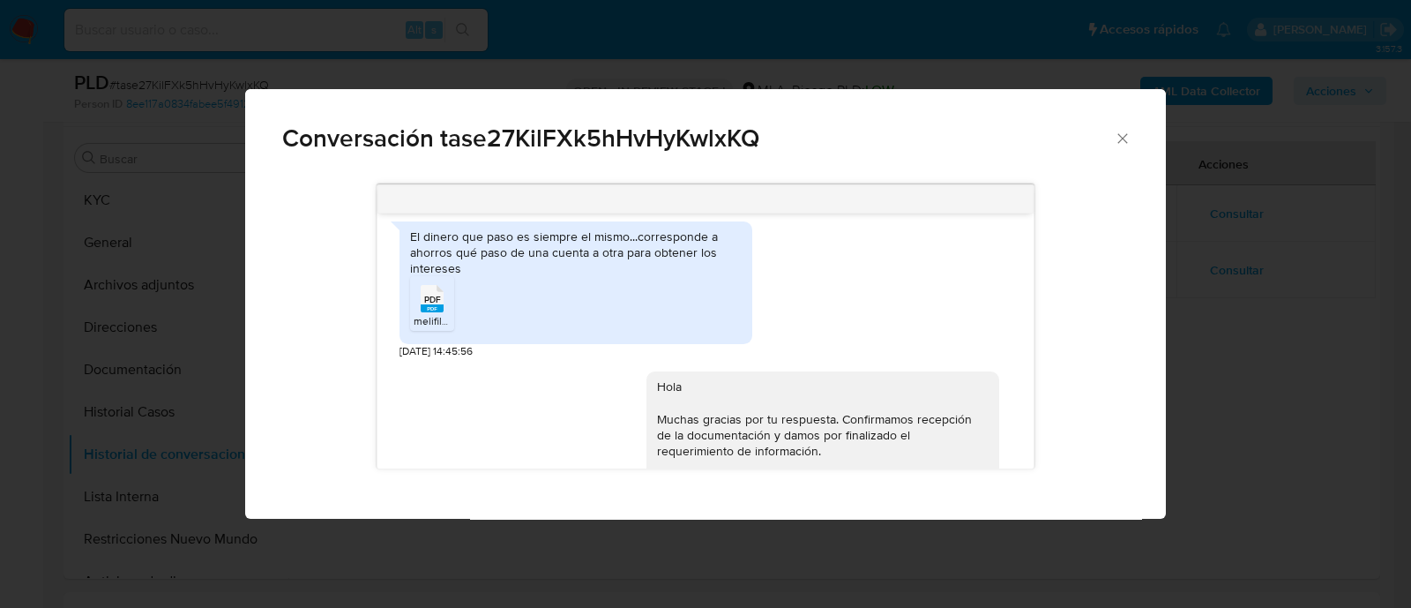
click at [583, 247] on div "El dinero que paso es siempre el mismo...corresponde a ahorros qué paso de una …" at bounding box center [576, 252] width 332 height 49
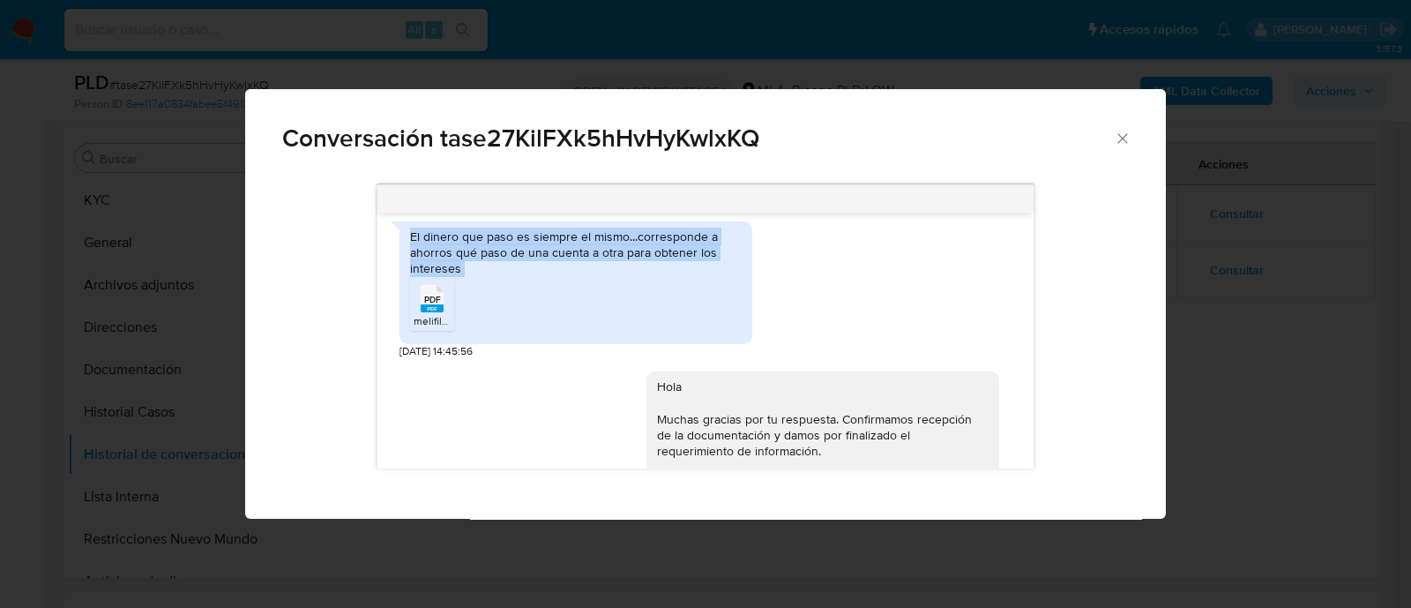
click at [583, 247] on div "El dinero que paso es siempre el mismo...corresponde a ahorros qué paso de una …" at bounding box center [576, 252] width 332 height 49
copy div "El dinero que paso es siempre el mismo...corresponde a ahorros qué paso de una …"
click at [161, 377] on div "Conversación tase27KilFXk5hHvHyKwlxKQ [DATE] 17:31:47 El dinero que paso es sie…" at bounding box center [705, 304] width 1411 height 608
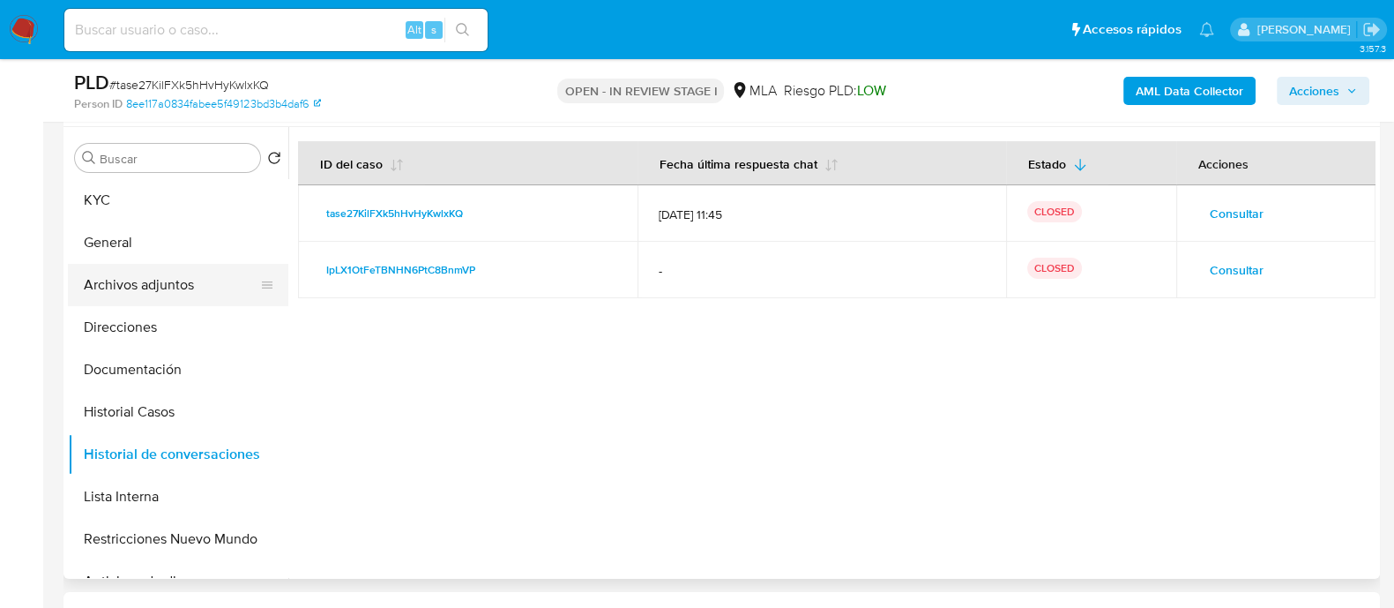
click at [198, 266] on button "Archivos adjuntos" at bounding box center [171, 285] width 206 height 42
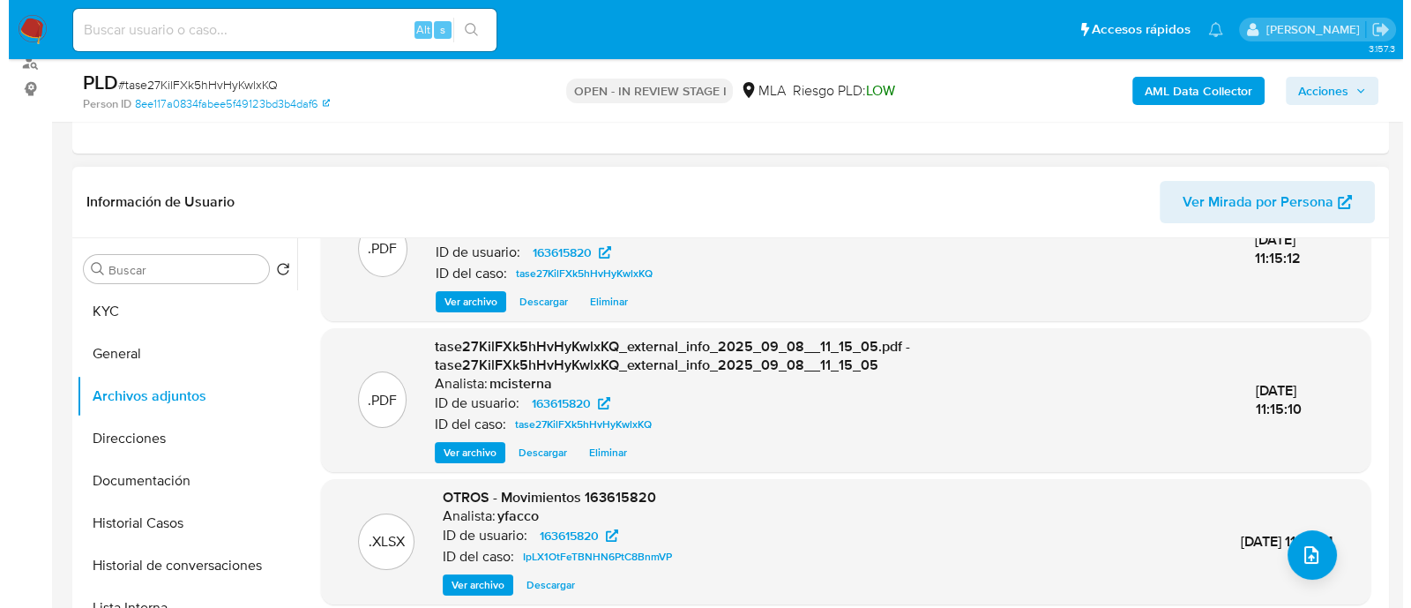
scroll to position [109, 0]
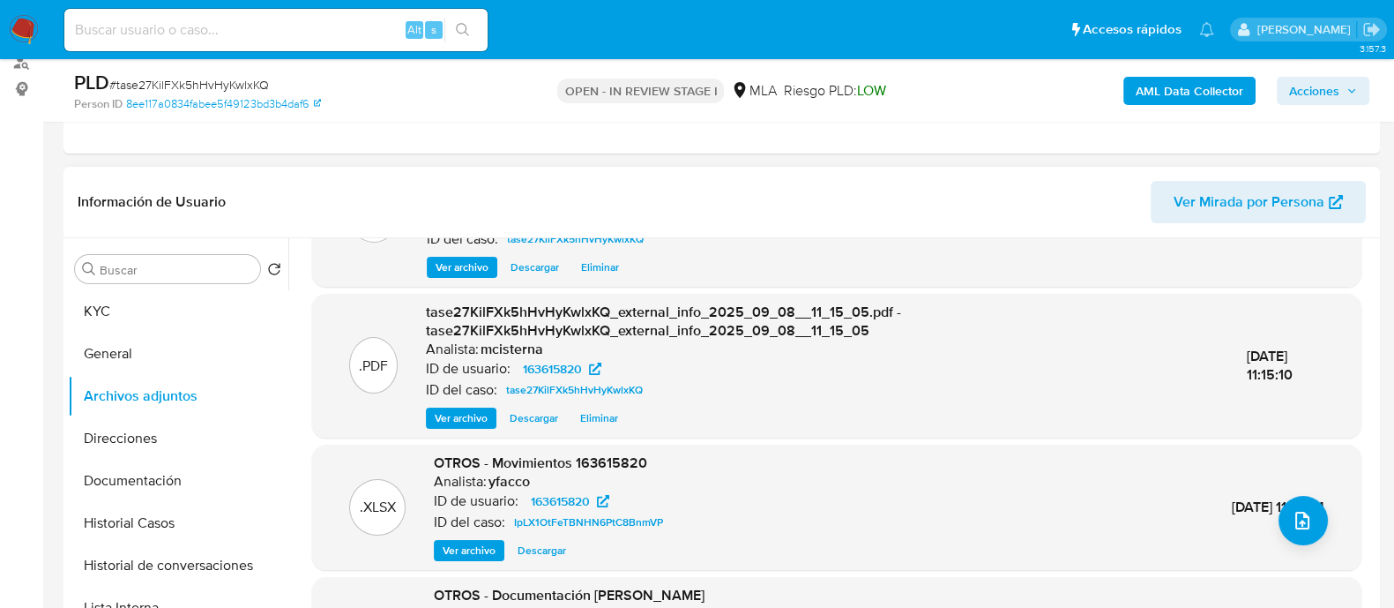
click at [466, 545] on span "Ver archivo" at bounding box center [469, 550] width 53 height 18
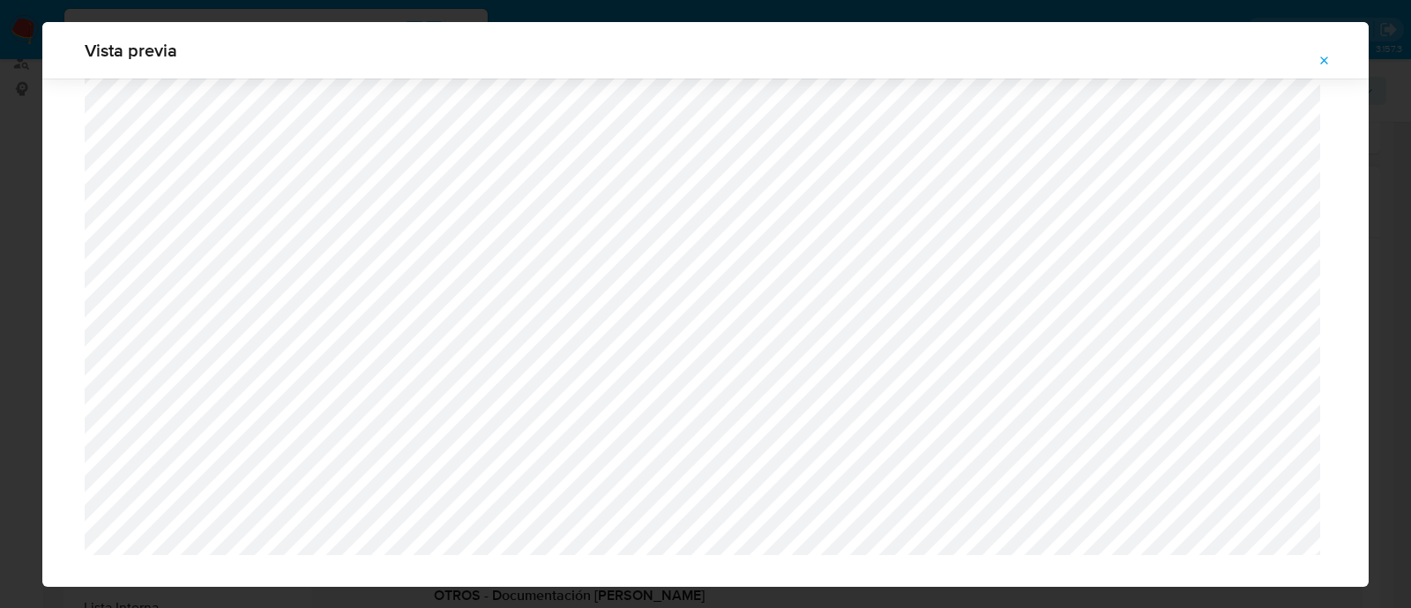
scroll to position [4414, 0]
drag, startPoint x: 1339, startPoint y: 56, endPoint x: 1330, endPoint y: 59, distance: 9.5
click at [1338, 56] on button "Attachment preview" at bounding box center [1324, 61] width 39 height 28
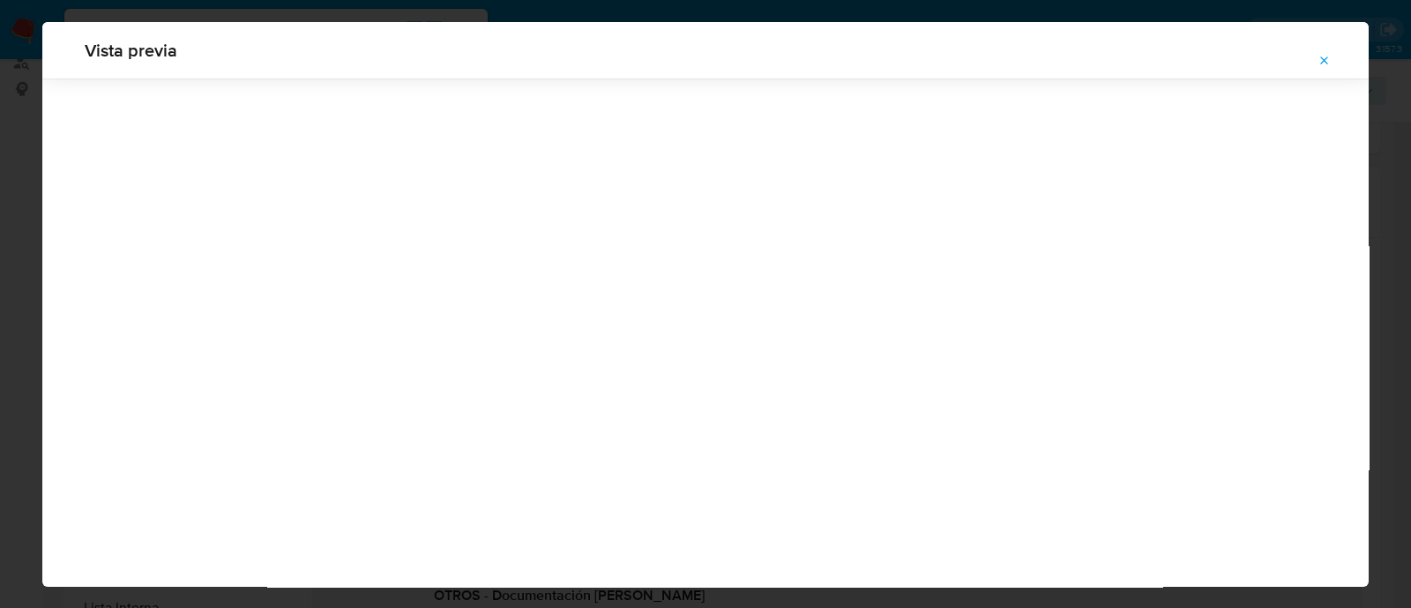
scroll to position [56, 0]
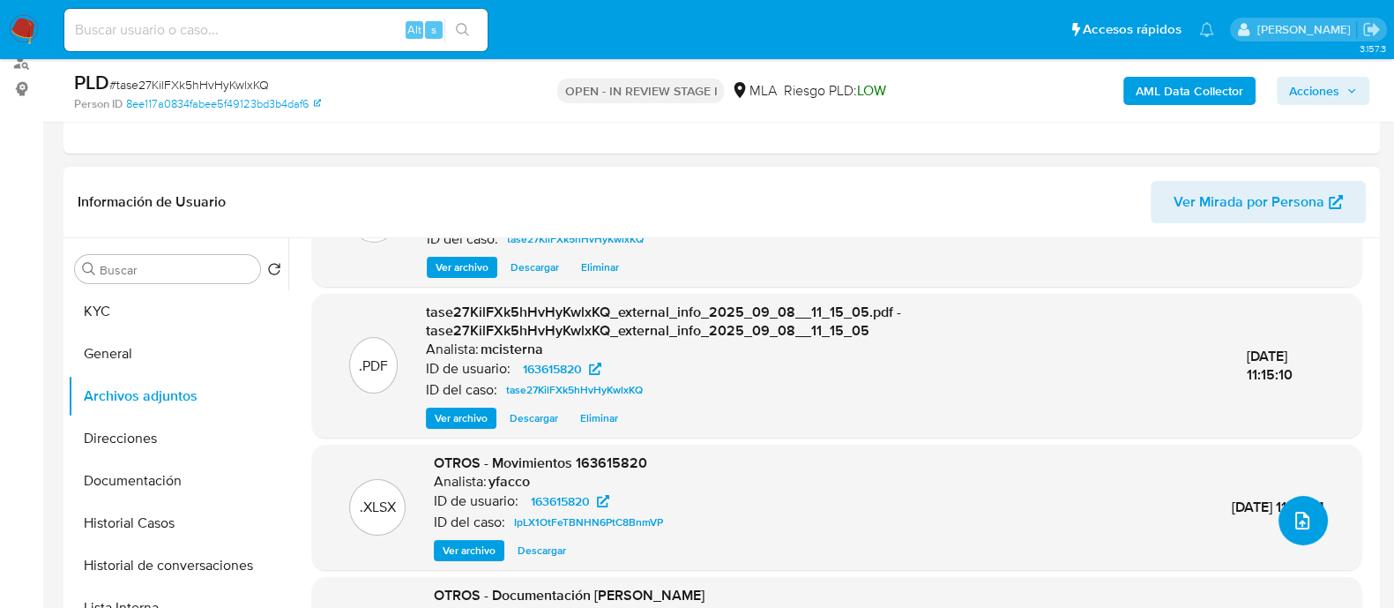
click at [1313, 519] on button "upload-file" at bounding box center [1303, 520] width 49 height 49
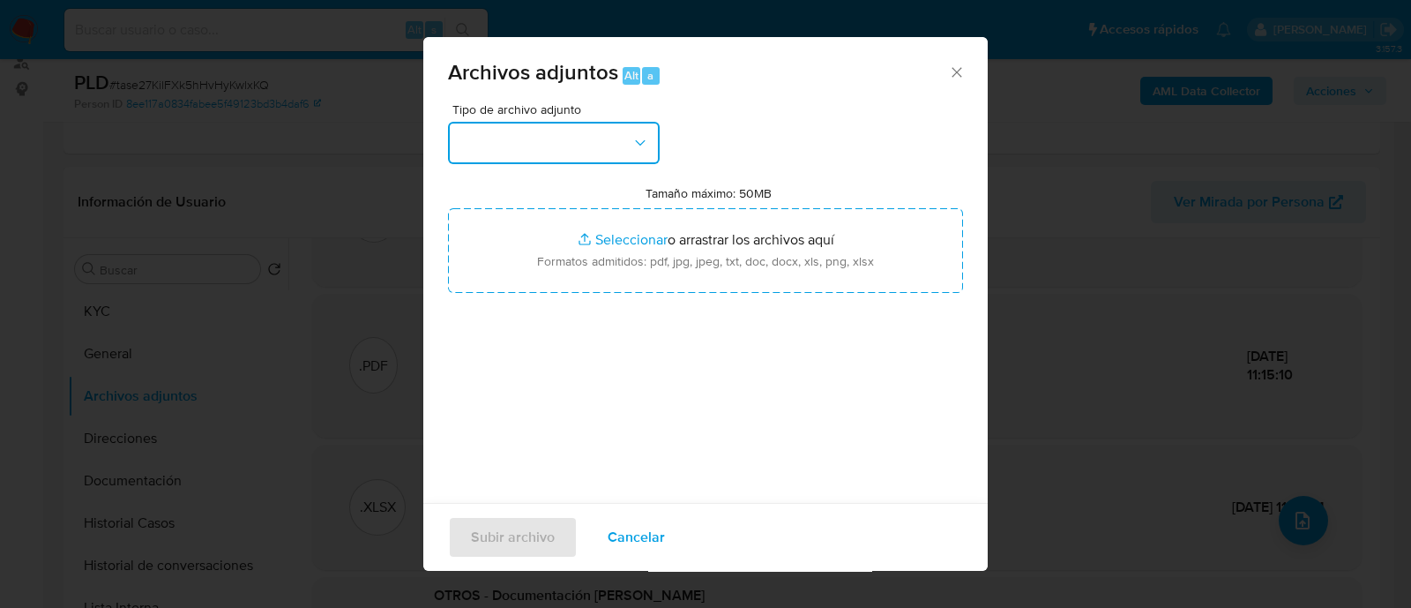
click at [497, 157] on button "button" at bounding box center [554, 143] width 212 height 42
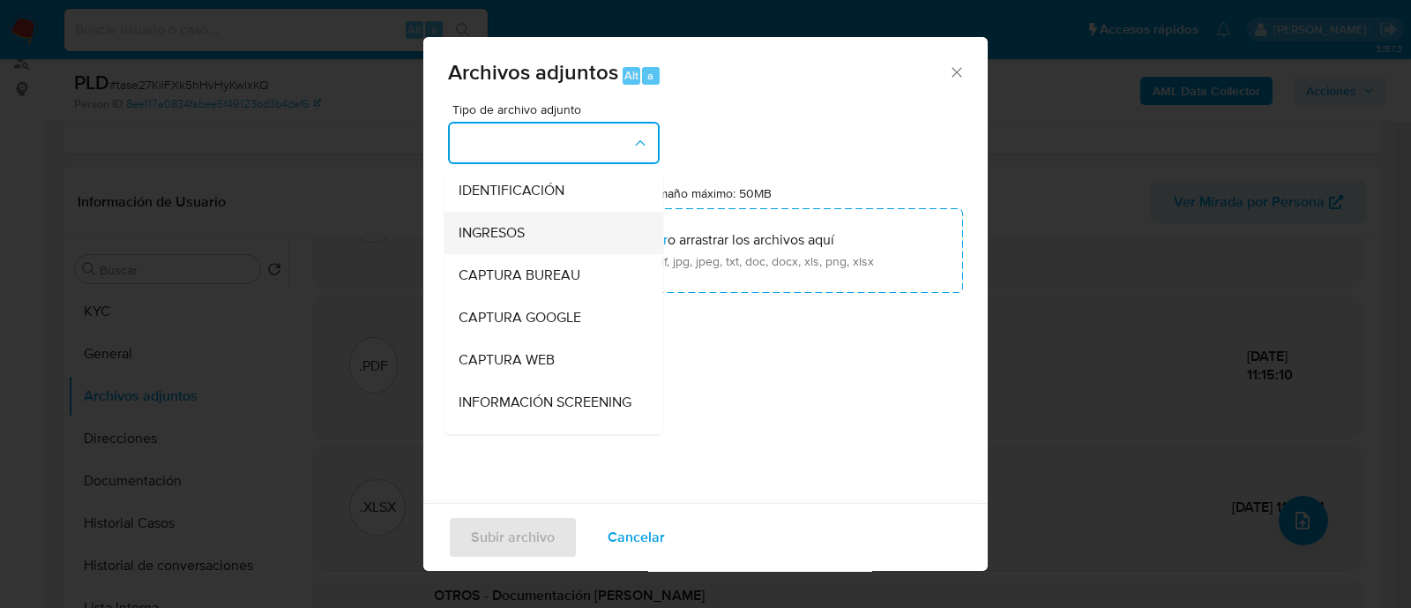
click at [511, 221] on div "INGRESOS" at bounding box center [549, 233] width 180 height 42
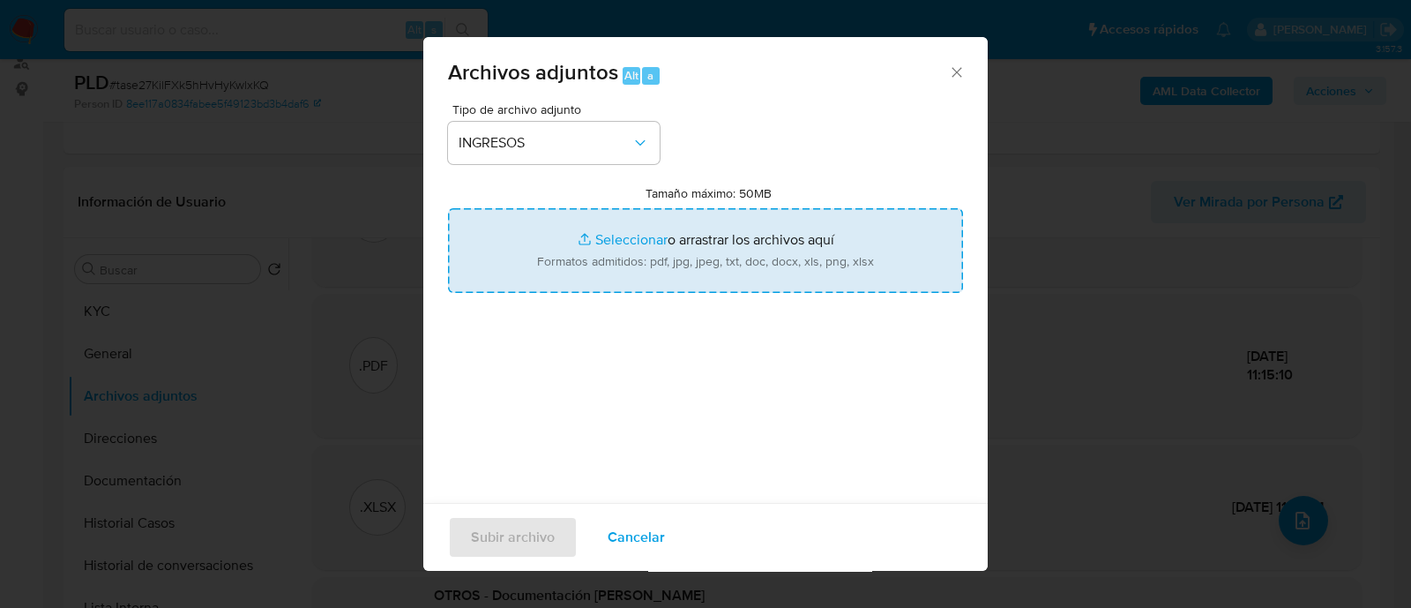
type input "C:\fakepath\Recibo [PERSON_NAME] 06-2025.pdf"
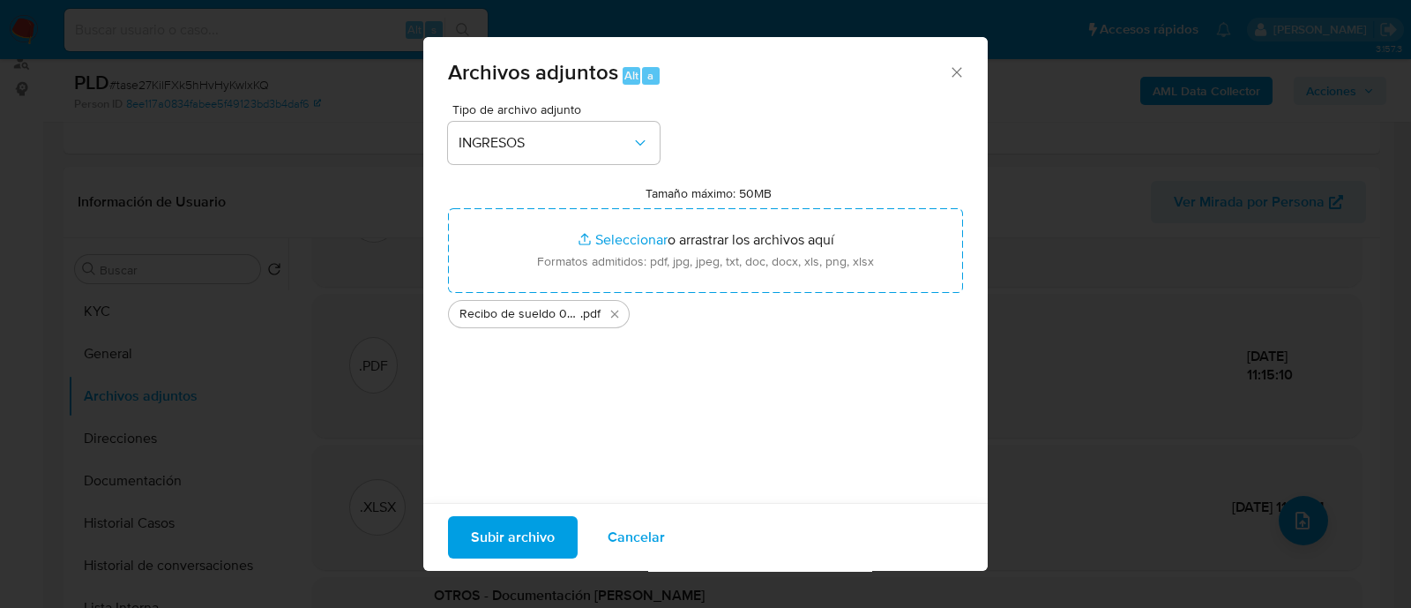
click at [467, 534] on button "Subir archivo" at bounding box center [513, 537] width 130 height 42
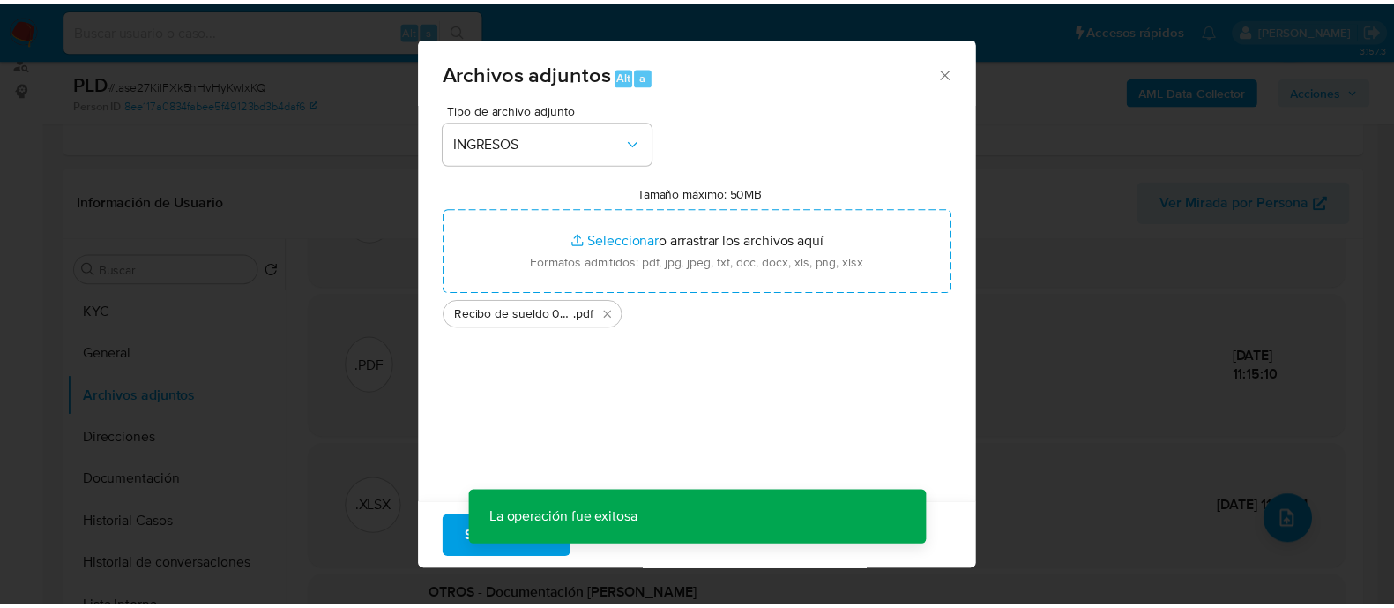
scroll to position [165, 0]
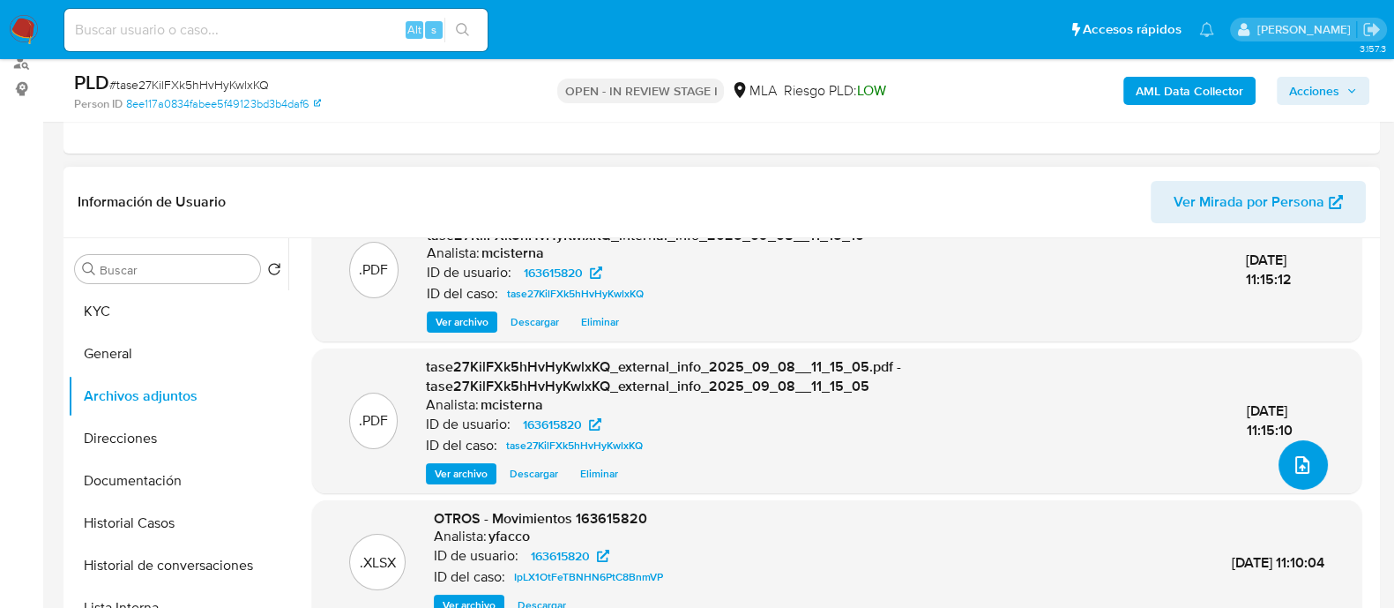
click at [1294, 470] on icon "upload-file" at bounding box center [1302, 464] width 21 height 21
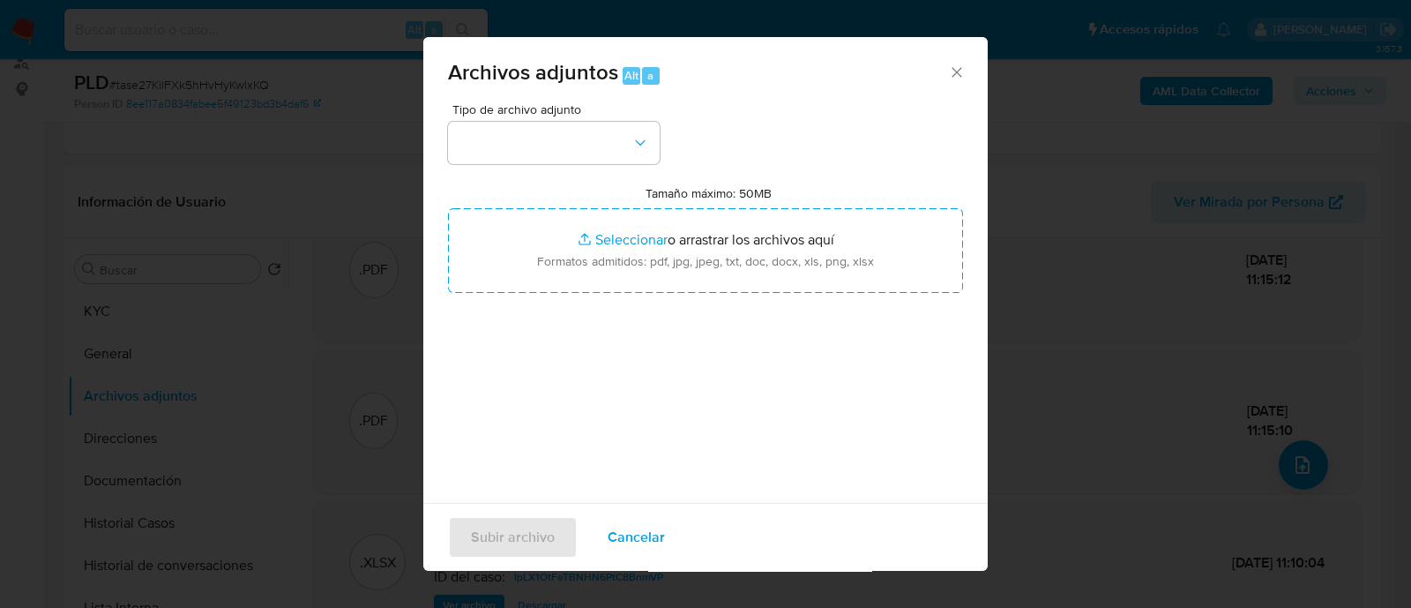
click at [614, 530] on span "Cancelar" at bounding box center [636, 537] width 57 height 39
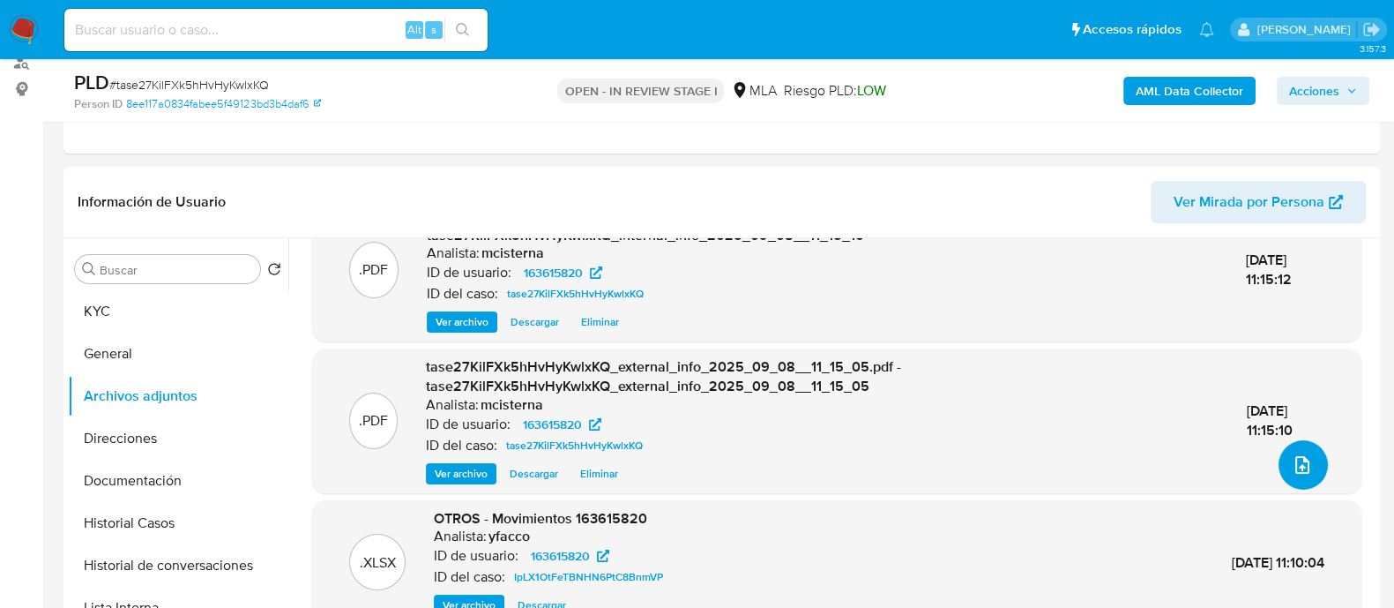
click at [1292, 460] on icon "upload-file" at bounding box center [1302, 464] width 21 height 21
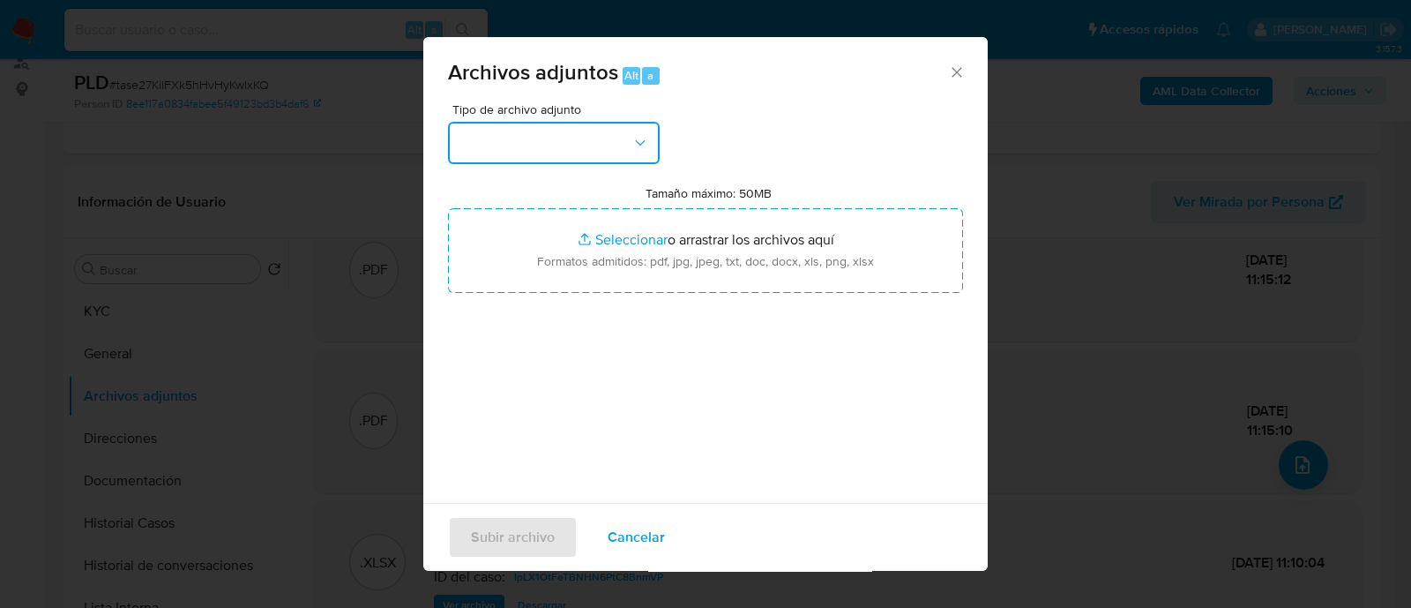
click at [541, 140] on button "button" at bounding box center [554, 143] width 212 height 42
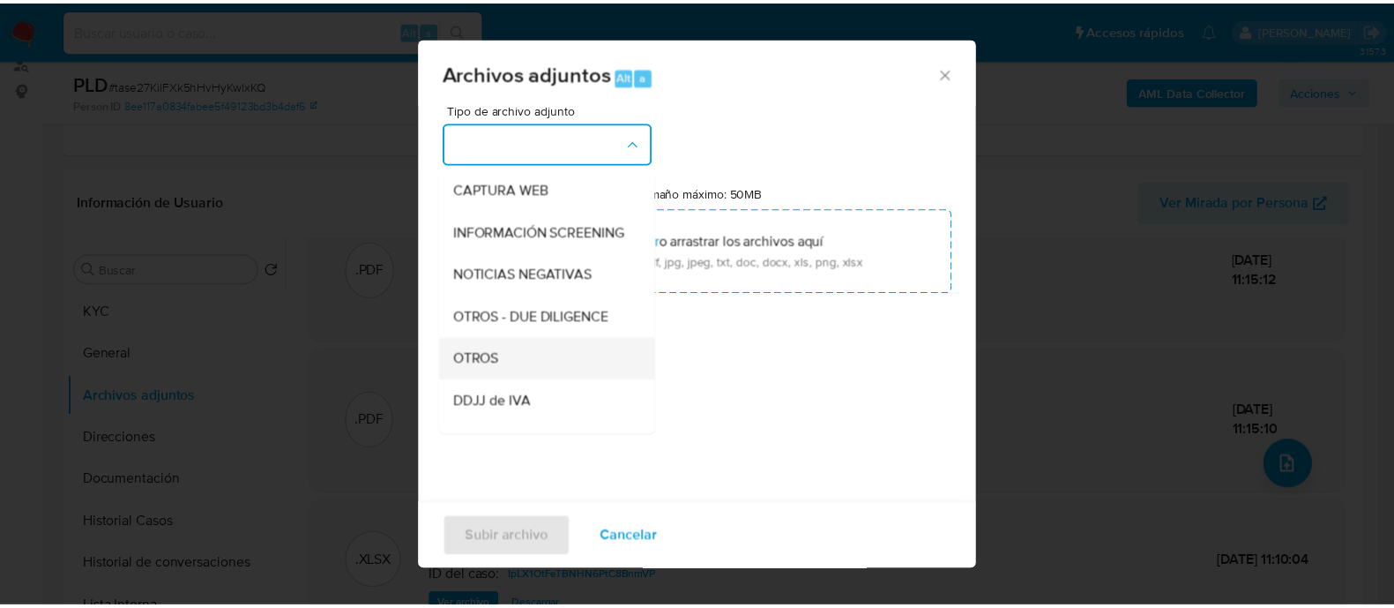
scroll to position [220, 0]
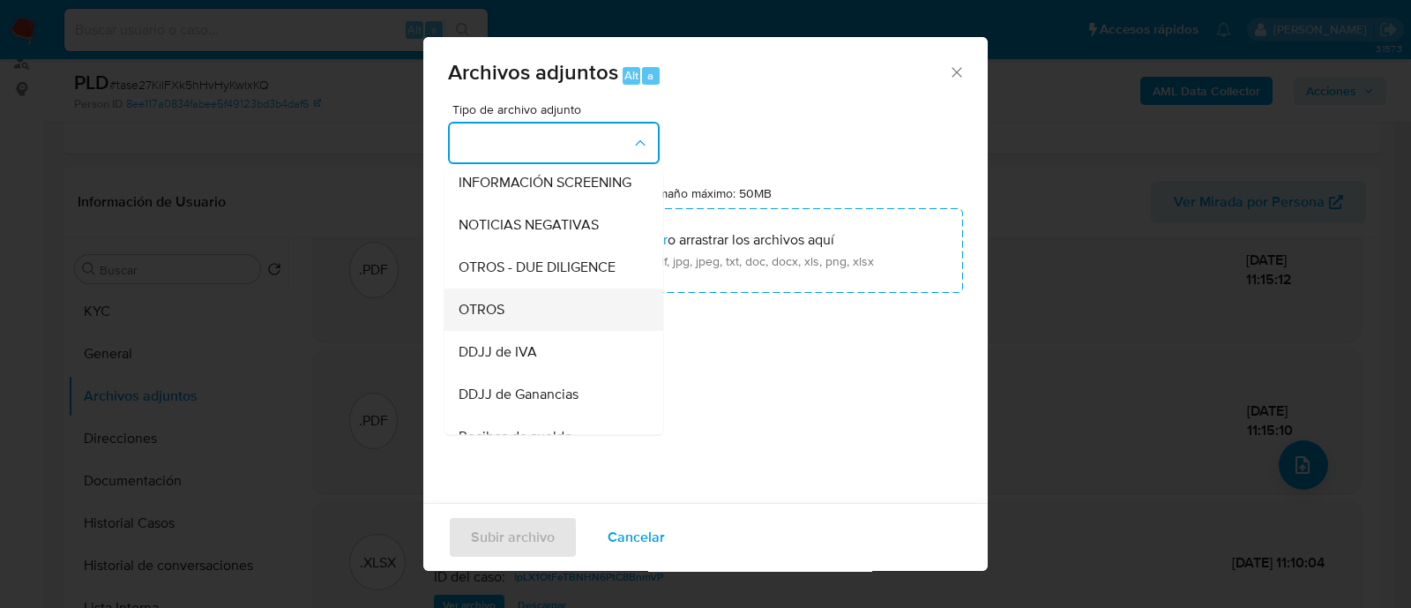
click at [534, 331] on div "OTROS" at bounding box center [549, 309] width 180 height 42
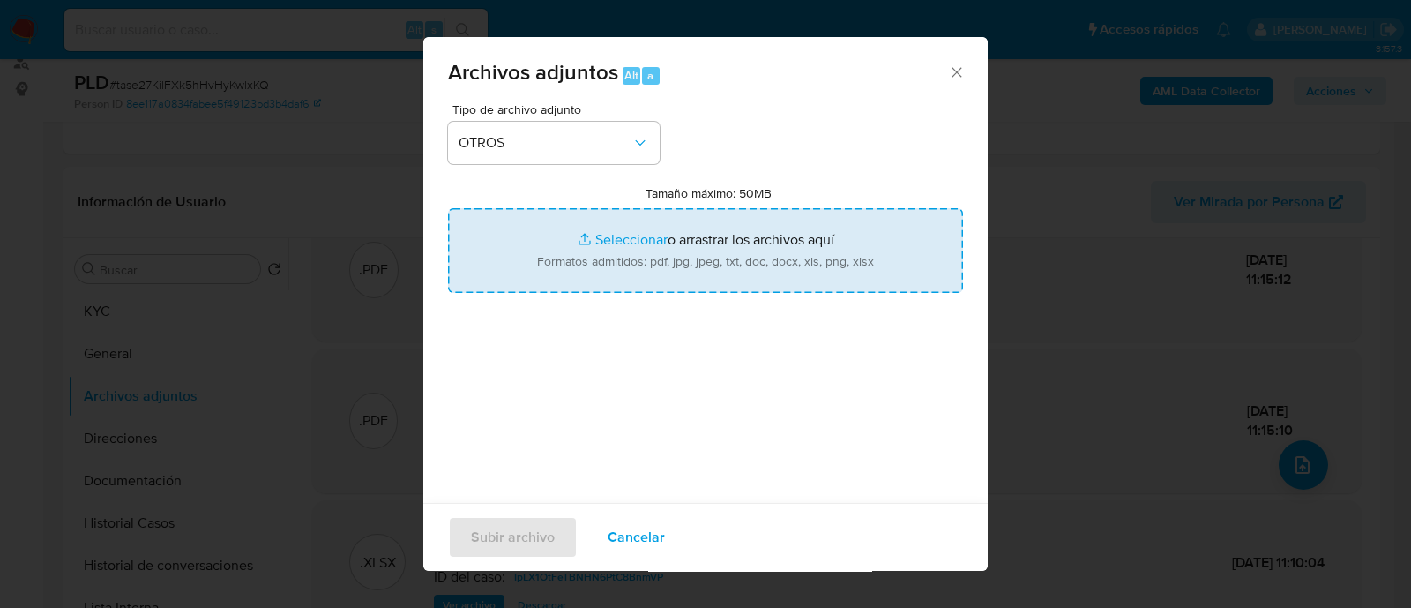
type input "C:\fakepath\Movimientos tase27KilFXk5hHvHyKwlxKQ_2025_08_19_09_18_03.xlsx"
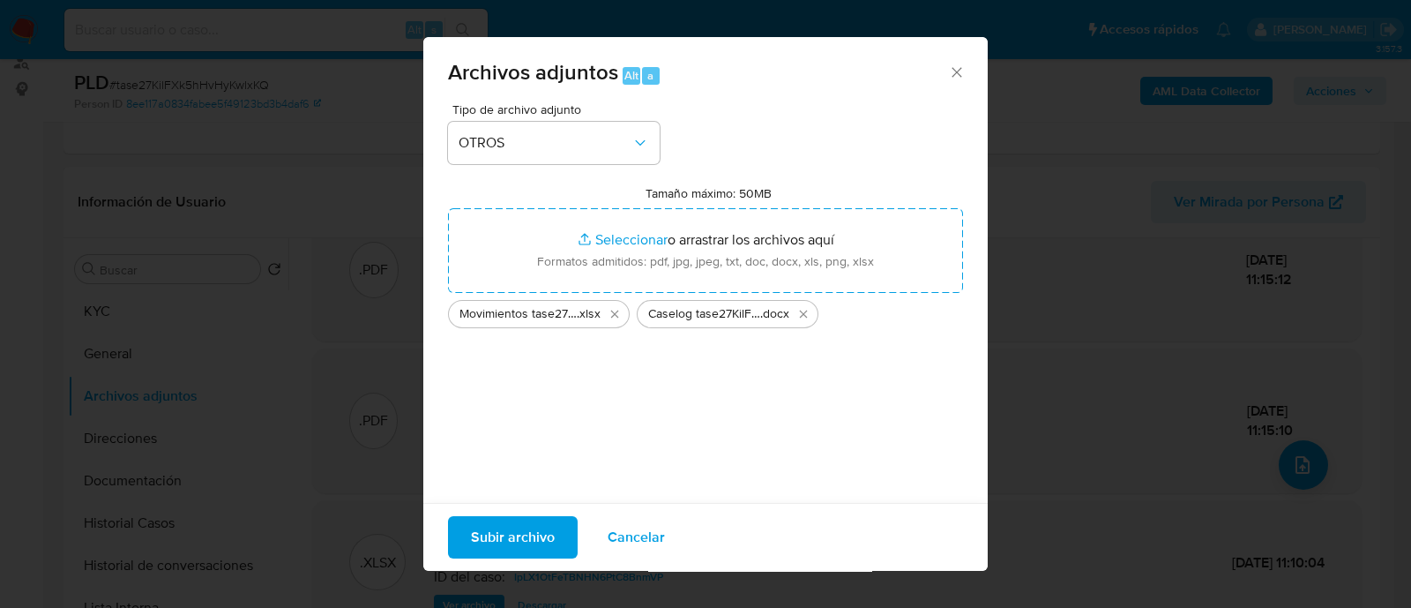
click at [490, 539] on span "Subir archivo" at bounding box center [513, 537] width 84 height 39
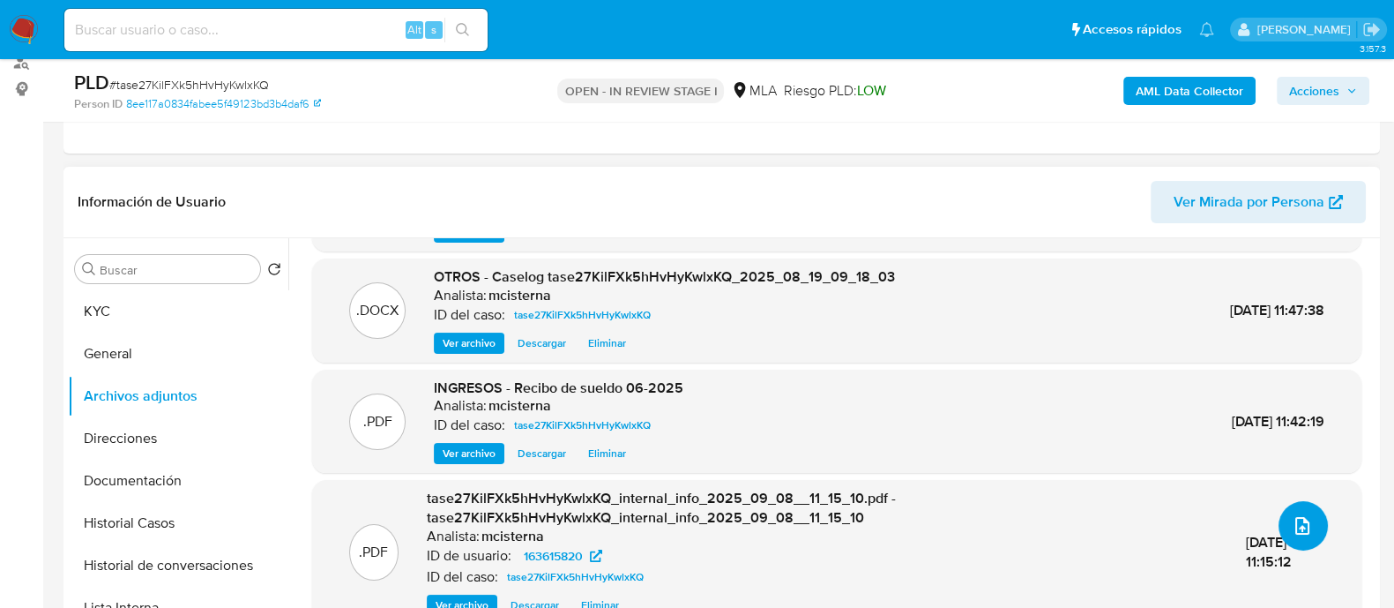
scroll to position [0, 0]
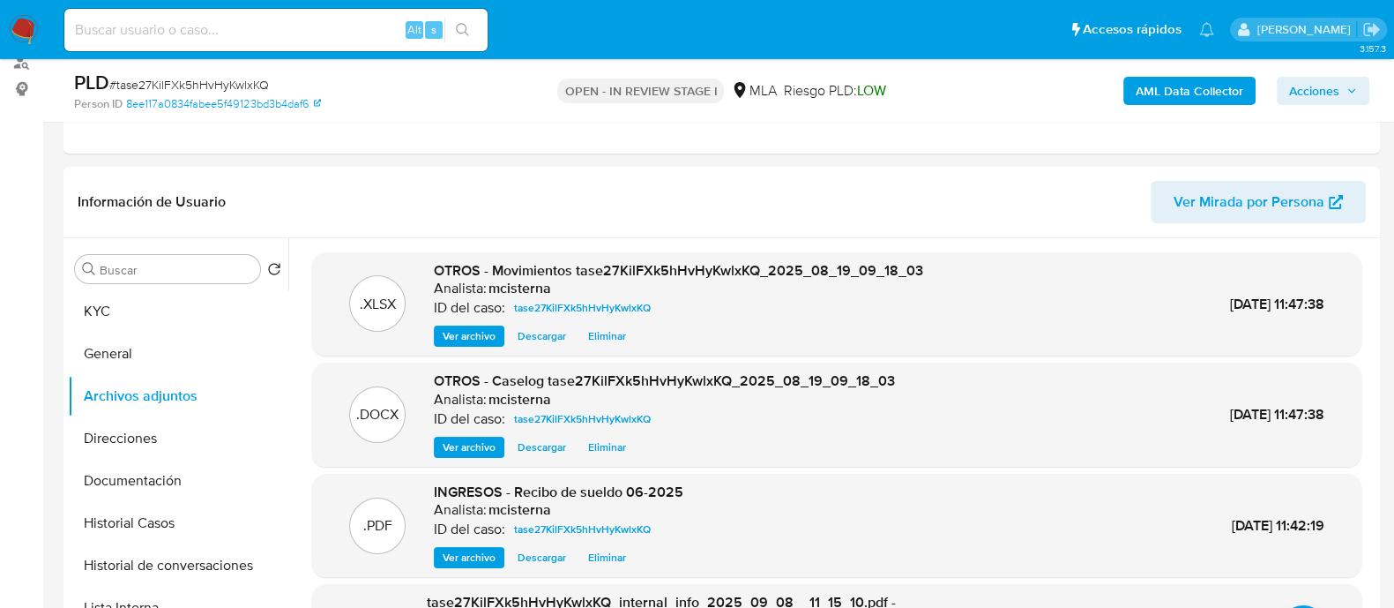
click at [1326, 92] on span "Acciones" at bounding box center [1314, 91] width 50 height 28
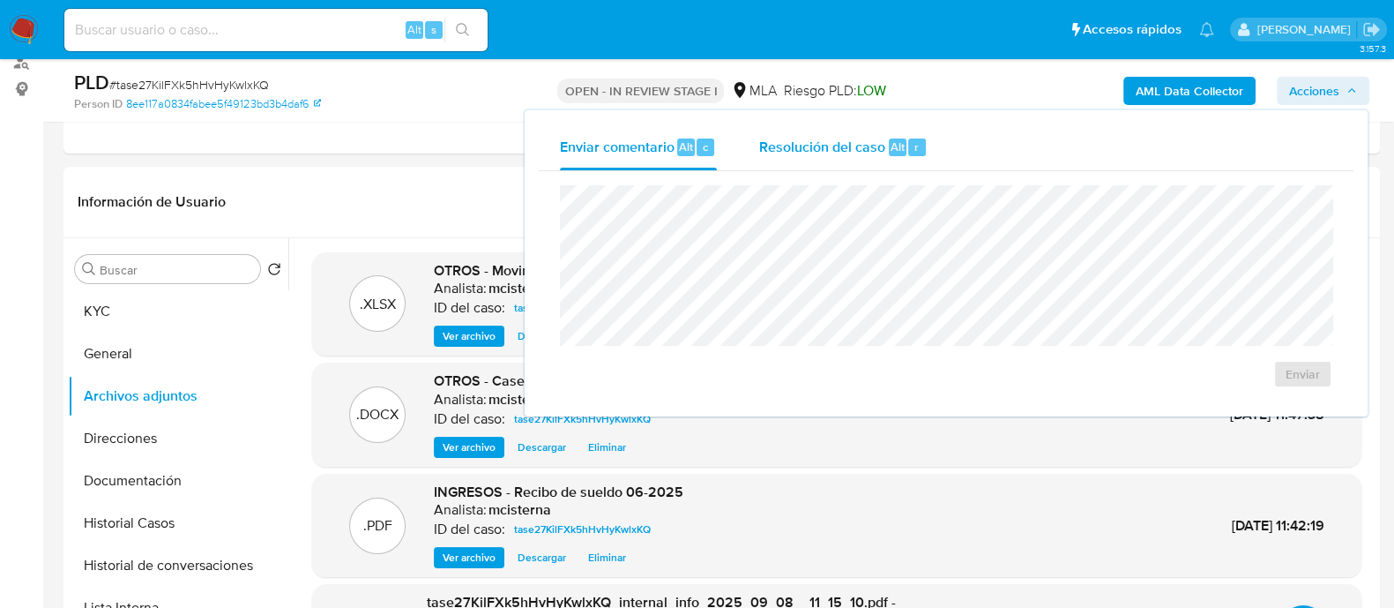
click at [854, 156] on div "Resolución del caso Alt r" at bounding box center [843, 147] width 168 height 46
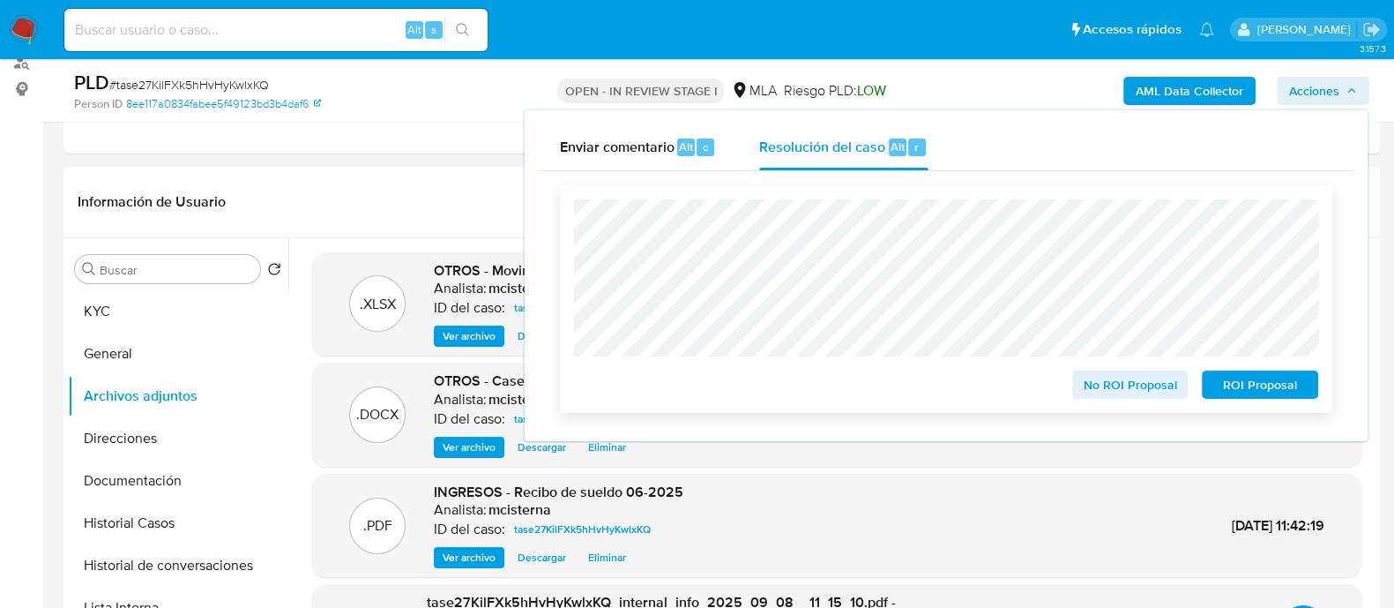
click at [1107, 391] on span "No ROI Proposal" at bounding box center [1131, 384] width 92 height 25
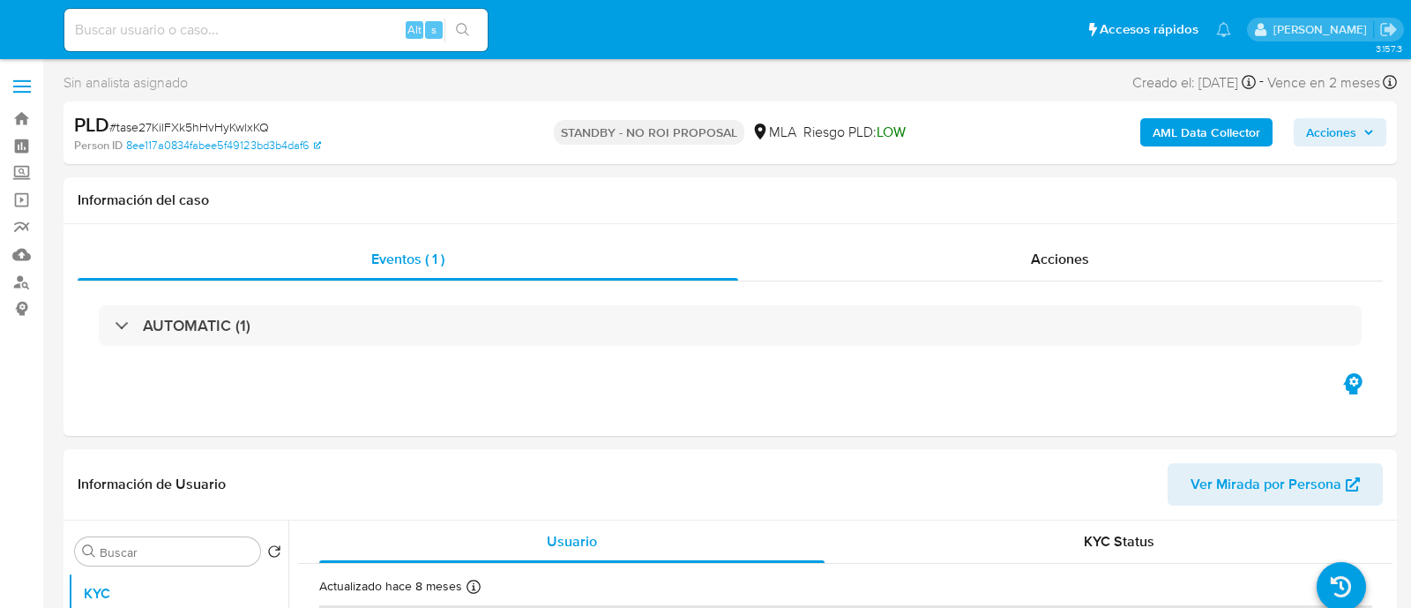
select select "10"
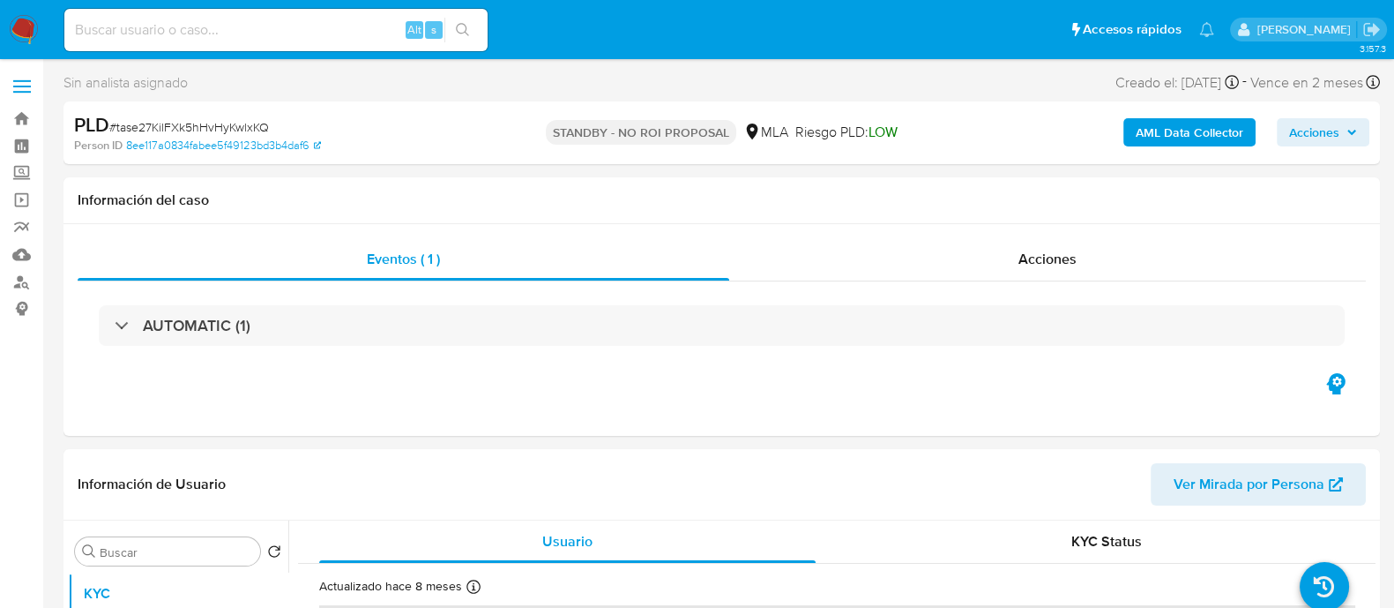
click at [352, 30] on input at bounding box center [275, 30] width 423 height 23
paste input "G4Wu1LRXbj8KITIQof7gABRy"
type input "G4Wu1LRXbj8KITIQof7gABRy"
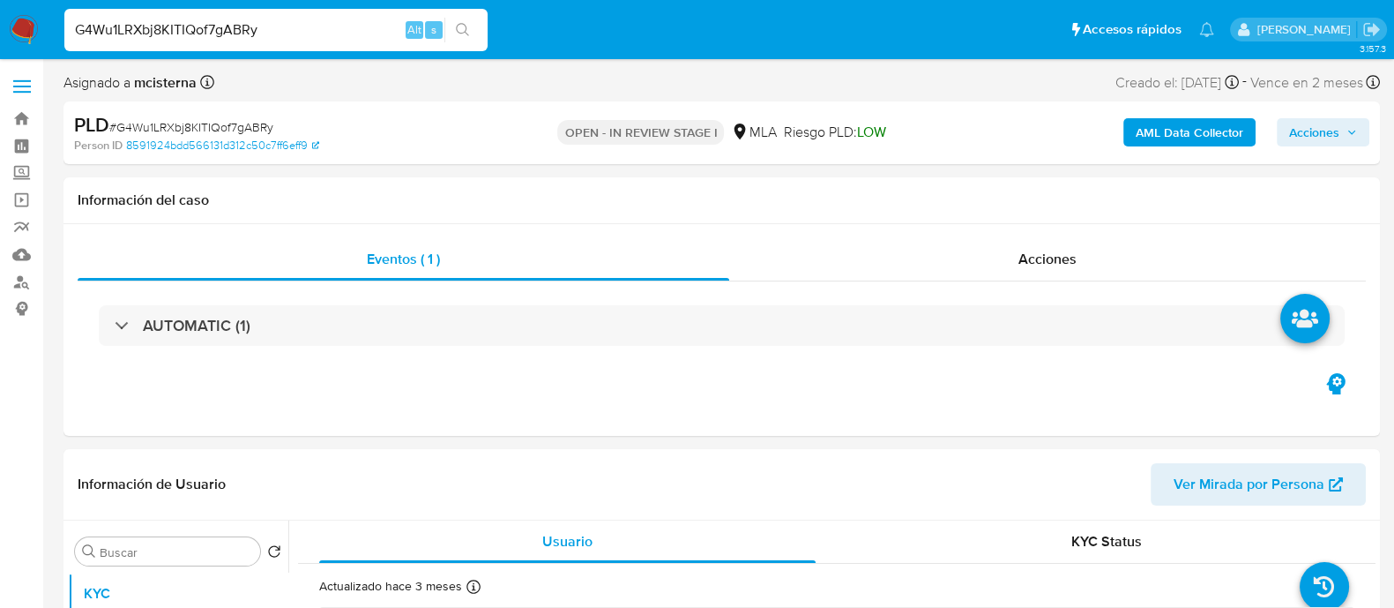
select select "10"
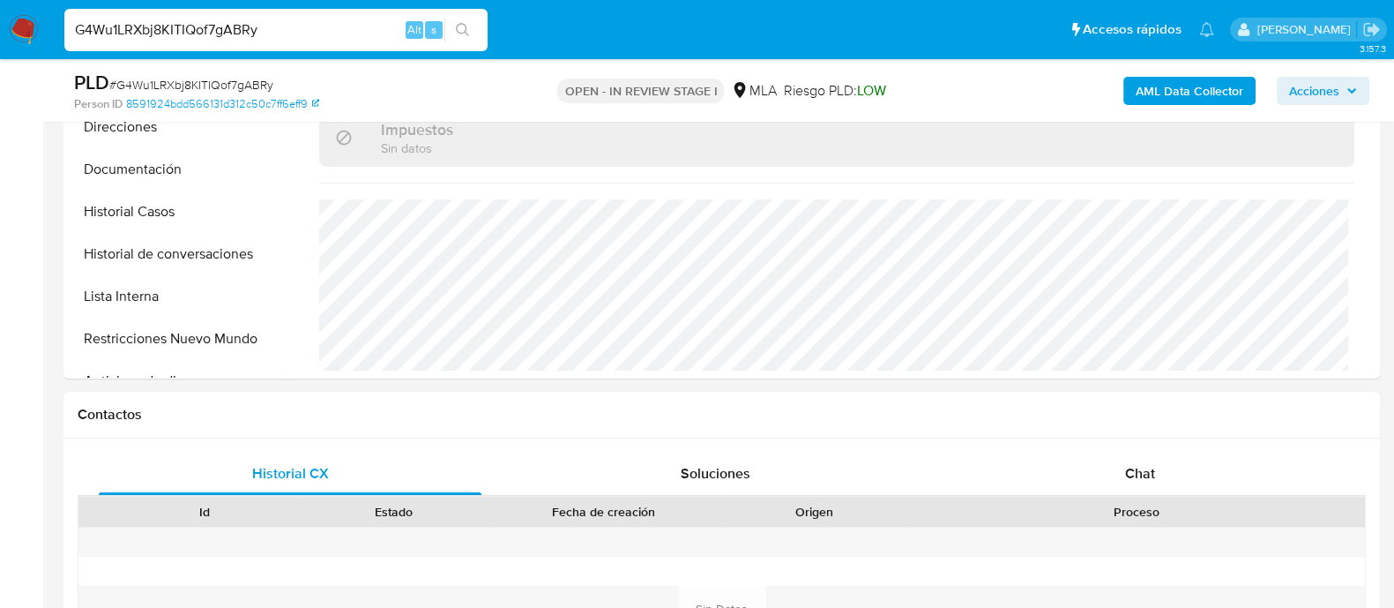
scroll to position [661, 0]
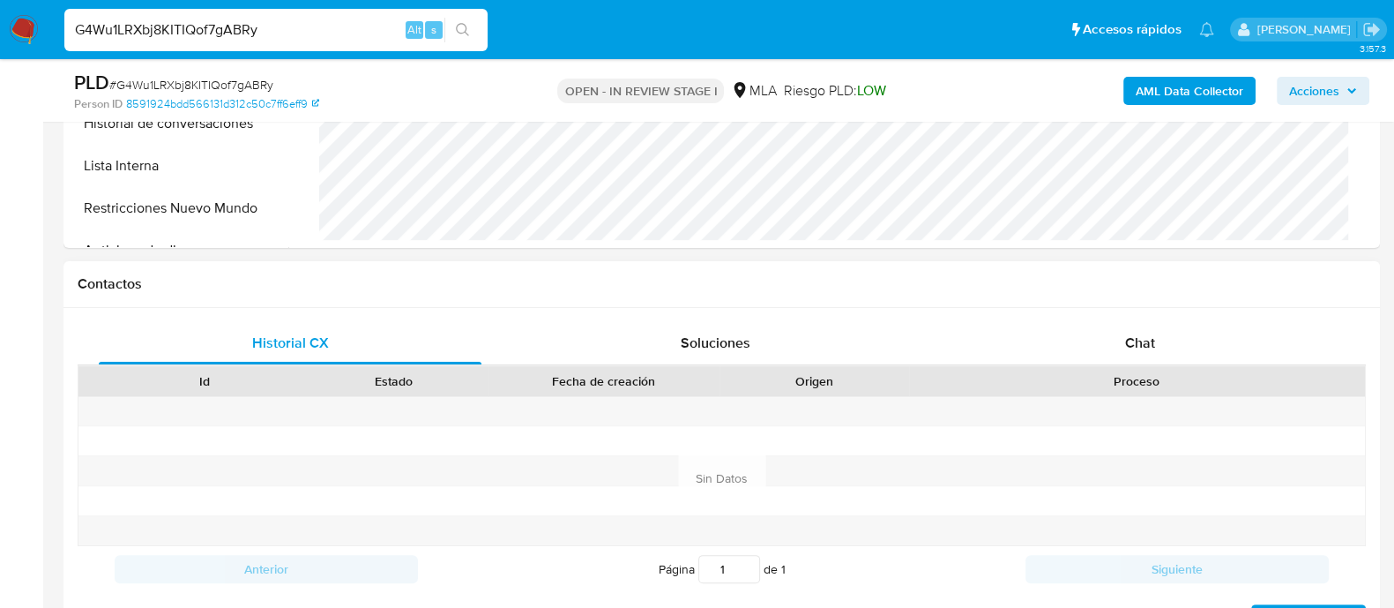
click at [798, 264] on div "Contactos" at bounding box center [721, 284] width 1317 height 47
click at [1108, 337] on div "Chat" at bounding box center [1140, 343] width 383 height 42
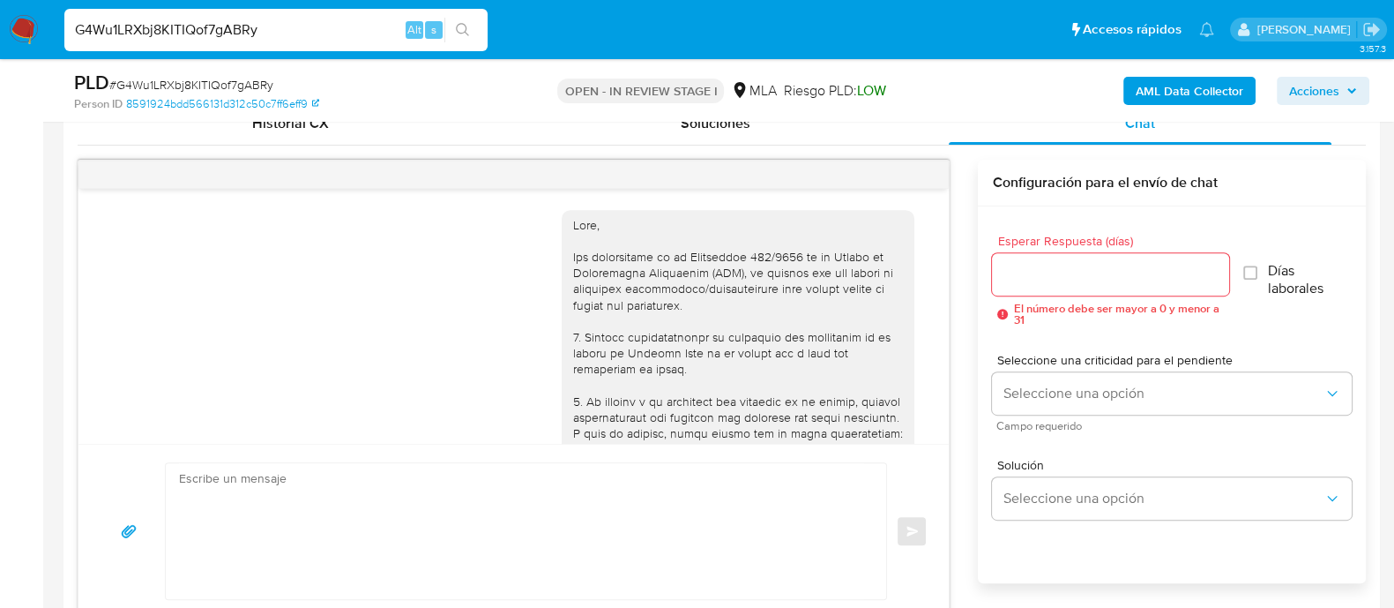
scroll to position [1644, 0]
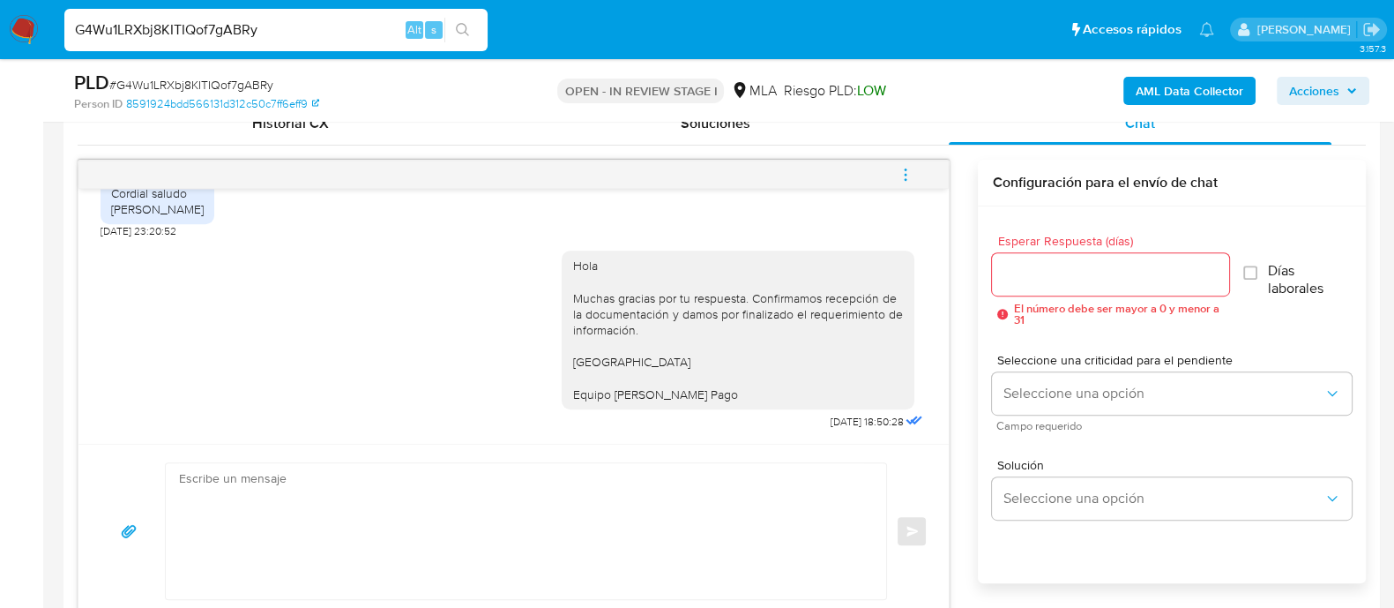
click at [926, 181] on button "menu-action" at bounding box center [906, 174] width 58 height 42
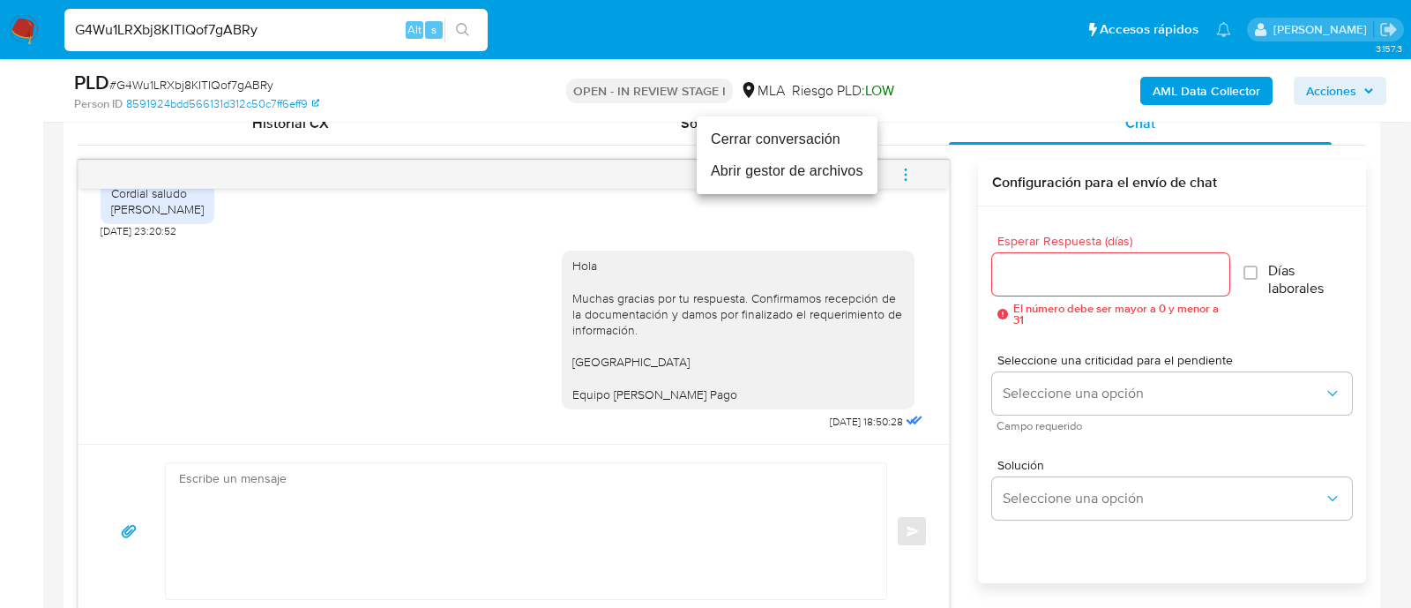
click at [761, 137] on li "Cerrar conversación" at bounding box center [787, 139] width 181 height 32
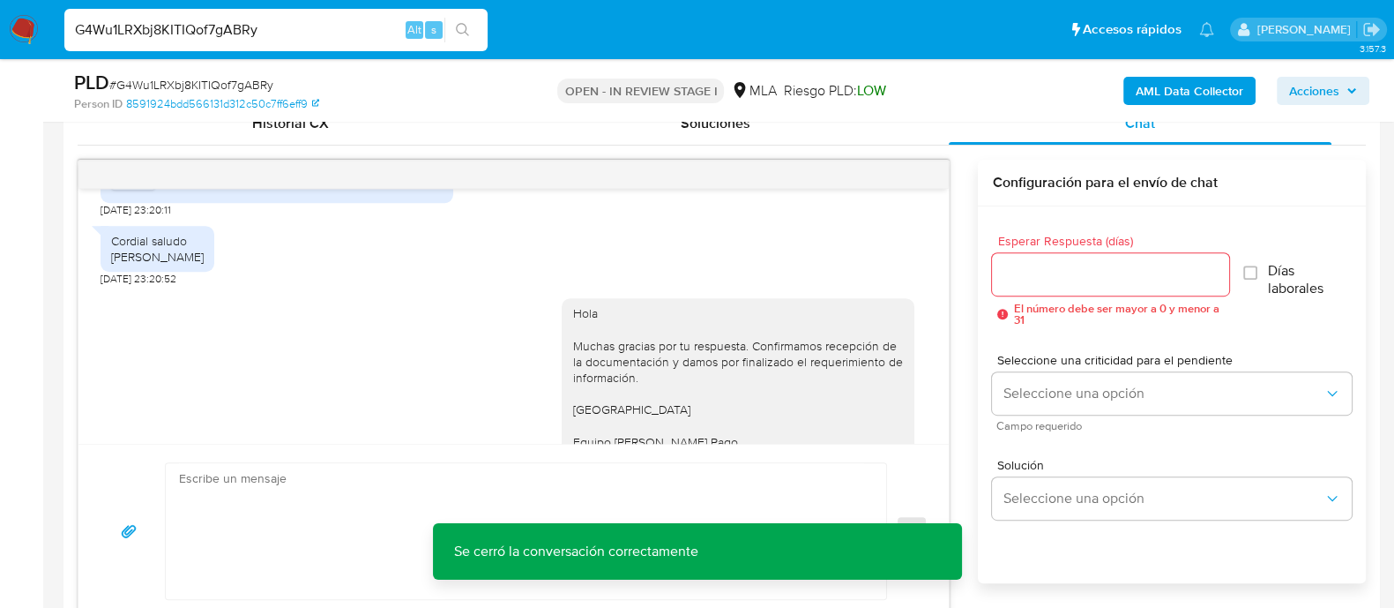
scroll to position [1423, 0]
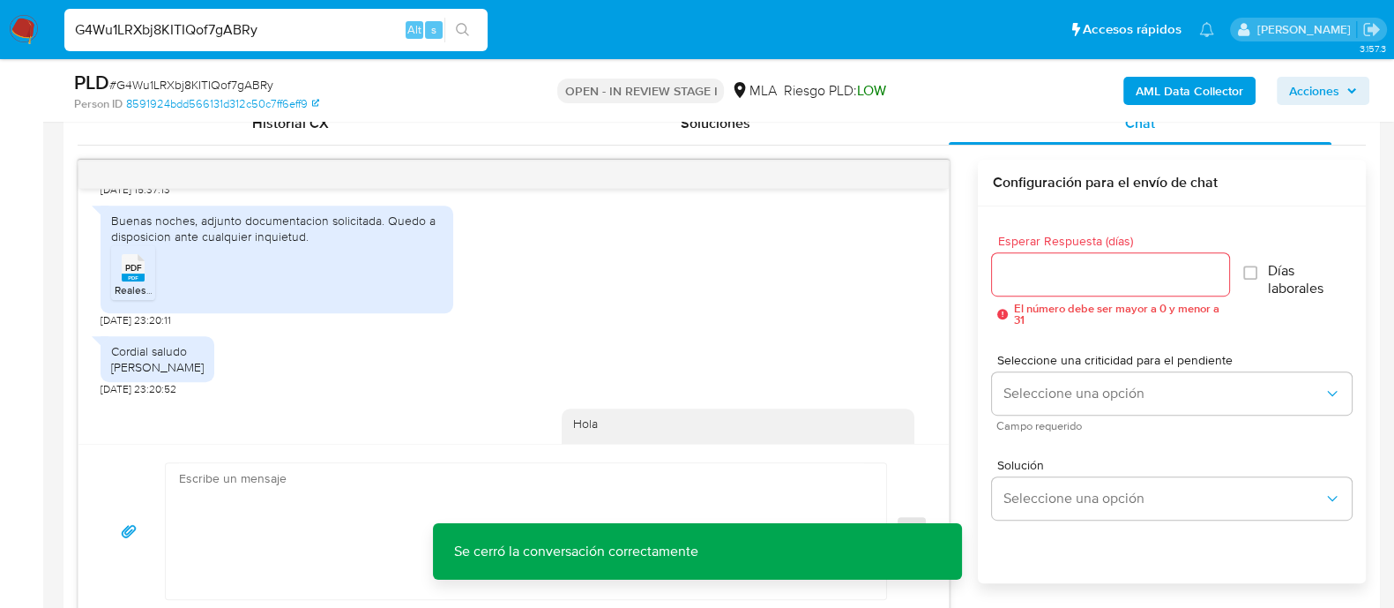
click at [137, 273] on span "PDF" at bounding box center [133, 267] width 17 height 11
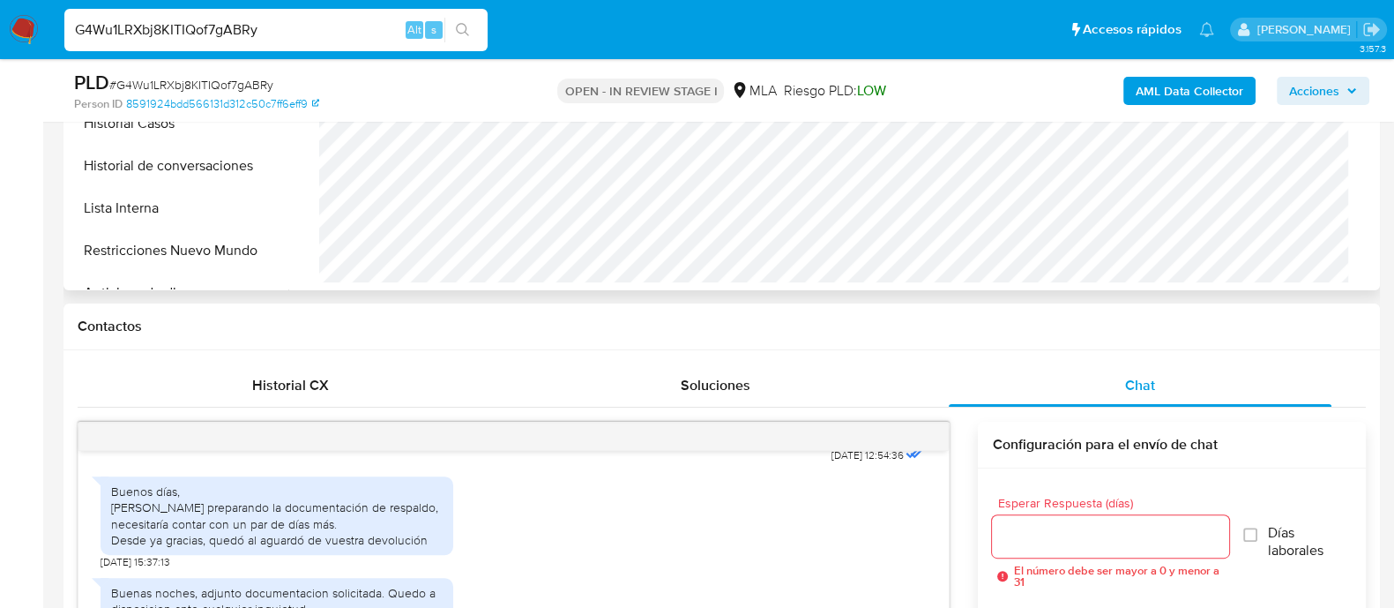
scroll to position [440, 0]
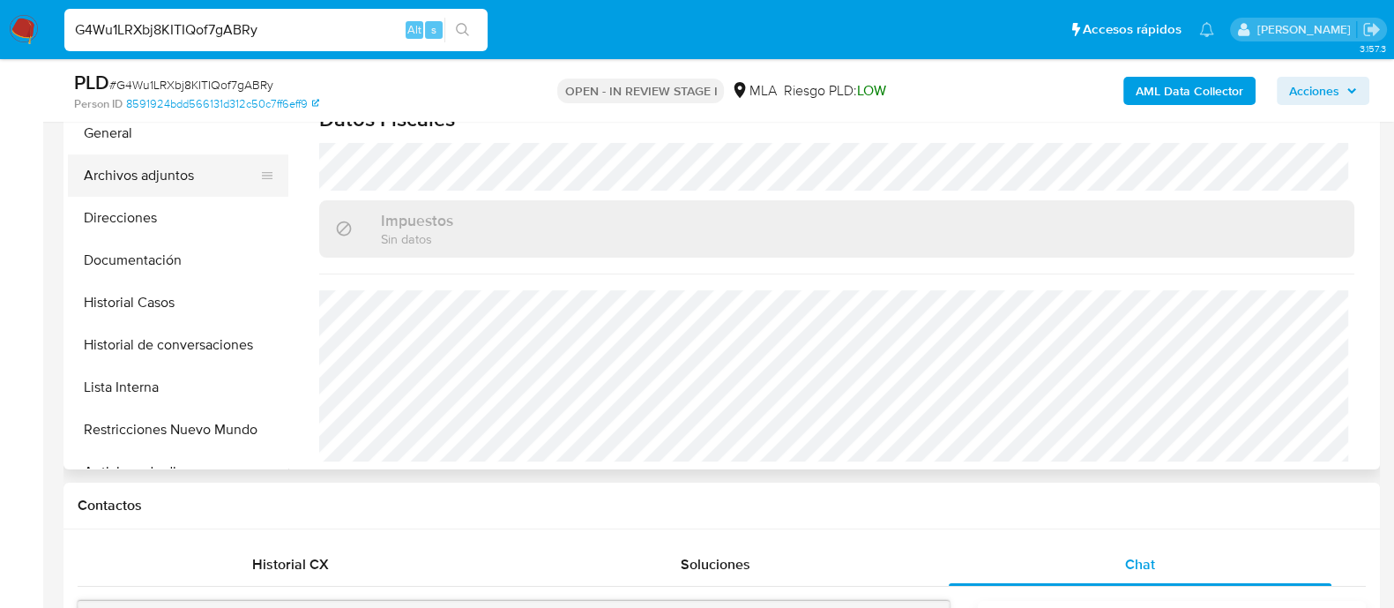
click at [172, 173] on button "Archivos adjuntos" at bounding box center [171, 175] width 206 height 42
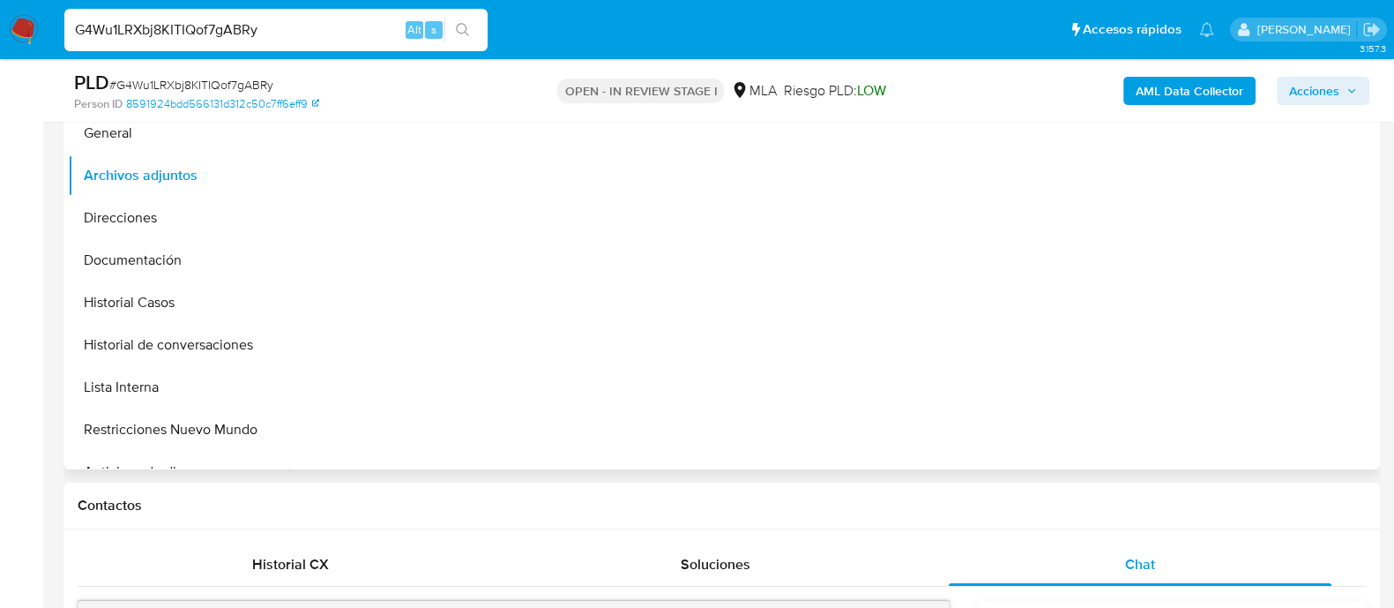
scroll to position [0, 0]
click at [1348, 101] on span "Acciones" at bounding box center [1323, 90] width 68 height 25
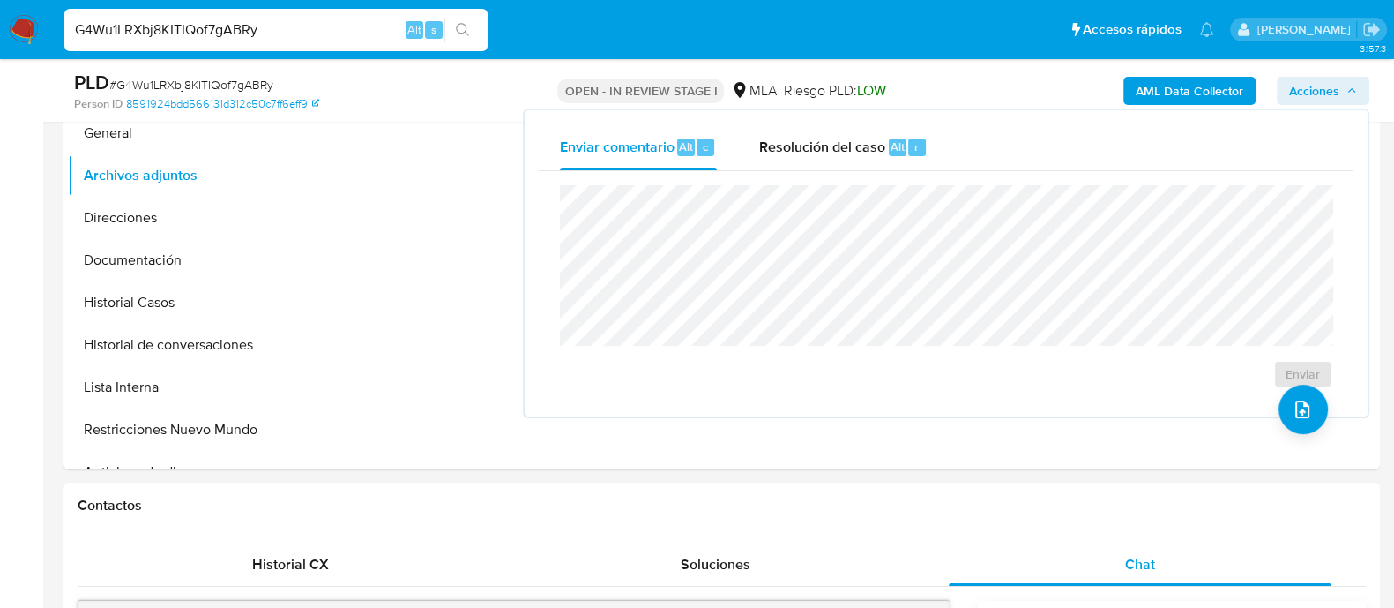
click at [1024, 77] on div "AML Data Collector Acciones Enviar comentario Alt c Resolución del caso Alt r E…" at bounding box center [1156, 90] width 427 height 41
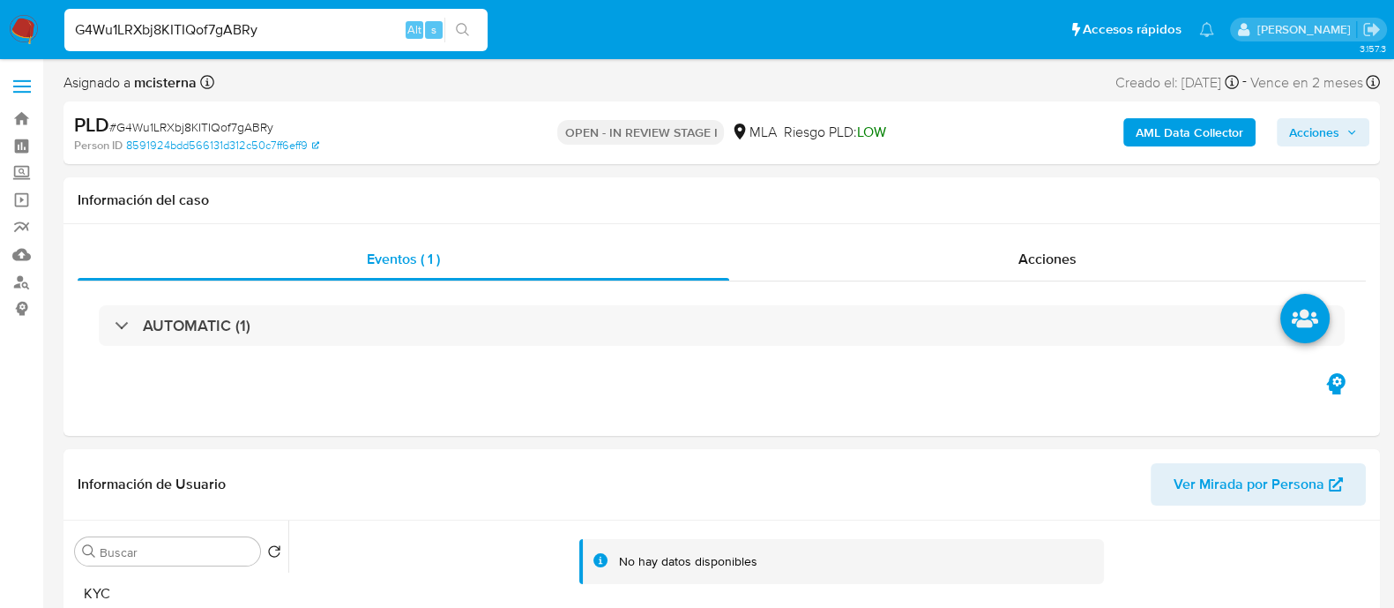
click at [1185, 121] on b "AML Data Collector" at bounding box center [1190, 132] width 108 height 28
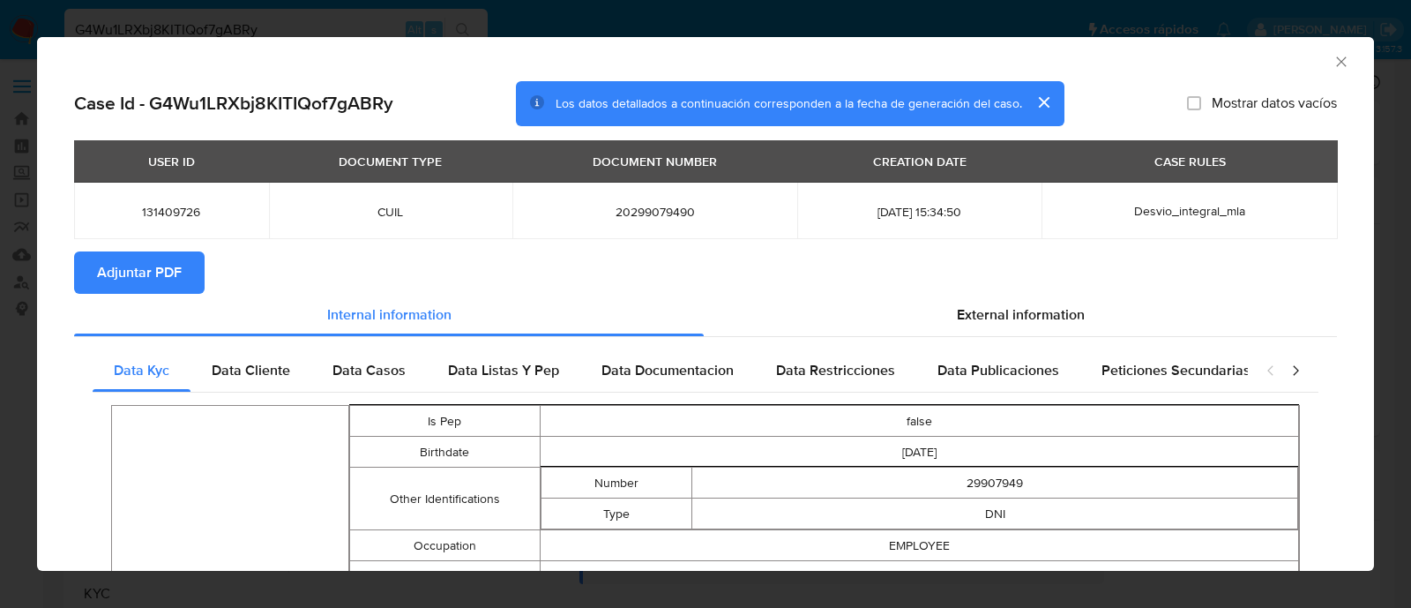
click at [194, 275] on button "Adjuntar PDF" at bounding box center [139, 272] width 131 height 42
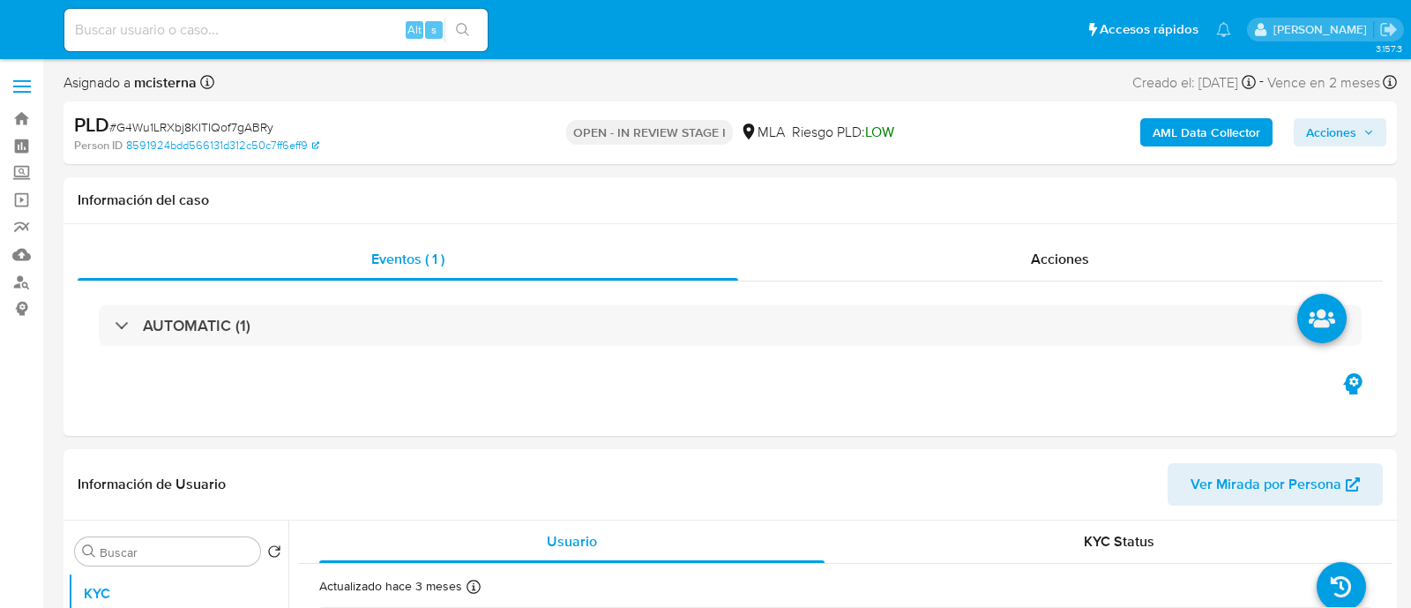
select select "10"
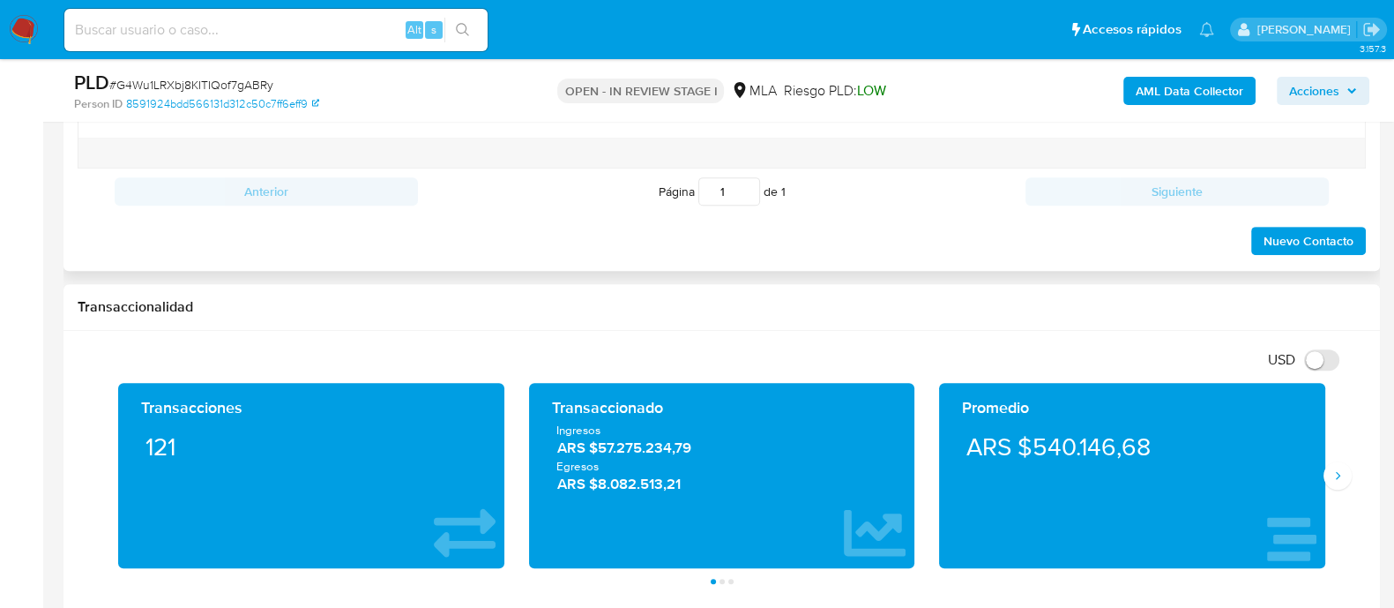
scroll to position [881, 0]
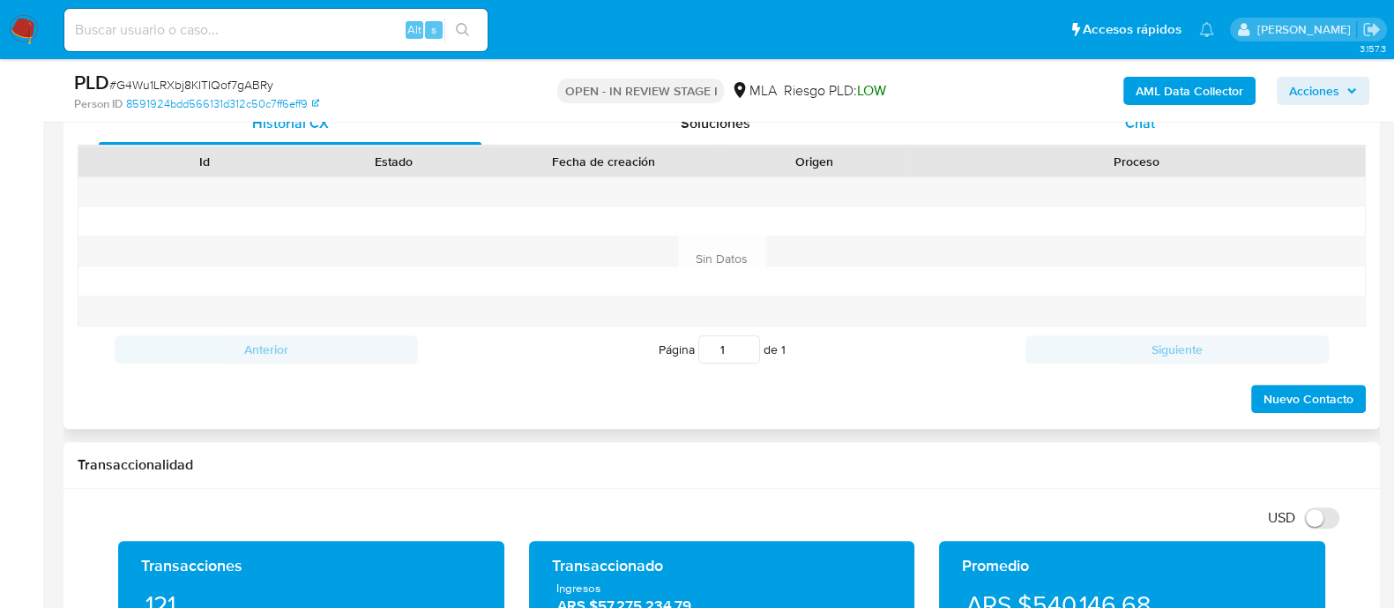
click at [1149, 130] on span "Chat" at bounding box center [1140, 123] width 30 height 20
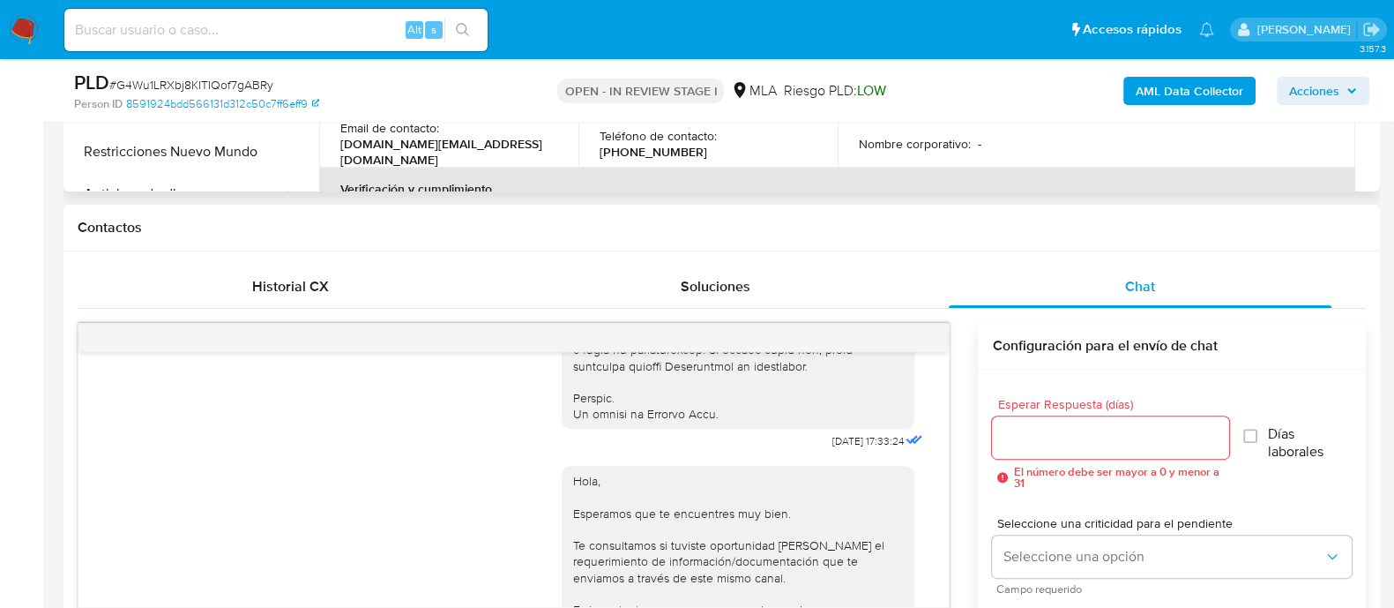
scroll to position [440, 0]
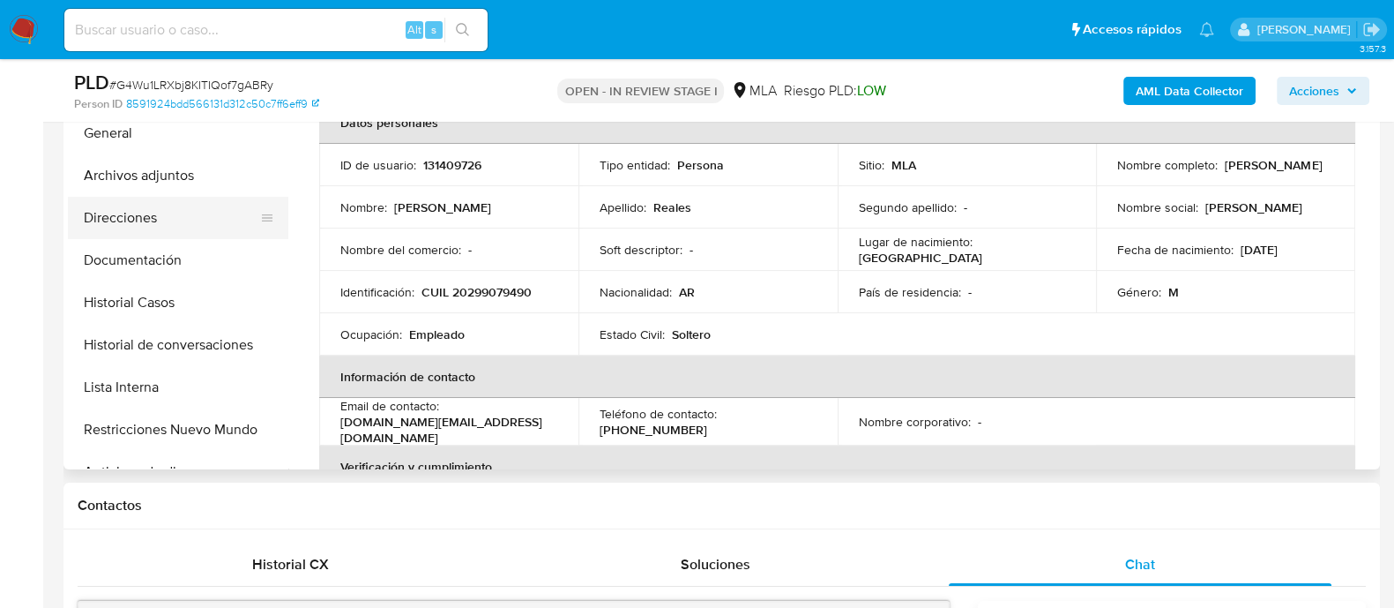
click at [183, 211] on button "Direcciones" at bounding box center [171, 218] width 206 height 42
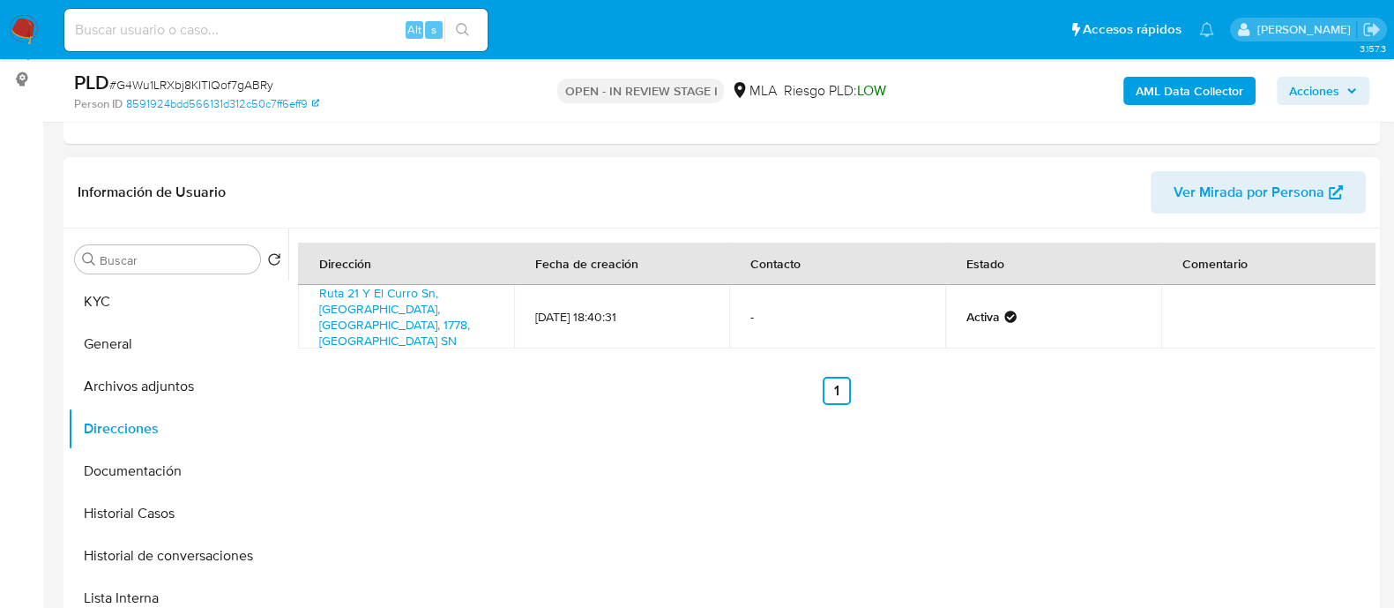
scroll to position [220, 0]
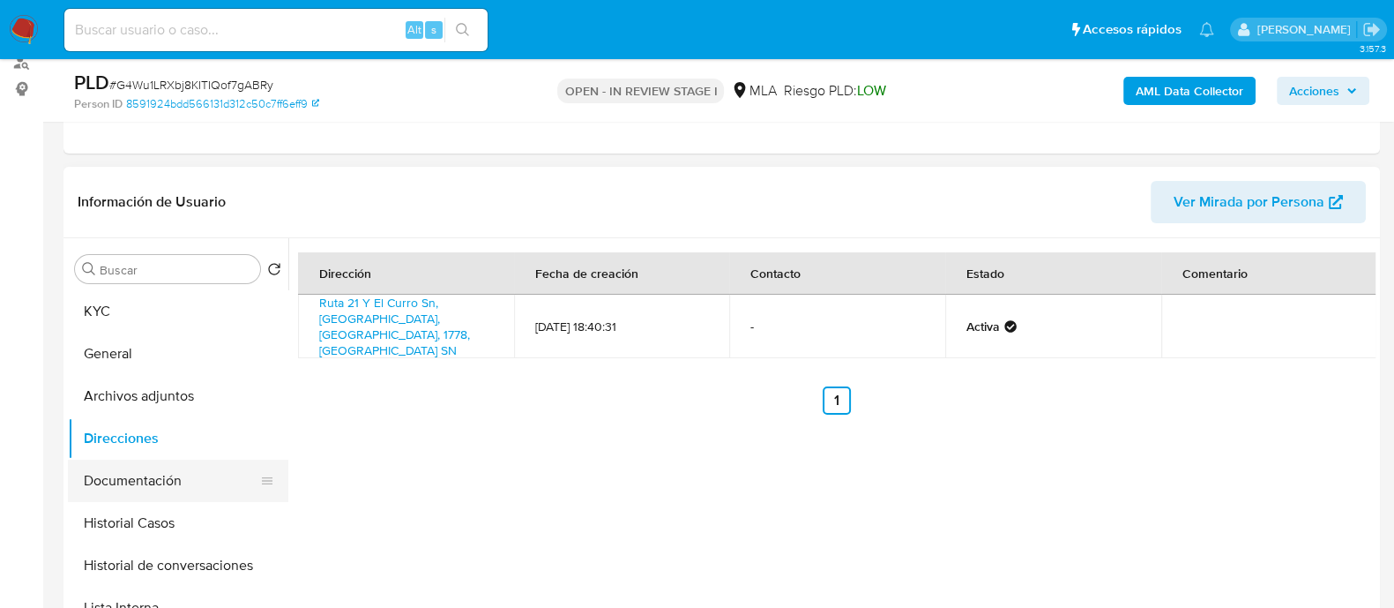
click at [179, 475] on button "Documentación" at bounding box center [171, 480] width 206 height 42
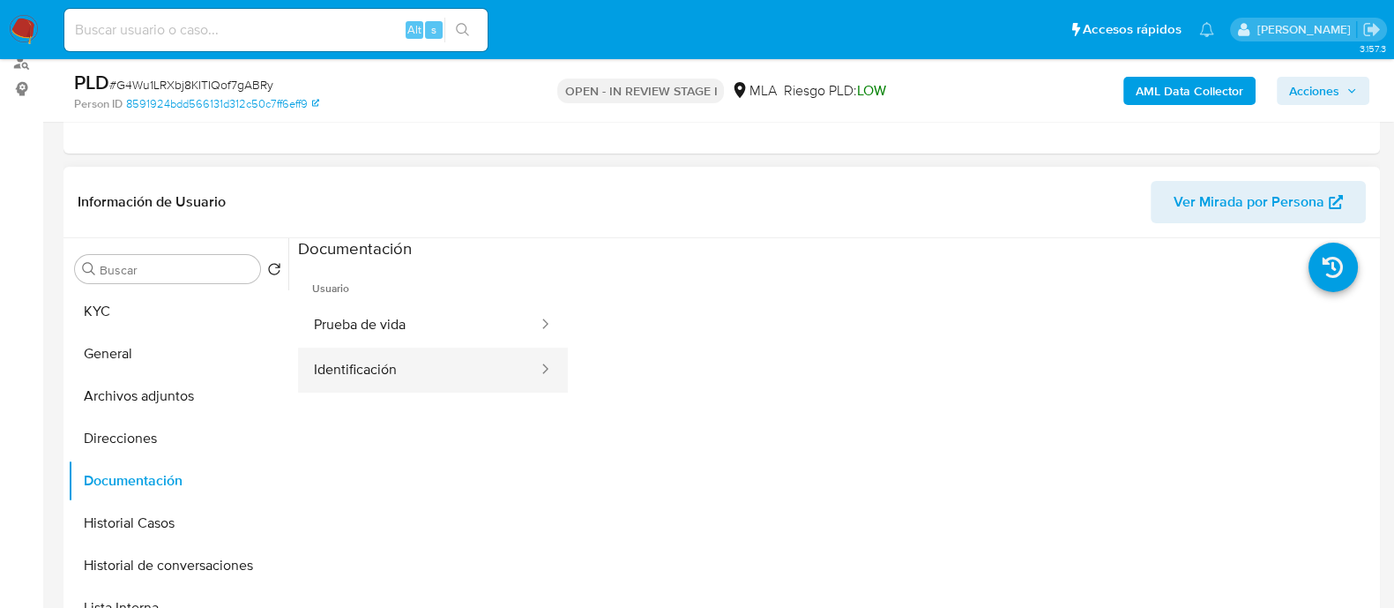
click at [397, 382] on button "Identificación" at bounding box center [419, 369] width 242 height 45
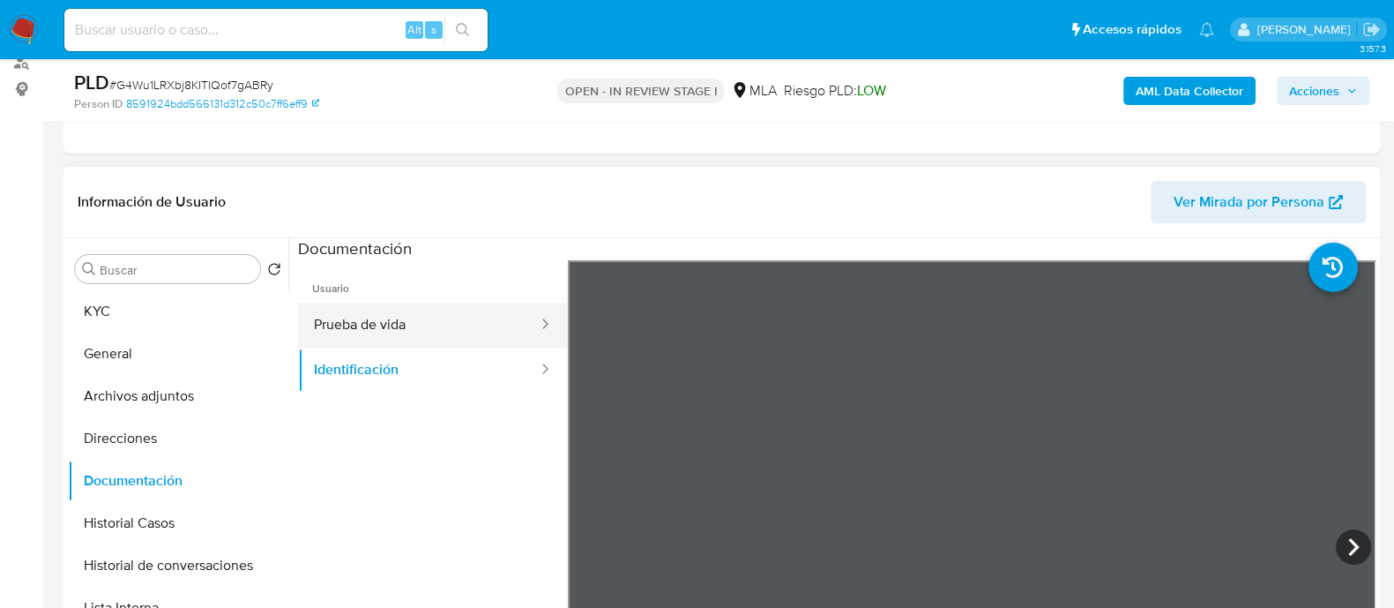
click at [459, 344] on button "Prueba de vida" at bounding box center [419, 324] width 242 height 45
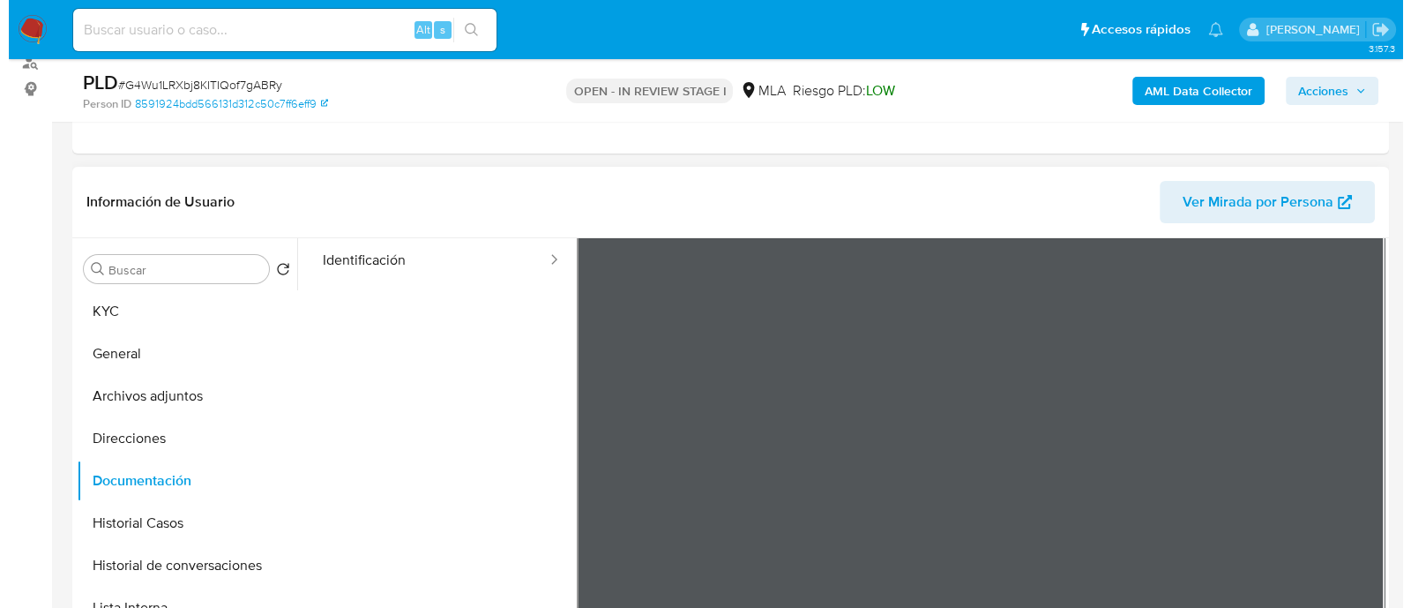
scroll to position [0, 0]
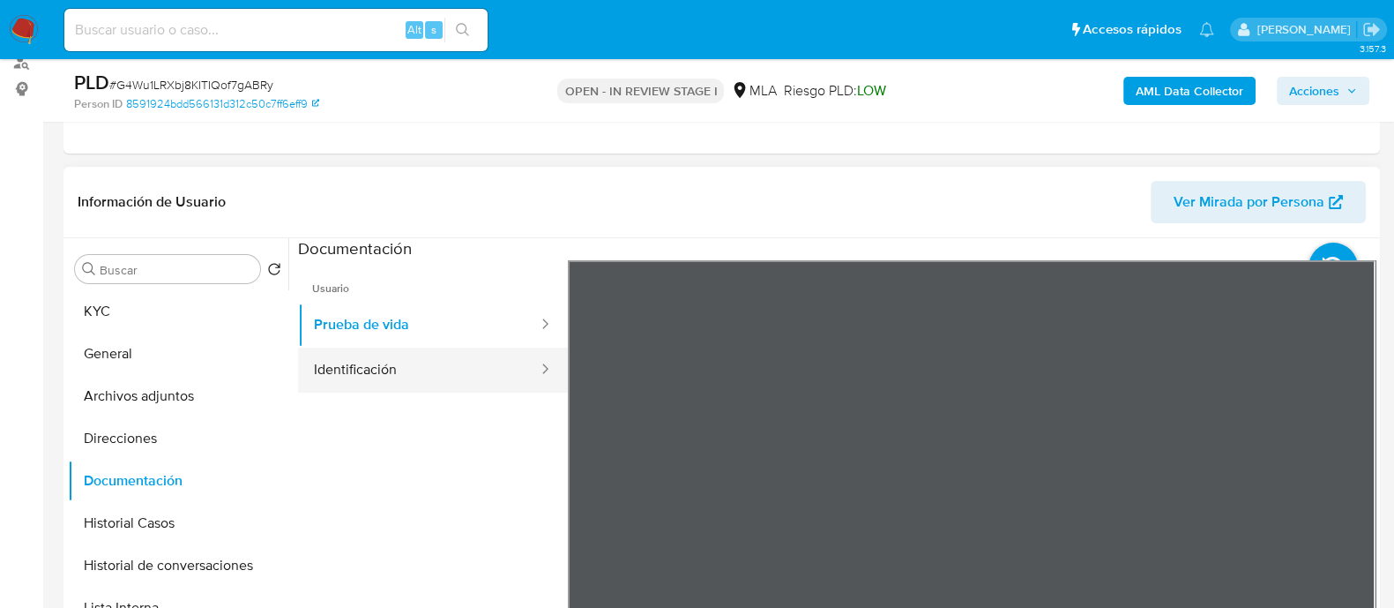
click at [459, 377] on button "Identificación" at bounding box center [419, 369] width 242 height 45
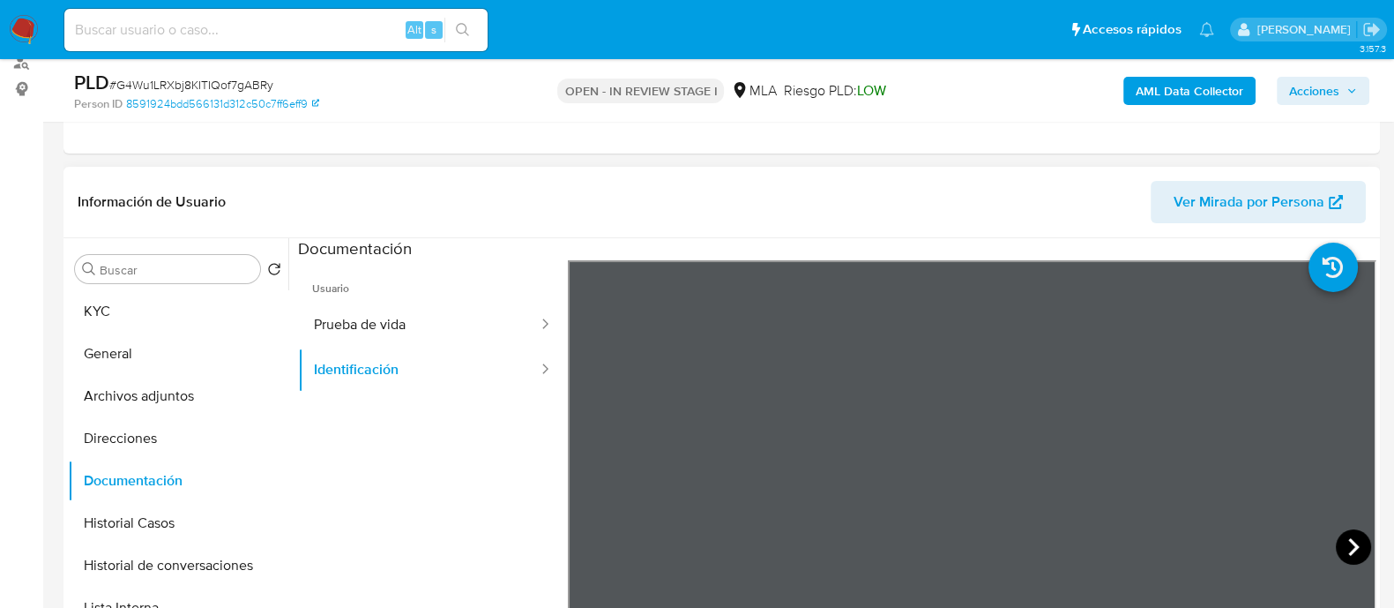
click at [1347, 546] on icon at bounding box center [1353, 546] width 35 height 35
click at [189, 291] on button "KYC" at bounding box center [171, 311] width 206 height 42
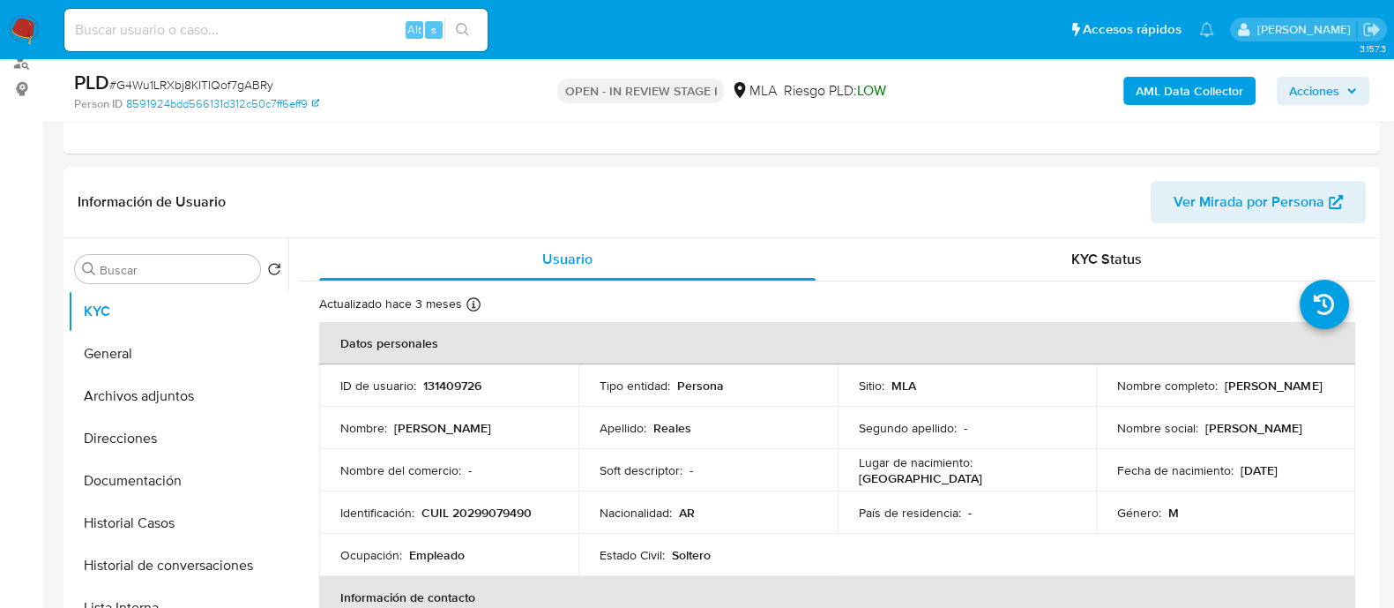
click at [505, 526] on td "Identificación : CUIL 20299079490" at bounding box center [448, 512] width 259 height 42
click at [507, 511] on p "CUIL 20299079490" at bounding box center [477, 512] width 110 height 16
copy p "20299079490"
click at [228, 586] on button "Lista Interna" at bounding box center [171, 607] width 206 height 42
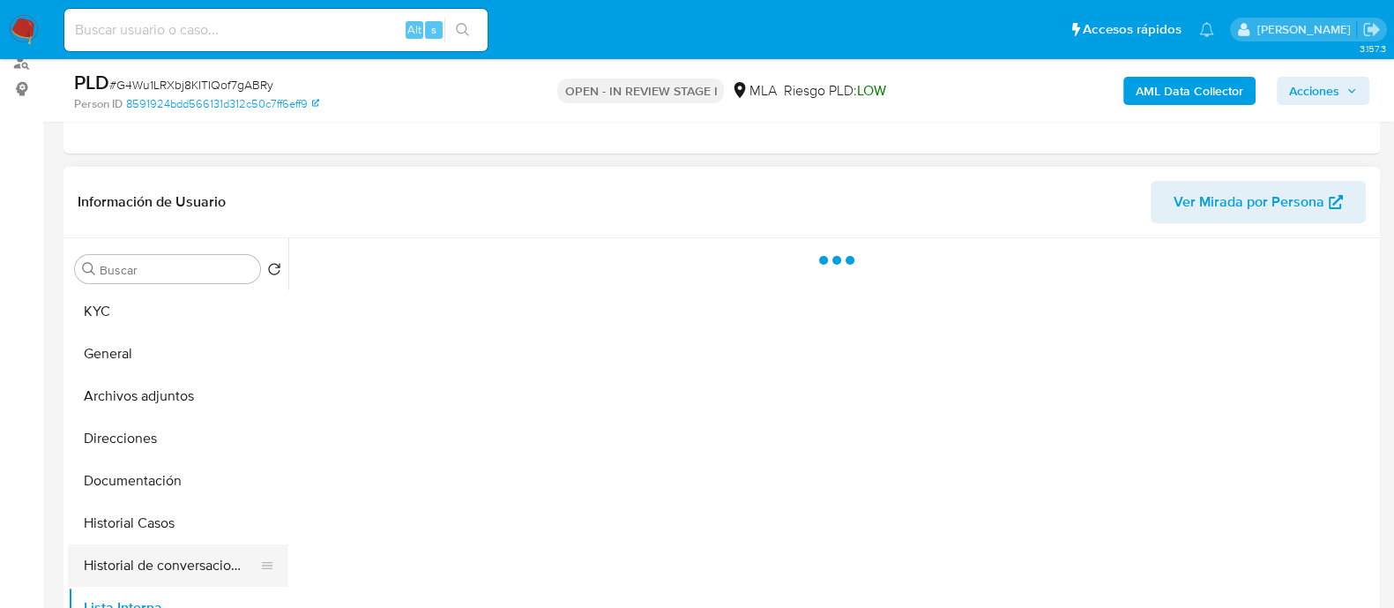
drag, startPoint x: 212, startPoint y: 541, endPoint x: 205, endPoint y: 570, distance: 29.7
click at [212, 541] on button "Historial Casos" at bounding box center [178, 523] width 220 height 42
click at [204, 572] on button "Historial de conversaciones" at bounding box center [171, 565] width 206 height 42
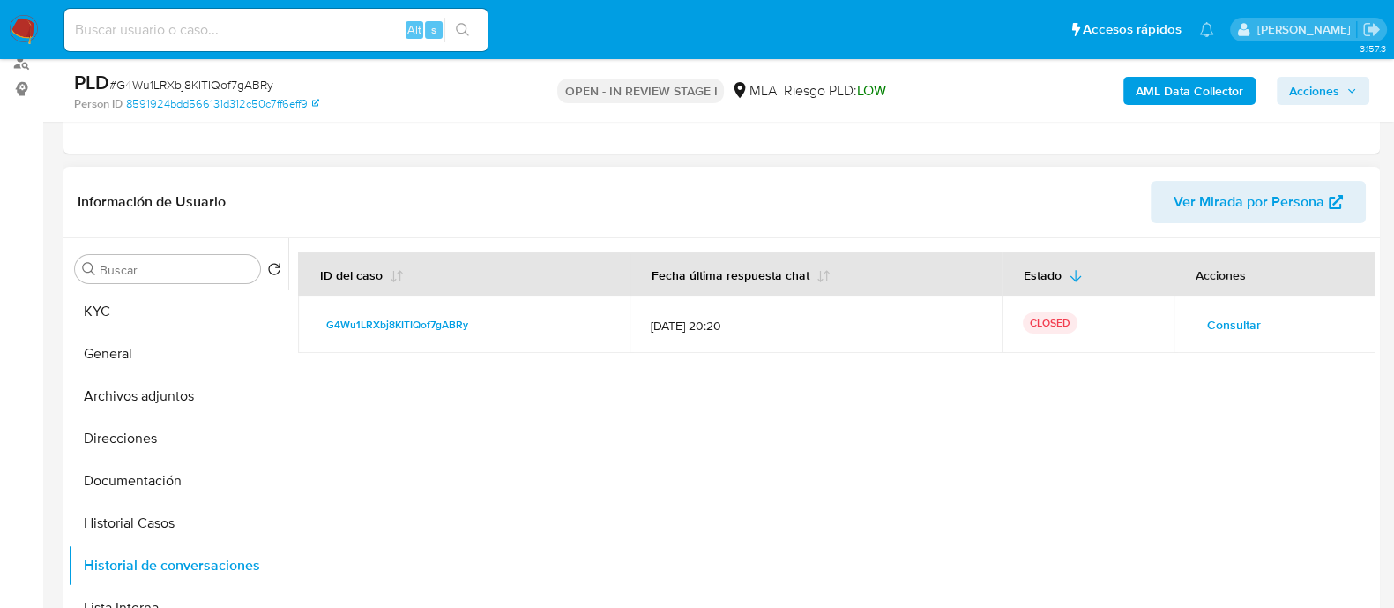
click at [1240, 325] on span "Consultar" at bounding box center [1234, 324] width 54 height 25
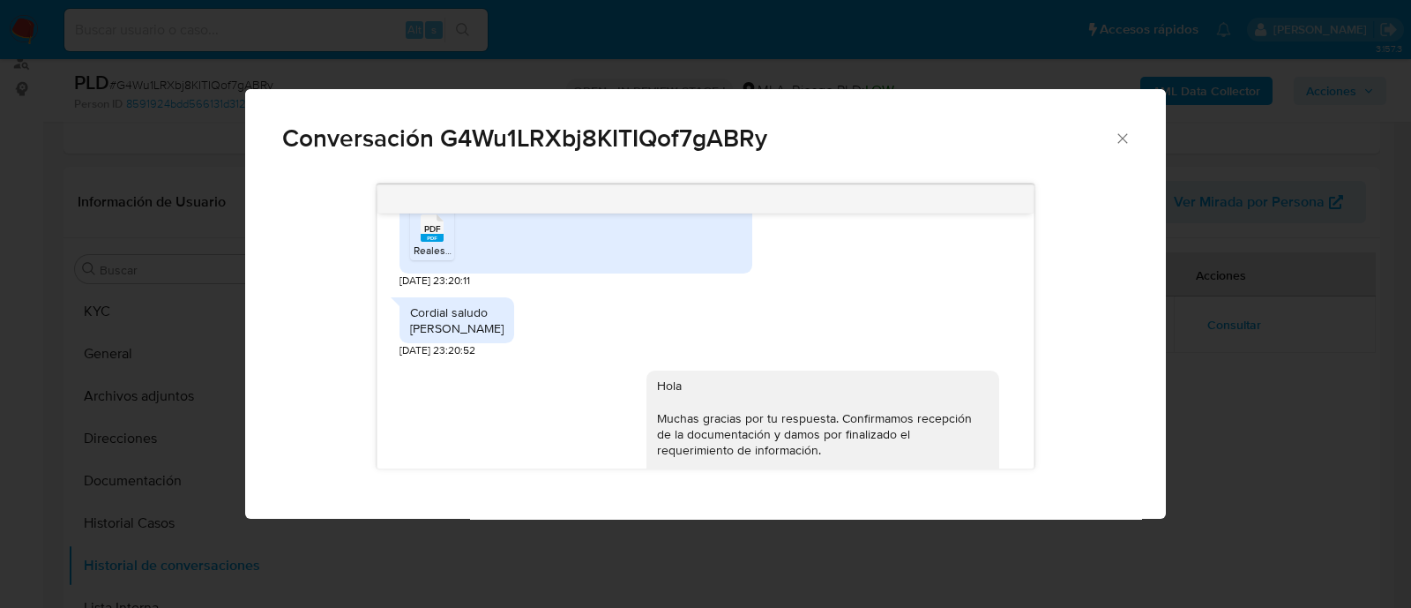
scroll to position [1536, 0]
